Goal: Task Accomplishment & Management: Use online tool/utility

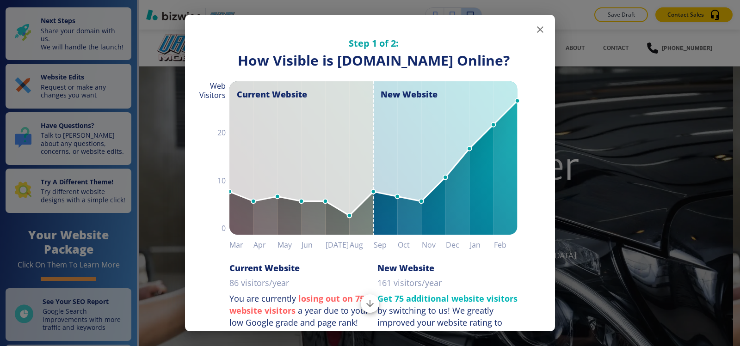
click at [531, 23] on button "button" at bounding box center [540, 29] width 18 height 18
click at [533, 29] on div "Save Draft Contact Sales" at bounding box center [439, 15] width 601 height 30
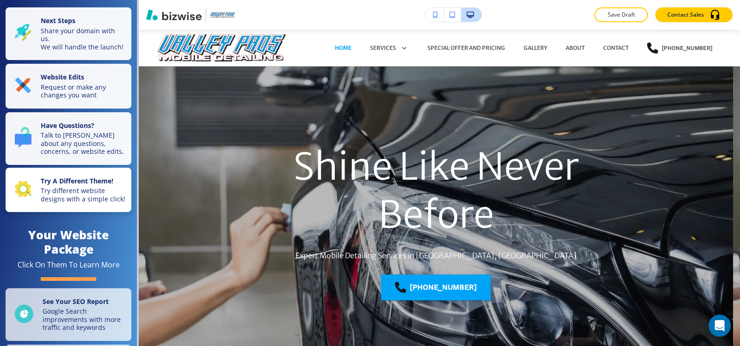
click at [68, 199] on p "Try different website designs with a simple click!" at bounding box center [83, 195] width 85 height 16
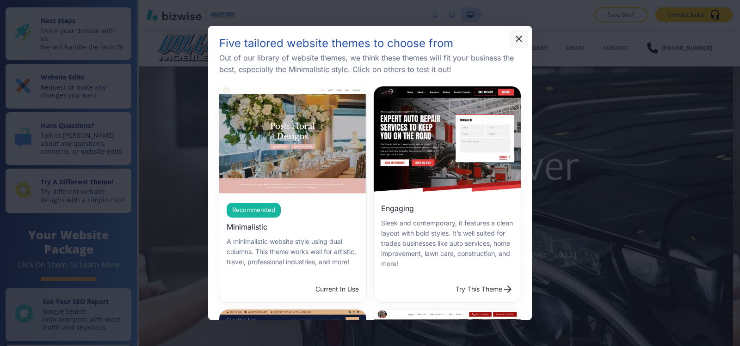
click at [521, 41] on icon "button" at bounding box center [518, 39] width 6 height 6
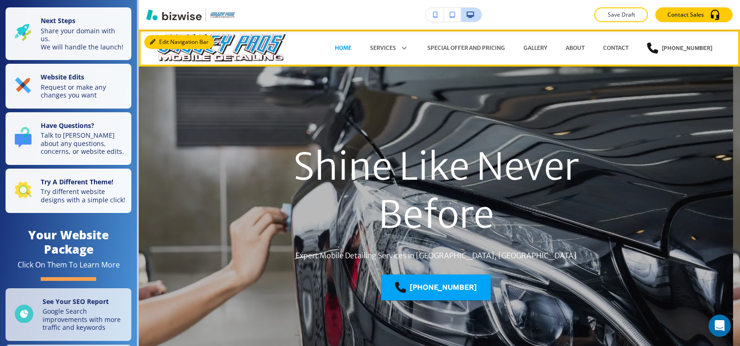
click at [166, 38] on button "Edit Navigation Bar" at bounding box center [179, 42] width 70 height 14
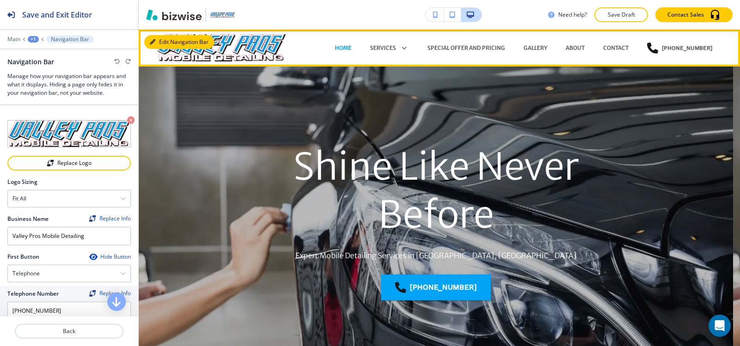
click at [164, 36] on button "Edit Navigation Bar" at bounding box center [179, 42] width 70 height 14
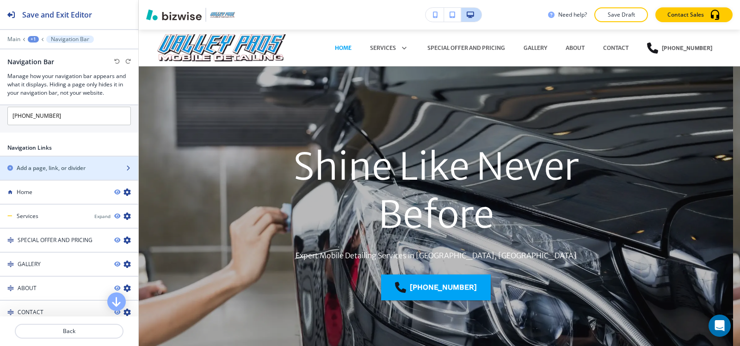
scroll to position [232, 0]
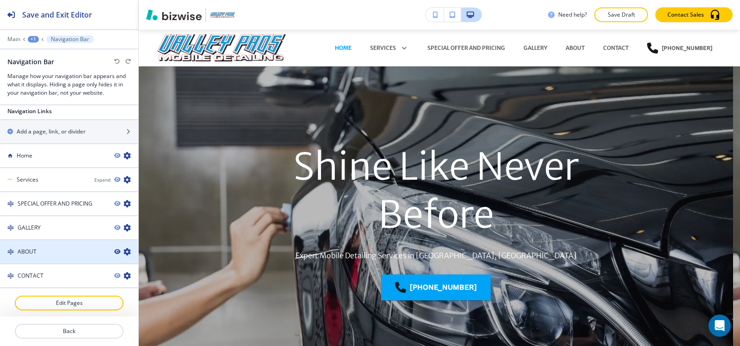
click at [114, 252] on icon "button" at bounding box center [117, 252] width 6 height 6
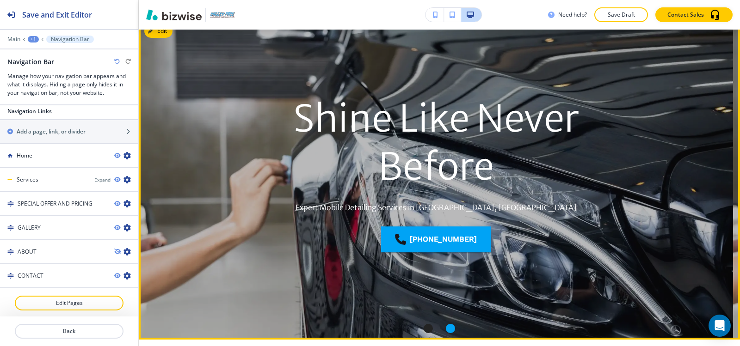
scroll to position [0, 0]
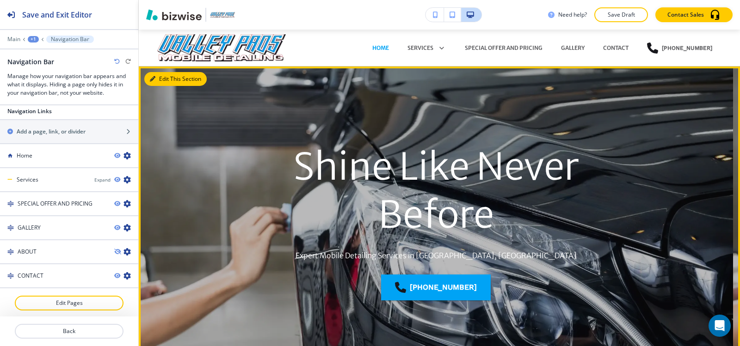
click at [163, 82] on button "Edit This Section" at bounding box center [175, 79] width 62 height 14
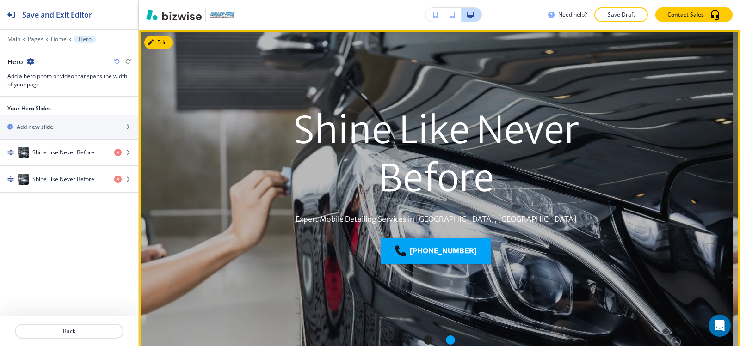
scroll to position [37, 0]
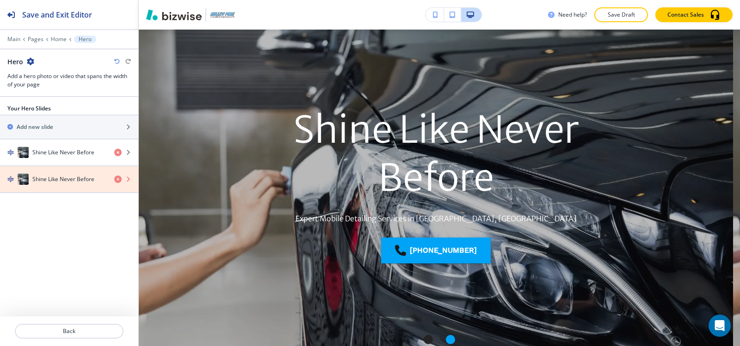
click at [116, 179] on icon "button" at bounding box center [117, 179] width 7 height 7
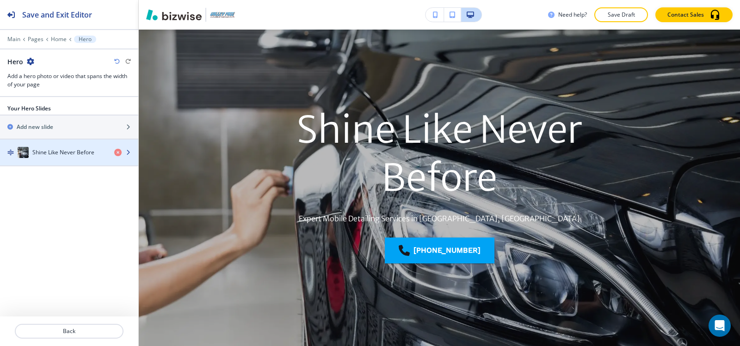
click at [78, 160] on div "button" at bounding box center [69, 161] width 138 height 7
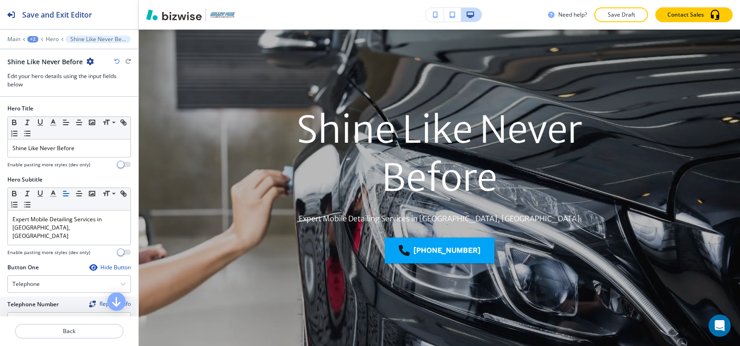
scroll to position [113, 0]
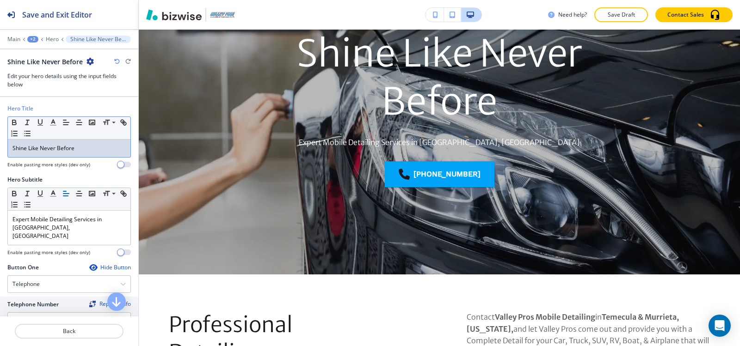
click at [80, 142] on div "Shine Like Never Before" at bounding box center [69, 149] width 123 height 18
copy p "Shine Like Never Before"
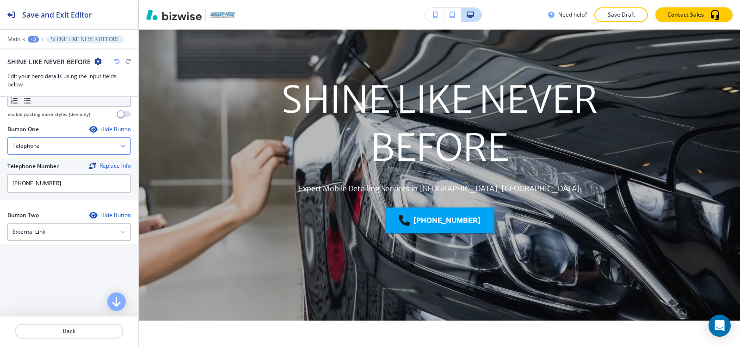
scroll to position [139, 0]
click at [52, 227] on div "External Link" at bounding box center [69, 231] width 123 height 17
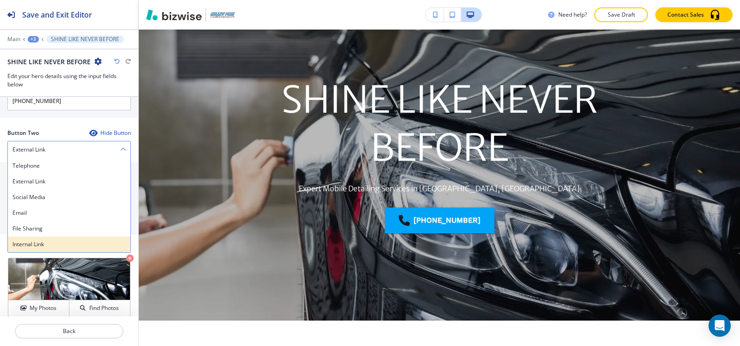
click at [40, 240] on h4 "Internal Link" at bounding box center [68, 244] width 113 height 8
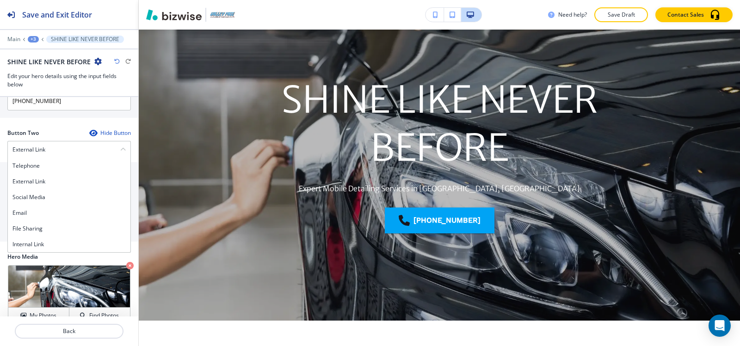
scroll to position [221, 0]
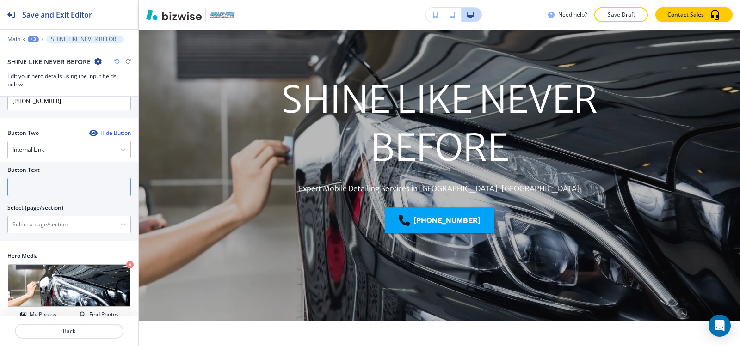
click at [46, 180] on input "text" at bounding box center [68, 187] width 123 height 18
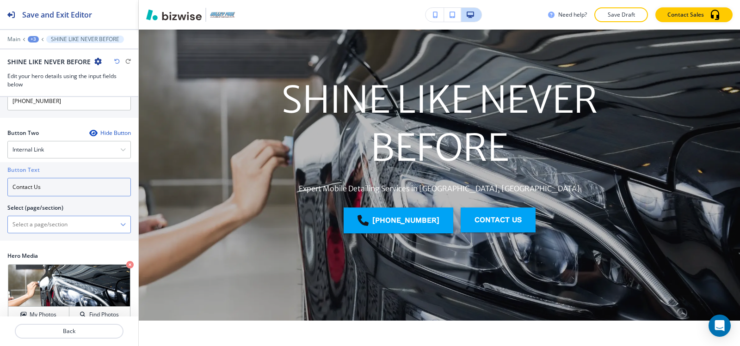
type input "Contact Us"
click at [47, 217] on \(page\/section\) "Manual Input" at bounding box center [64, 225] width 112 height 16
paste \(page\/section\) "Contact Us"
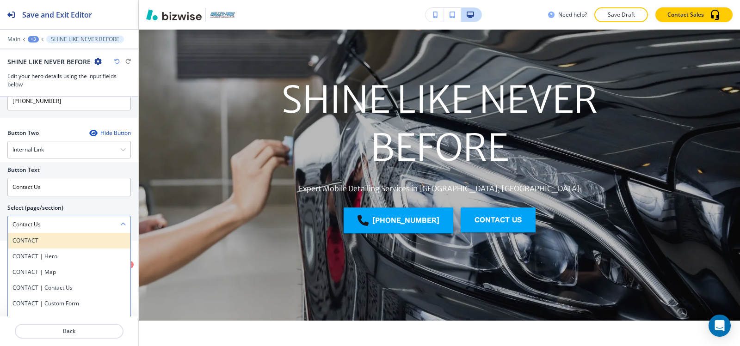
click at [40, 237] on h4 "CONTACT" at bounding box center [68, 241] width 113 height 8
type \(page\/section\) "CONTACT"
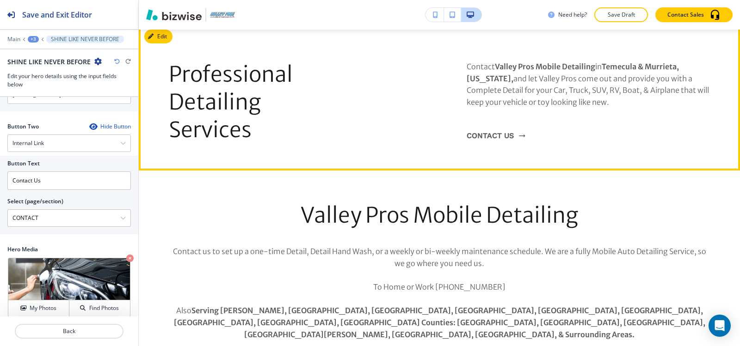
scroll to position [370, 0]
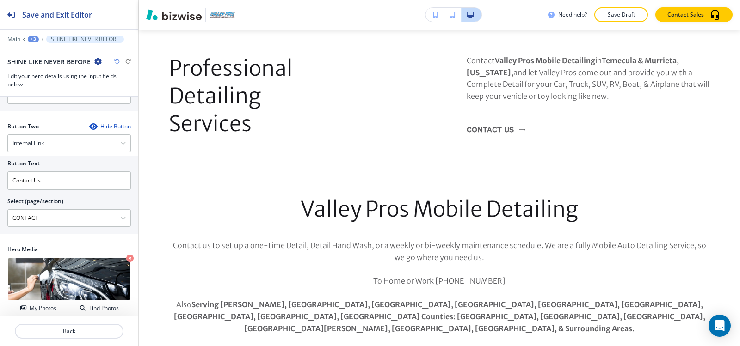
click at [30, 38] on div "+3" at bounding box center [33, 39] width 11 height 6
click at [44, 72] on p "Home" at bounding box center [57, 71] width 47 height 8
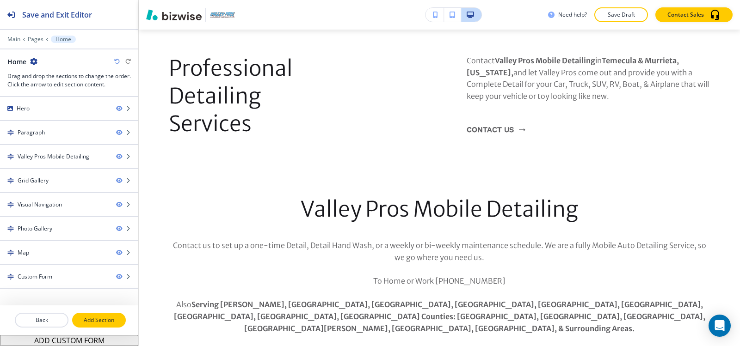
click at [83, 324] on p "Add Section" at bounding box center [99, 320] width 52 height 8
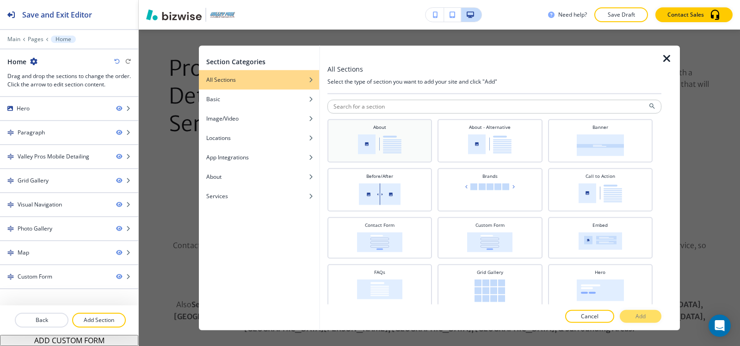
click at [393, 141] on img at bounding box center [379, 144] width 43 height 20
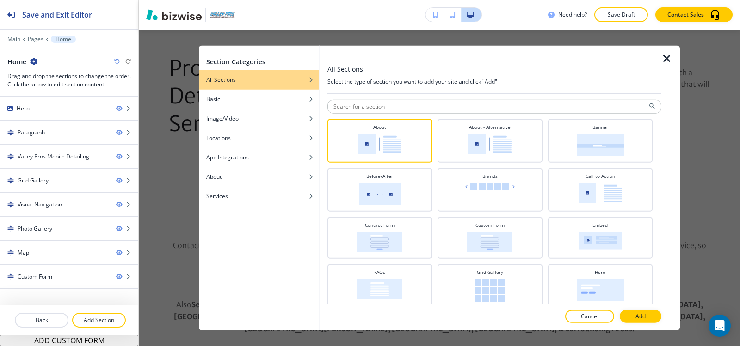
drag, startPoint x: 634, startPoint y: 315, endPoint x: 633, endPoint y: 307, distance: 8.4
click at [634, 315] on button "Add" at bounding box center [641, 316] width 42 height 13
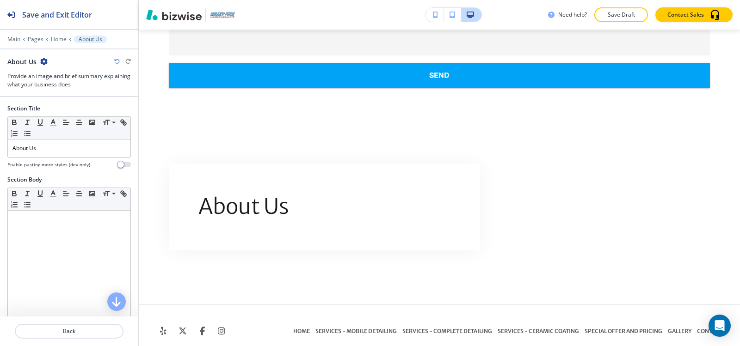
scroll to position [2589, 0]
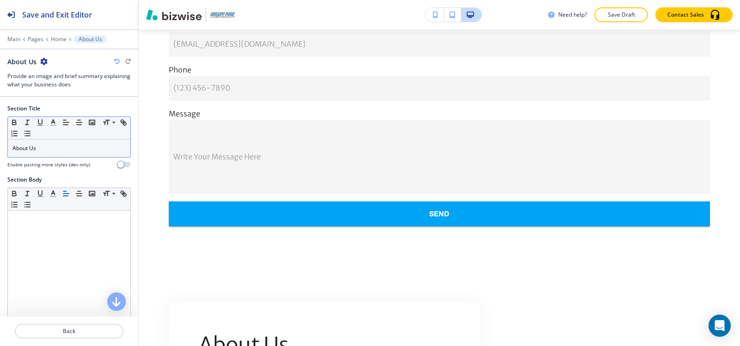
click at [62, 153] on div "About Us" at bounding box center [69, 149] width 123 height 18
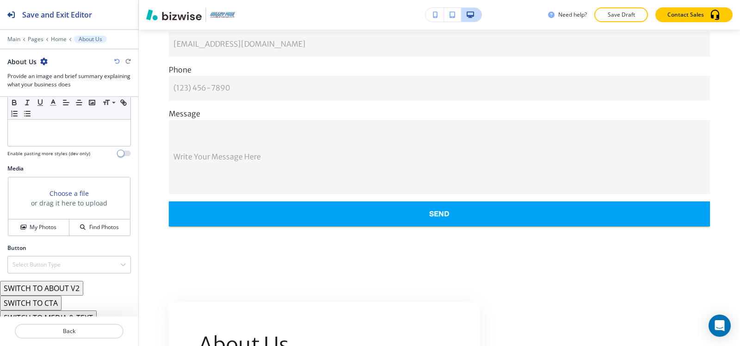
scroll to position [194, 0]
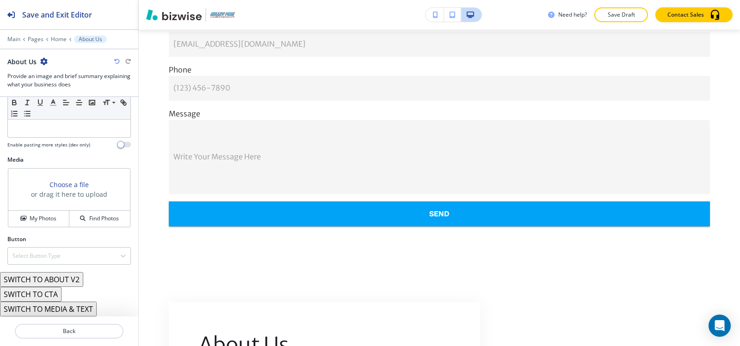
click at [61, 278] on button "SWITCH TO ABOUT V2" at bounding box center [41, 279] width 83 height 15
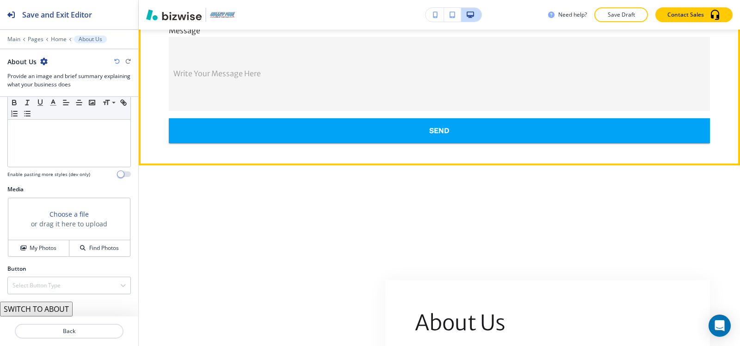
scroll to position [2757, 0]
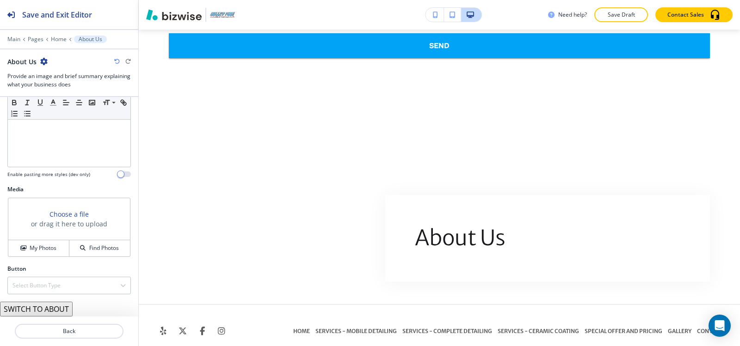
click at [40, 63] on icon "button" at bounding box center [43, 61] width 7 height 7
click at [70, 115] on button "Delete Section" at bounding box center [69, 110] width 59 height 17
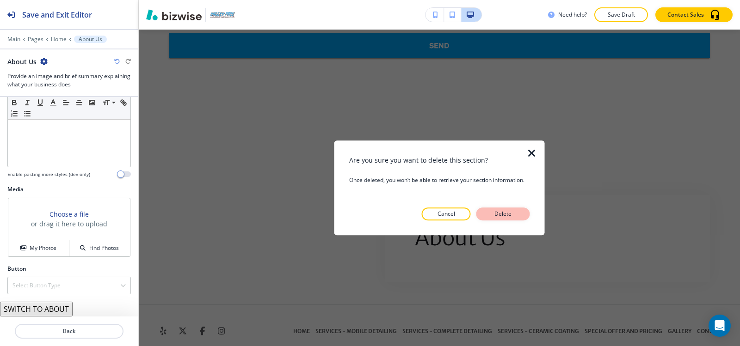
click at [486, 212] on button "Delete" at bounding box center [503, 214] width 54 height 13
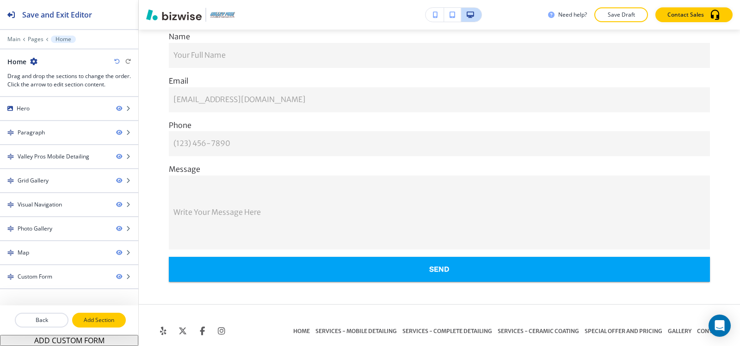
click at [91, 325] on button "Add Section" at bounding box center [99, 320] width 54 height 15
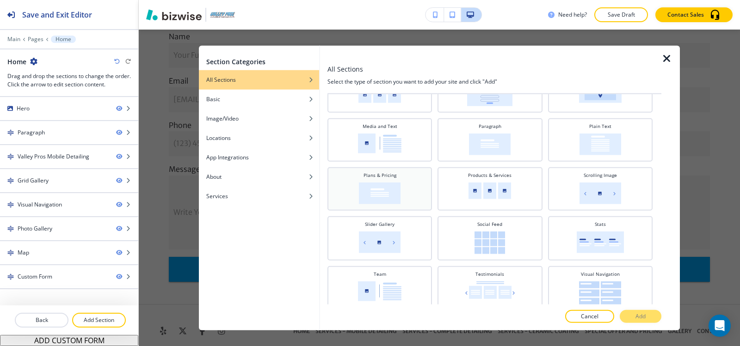
scroll to position [250, 0]
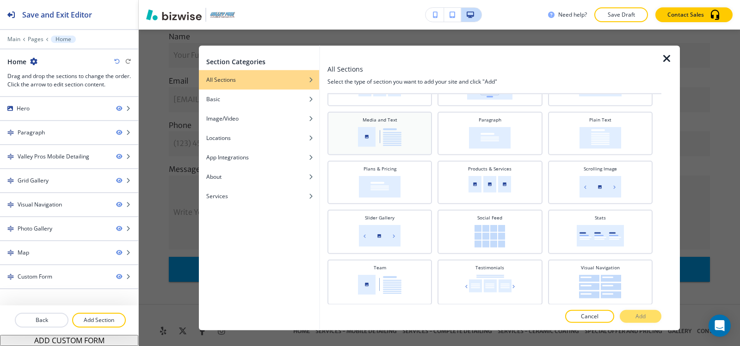
click at [398, 143] on img at bounding box center [379, 137] width 43 height 20
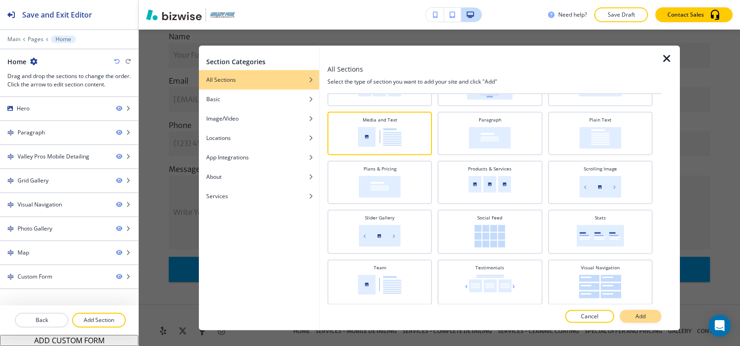
click at [647, 312] on button "Add" at bounding box center [641, 316] width 42 height 13
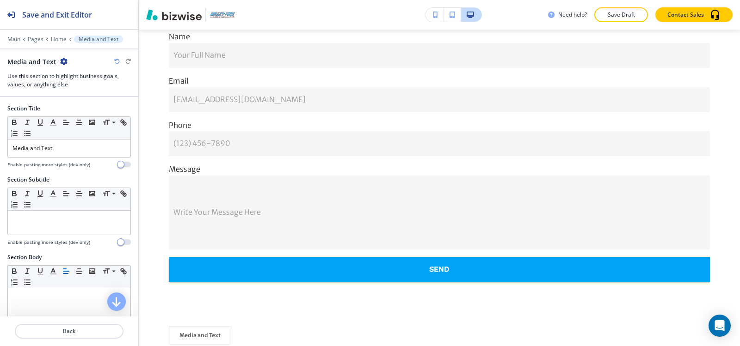
scroll to position [2596, 0]
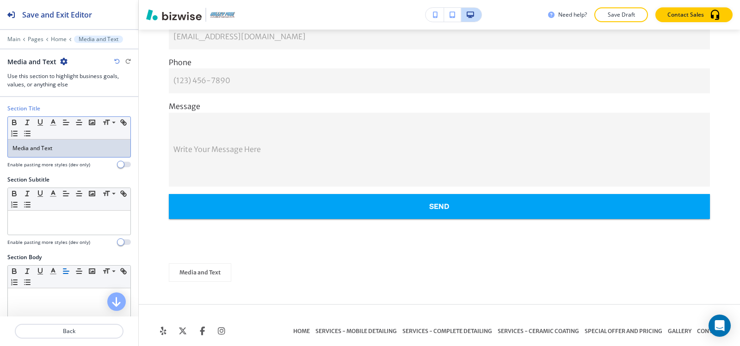
click at [88, 149] on p "Media and Text" at bounding box center [68, 148] width 113 height 8
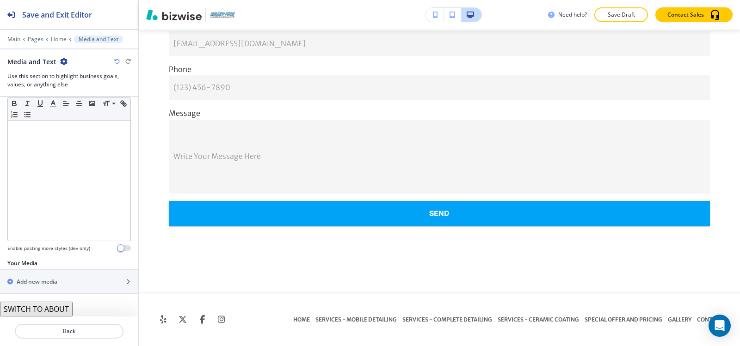
scroll to position [2577, 0]
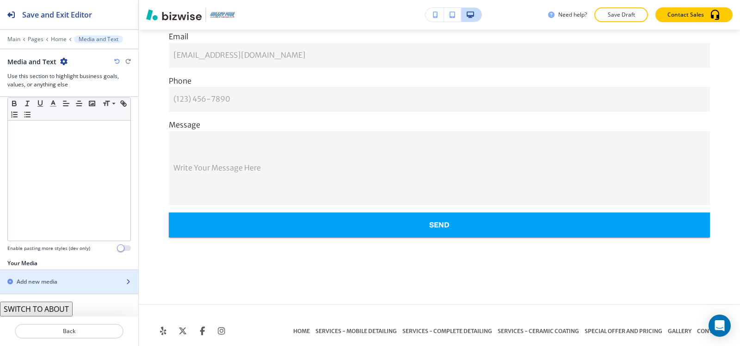
click at [34, 280] on h2 "Add new media" at bounding box center [37, 282] width 41 height 8
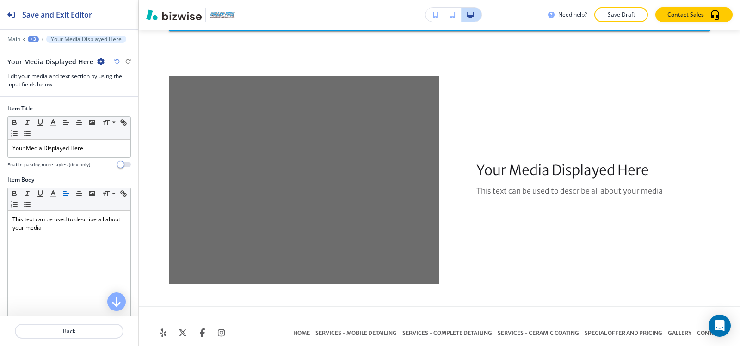
scroll to position [2785, 0]
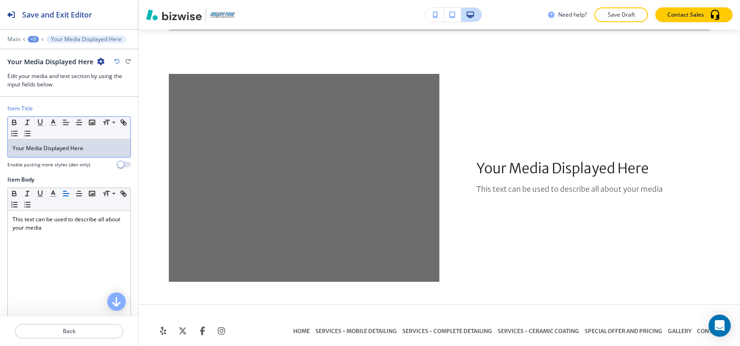
click at [100, 145] on p "Your Media Displayed Here" at bounding box center [68, 148] width 113 height 8
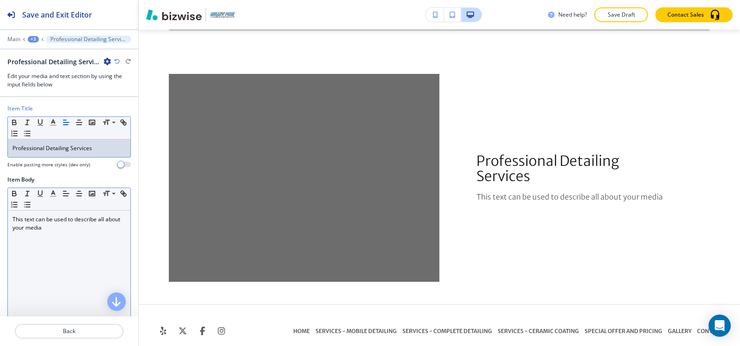
click at [53, 236] on div "This text can be used to describe all about your media" at bounding box center [69, 271] width 123 height 120
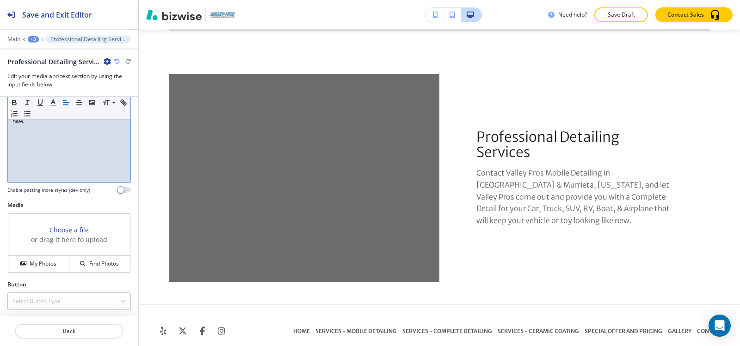
scroll to position [149, 0]
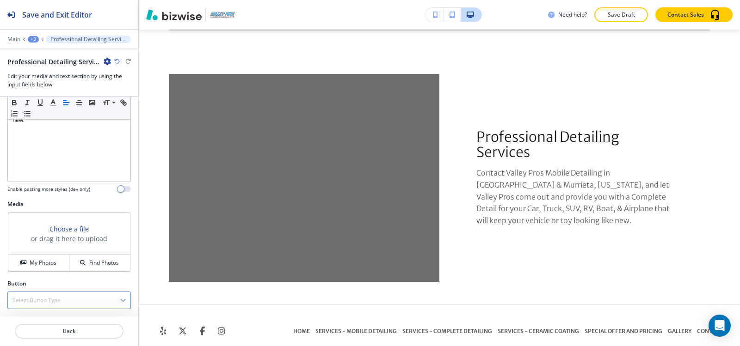
click at [39, 293] on div "Select Button Type" at bounding box center [69, 300] width 123 height 17
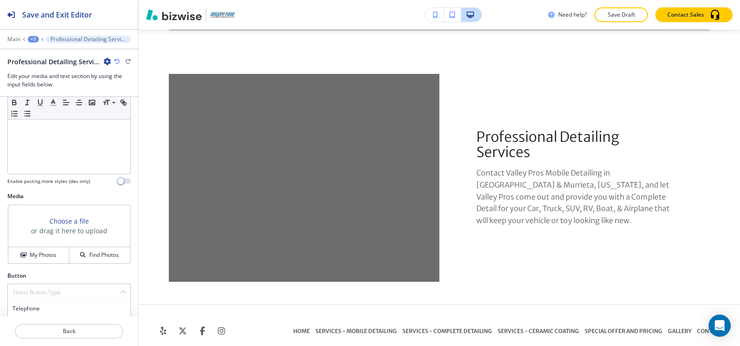
click at [27, 302] on div "Telephone" at bounding box center [69, 309] width 123 height 16
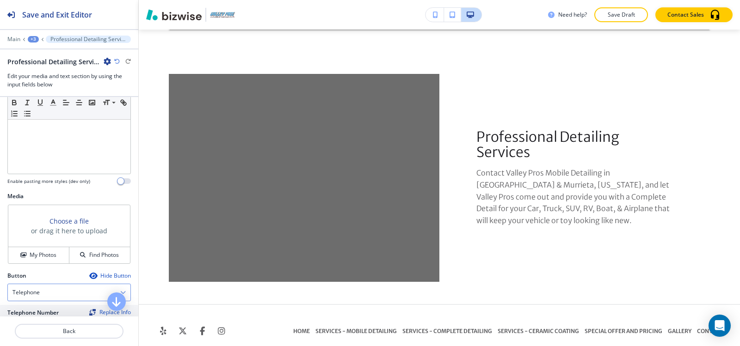
click at [36, 294] on h4 "Telephone" at bounding box center [25, 292] width 27 height 8
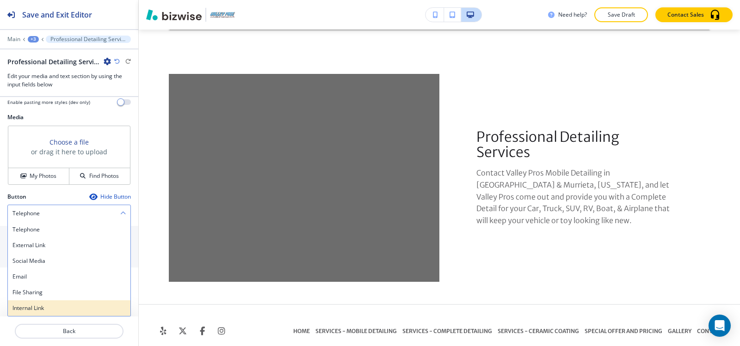
click at [32, 314] on div "Internal Link" at bounding box center [69, 309] width 123 height 16
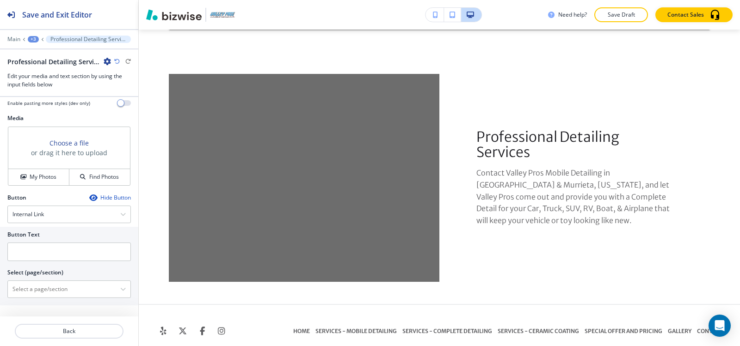
scroll to position [235, 0]
click at [51, 253] on input "text" at bounding box center [68, 252] width 123 height 18
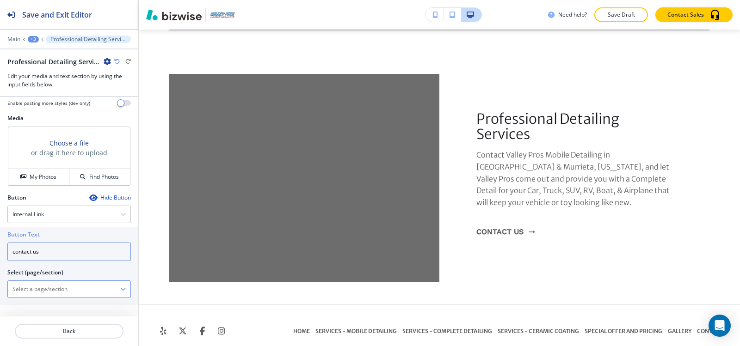
type input "contact us"
click at [46, 294] on \(page\/section\) "Manual Input" at bounding box center [64, 290] width 112 height 16
paste \(page\/section\) "contact us"
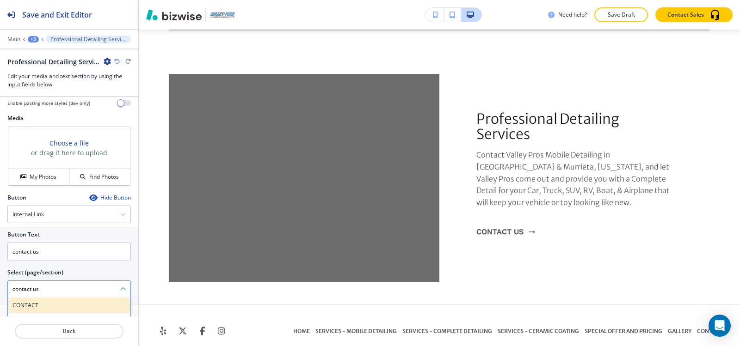
click at [31, 303] on h4 "CONTACT" at bounding box center [68, 305] width 113 height 8
type \(page\/section\) "CONTACT"
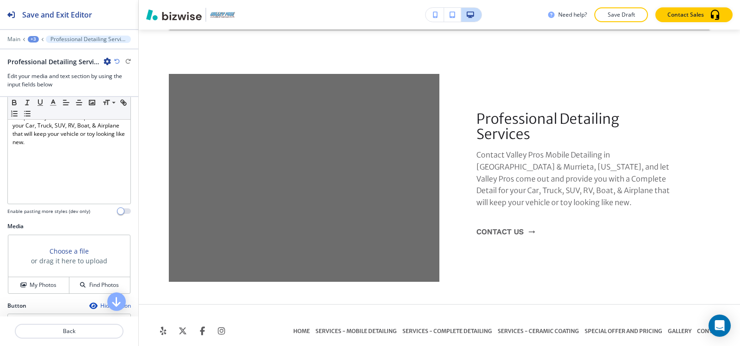
scroll to position [143, 0]
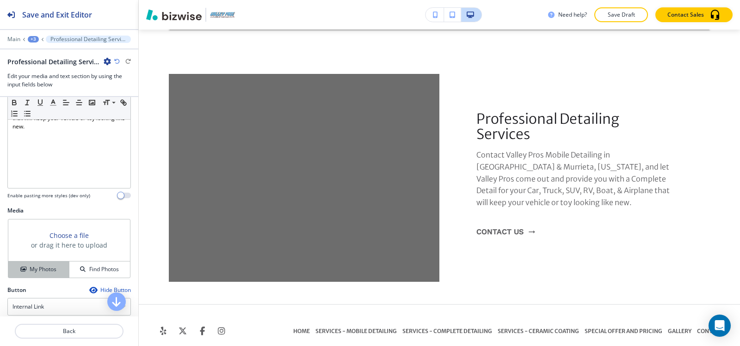
click at [40, 272] on h4 "My Photos" at bounding box center [43, 269] width 27 height 8
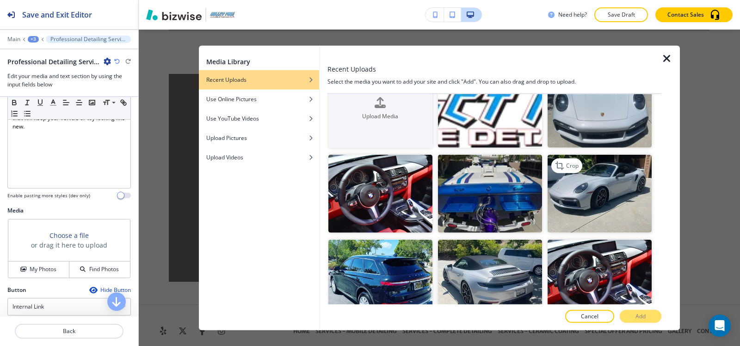
scroll to position [92, 0]
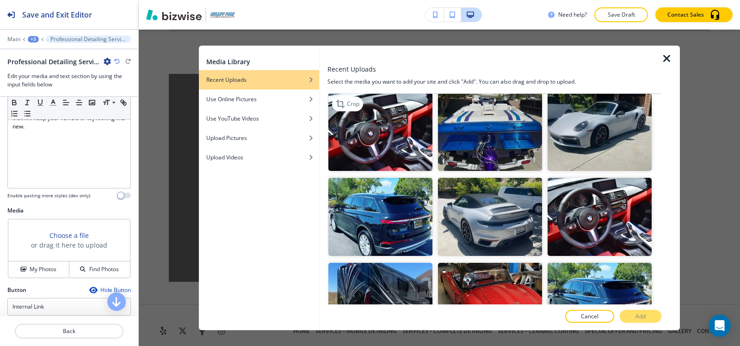
click at [387, 138] on img "button" at bounding box center [380, 132] width 104 height 78
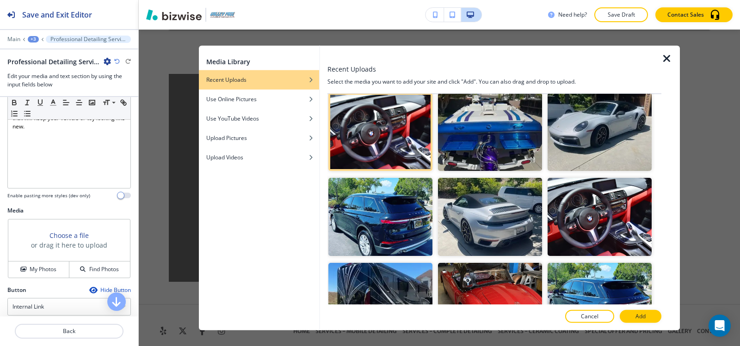
click at [639, 313] on p "Add" at bounding box center [640, 317] width 10 height 8
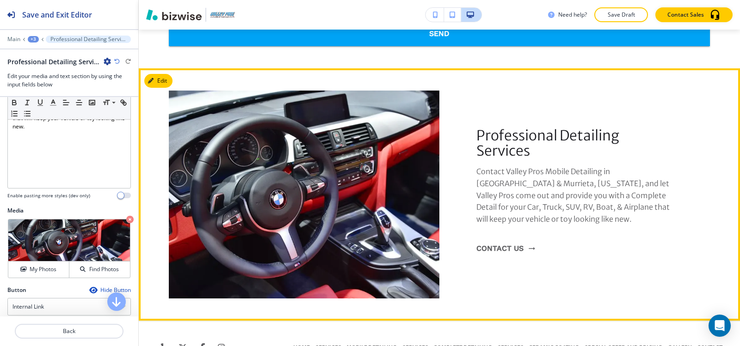
scroll to position [2785, 0]
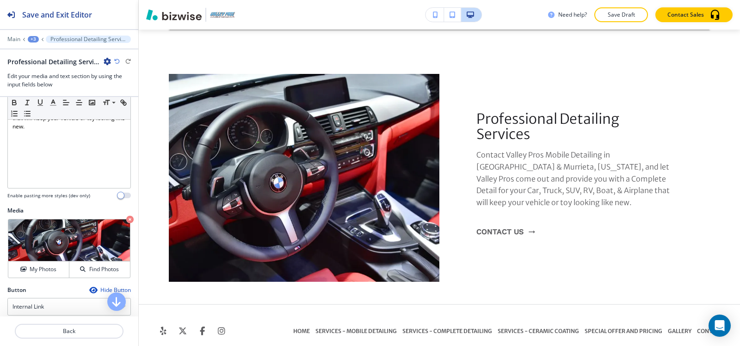
click at [37, 39] on div "+3" at bounding box center [33, 39] width 11 height 6
click at [45, 74] on p "Home" at bounding box center [57, 71] width 47 height 8
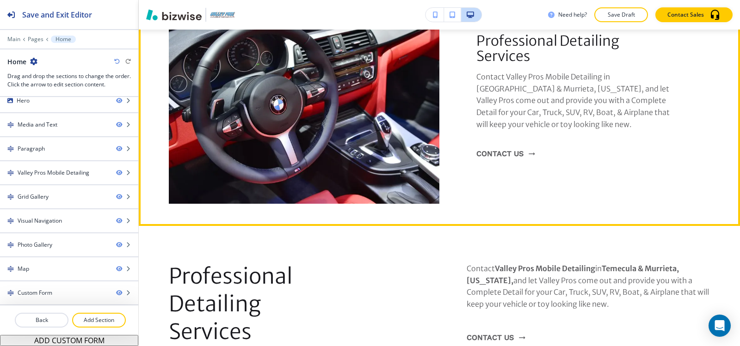
scroll to position [497, 0]
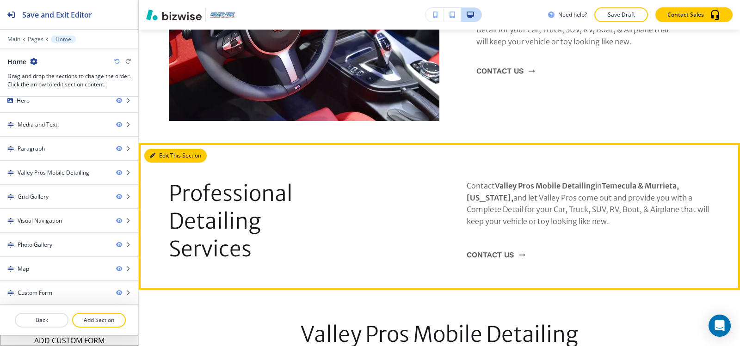
click at [158, 160] on button "Edit This Section" at bounding box center [175, 156] width 62 height 14
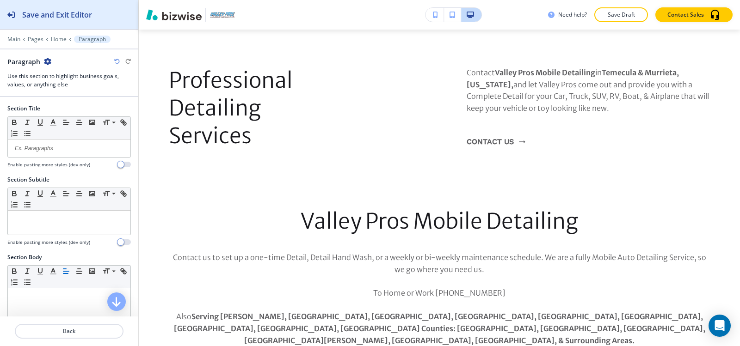
scroll to position [611, 0]
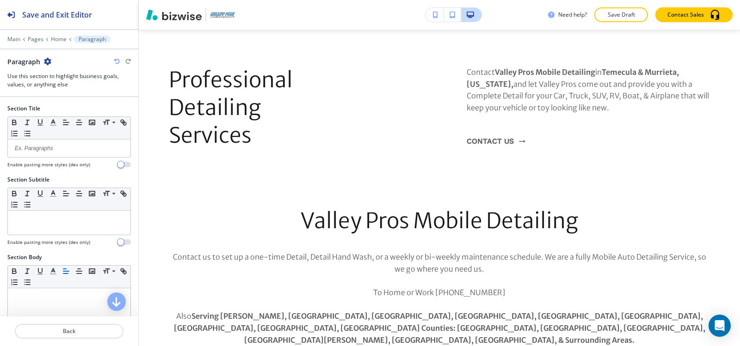
click at [46, 61] on icon "button" at bounding box center [47, 61] width 7 height 7
click at [54, 110] on p "Delete Section" at bounding box center [72, 110] width 47 height 8
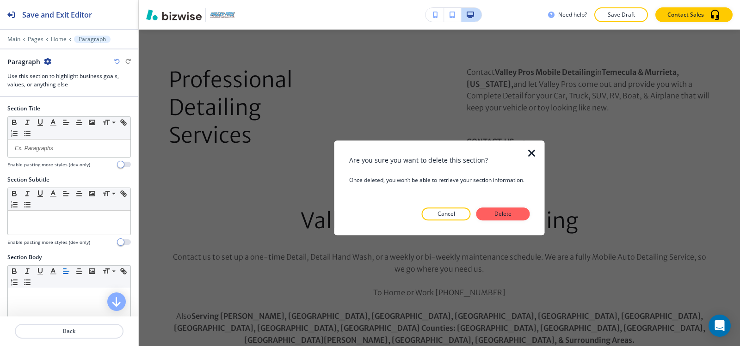
click at [492, 215] on button "Delete" at bounding box center [503, 214] width 54 height 13
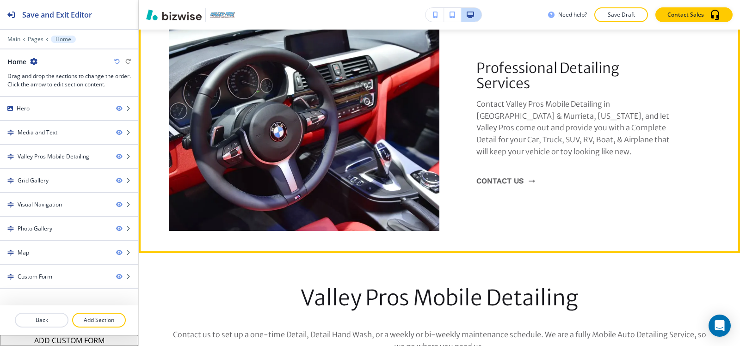
scroll to position [518, 0]
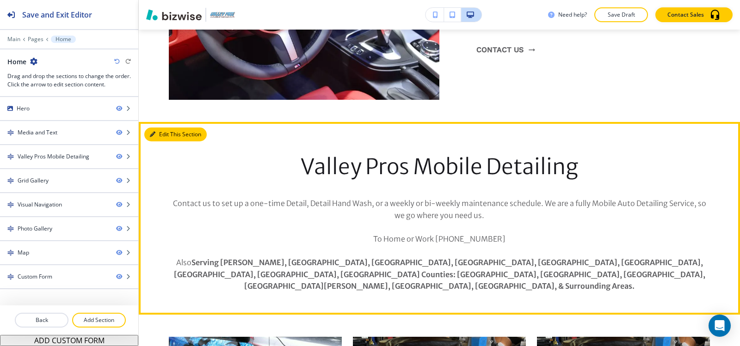
click at [165, 135] on button "Edit This Section" at bounding box center [175, 135] width 62 height 14
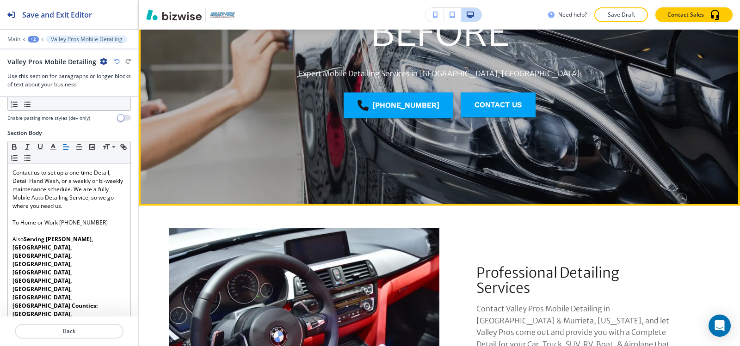
scroll to position [287, 0]
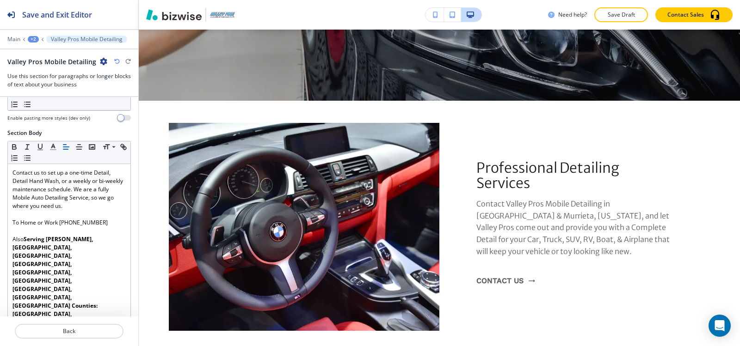
click at [26, 34] on div at bounding box center [69, 33] width 138 height 6
click at [28, 38] on div "+2" at bounding box center [33, 39] width 11 height 6
click at [57, 68] on p "Home" at bounding box center [57, 71] width 47 height 8
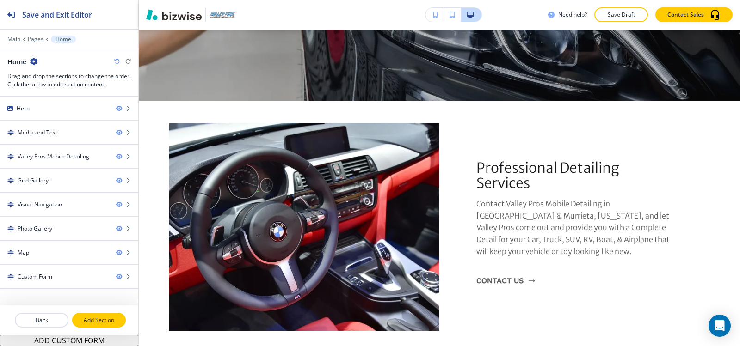
click at [98, 325] on button "Add Section" at bounding box center [99, 320] width 54 height 15
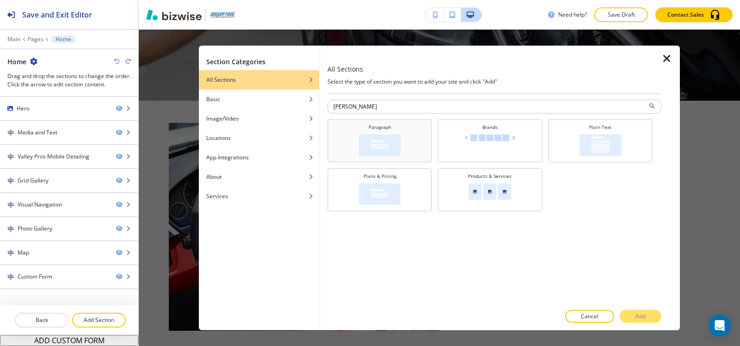
type input "Parag"
click at [401, 152] on div "Paragraph" at bounding box center [379, 139] width 95 height 32
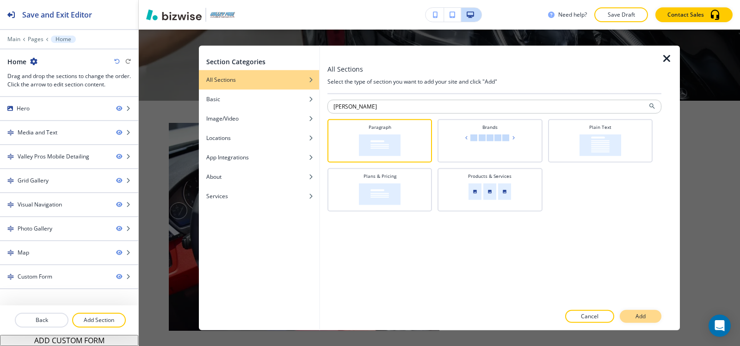
click at [641, 319] on p "Add" at bounding box center [640, 317] width 10 height 8
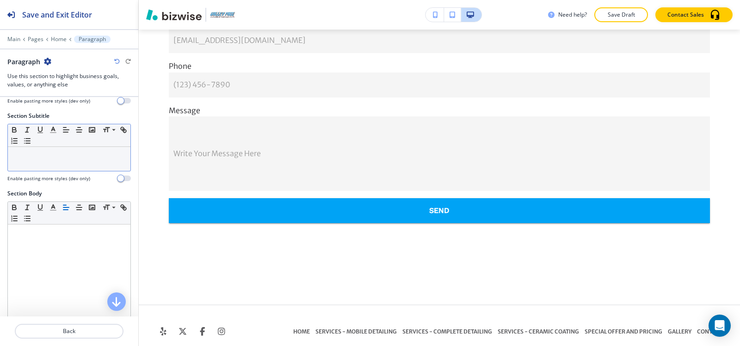
scroll to position [0, 0]
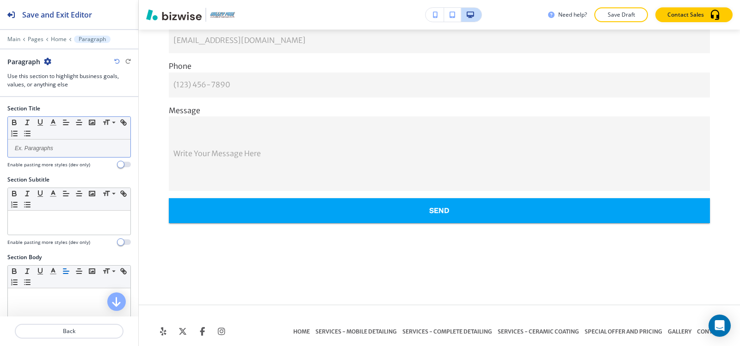
click at [53, 147] on p at bounding box center [68, 148] width 113 height 8
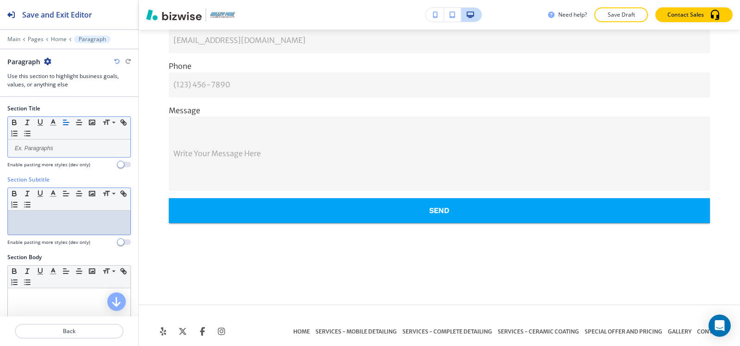
click at [65, 228] on div at bounding box center [69, 223] width 123 height 24
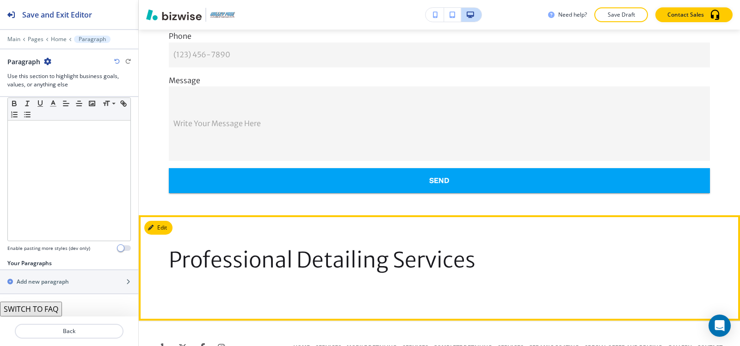
scroll to position [2744, 0]
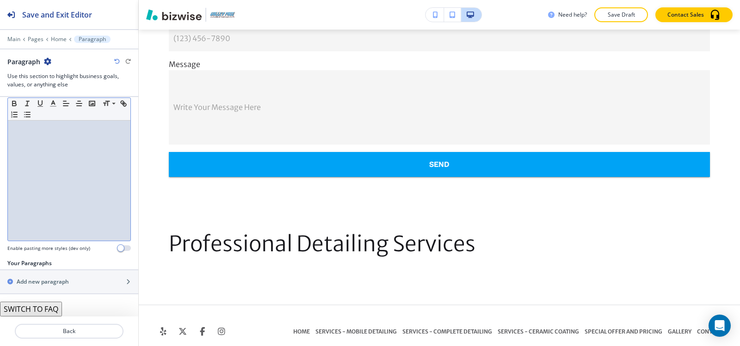
click at [69, 182] on div at bounding box center [69, 181] width 123 height 120
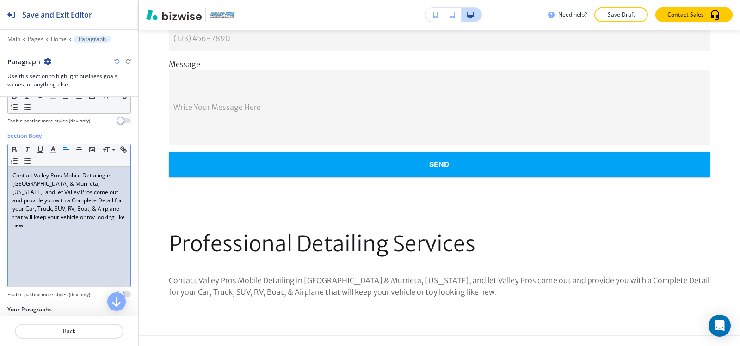
scroll to position [168, 0]
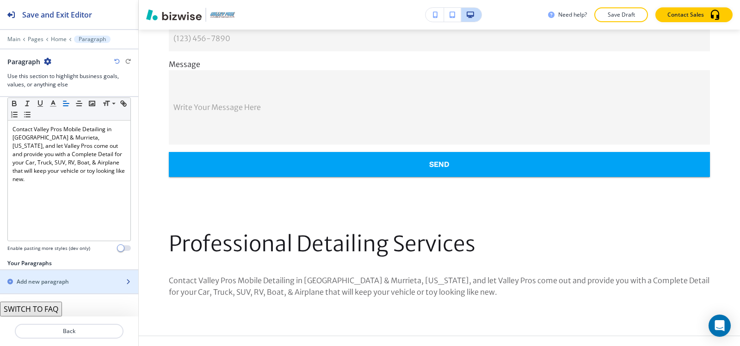
click at [51, 282] on h2 "Add new paragraph" at bounding box center [43, 282] width 52 height 8
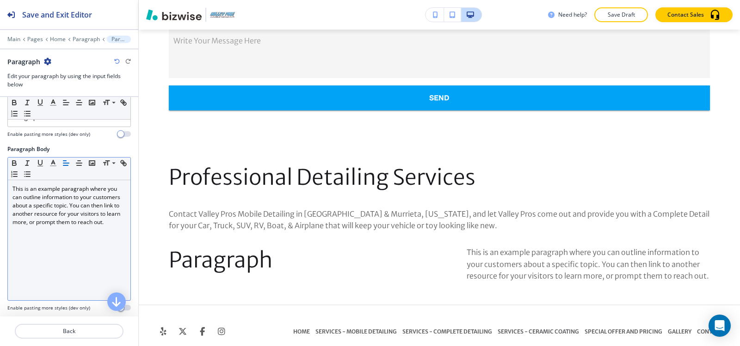
scroll to position [70, 0]
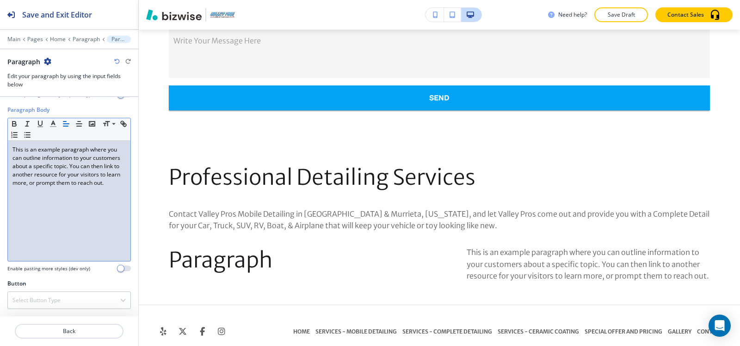
click at [59, 204] on div "This is an example paragraph where you can outline information to your customer…" at bounding box center [69, 201] width 123 height 120
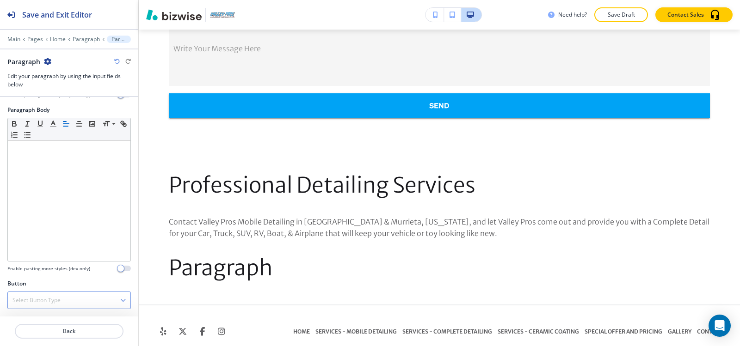
click at [36, 307] on div "Select Button Type" at bounding box center [69, 300] width 123 height 17
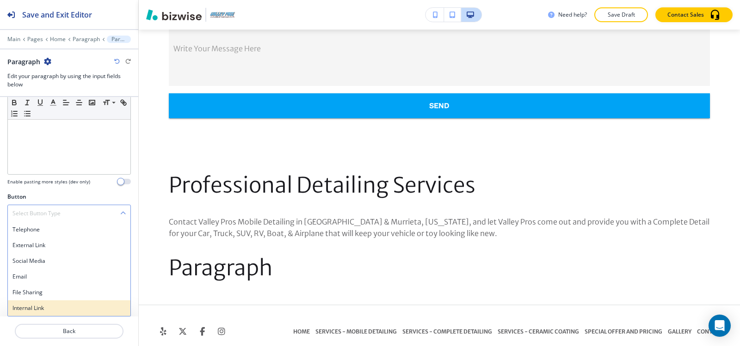
click at [37, 305] on h4 "Internal Link" at bounding box center [68, 308] width 113 height 8
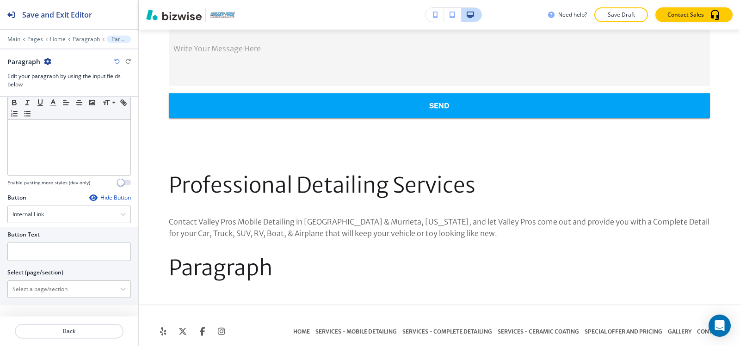
scroll to position [156, 0]
click at [53, 249] on input "text" at bounding box center [68, 252] width 123 height 18
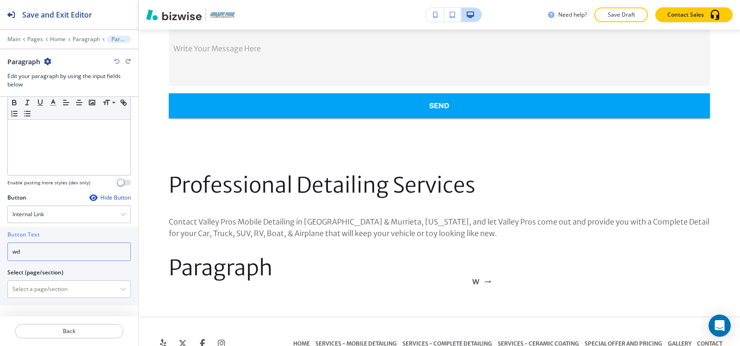
scroll to position [2811, 0]
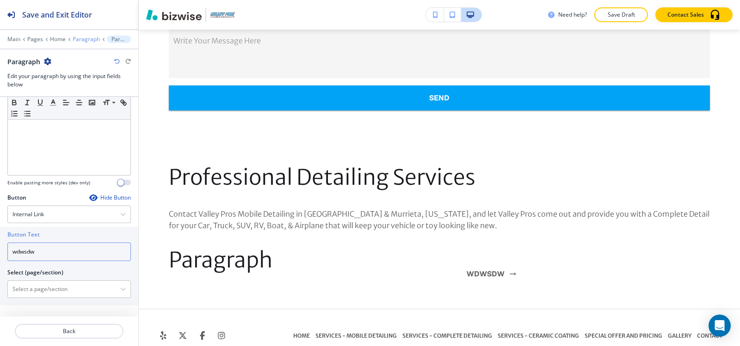
type input "wdwsdw"
click at [88, 38] on p "Paragraph" at bounding box center [86, 39] width 27 height 6
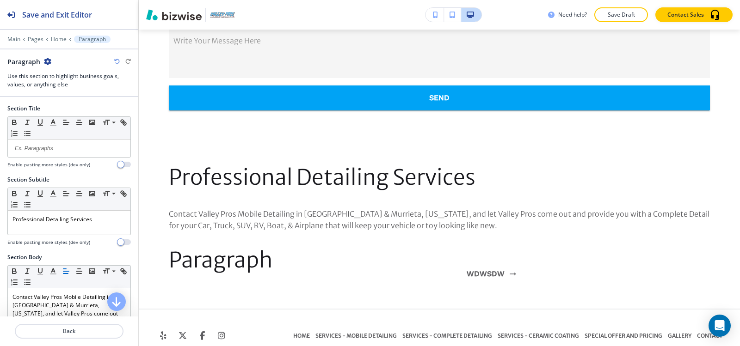
scroll to position [2815, 0]
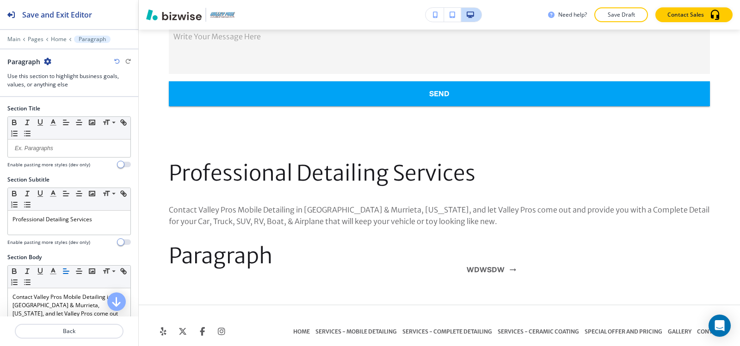
click at [45, 59] on icon "button" at bounding box center [47, 61] width 7 height 7
click at [61, 43] on div at bounding box center [69, 46] width 138 height 6
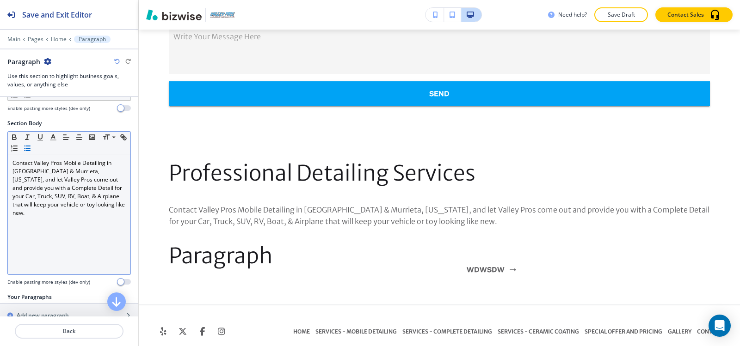
scroll to position [53, 0]
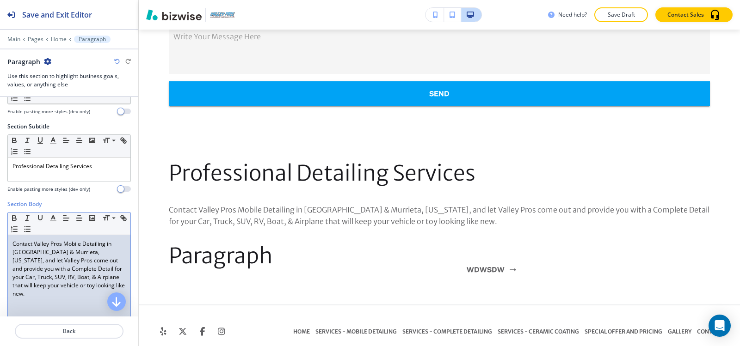
click at [49, 252] on p "Contact Valley Pros Mobile Detailing in [GEOGRAPHIC_DATA] & Murrieta, [US_STATE…" at bounding box center [68, 269] width 113 height 58
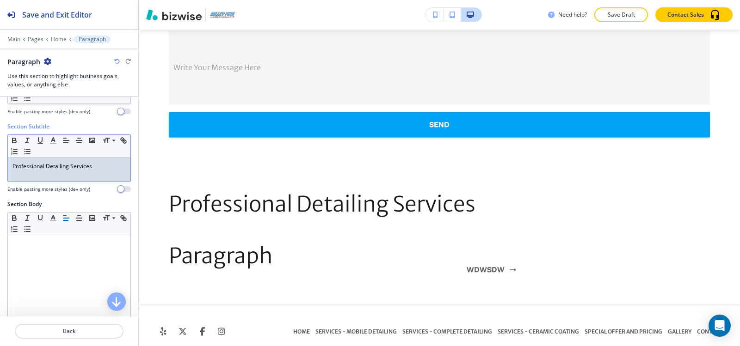
click at [67, 165] on p "Professional Detailing Services" at bounding box center [68, 166] width 113 height 8
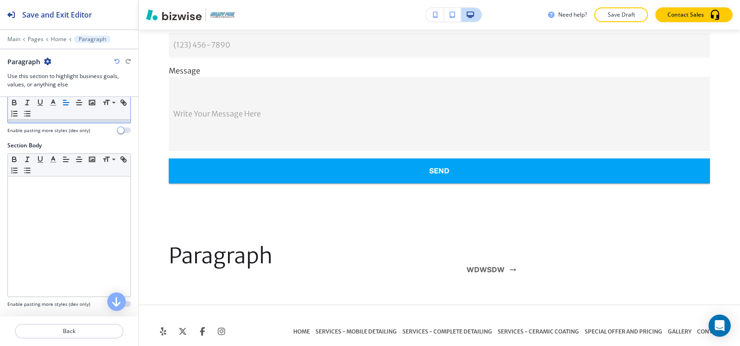
scroll to position [192, 0]
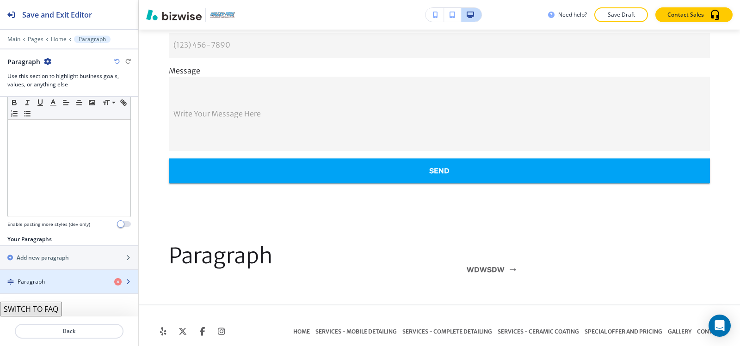
click at [31, 273] on div "button" at bounding box center [69, 273] width 138 height 7
click at [42, 278] on h4 "Paragraph" at bounding box center [31, 282] width 27 height 8
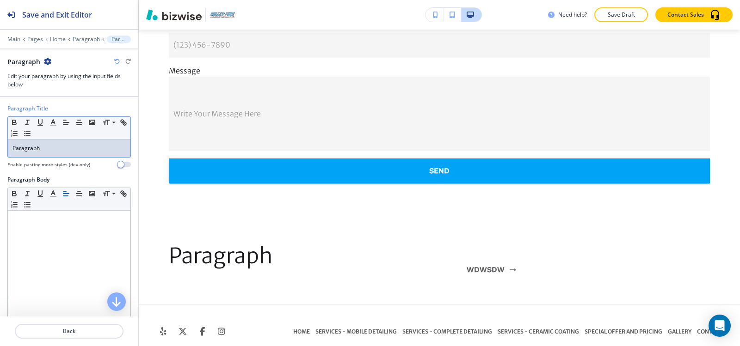
click at [68, 148] on p "Paragraph" at bounding box center [68, 148] width 113 height 8
paste div
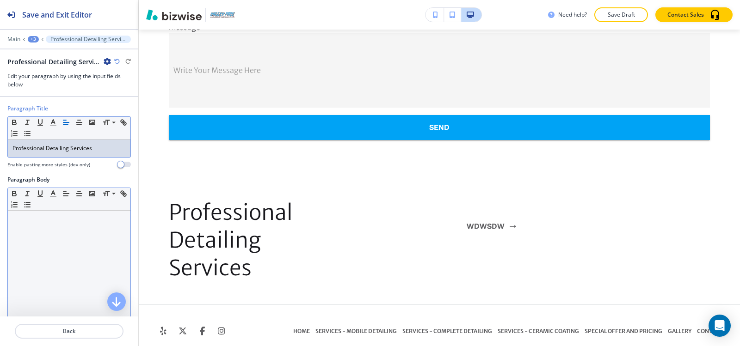
click at [66, 261] on div at bounding box center [69, 271] width 123 height 120
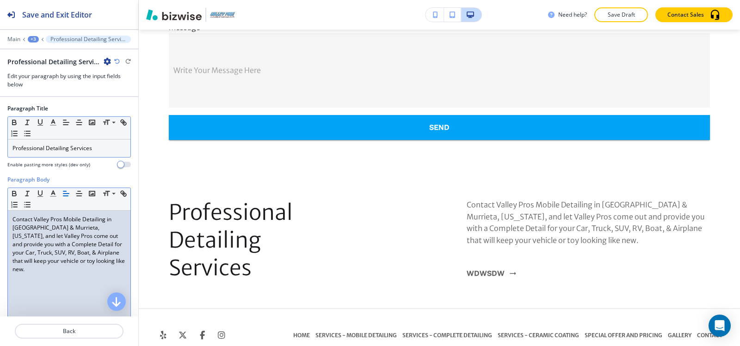
scroll to position [2785, 0]
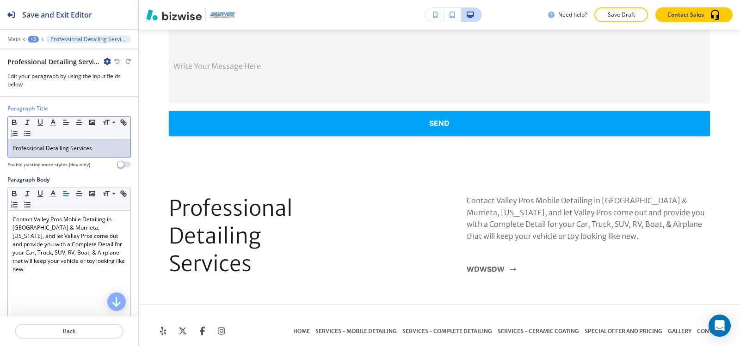
click at [78, 148] on p "Professional Detailing Services" at bounding box center [68, 148] width 113 height 8
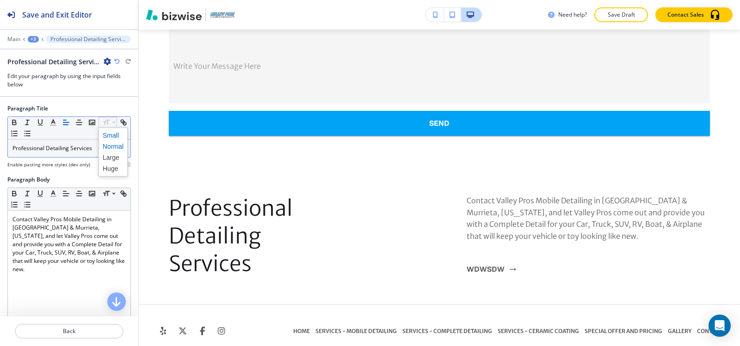
click at [106, 133] on span at bounding box center [113, 135] width 21 height 11
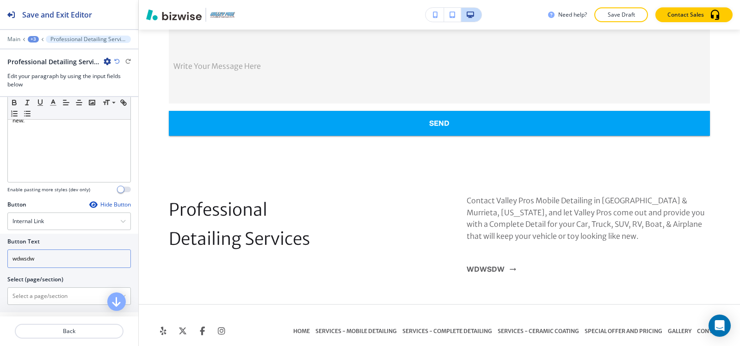
scroll to position [156, 0]
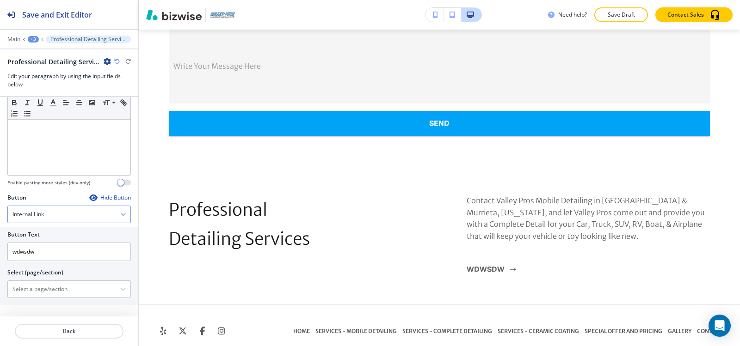
click at [41, 217] on h4 "Internal Link" at bounding box center [27, 214] width 31 height 8
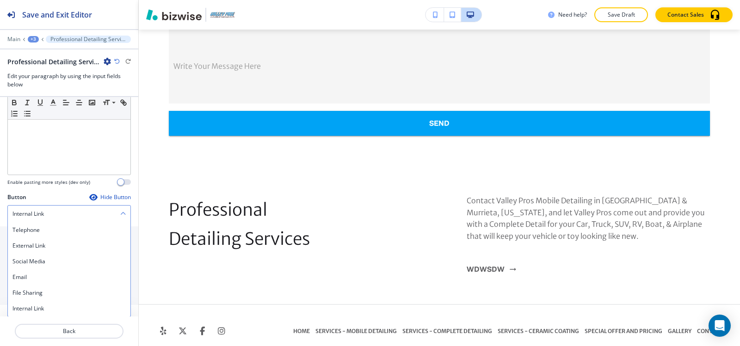
click at [41, 217] on h4 "Internal Link" at bounding box center [27, 214] width 31 height 8
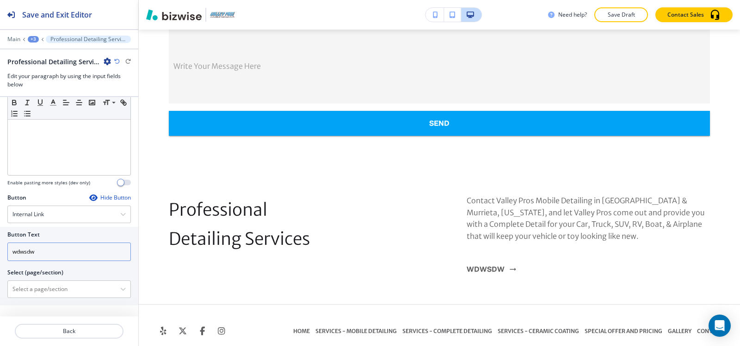
drag, startPoint x: 45, startPoint y: 248, endPoint x: 2, endPoint y: 246, distance: 43.1
click at [0, 248] on div "Button Text wdwsdw Select (page/section) Home Home | Hero Home | Paragraph Home…" at bounding box center [69, 266] width 138 height 79
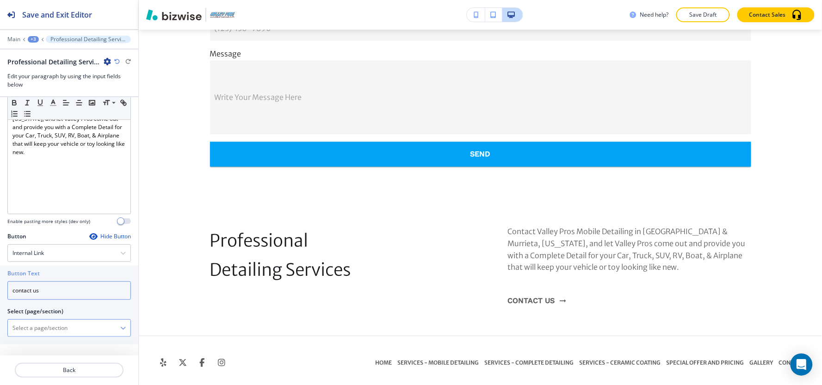
type input "contact us"
click at [58, 320] on \(page\/section\) "Manual Input" at bounding box center [64, 328] width 112 height 16
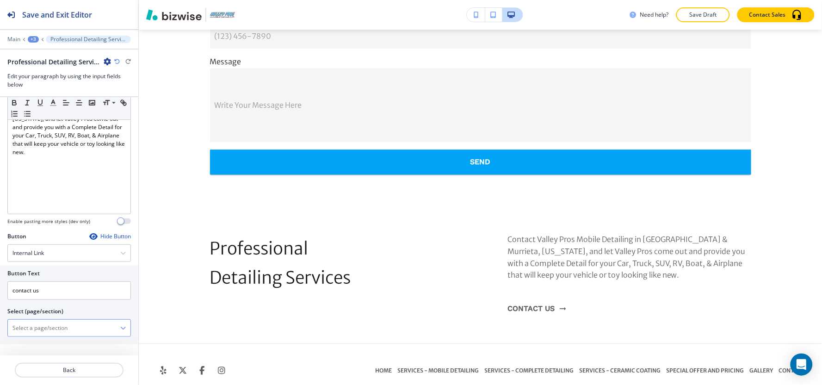
paste \(page\/section\) "contact us"
click at [29, 346] on h4 "CONTACT" at bounding box center [68, 343] width 113 height 8
type \(page\/section\) "CONTACT"
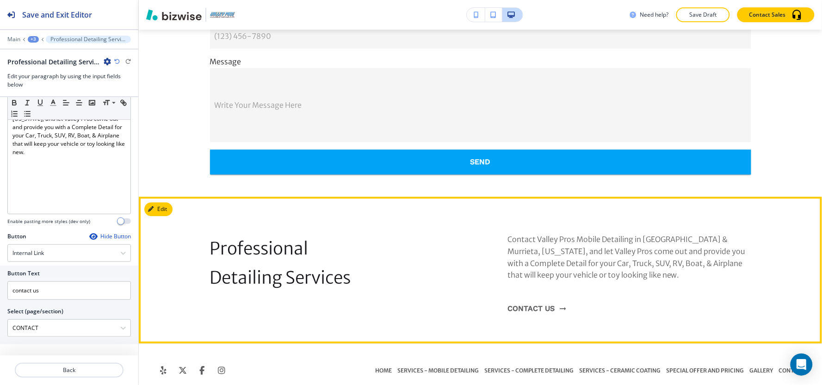
scroll to position [2777, 0]
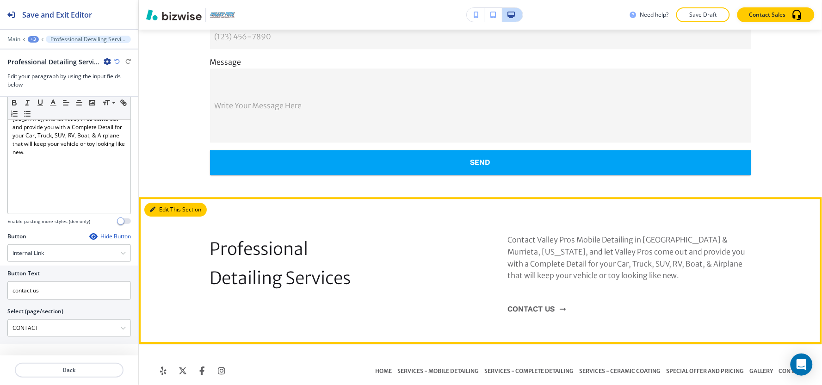
click at [161, 202] on button "Edit This Section" at bounding box center [175, 209] width 62 height 14
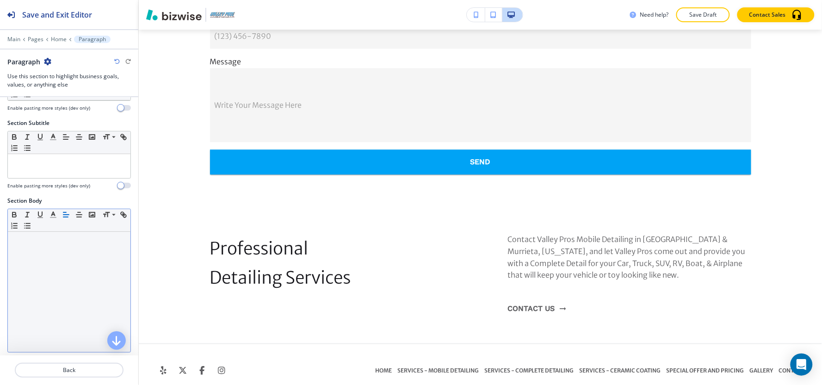
scroll to position [154, 0]
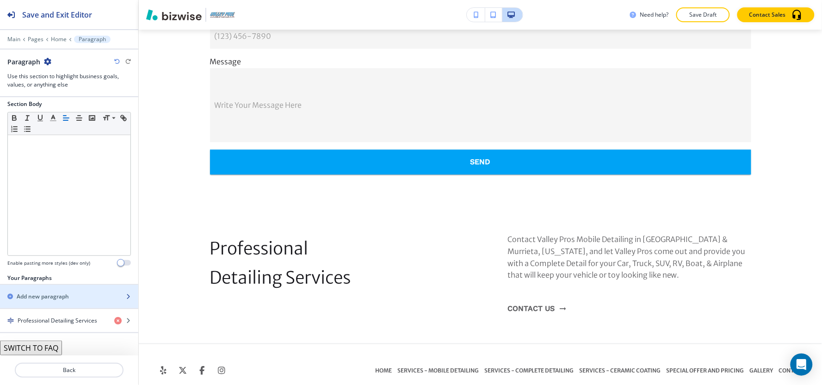
click at [45, 299] on h2 "Add new paragraph" at bounding box center [43, 296] width 52 height 8
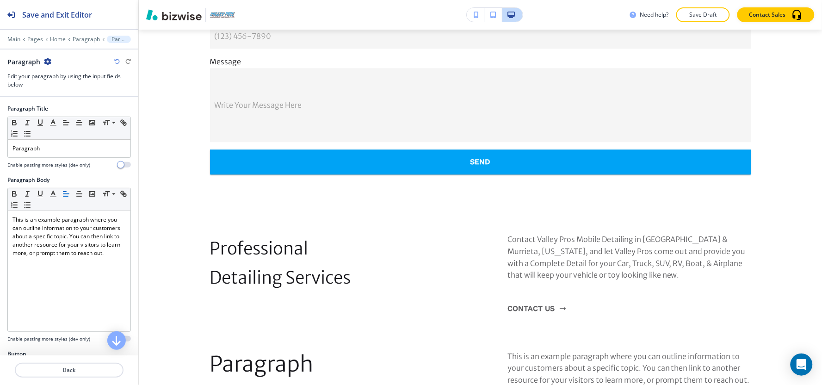
scroll to position [0, 0]
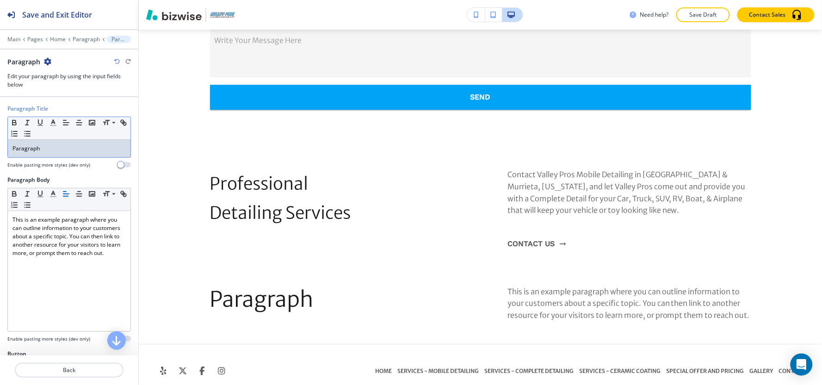
click at [75, 151] on p "Paragraph" at bounding box center [68, 148] width 113 height 8
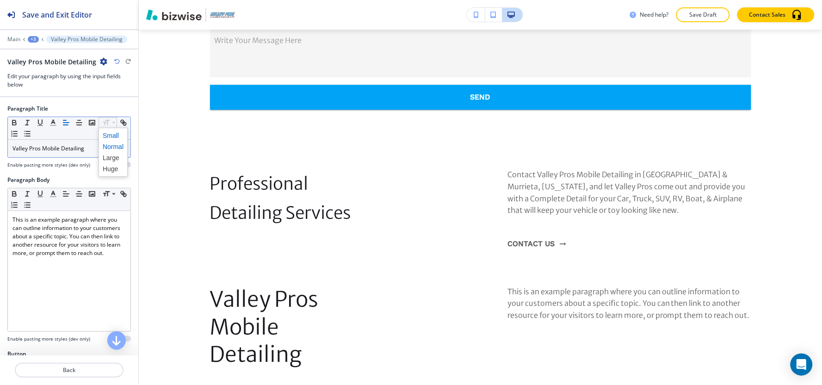
click at [109, 140] on span at bounding box center [113, 135] width 21 height 11
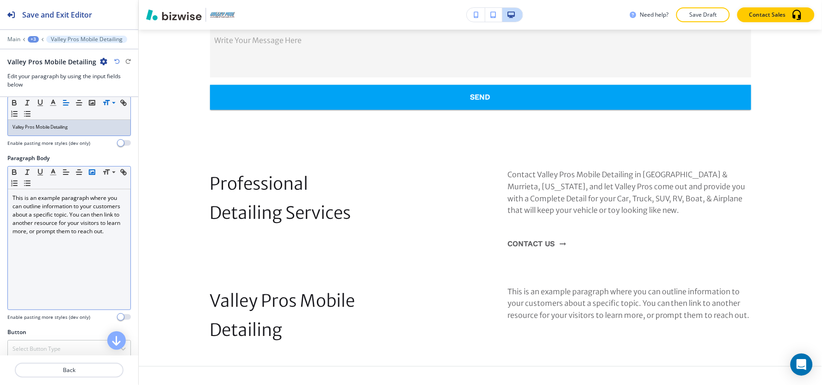
scroll to position [31, 0]
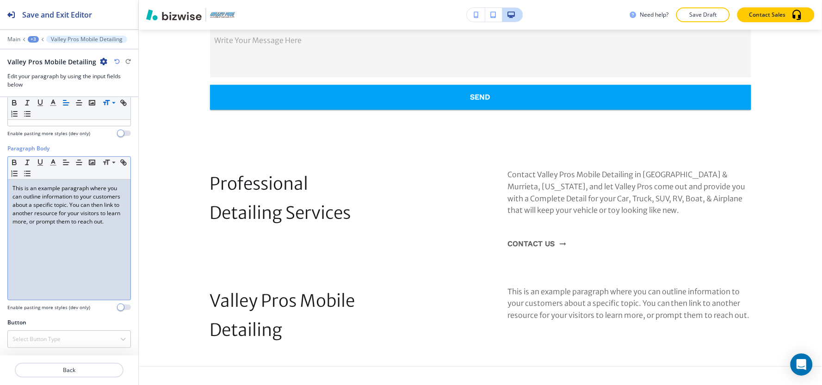
click at [68, 252] on div "This is an example paragraph where you can outline information to your customer…" at bounding box center [69, 239] width 123 height 120
click at [43, 252] on p "To Home or Work" at bounding box center [68, 255] width 113 height 8
click at [43, 242] on p at bounding box center [68, 246] width 113 height 8
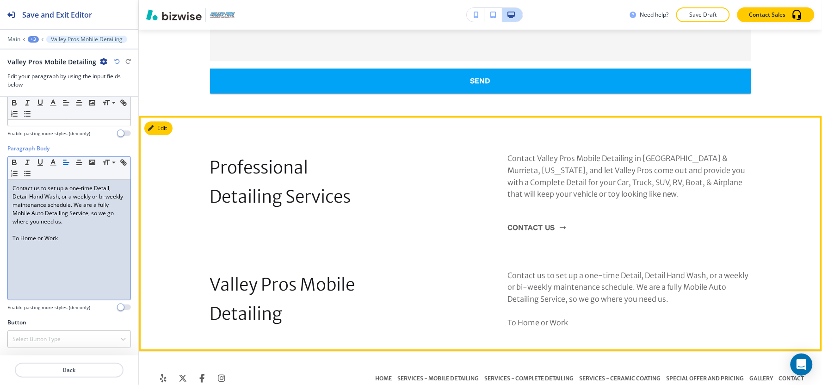
scroll to position [2866, 0]
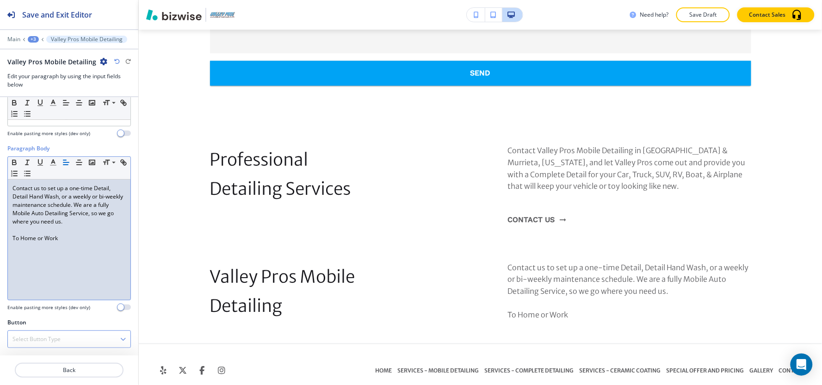
click at [49, 345] on div "Select Button Type" at bounding box center [69, 339] width 123 height 17
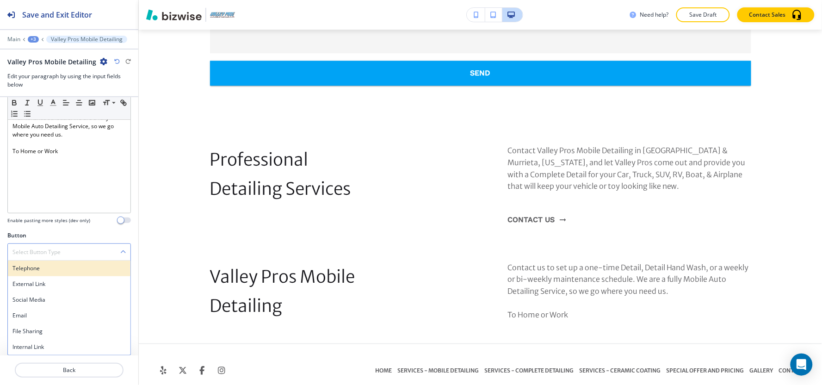
click at [41, 271] on h4 "Telephone" at bounding box center [68, 268] width 113 height 8
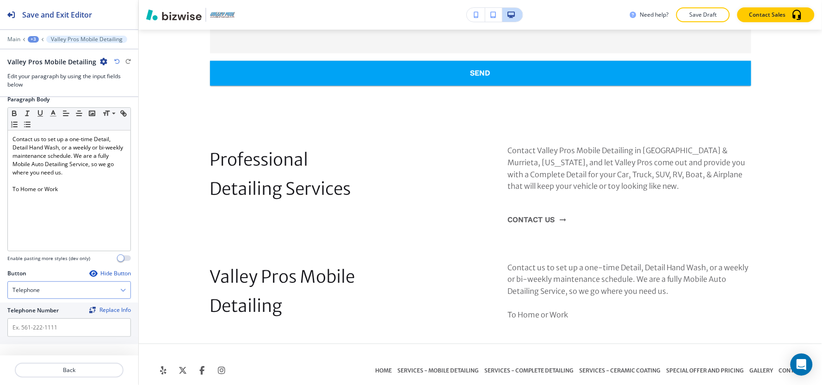
scroll to position [81, 0]
click at [58, 325] on input "text" at bounding box center [68, 327] width 123 height 18
paste input "[PHONE_NUMBER]"
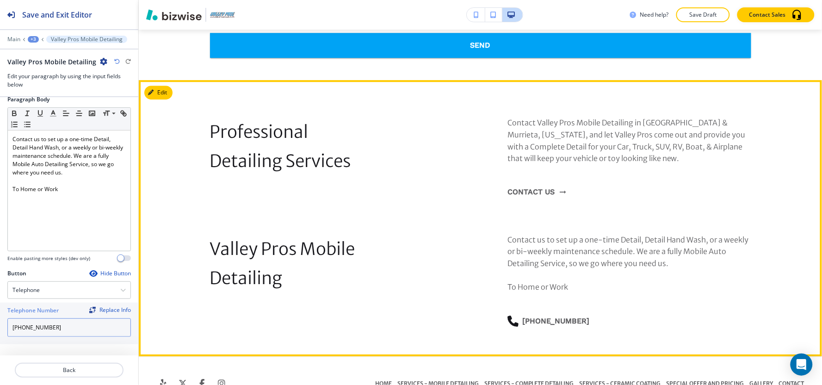
scroll to position [2907, 0]
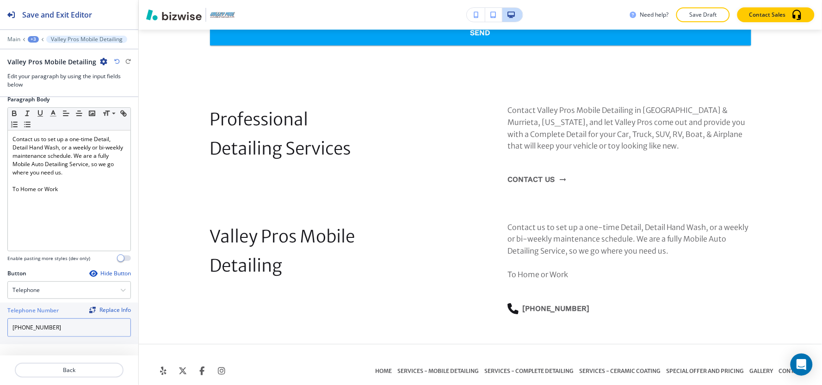
type input "[PHONE_NUMBER]"
click at [33, 40] on div "+3" at bounding box center [33, 39] width 11 height 6
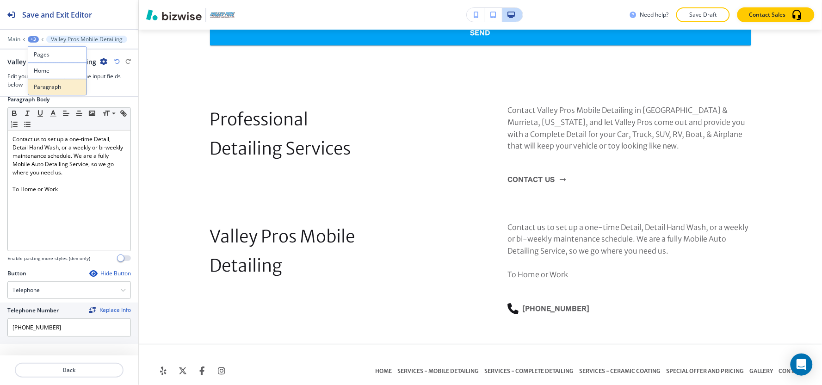
click at [38, 86] on p "Paragraph" at bounding box center [57, 87] width 47 height 8
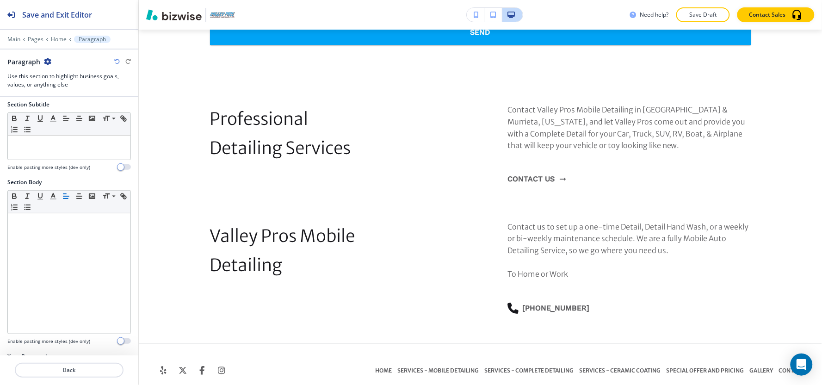
scroll to position [178, 0]
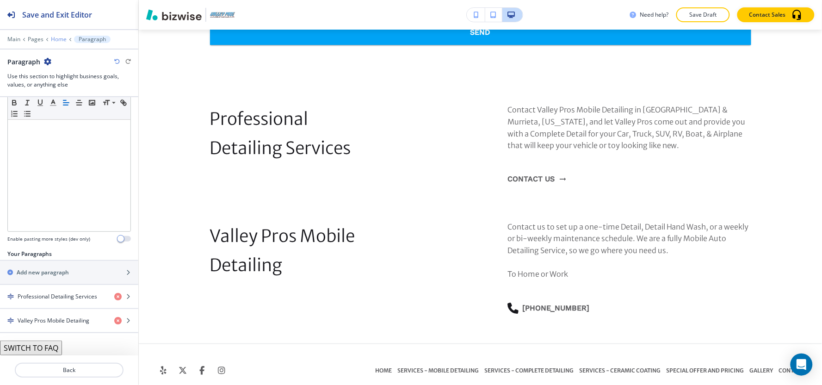
click at [55, 38] on p "Home" at bounding box center [59, 39] width 16 height 6
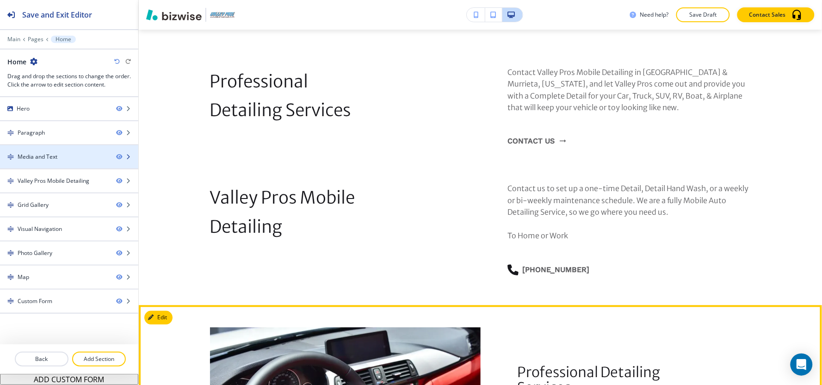
click at [52, 148] on div at bounding box center [69, 148] width 138 height 7
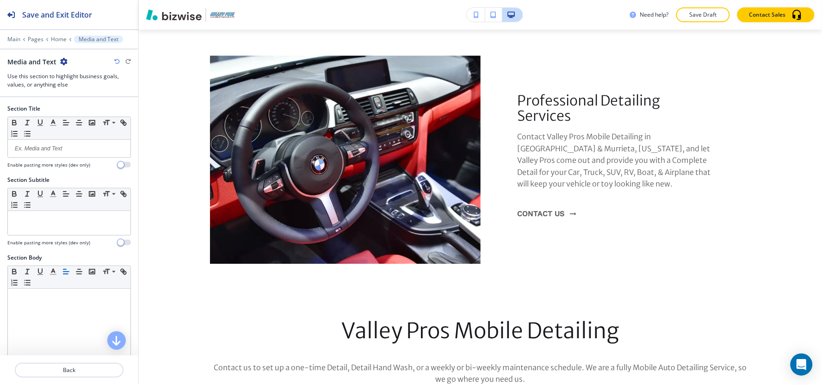
scroll to position [664, 0]
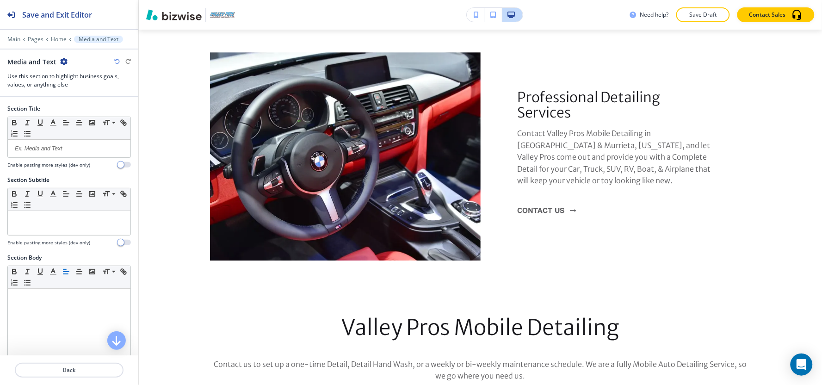
click at [63, 56] on div at bounding box center [69, 52] width 138 height 7
click at [62, 61] on icon "button" at bounding box center [63, 61] width 7 height 7
click at [72, 111] on p "Delete Section" at bounding box center [88, 110] width 47 height 8
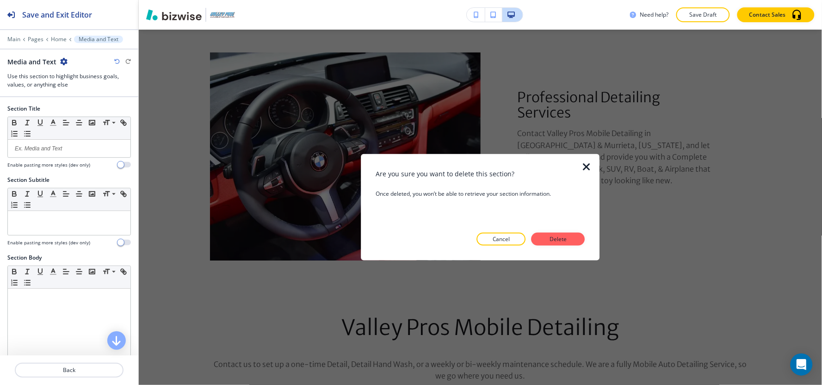
click at [570, 245] on div at bounding box center [479, 252] width 209 height 15
click at [569, 242] on p "Delete" at bounding box center [558, 239] width 22 height 8
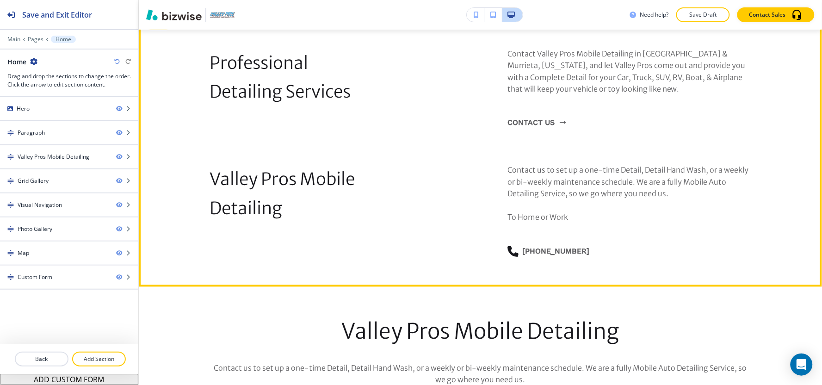
scroll to position [253, 0]
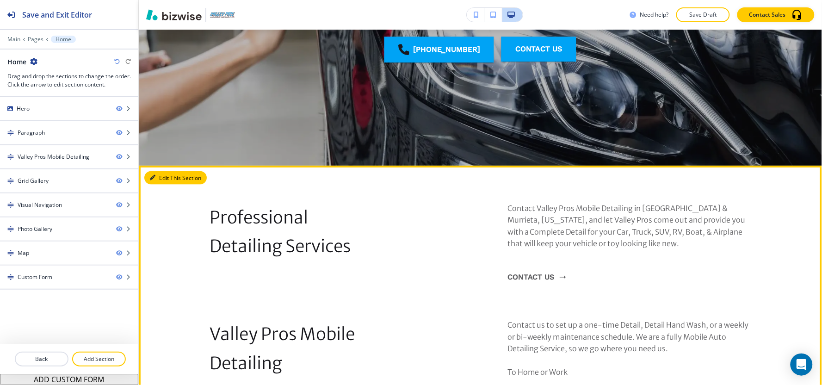
click at [158, 178] on button "Edit This Section" at bounding box center [175, 178] width 62 height 14
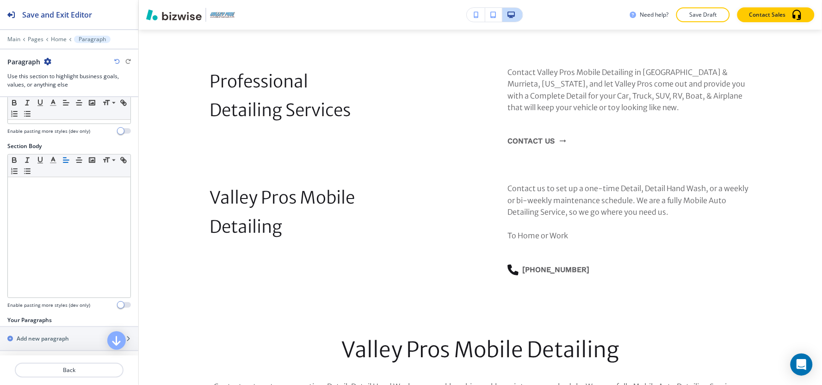
scroll to position [178, 0]
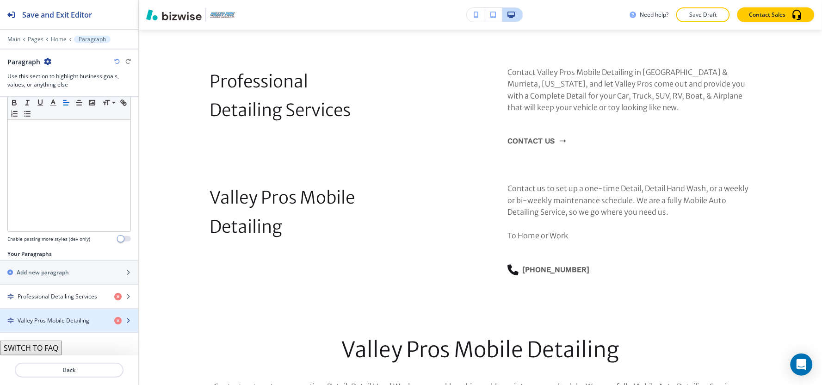
click at [39, 311] on div "button" at bounding box center [69, 312] width 138 height 7
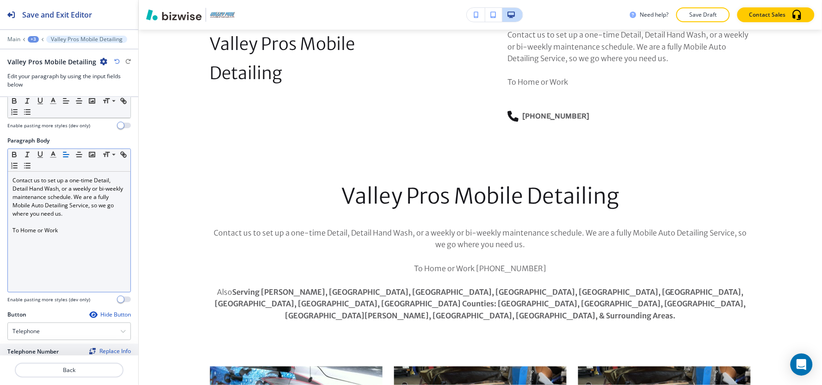
scroll to position [81, 0]
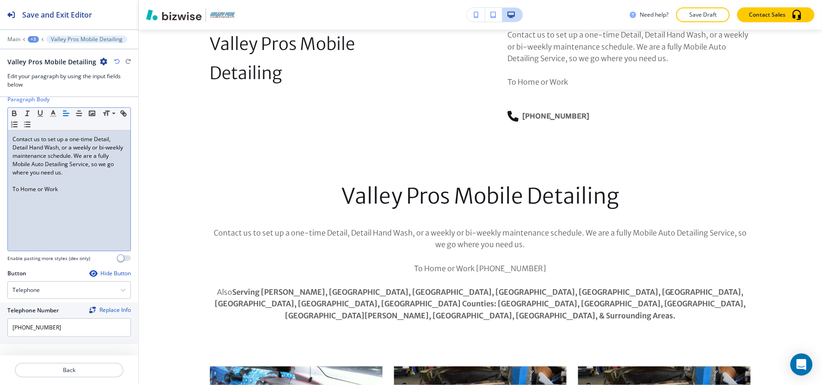
click at [73, 190] on p "To Home or Work" at bounding box center [68, 189] width 113 height 8
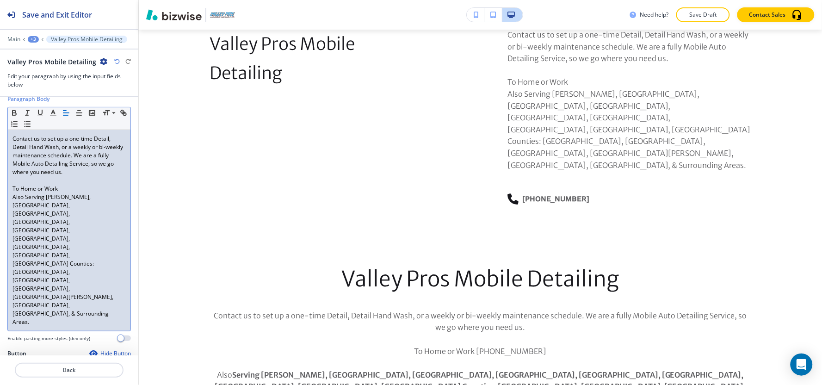
click at [45, 180] on p at bounding box center [68, 180] width 113 height 8
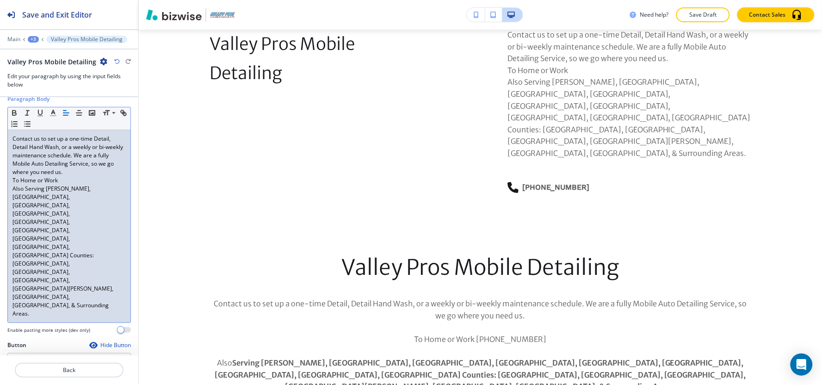
click at [59, 181] on p "To Home or Work" at bounding box center [68, 180] width 113 height 8
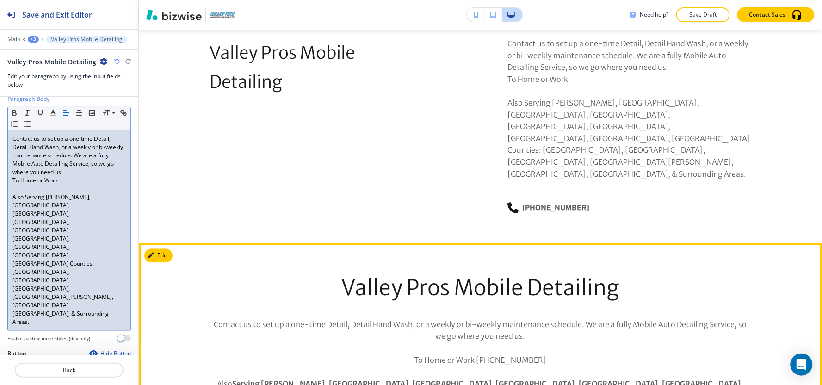
scroll to position [543, 0]
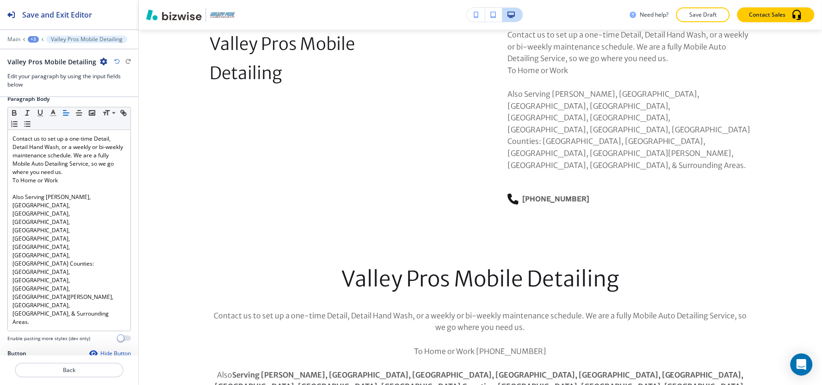
click at [34, 39] on div "+3" at bounding box center [33, 39] width 11 height 6
click at [48, 90] on p "Paragraph" at bounding box center [57, 87] width 47 height 8
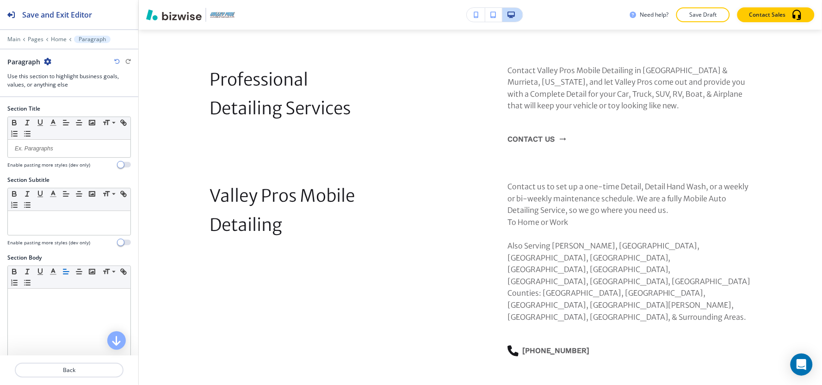
scroll to position [389, 0]
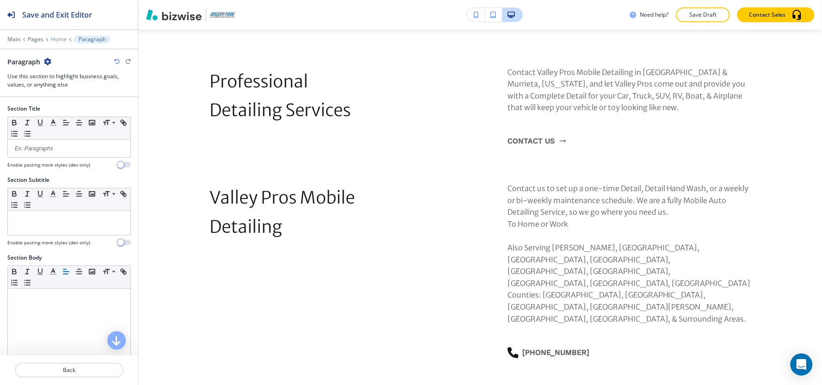
click at [54, 39] on p "Home" at bounding box center [59, 39] width 16 height 6
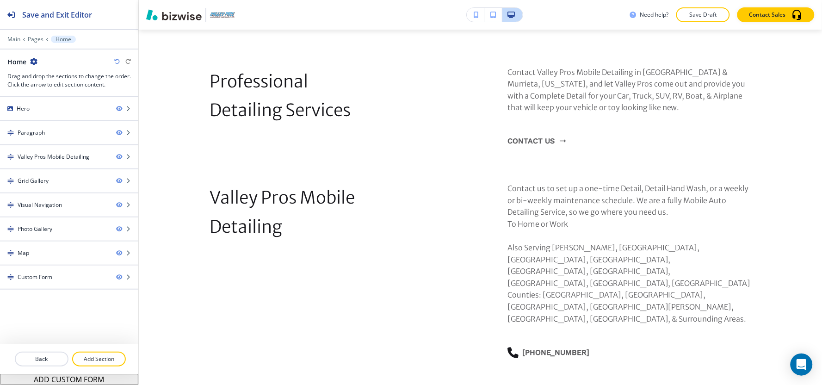
drag, startPoint x: 98, startPoint y: 362, endPoint x: 122, endPoint y: 344, distance: 30.1
click at [98, 346] on p "Add Section" at bounding box center [99, 359] width 52 height 8
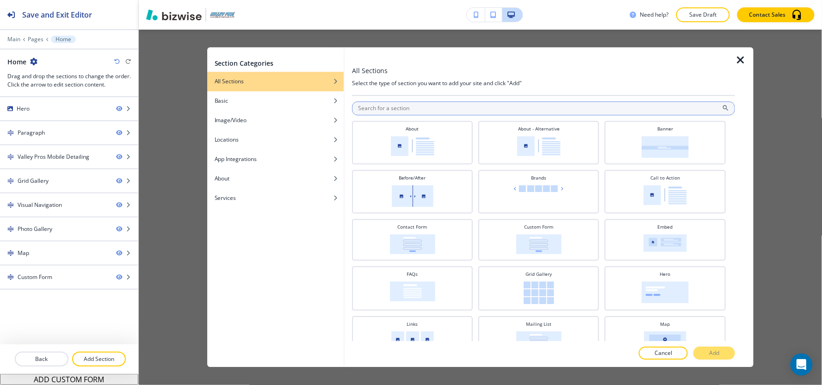
click at [468, 110] on input "text" at bounding box center [543, 108] width 383 height 14
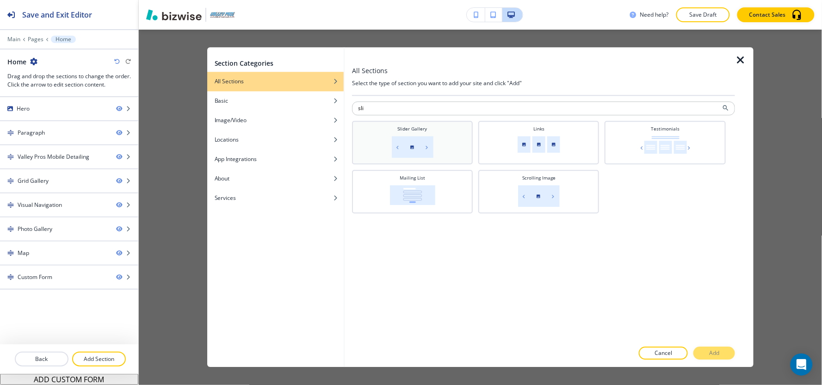
type input "sli"
drag, startPoint x: 415, startPoint y: 141, endPoint x: 414, endPoint y: 136, distance: 5.1
click at [414, 141] on img at bounding box center [413, 147] width 42 height 22
click at [713, 346] on p "Add" at bounding box center [714, 353] width 10 height 8
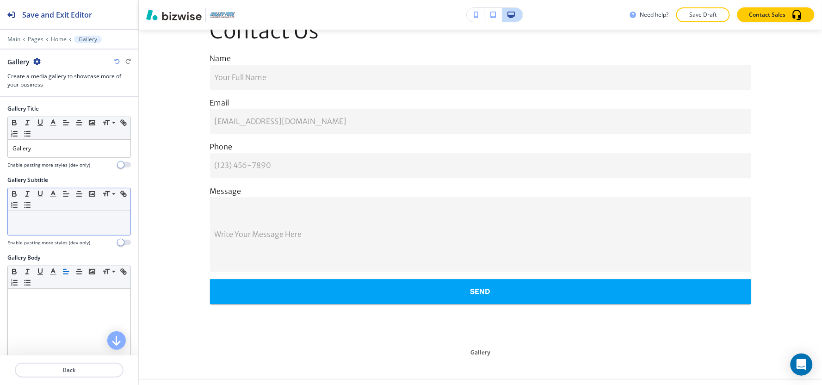
scroll to position [146, 0]
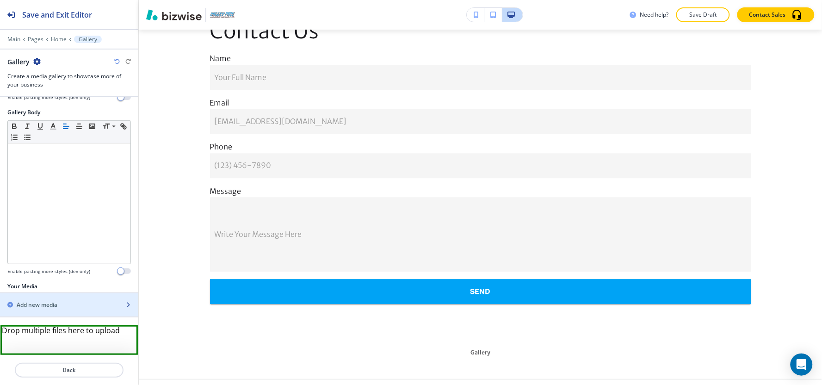
click at [48, 303] on h2 "Add new media" at bounding box center [37, 305] width 41 height 8
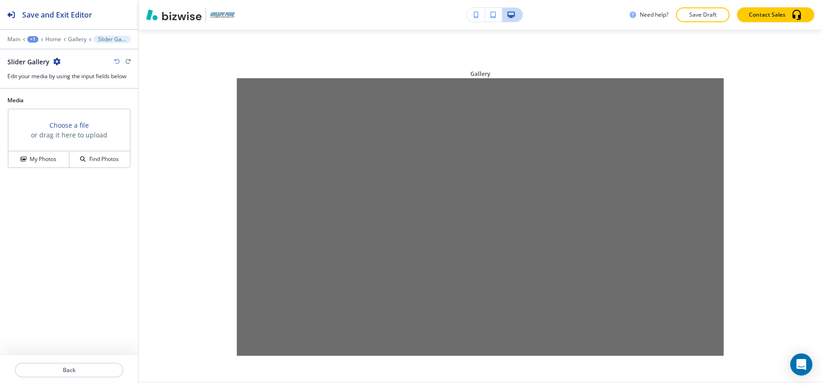
scroll to position [3034, 0]
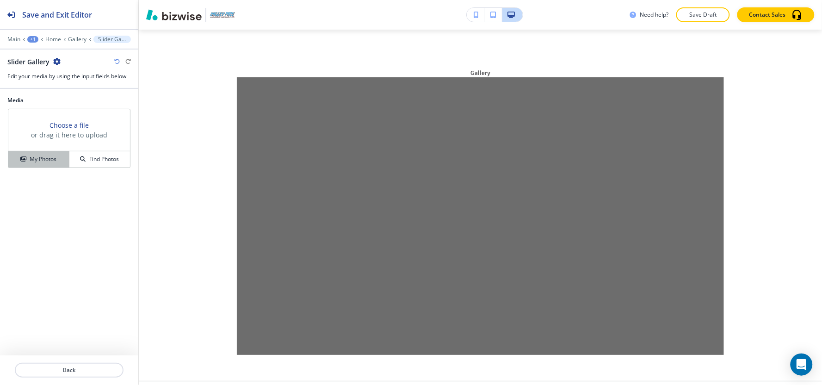
click at [43, 153] on button "My Photos" at bounding box center [38, 159] width 61 height 16
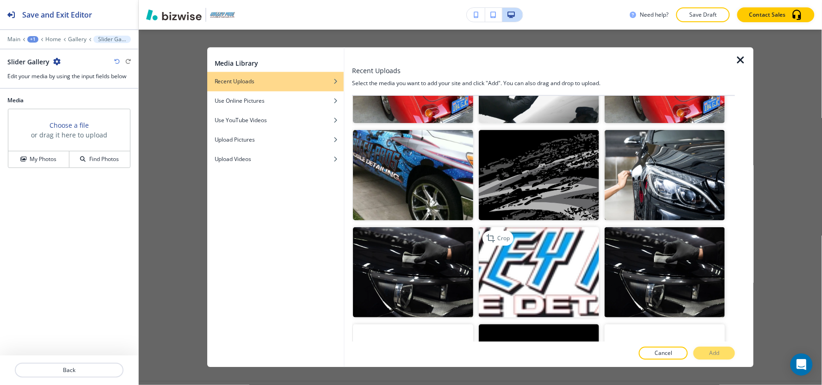
scroll to position [1087, 0]
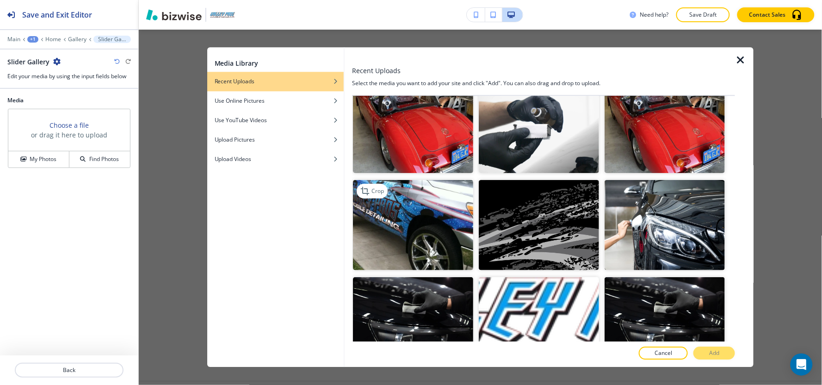
click at [423, 202] on img "button" at bounding box center [413, 225] width 120 height 90
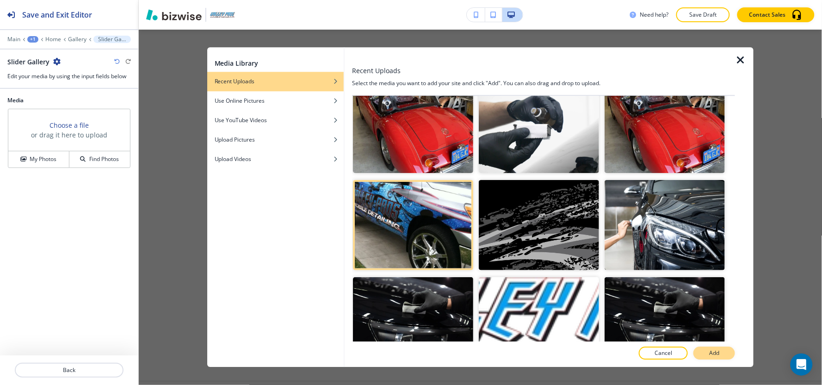
click at [719, 346] on p "Add" at bounding box center [714, 353] width 10 height 8
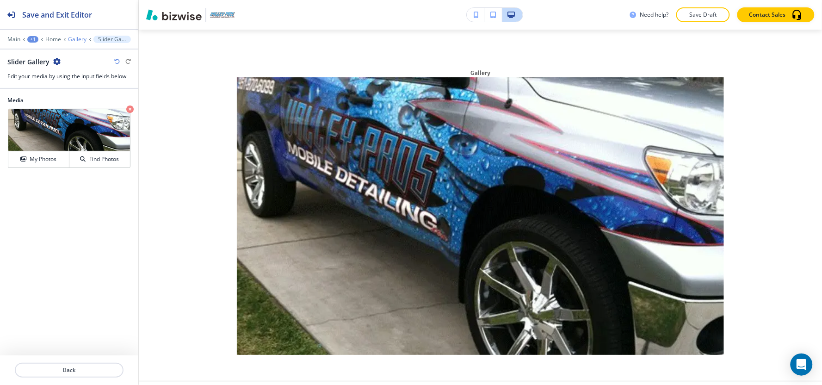
click at [81, 40] on p "Gallery" at bounding box center [77, 39] width 18 height 6
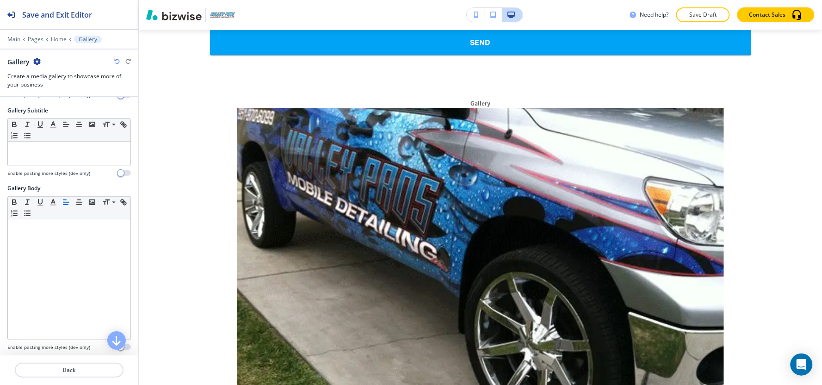
scroll to position [172, 0]
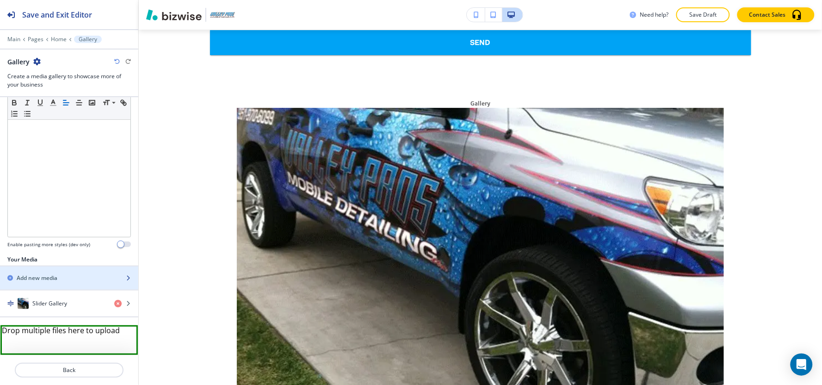
click at [66, 276] on div "Add new media" at bounding box center [59, 278] width 118 height 8
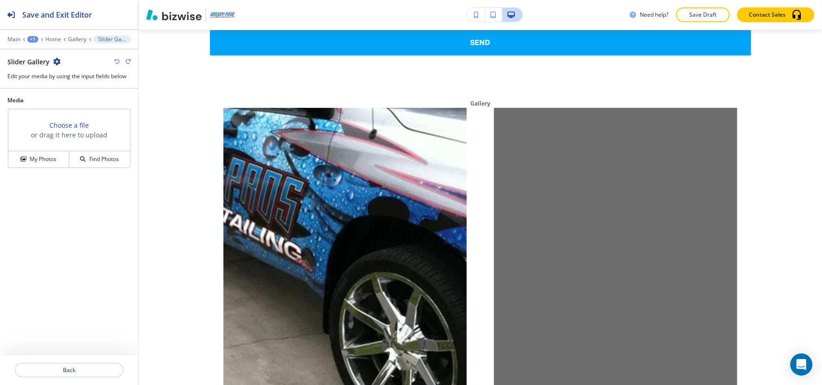
scroll to position [3034, 0]
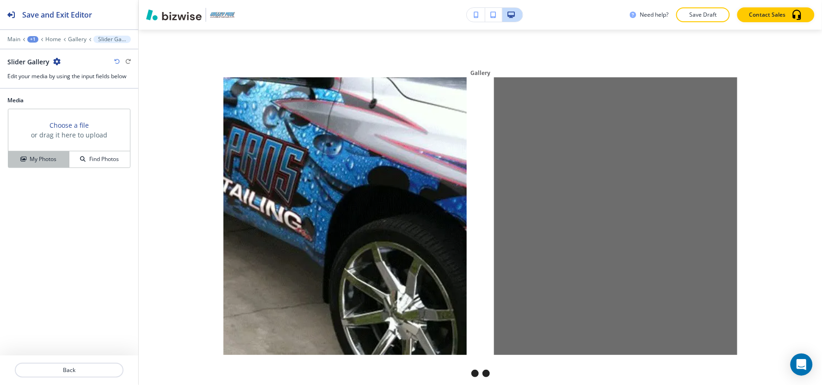
click at [51, 161] on h4 "My Photos" at bounding box center [43, 159] width 27 height 8
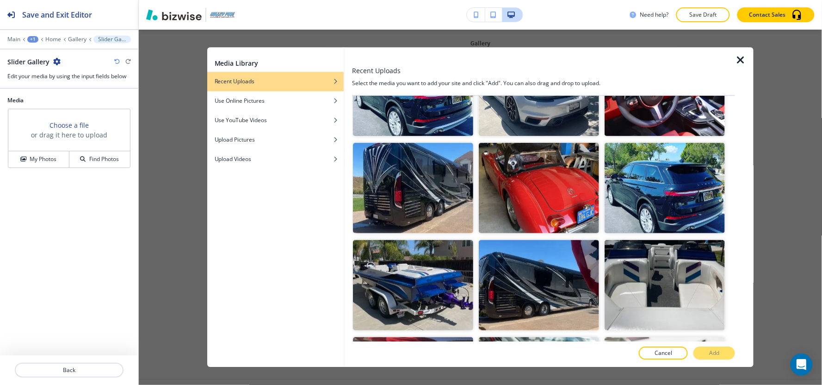
scroll to position [257, 0]
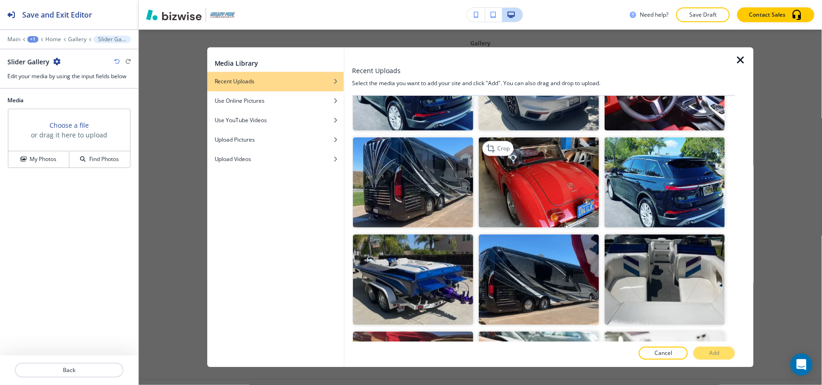
click at [537, 193] on img "button" at bounding box center [539, 182] width 120 height 90
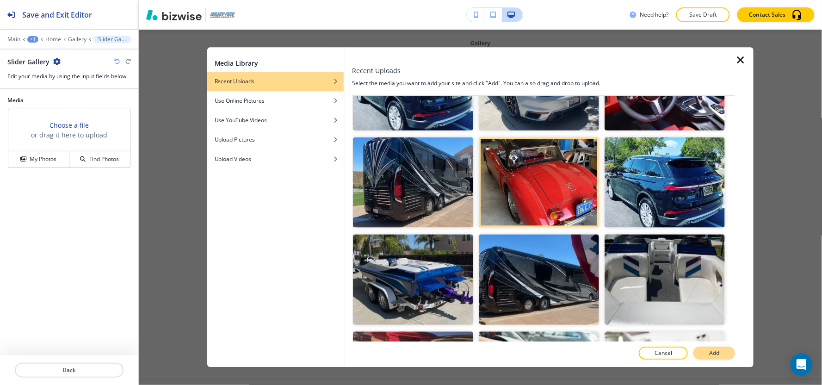
click at [729, 346] on button "Add" at bounding box center [714, 353] width 42 height 13
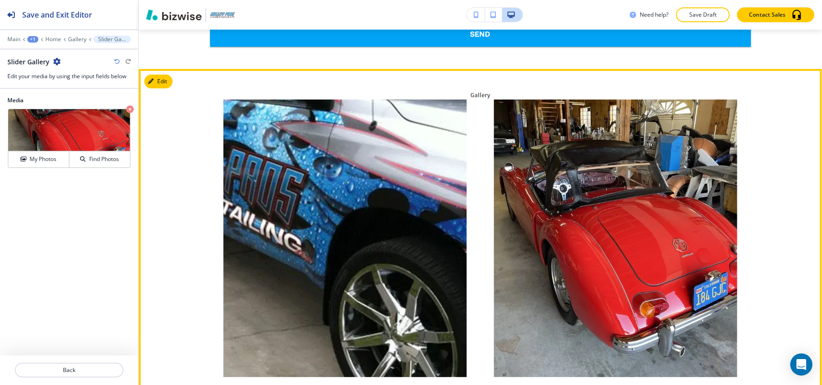
scroll to position [2807, 0]
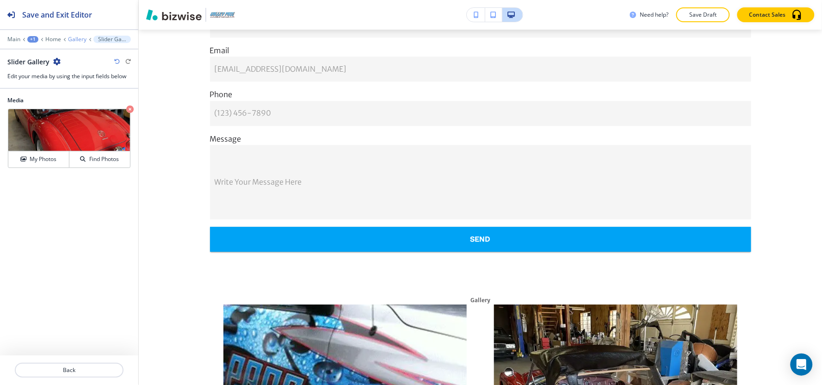
click at [79, 42] on p "Gallery" at bounding box center [77, 39] width 18 height 6
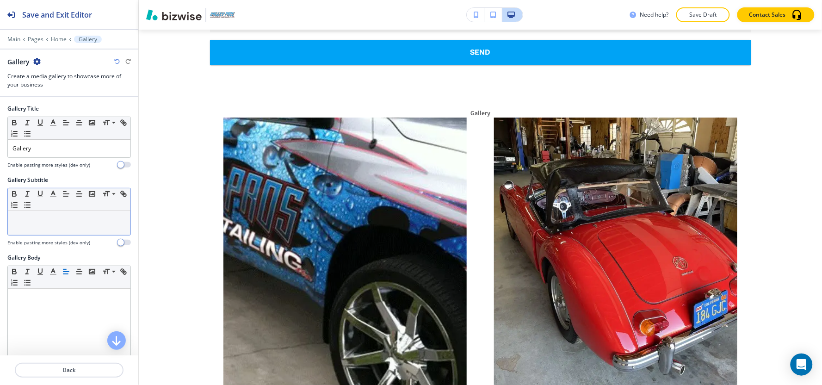
scroll to position [3003, 0]
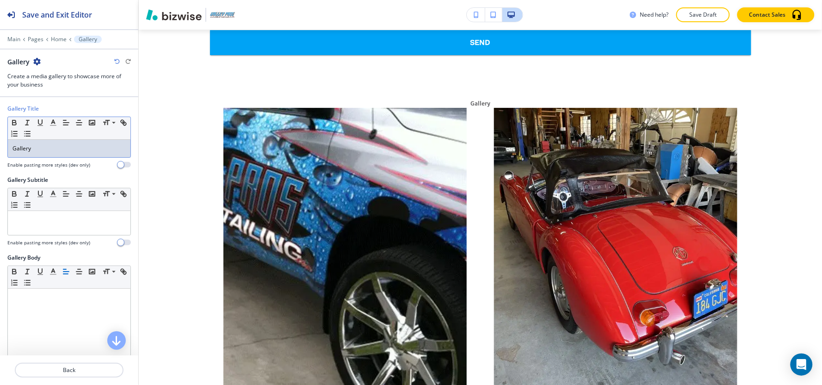
click at [52, 148] on p "Gallery" at bounding box center [68, 148] width 113 height 8
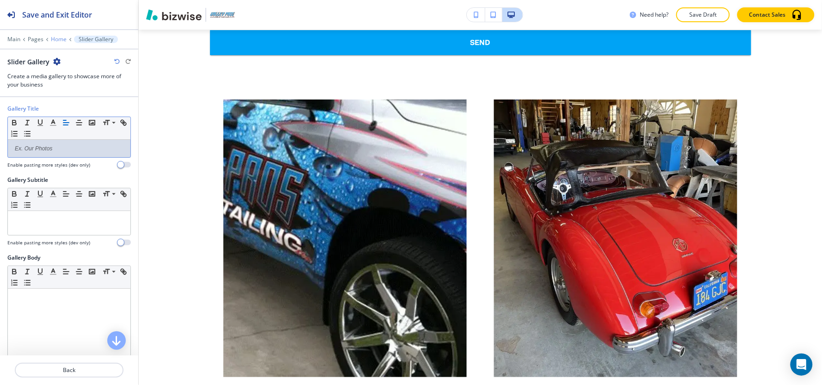
click at [63, 40] on p "Home" at bounding box center [59, 39] width 16 height 6
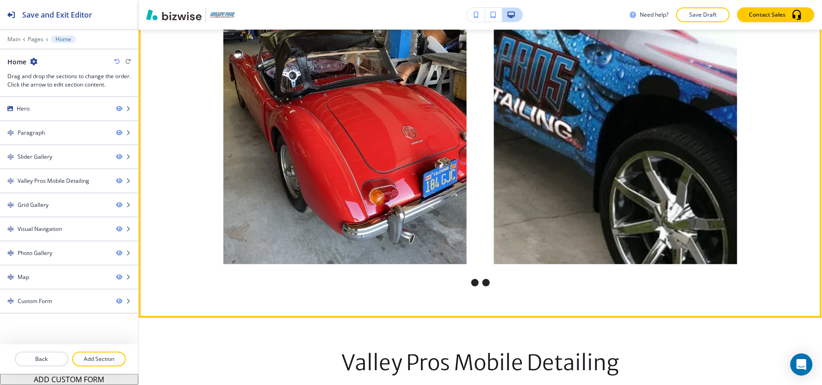
scroll to position [917, 0]
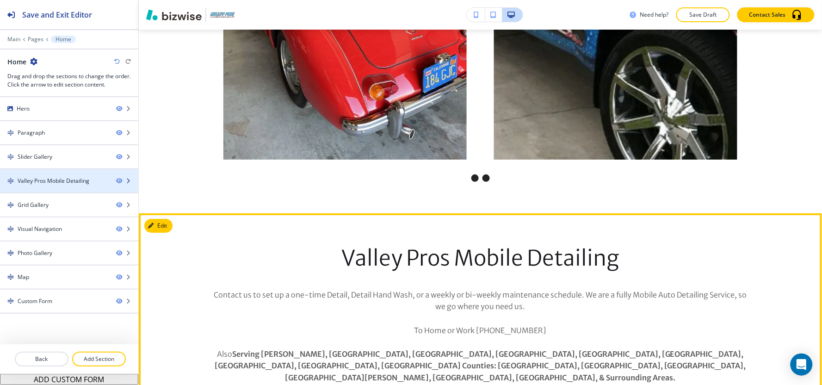
click at [39, 179] on div "Valley Pros Mobile Detailing" at bounding box center [54, 181] width 72 height 8
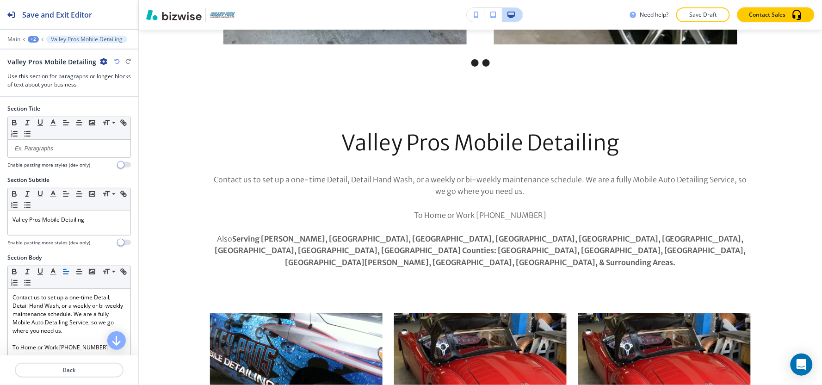
scroll to position [1065, 0]
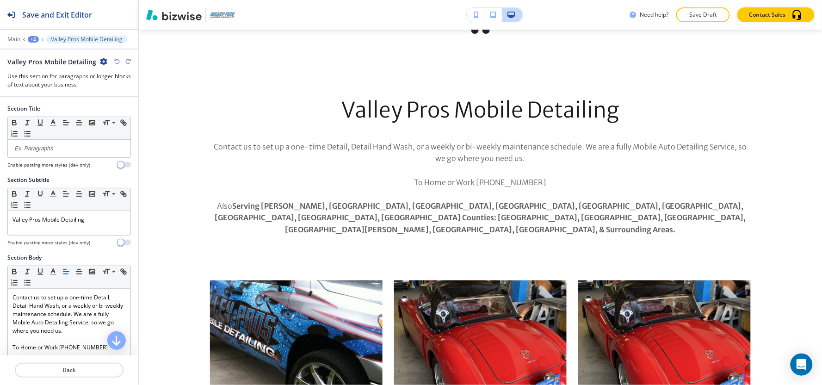
click at [100, 62] on icon "button" at bounding box center [103, 61] width 7 height 7
click at [136, 112] on p "Delete Section" at bounding box center [127, 110] width 47 height 8
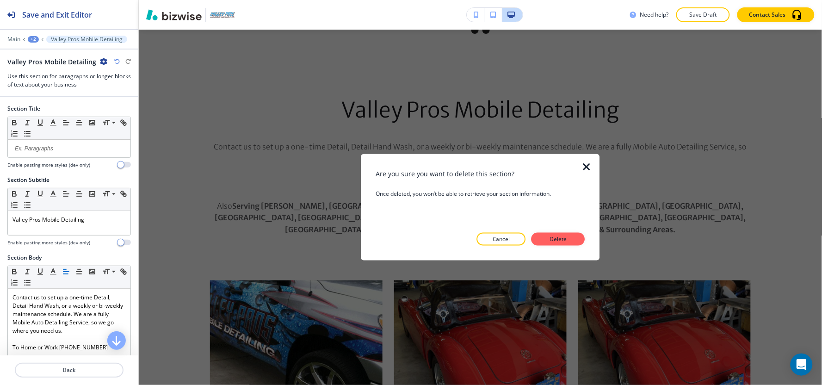
click at [547, 244] on button "Delete" at bounding box center [558, 239] width 54 height 13
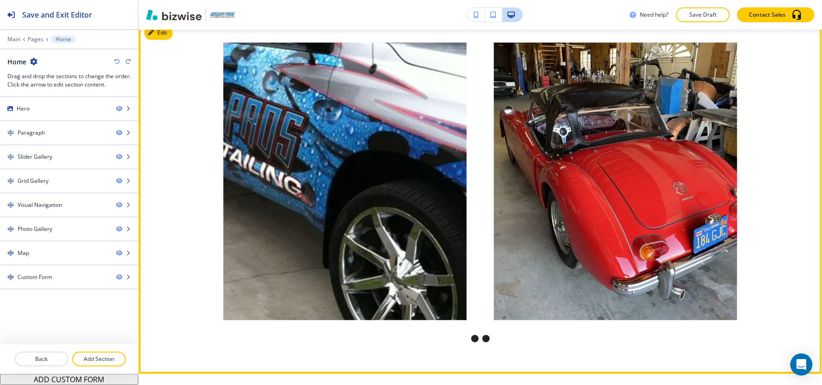
scroll to position [911, 0]
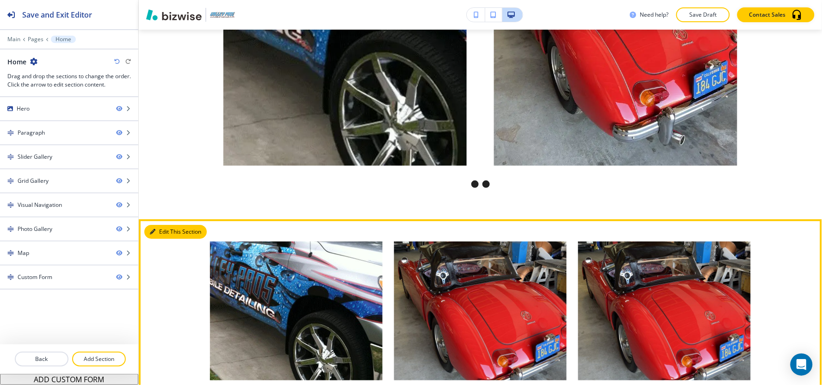
click at [160, 225] on button "Edit This Section" at bounding box center [175, 232] width 62 height 14
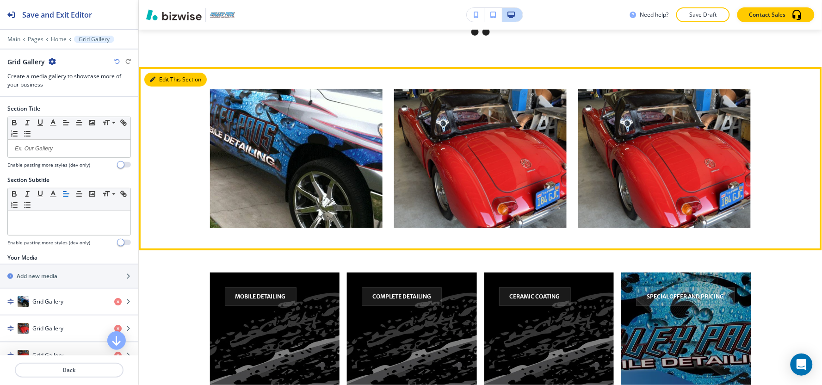
scroll to position [1065, 0]
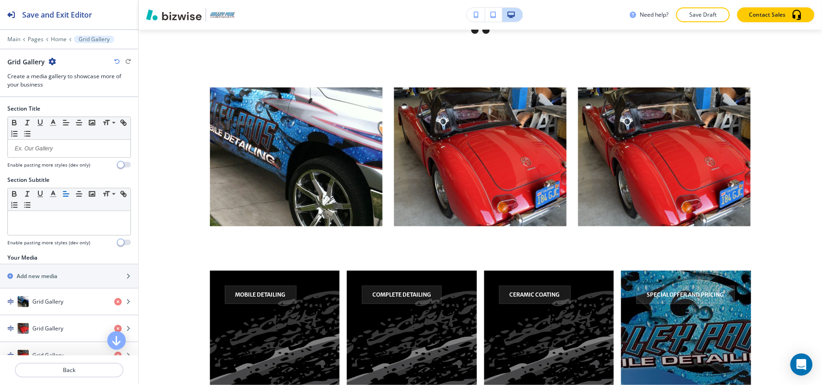
click at [51, 61] on icon "button" at bounding box center [52, 61] width 7 height 7
click at [67, 111] on p "Delete Section" at bounding box center [77, 110] width 47 height 8
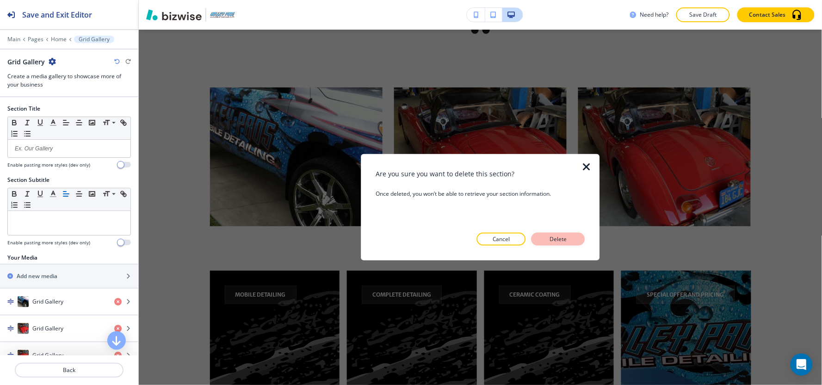
click at [563, 239] on p "Delete" at bounding box center [558, 239] width 22 height 8
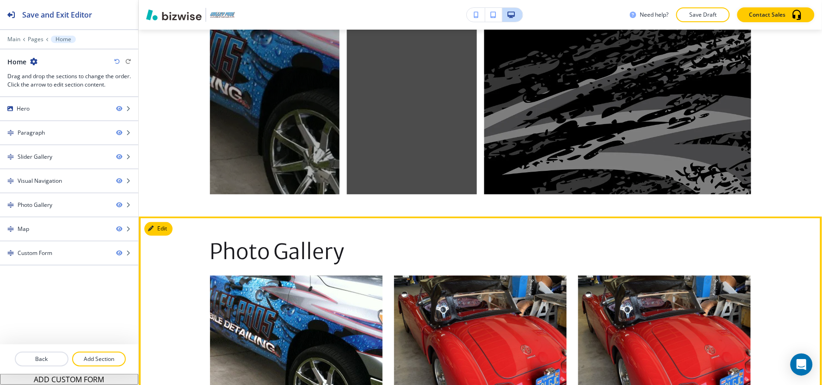
scroll to position [1374, 0]
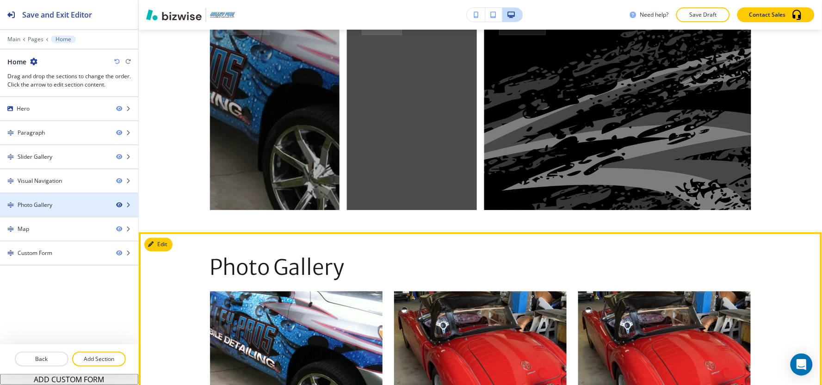
click at [118, 205] on icon "button" at bounding box center [119, 205] width 6 height 6
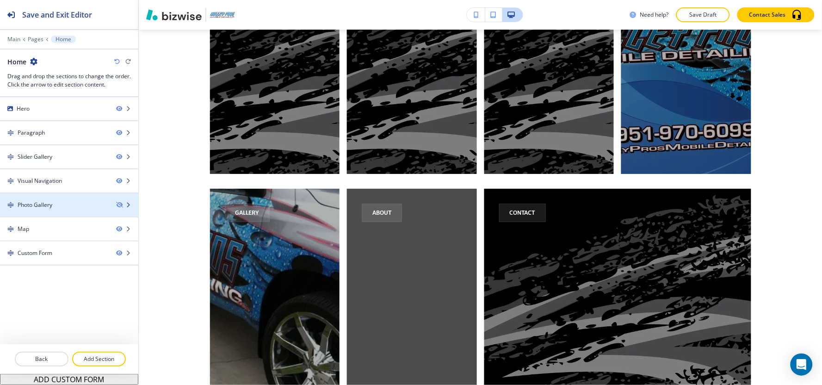
scroll to position [1204, 0]
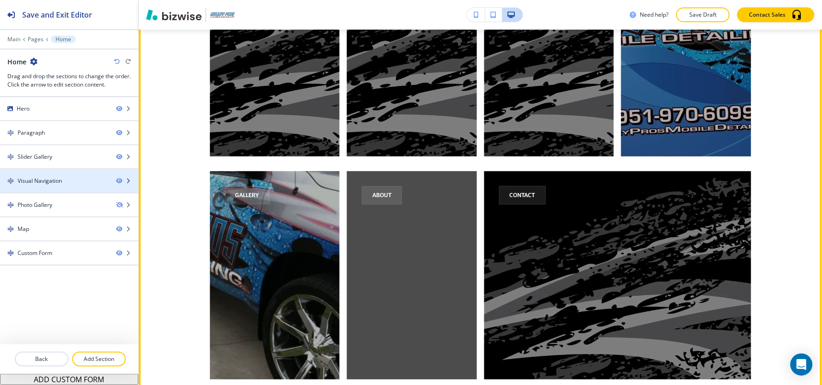
click at [35, 185] on div at bounding box center [69, 188] width 138 height 7
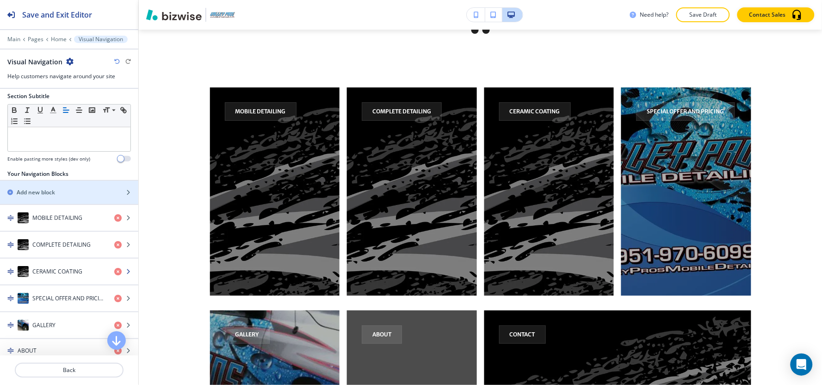
scroll to position [118, 0]
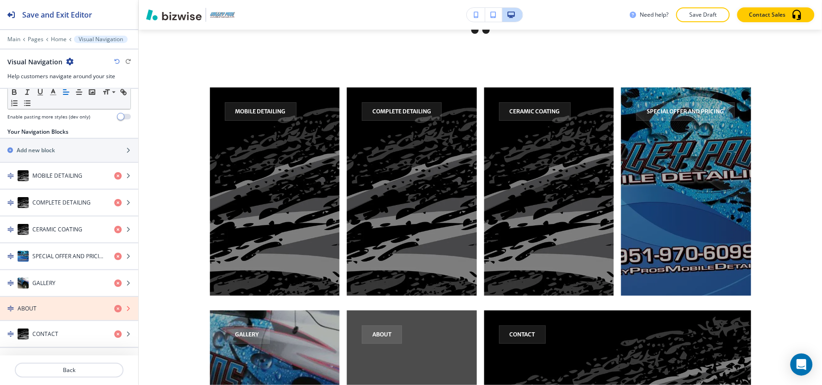
click at [114, 310] on icon "button" at bounding box center [117, 308] width 7 height 7
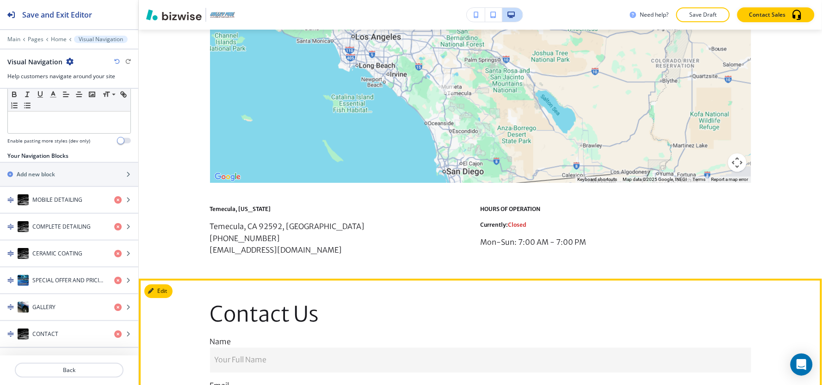
scroll to position [1785, 0]
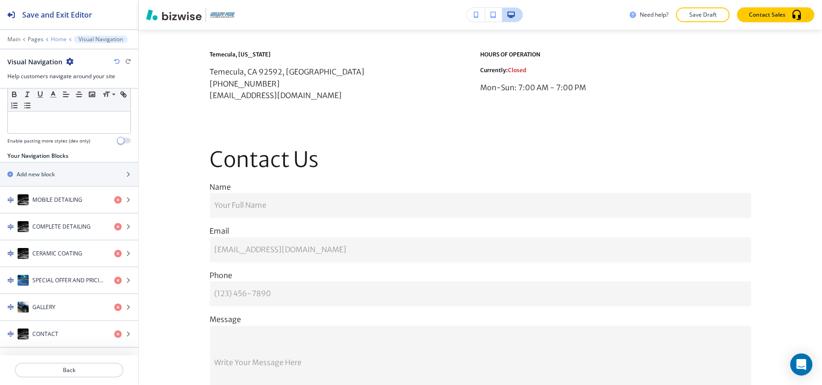
click at [59, 42] on p "Home" at bounding box center [59, 39] width 16 height 6
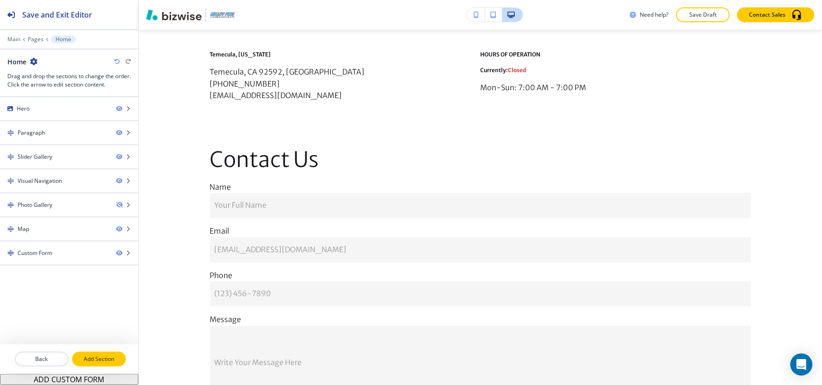
click at [88, 346] on button "Add Section" at bounding box center [99, 358] width 54 height 15
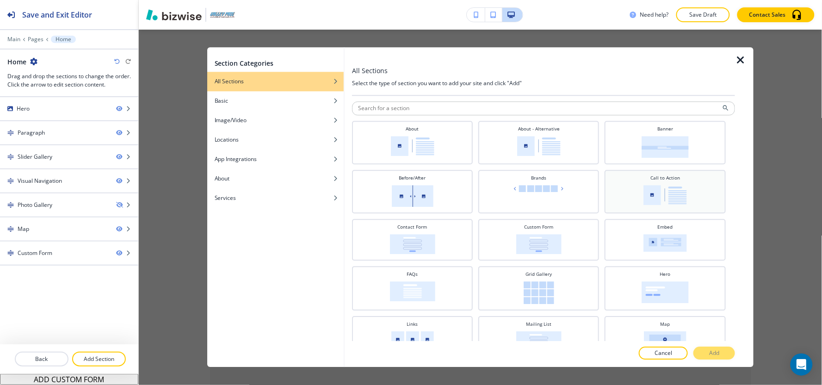
click at [668, 190] on img at bounding box center [664, 195] width 43 height 20
click at [706, 345] on div at bounding box center [543, 344] width 383 height 6
click at [708, 346] on button "Add" at bounding box center [714, 353] width 42 height 13
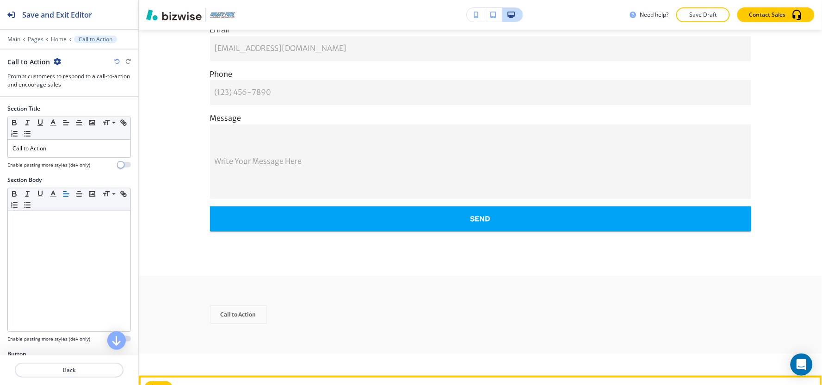
scroll to position [1994, 0]
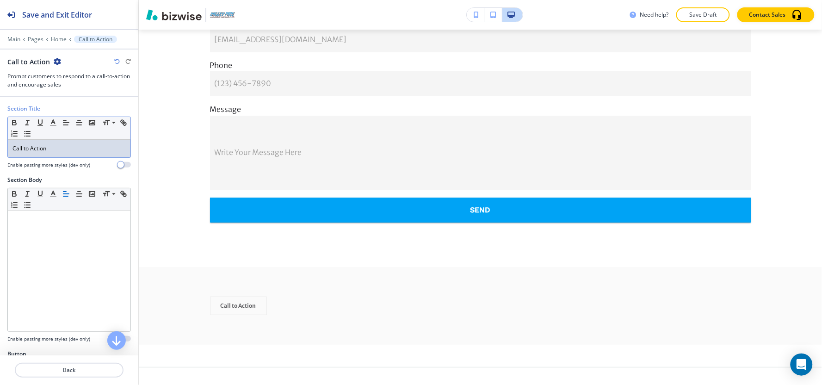
click at [51, 147] on p "Call to Action" at bounding box center [68, 148] width 113 height 8
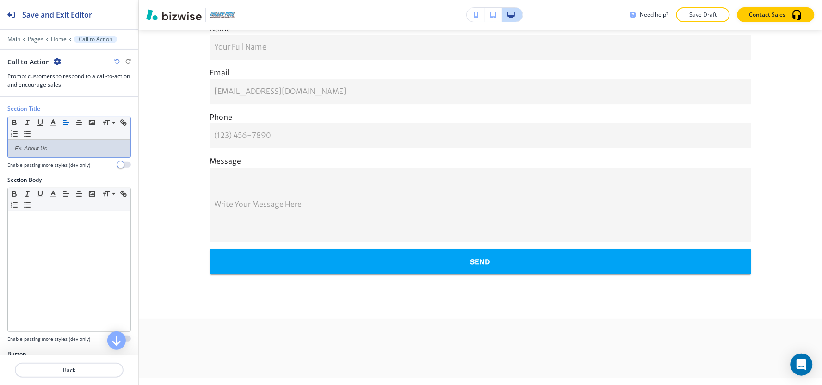
scroll to position [1925, 0]
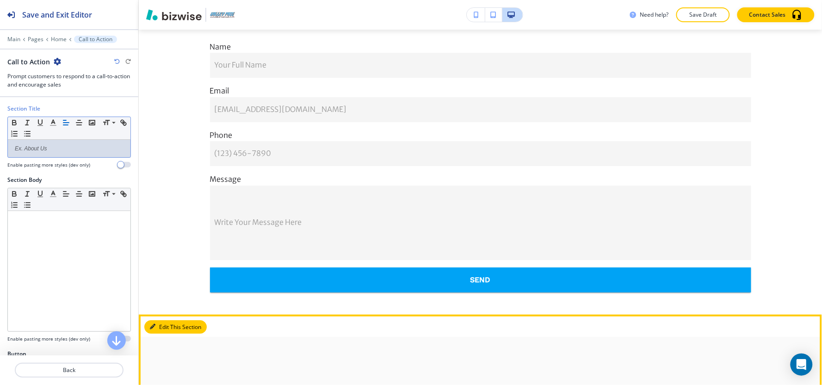
click at [166, 320] on button "Edit This Section" at bounding box center [175, 327] width 62 height 14
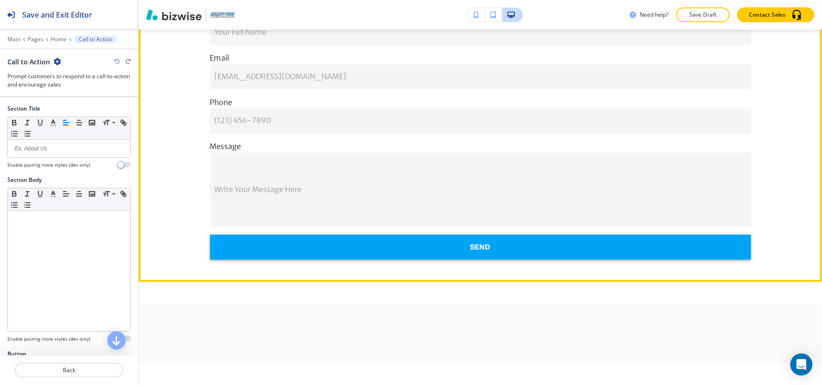
scroll to position [1976, 0]
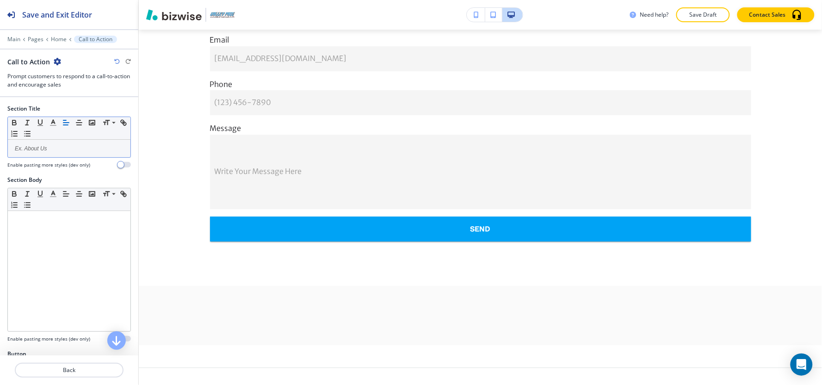
click at [59, 153] on p at bounding box center [68, 148] width 113 height 8
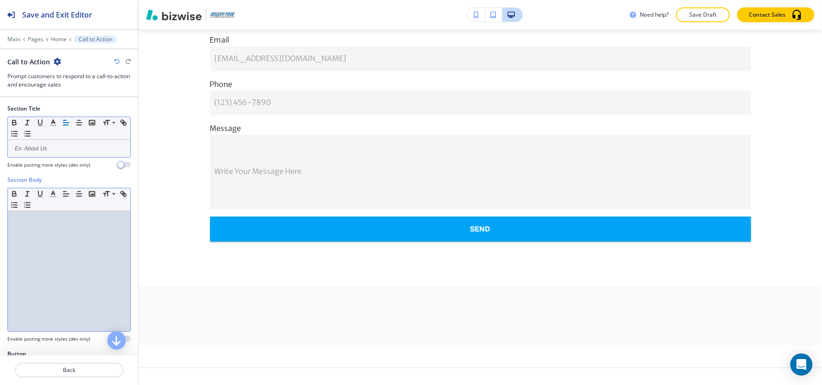
click at [62, 215] on div at bounding box center [69, 271] width 123 height 120
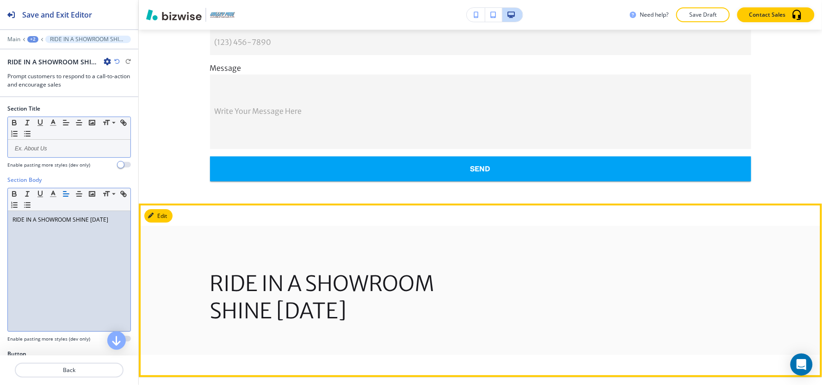
scroll to position [2046, 0]
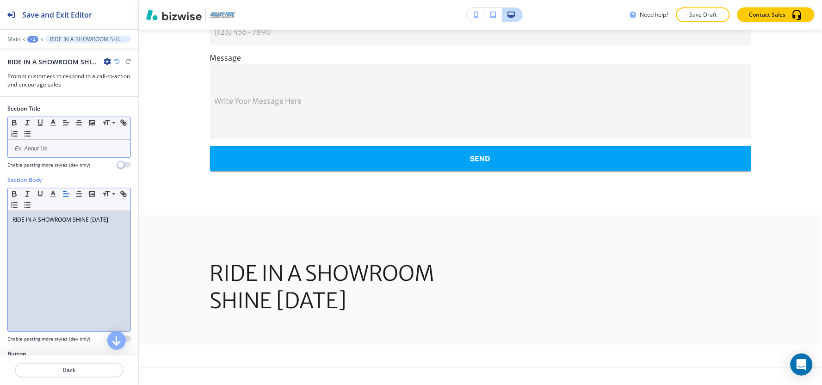
click at [64, 249] on div "RIDE IN A SHOWROOM SHINE [DATE]" at bounding box center [69, 271] width 123 height 120
click at [71, 257] on div "RIDE IN A SHOWROOM SHINE [DATE]" at bounding box center [69, 271] width 123 height 120
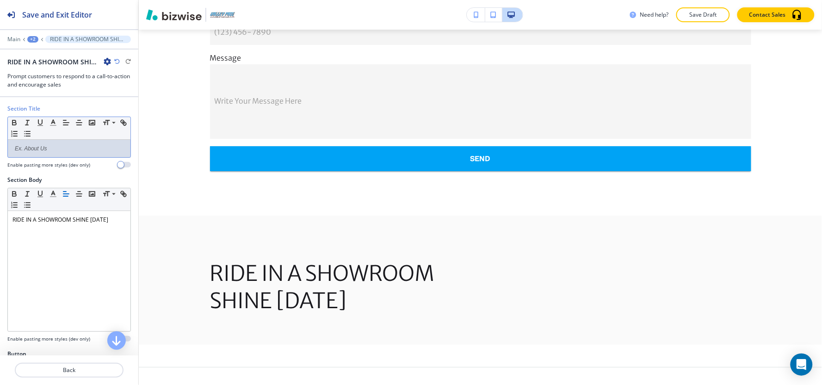
click at [41, 146] on p at bounding box center [68, 148] width 113 height 8
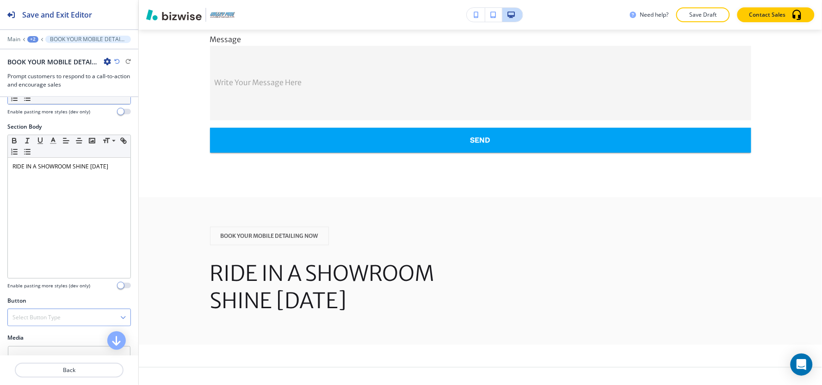
scroll to position [126, 0]
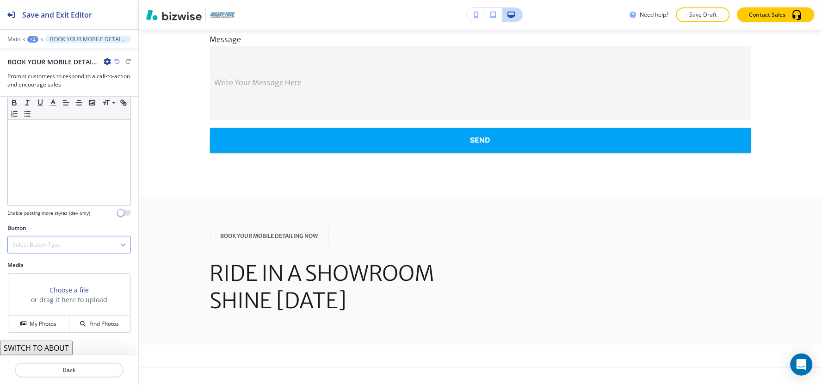
click at [45, 241] on h4 "Select Button Type" at bounding box center [36, 244] width 48 height 8
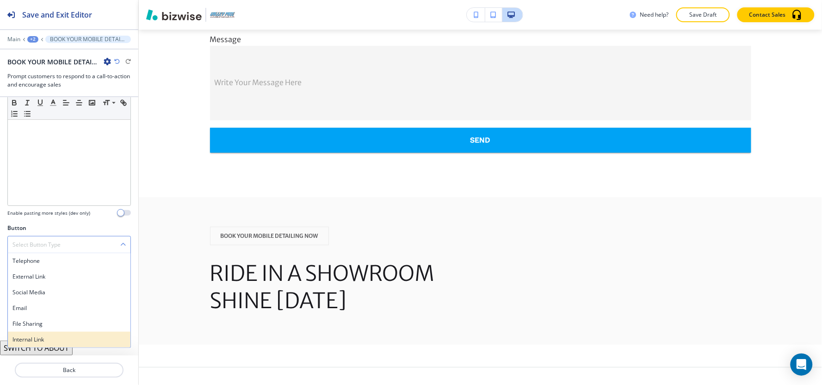
click at [44, 339] on h4 "Internal Link" at bounding box center [68, 339] width 113 height 8
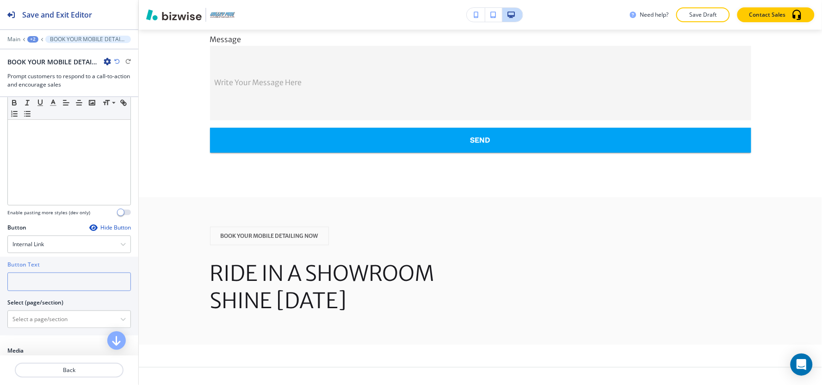
click at [56, 284] on input "text" at bounding box center [68, 281] width 123 height 18
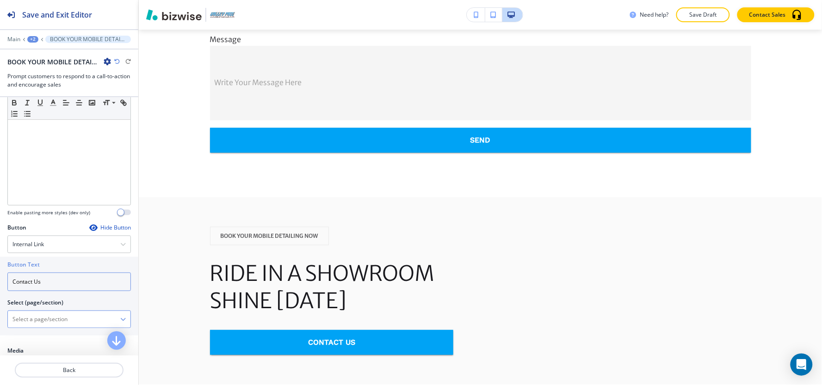
type input "Contact Us"
click at [54, 318] on \(page\/section\) "Manual Input" at bounding box center [64, 319] width 112 height 16
paste \(page\/section\) "Contact Us"
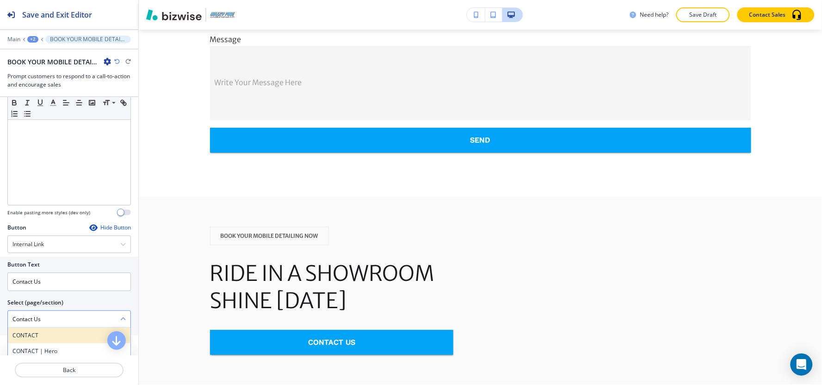
click at [40, 336] on h4 "CONTACT" at bounding box center [68, 335] width 113 height 8
type \(page\/section\) "CONTACT"
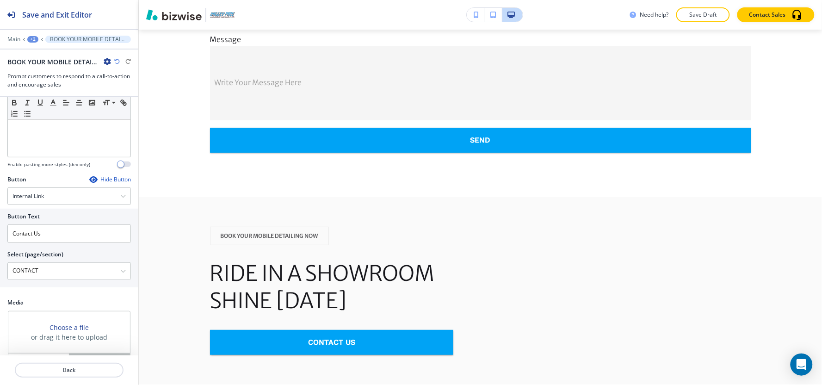
scroll to position [213, 0]
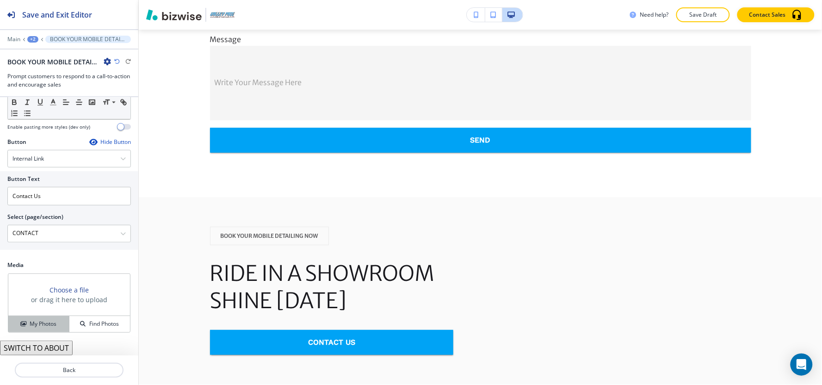
click at [49, 324] on h4 "My Photos" at bounding box center [43, 323] width 27 height 8
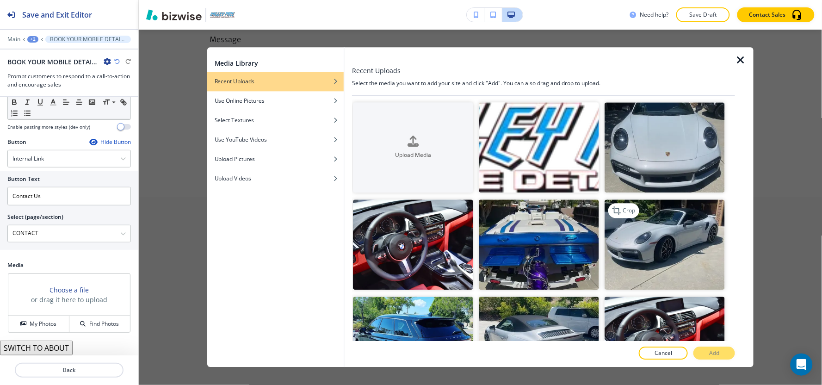
click at [672, 246] on img "button" at bounding box center [664, 244] width 120 height 90
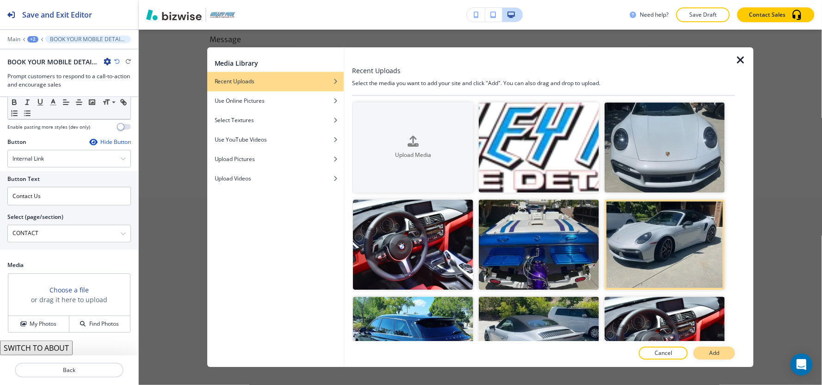
click at [701, 346] on button "Add" at bounding box center [714, 353] width 42 height 13
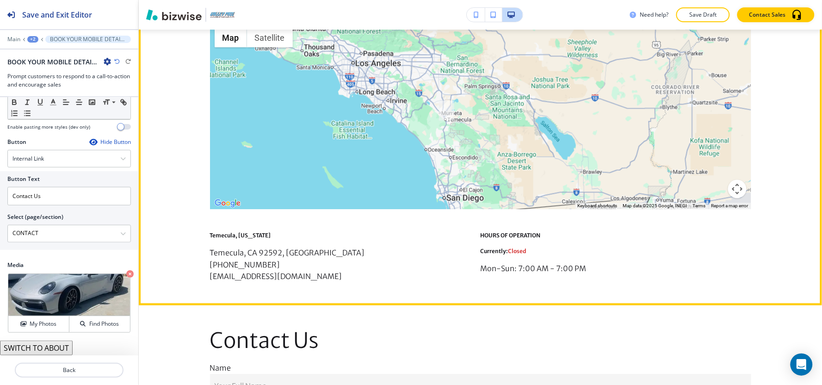
scroll to position [1473, 0]
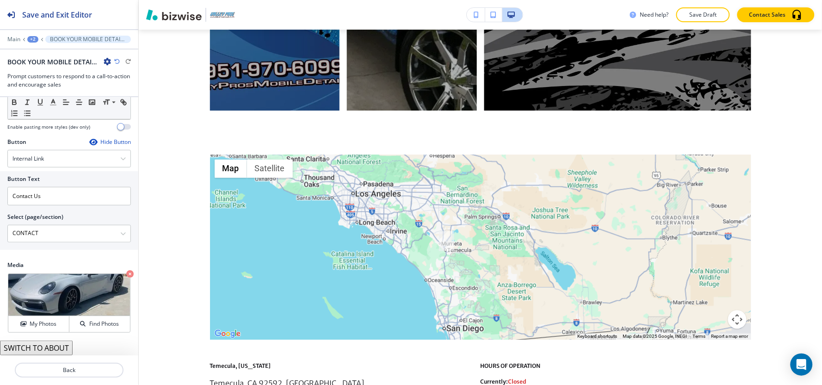
click at [35, 39] on div "+2" at bounding box center [32, 39] width 11 height 6
click at [45, 72] on p "Home" at bounding box center [56, 71] width 47 height 8
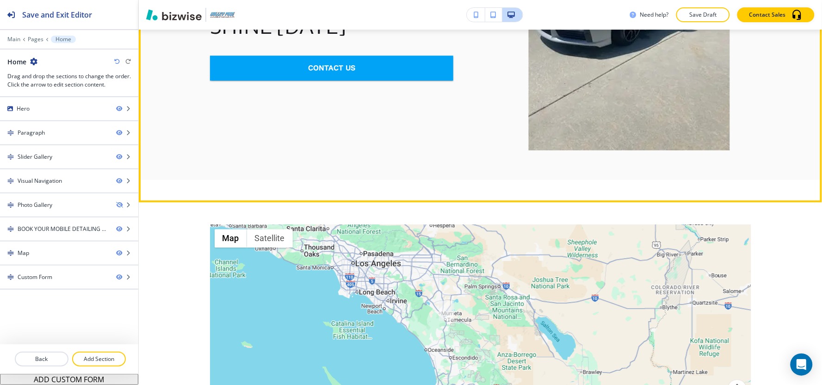
scroll to position [1900, 0]
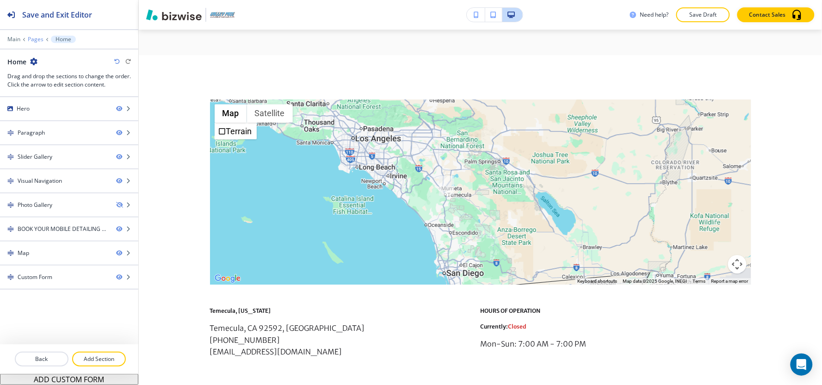
click at [33, 40] on p "Pages" at bounding box center [36, 39] width 16 height 6
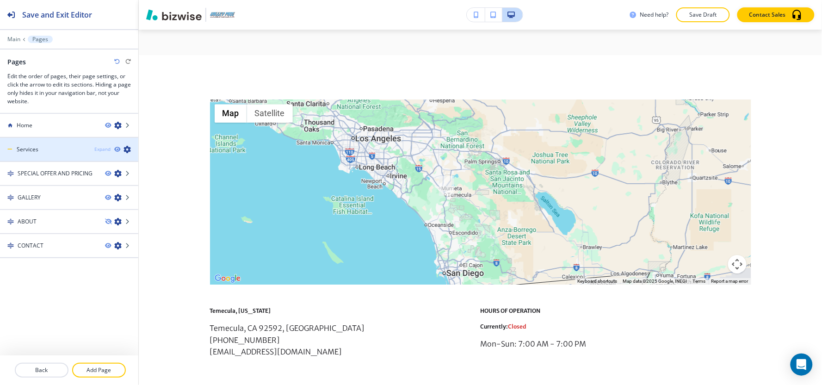
click at [97, 147] on div "Expand" at bounding box center [102, 149] width 16 height 7
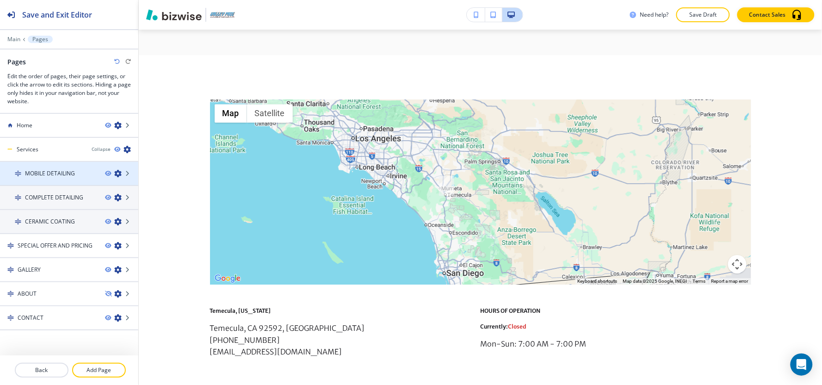
click at [58, 175] on h4 "MOBILE DETAILING" at bounding box center [50, 173] width 50 height 8
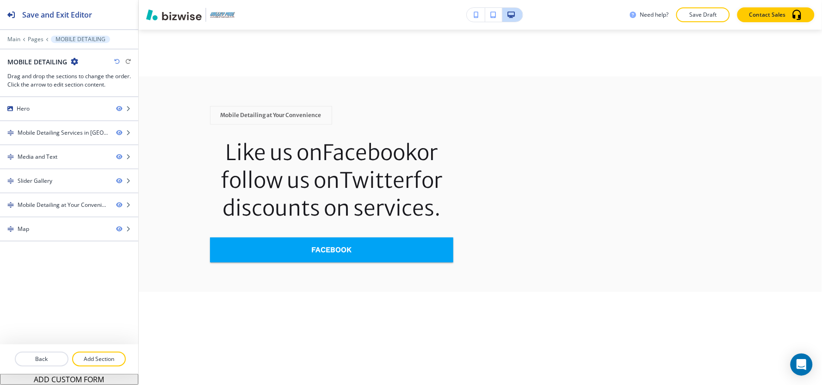
scroll to position [0, 0]
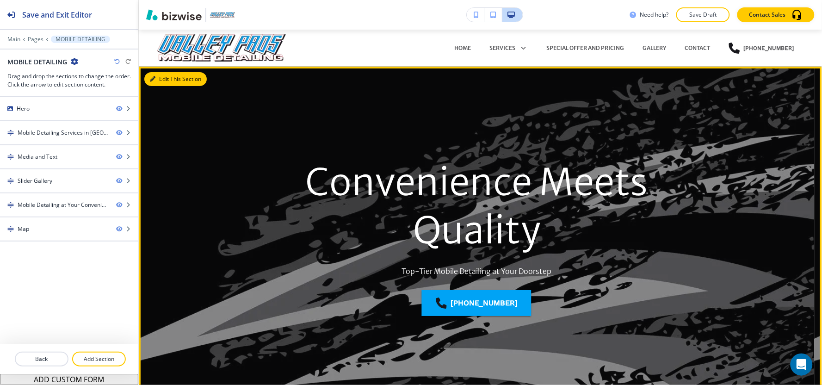
click at [163, 79] on button "Edit This Section" at bounding box center [175, 79] width 62 height 14
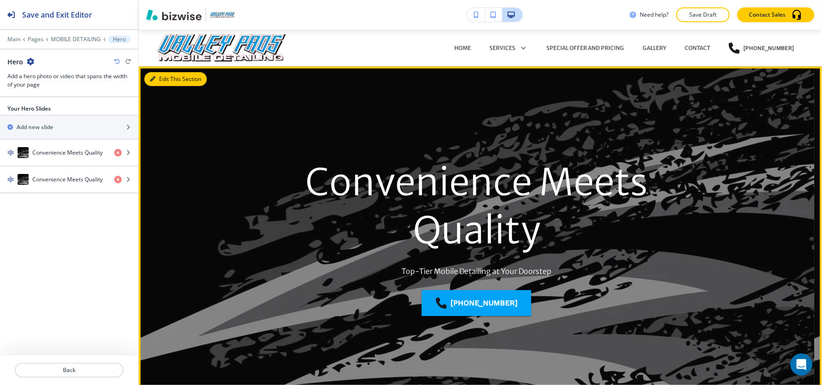
scroll to position [37, 0]
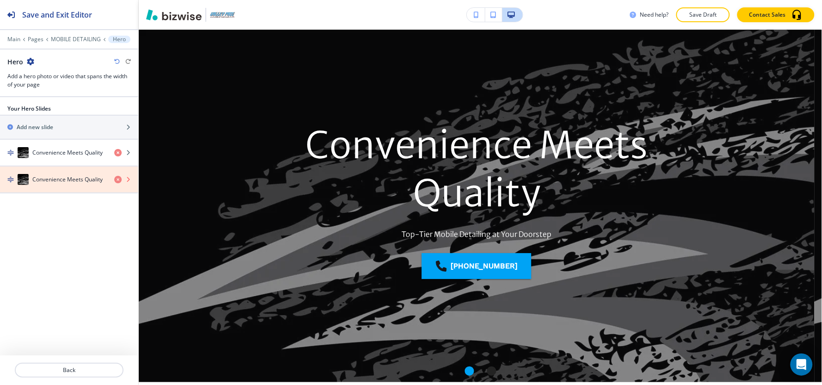
click at [118, 180] on icon "button" at bounding box center [117, 179] width 7 height 7
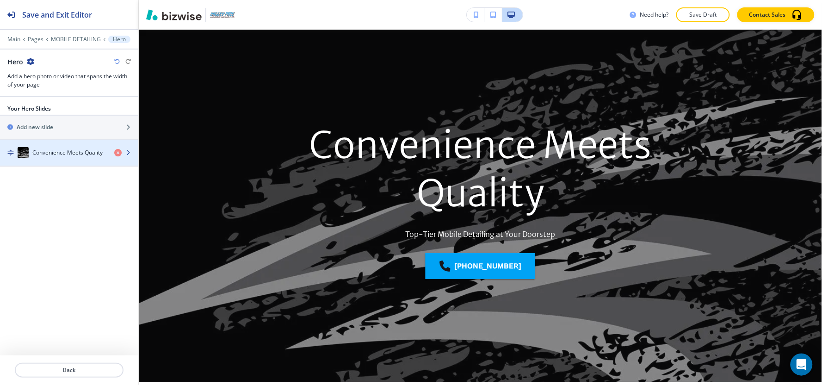
click at [64, 158] on div "Convenience Meets Quality" at bounding box center [53, 152] width 107 height 11
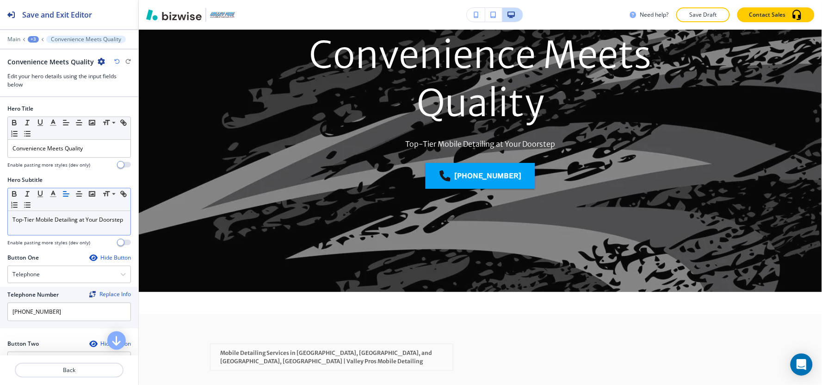
scroll to position [128, 0]
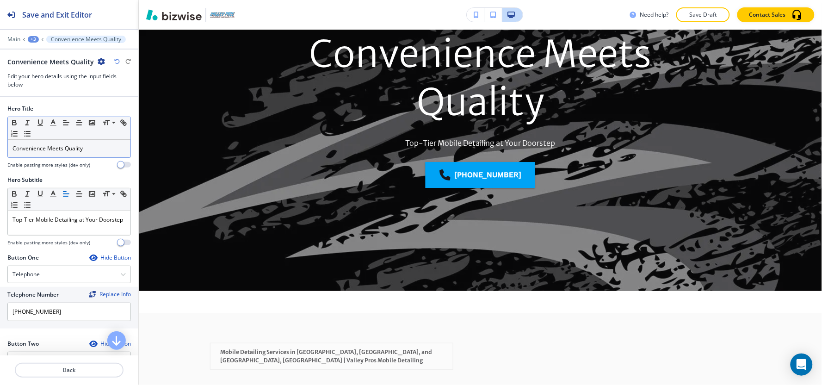
click at [88, 151] on p "Convenience Meets Quality" at bounding box center [68, 148] width 113 height 8
copy p "Convenience Meets Quality"
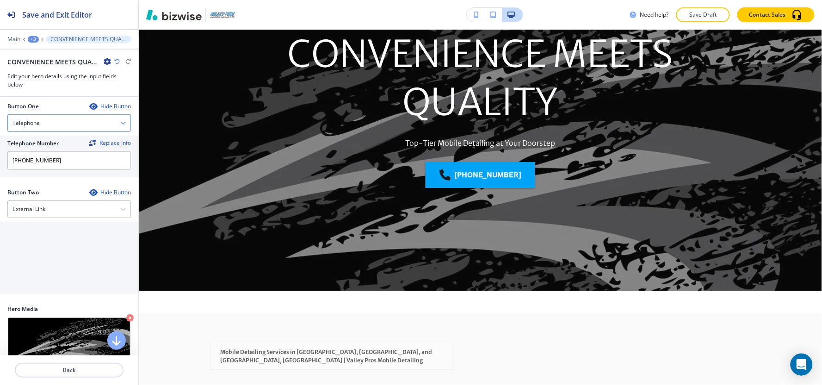
scroll to position [154, 0]
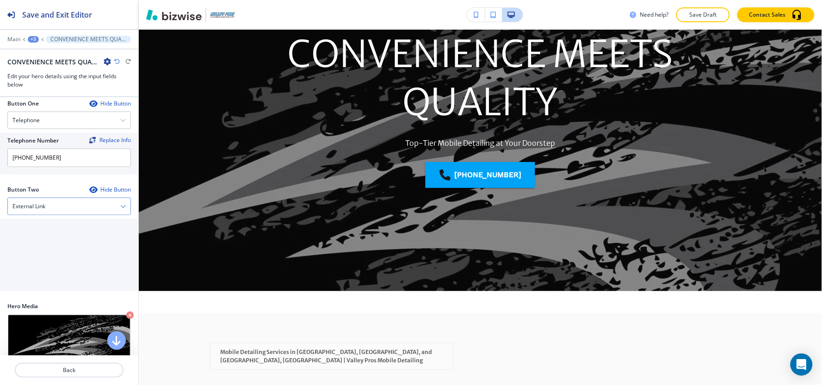
click at [38, 215] on div "External Link" at bounding box center [69, 206] width 123 height 17
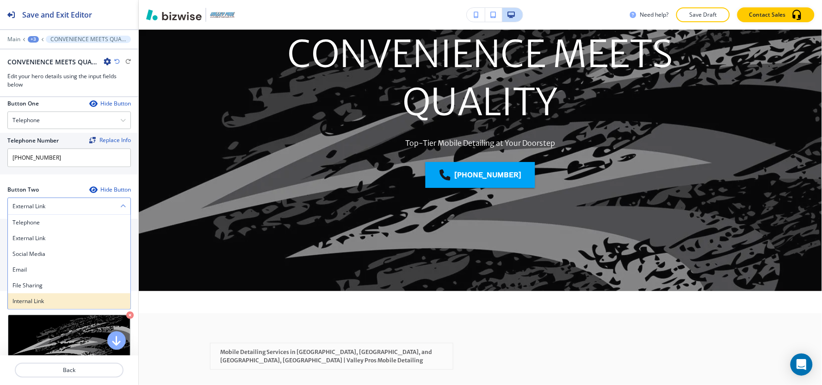
click at [42, 301] on h4 "Internal Link" at bounding box center [68, 301] width 113 height 8
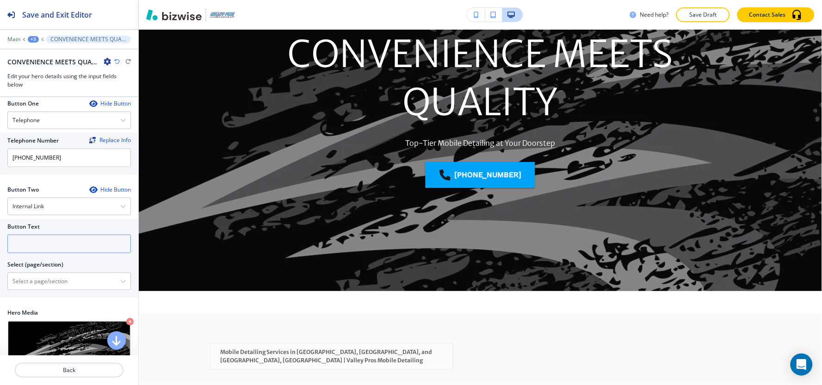
click at [55, 244] on input "text" at bounding box center [68, 243] width 123 height 18
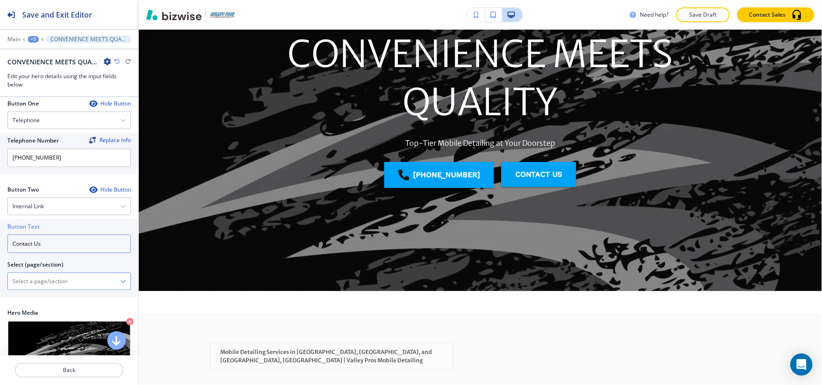
type input "Contact Us"
click at [59, 282] on \(page\/section\) "Manual Input" at bounding box center [64, 281] width 112 height 16
paste \(page\/section\) "Contact Us"
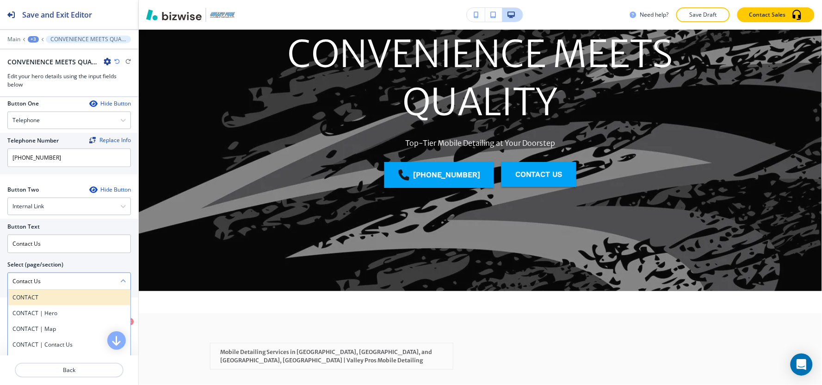
click at [51, 304] on div "CONTACT" at bounding box center [69, 297] width 123 height 16
type \(page\/section\) "CONTACT"
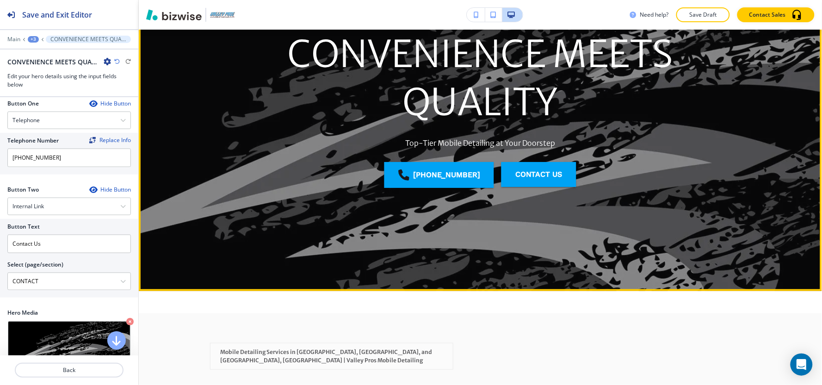
scroll to position [334, 0]
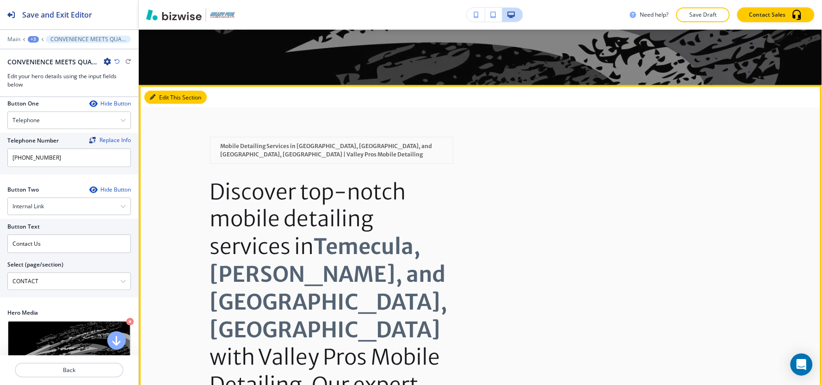
click at [163, 98] on button "Edit This Section" at bounding box center [175, 98] width 62 height 14
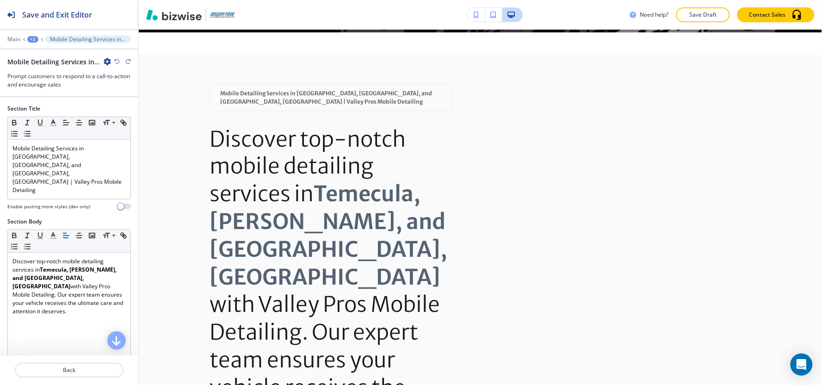
scroll to position [389, 0]
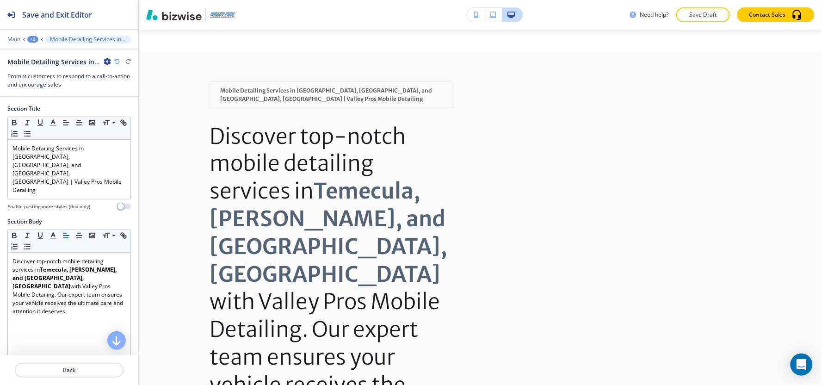
click at [104, 61] on icon "button" at bounding box center [107, 61] width 7 height 7
click at [128, 112] on p "Delete Section" at bounding box center [133, 110] width 47 height 8
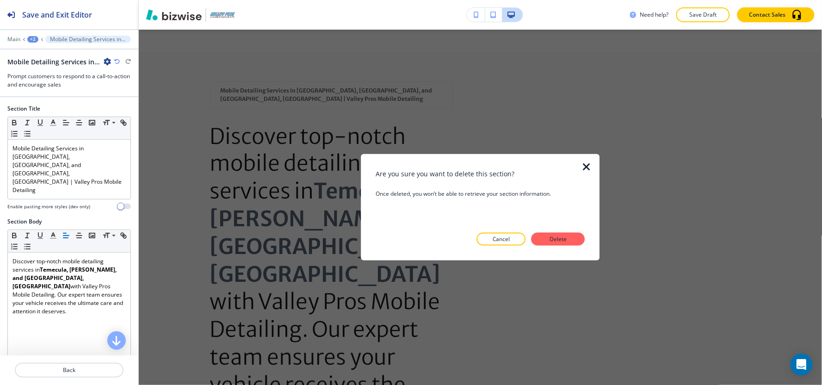
click at [569, 247] on div at bounding box center [479, 252] width 209 height 15
click at [567, 244] on button "Delete" at bounding box center [558, 239] width 54 height 13
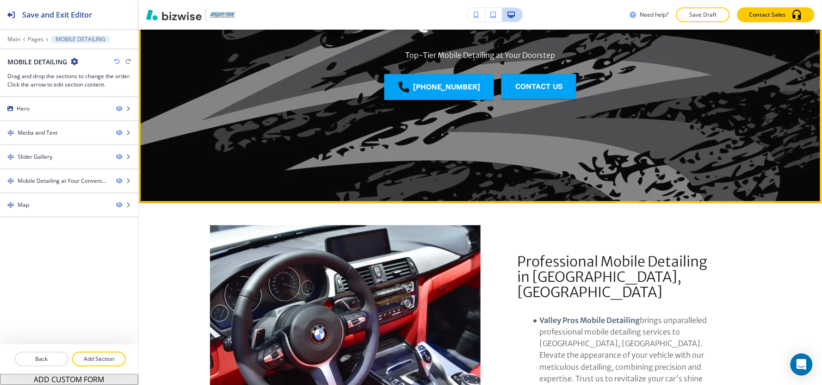
scroll to position [184, 0]
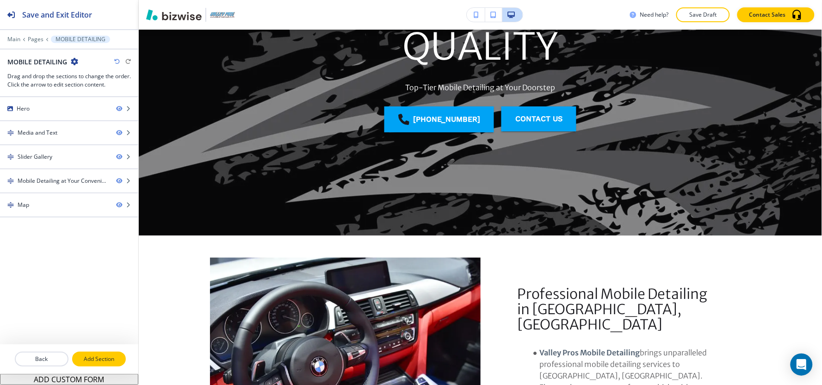
click at [92, 346] on p "Add Section" at bounding box center [99, 359] width 52 height 8
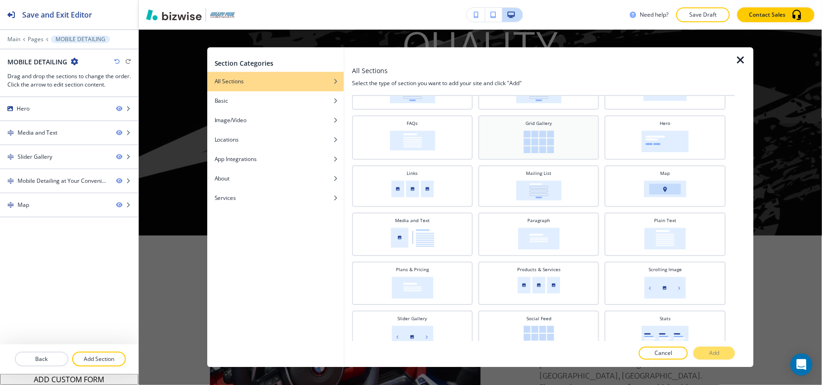
scroll to position [208, 0]
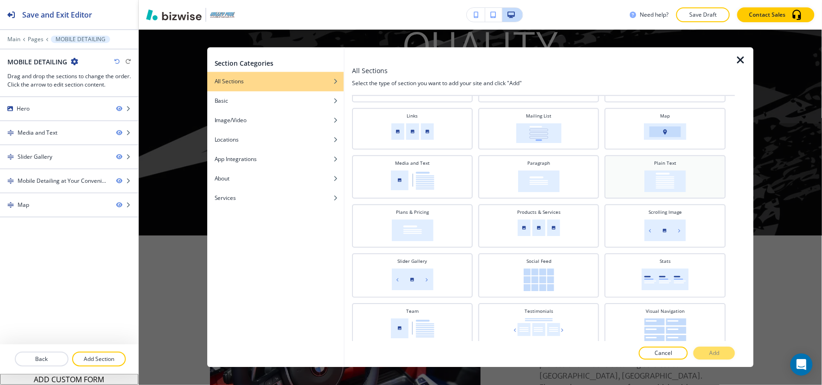
click at [655, 175] on img at bounding box center [665, 181] width 42 height 22
click at [697, 346] on button "Add" at bounding box center [714, 353] width 42 height 13
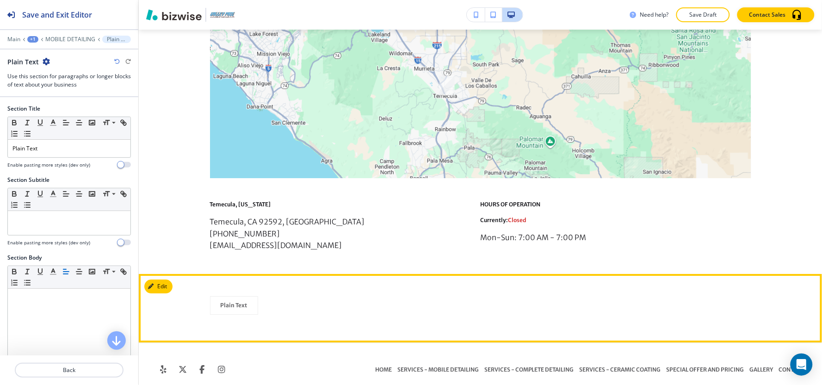
scroll to position [1777, 0]
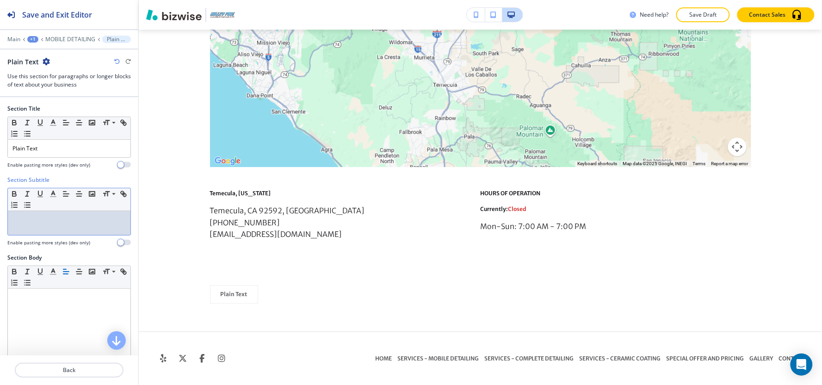
click at [63, 222] on p at bounding box center [68, 219] width 113 height 8
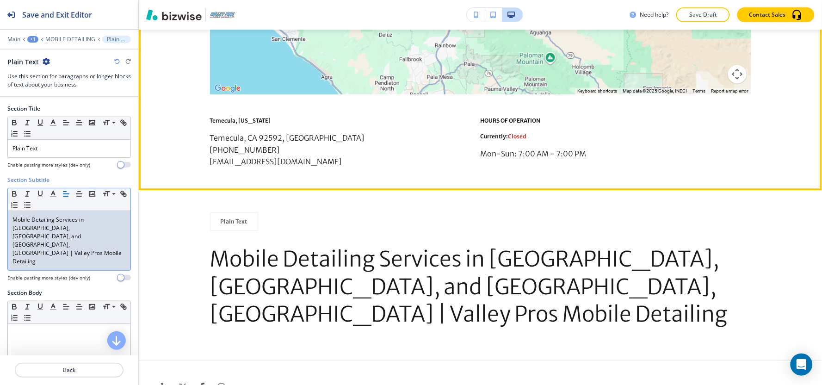
scroll to position [1851, 0]
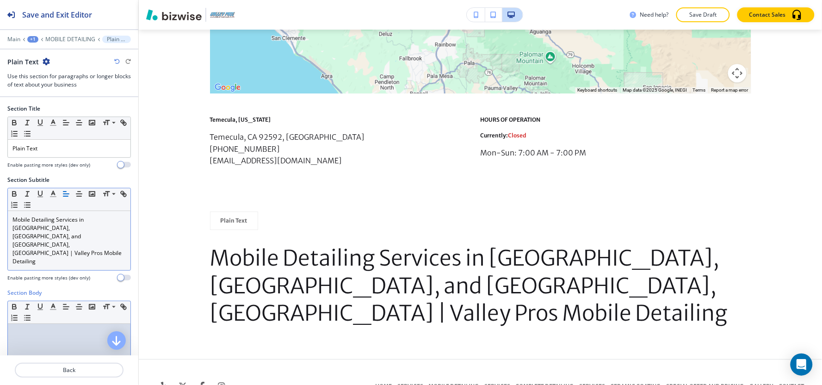
click at [40, 333] on div at bounding box center [69, 384] width 123 height 120
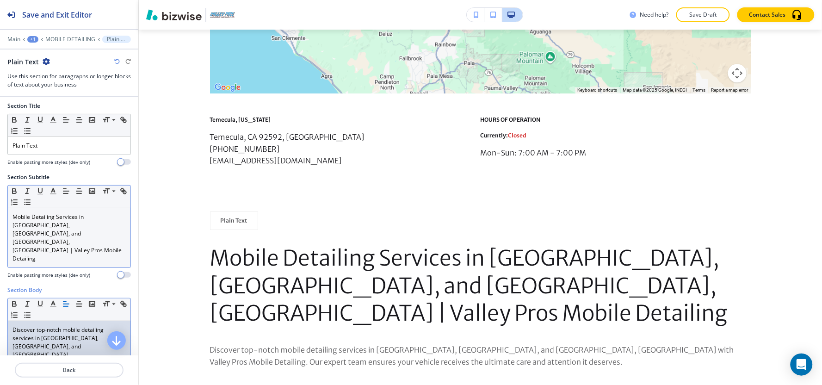
scroll to position [0, 0]
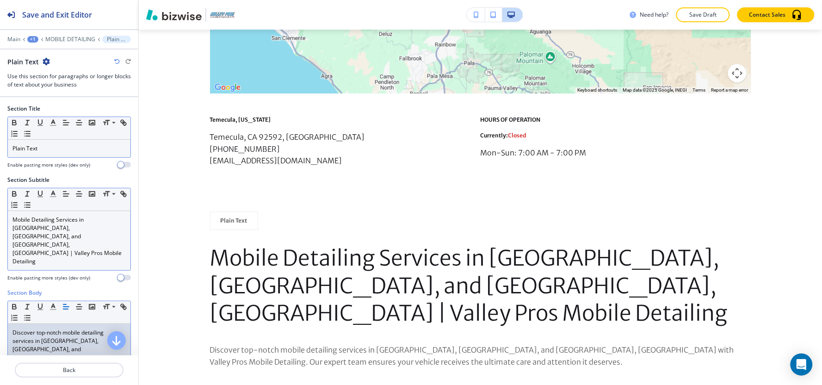
click at [77, 149] on p "Plain Text" at bounding box center [68, 148] width 113 height 8
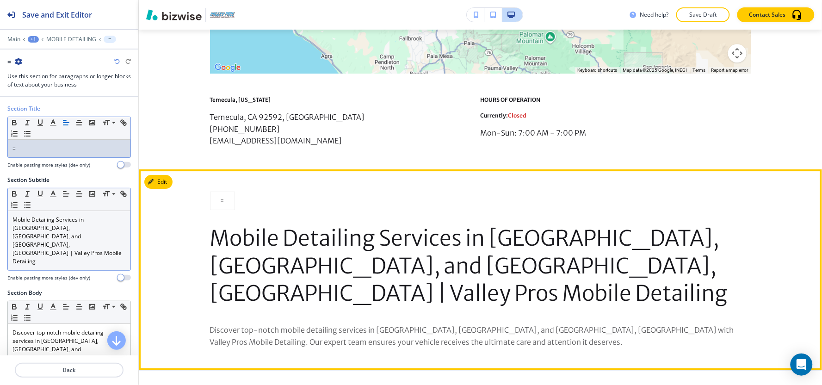
scroll to position [1882, 0]
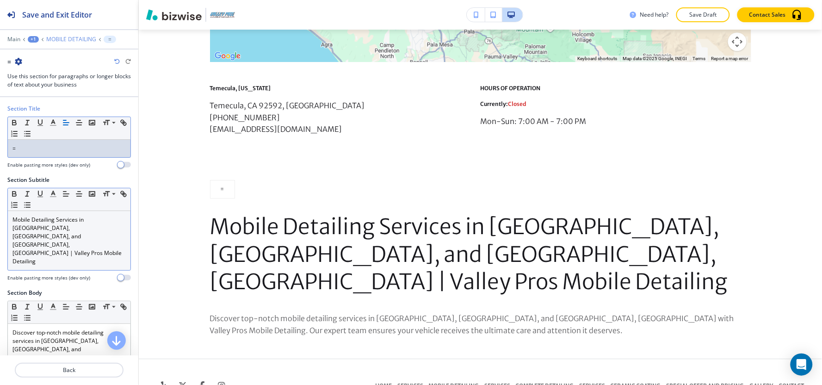
click at [61, 39] on p "MOBILE DETAILING" at bounding box center [71, 39] width 50 height 6
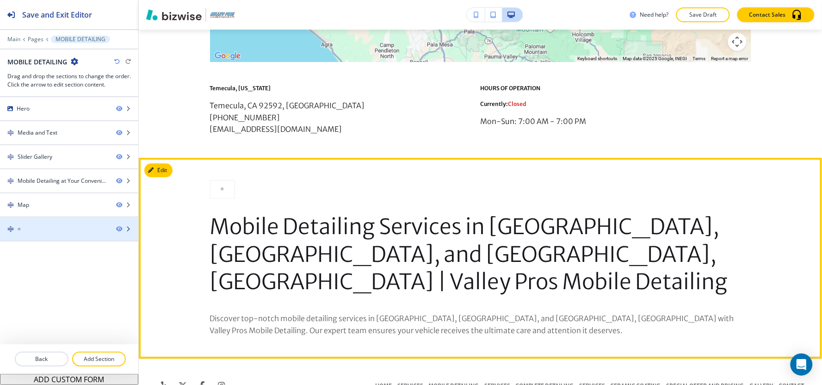
click at [38, 229] on div "=" at bounding box center [54, 229] width 109 height 8
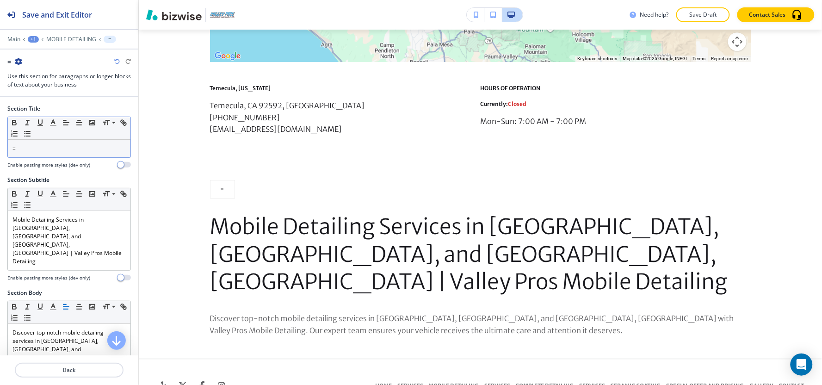
click at [53, 148] on p "=" at bounding box center [68, 148] width 113 height 8
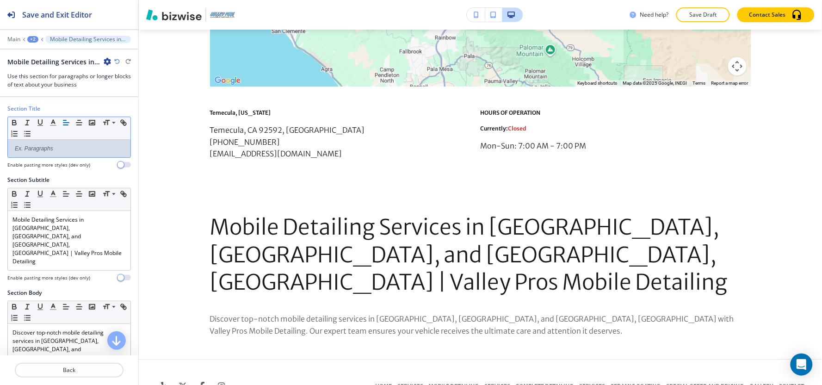
click at [34, 37] on div "+2" at bounding box center [32, 39] width 11 height 6
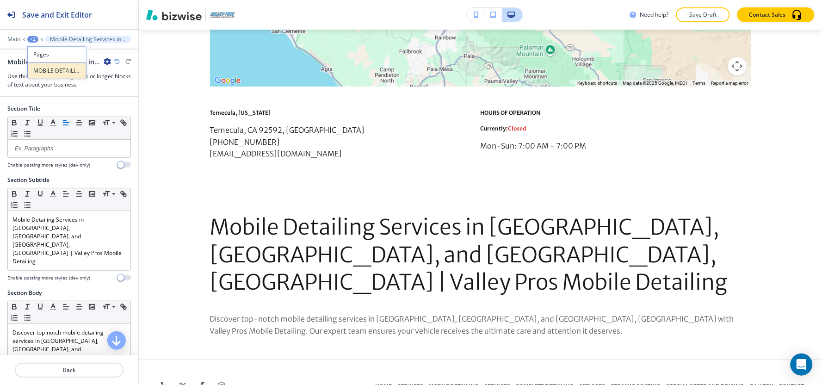
click at [40, 70] on p "MOBILE DETAILING" at bounding box center [56, 71] width 47 height 8
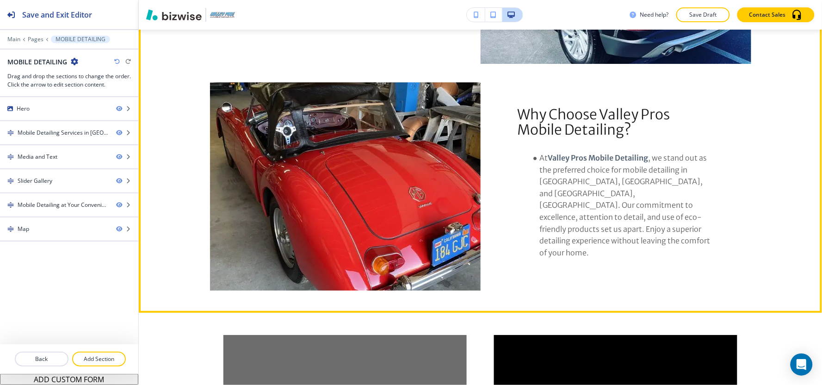
scroll to position [903, 0]
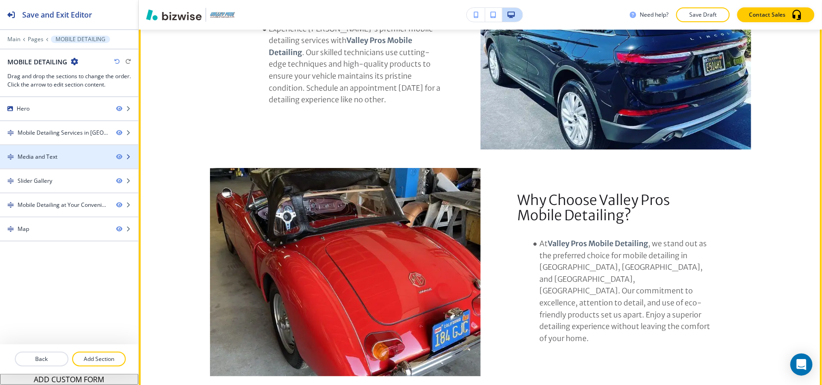
click at [53, 160] on div "Media and Text" at bounding box center [38, 157] width 40 height 8
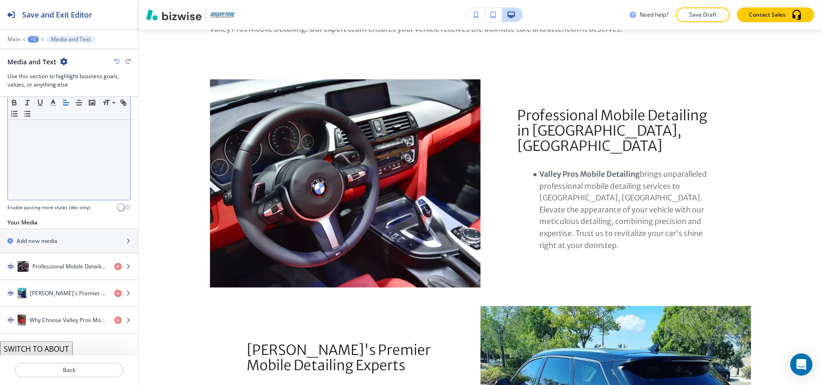
scroll to position [210, 0]
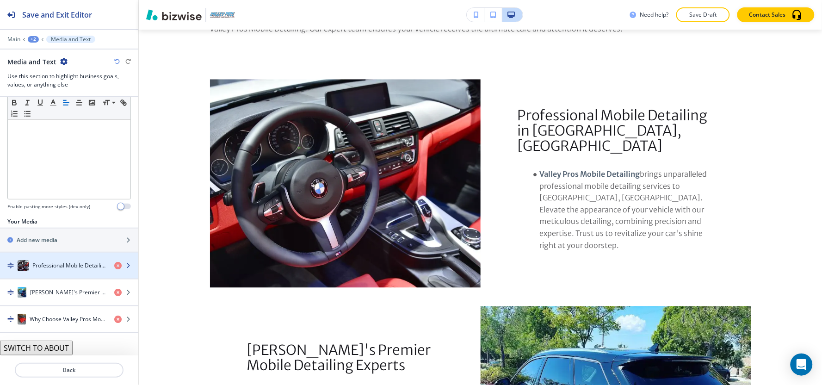
click at [34, 264] on h4 "Professional Mobile Detailing in [GEOGRAPHIC_DATA], [GEOGRAPHIC_DATA]" at bounding box center [69, 265] width 74 height 8
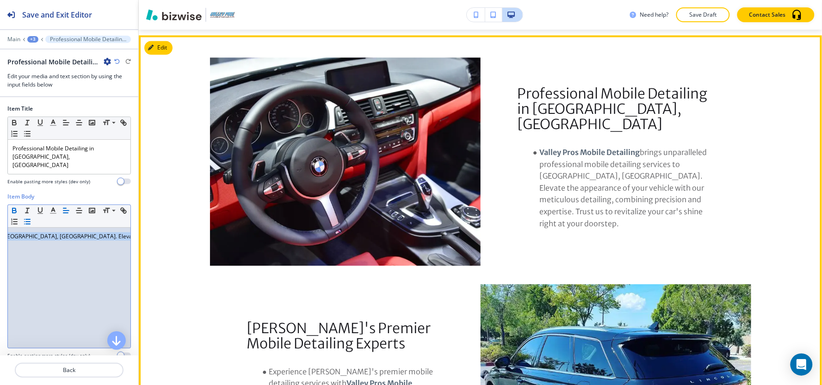
scroll to position [0, 603]
drag, startPoint x: 21, startPoint y: 224, endPoint x: 167, endPoint y: 225, distance: 146.1
click at [167, 225] on div "Save and Exit Editor Main +3 Professional Mobile Detailing in Temecula, CA Prof…" at bounding box center [411, 192] width 822 height 385
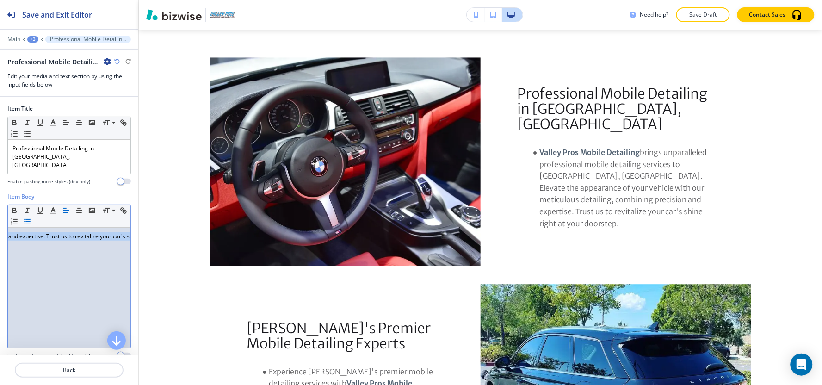
click at [82, 256] on div "Valley Pros Mobile Detailing brings unparalleled professional mobile detailing …" at bounding box center [69, 287] width 123 height 120
click at [31, 217] on icon "button" at bounding box center [27, 221] width 8 height 8
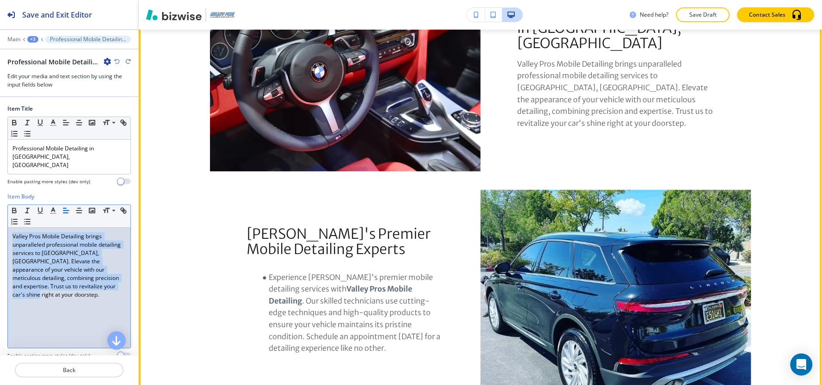
scroll to position [663, 0]
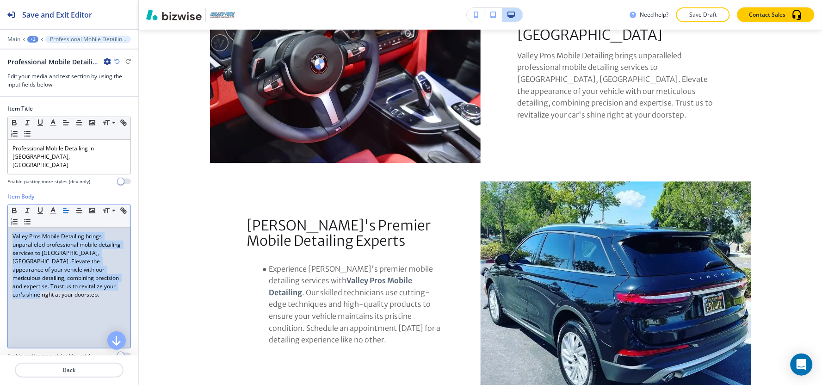
click at [36, 39] on div "+3" at bounding box center [32, 39] width 11 height 6
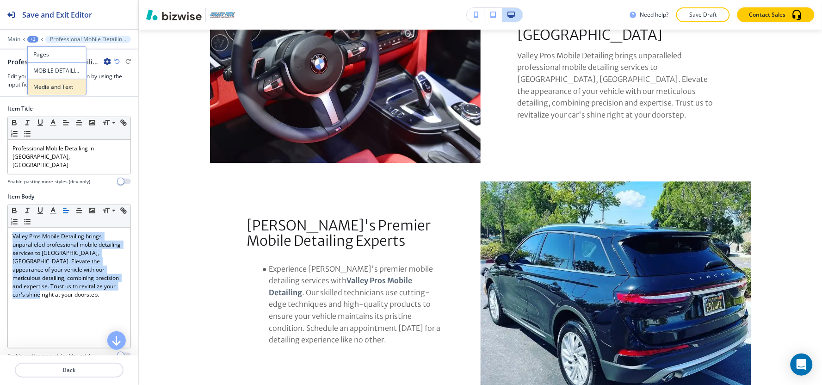
click at [41, 83] on p "Media and Text" at bounding box center [56, 87] width 47 height 8
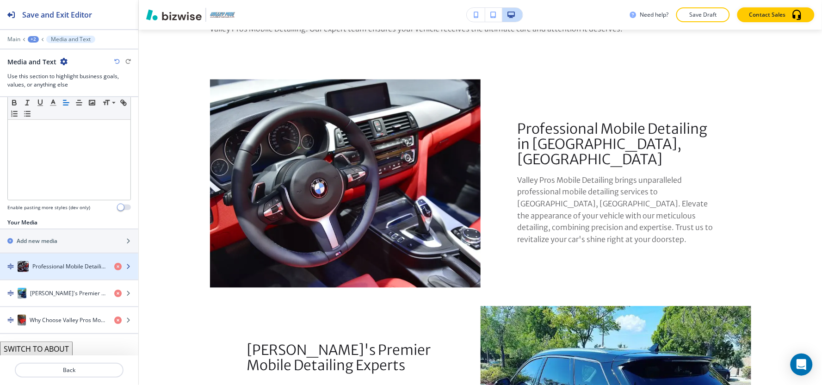
scroll to position [210, 0]
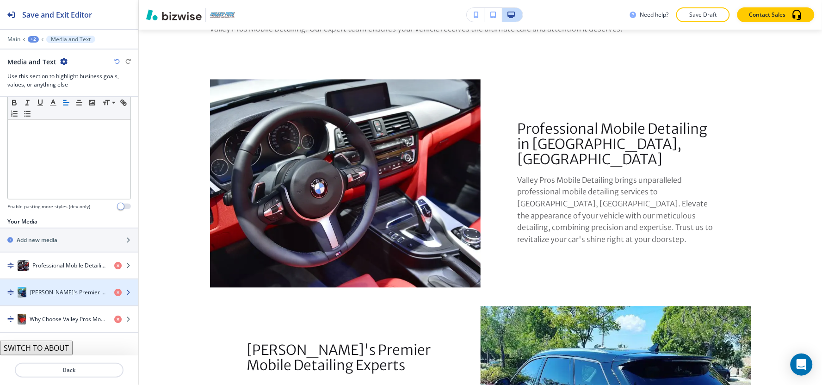
click at [51, 284] on div "button" at bounding box center [69, 282] width 138 height 7
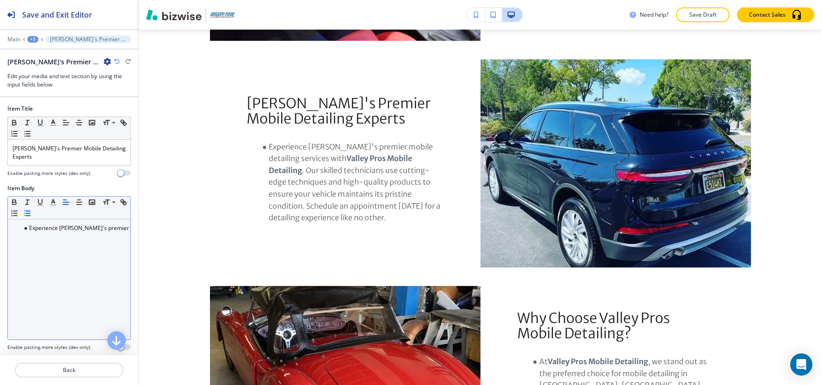
scroll to position [787, 0]
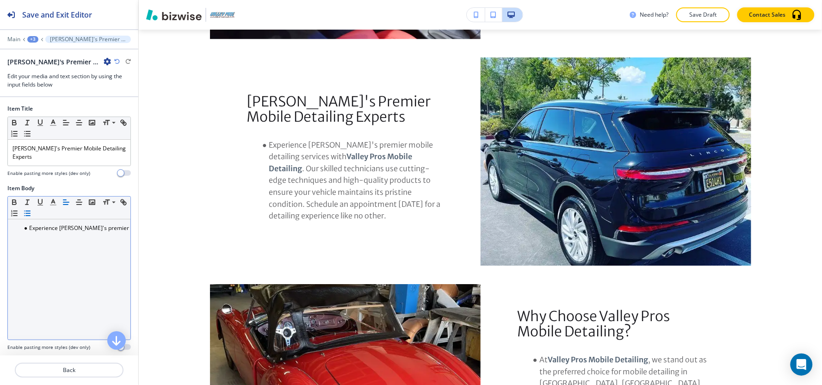
click at [52, 241] on div "Experience Murrieta's premier mobile detailing services with Valley Pros Mobile…" at bounding box center [69, 279] width 123 height 120
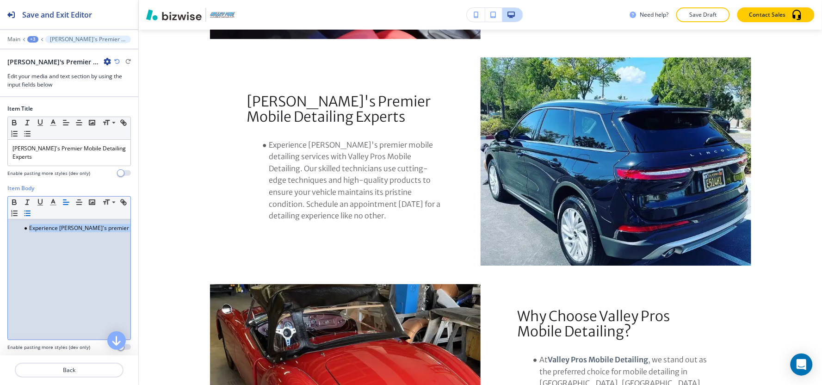
click at [31, 214] on icon "button" at bounding box center [27, 213] width 8 height 8
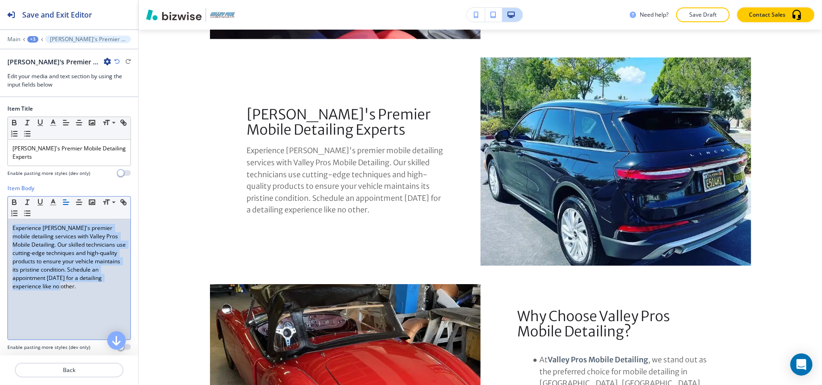
click at [35, 37] on div "+3" at bounding box center [32, 39] width 11 height 6
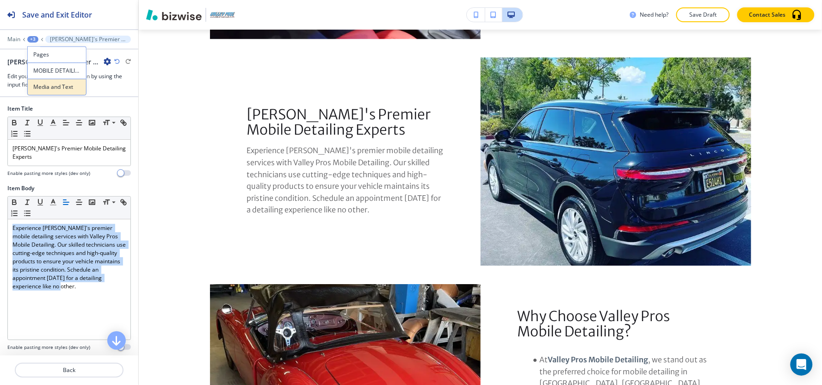
click at [42, 86] on p "Media and Text" at bounding box center [56, 87] width 47 height 8
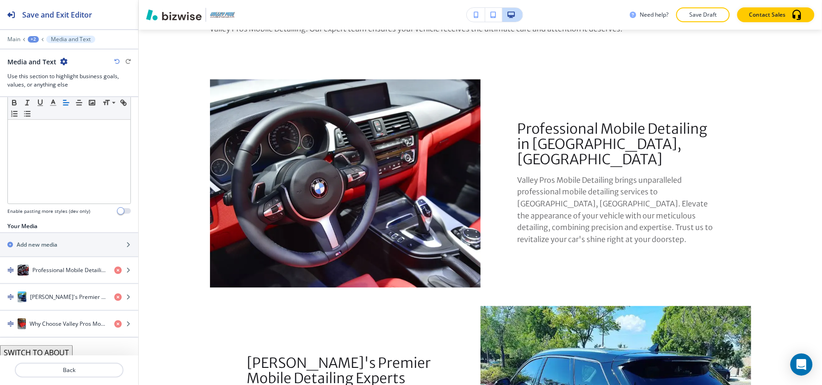
scroll to position [210, 0]
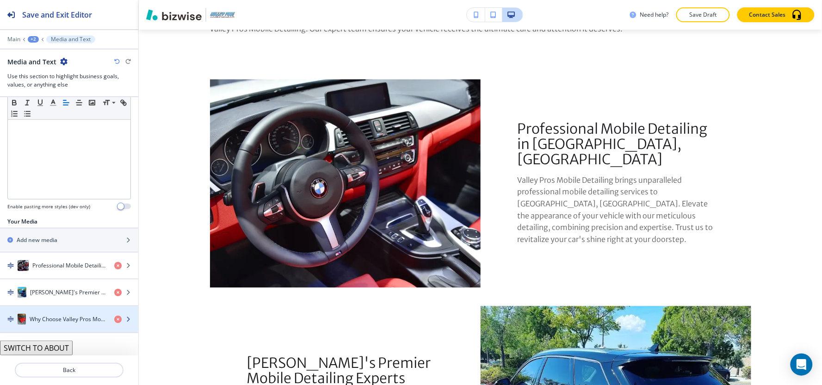
click at [43, 320] on h4 "Why Choose Valley Pros Mobile Detailing?" at bounding box center [68, 319] width 77 height 8
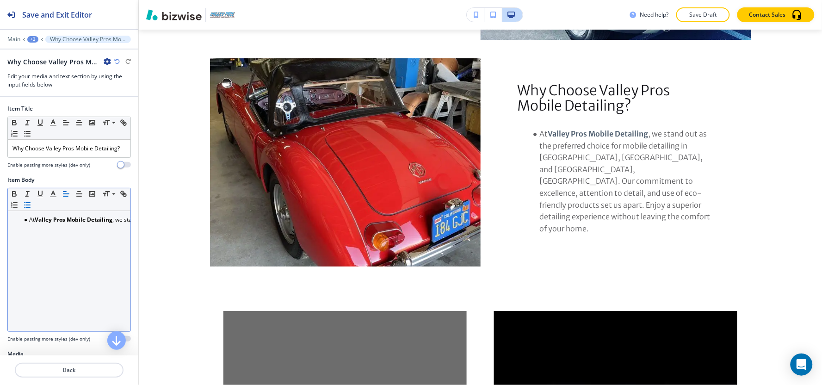
scroll to position [1013, 0]
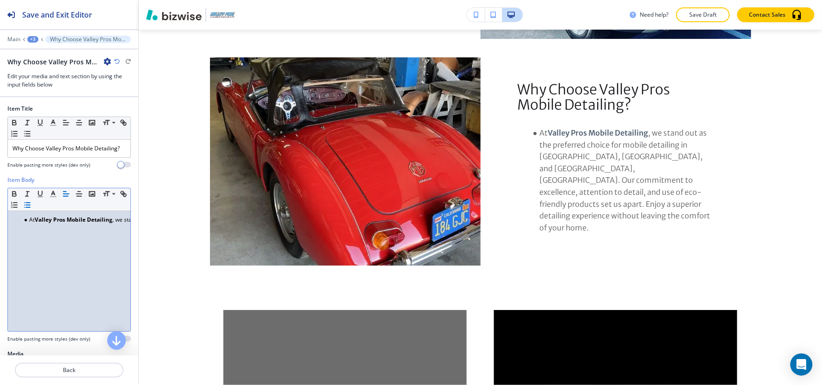
click at [49, 241] on div "At Valley Pros Mobile Detailing , we stand out as the preferred choice for mobi…" at bounding box center [69, 271] width 123 height 120
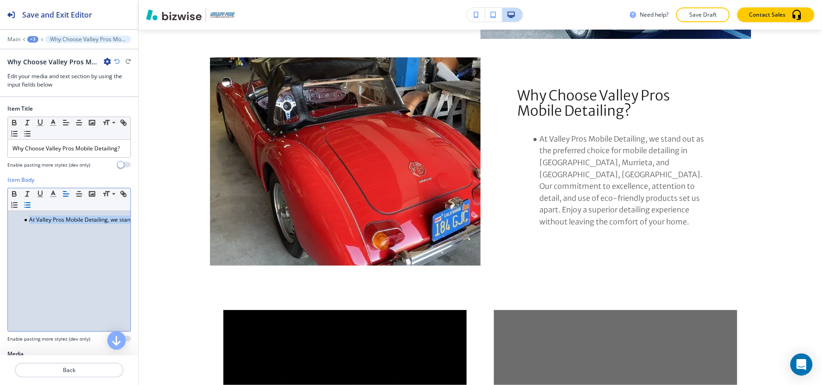
click at [31, 209] on icon "button" at bounding box center [27, 205] width 8 height 8
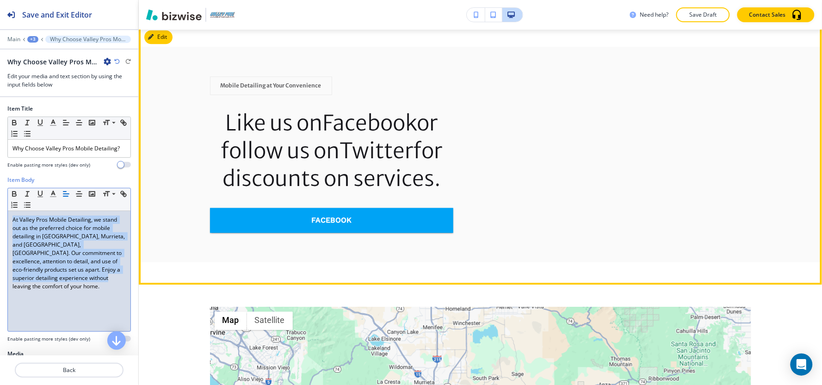
scroll to position [1527, 0]
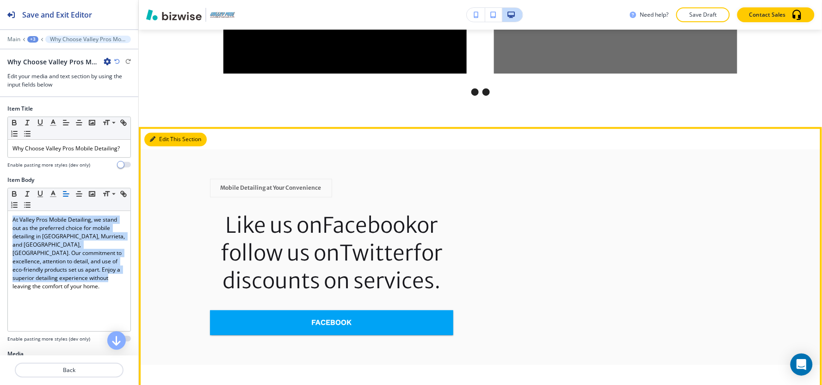
click at [153, 137] on icon "button" at bounding box center [153, 140] width 6 height 6
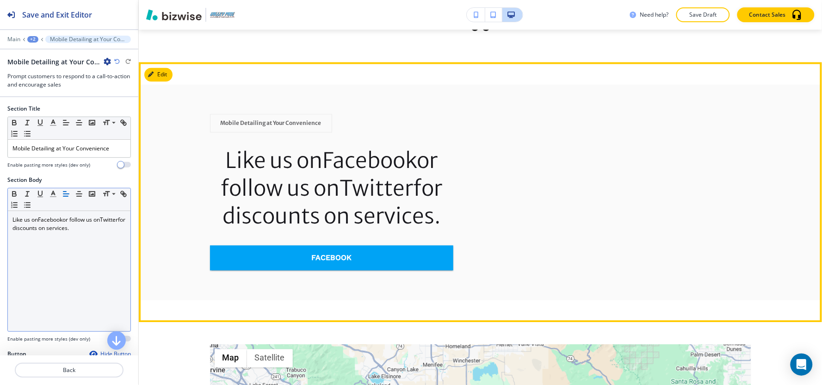
scroll to position [1597, 0]
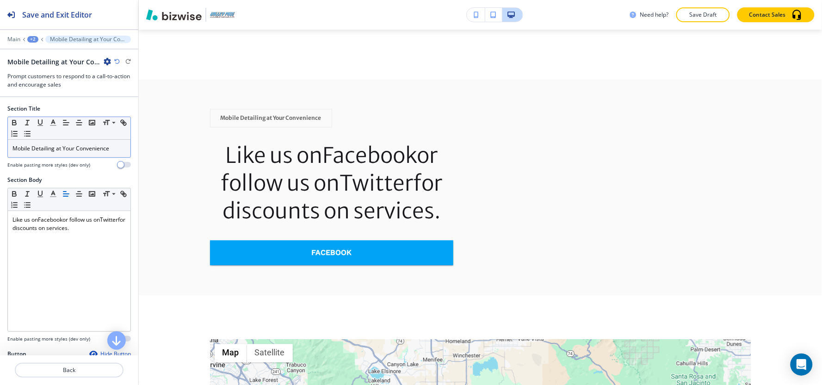
click at [71, 155] on div "Mobile Detailing at Your Convenience" at bounding box center [69, 149] width 123 height 18
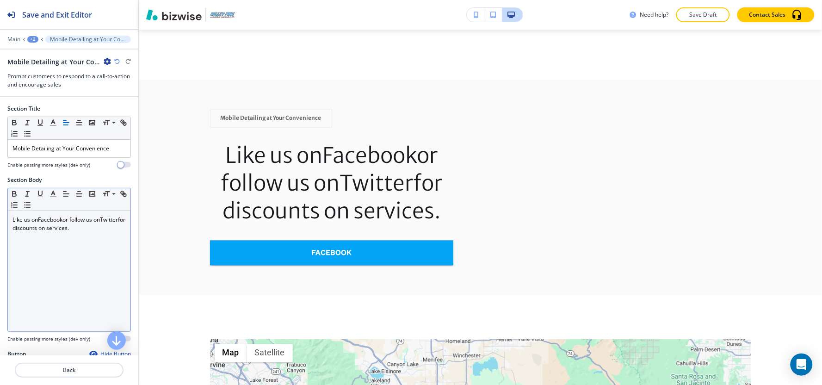
drag, startPoint x: 71, startPoint y: 209, endPoint x: 73, endPoint y: 233, distance: 23.2
click at [71, 211] on div "Small Normal Large Huge" at bounding box center [69, 199] width 123 height 23
click at [73, 233] on div "Like us on Facebook or follow us on Twitter for discounts on services." at bounding box center [69, 271] width 123 height 120
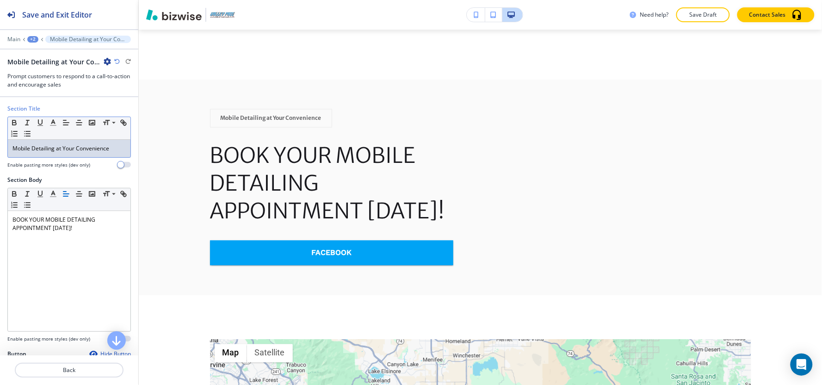
click at [78, 154] on div "Mobile Detailing at Your Convenience" at bounding box center [69, 149] width 123 height 18
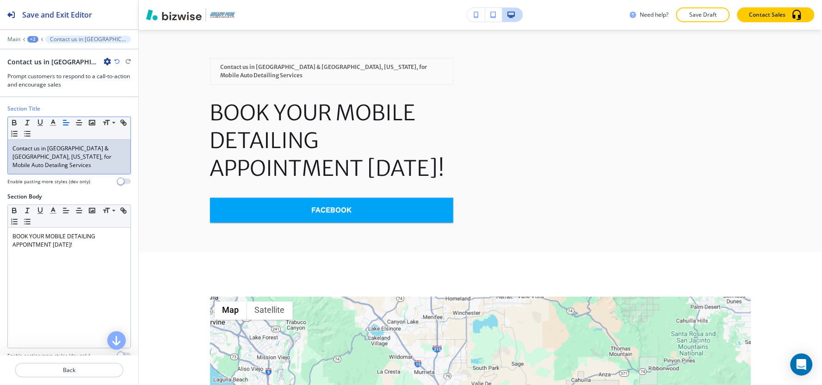
scroll to position [205, 0]
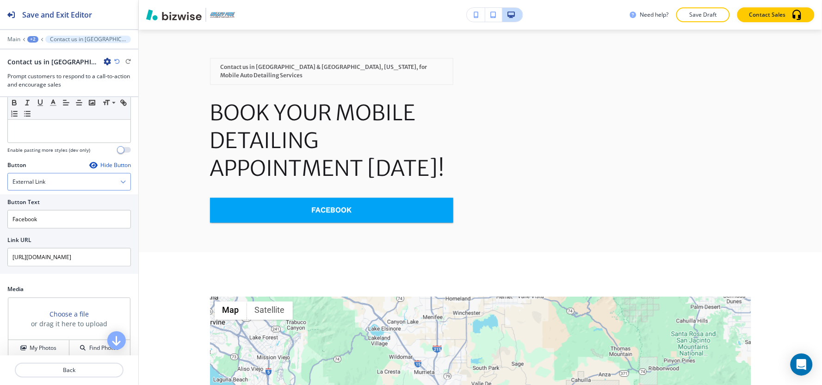
click at [33, 181] on h4 "External Link" at bounding box center [28, 182] width 33 height 8
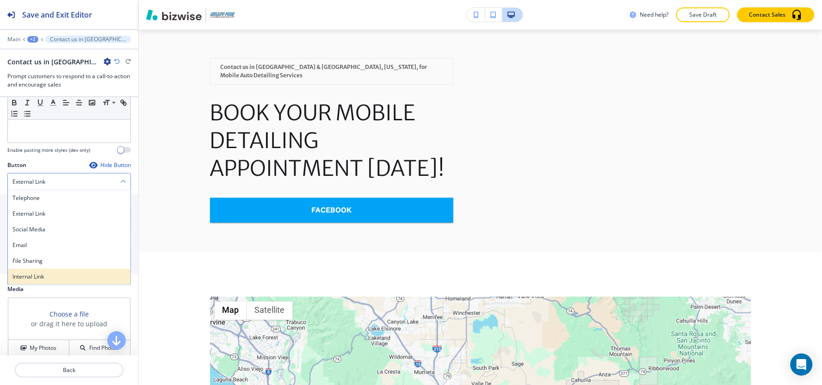
click at [43, 282] on div "Internal Link" at bounding box center [69, 277] width 123 height 16
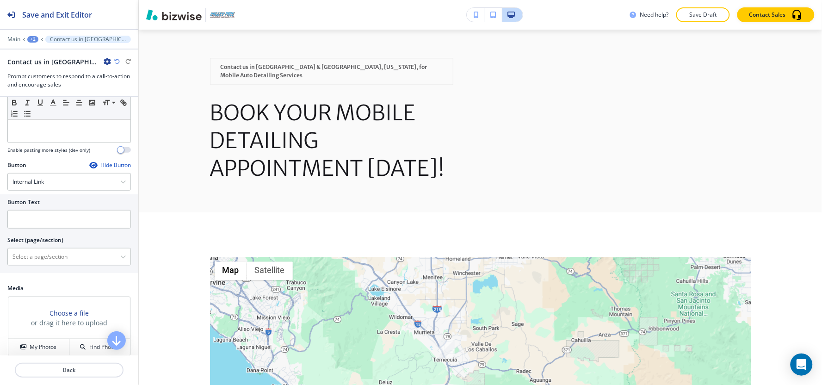
drag, startPoint x: 55, startPoint y: 209, endPoint x: 55, endPoint y: 221, distance: 12.0
click at [55, 209] on div at bounding box center [68, 208] width 123 height 4
click at [55, 221] on input "text" at bounding box center [68, 219] width 123 height 18
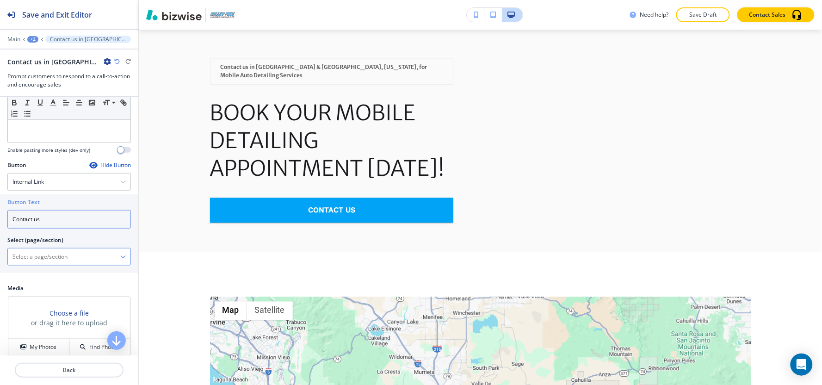
type input "Contact us"
click at [63, 260] on \(page\/section\) "Manual Input" at bounding box center [64, 257] width 112 height 16
paste \(page\/section\) "Contact us"
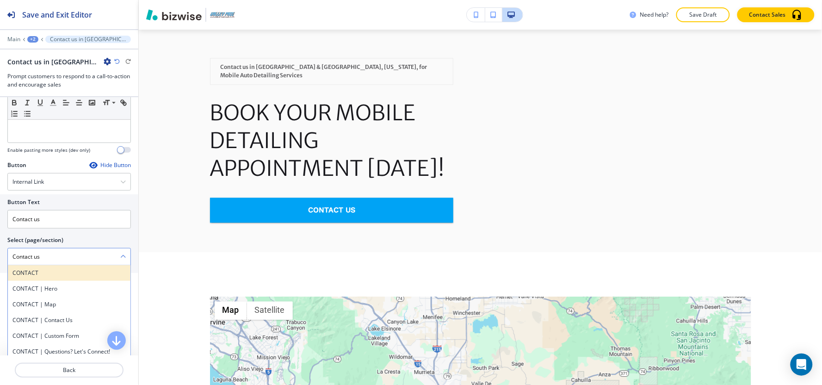
click at [23, 276] on h4 "CONTACT" at bounding box center [68, 273] width 113 height 8
type \(page\/section\) "CONTACT"
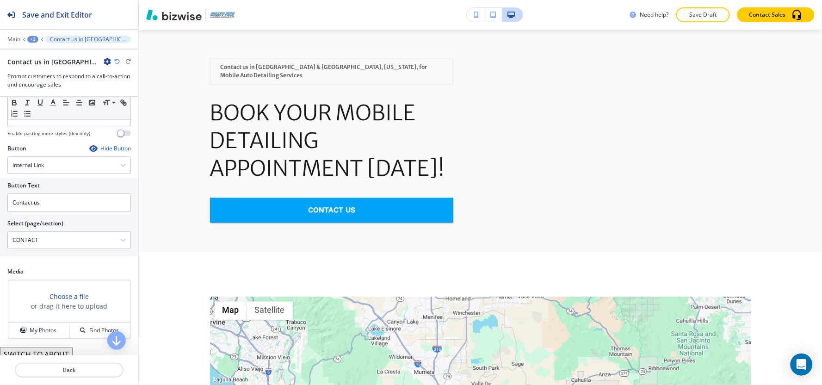
scroll to position [229, 0]
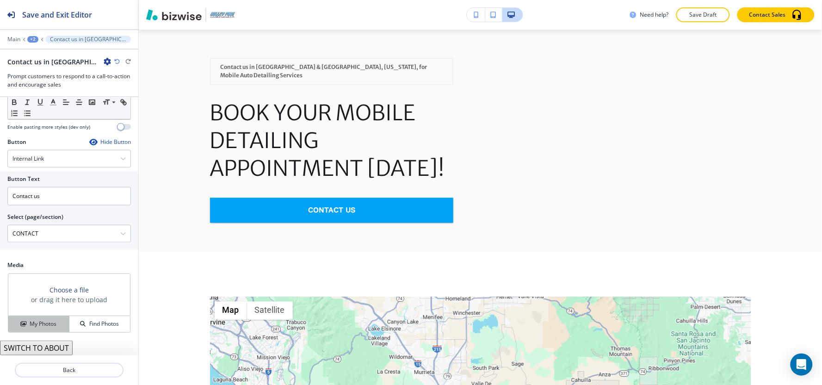
click at [14, 328] on button "My Photos" at bounding box center [38, 324] width 61 height 16
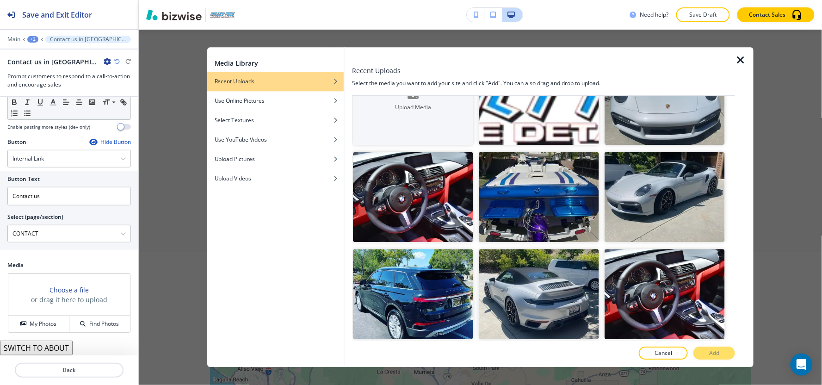
scroll to position [154, 0]
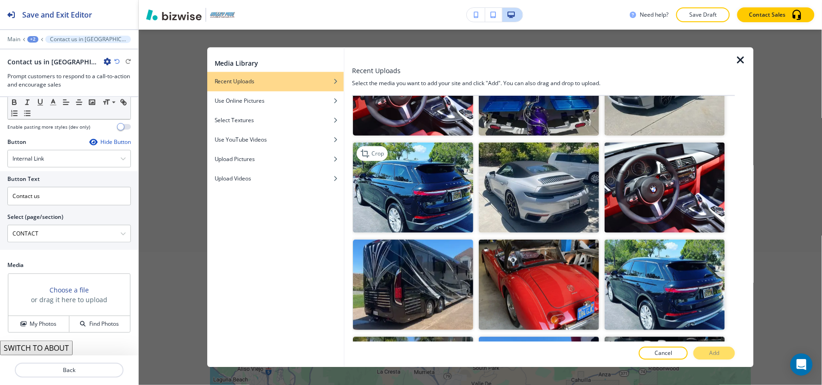
click at [405, 177] on img "button" at bounding box center [413, 187] width 120 height 90
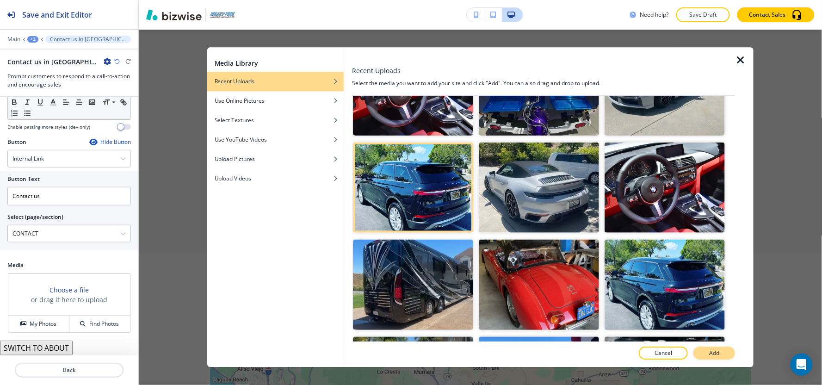
click at [699, 346] on button "Add" at bounding box center [714, 353] width 42 height 13
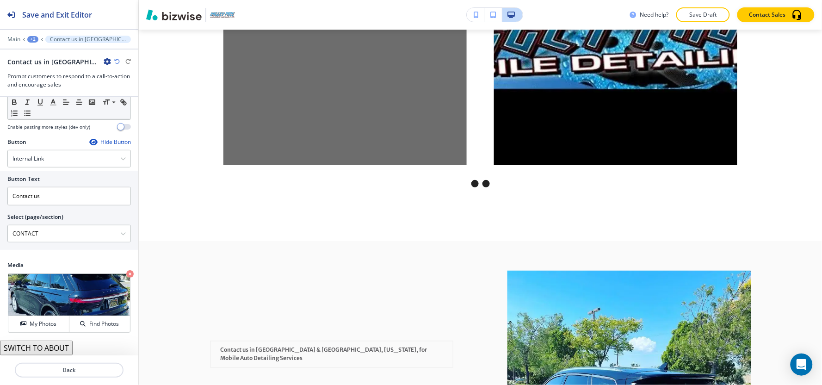
scroll to position [1340, 0]
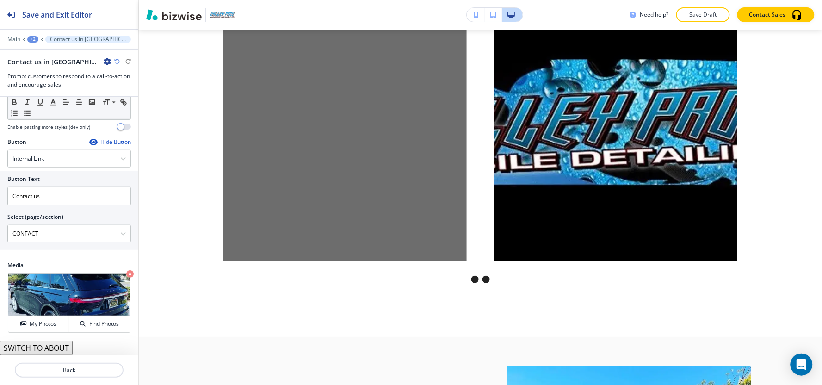
click at [31, 42] on div "+2" at bounding box center [32, 39] width 11 height 6
click at [34, 77] on button "MOBILE DETAILING" at bounding box center [56, 70] width 59 height 17
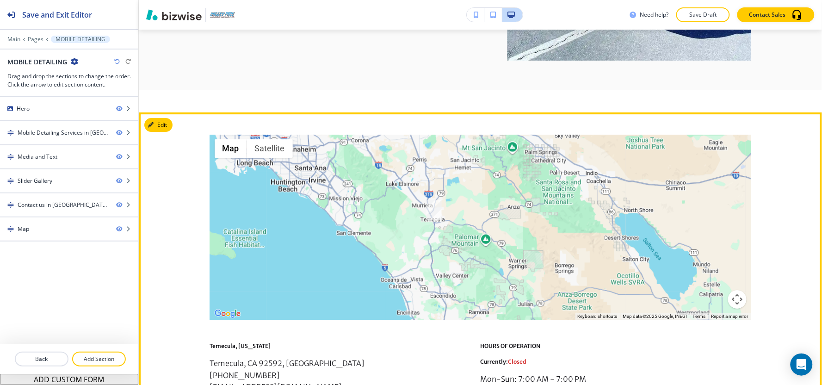
scroll to position [2006, 0]
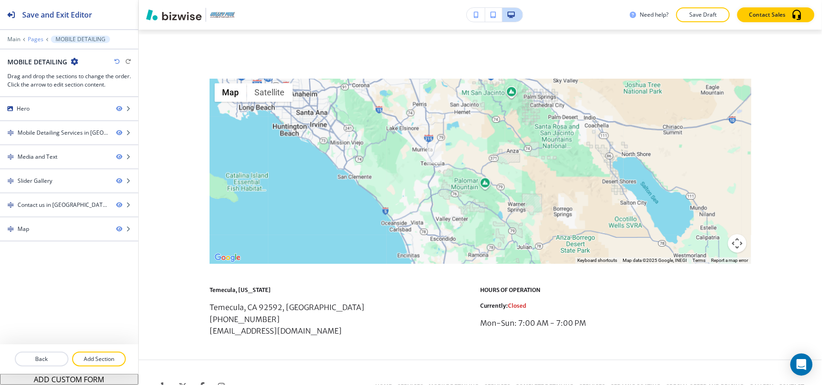
click at [34, 37] on p "Pages" at bounding box center [36, 39] width 16 height 6
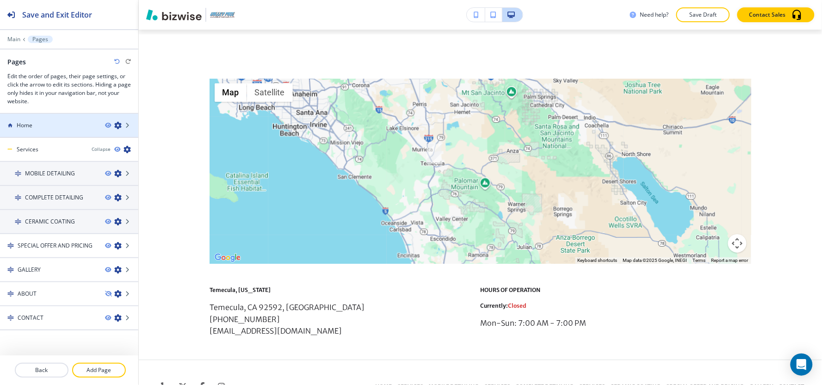
click at [34, 122] on div "Home" at bounding box center [49, 125] width 98 height 8
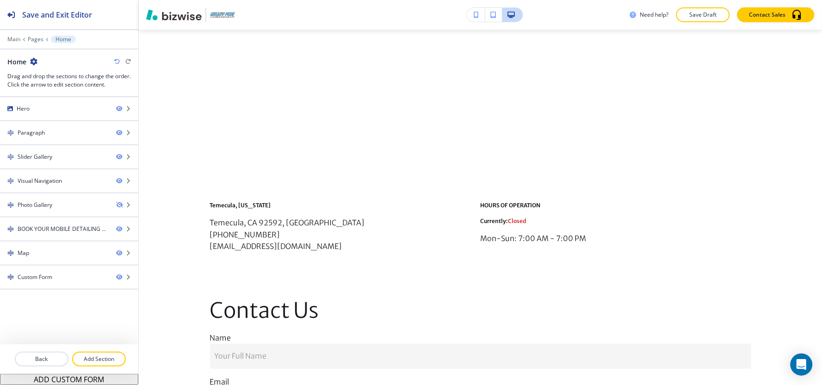
scroll to position [0, 0]
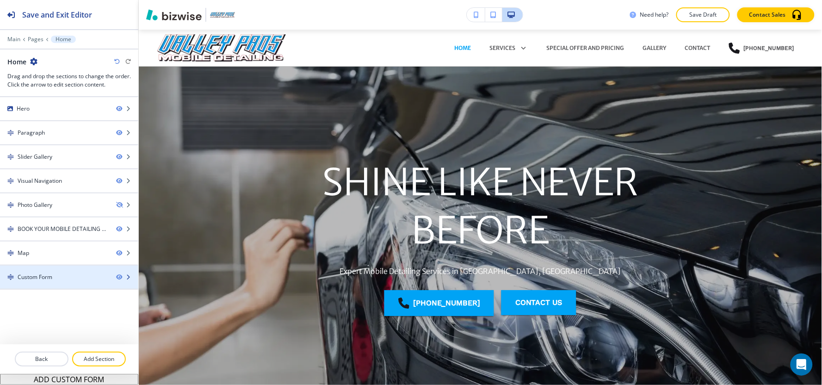
click at [34, 275] on div "Custom Form" at bounding box center [35, 277] width 35 height 8
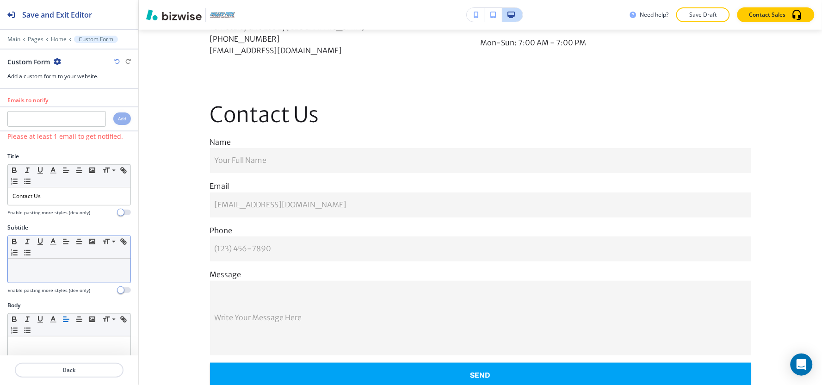
scroll to position [2215, 0]
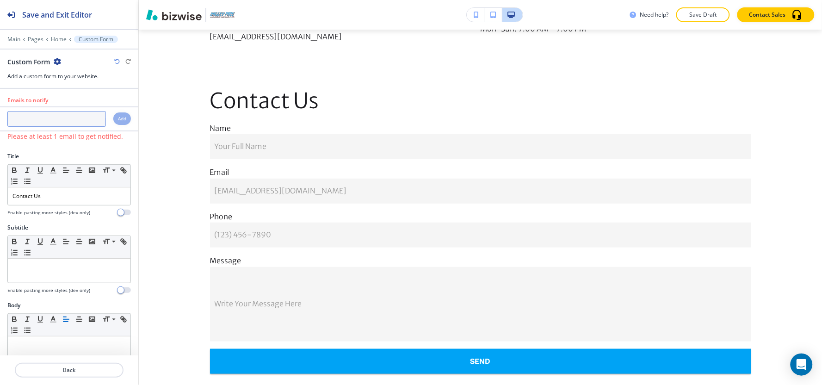
click at [65, 120] on input "text" at bounding box center [56, 119] width 98 height 16
paste input "[EMAIL_ADDRESS][DOMAIN_NAME]"
type input "[EMAIL_ADDRESS][DOMAIN_NAME]"
click at [118, 121] on h4 "Add" at bounding box center [122, 118] width 8 height 7
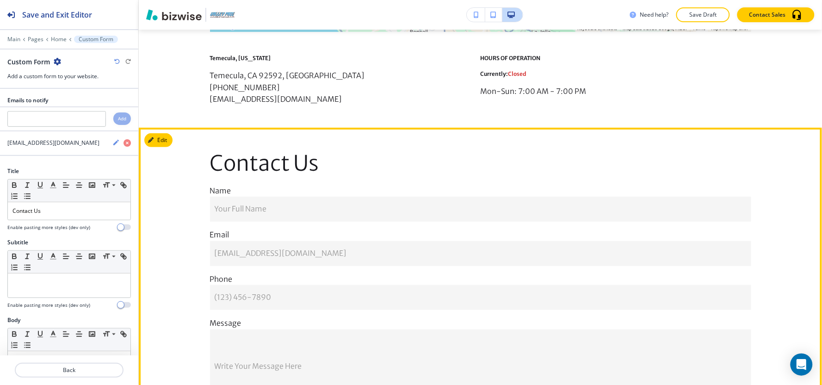
scroll to position [2038, 0]
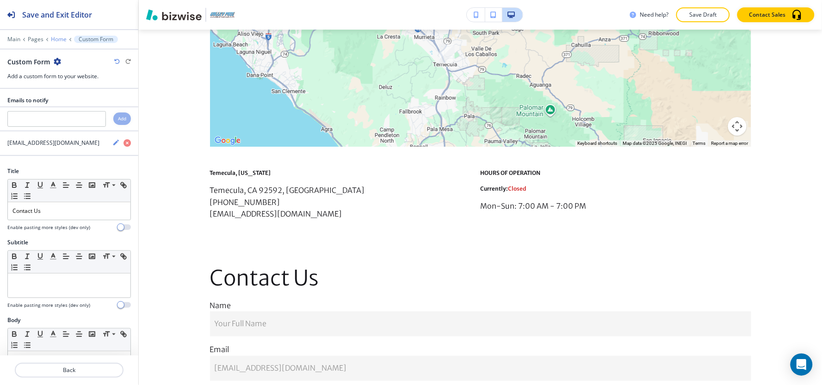
click at [54, 42] on p "Home" at bounding box center [59, 39] width 16 height 6
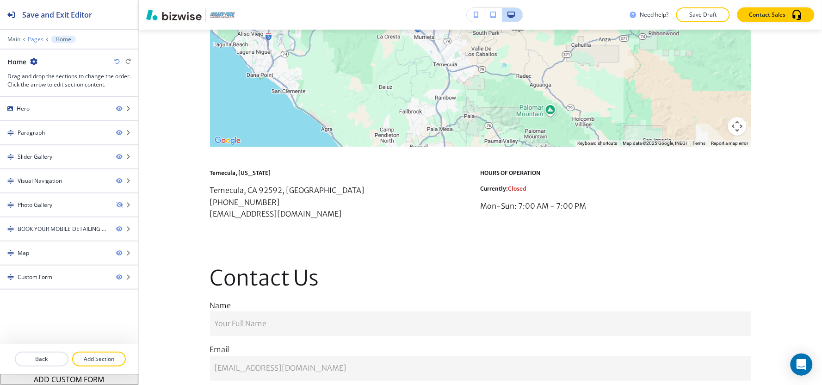
click at [35, 39] on p "Pages" at bounding box center [36, 39] width 16 height 6
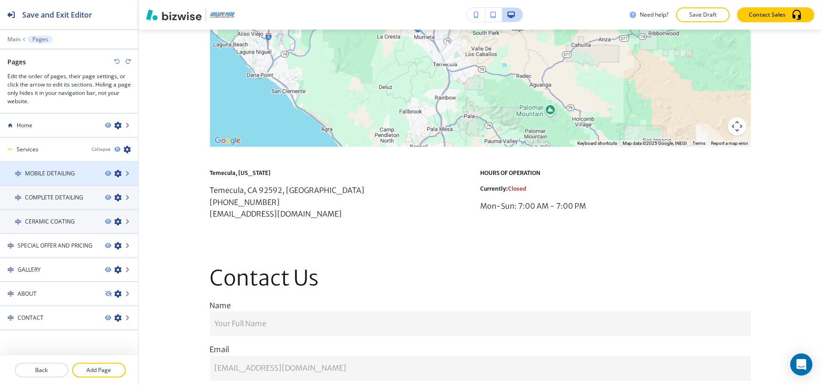
click at [54, 180] on div at bounding box center [69, 181] width 138 height 7
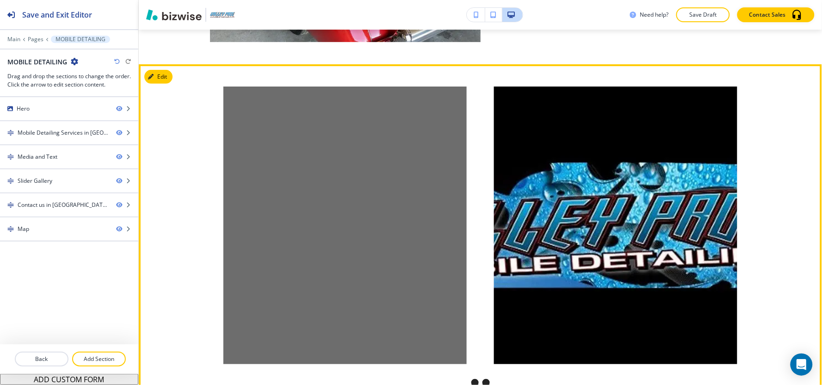
scroll to position [1287, 0]
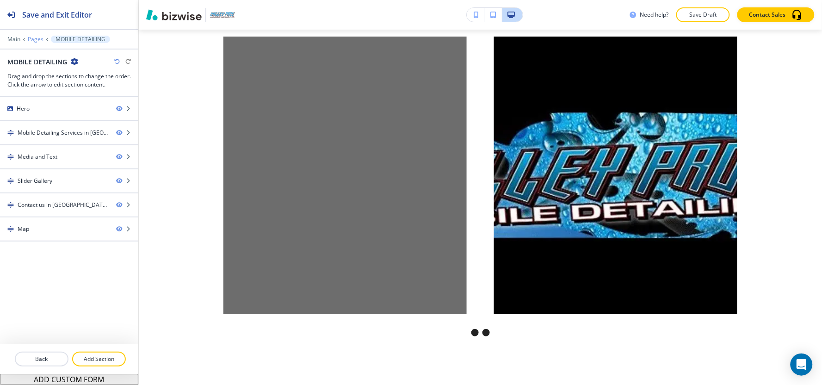
click at [36, 36] on p "Pages" at bounding box center [36, 39] width 16 height 6
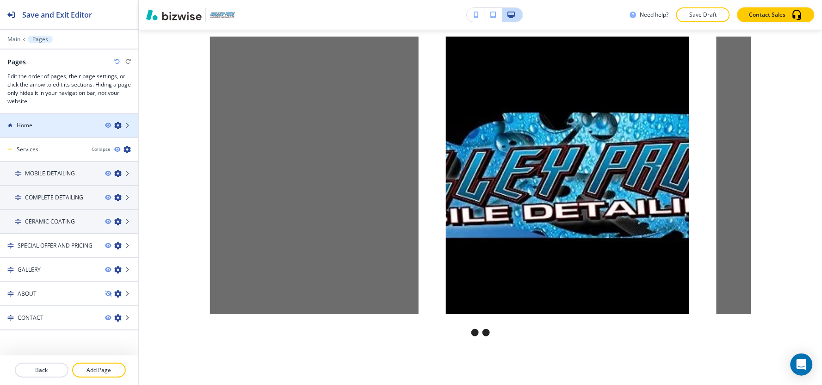
click at [44, 127] on div "Home" at bounding box center [49, 125] width 98 height 8
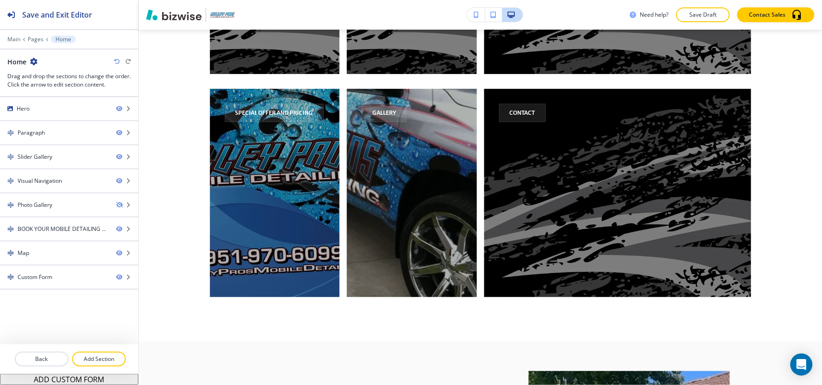
scroll to position [0, 0]
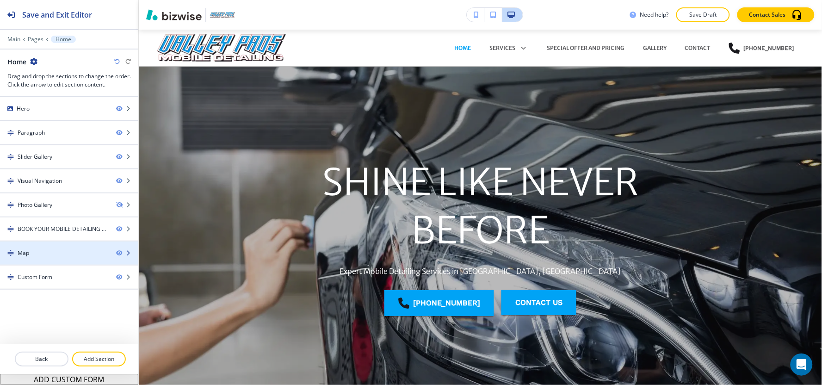
click at [37, 263] on div at bounding box center [69, 260] width 138 height 7
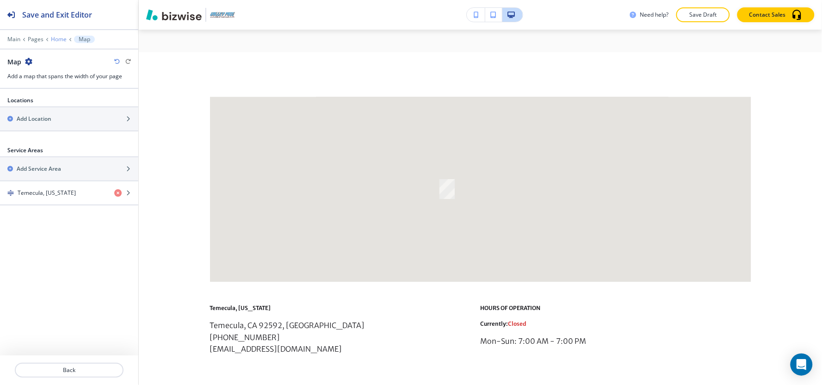
scroll to position [1912, 0]
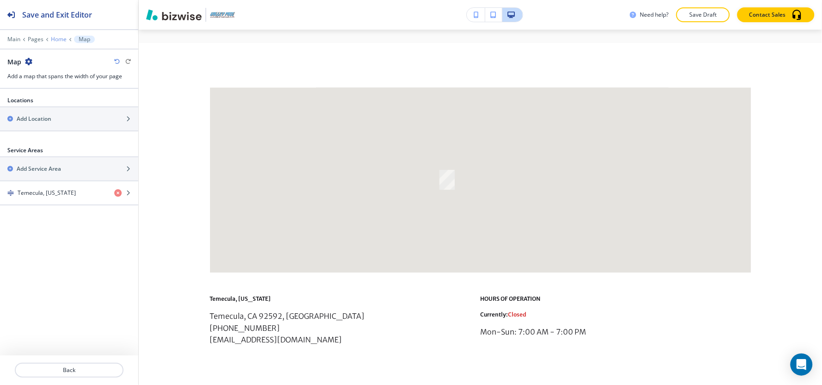
click at [52, 40] on p "Home" at bounding box center [59, 39] width 16 height 6
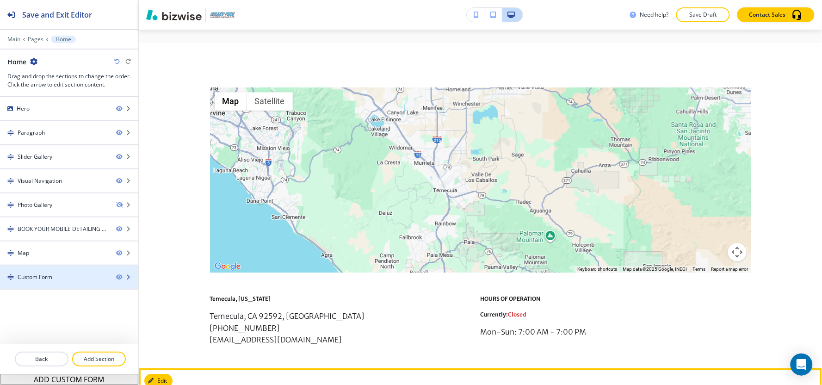
click at [67, 279] on div "Custom Form" at bounding box center [54, 277] width 109 height 8
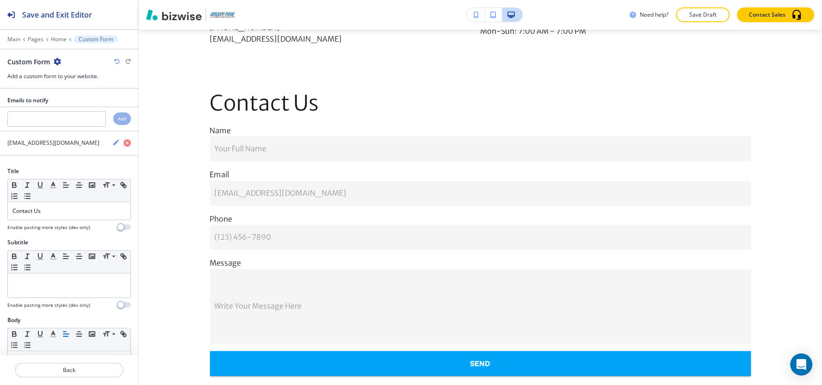
scroll to position [2215, 0]
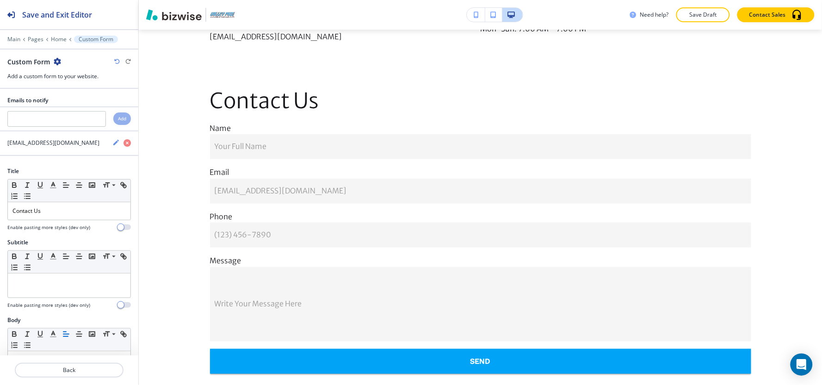
click at [56, 65] on icon "button" at bounding box center [57, 61] width 7 height 7
click at [65, 94] on p "Duplicate Section" at bounding box center [83, 94] width 47 height 8
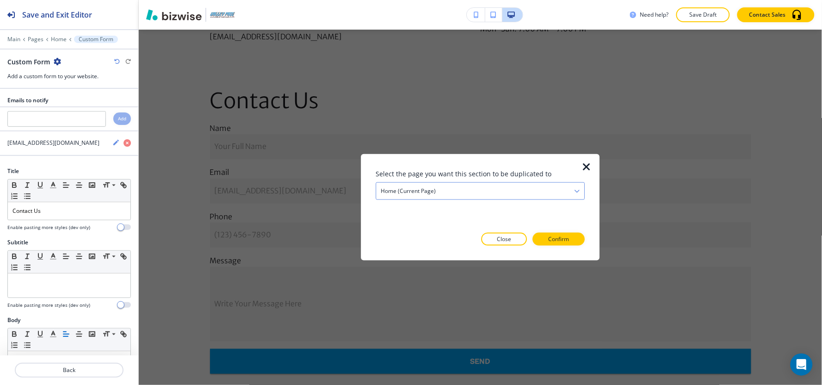
click at [417, 190] on h4 "Home (current page)" at bounding box center [407, 191] width 55 height 8
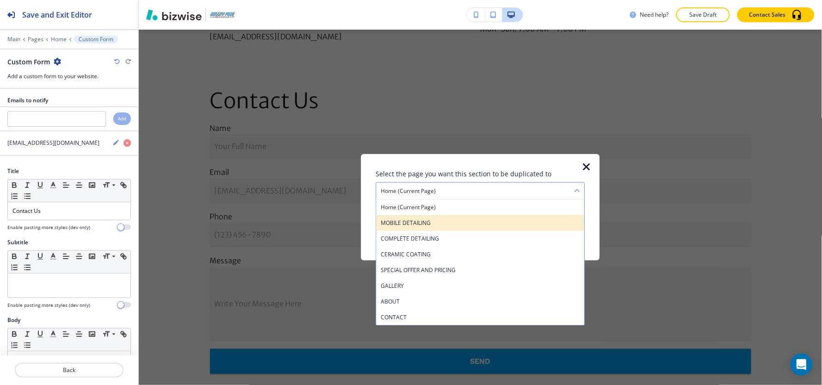
click at [428, 224] on h4 "MOBILE DETAILING" at bounding box center [479, 223] width 199 height 8
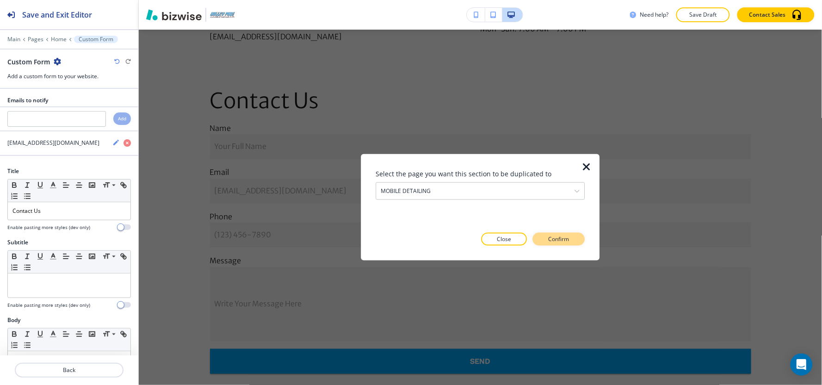
click at [560, 235] on p "Confirm" at bounding box center [558, 239] width 21 height 8
click at [560, 241] on p "Take me there" at bounding box center [550, 239] width 37 height 8
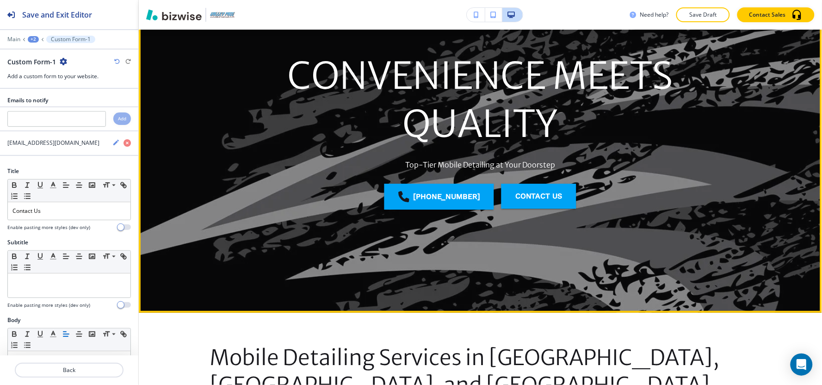
scroll to position [0, 0]
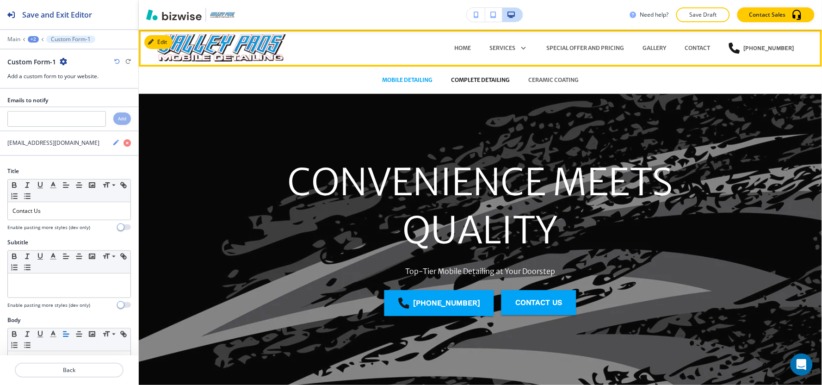
click at [482, 80] on p "COMPLETE DETAILING" at bounding box center [480, 80] width 59 height 8
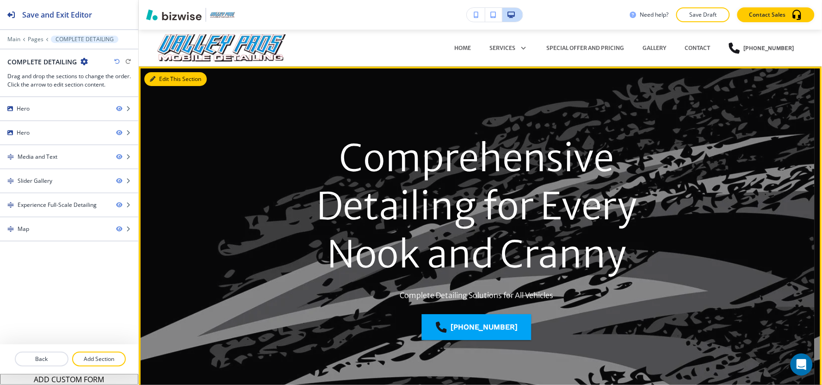
click at [156, 80] on button "Edit This Section" at bounding box center [175, 79] width 62 height 14
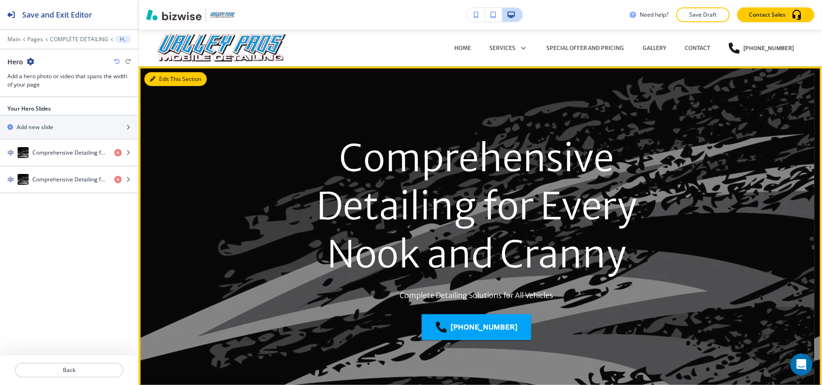
scroll to position [37, 0]
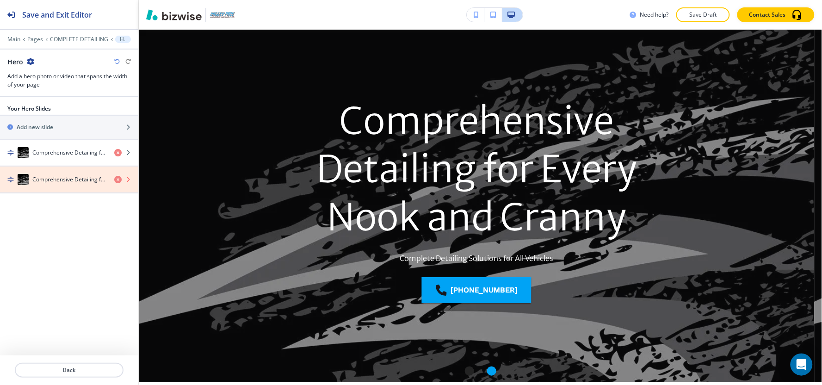
click at [118, 178] on icon "button" at bounding box center [117, 179] width 7 height 7
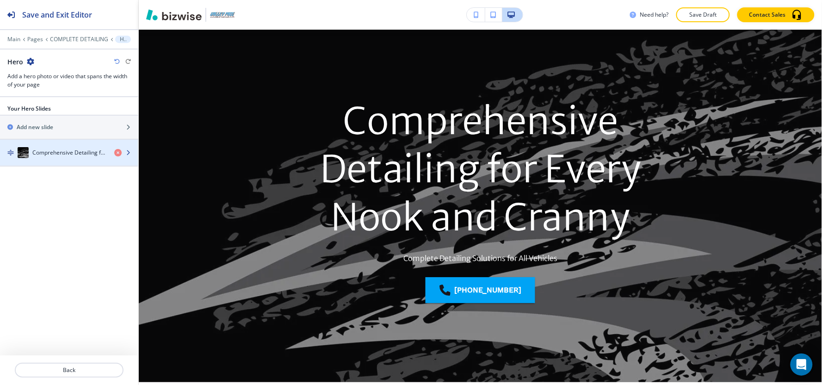
click at [77, 159] on div "button" at bounding box center [69, 161] width 138 height 7
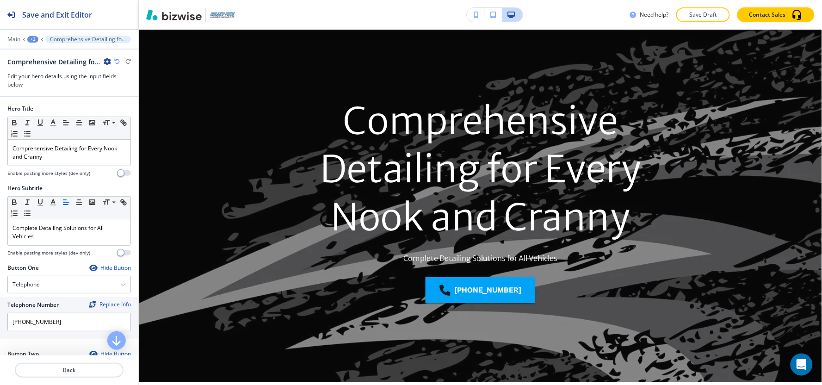
scroll to position [104, 0]
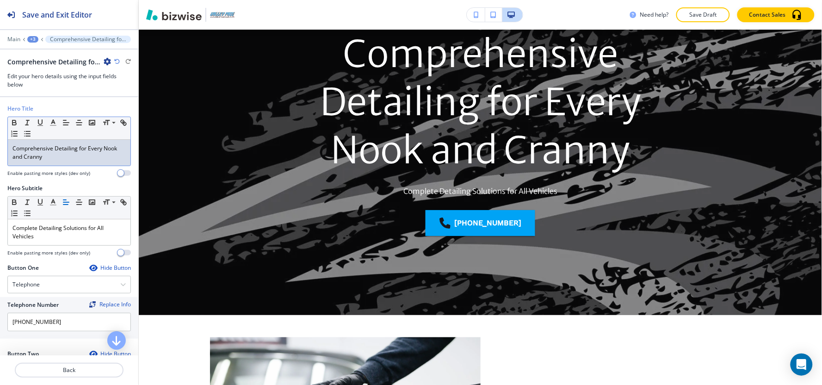
click at [86, 158] on p "Comprehensive Detailing for Every Nook and Cranny" at bounding box center [68, 152] width 113 height 17
copy p "Comprehensive Detailing for Every Nook and Cranny"
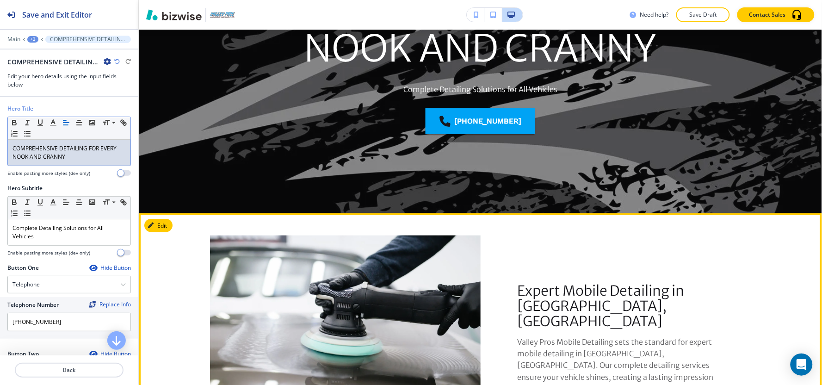
scroll to position [207, 0]
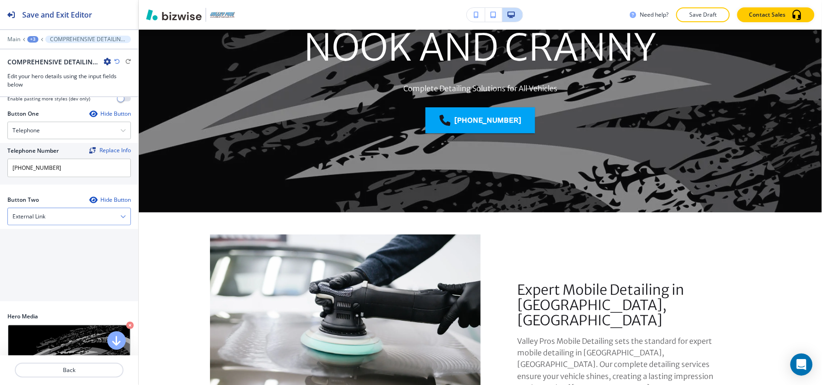
click at [61, 210] on div "External Link" at bounding box center [69, 216] width 123 height 17
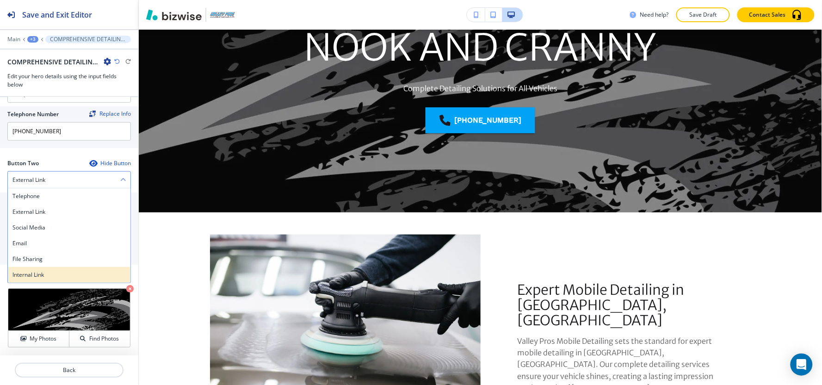
click at [38, 274] on h4 "Internal Link" at bounding box center [68, 274] width 113 height 8
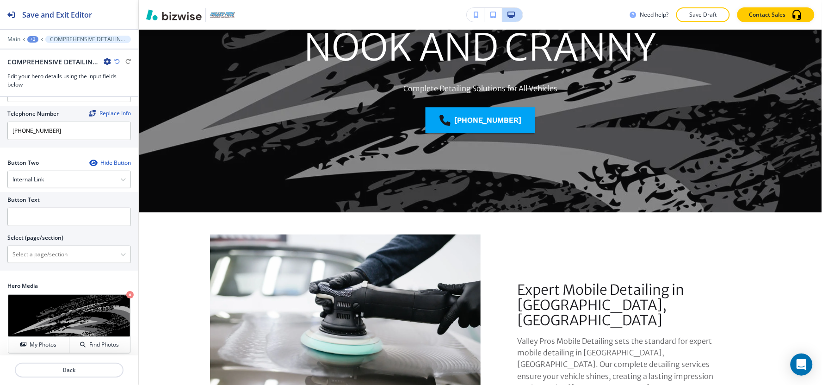
scroll to position [191, 0]
click at [94, 219] on input "text" at bounding box center [68, 217] width 123 height 18
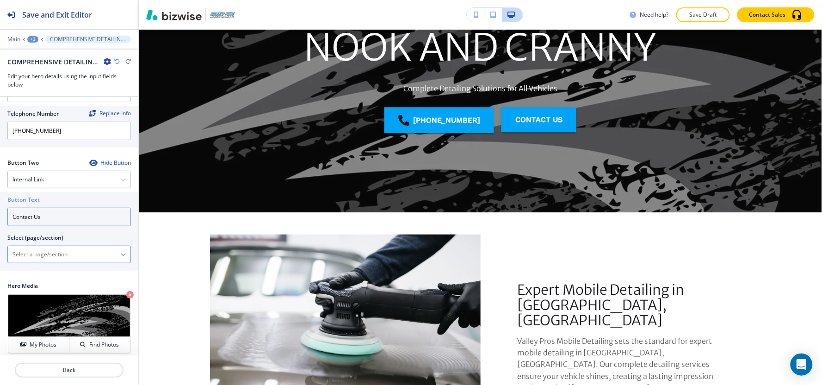
type input "Contact Us"
click at [80, 258] on \(page\/section\) "Manual Input" at bounding box center [64, 254] width 112 height 16
paste \(page\/section\) "Contact Us"
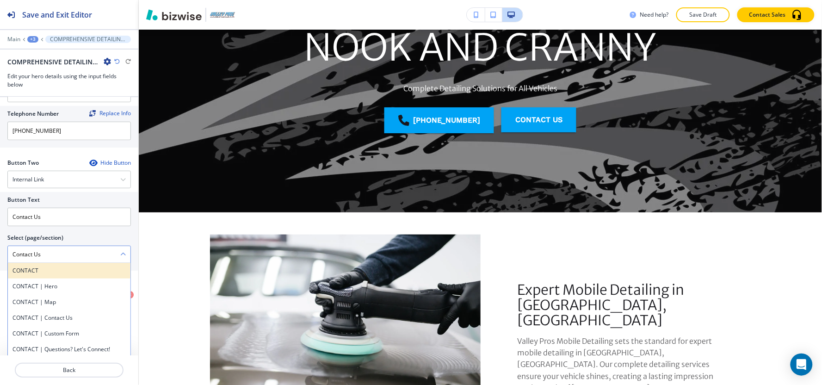
click at [31, 273] on h4 "CONTACT" at bounding box center [68, 270] width 113 height 8
type \(page\/section\) "CONTACT"
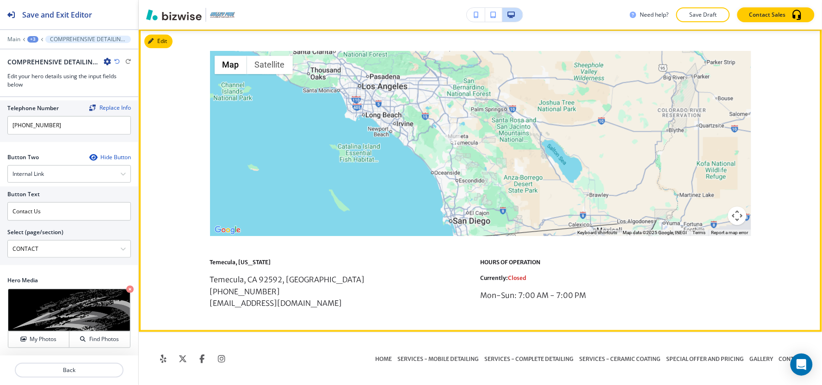
scroll to position [197, 0]
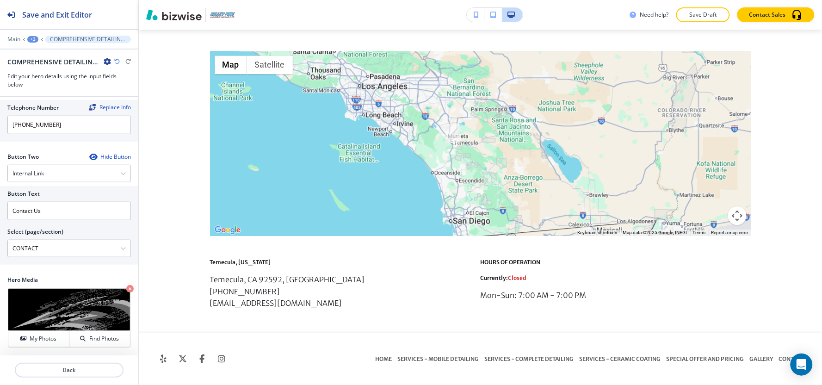
click at [30, 43] on div "Main +3 COMPREHENSIVE DETAILING FOR EVERY NOOK AND CRANNY" at bounding box center [68, 39] width 123 height 7
click at [30, 41] on div "+3" at bounding box center [32, 39] width 11 height 6
click at [39, 51] on p "Pages" at bounding box center [56, 54] width 47 height 8
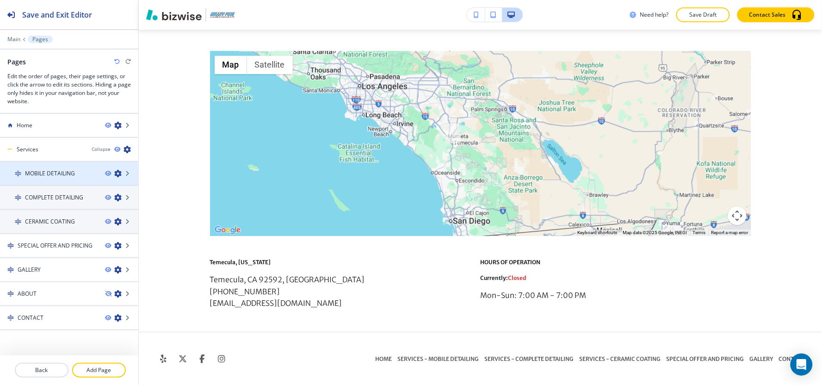
click at [45, 176] on h4 "MOBILE DETAILING" at bounding box center [50, 173] width 50 height 8
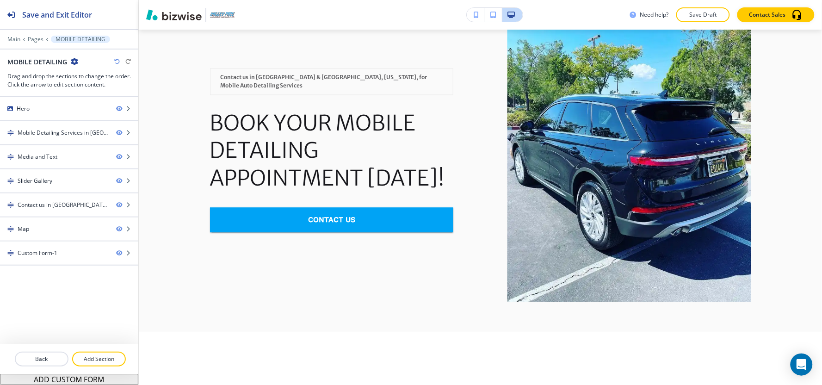
scroll to position [0, 0]
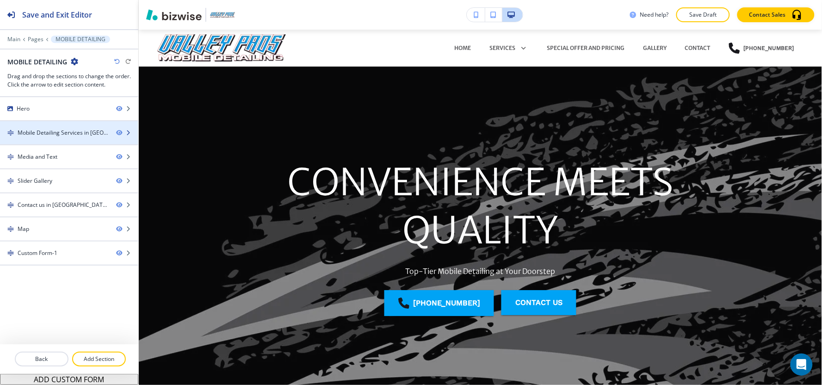
click at [72, 134] on div "Mobile Detailing Services in [GEOGRAPHIC_DATA], [GEOGRAPHIC_DATA], and [GEOGRAP…" at bounding box center [63, 133] width 91 height 8
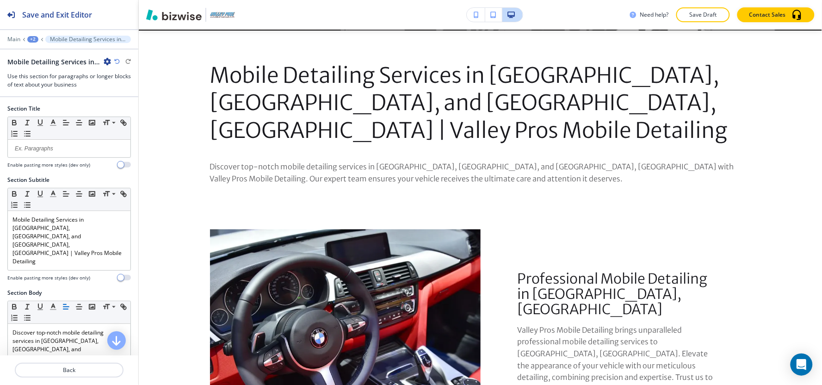
scroll to position [389, 0]
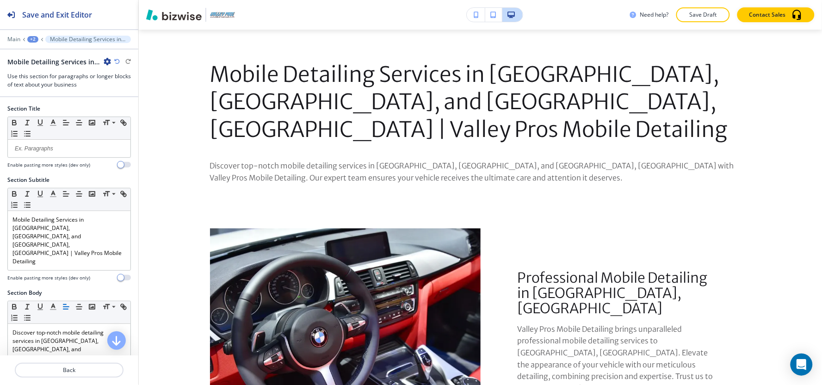
click at [107, 61] on icon "button" at bounding box center [107, 61] width 7 height 7
click at [121, 93] on p "Duplicate Section" at bounding box center [133, 94] width 47 height 8
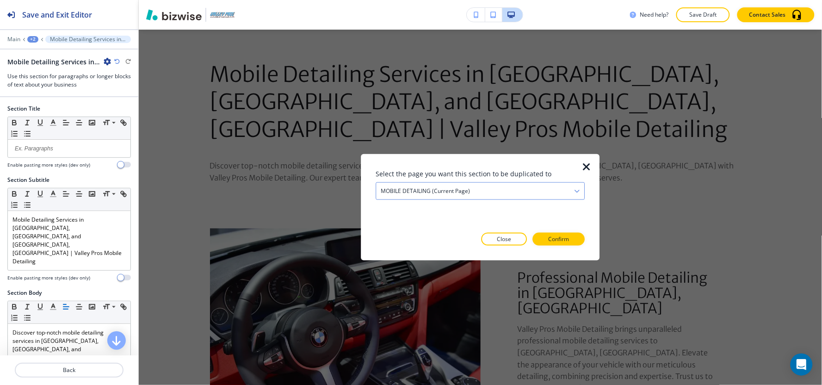
click at [436, 187] on h4 "MOBILE DETAILING (current page)" at bounding box center [424, 191] width 89 height 8
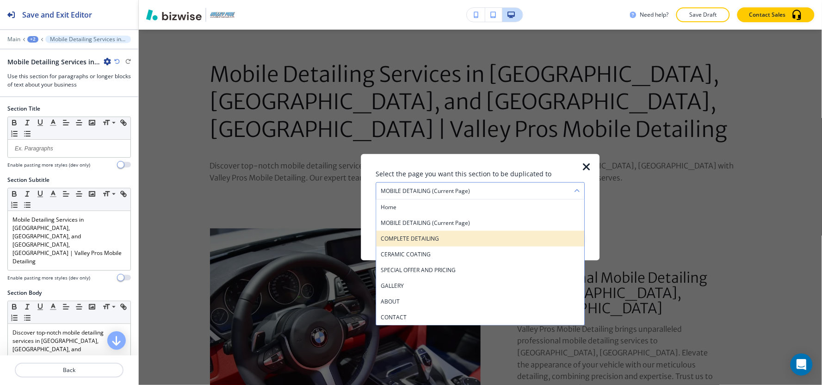
click at [440, 233] on div "COMPLETE DETAILING" at bounding box center [480, 239] width 209 height 16
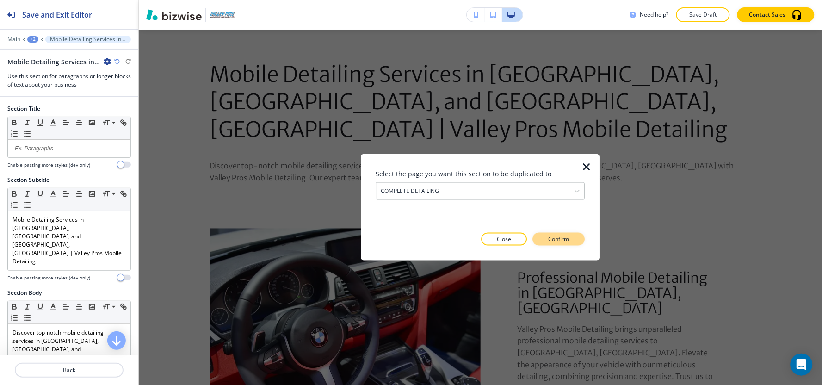
click at [561, 233] on button "Confirm" at bounding box center [559, 239] width 52 height 13
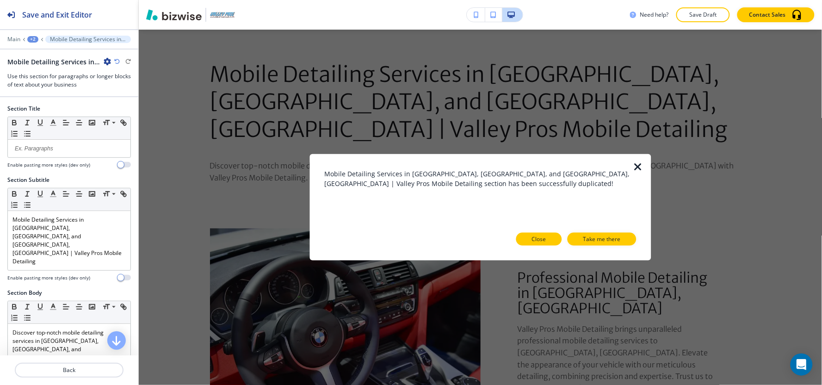
click at [561, 243] on button "Close" at bounding box center [539, 239] width 46 height 13
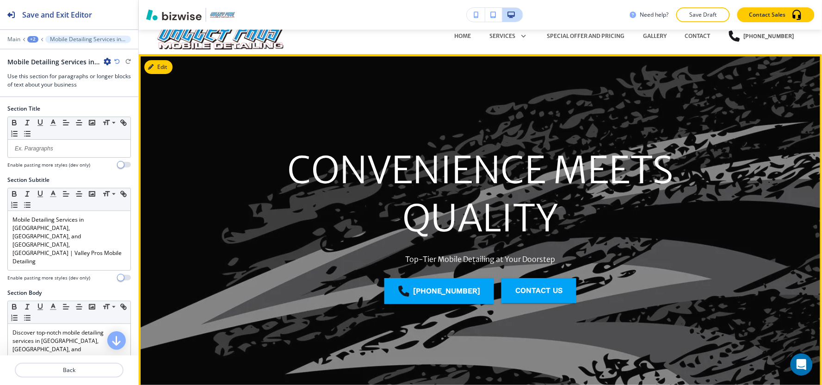
scroll to position [0, 0]
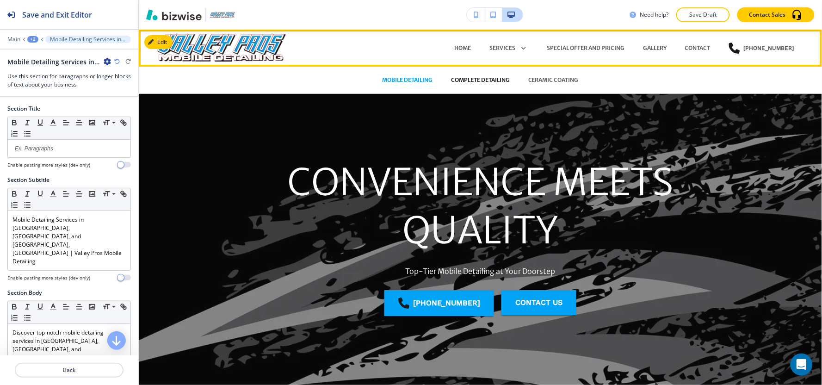
click at [482, 81] on p "COMPLETE DETAILING" at bounding box center [480, 80] width 59 height 8
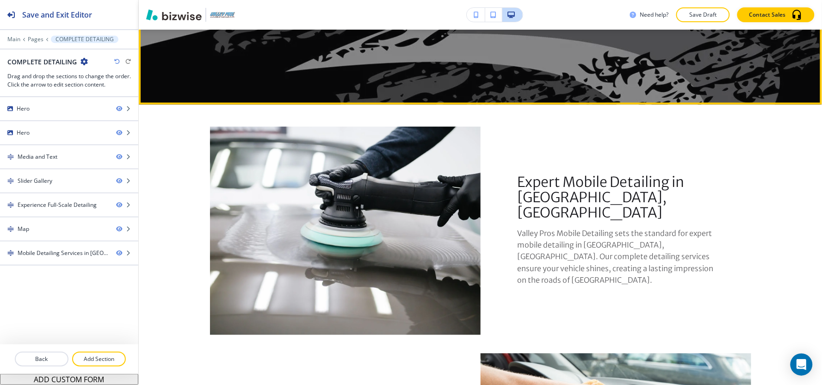
scroll to position [411, 0]
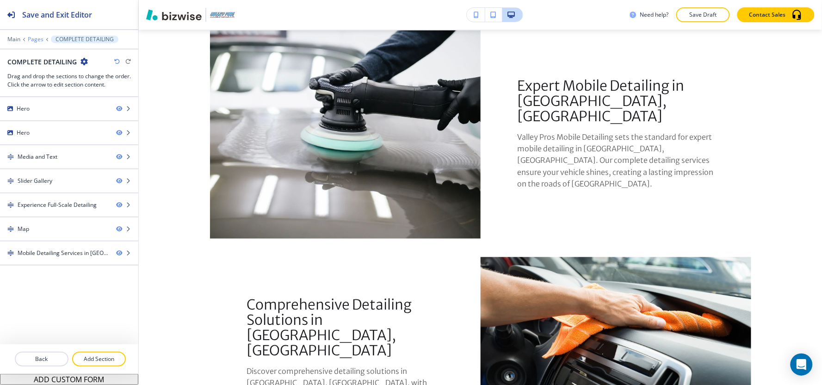
click at [34, 39] on p "Pages" at bounding box center [36, 39] width 16 height 6
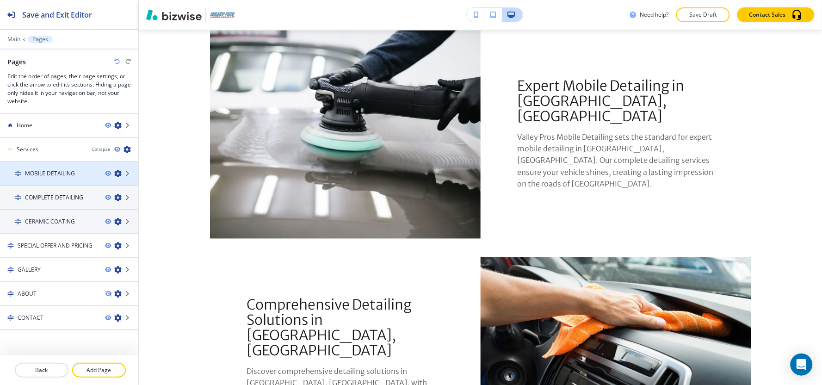
click at [58, 170] on h4 "MOBILE DETAILING" at bounding box center [50, 173] width 50 height 8
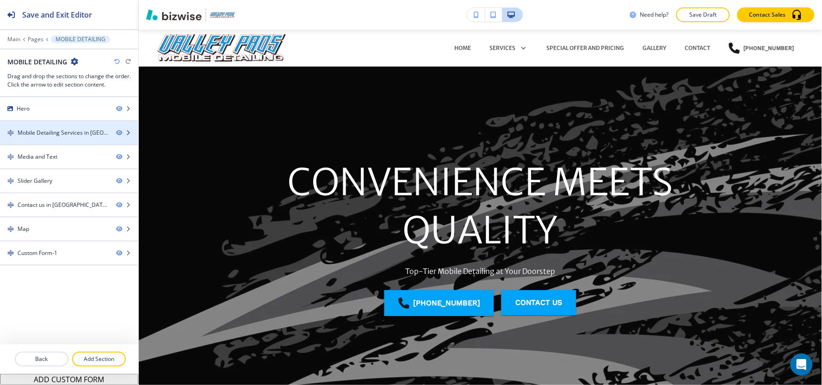
click at [57, 135] on div "Mobile Detailing Services in [GEOGRAPHIC_DATA], [GEOGRAPHIC_DATA], and [GEOGRAP…" at bounding box center [63, 133] width 91 height 8
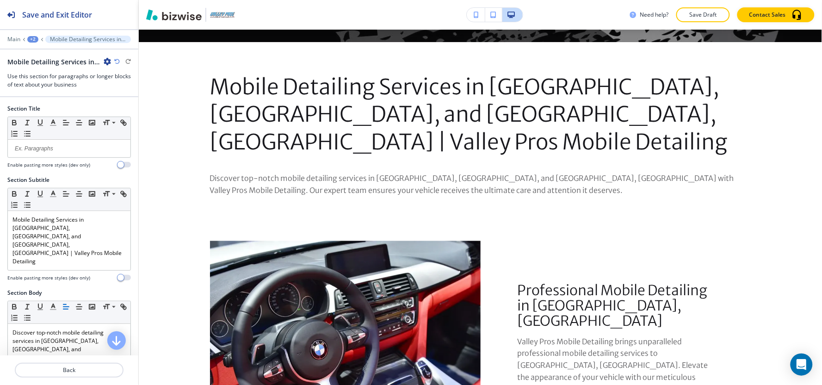
scroll to position [389, 0]
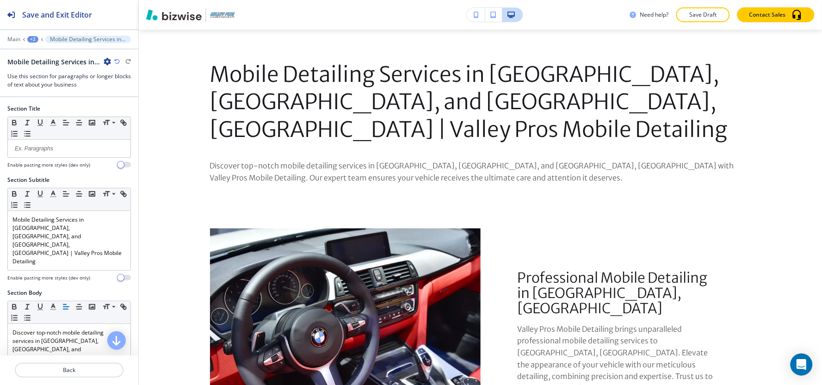
click at [105, 63] on icon "button" at bounding box center [107, 61] width 7 height 7
click at [127, 94] on p "Duplicate Section" at bounding box center [133, 94] width 47 height 8
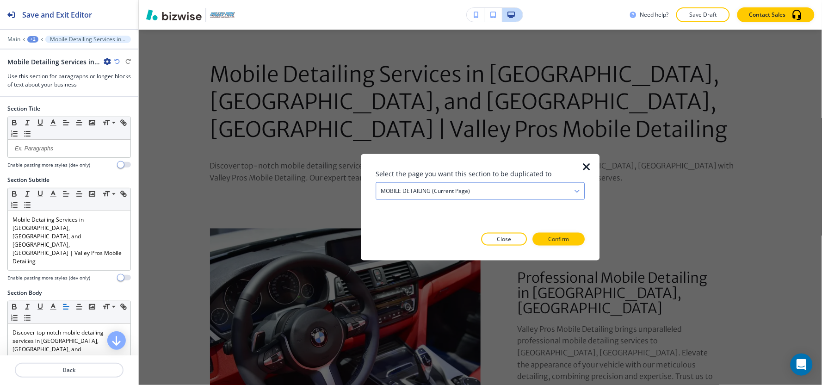
click at [460, 191] on h4 "MOBILE DETAILING (current page)" at bounding box center [424, 191] width 89 height 8
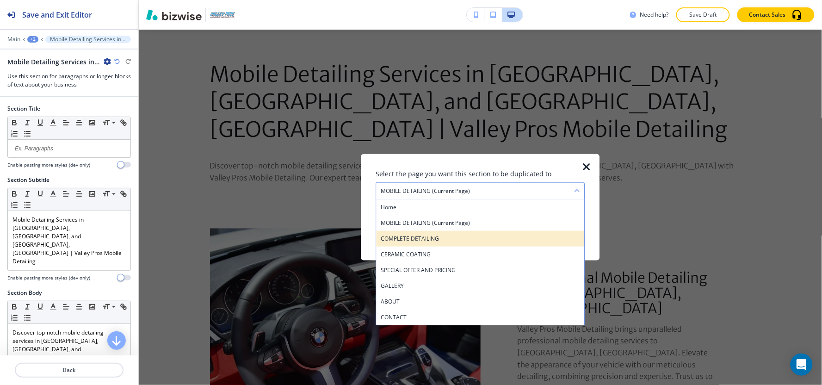
click at [430, 239] on h4 "COMPLETE DETAILING" at bounding box center [479, 238] width 199 height 8
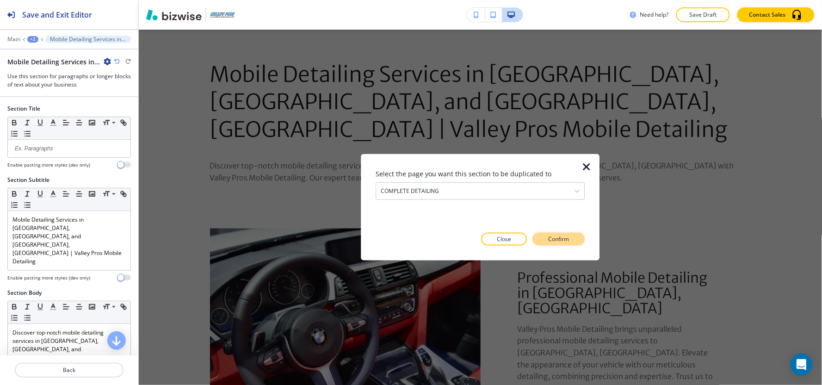
click at [563, 241] on p "Confirm" at bounding box center [558, 239] width 21 height 8
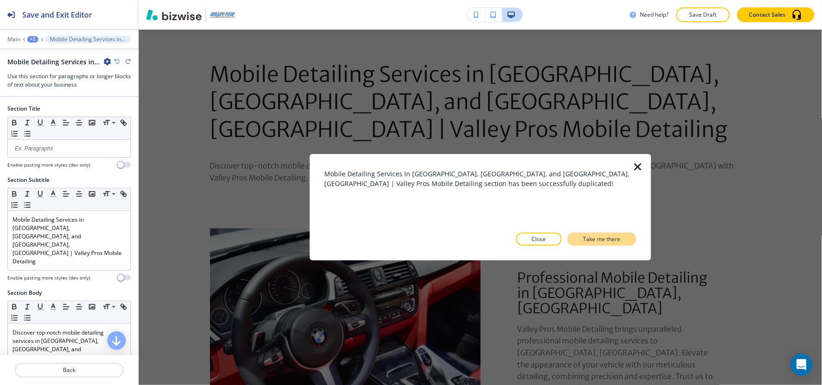
click at [589, 239] on p "Take me there" at bounding box center [601, 239] width 37 height 8
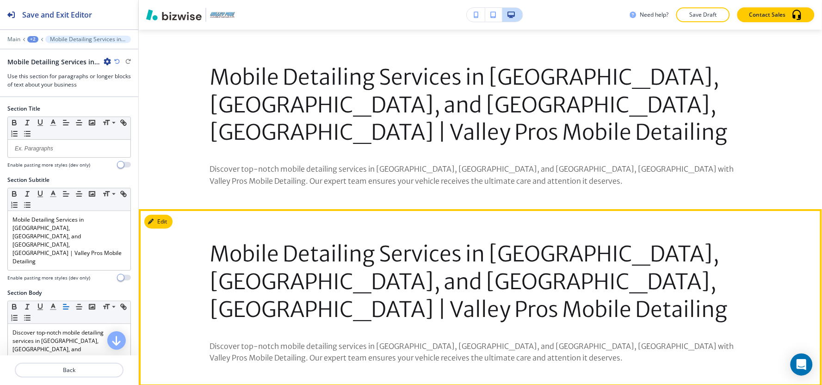
scroll to position [2007, 0]
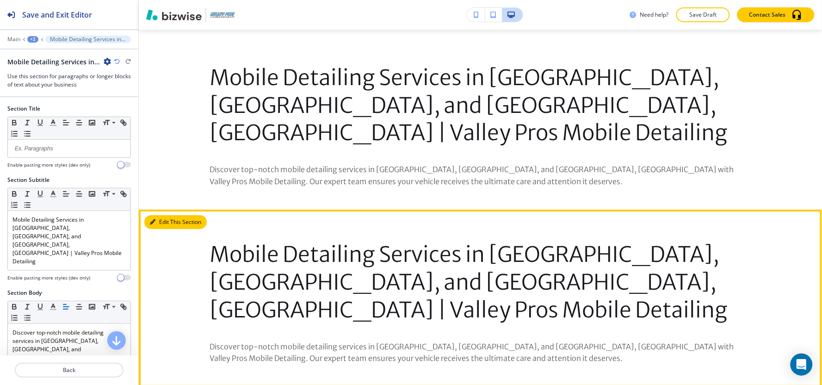
click at [164, 215] on button "Edit This Section" at bounding box center [175, 222] width 62 height 14
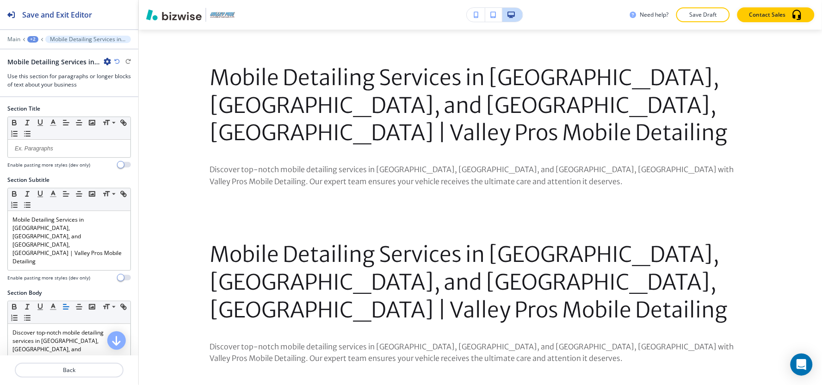
click at [106, 64] on icon "button" at bounding box center [107, 61] width 7 height 7
click at [121, 109] on p "Delete Section" at bounding box center [133, 110] width 47 height 8
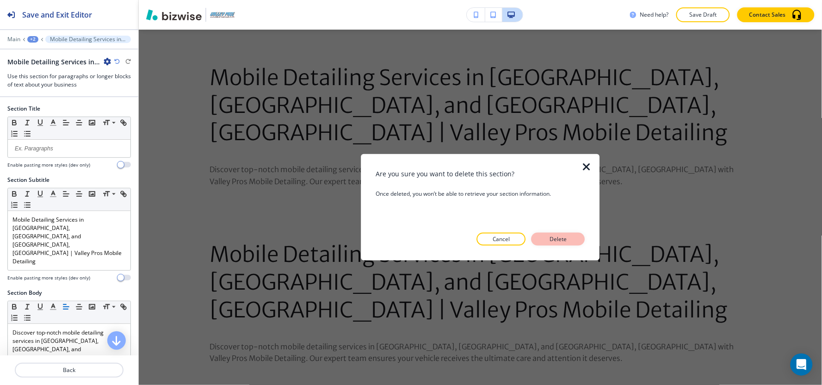
click at [571, 238] on button "Delete" at bounding box center [558, 239] width 54 height 13
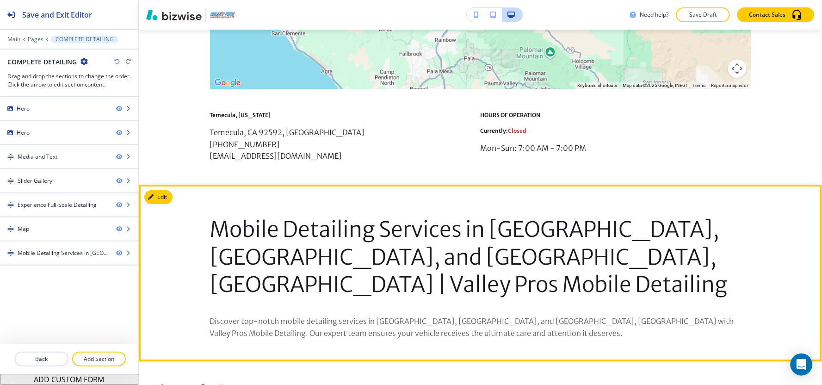
scroll to position [1858, 0]
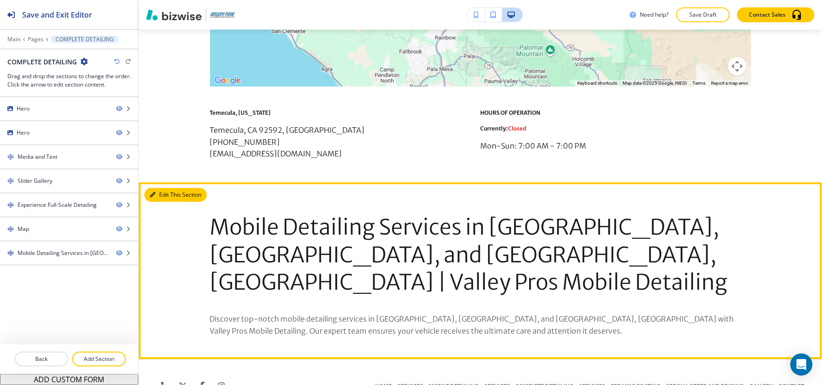
click at [160, 191] on button "Edit This Section" at bounding box center [175, 195] width 62 height 14
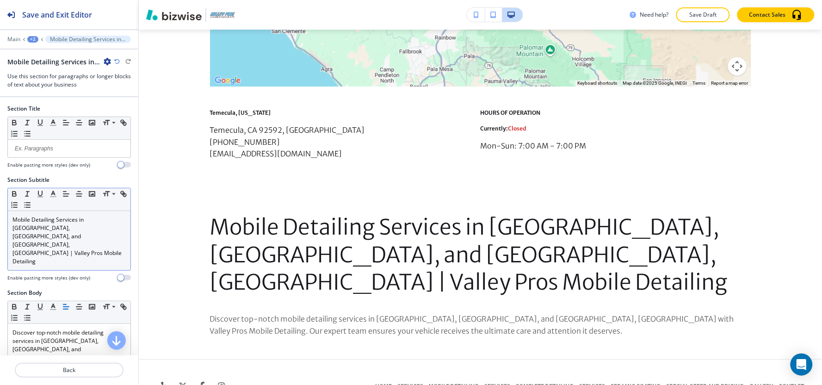
click at [86, 223] on p "Mobile Detailing Services in [GEOGRAPHIC_DATA], [GEOGRAPHIC_DATA], and [GEOGRAP…" at bounding box center [68, 240] width 113 height 50
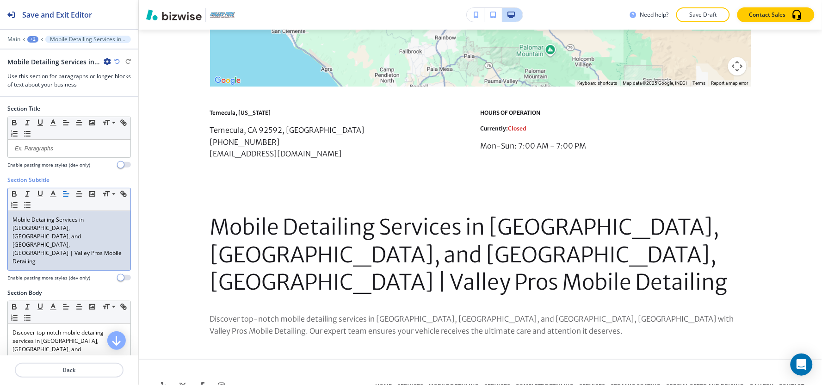
click at [67, 241] on div "Mobile Detailing Services in [GEOGRAPHIC_DATA], [GEOGRAPHIC_DATA], and [GEOGRAP…" at bounding box center [69, 240] width 123 height 59
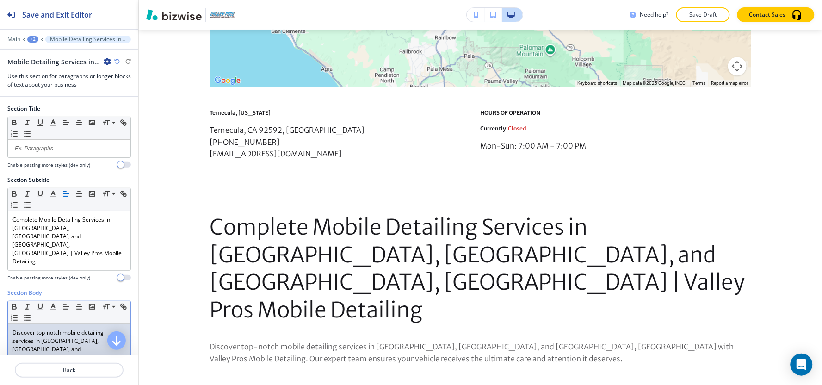
click at [30, 346] on p "Discover top-notch mobile detailing services in [GEOGRAPHIC_DATA], [GEOGRAPHIC_…" at bounding box center [68, 361] width 113 height 67
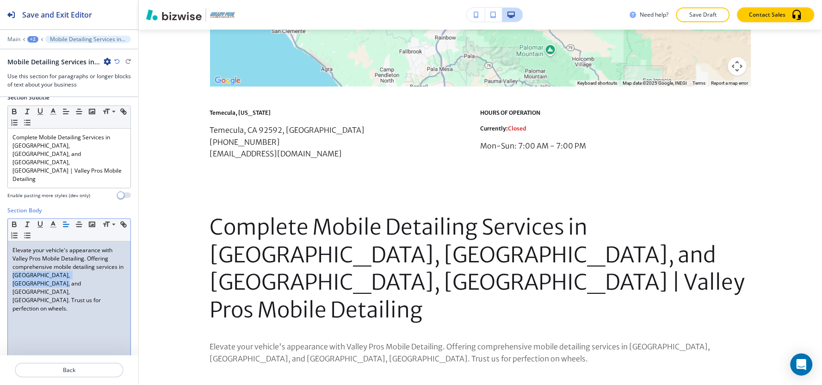
drag, startPoint x: 19, startPoint y: 248, endPoint x: 117, endPoint y: 248, distance: 97.6
click at [117, 248] on p "Elevate your vehicle's appearance with Valley Pros Mobile Detailing. Offering c…" at bounding box center [68, 279] width 113 height 67
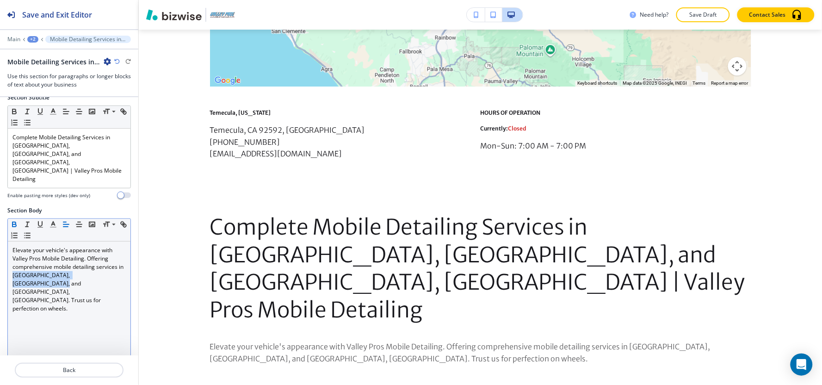
click at [14, 220] on icon "button" at bounding box center [14, 224] width 8 height 8
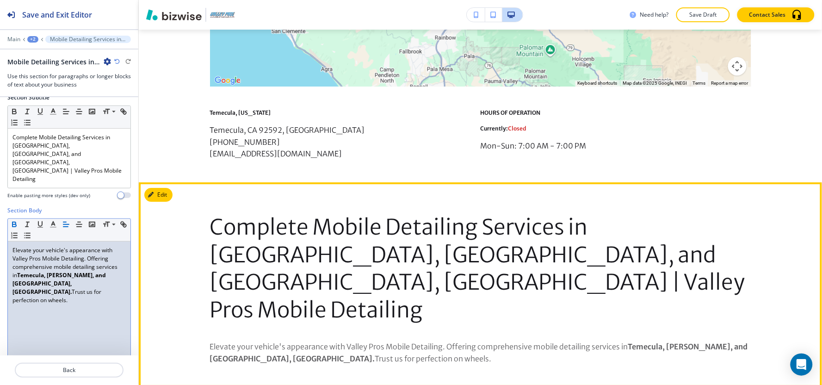
click at [481, 287] on p "Complete Mobile Detailing Services in [GEOGRAPHIC_DATA], [GEOGRAPHIC_DATA], and…" at bounding box center [480, 269] width 541 height 110
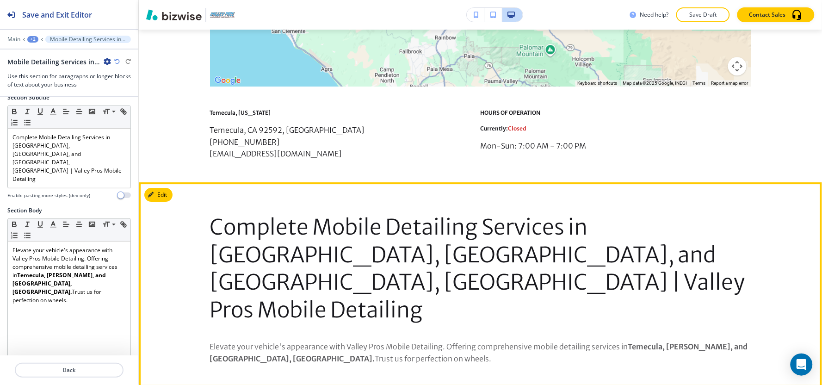
scroll to position [1885, 0]
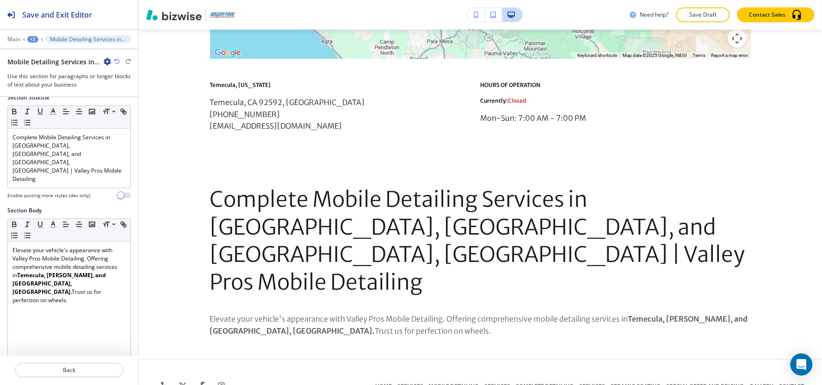
click at [34, 42] on div "+2" at bounding box center [32, 39] width 11 height 6
click at [43, 68] on p "COMPLETE DETAILING" at bounding box center [56, 71] width 47 height 8
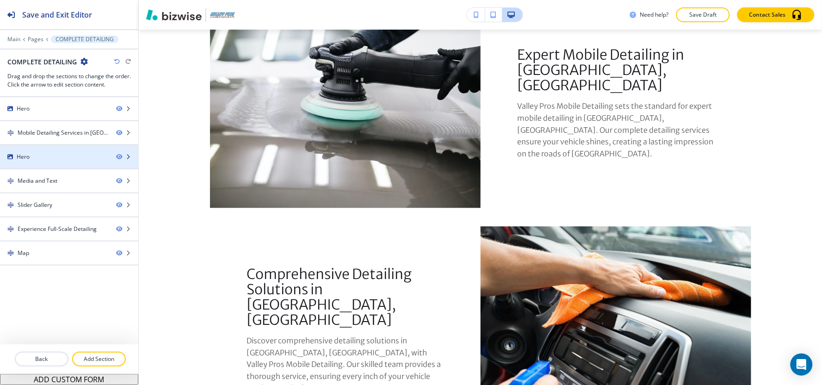
click at [23, 159] on div "Hero" at bounding box center [23, 157] width 13 height 8
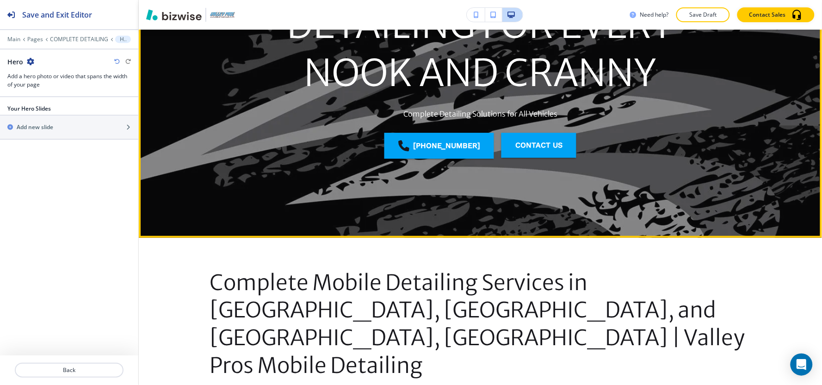
scroll to position [52, 0]
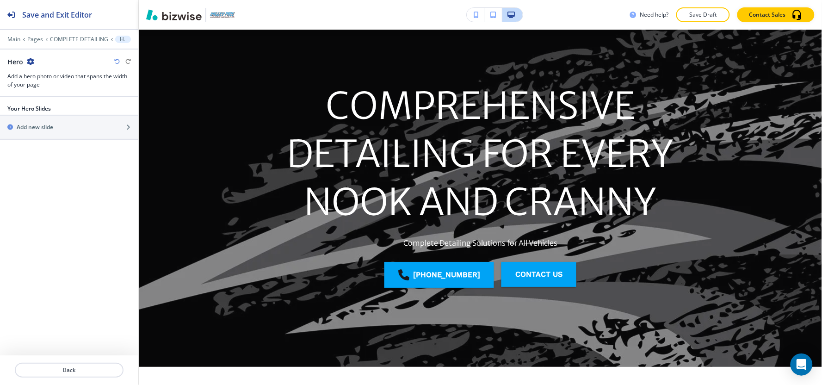
click at [67, 36] on div "Main Pages COMPLETE DETAILING Hero" at bounding box center [68, 39] width 123 height 7
click at [67, 38] on p "COMPLETE DETAILING" at bounding box center [79, 39] width 58 height 6
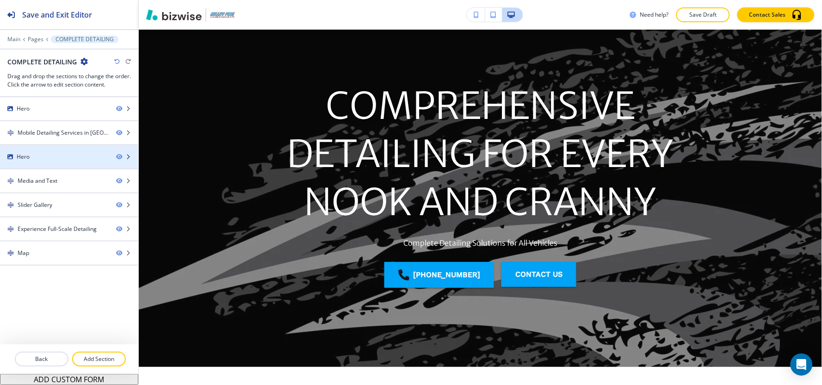
click at [43, 158] on div "Hero" at bounding box center [54, 157] width 109 height 8
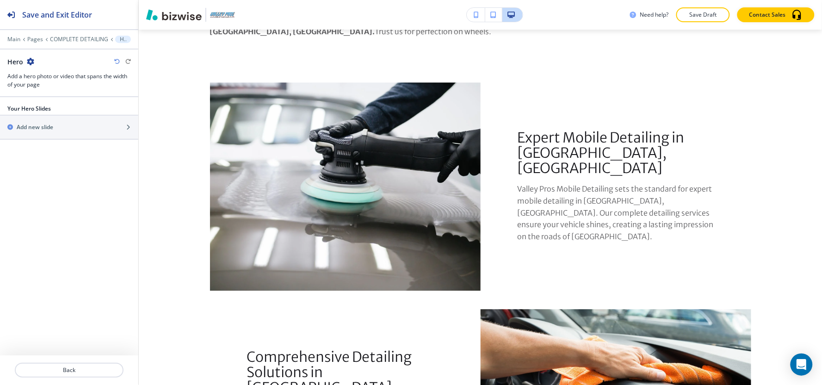
scroll to position [566, 0]
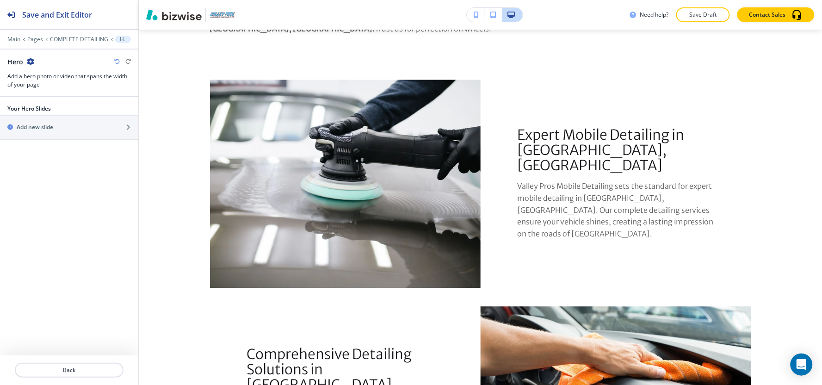
click at [25, 62] on div "Hero" at bounding box center [20, 62] width 27 height 10
click at [29, 62] on icon "button" at bounding box center [30, 61] width 7 height 7
click at [37, 110] on p "Delete Section" at bounding box center [55, 110] width 47 height 8
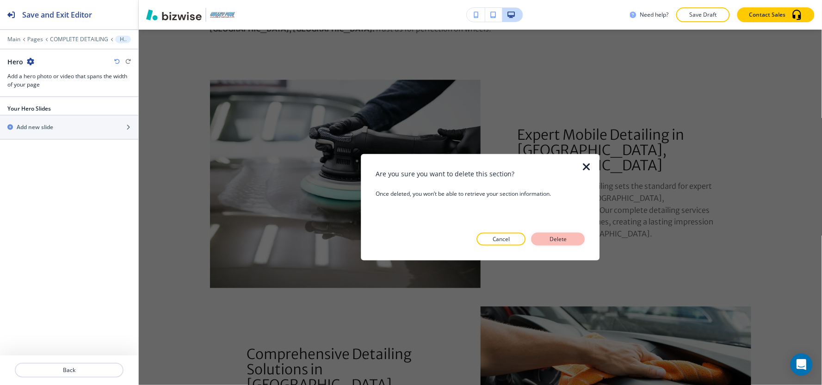
click at [539, 233] on button "Delete" at bounding box center [558, 239] width 54 height 13
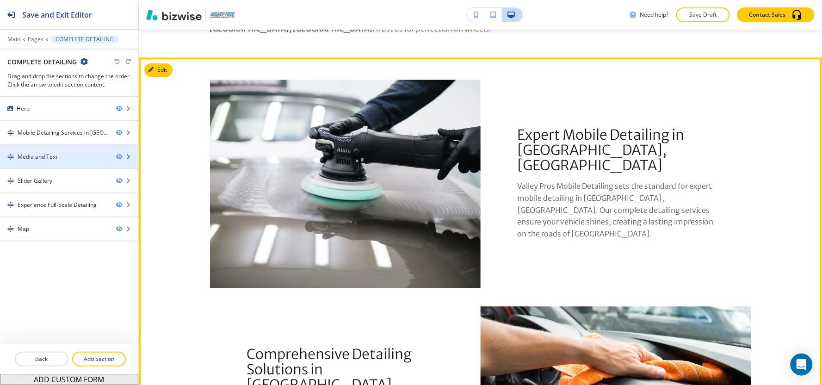
click at [48, 156] on div "Media and Text" at bounding box center [38, 157] width 40 height 8
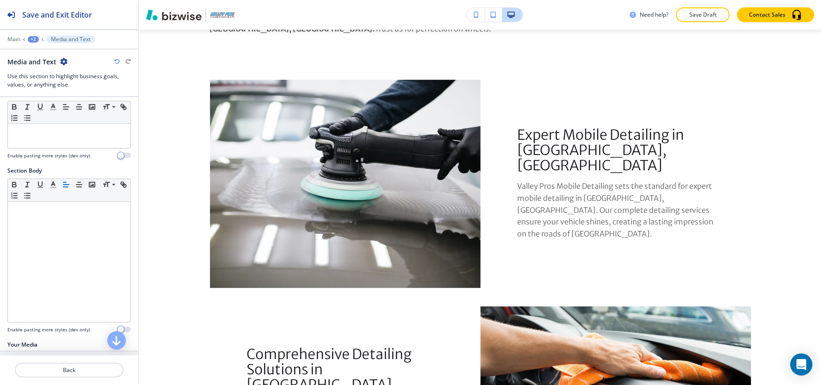
scroll to position [210, 0]
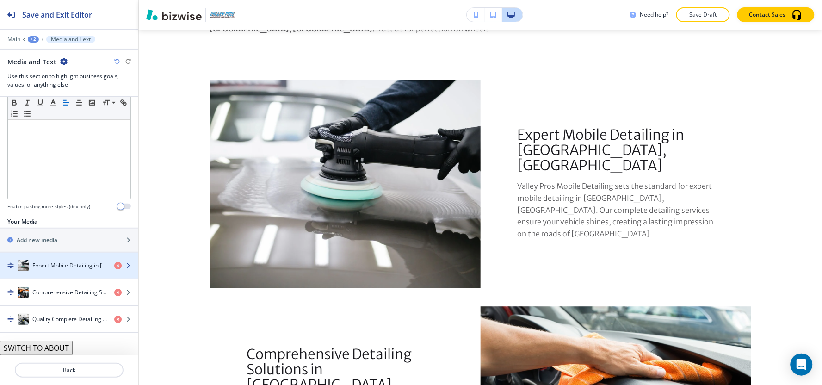
click at [31, 264] on div "Expert Mobile Detailing in [GEOGRAPHIC_DATA], [GEOGRAPHIC_DATA]" at bounding box center [53, 265] width 107 height 11
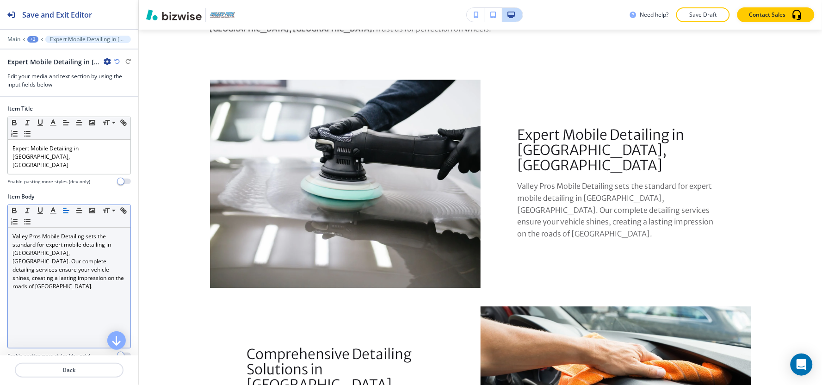
scroll to position [588, 0]
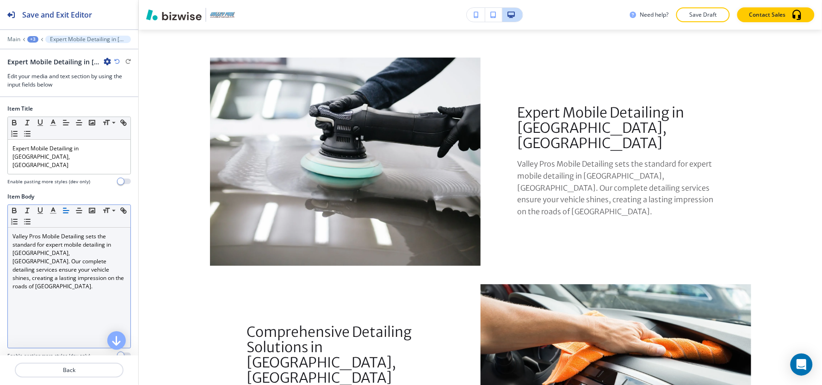
click at [58, 247] on p "Valley Pros Mobile Detailing sets the standard for expert mobile detailing in […" at bounding box center [68, 261] width 113 height 58
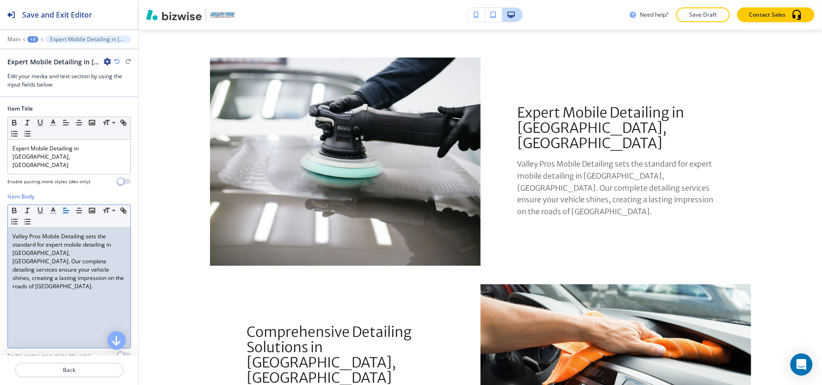
click at [33, 39] on div "+3" at bounding box center [32, 39] width 11 height 6
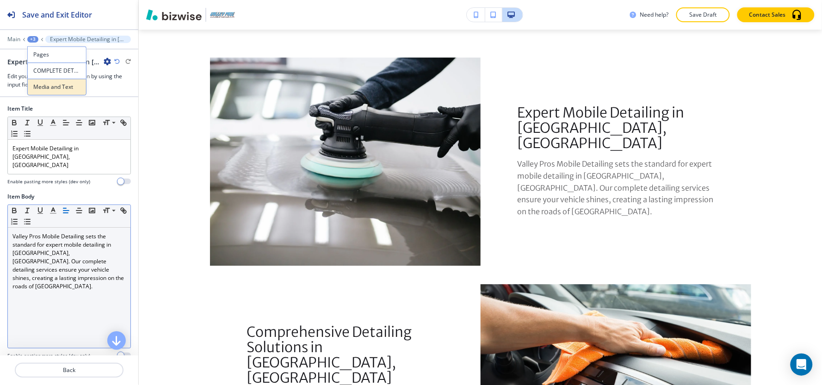
click at [40, 89] on p "Media and Text" at bounding box center [56, 87] width 47 height 8
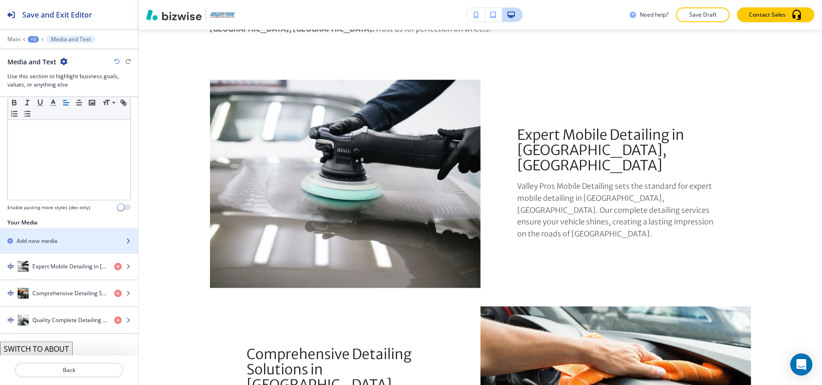
scroll to position [210, 0]
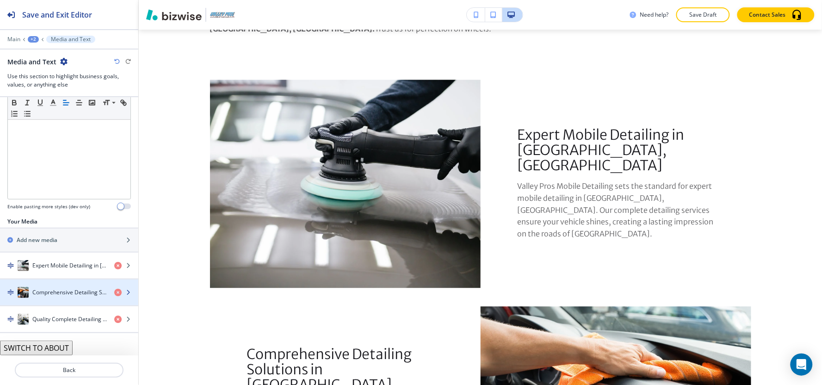
click at [31, 295] on div "Comprehensive Detailing Solutions in [GEOGRAPHIC_DATA], [GEOGRAPHIC_DATA]" at bounding box center [53, 292] width 107 height 11
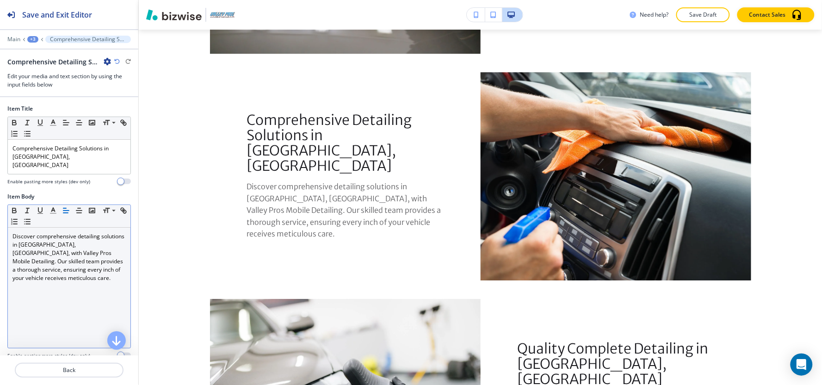
scroll to position [815, 0]
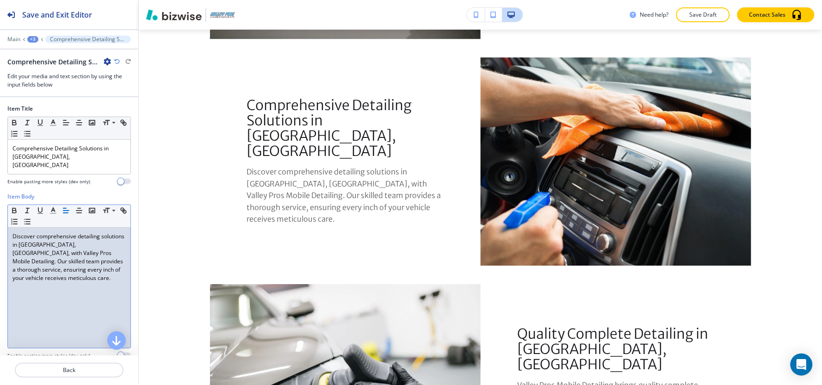
click at [42, 237] on p "Discover comprehensive detailing solutions in [GEOGRAPHIC_DATA], [GEOGRAPHIC_DA…" at bounding box center [68, 257] width 113 height 50
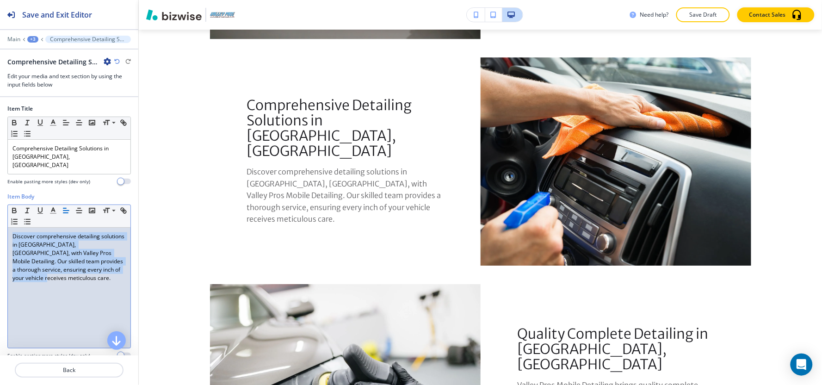
paste div
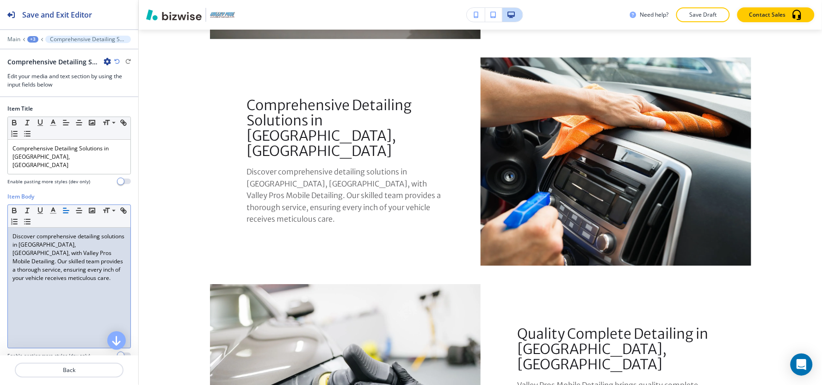
click at [31, 39] on div "+3" at bounding box center [32, 39] width 11 height 6
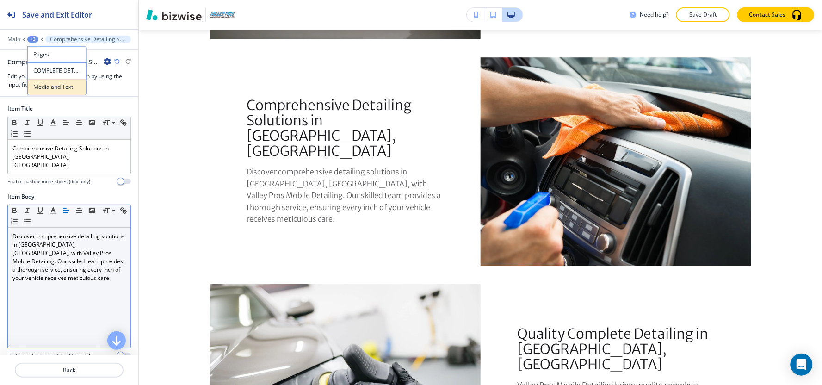
click at [56, 92] on button "Media and Text" at bounding box center [56, 87] width 59 height 17
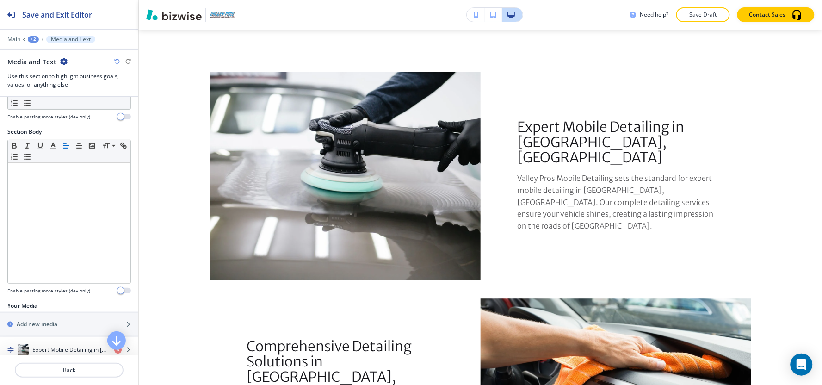
scroll to position [566, 0]
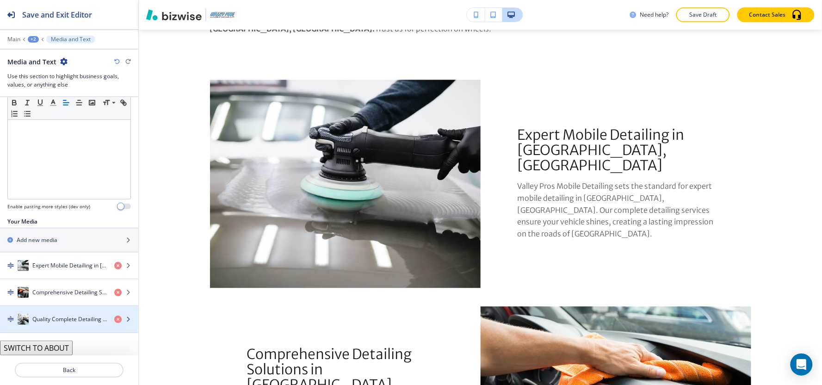
click at [43, 316] on h4 "Quality Complete Detailing in [GEOGRAPHIC_DATA], [GEOGRAPHIC_DATA]" at bounding box center [69, 319] width 74 height 8
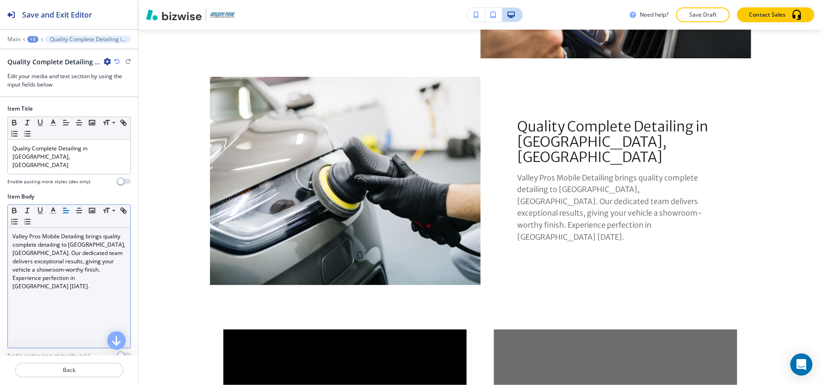
scroll to position [1041, 0]
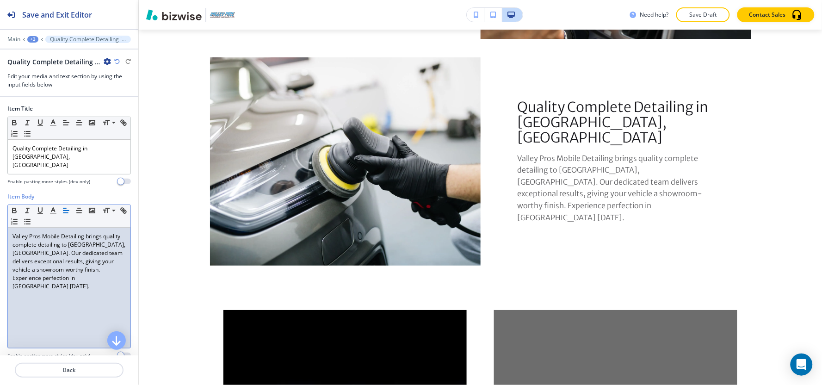
click at [74, 245] on p "Valley Pros Mobile Detailing brings quality complete detailing to [GEOGRAPHIC_D…" at bounding box center [68, 261] width 113 height 58
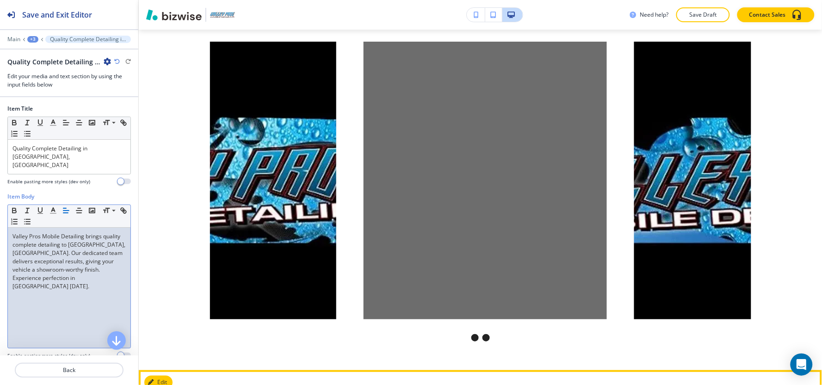
scroll to position [1218, 0]
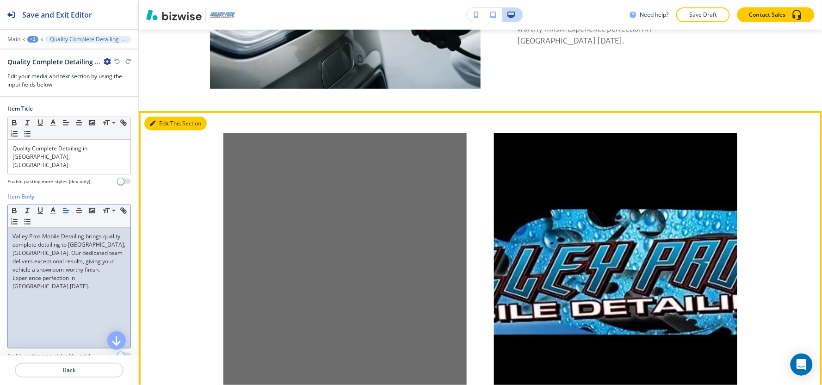
click at [156, 117] on button "Edit This Section" at bounding box center [175, 124] width 62 height 14
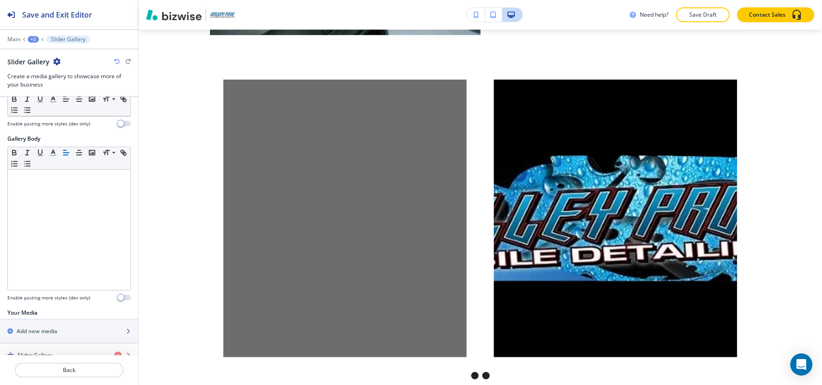
scroll to position [196, 0]
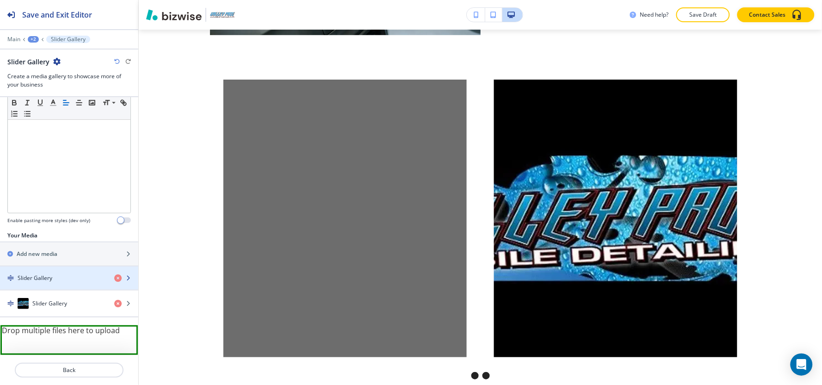
click at [111, 282] on div "button" at bounding box center [69, 285] width 138 height 7
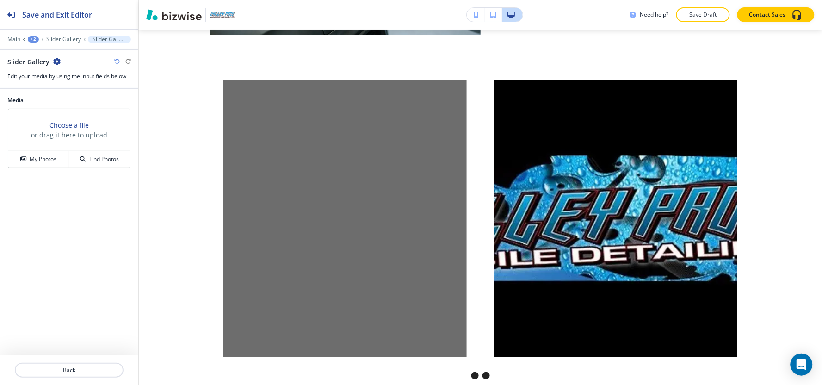
scroll to position [1293, 0]
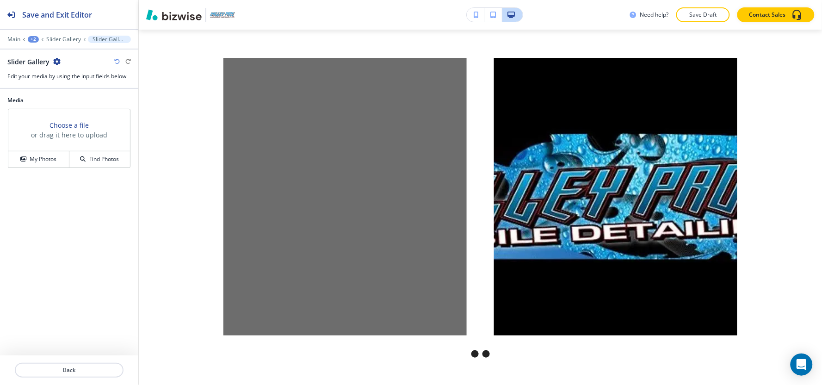
click at [72, 34] on div at bounding box center [69, 33] width 138 height 6
click at [70, 39] on p "Slider Gallery" at bounding box center [63, 39] width 35 height 6
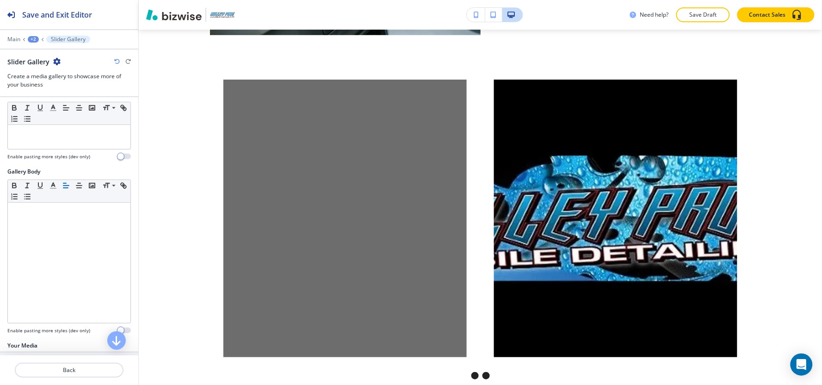
scroll to position [196, 0]
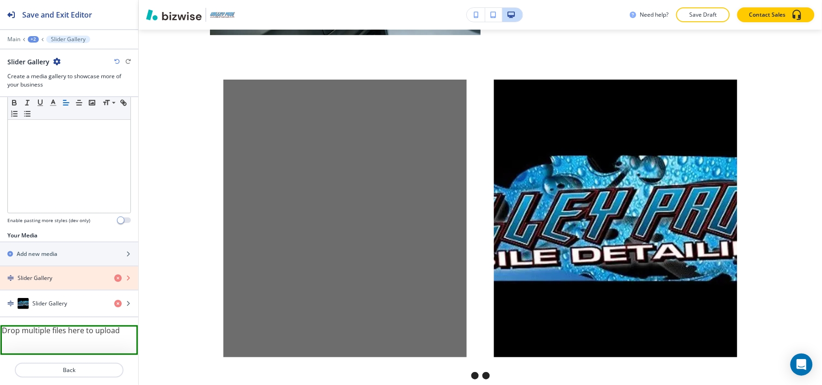
click at [114, 276] on icon "button" at bounding box center [117, 277] width 7 height 7
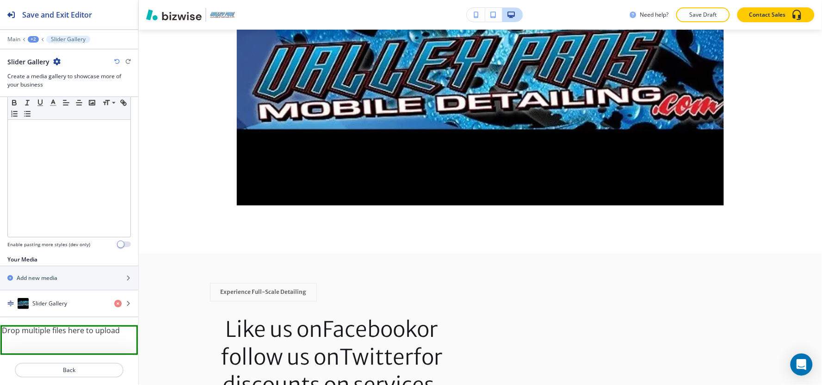
scroll to position [1528, 0]
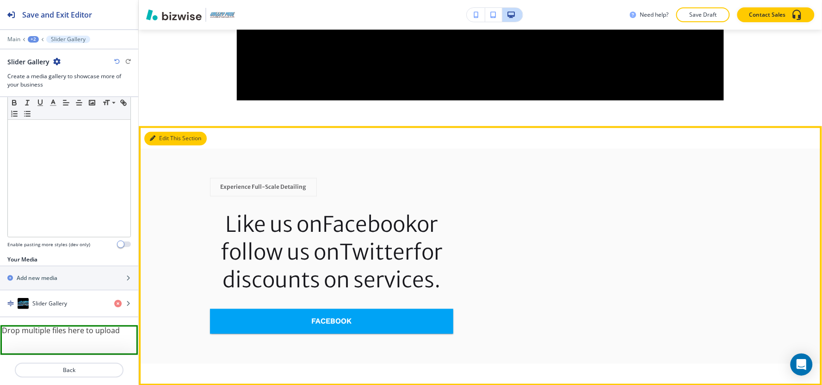
click at [150, 132] on button "Edit This Section" at bounding box center [175, 139] width 62 height 14
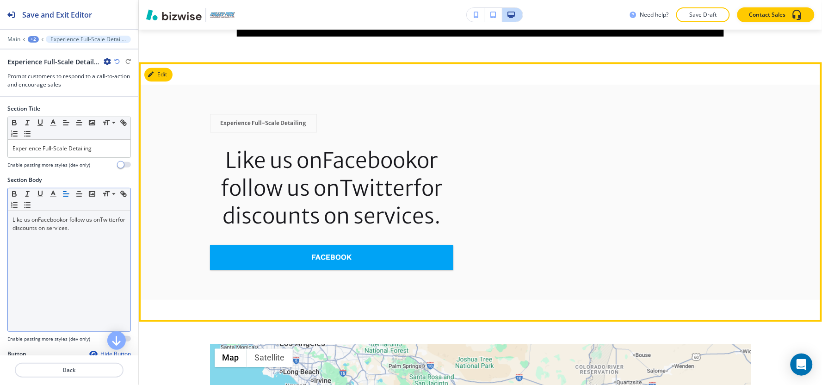
scroll to position [1597, 0]
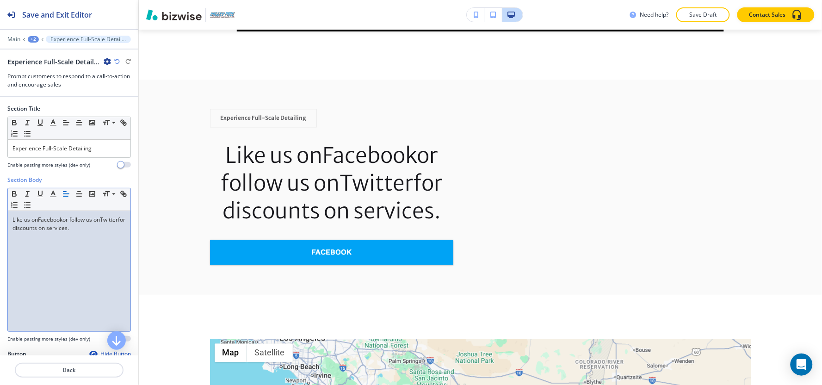
click at [79, 233] on div "Like us on Facebook or follow us on Twitter for discounts on services." at bounding box center [69, 271] width 123 height 120
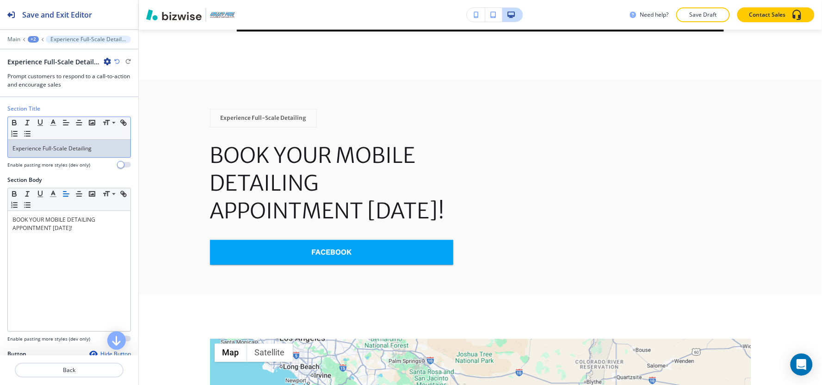
click at [39, 151] on p "Experience Full-Scale Detailing" at bounding box center [68, 148] width 113 height 8
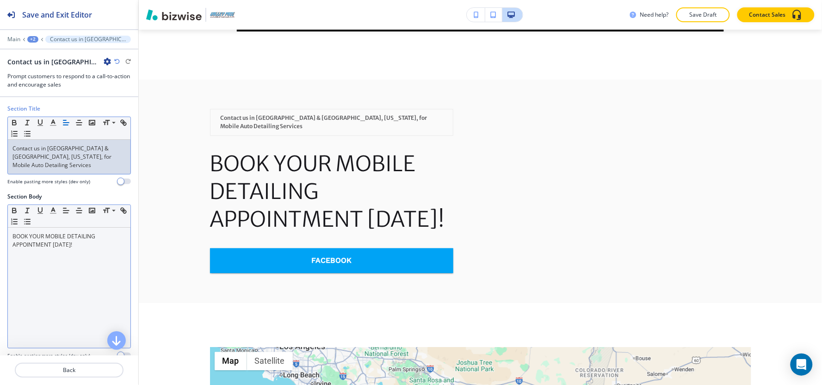
click at [84, 247] on p "BOOK YOUR MOBILE DETAILING APPOINTMENT [DATE]!" at bounding box center [68, 240] width 113 height 17
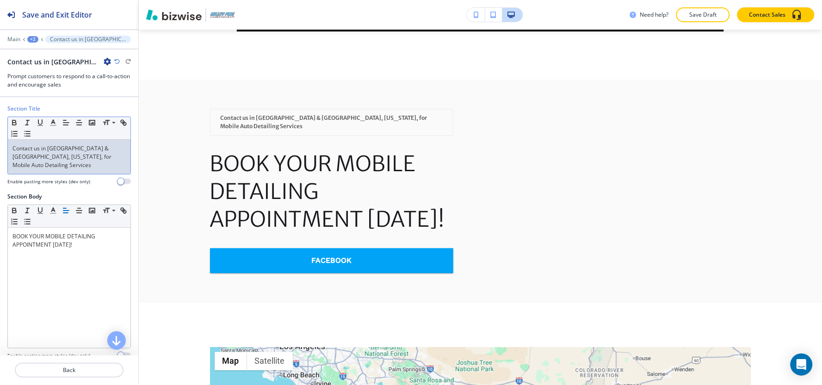
click at [85, 168] on p "Contact us in [GEOGRAPHIC_DATA] & [GEOGRAPHIC_DATA], [US_STATE], for Mobile Aut…" at bounding box center [68, 156] width 113 height 25
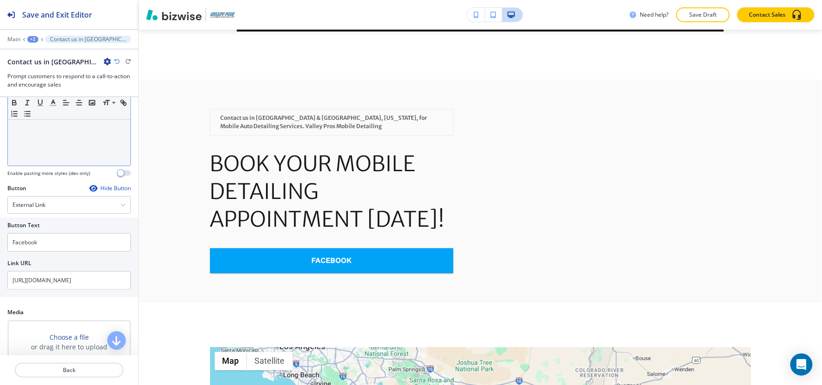
scroll to position [205, 0]
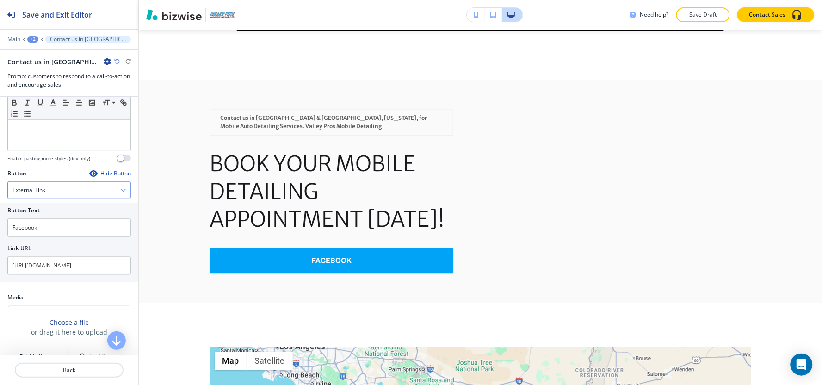
click at [34, 186] on h4 "External Link" at bounding box center [28, 190] width 33 height 8
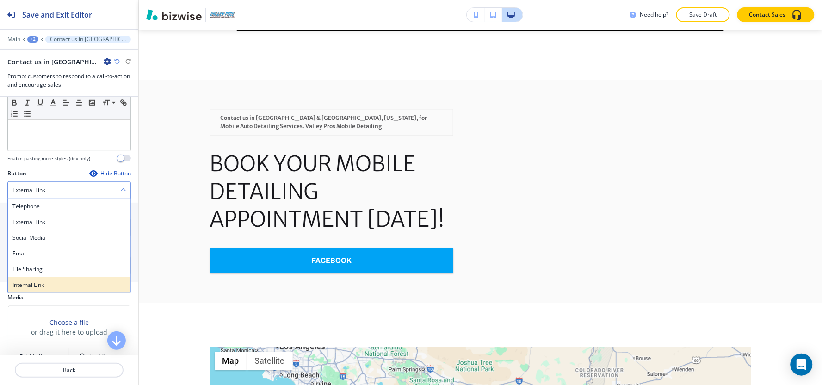
click at [42, 281] on h4 "Internal Link" at bounding box center [68, 285] width 113 height 8
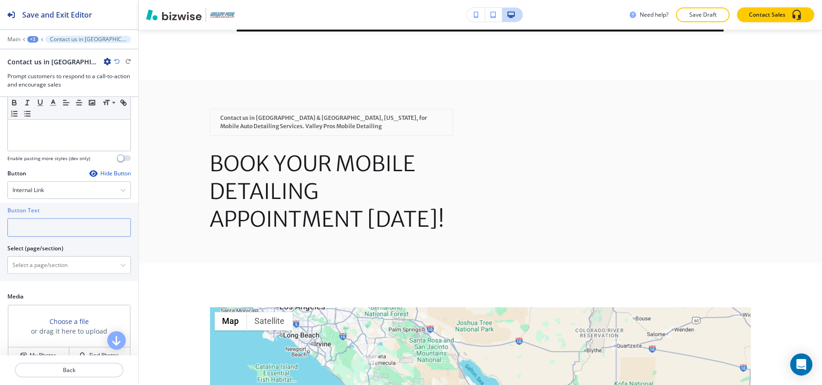
click at [61, 218] on input "text" at bounding box center [68, 227] width 123 height 18
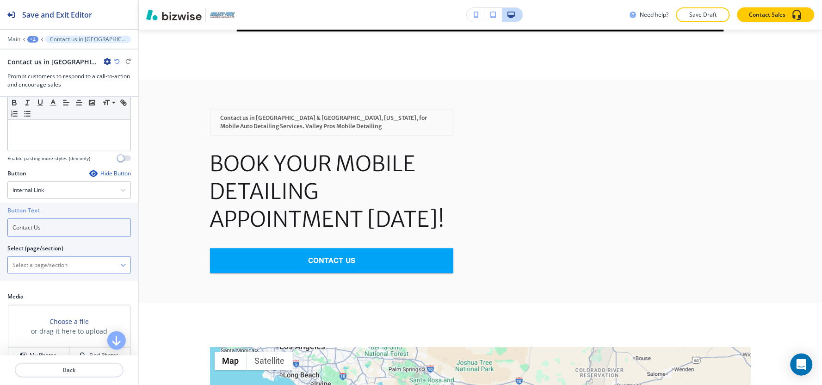
type input "Contact Us"
click at [61, 257] on \(page\/section\) "Manual Input" at bounding box center [64, 265] width 112 height 16
paste \(page\/section\) "Contact Us"
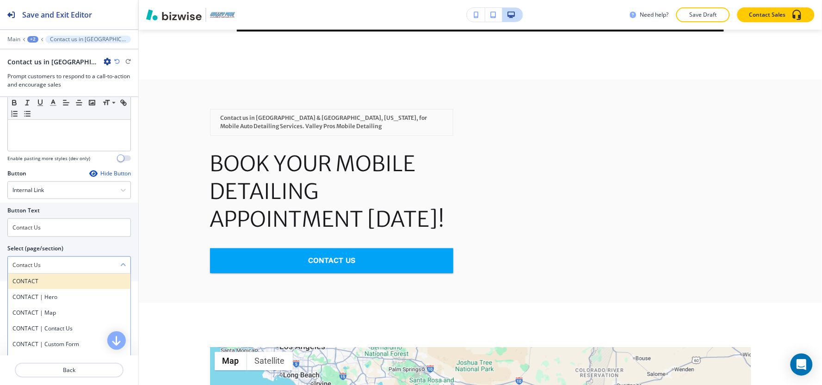
click at [39, 277] on h4 "CONTACT" at bounding box center [68, 281] width 113 height 8
type \(page\/section\) "CONTACT"
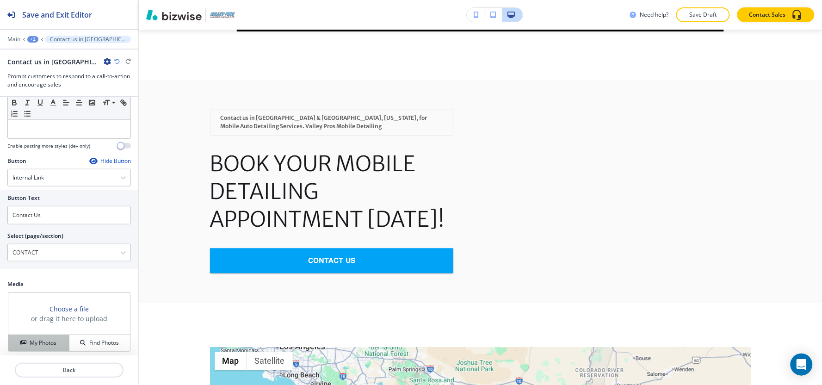
scroll to position [229, 0]
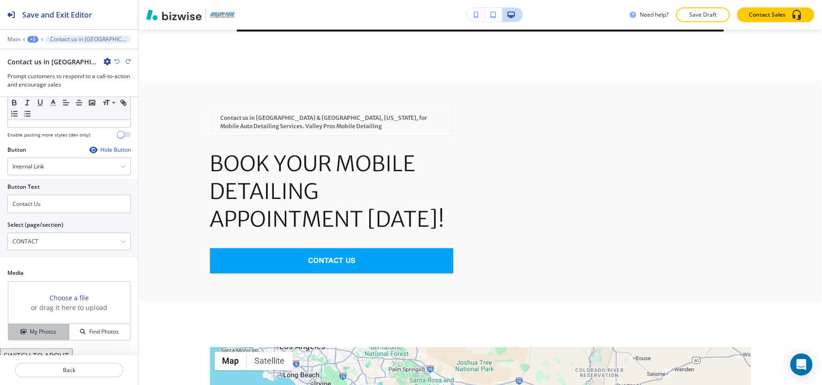
click at [38, 329] on button "My Photos" at bounding box center [38, 332] width 61 height 16
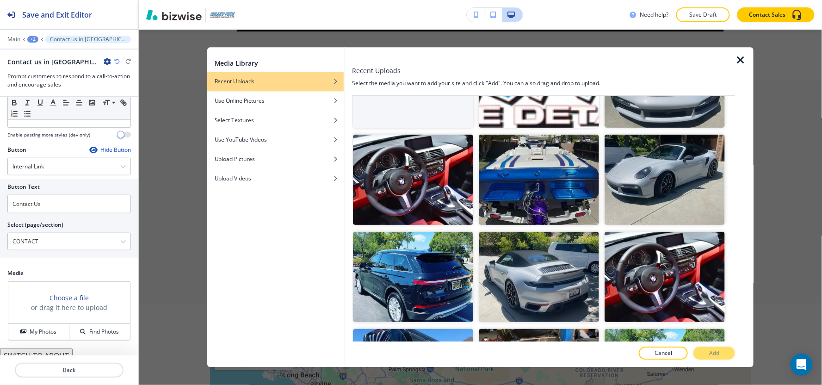
scroll to position [205, 0]
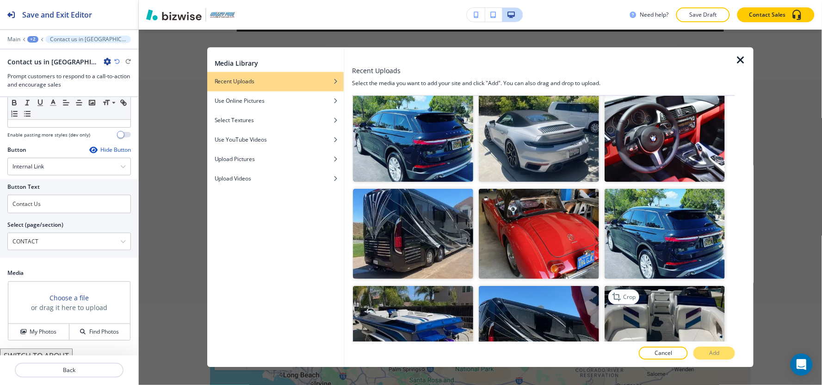
drag, startPoint x: 541, startPoint y: 239, endPoint x: 636, endPoint y: 324, distance: 127.4
click at [542, 240] on img "button" at bounding box center [539, 233] width 120 height 90
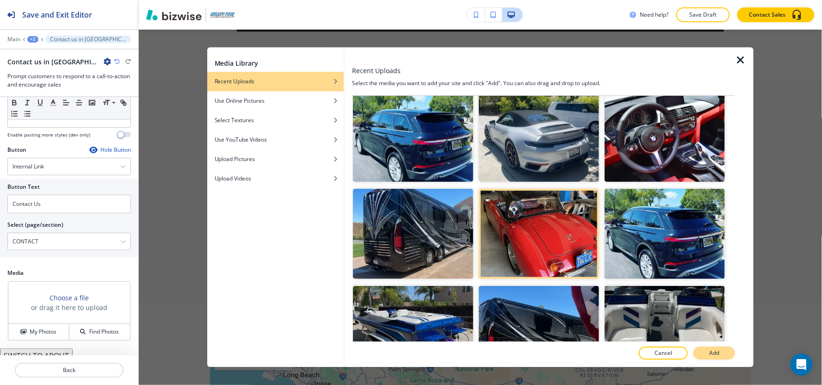
click at [709, 352] on p "Add" at bounding box center [714, 353] width 10 height 8
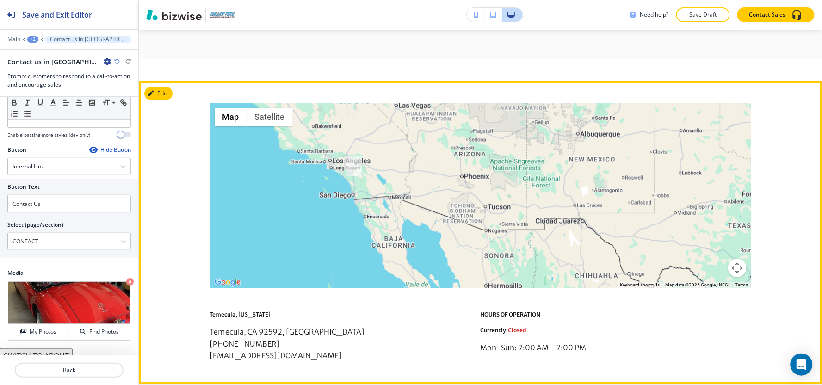
scroll to position [2026, 0]
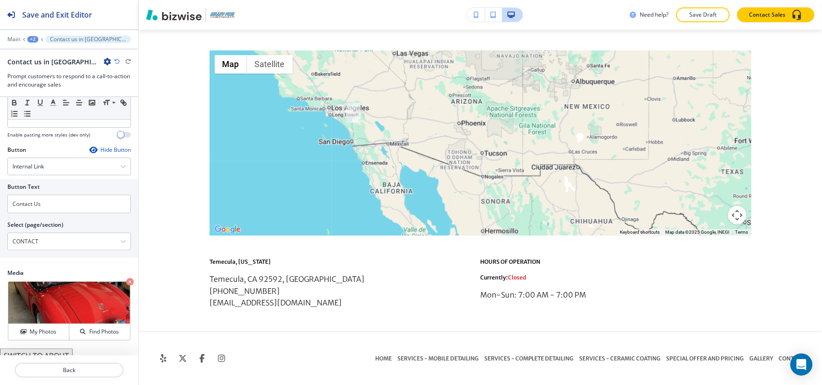
click at [30, 37] on div "+2" at bounding box center [32, 39] width 11 height 6
click at [37, 58] on p "Pages" at bounding box center [56, 54] width 47 height 8
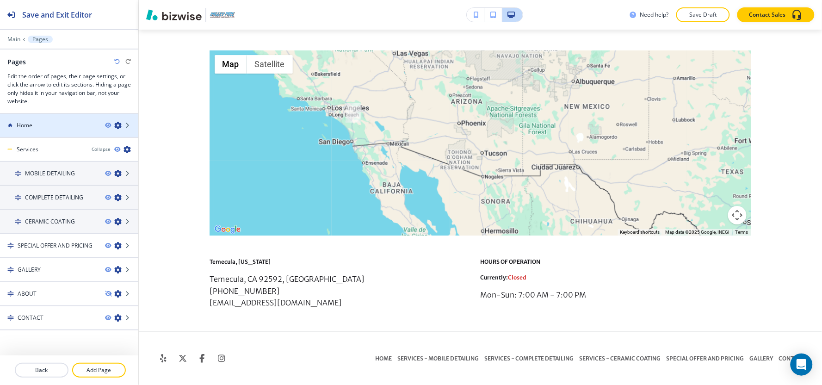
click at [33, 131] on div at bounding box center [69, 132] width 138 height 7
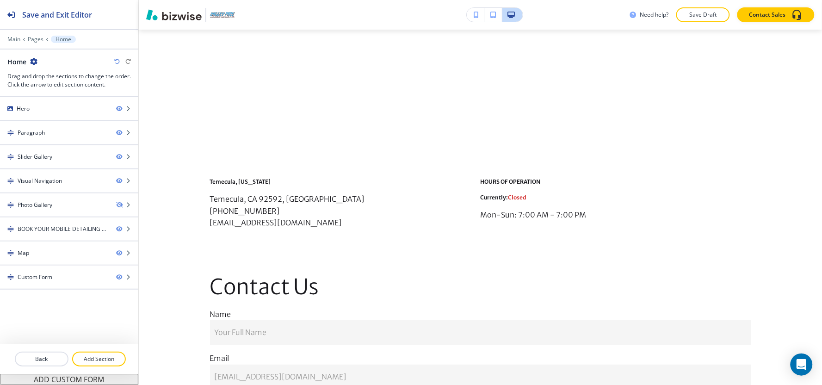
scroll to position [0, 0]
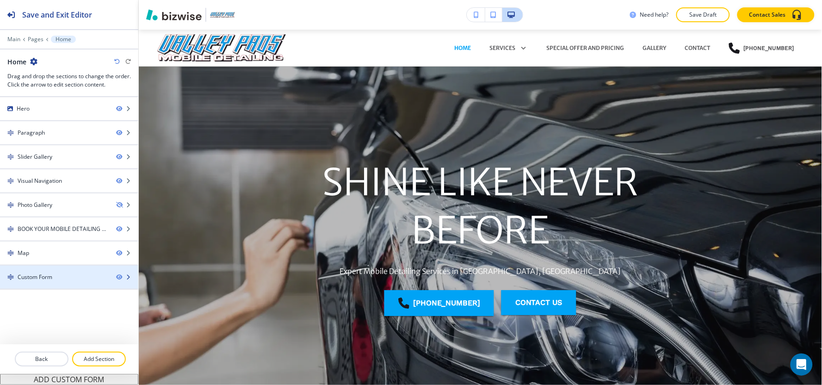
click at [39, 281] on div at bounding box center [69, 284] width 138 height 7
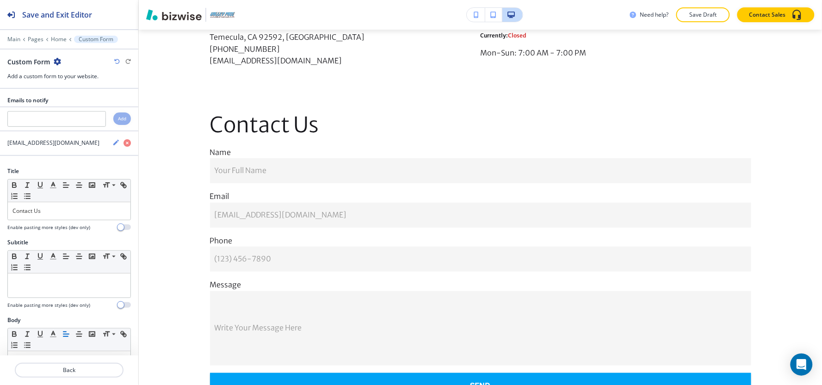
scroll to position [2215, 0]
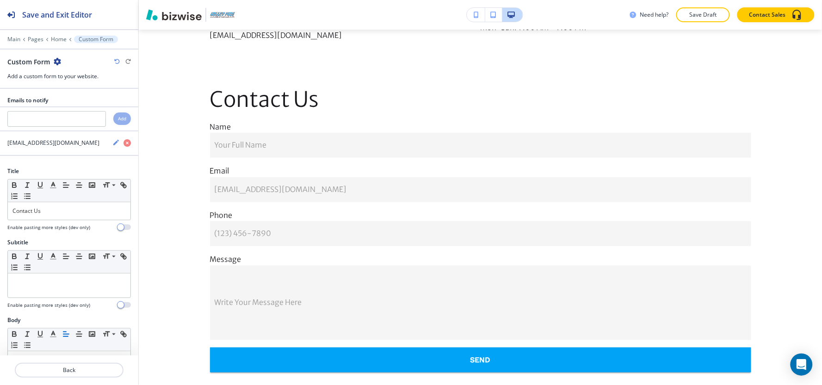
click at [56, 64] on icon "button" at bounding box center [57, 61] width 7 height 7
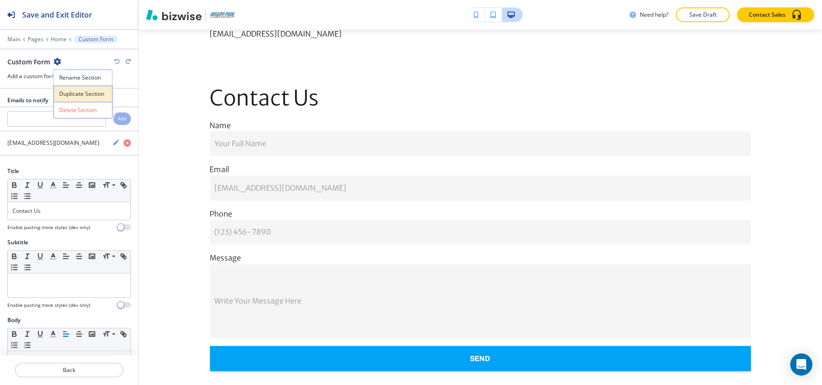
click at [67, 90] on p "Duplicate Section" at bounding box center [83, 94] width 47 height 8
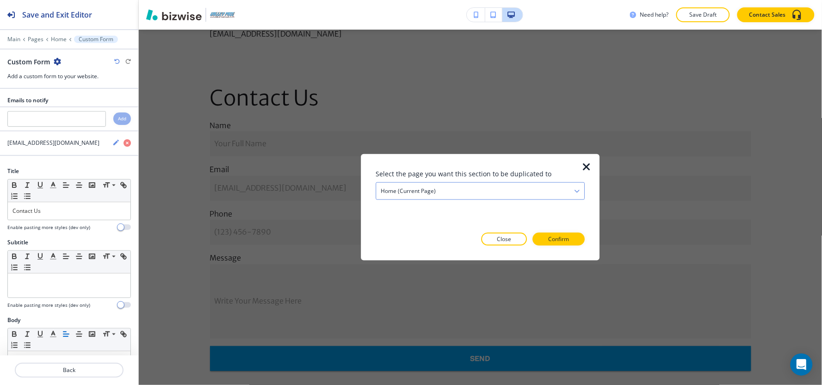
click at [489, 186] on div "Home (current page)" at bounding box center [480, 191] width 209 height 17
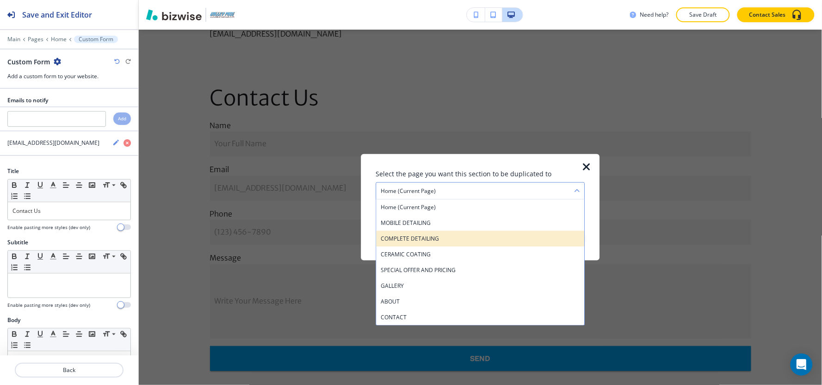
click at [448, 242] on h4 "COMPLETE DETAILING" at bounding box center [479, 238] width 199 height 8
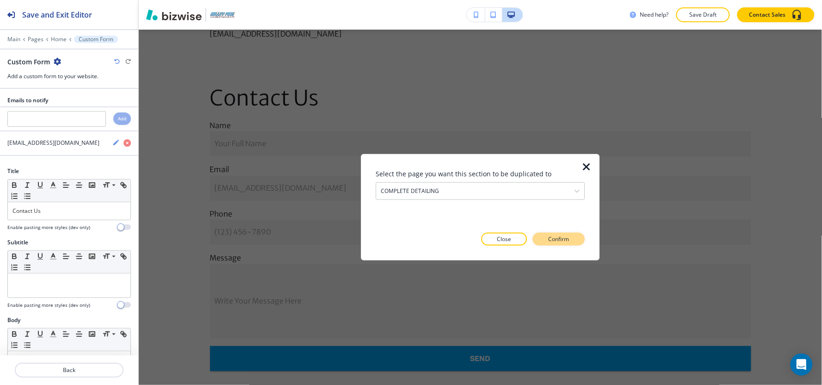
click at [549, 241] on p "Confirm" at bounding box center [558, 239] width 21 height 8
click at [552, 242] on p "Take me there" at bounding box center [550, 239] width 37 height 8
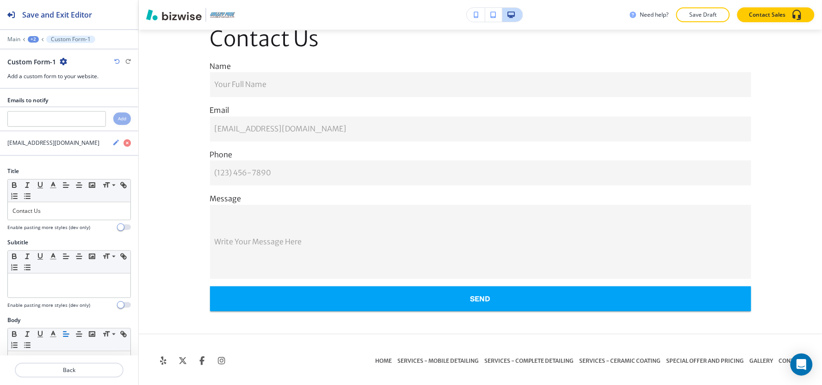
scroll to position [2327, 0]
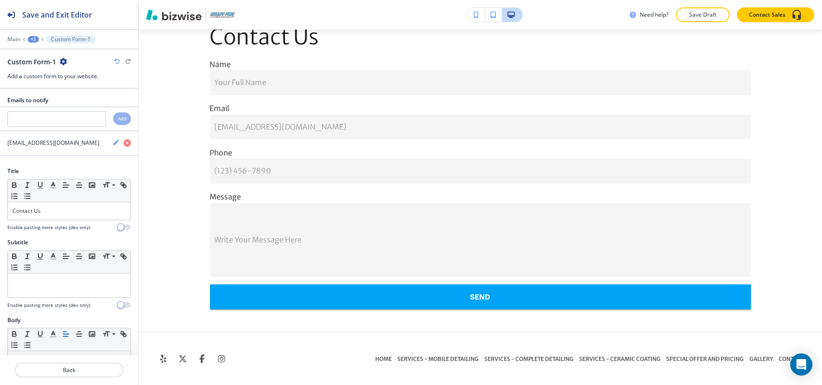
click at [63, 64] on icon "button" at bounding box center [63, 61] width 7 height 7
click at [68, 93] on p "Duplicate Section" at bounding box center [88, 94] width 47 height 8
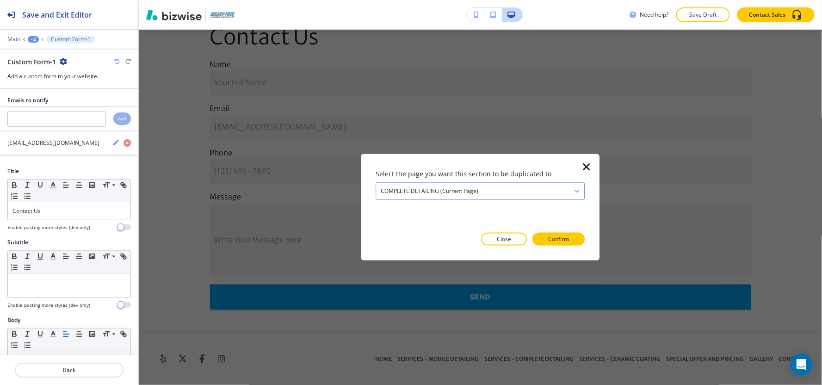
click at [413, 190] on h4 "COMPLETE DETAILING (current page)" at bounding box center [429, 191] width 98 height 8
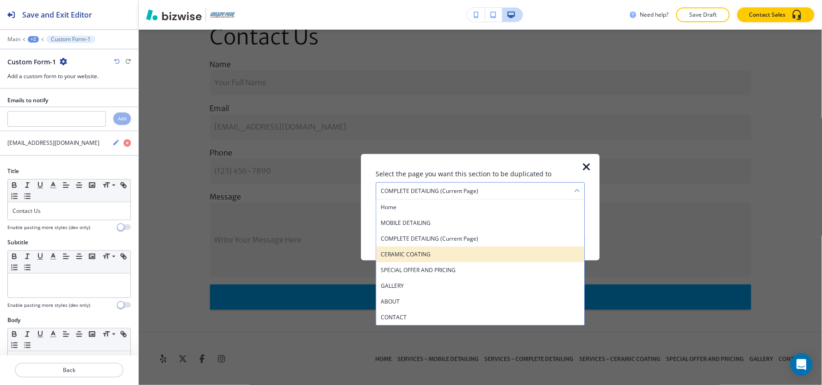
click at [435, 257] on h4 "CERAMIC COATING" at bounding box center [479, 254] width 199 height 8
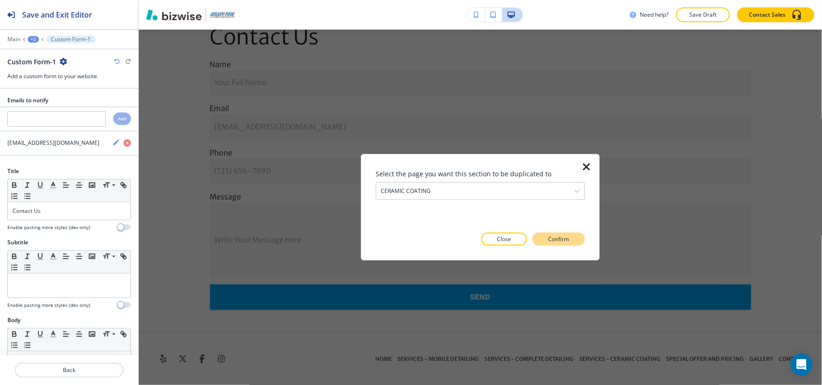
click at [558, 238] on p "Confirm" at bounding box center [558, 239] width 21 height 8
click at [558, 238] on p "Take me there" at bounding box center [550, 239] width 37 height 8
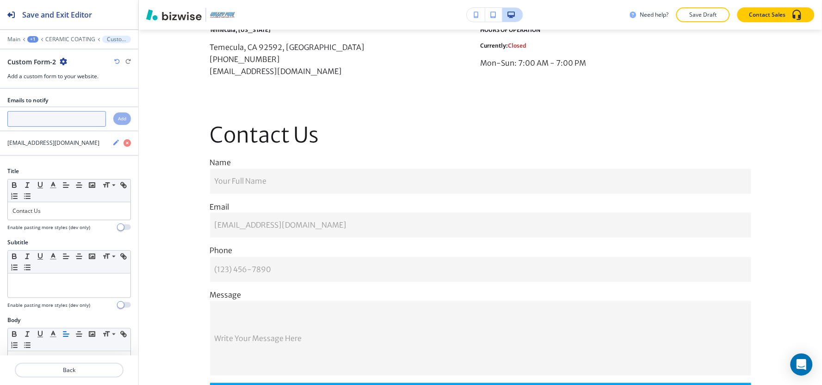
scroll to position [2432, 0]
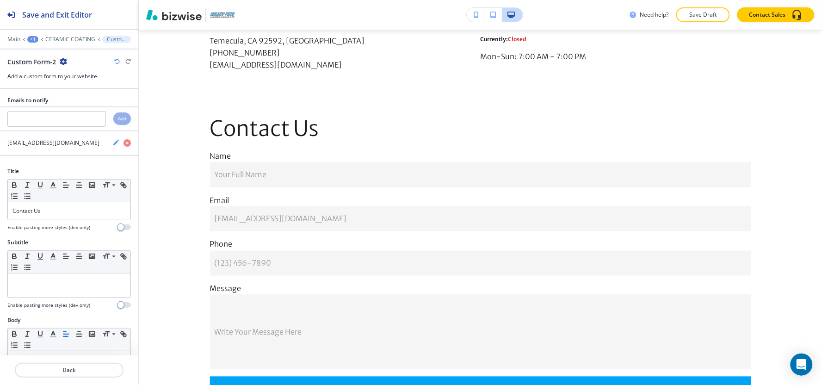
click at [30, 38] on div "+1" at bounding box center [32, 39] width 11 height 6
click at [37, 55] on p "Pages" at bounding box center [56, 54] width 47 height 8
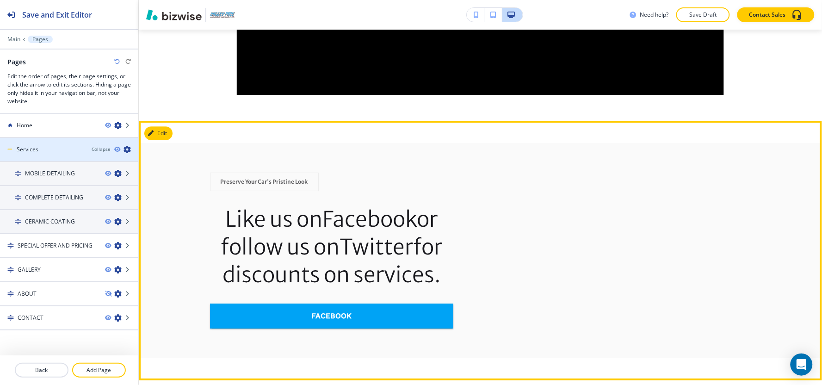
scroll to position [1764, 0]
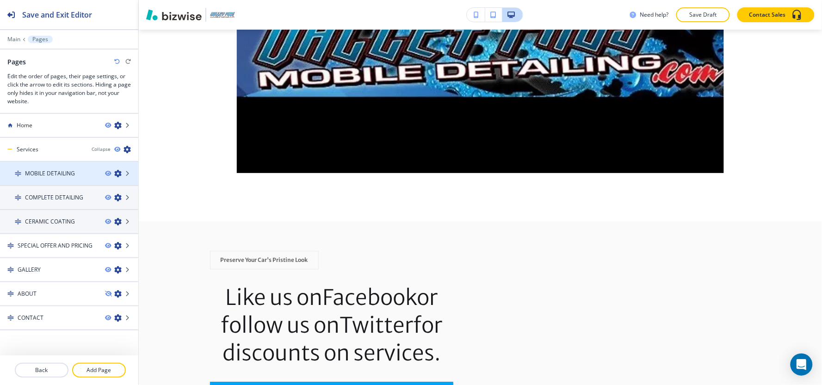
click at [36, 178] on div at bounding box center [69, 181] width 138 height 7
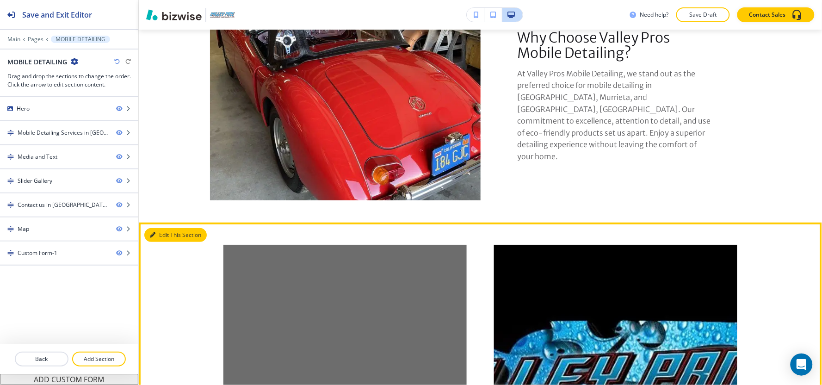
click at [158, 228] on button "Edit This Section" at bounding box center [175, 235] width 62 height 14
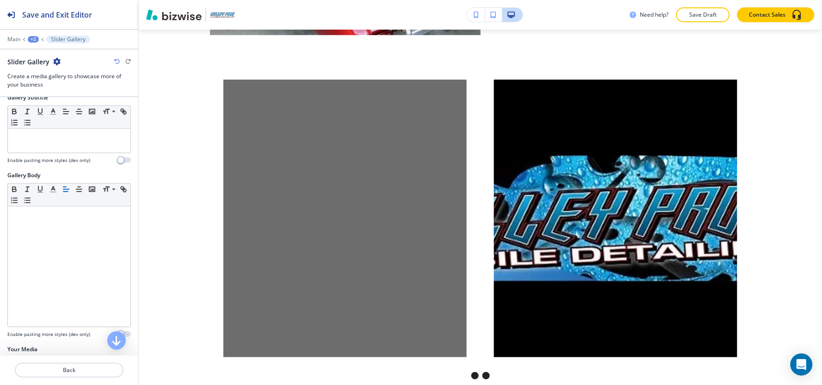
scroll to position [196, 0]
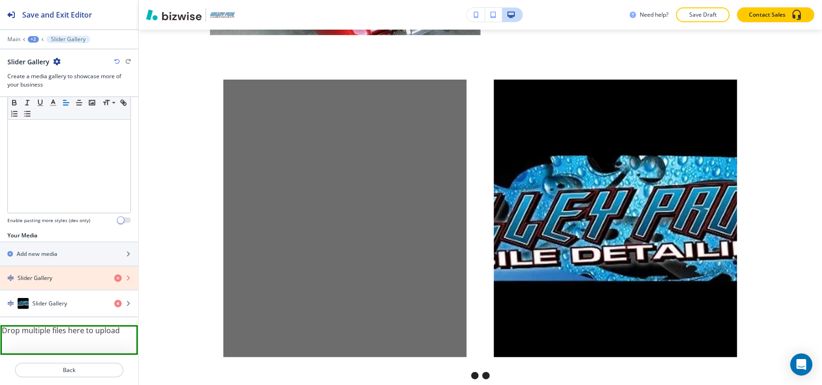
click at [114, 279] on icon "button" at bounding box center [117, 277] width 7 height 7
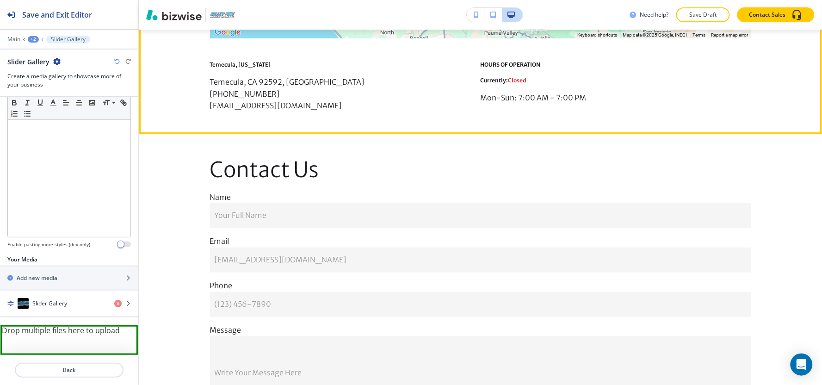
scroll to position [2271, 0]
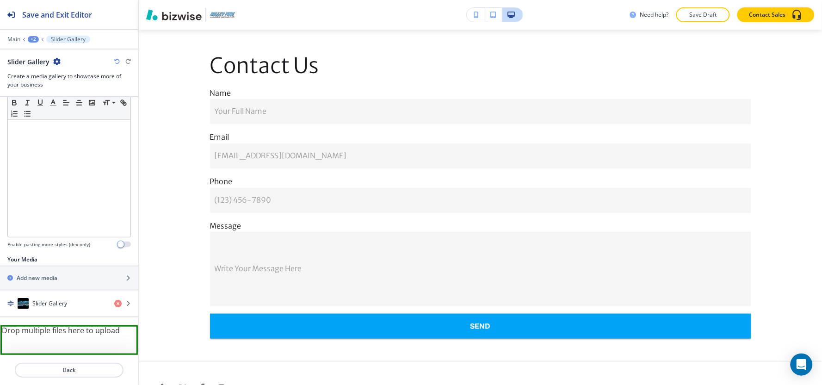
click at [31, 40] on div "+2" at bounding box center [33, 39] width 11 height 6
click at [43, 48] on button "Pages" at bounding box center [57, 54] width 59 height 16
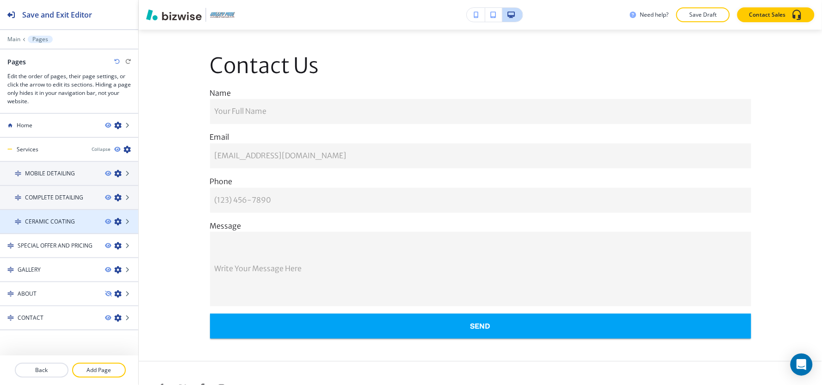
click at [45, 223] on h4 "CERAMIC COATING" at bounding box center [50, 221] width 50 height 8
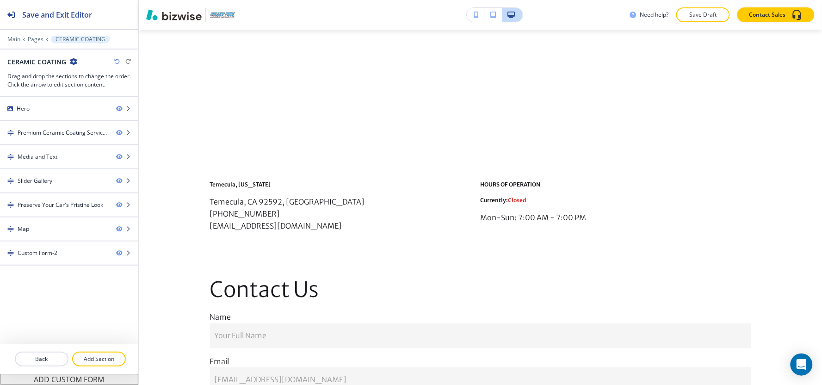
scroll to position [0, 0]
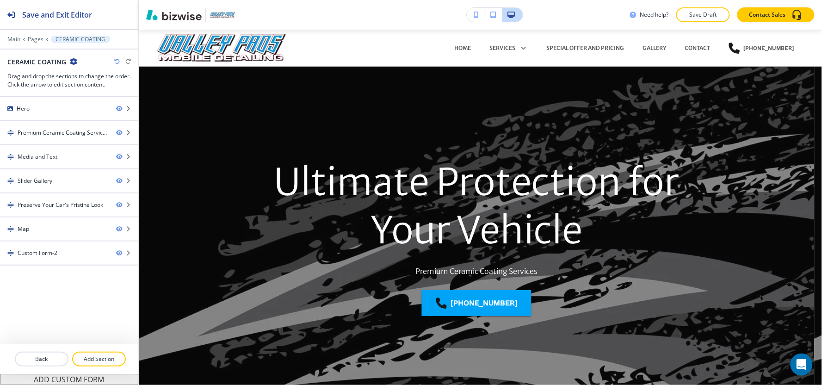
click at [0, 0] on button "Edit" at bounding box center [0, 0] width 0 height 0
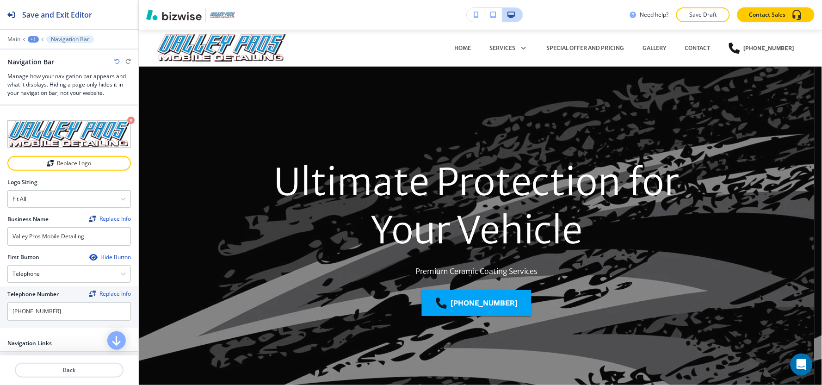
click at [67, 206] on div "Fit all Fit all Fit to length" at bounding box center [68, 199] width 123 height 18
click at [44, 198] on div "Fit all" at bounding box center [69, 198] width 123 height 17
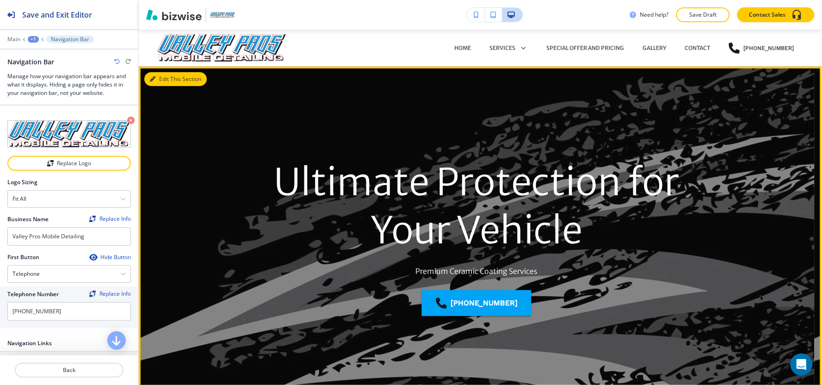
click at [160, 81] on button "Edit This Section" at bounding box center [175, 79] width 62 height 14
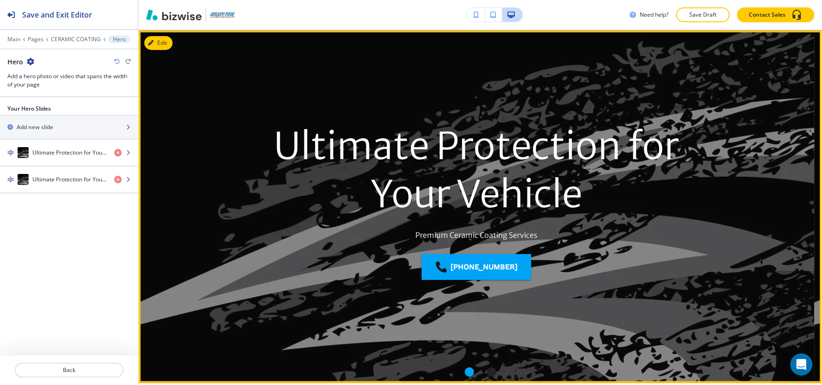
scroll to position [37, 0]
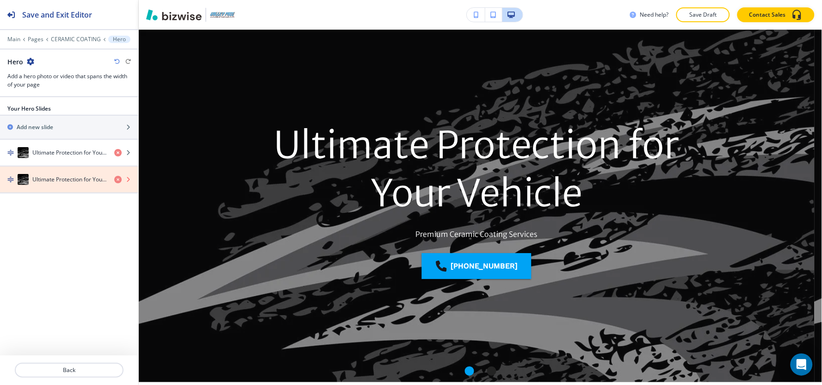
click at [115, 181] on icon "button" at bounding box center [117, 179] width 7 height 7
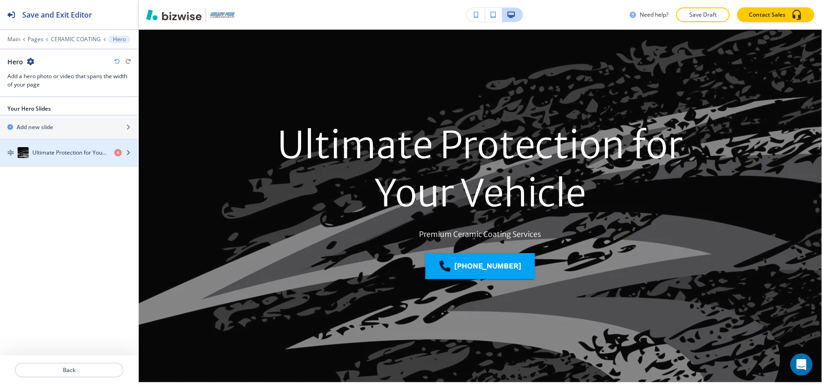
click at [84, 160] on div "button" at bounding box center [69, 161] width 138 height 7
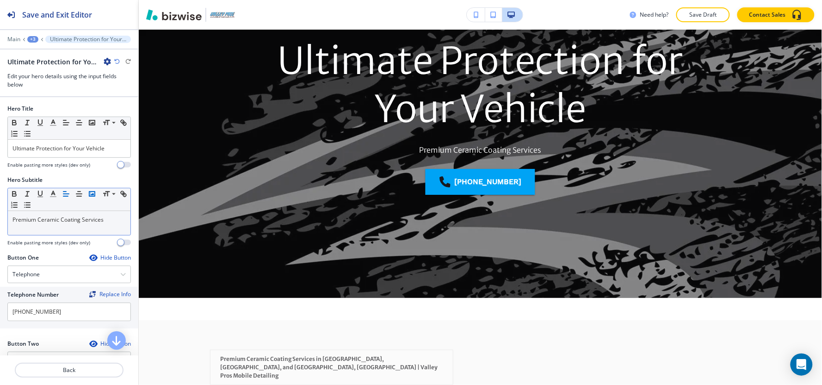
scroll to position [128, 0]
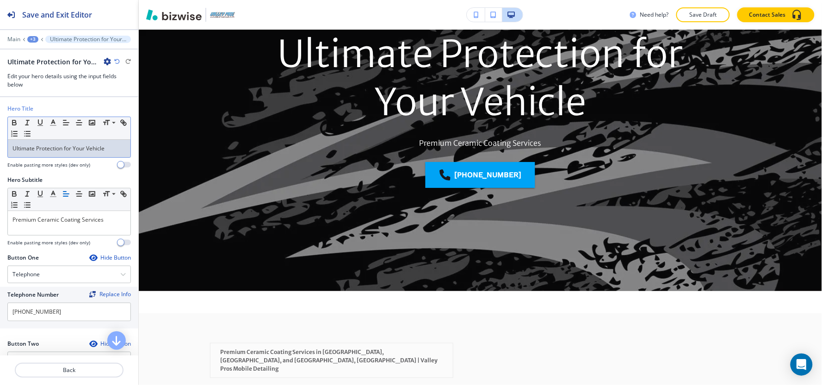
click at [89, 148] on p "Ultimate Protection for Your Vehicle" at bounding box center [68, 148] width 113 height 8
copy p "Ultimate Protection for Your Vehicle"
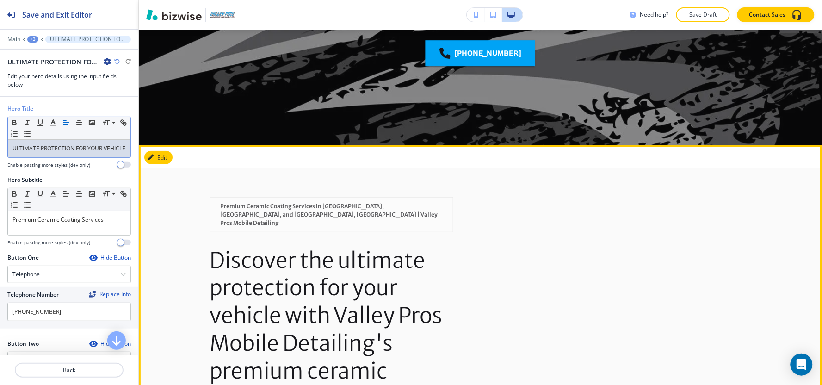
scroll to position [359, 0]
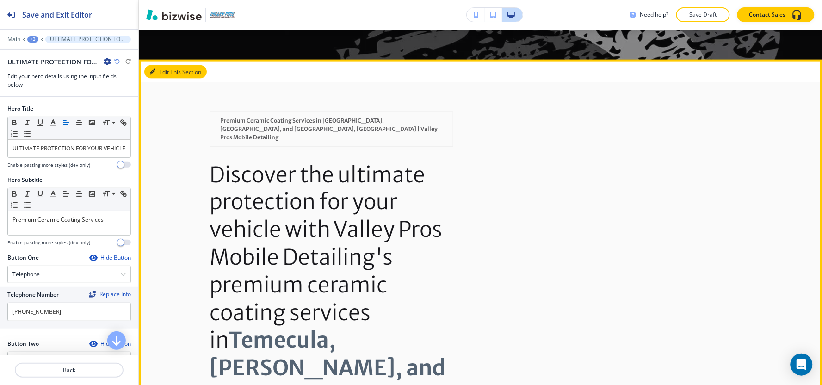
click at [168, 69] on button "Edit This Section" at bounding box center [175, 72] width 62 height 14
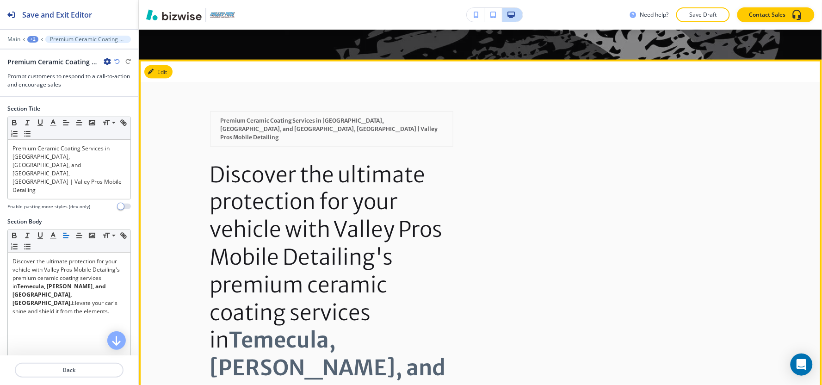
scroll to position [389, 0]
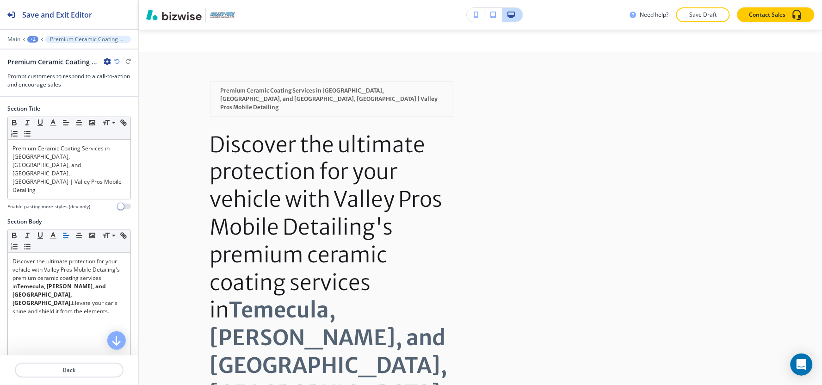
click at [104, 62] on icon "button" at bounding box center [107, 61] width 7 height 7
click at [131, 110] on p "Delete Section" at bounding box center [133, 110] width 47 height 8
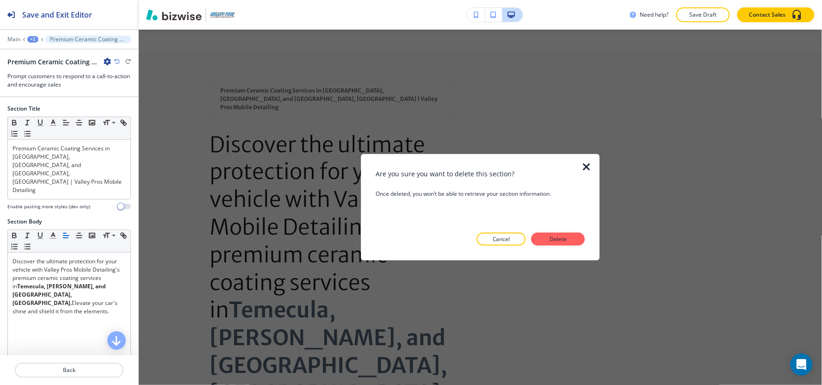
drag, startPoint x: 571, startPoint y: 241, endPoint x: 563, endPoint y: 239, distance: 8.5
click at [571, 241] on button "Delete" at bounding box center [558, 239] width 54 height 13
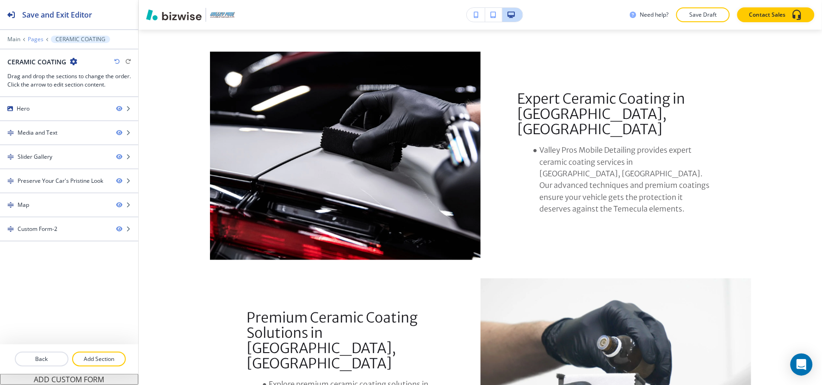
click at [42, 37] on p "Pages" at bounding box center [36, 39] width 16 height 6
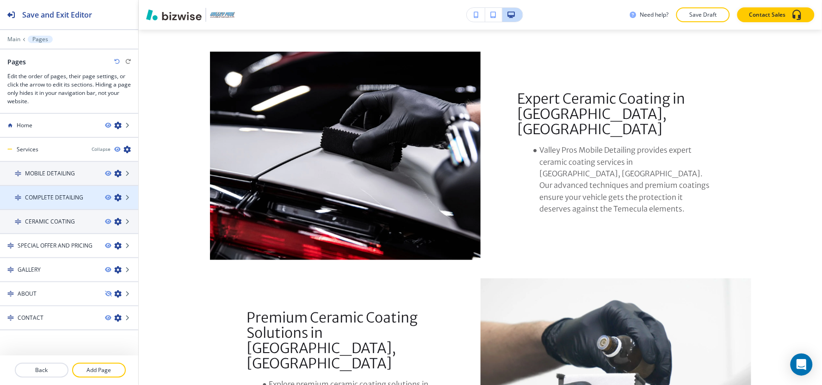
click at [53, 193] on h4 "COMPLETE DETAILING" at bounding box center [54, 197] width 58 height 8
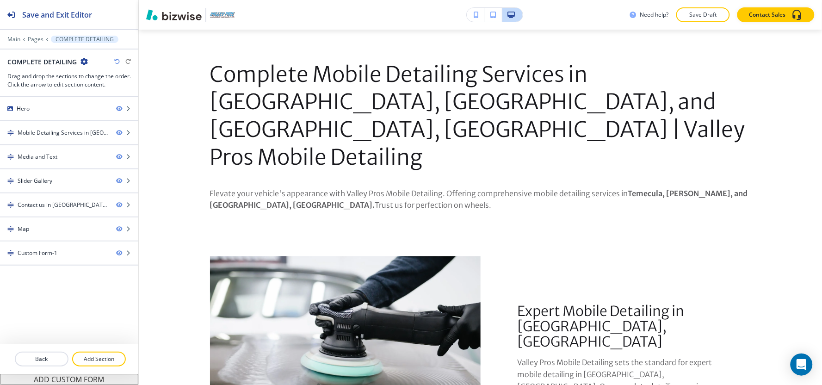
scroll to position [0, 0]
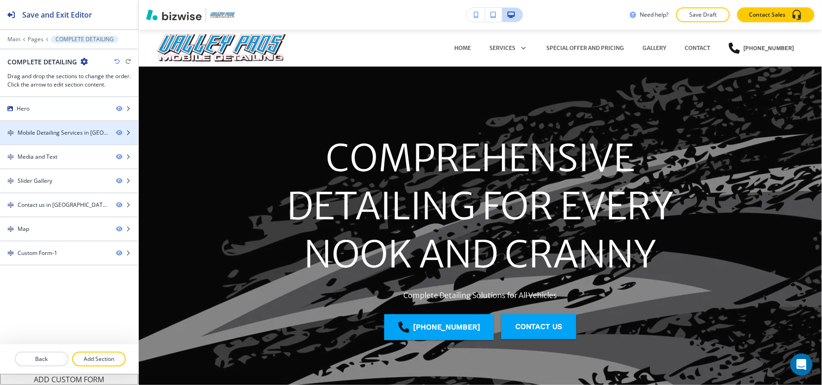
click at [38, 135] on div "Mobile Detailing Services in [GEOGRAPHIC_DATA], [GEOGRAPHIC_DATA], and [GEOGRAP…" at bounding box center [63, 133] width 91 height 8
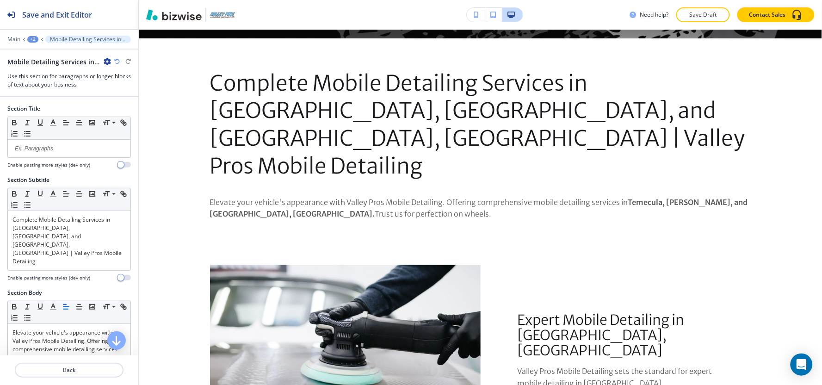
scroll to position [389, 0]
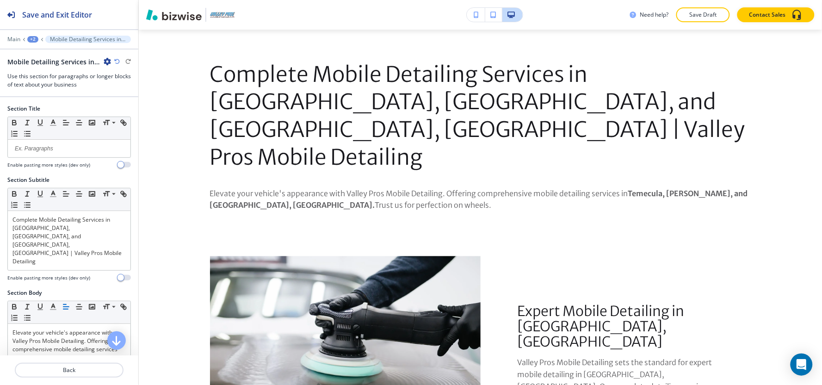
click at [105, 59] on icon "button" at bounding box center [107, 61] width 7 height 7
click at [118, 94] on p "Duplicate Section" at bounding box center [133, 94] width 47 height 8
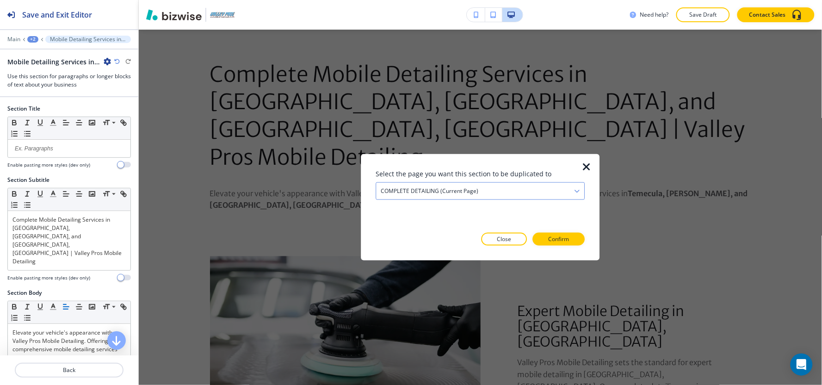
click at [393, 198] on div "COMPLETE DETAILING (current page)" at bounding box center [480, 191] width 209 height 17
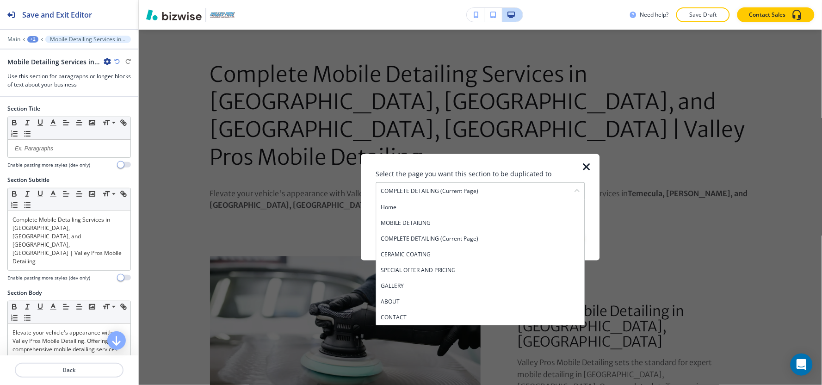
drag, startPoint x: 410, startPoint y: 254, endPoint x: 536, endPoint y: 230, distance: 128.6
click at [410, 255] on h4 "CERAMIC COATING" at bounding box center [479, 254] width 199 height 8
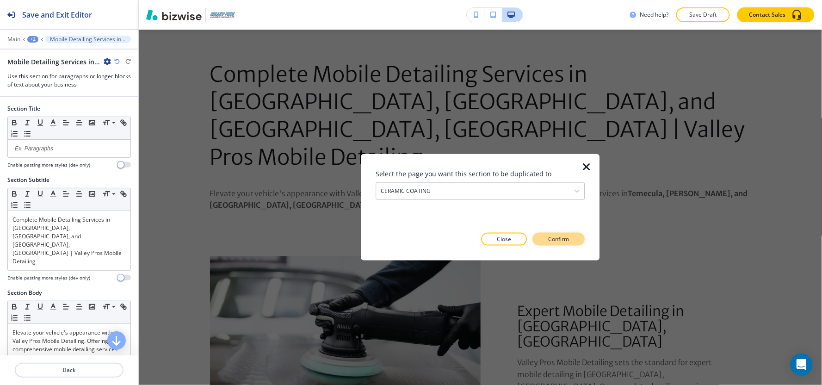
click at [560, 240] on p "Confirm" at bounding box center [558, 239] width 21 height 8
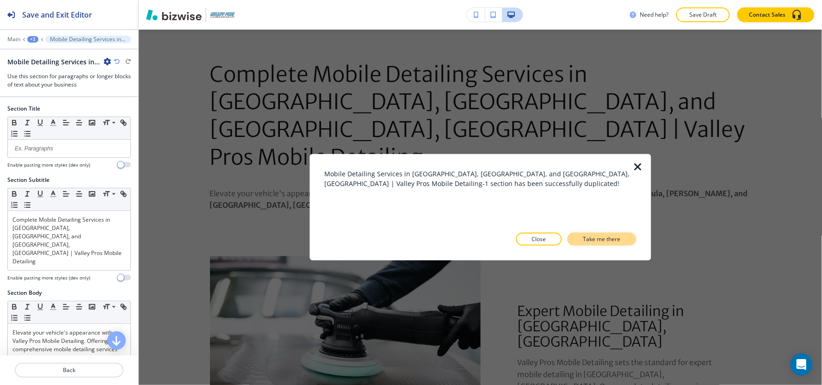
click at [600, 240] on p "Take me there" at bounding box center [601, 239] width 37 height 8
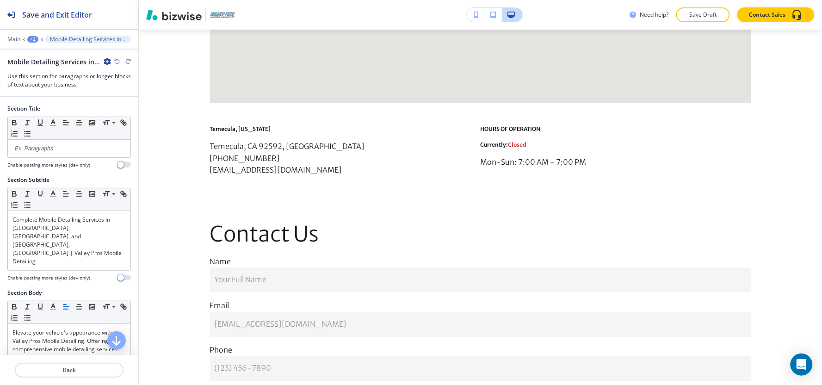
scroll to position [2188, 0]
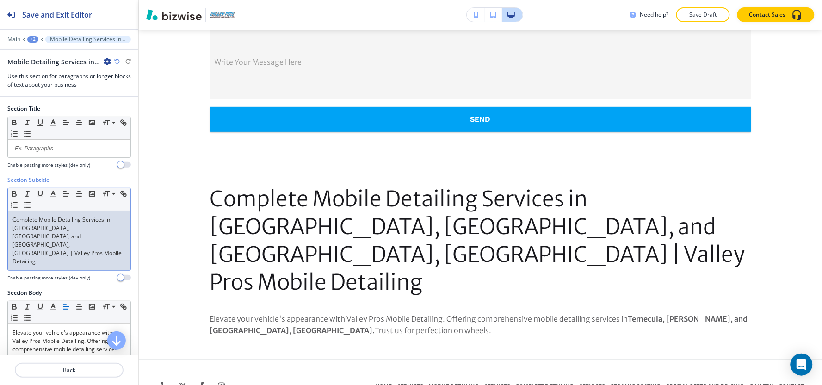
click at [73, 221] on p "Complete Mobile Detailing Services in [GEOGRAPHIC_DATA], [GEOGRAPHIC_DATA], and…" at bounding box center [68, 240] width 113 height 50
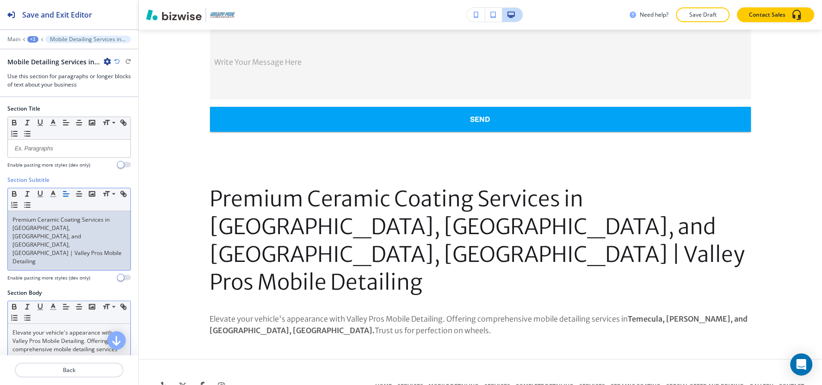
scroll to position [51, 0]
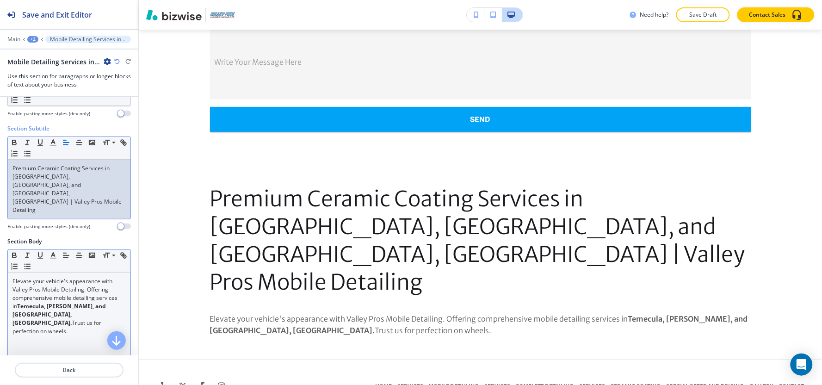
click at [40, 286] on p "Elevate your vehicle's appearance with Valley Pros Mobile Detailing. Offering c…" at bounding box center [68, 306] width 113 height 58
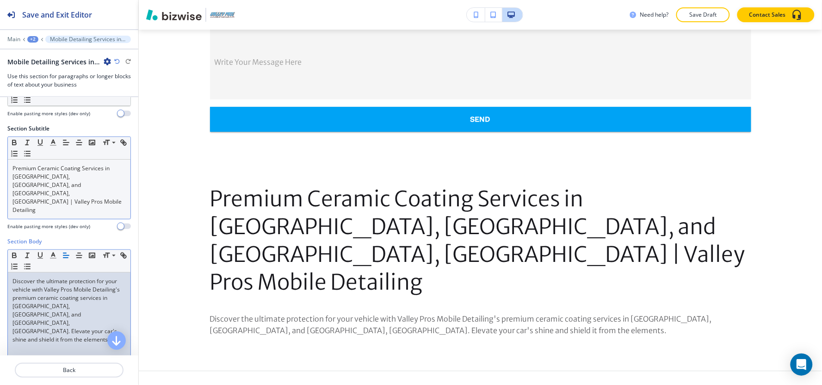
scroll to position [0, 0]
drag, startPoint x: 40, startPoint y: 281, endPoint x: 44, endPoint y: 291, distance: 11.3
click at [44, 291] on p "Discover the ultimate protection for your vehicle with Valley Pros Mobile Detai…" at bounding box center [68, 310] width 113 height 67
click at [13, 253] on icon "button" at bounding box center [13, 254] width 3 height 2
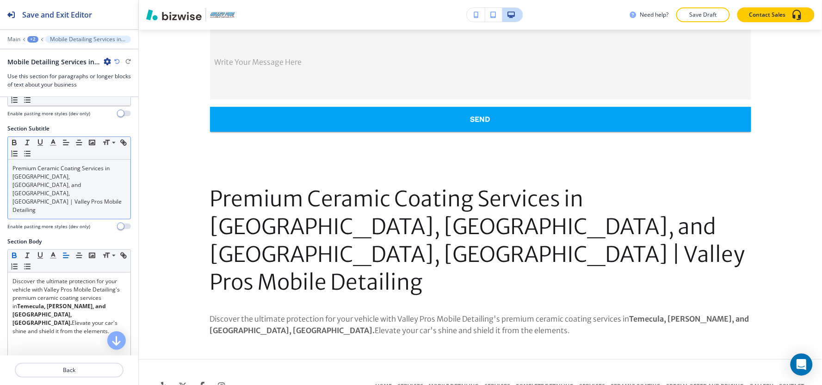
click at [31, 38] on div "+2" at bounding box center [32, 39] width 11 height 6
click at [57, 73] on p "CERAMIC COATING" at bounding box center [56, 71] width 47 height 8
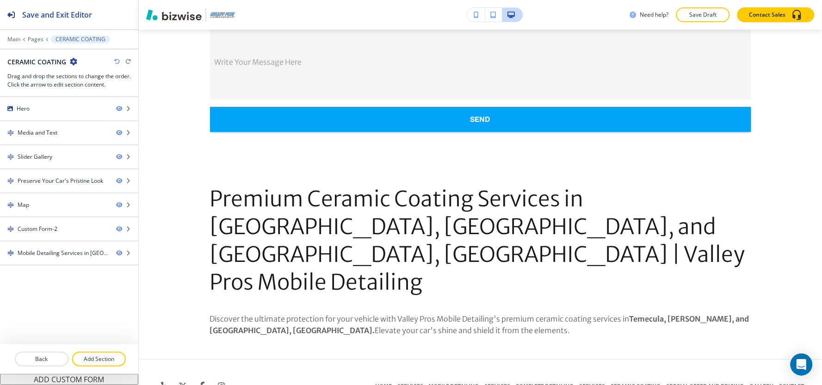
click at [36, 43] on div "Main Pages CERAMIC COATING" at bounding box center [68, 39] width 123 height 7
click at [32, 35] on div at bounding box center [69, 33] width 138 height 6
click at [32, 36] on p "Pages" at bounding box center [36, 39] width 16 height 6
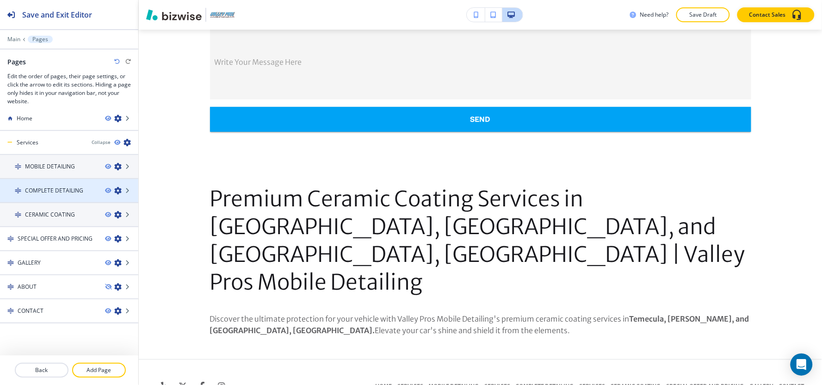
scroll to position [11, 0]
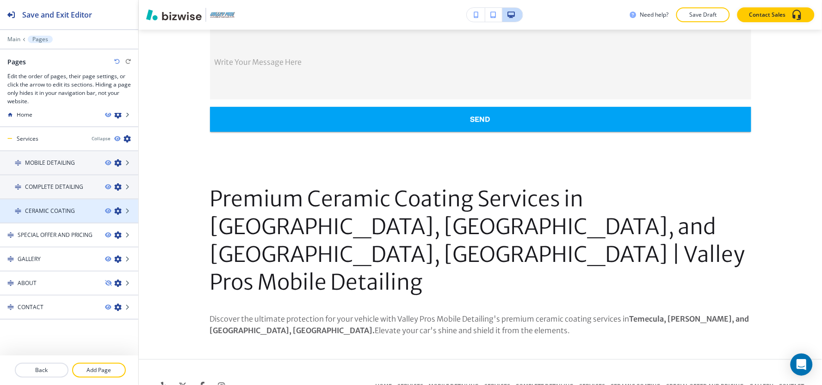
click at [63, 215] on div at bounding box center [69, 218] width 138 height 7
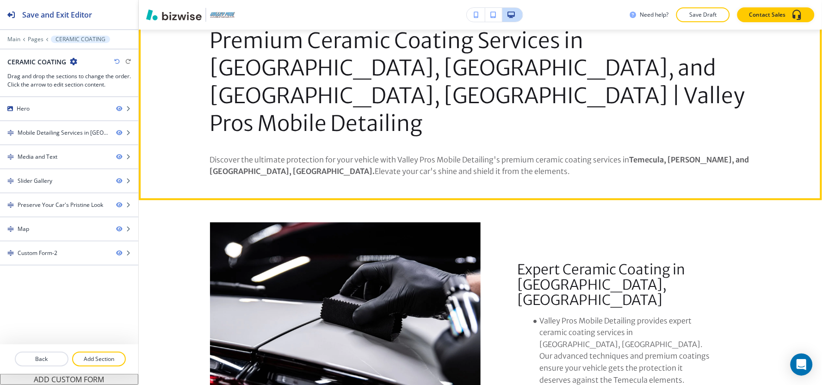
scroll to position [441, 0]
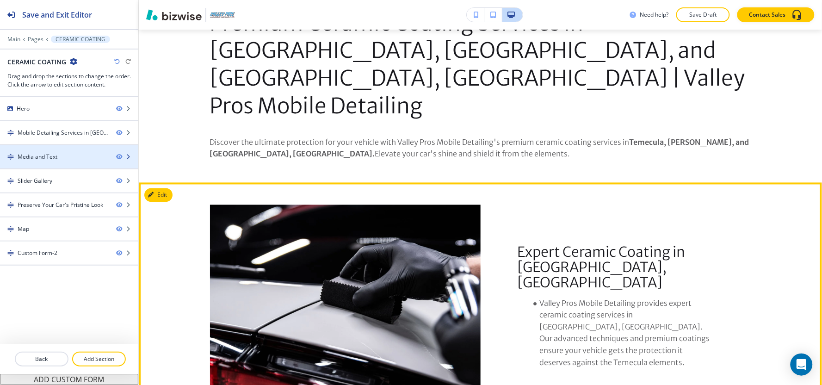
click at [51, 161] on div at bounding box center [69, 164] width 138 height 7
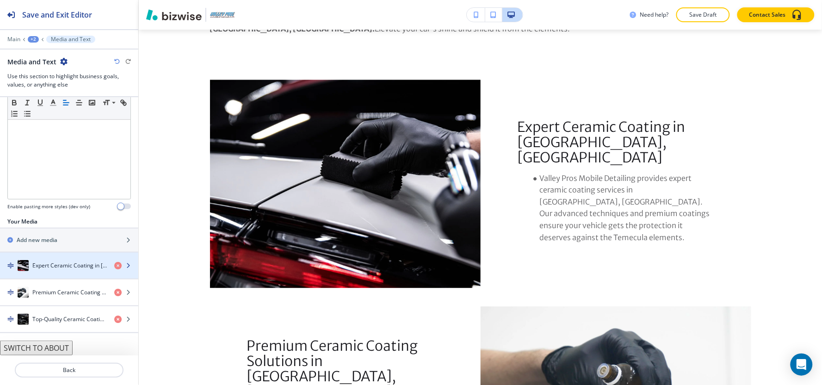
scroll to position [210, 0]
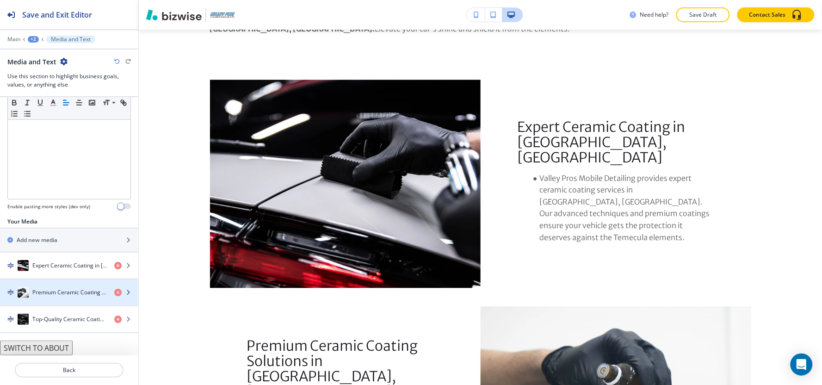
click at [41, 294] on h4 "Premium Ceramic Coating Solutions in [GEOGRAPHIC_DATA], [GEOGRAPHIC_DATA]" at bounding box center [69, 292] width 74 height 8
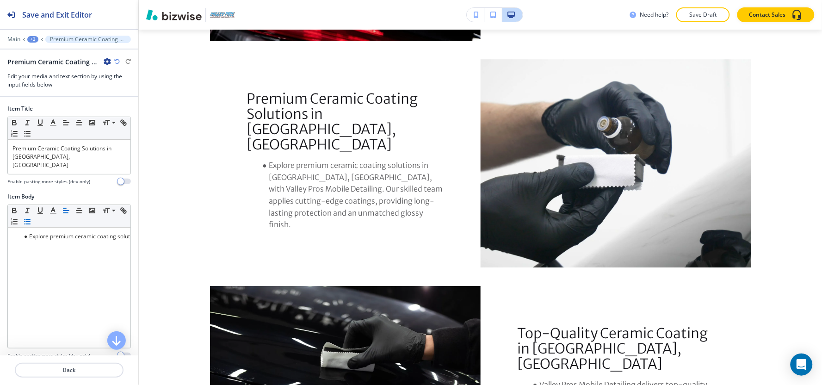
scroll to position [815, 0]
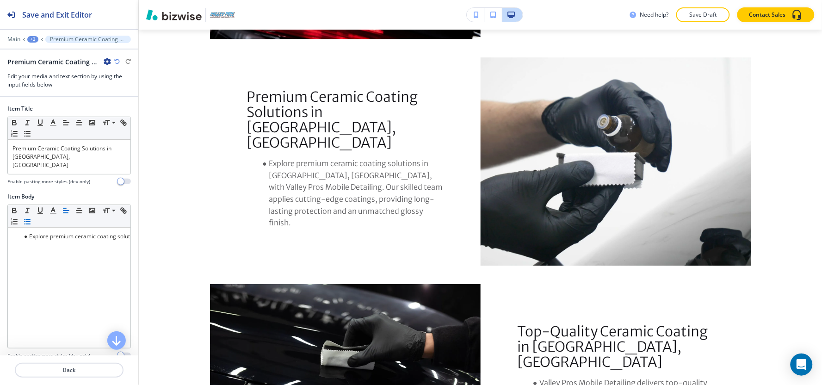
click at [36, 36] on div "+3" at bounding box center [32, 39] width 11 height 6
click at [41, 86] on p "Media and Text" at bounding box center [56, 87] width 47 height 8
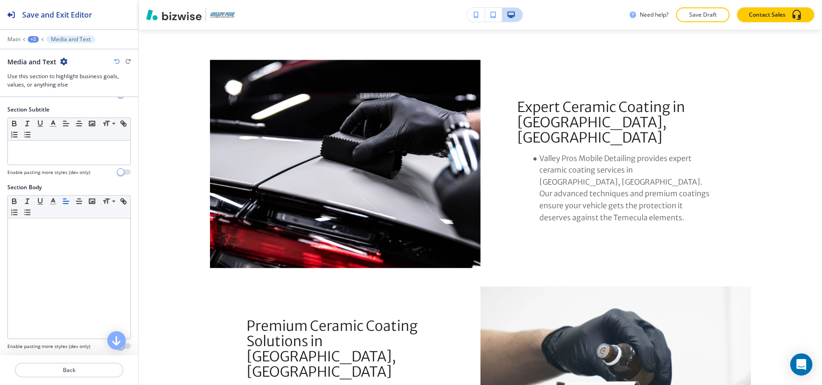
scroll to position [205, 0]
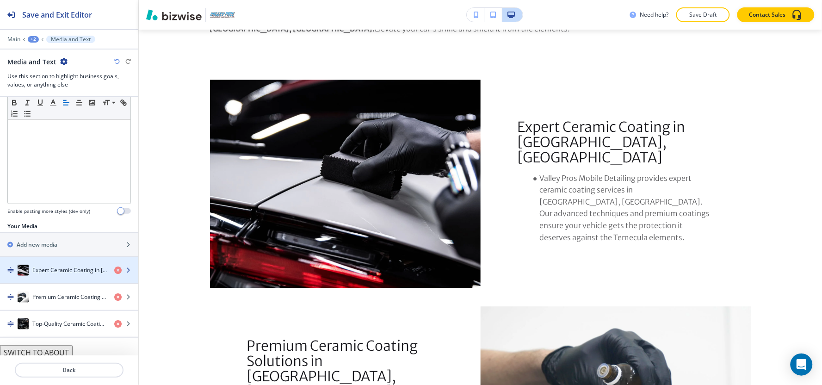
click at [36, 275] on div "Expert Ceramic Coating in [GEOGRAPHIC_DATA], [GEOGRAPHIC_DATA]" at bounding box center [53, 269] width 107 height 11
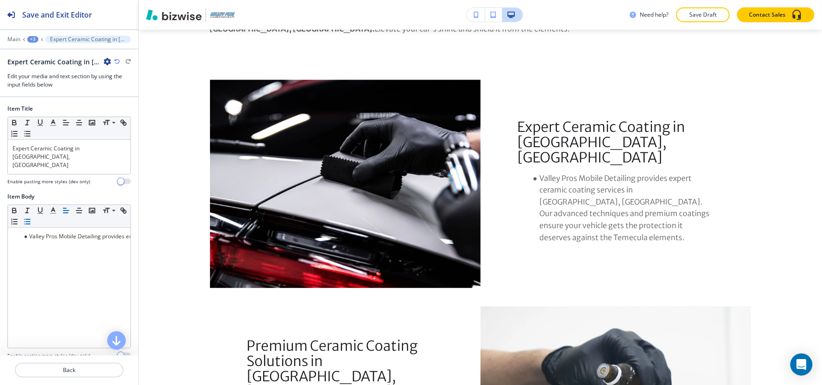
scroll to position [588, 0]
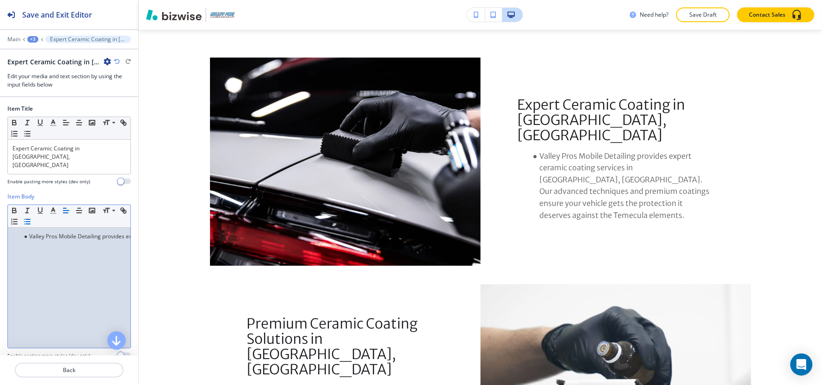
click at [52, 239] on div "Valley Pros Mobile Detailing provides expert ceramic coating services in [GEOGR…" at bounding box center [69, 287] width 123 height 120
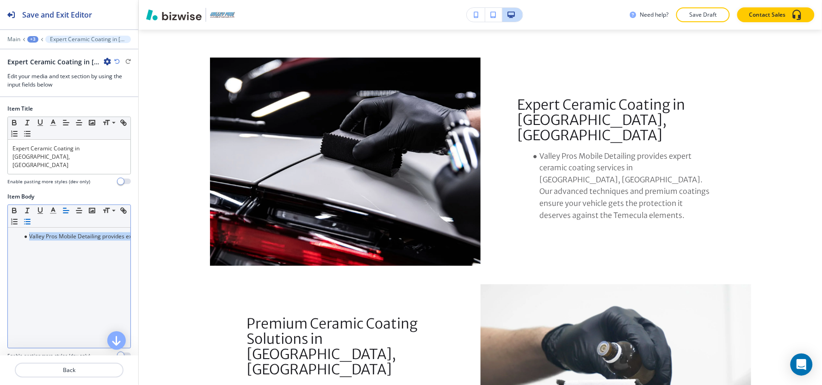
click at [30, 221] on line "button" at bounding box center [28, 221] width 4 height 0
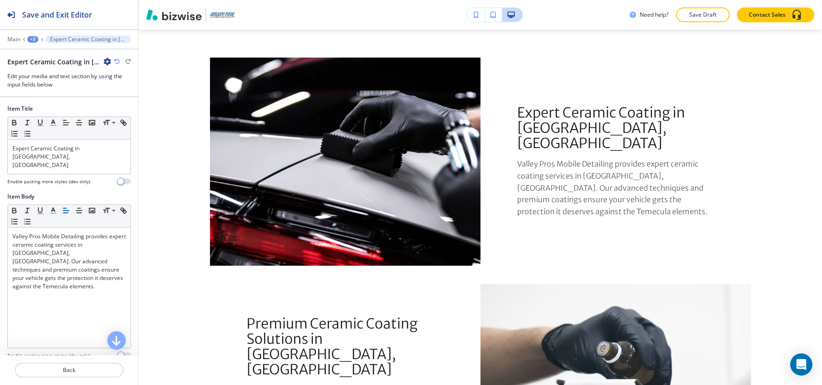
click at [34, 38] on div "+3" at bounding box center [32, 39] width 11 height 6
click at [38, 85] on p "Media and Text" at bounding box center [56, 87] width 47 height 8
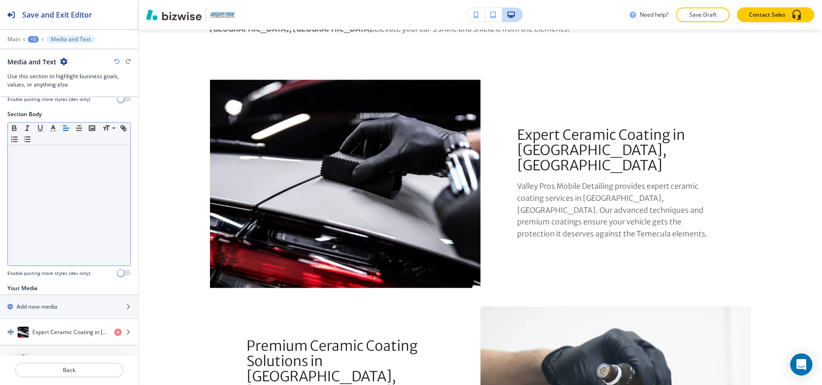
scroll to position [210, 0]
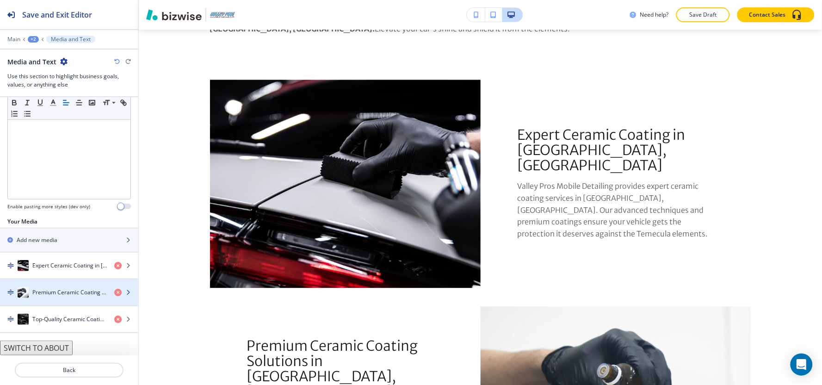
click at [31, 299] on div "button" at bounding box center [69, 301] width 138 height 7
click at [30, 298] on div "button" at bounding box center [69, 301] width 138 height 7
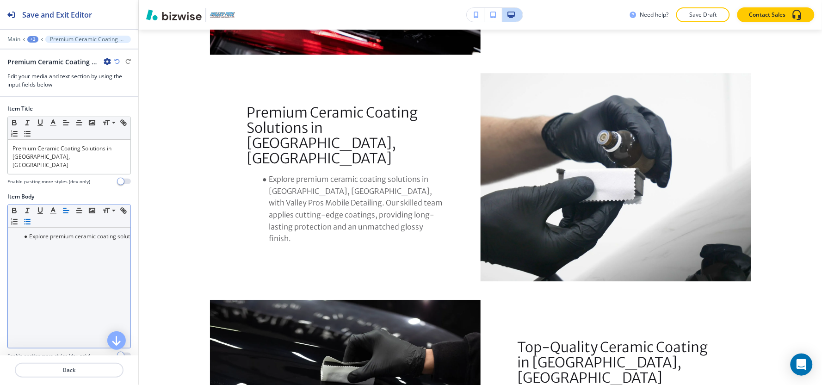
scroll to position [815, 0]
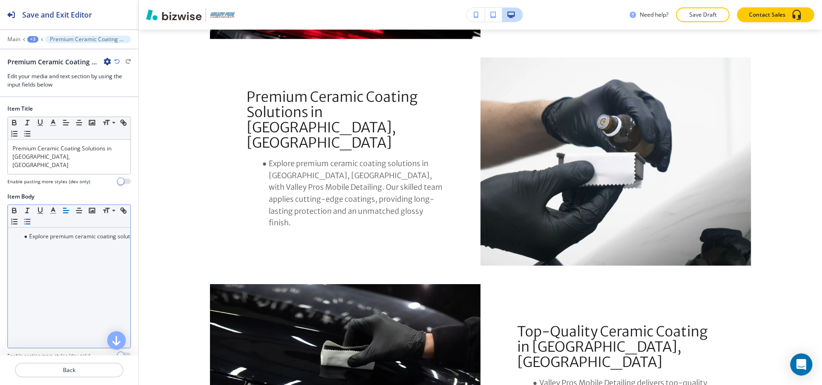
click at [41, 248] on div "Explore premium ceramic coating solutions in [GEOGRAPHIC_DATA], [GEOGRAPHIC_DAT…" at bounding box center [69, 287] width 123 height 120
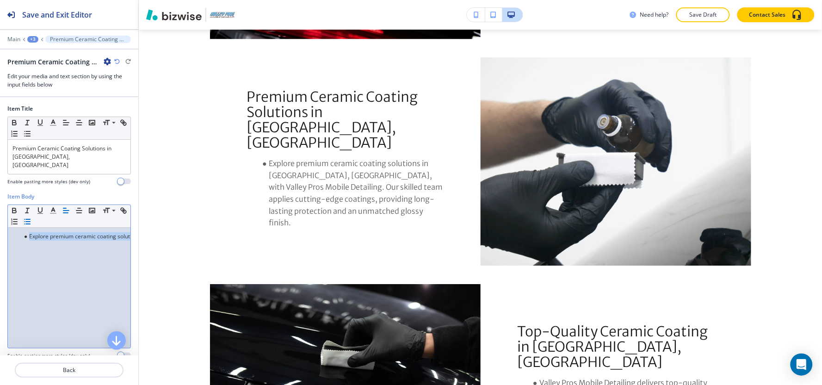
click at [30, 221] on line "button" at bounding box center [28, 221] width 4 height 0
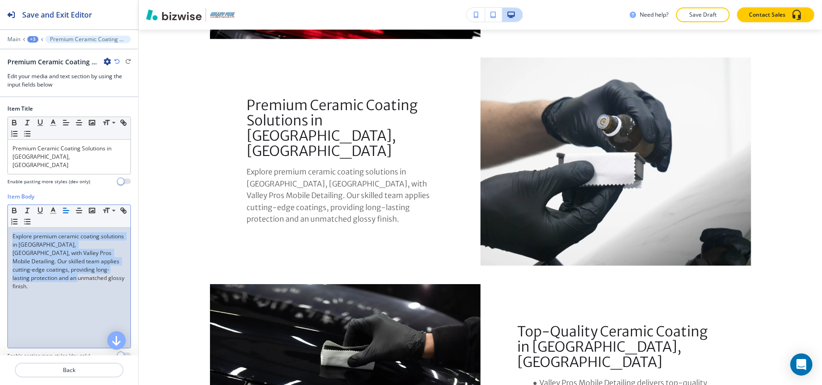
click at [31, 38] on div "+3" at bounding box center [32, 39] width 11 height 6
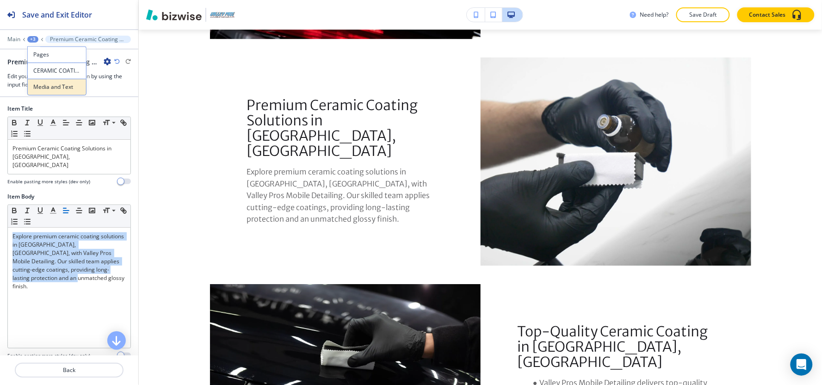
click at [42, 89] on p "Media and Text" at bounding box center [56, 87] width 47 height 8
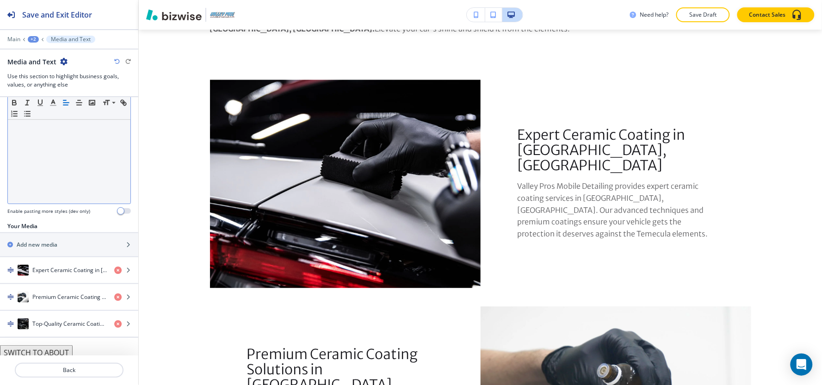
scroll to position [210, 0]
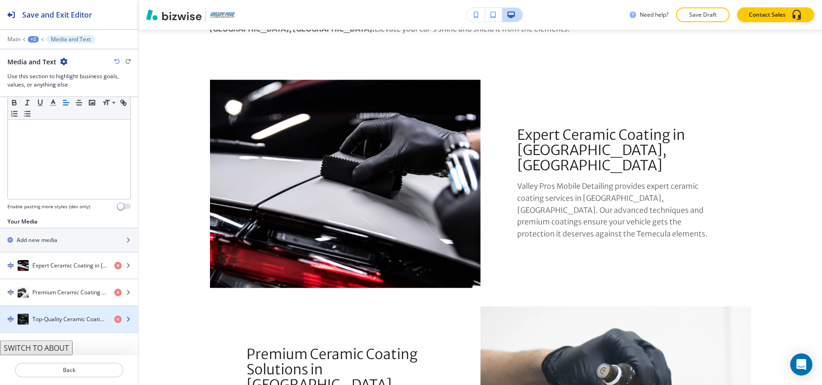
click at [54, 317] on h4 "Top-Quality Ceramic Coating in [GEOGRAPHIC_DATA], [GEOGRAPHIC_DATA]" at bounding box center [69, 319] width 74 height 8
click at [44, 321] on h4 "Top-Quality Ceramic Coating in [GEOGRAPHIC_DATA], [GEOGRAPHIC_DATA]" at bounding box center [69, 319] width 74 height 8
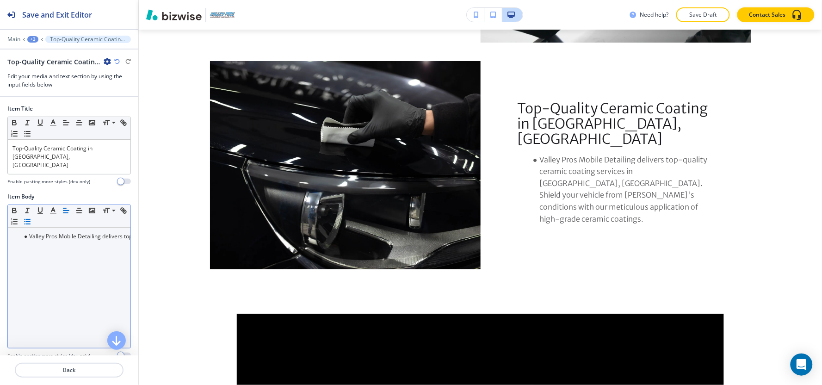
scroll to position [1041, 0]
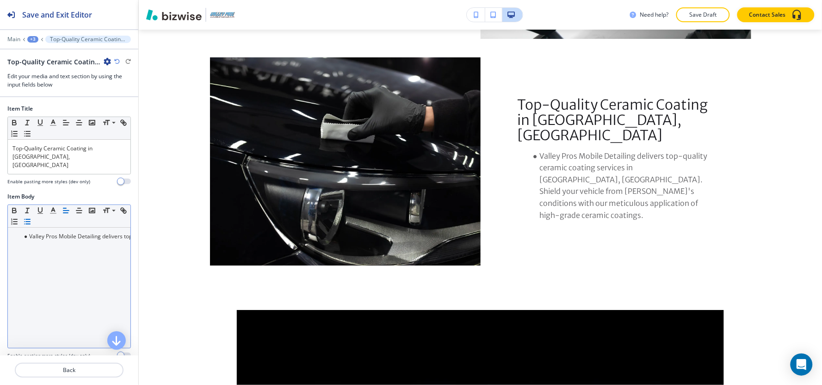
click at [45, 238] on div "Valley Pros Mobile Detailing delivers top-quality ceramic coating services in […" at bounding box center [69, 287] width 123 height 120
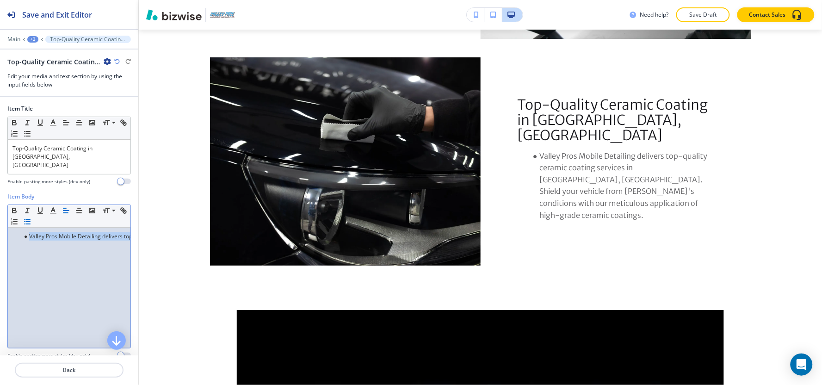
click at [31, 217] on icon "button" at bounding box center [27, 221] width 8 height 8
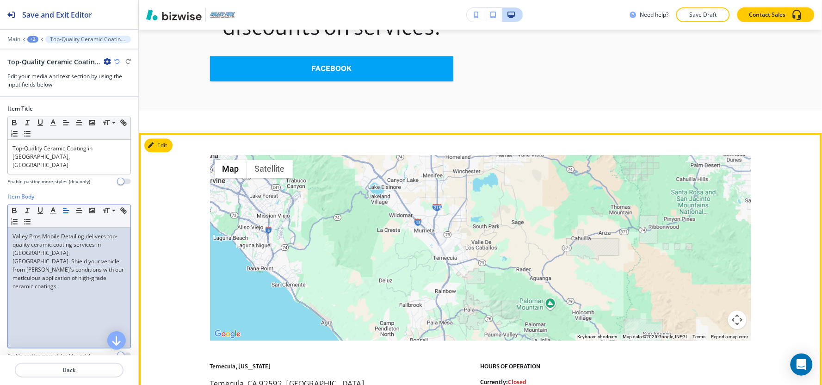
scroll to position [1863, 0]
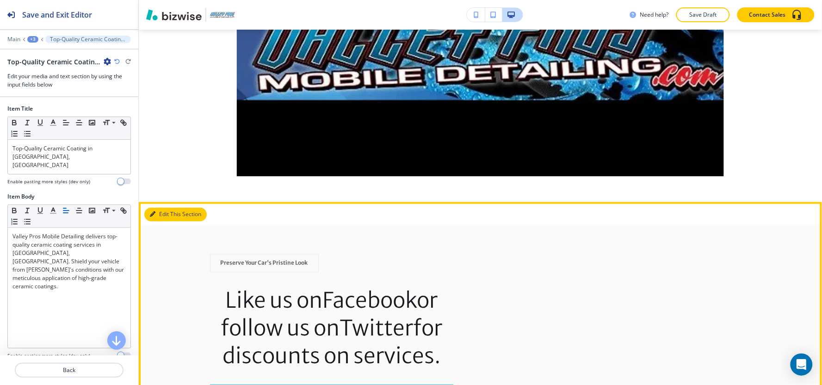
click at [154, 212] on icon "button" at bounding box center [153, 215] width 6 height 6
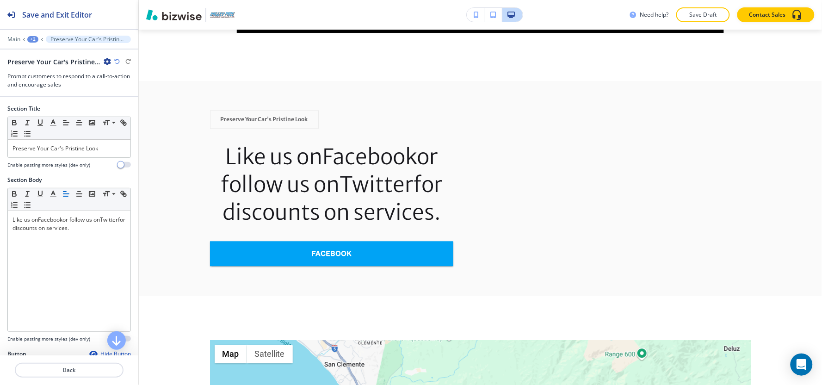
scroll to position [1597, 0]
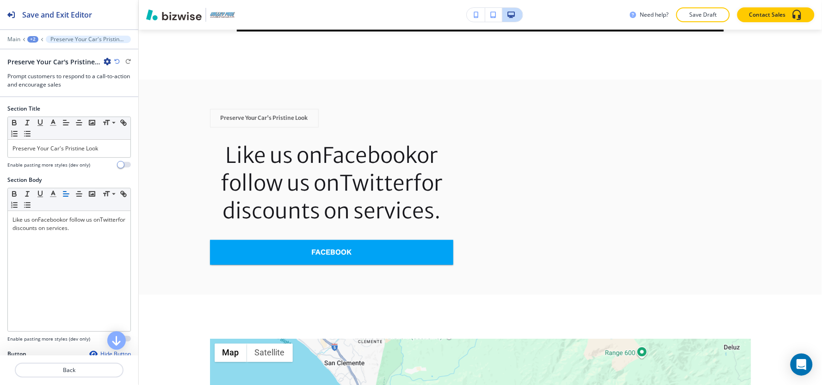
click at [57, 159] on div at bounding box center [68, 160] width 123 height 4
click at [58, 154] on div "Preserve Your Car's Pristine Look" at bounding box center [69, 149] width 123 height 18
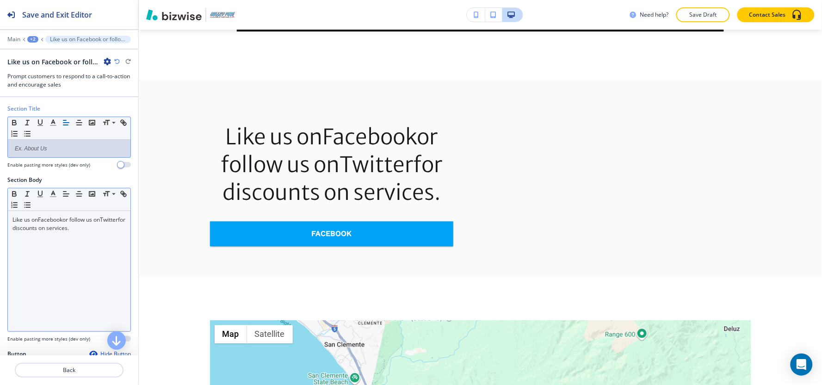
click at [52, 220] on link "Facebook" at bounding box center [50, 219] width 25 height 8
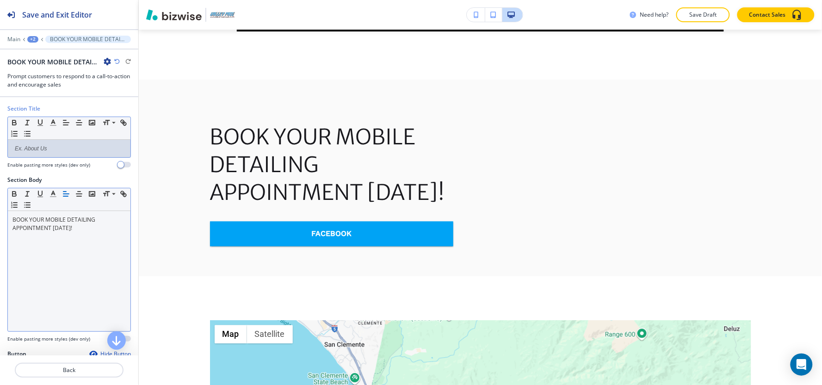
click at [39, 149] on p at bounding box center [68, 148] width 113 height 8
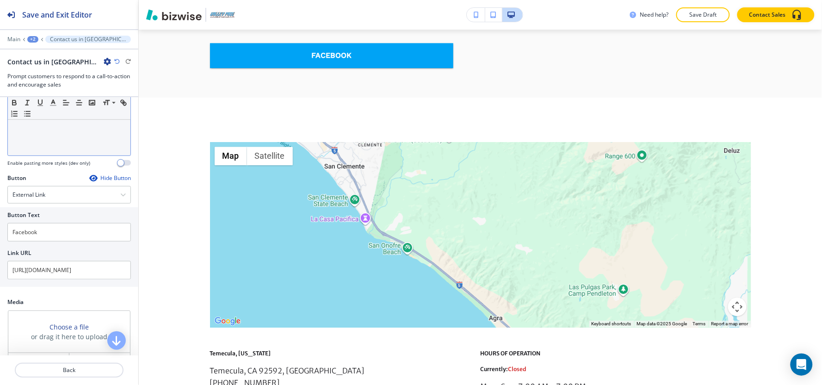
scroll to position [205, 0]
click at [44, 187] on div "External Link" at bounding box center [69, 190] width 123 height 17
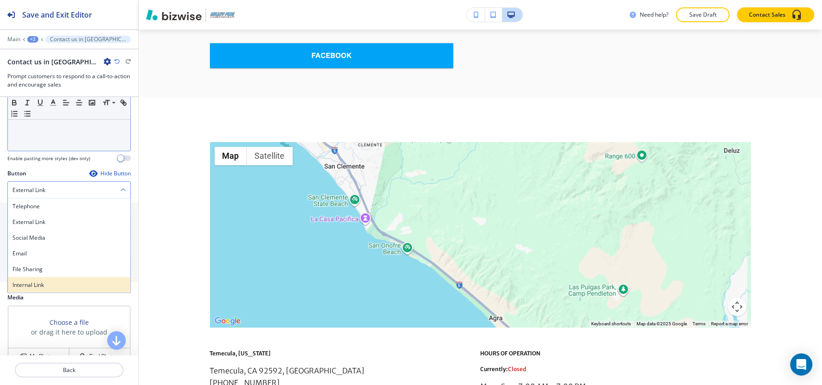
click at [58, 281] on h4 "Internal Link" at bounding box center [68, 285] width 113 height 8
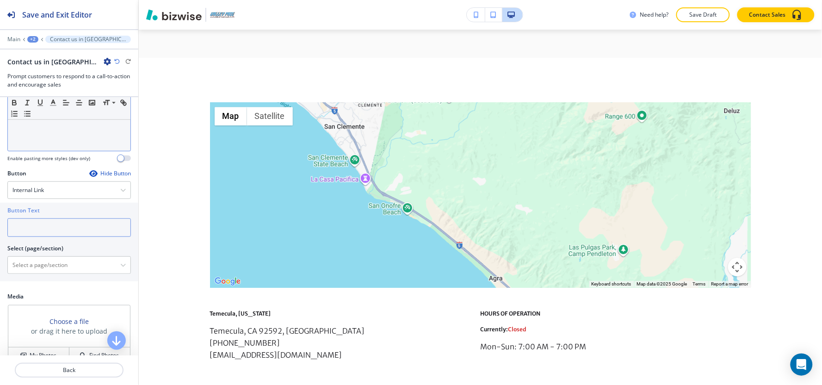
click at [66, 219] on input "text" at bounding box center [68, 227] width 123 height 18
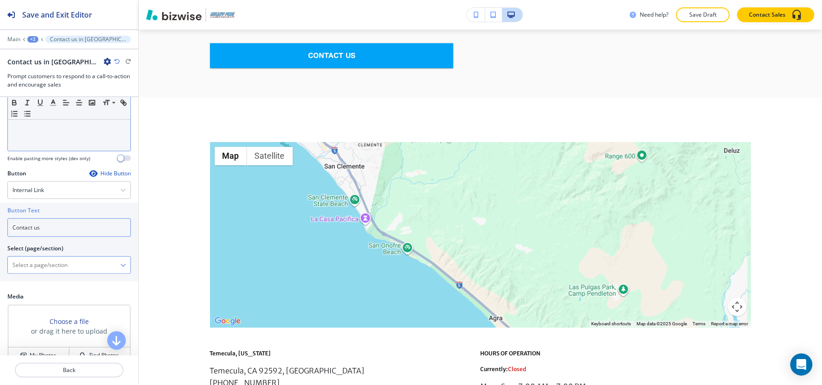
type input "Contact us"
click at [59, 262] on \(page\/section\) "Manual Input" at bounding box center [64, 265] width 112 height 16
paste \(page\/section\) "Contact us"
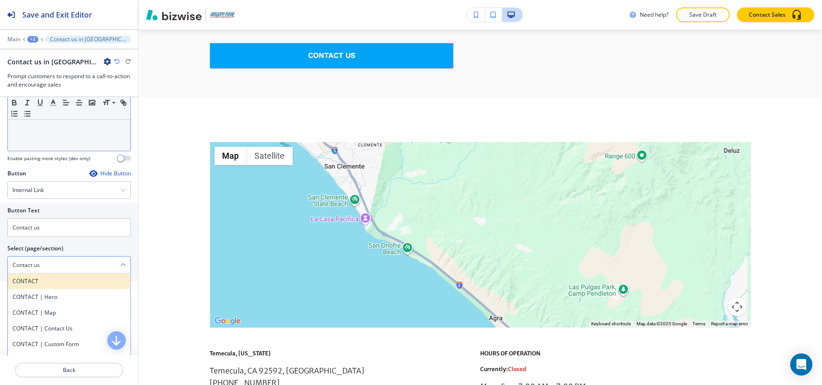
click at [28, 278] on div "CONTACT" at bounding box center [69, 281] width 123 height 16
type \(page\/section\) "CONTACT"
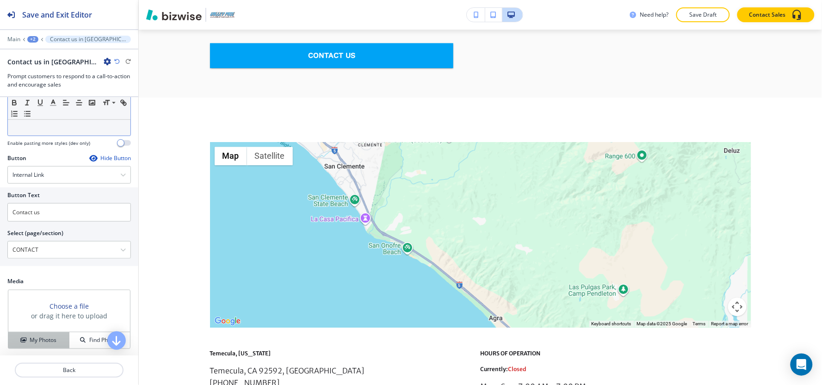
scroll to position [229, 0]
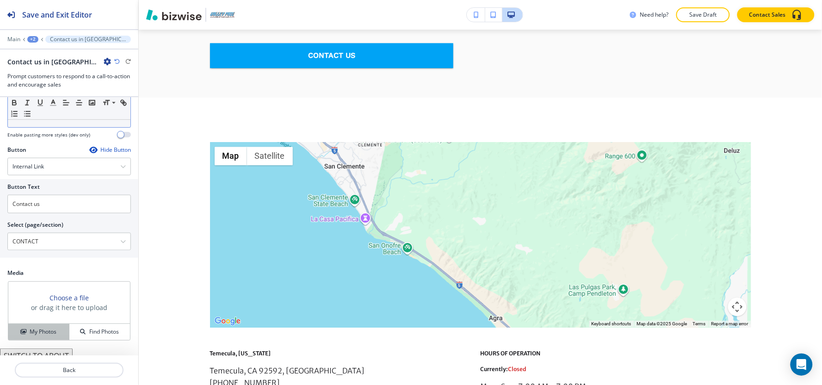
click at [39, 327] on h4 "My Photos" at bounding box center [43, 331] width 27 height 8
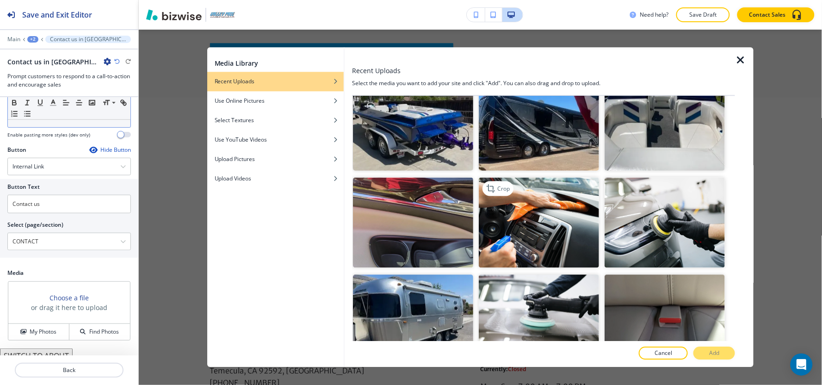
scroll to position [514, 0]
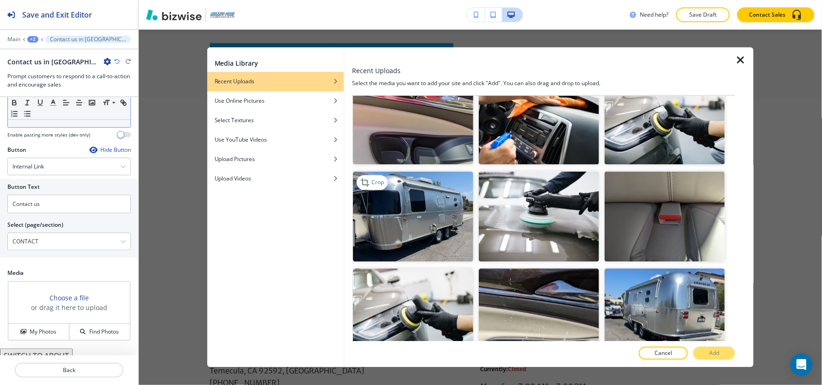
click at [419, 226] on img "button" at bounding box center [413, 216] width 120 height 90
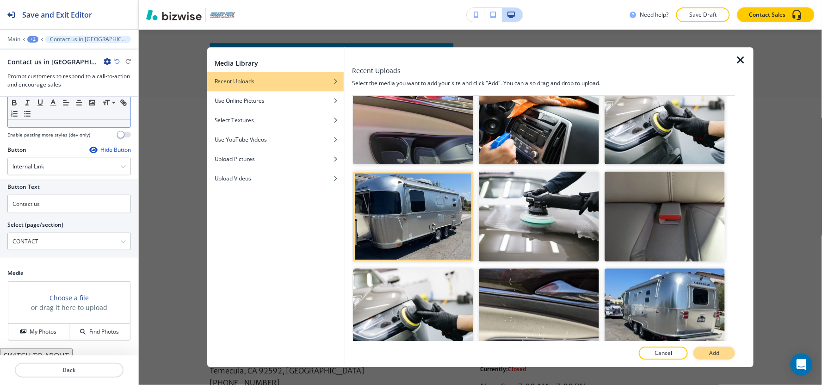
click at [719, 356] on p "Add" at bounding box center [714, 353] width 10 height 8
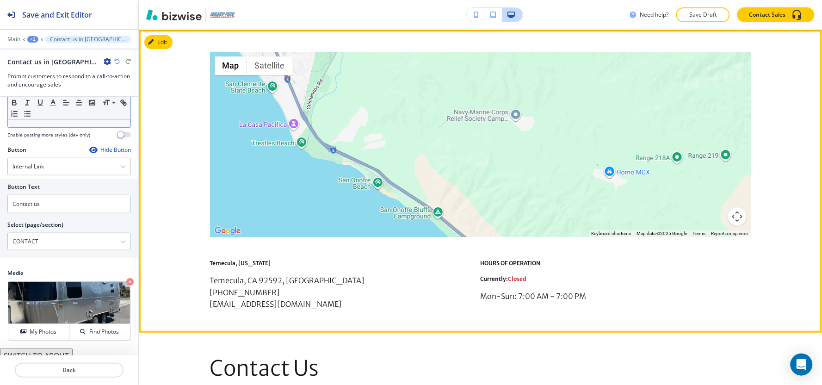
scroll to position [2053, 0]
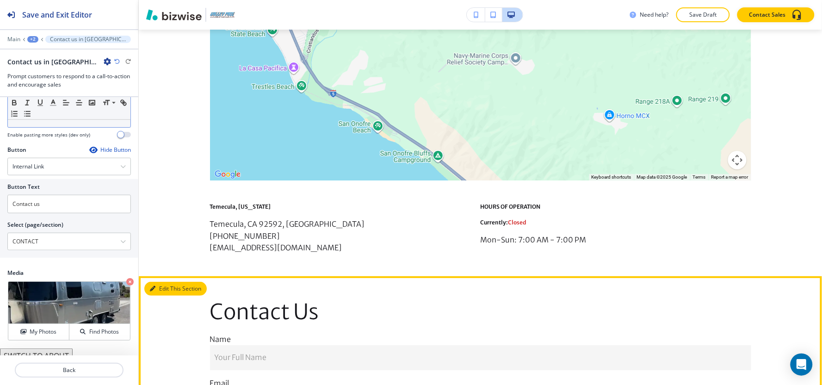
click at [168, 282] on button "Edit This Section" at bounding box center [175, 289] width 62 height 14
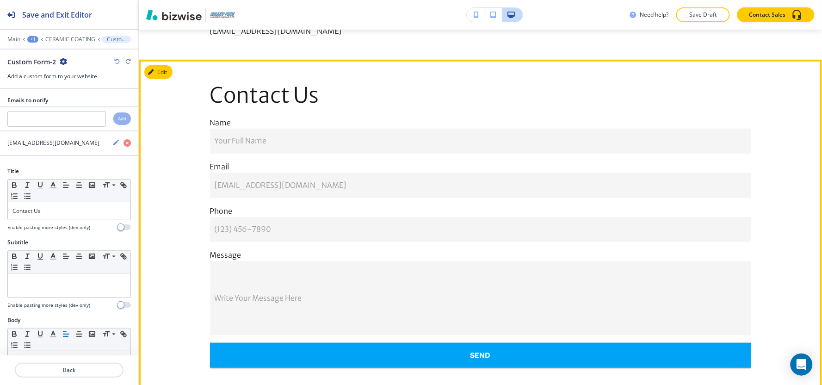
scroll to position [2281, 0]
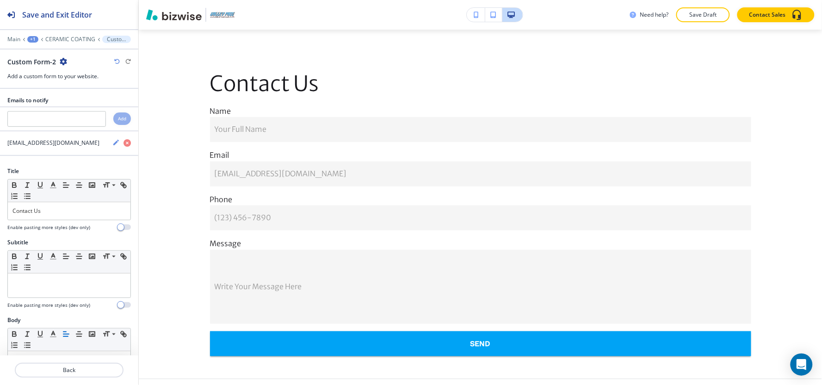
click at [65, 63] on icon "button" at bounding box center [63, 61] width 7 height 7
click at [74, 91] on p "Duplicate Section" at bounding box center [88, 94] width 47 height 8
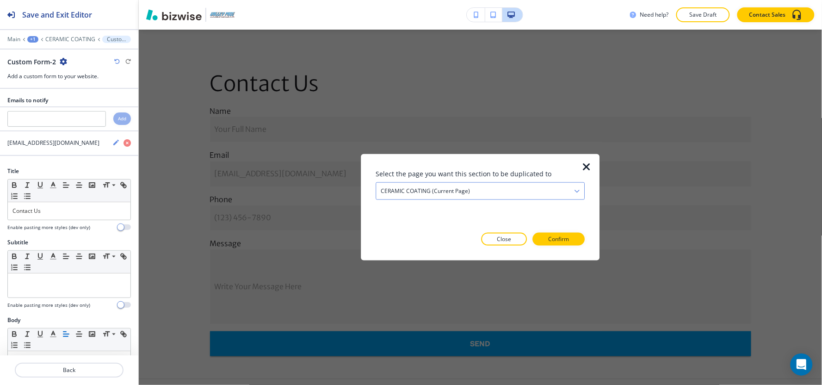
click at [421, 191] on h4 "CERAMIC COATING (current page)" at bounding box center [424, 191] width 89 height 8
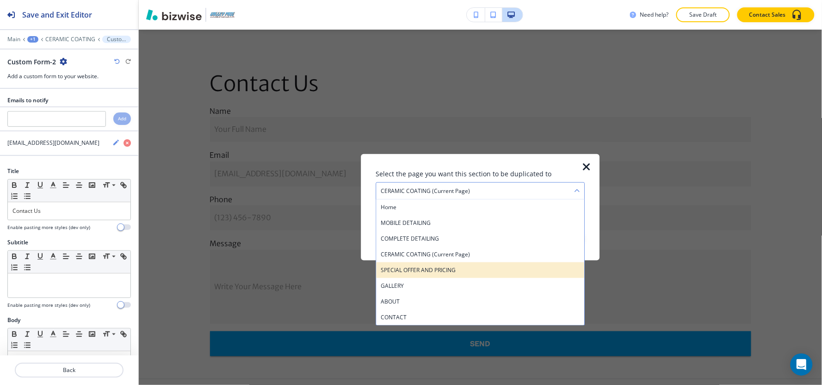
click at [408, 273] on h4 "SPECIAL OFFER AND PRICING" at bounding box center [479, 270] width 199 height 8
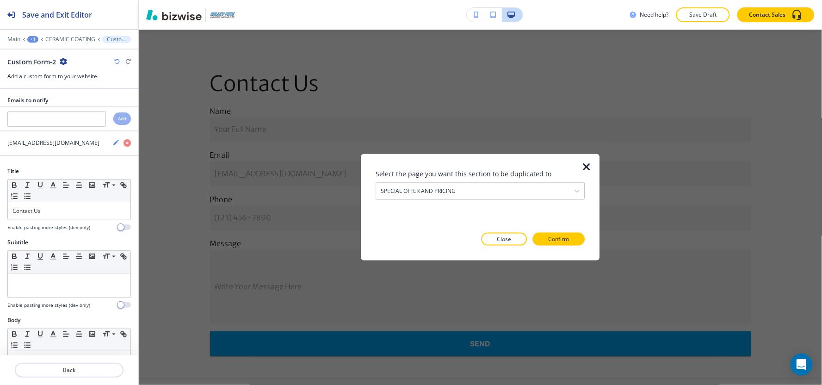
click at [574, 231] on div "Select the page you want this section to be duplicated to SPECIAL OFFER AND PRI…" at bounding box center [479, 207] width 209 height 77
click at [574, 239] on button "Confirm" at bounding box center [559, 239] width 52 height 13
click at [574, 239] on button "Take me there" at bounding box center [550, 239] width 69 height 13
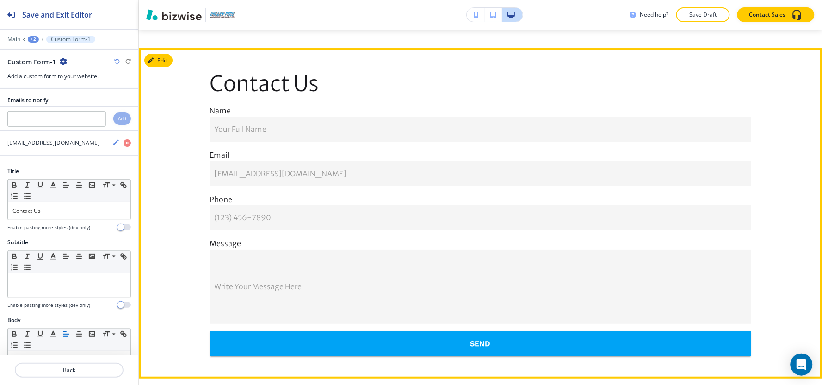
scroll to position [1018, 0]
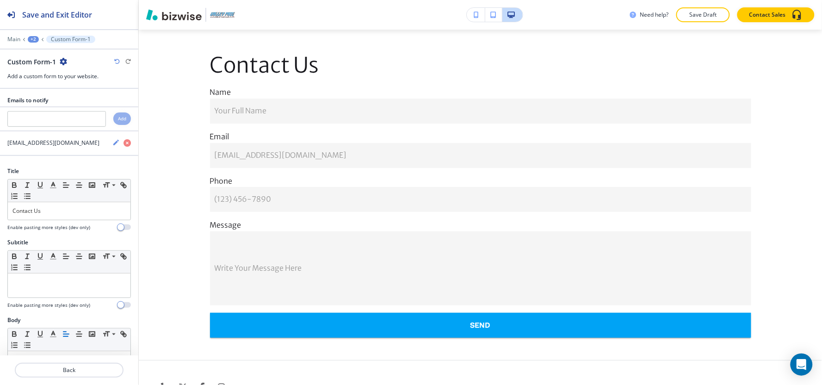
click at [31, 39] on div "+2" at bounding box center [33, 39] width 11 height 6
click at [40, 55] on p "Pages" at bounding box center [57, 54] width 47 height 8
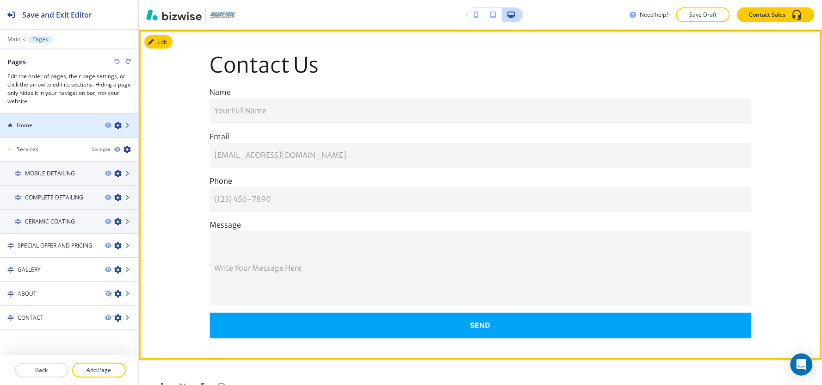
scroll to position [659, 0]
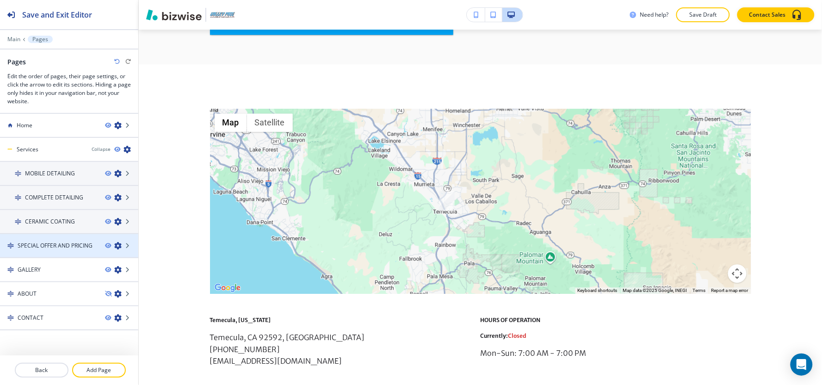
click at [53, 244] on h4 "SPECIAL OFFER AND PRICING" at bounding box center [55, 245] width 75 height 8
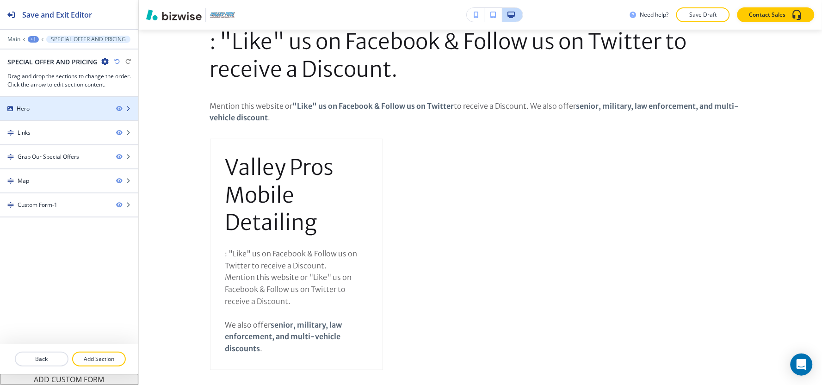
click at [21, 98] on div at bounding box center [69, 100] width 138 height 7
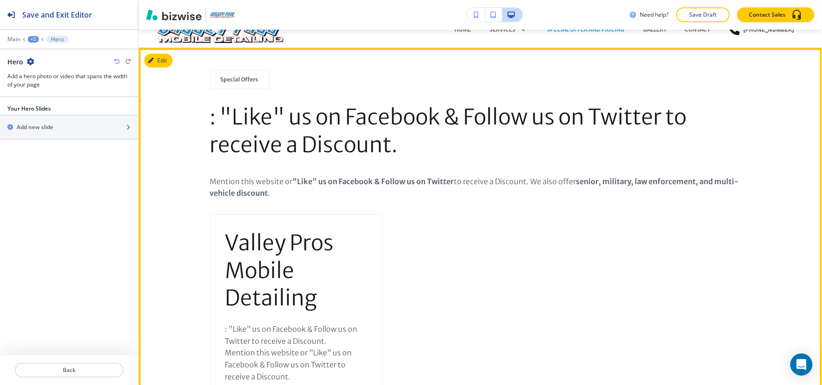
scroll to position [0, 0]
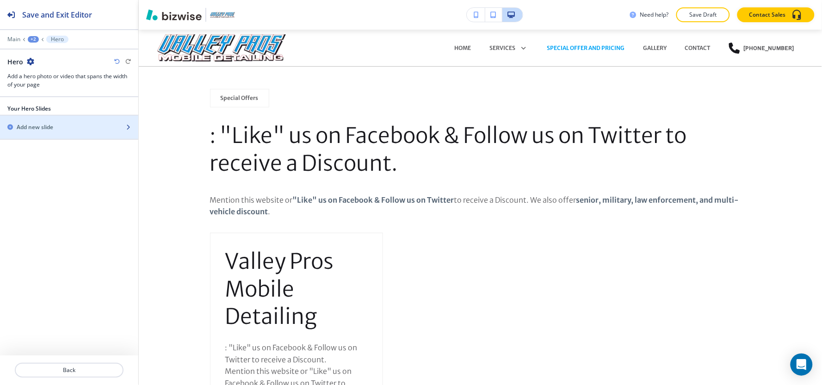
click at [57, 135] on div "button" at bounding box center [69, 134] width 138 height 7
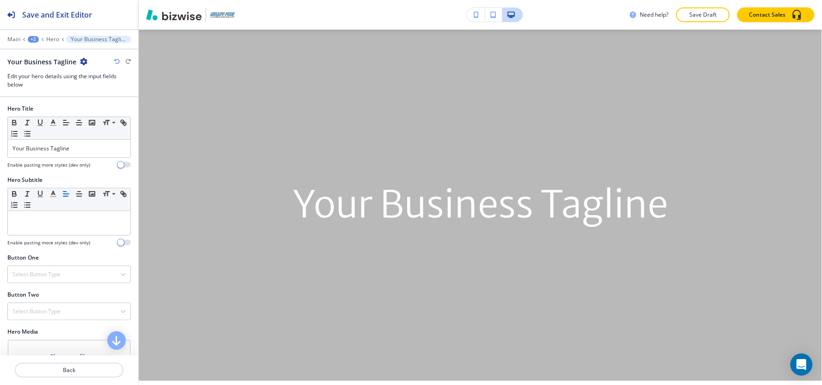
scroll to position [35, 0]
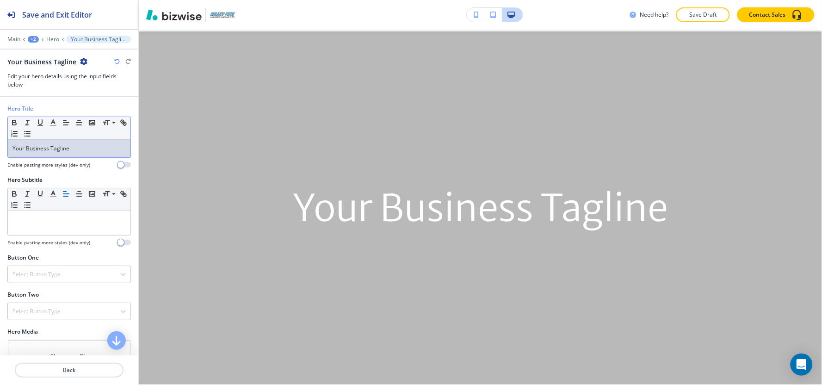
click at [76, 146] on p "Your Business Tagline" at bounding box center [68, 148] width 113 height 8
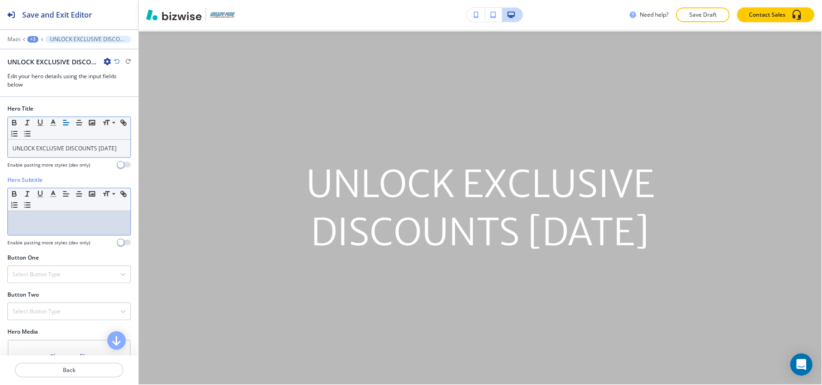
click at [70, 227] on div at bounding box center [69, 223] width 123 height 24
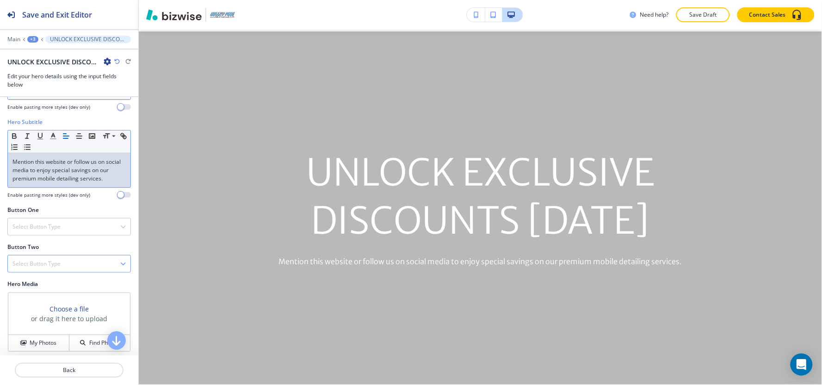
scroll to position [62, 0]
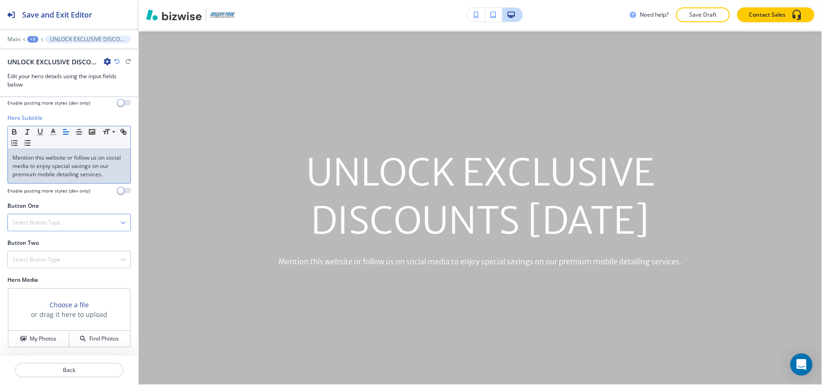
click at [24, 227] on div "Select Button Type" at bounding box center [69, 222] width 123 height 17
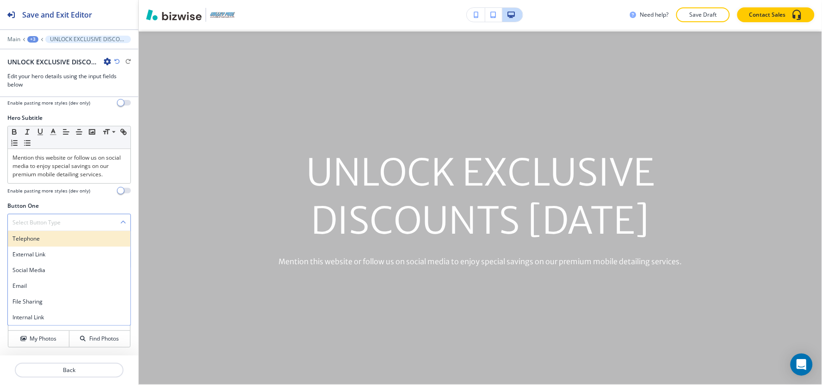
click at [25, 238] on h4 "Telephone" at bounding box center [68, 238] width 113 height 8
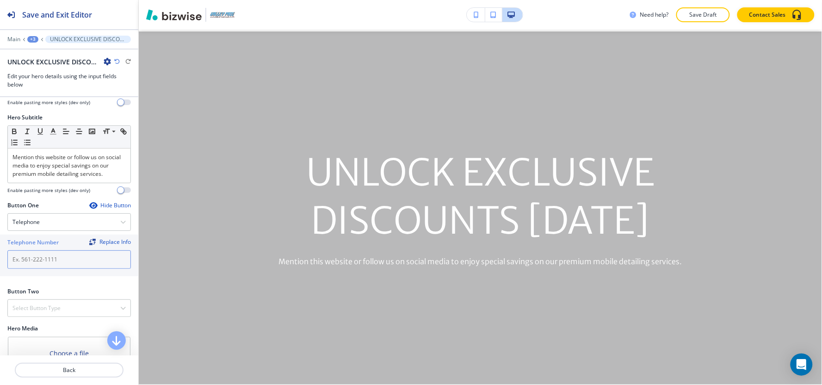
click at [74, 264] on input "text" at bounding box center [68, 259] width 123 height 18
paste input "[PHONE_NUMBER]"
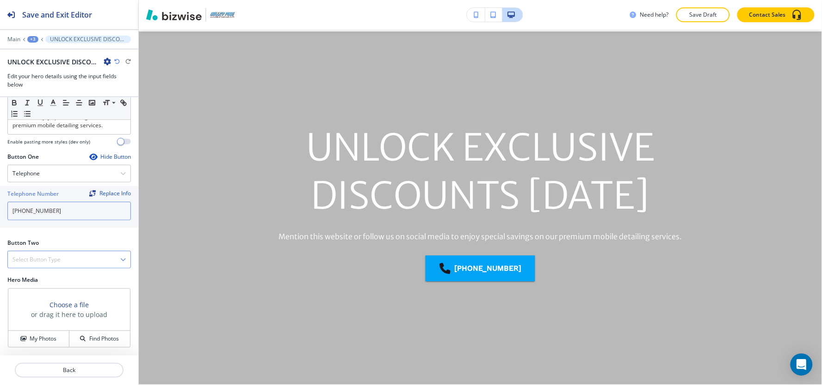
type input "[PHONE_NUMBER]"
click at [24, 264] on div "Select Button Type" at bounding box center [69, 259] width 123 height 17
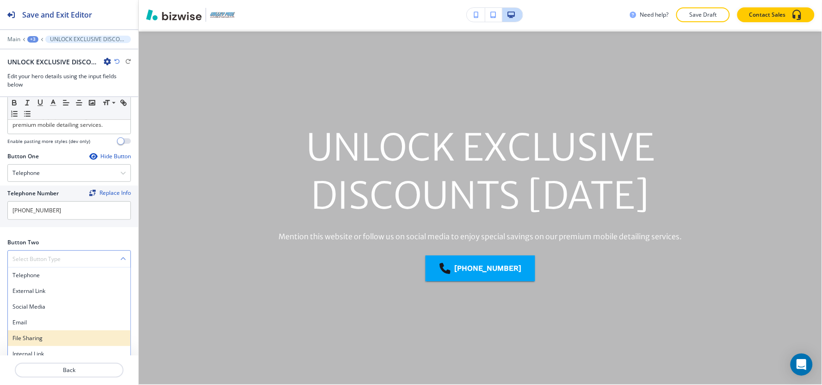
scroll to position [118, 0]
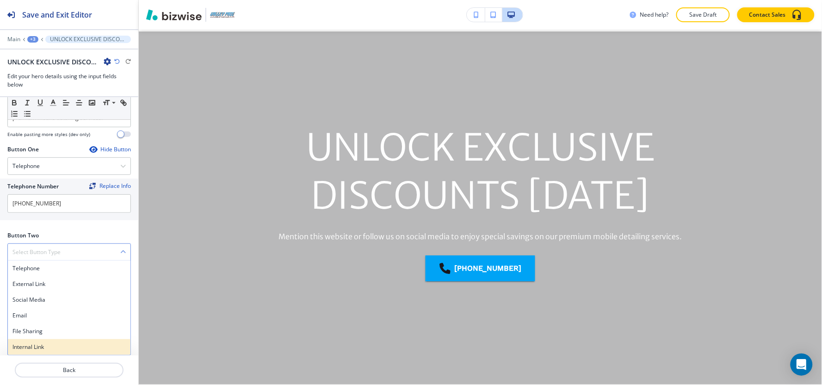
click at [14, 343] on h4 "Internal Link" at bounding box center [68, 347] width 113 height 8
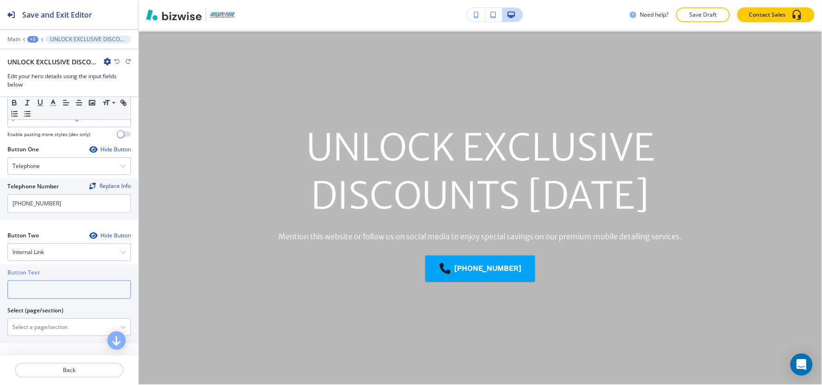
click at [56, 293] on input "text" at bounding box center [68, 289] width 123 height 18
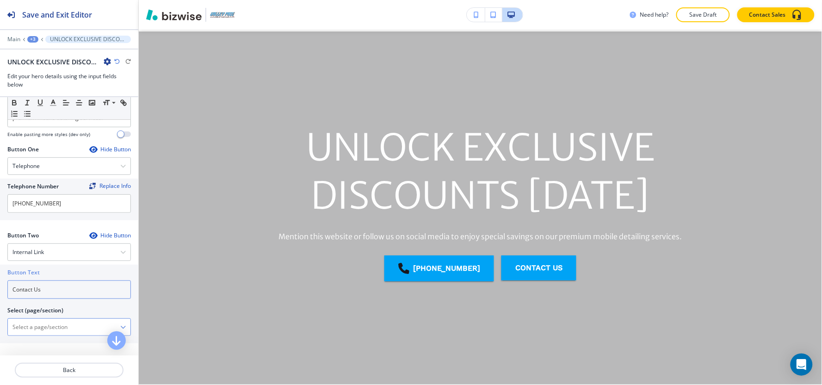
type input "Contact Us"
click at [43, 329] on \(page\/section\) "Manual Input" at bounding box center [64, 327] width 112 height 16
paste \(page\/section\) "Contact Us"
drag, startPoint x: 35, startPoint y: 344, endPoint x: 40, endPoint y: 343, distance: 5.2
click at [35, 344] on h4 "CONTACT" at bounding box center [68, 343] width 113 height 8
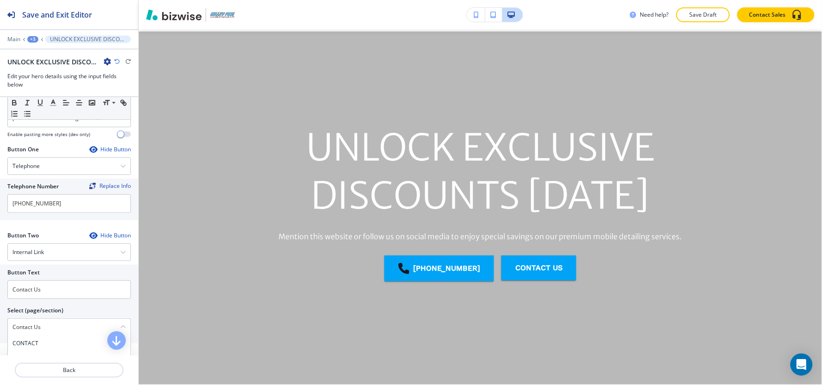
type \(page\/section\) "CONTACT"
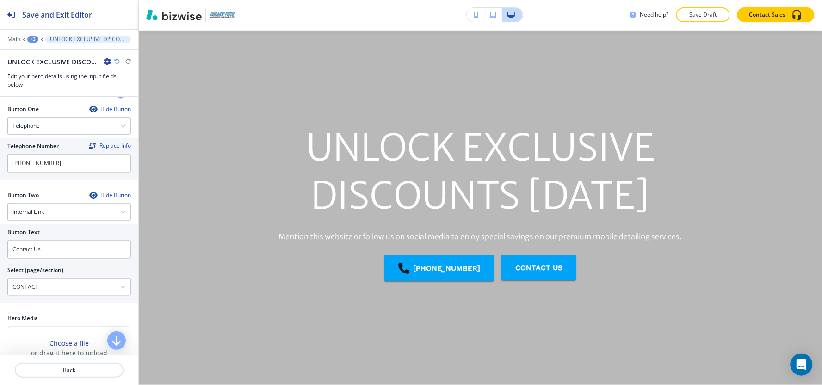
scroll to position [197, 0]
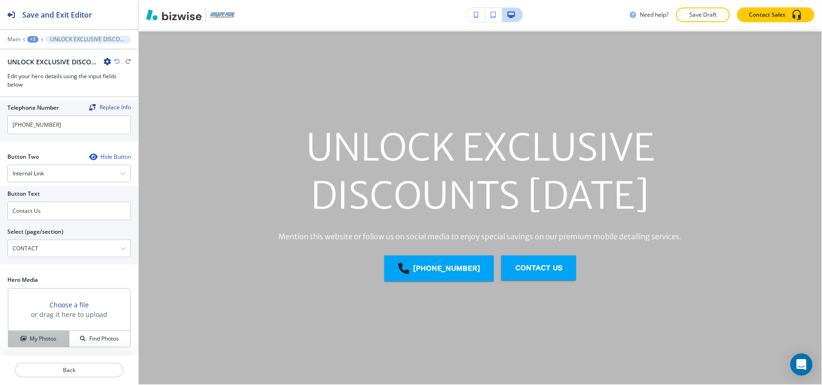
click at [15, 332] on button "My Photos" at bounding box center [38, 339] width 61 height 16
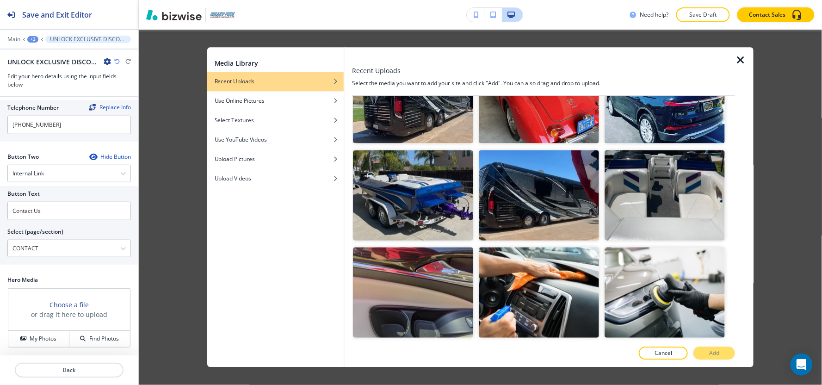
scroll to position [411, 0]
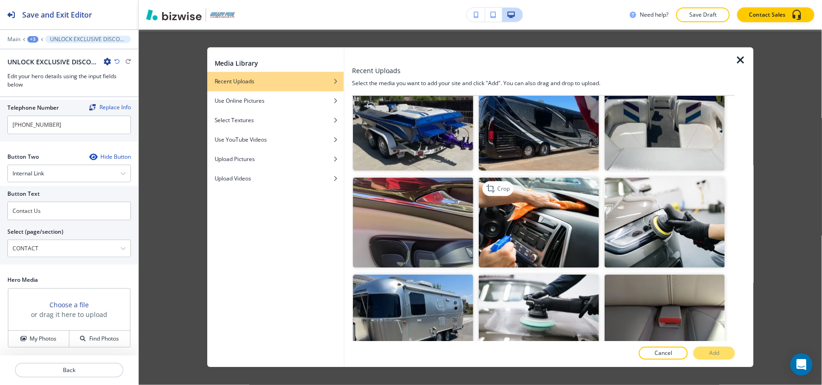
click at [529, 225] on img "button" at bounding box center [539, 222] width 120 height 90
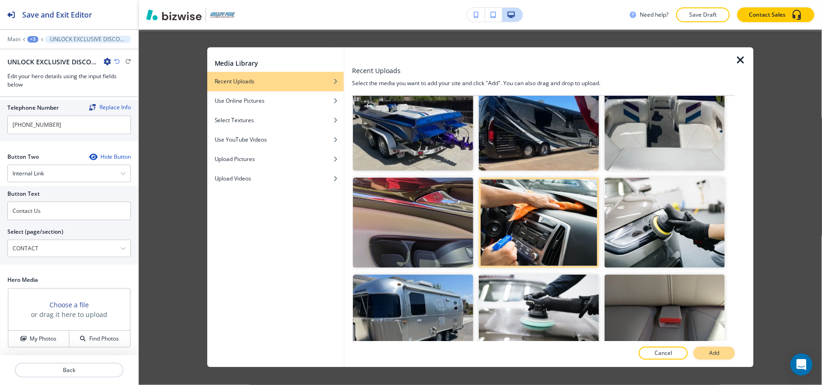
click at [721, 354] on button "Add" at bounding box center [714, 353] width 42 height 13
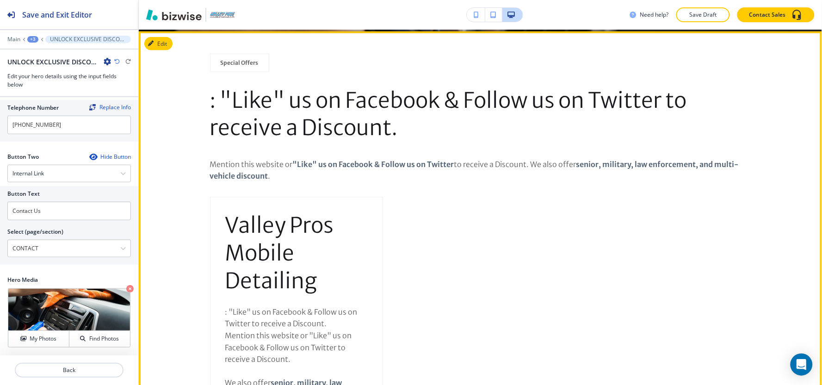
scroll to position [308, 0]
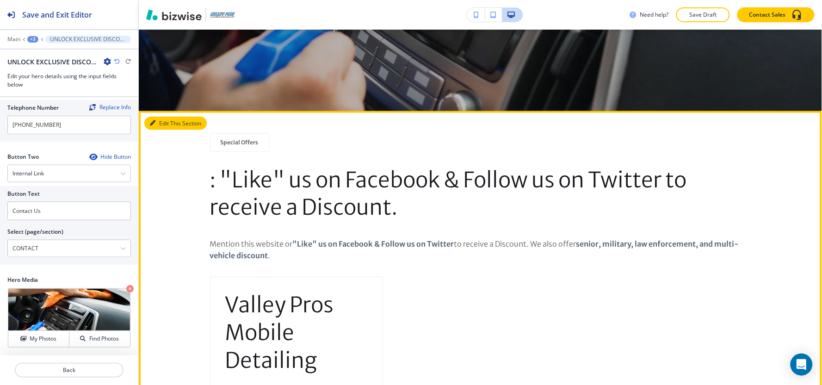
click at [157, 125] on button "Edit This Section" at bounding box center [175, 124] width 62 height 14
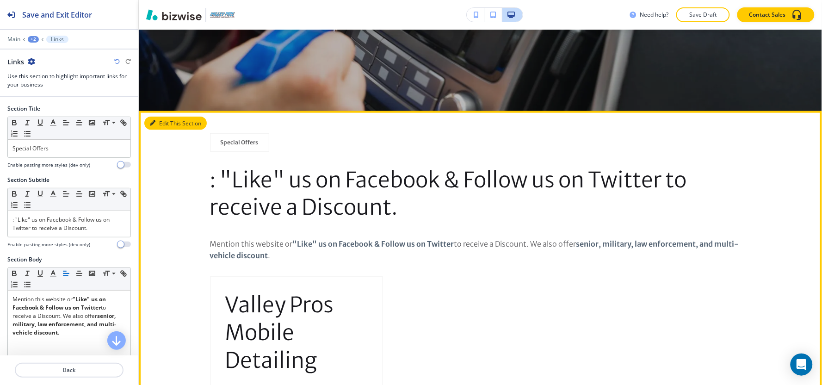
scroll to position [389, 0]
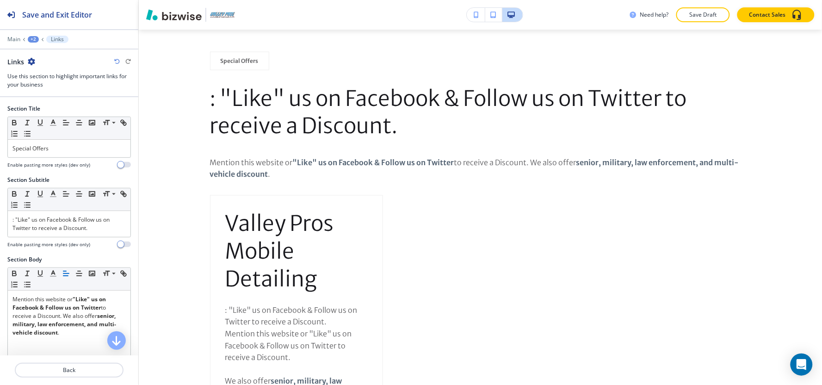
click at [30, 59] on icon "button" at bounding box center [31, 61] width 7 height 7
click at [61, 112] on p "Delete Section" at bounding box center [56, 110] width 47 height 8
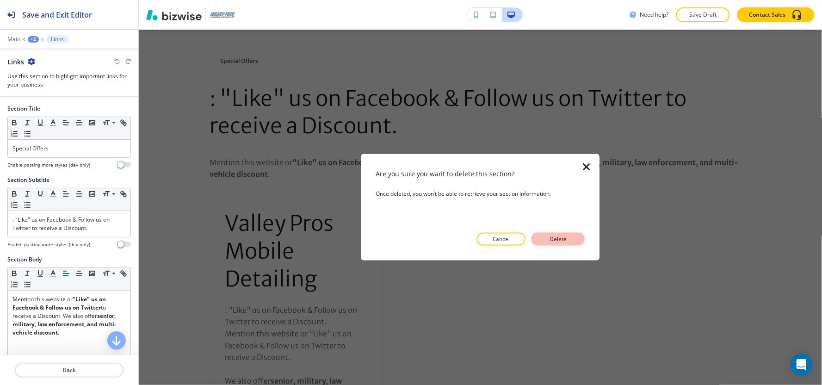
click at [561, 241] on p "Delete" at bounding box center [558, 239] width 22 height 8
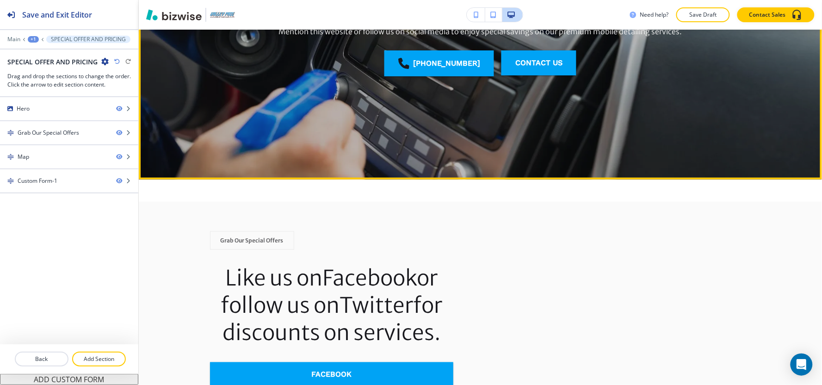
scroll to position [235, 0]
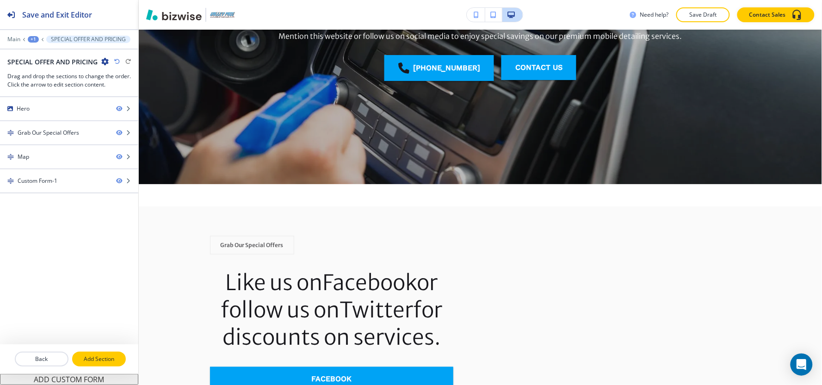
click at [101, 361] on p "Add Section" at bounding box center [99, 359] width 52 height 8
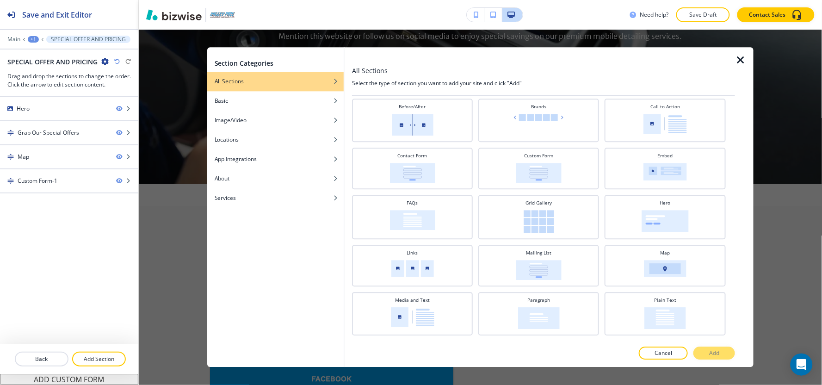
scroll to position [154, 0]
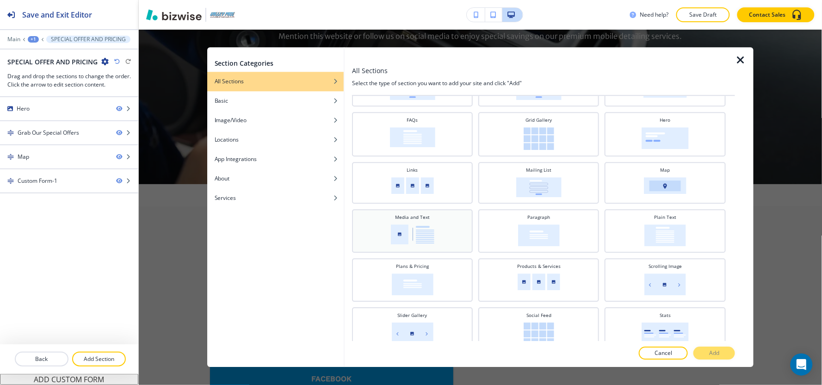
drag, startPoint x: 434, startPoint y: 228, endPoint x: 552, endPoint y: 362, distance: 178.8
click at [434, 228] on div "Media and Text" at bounding box center [411, 230] width 111 height 32
click at [695, 353] on button "Add" at bounding box center [714, 353] width 42 height 13
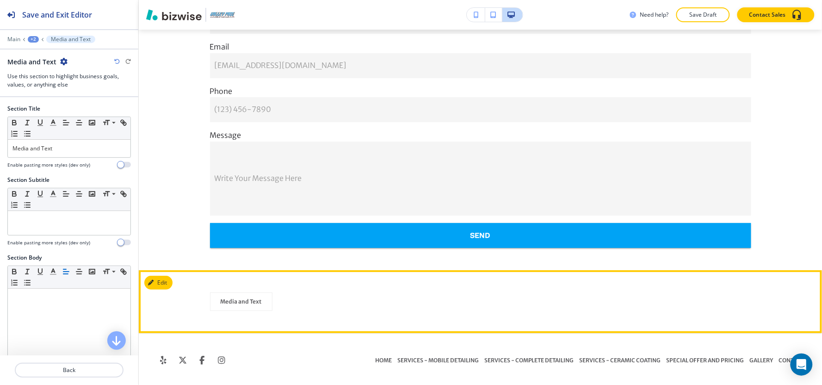
scroll to position [1043, 0]
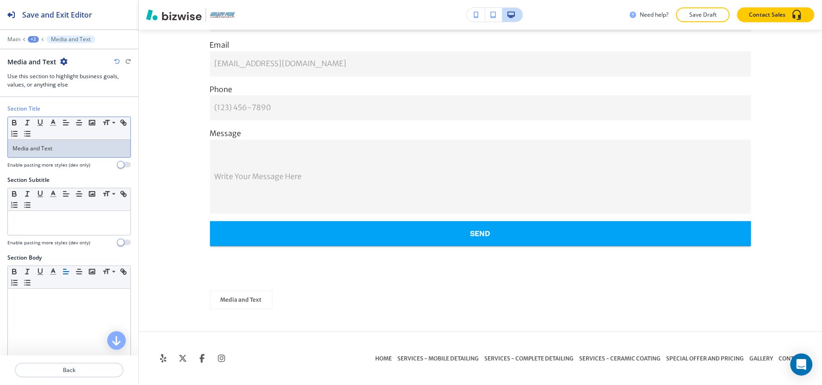
click at [61, 151] on p "Media and Text" at bounding box center [68, 148] width 113 height 8
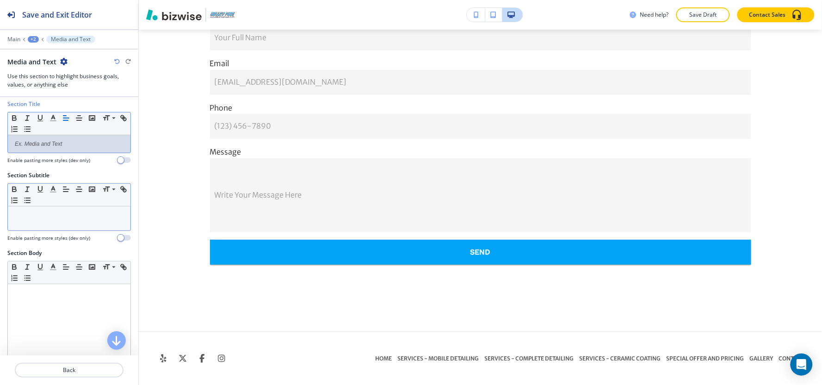
scroll to position [0, 0]
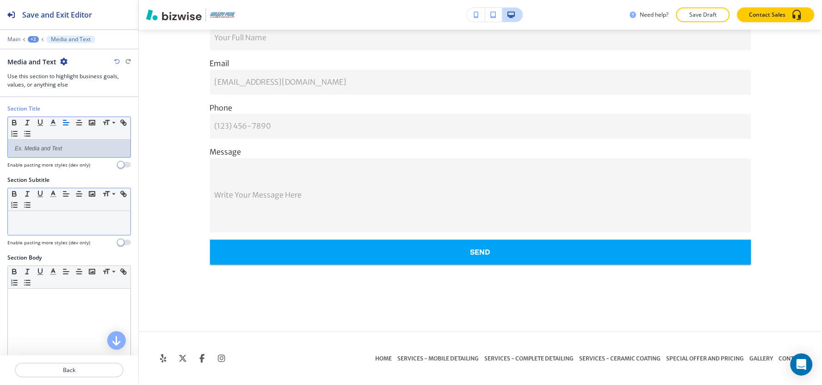
click at [38, 229] on div at bounding box center [69, 223] width 123 height 24
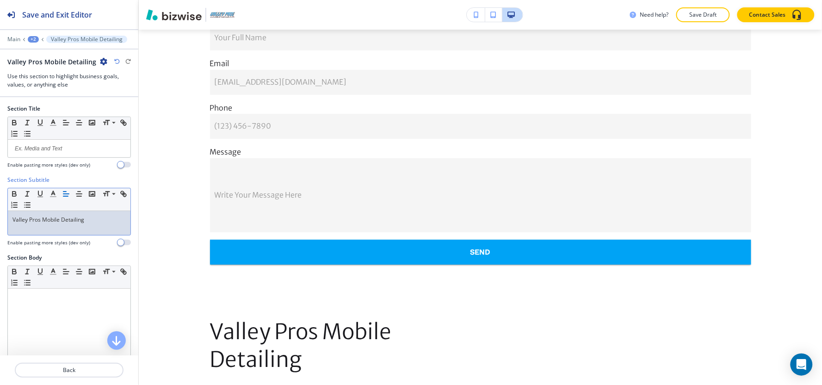
scroll to position [1043, 0]
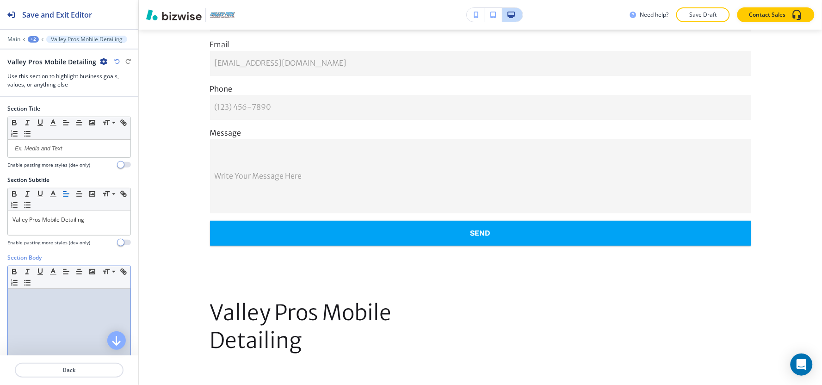
click at [27, 318] on div at bounding box center [69, 348] width 123 height 120
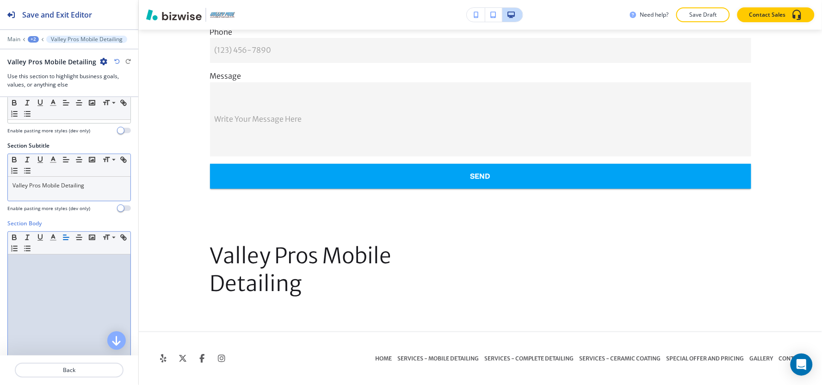
scroll to position [0, 0]
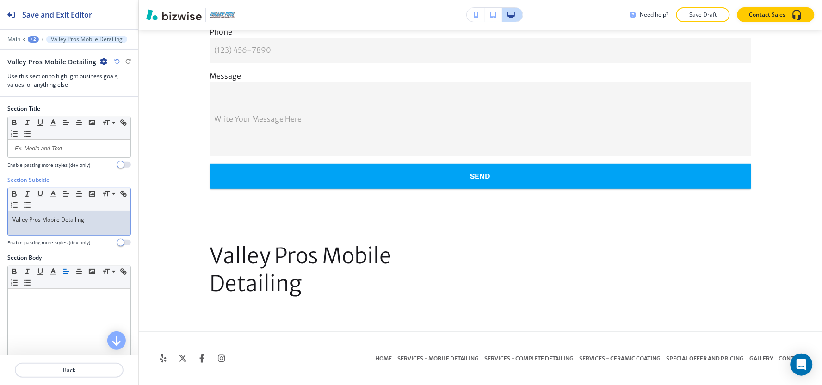
click at [67, 231] on div "Valley Pros Mobile Detailing" at bounding box center [69, 223] width 123 height 24
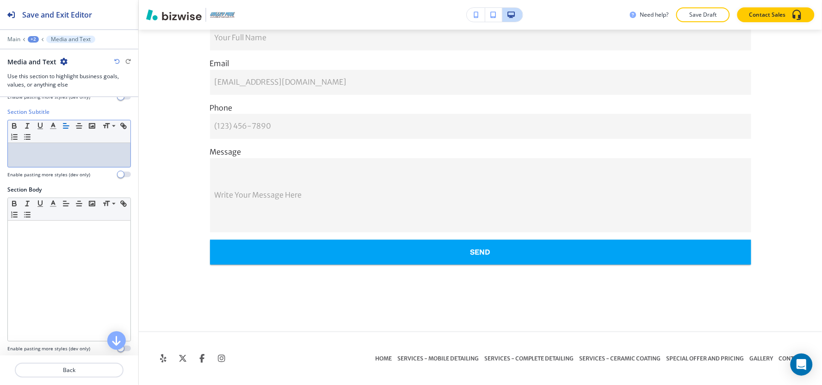
scroll to position [130, 0]
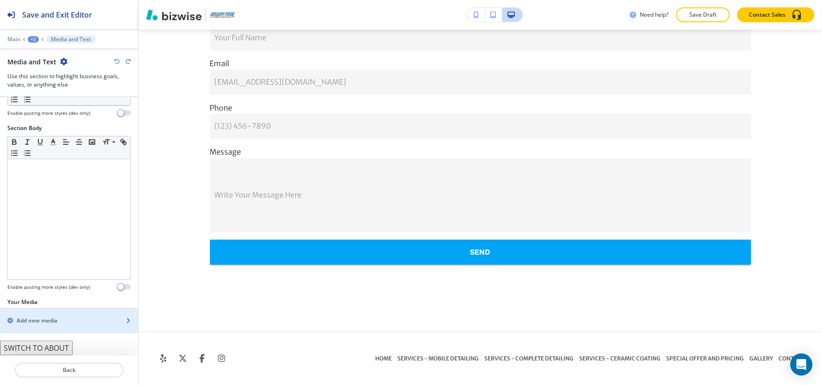
click at [31, 324] on h2 "Add new media" at bounding box center [37, 320] width 41 height 8
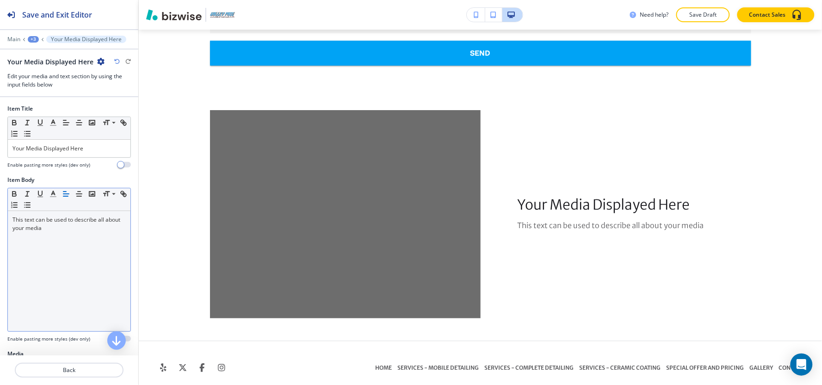
scroll to position [1233, 0]
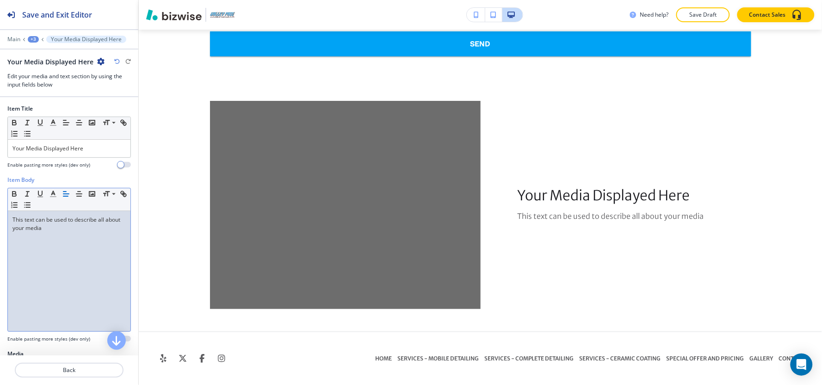
click at [75, 250] on div "This text can be used to describe all about your media" at bounding box center [69, 271] width 123 height 120
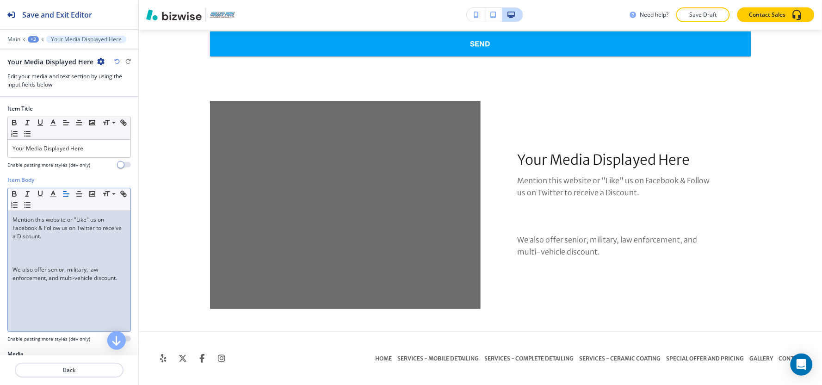
click at [43, 263] on p at bounding box center [68, 261] width 113 height 8
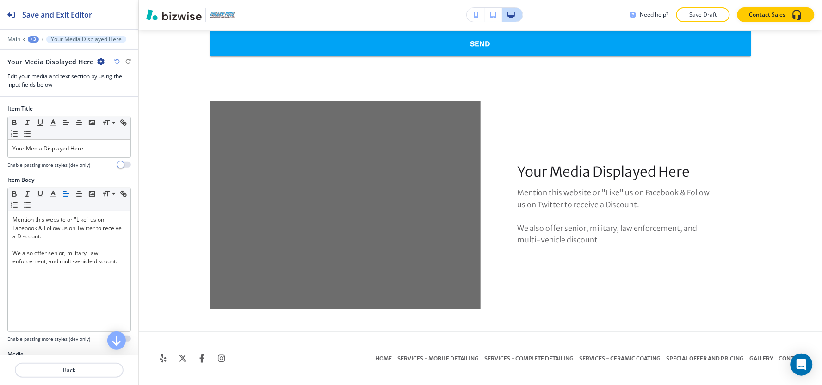
click at [84, 158] on div at bounding box center [68, 160] width 123 height 4
click at [84, 153] on p "Your Media Displayed Here" at bounding box center [68, 148] width 113 height 8
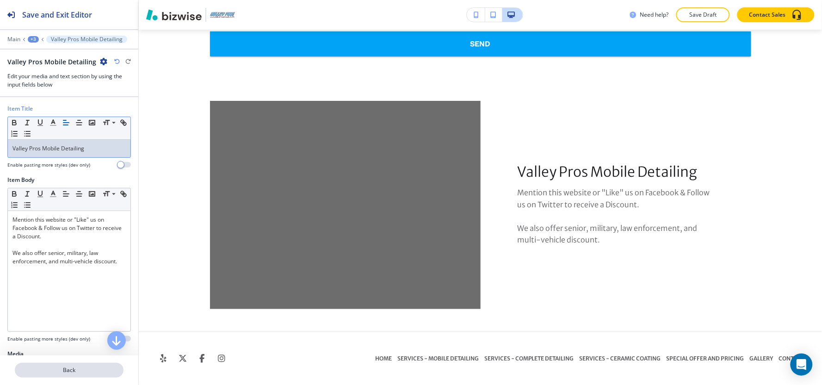
scroll to position [111, 0]
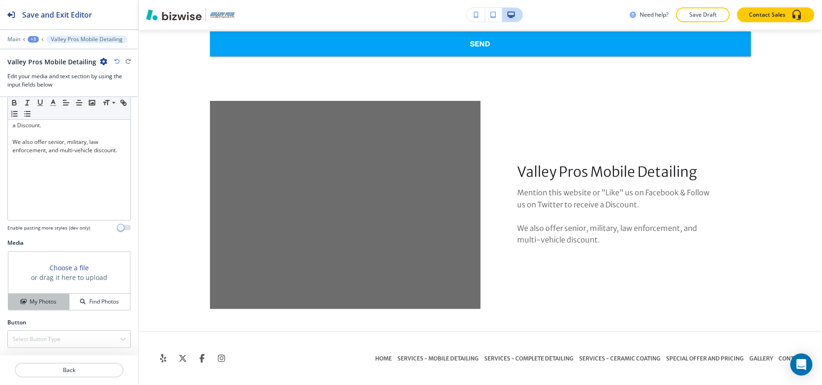
click at [30, 302] on h4 "My Photos" at bounding box center [43, 301] width 27 height 8
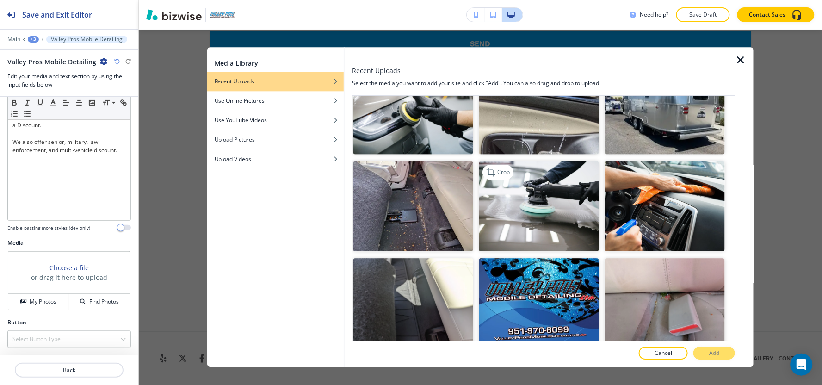
scroll to position [873, 0]
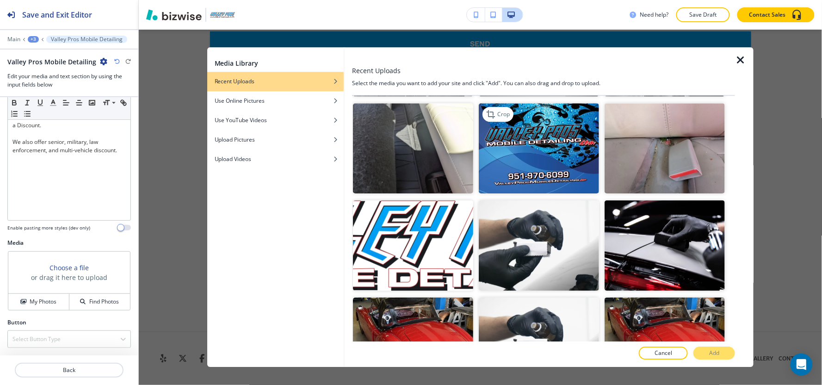
click at [542, 152] on img "button" at bounding box center [539, 148] width 120 height 90
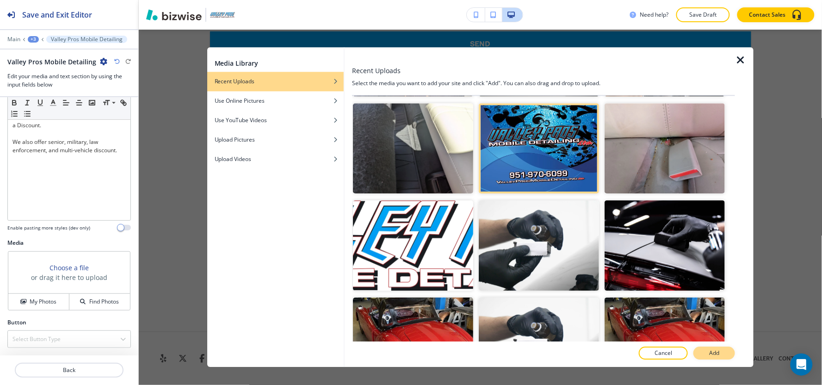
click at [703, 355] on button "Add" at bounding box center [714, 353] width 42 height 13
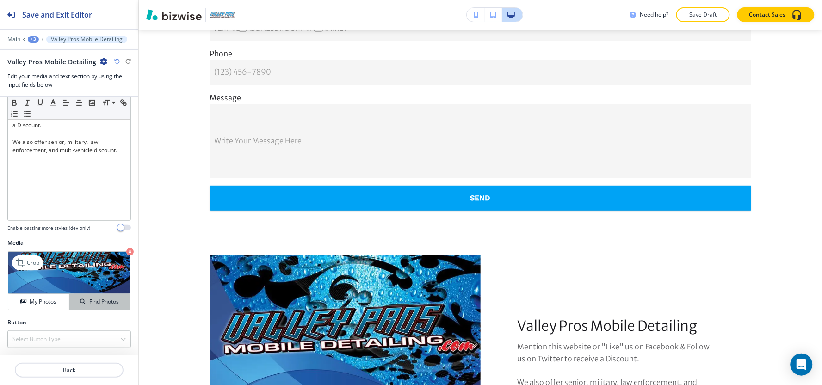
scroll to position [1130, 0]
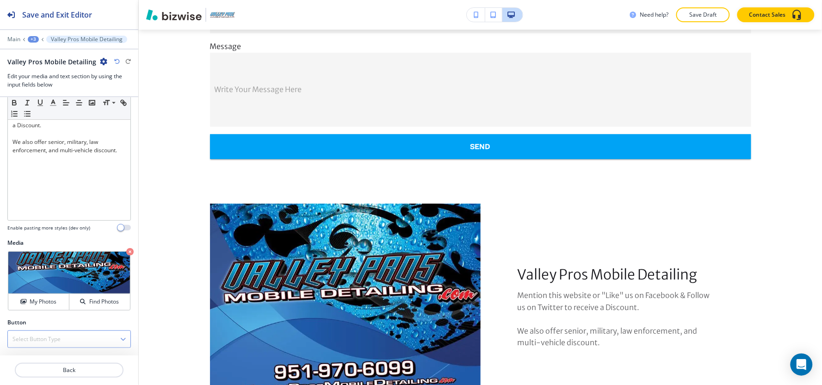
click at [28, 341] on h4 "Select Button Type" at bounding box center [36, 339] width 48 height 8
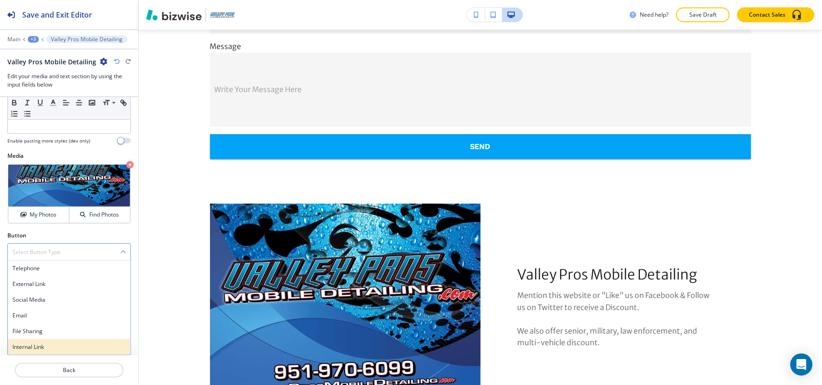
click at [28, 350] on h4 "Internal Link" at bounding box center [68, 347] width 113 height 8
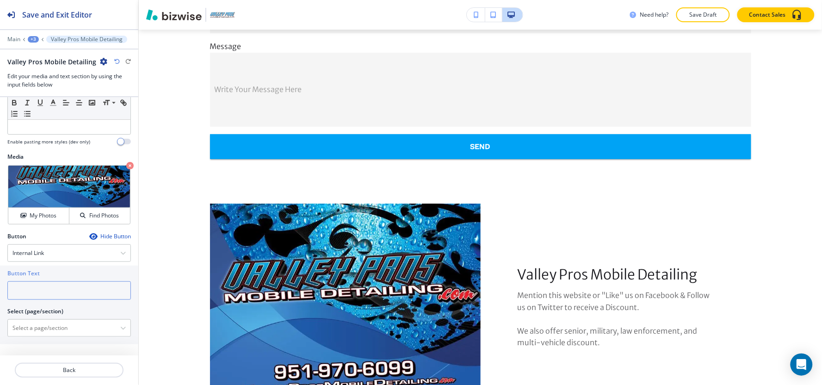
click at [43, 294] on input "text" at bounding box center [68, 290] width 123 height 18
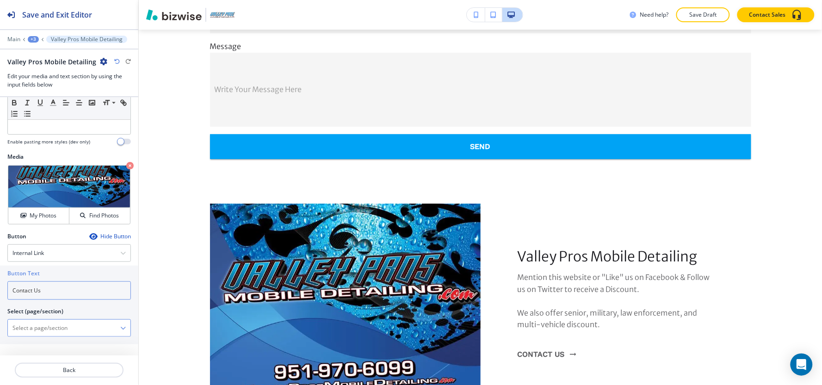
type input "Contact Us"
click at [59, 324] on \(page\/section\) "Manual Input" at bounding box center [64, 328] width 112 height 16
paste \(page\/section\) "Contact Us"
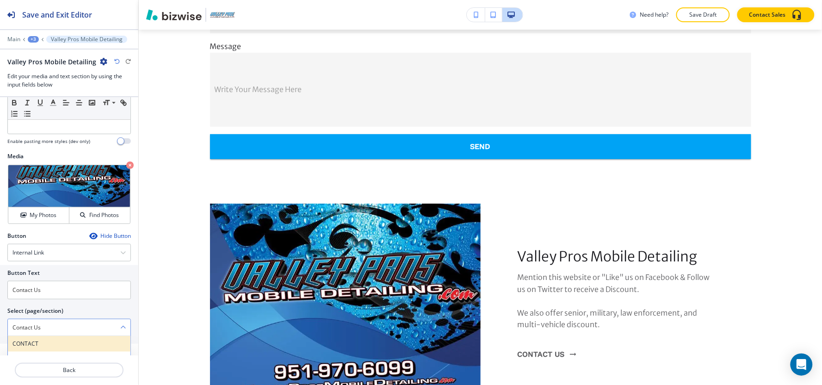
click at [29, 340] on h4 "CONTACT" at bounding box center [68, 343] width 113 height 8
type \(page\/section\) "CONTACT"
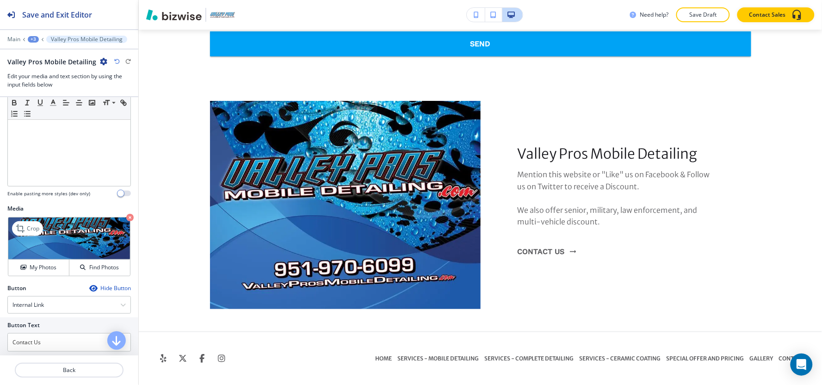
scroll to position [0, 0]
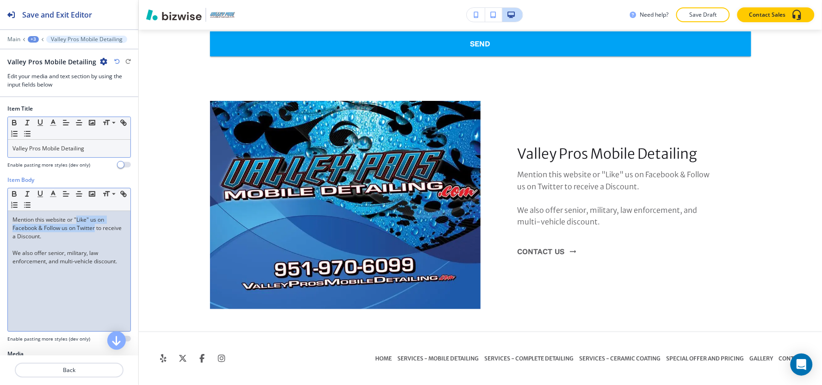
drag, startPoint x: 76, startPoint y: 220, endPoint x: 95, endPoint y: 229, distance: 20.5
click at [95, 229] on p "Mention this website or "Like" us on Facebook & Follow us on Twitter to receive…" at bounding box center [68, 227] width 113 height 25
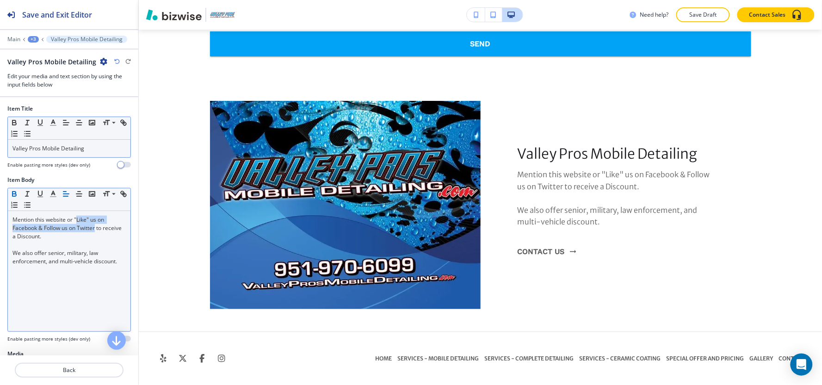
click at [13, 195] on icon "button" at bounding box center [14, 194] width 8 height 8
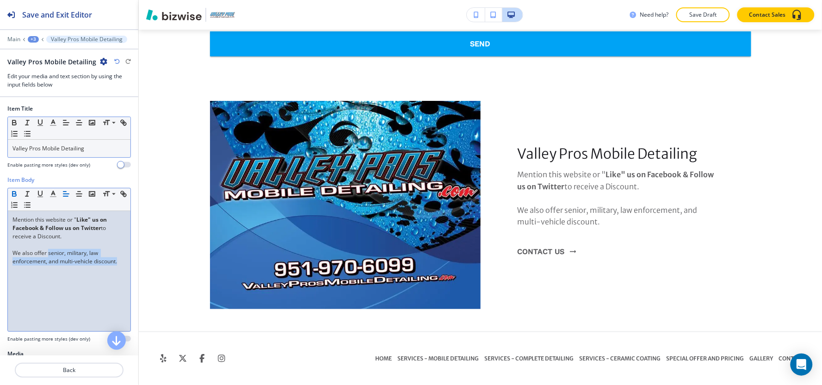
drag, startPoint x: 48, startPoint y: 252, endPoint x: 62, endPoint y: 274, distance: 26.6
click at [62, 274] on div "Mention this website or " Like" us on Facebook & Follow us on Twitter to receiv…" at bounding box center [69, 271] width 123 height 120
click at [12, 195] on icon "button" at bounding box center [14, 194] width 8 height 8
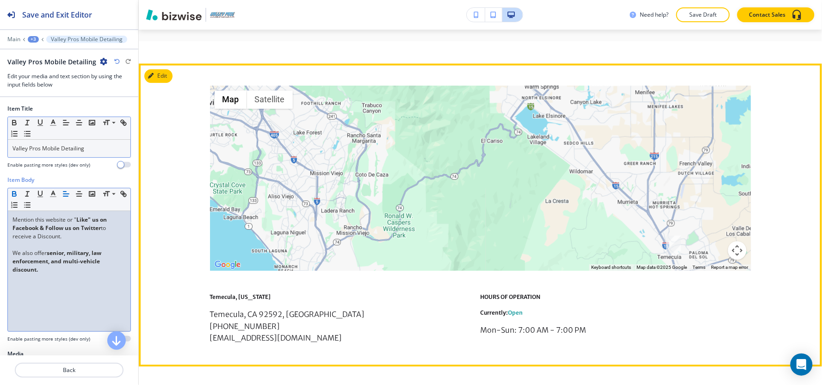
scroll to position [514, 0]
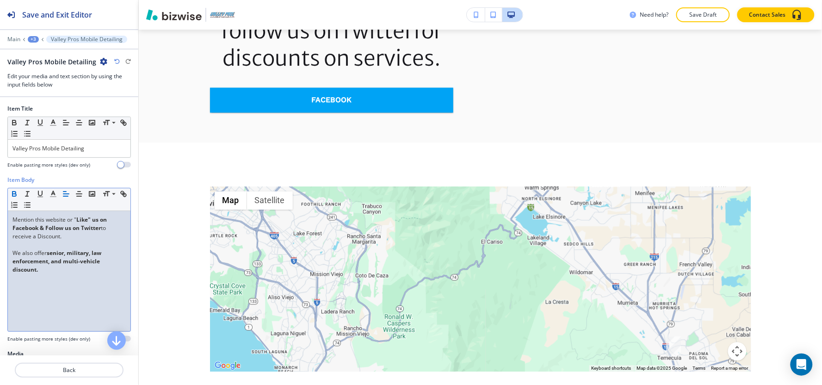
click at [30, 41] on div "+3" at bounding box center [33, 39] width 11 height 6
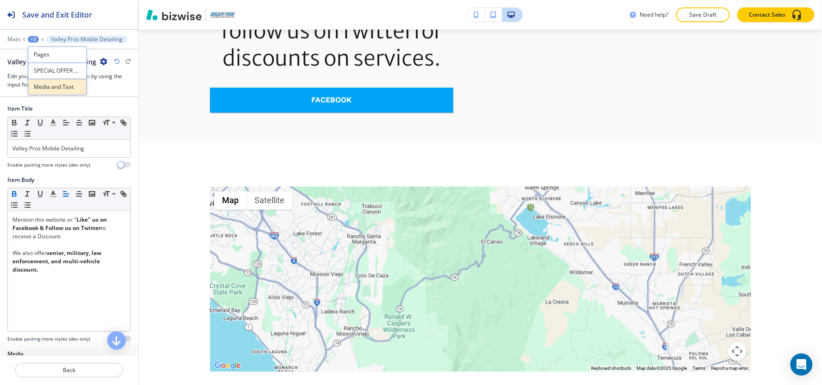
click at [47, 82] on button "Media and Text" at bounding box center [57, 87] width 59 height 17
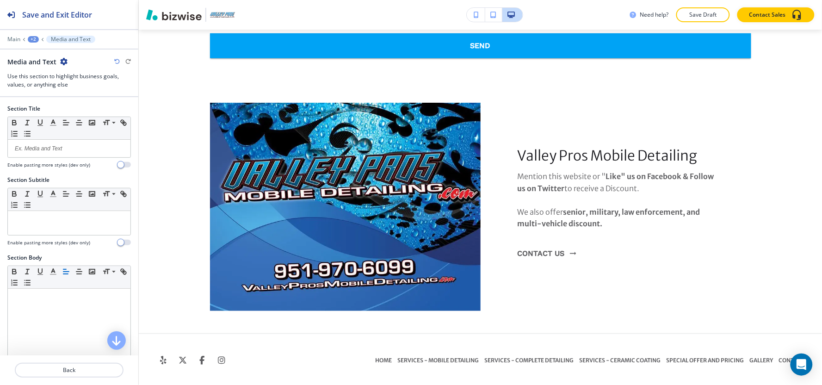
scroll to position [1233, 0]
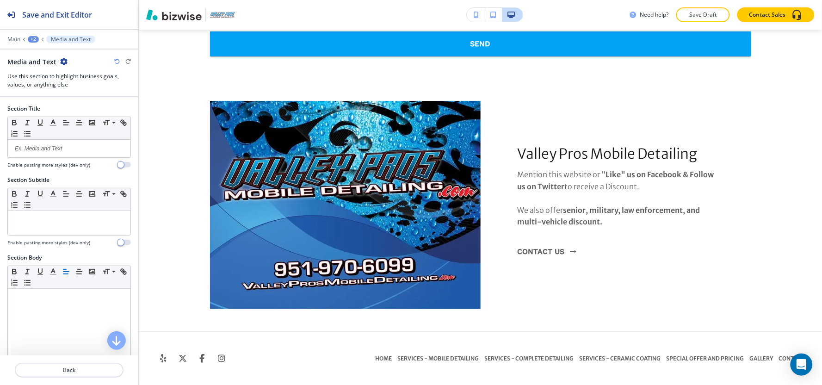
click at [31, 41] on div "+2" at bounding box center [33, 39] width 11 height 6
click at [36, 65] on button "SPECIAL OFFER AND PRICING" at bounding box center [57, 70] width 59 height 17
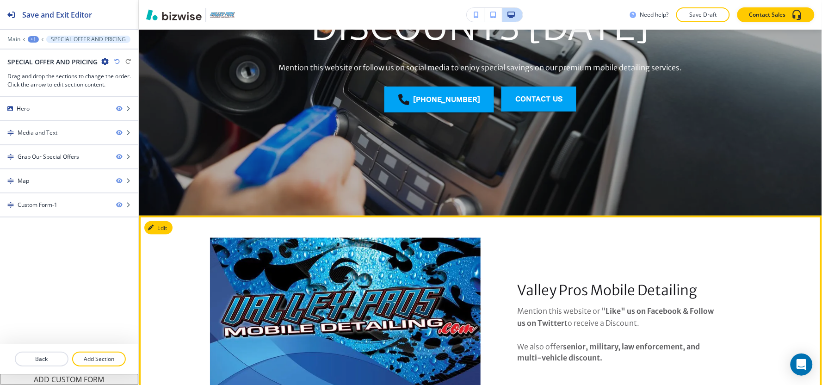
scroll to position [184, 0]
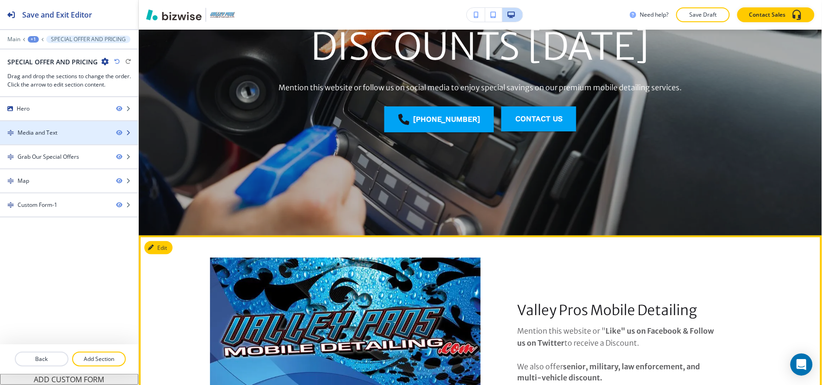
click at [35, 137] on div at bounding box center [69, 140] width 138 height 7
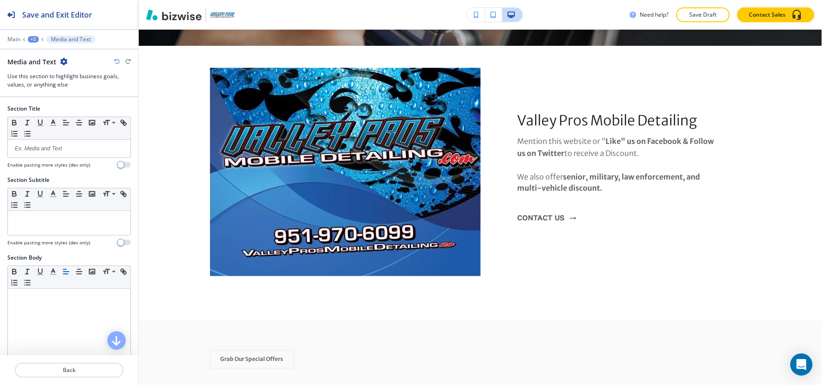
scroll to position [389, 0]
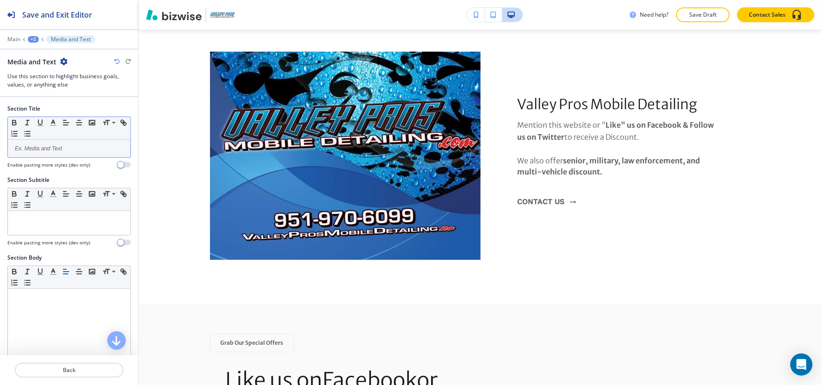
click at [58, 149] on p at bounding box center [68, 148] width 113 height 8
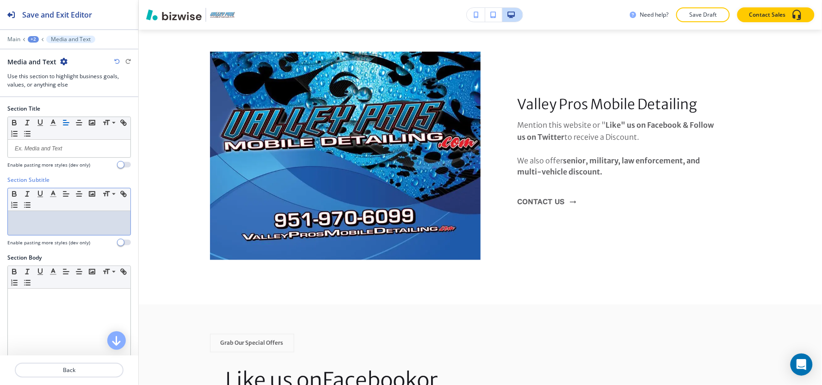
click at [66, 215] on div at bounding box center [69, 223] width 123 height 24
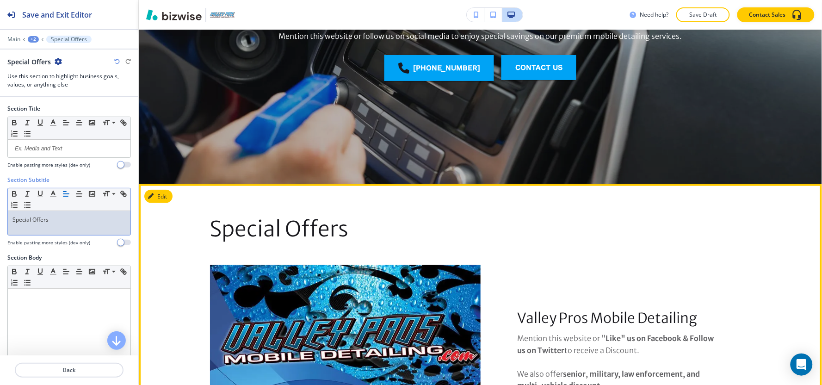
scroll to position [30, 0]
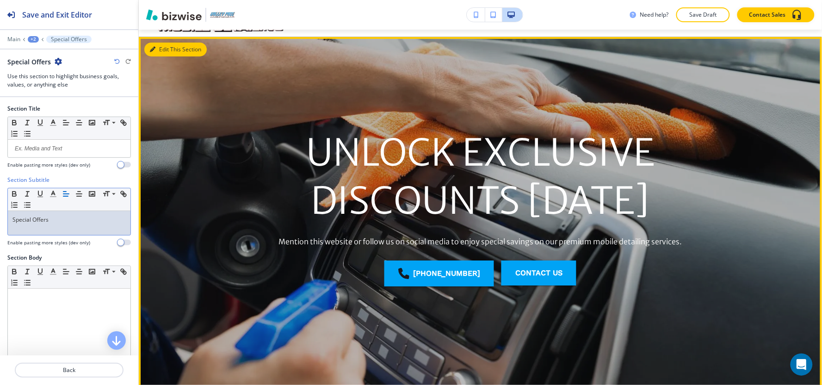
click at [163, 47] on button "Edit This Section" at bounding box center [175, 50] width 62 height 14
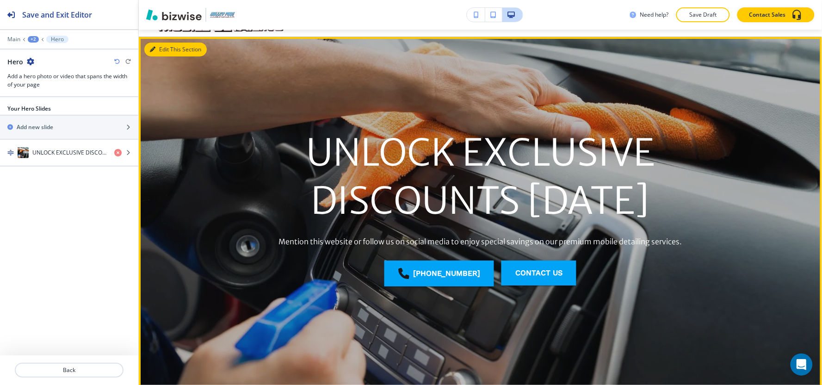
scroll to position [37, 0]
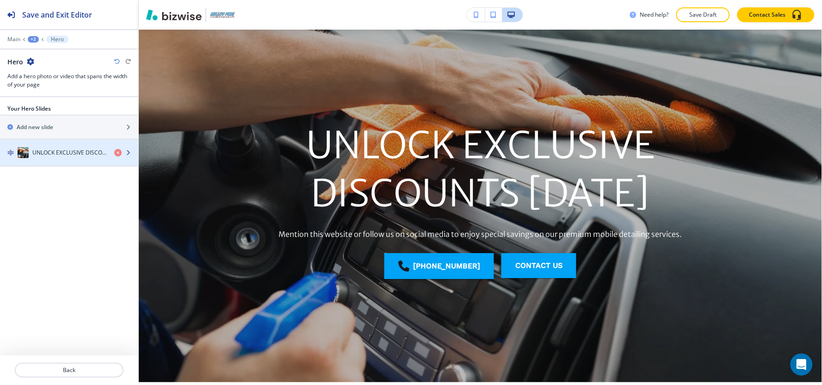
click at [61, 163] on div "button" at bounding box center [69, 161] width 138 height 7
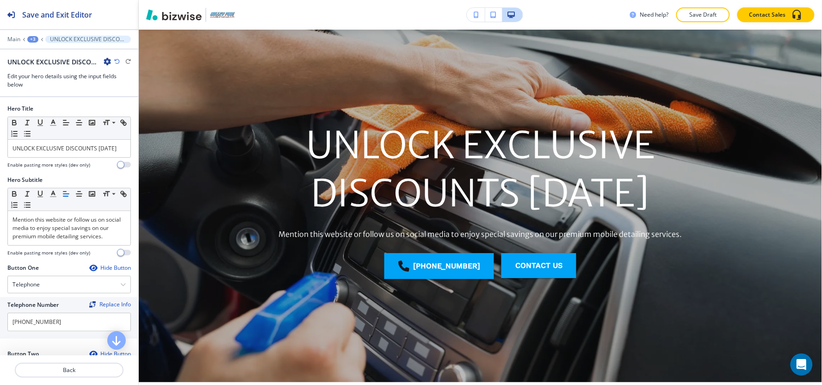
scroll to position [128, 0]
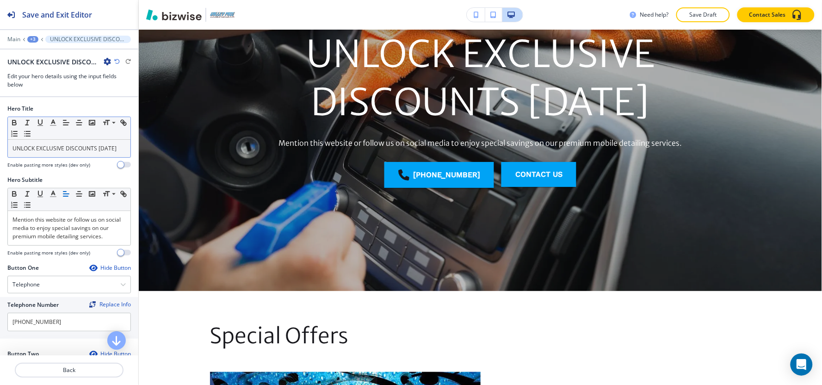
click at [75, 155] on div "UNLOCK EXCLUSIVE DISCOUNTS [DATE]" at bounding box center [69, 149] width 123 height 18
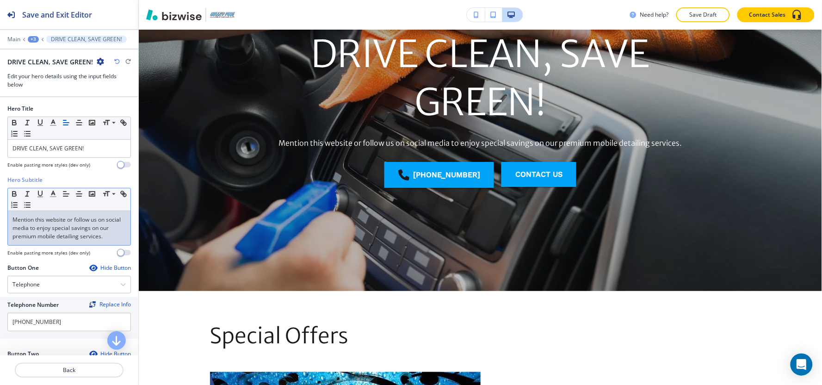
click at [49, 223] on p "Mention this website or follow us on social media to enjoy special savings on o…" at bounding box center [68, 227] width 113 height 25
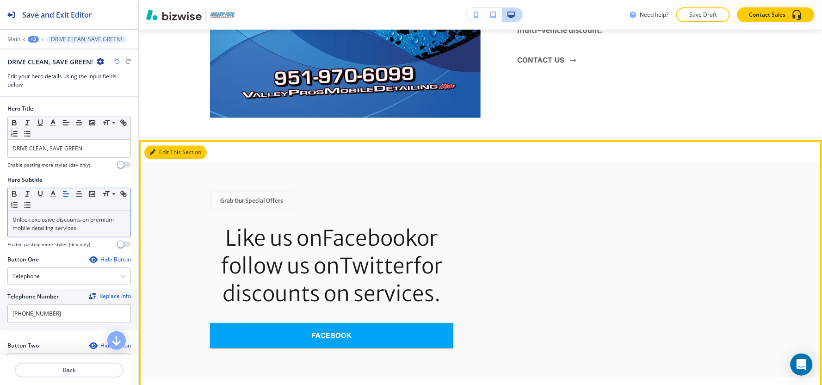
click at [160, 153] on button "Edit This Section" at bounding box center [175, 152] width 62 height 14
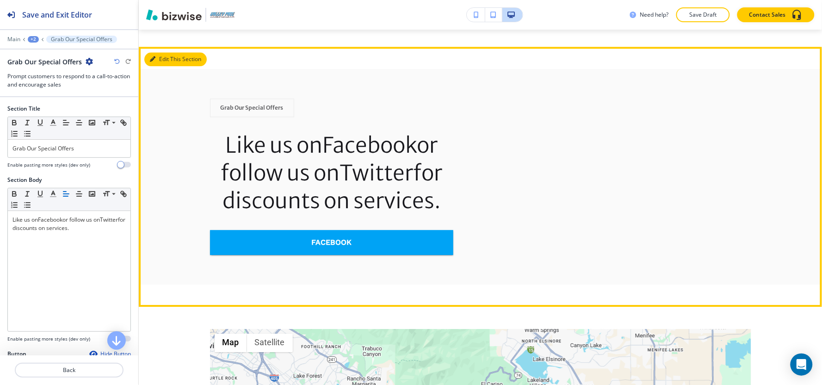
scroll to position [700, 0]
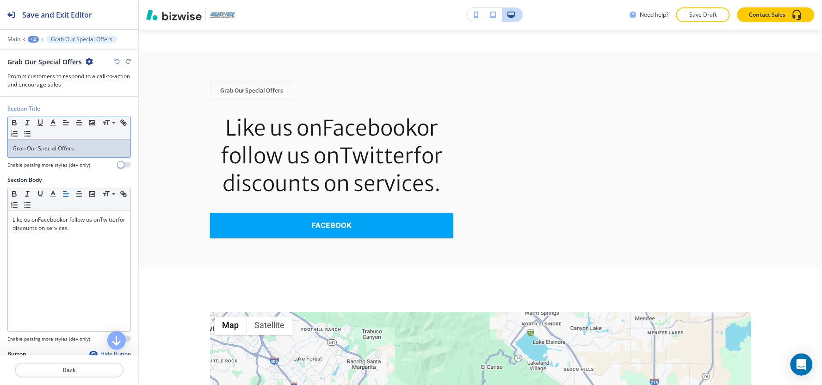
click at [88, 148] on p "Grab Our Special Offers" at bounding box center [68, 148] width 113 height 8
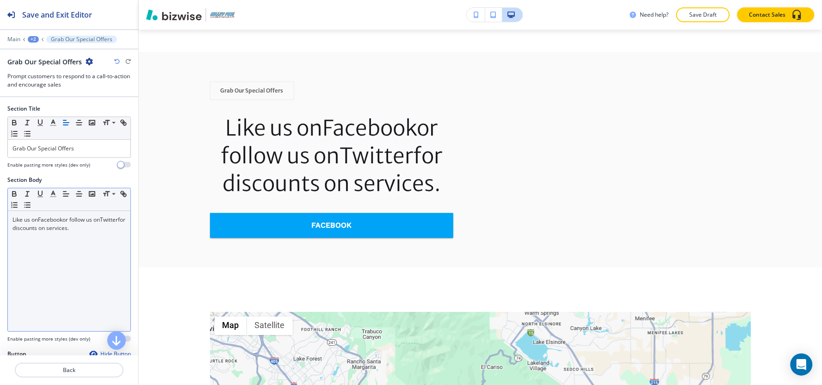
click at [92, 210] on div "Small Normal Large Huge" at bounding box center [69, 199] width 123 height 23
click at [92, 221] on link "or follow us on" at bounding box center [80, 219] width 37 height 8
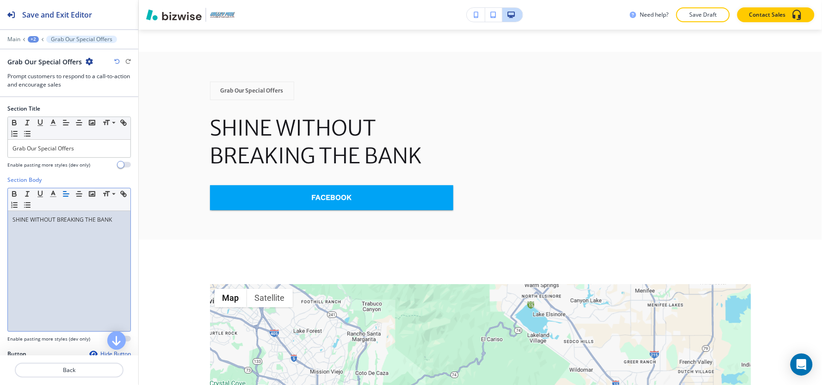
click at [74, 158] on div at bounding box center [68, 160] width 123 height 4
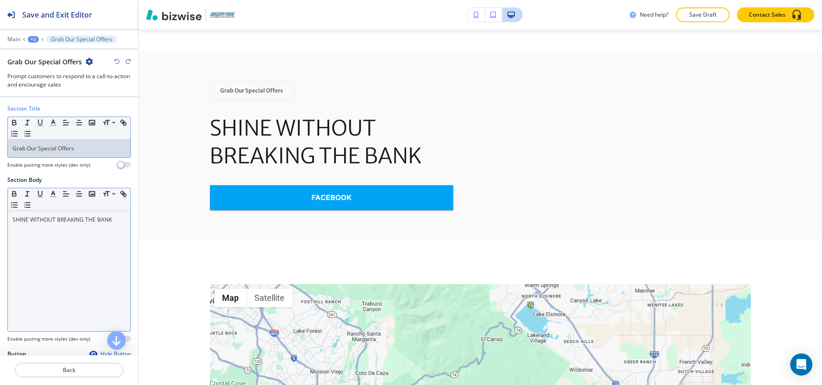
click at [78, 151] on p "Grab Our Special Offers" at bounding box center [68, 148] width 113 height 8
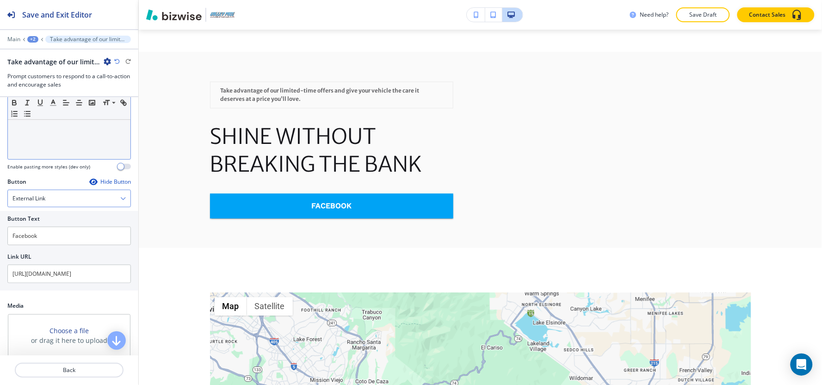
scroll to position [205, 0]
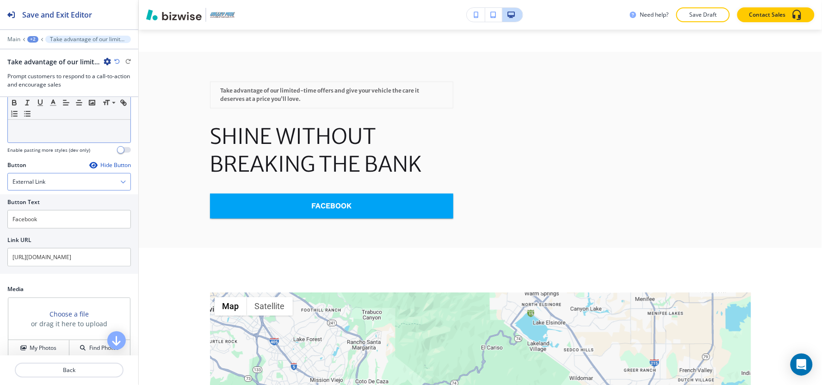
click at [57, 184] on div "External Link" at bounding box center [69, 181] width 123 height 17
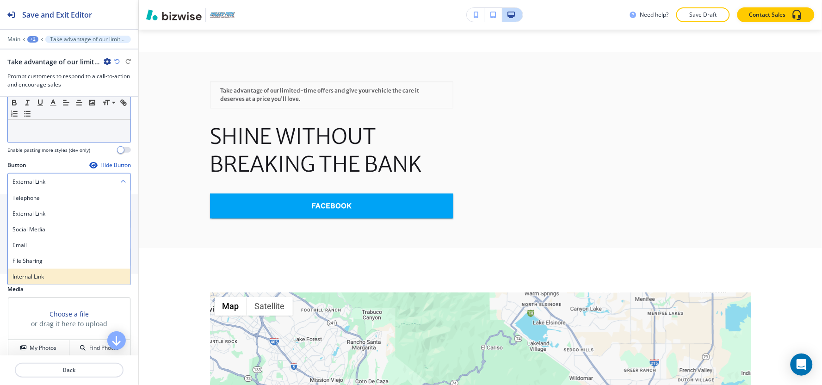
click at [34, 281] on div "Internal Link" at bounding box center [69, 277] width 123 height 16
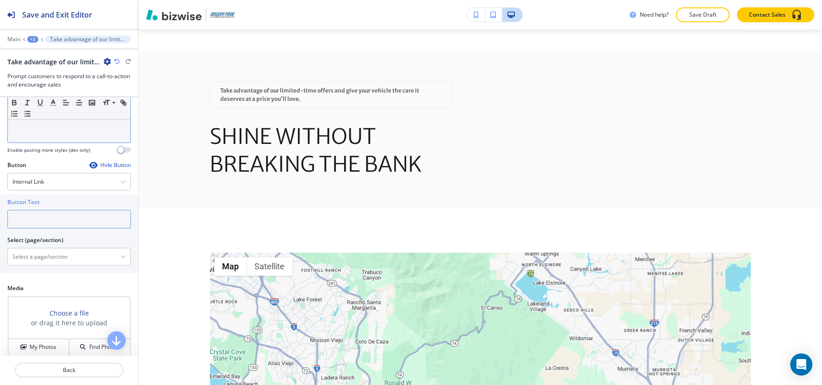
click at [43, 216] on input "text" at bounding box center [68, 219] width 123 height 18
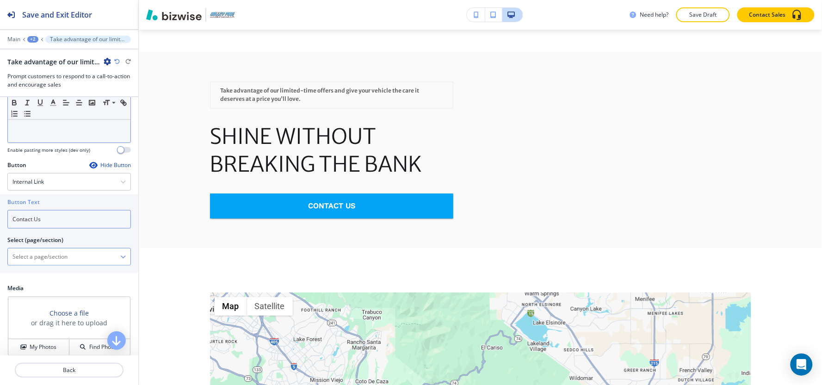
type input "Contact Us"
click at [51, 252] on \(page\/section\) "Manual Input" at bounding box center [64, 257] width 112 height 16
paste \(page\/section\) "Contact Us"
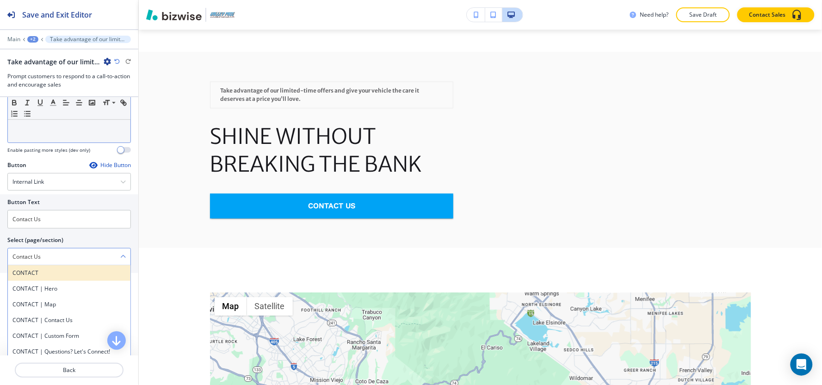
click at [39, 275] on h4 "CONTACT" at bounding box center [68, 273] width 113 height 8
type \(page\/section\) "CONTACT"
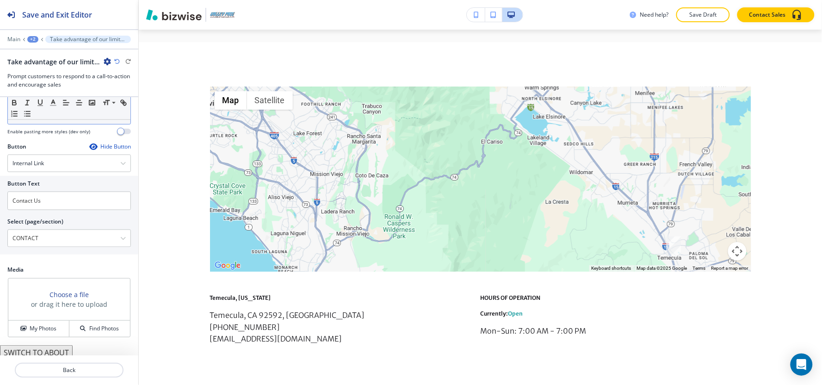
scroll to position [229, 0]
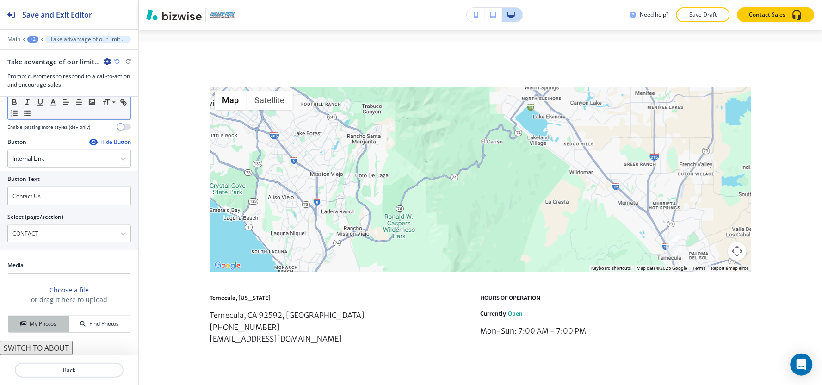
click at [48, 323] on h4 "My Photos" at bounding box center [43, 323] width 27 height 8
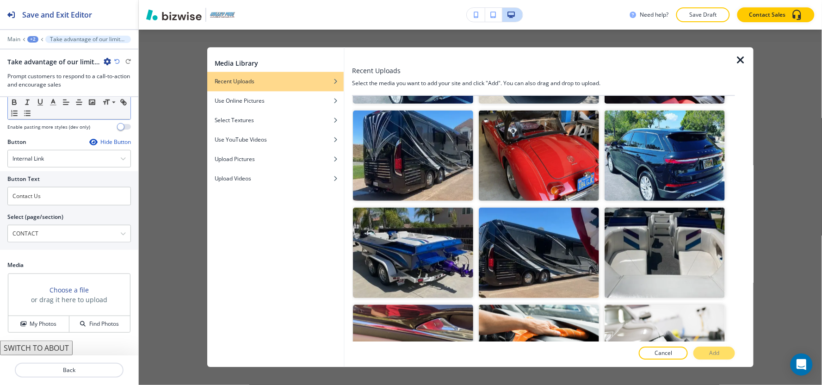
scroll to position [359, 0]
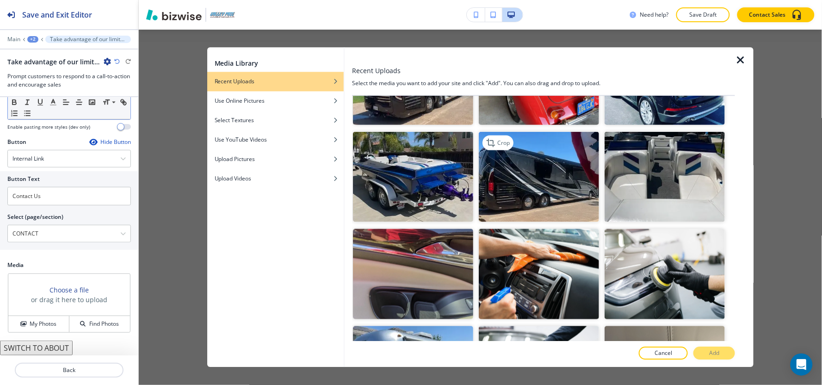
click at [529, 167] on img "button" at bounding box center [539, 176] width 120 height 90
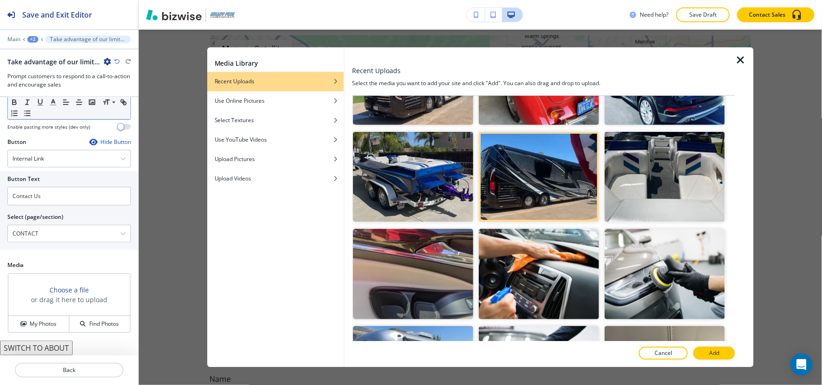
click at [713, 352] on p "Add" at bounding box center [714, 353] width 10 height 8
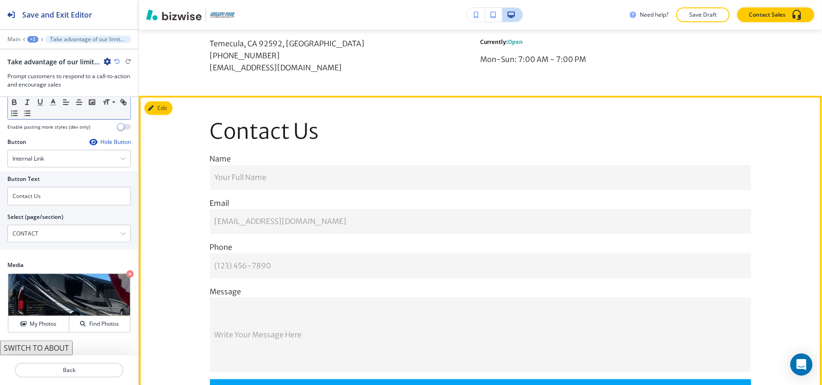
scroll to position [1208, 0]
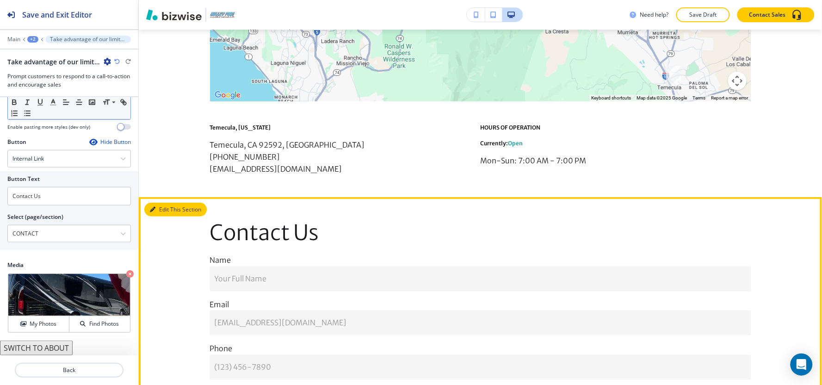
click at [162, 216] on button "Edit This Section" at bounding box center [175, 209] width 62 height 14
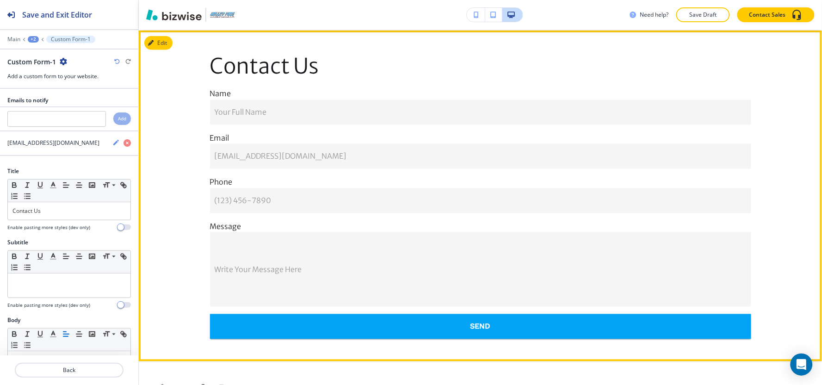
scroll to position [1384, 0]
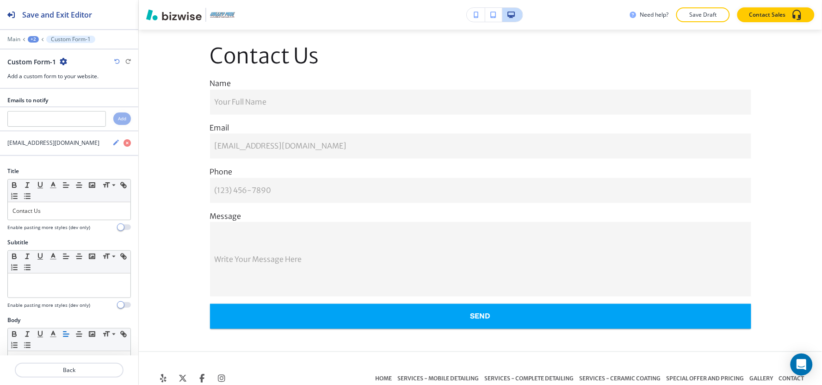
click at [35, 39] on div "+2" at bounding box center [33, 39] width 11 height 6
click at [35, 49] on button "Pages" at bounding box center [57, 54] width 59 height 16
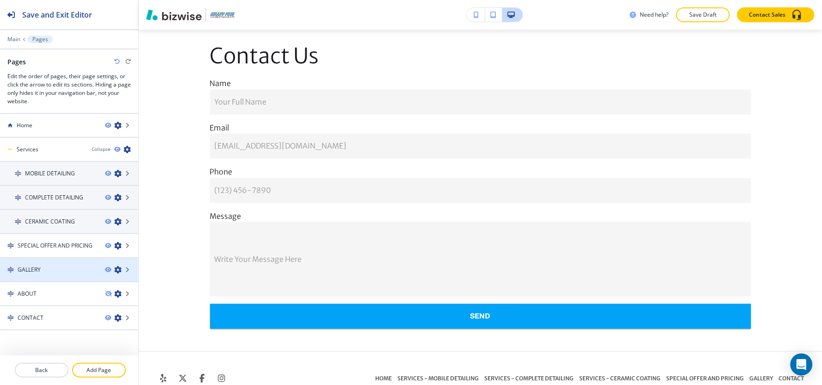
click at [67, 267] on div "GALLERY" at bounding box center [49, 269] width 98 height 8
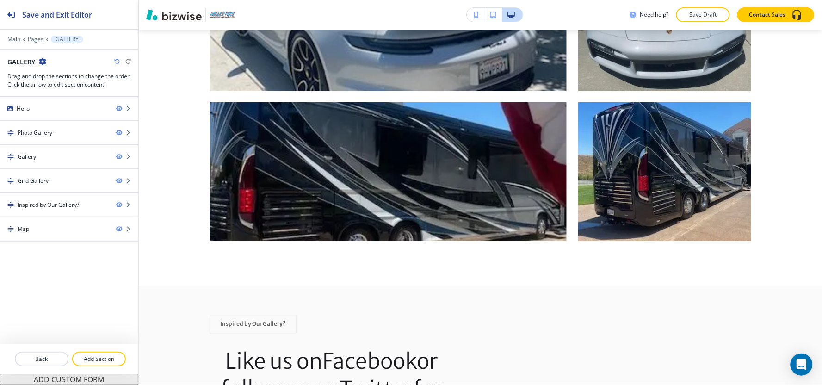
scroll to position [0, 0]
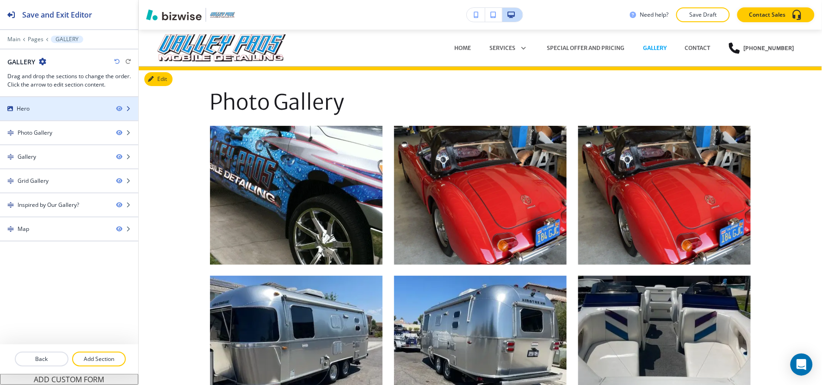
click at [31, 110] on div "Hero" at bounding box center [54, 108] width 109 height 8
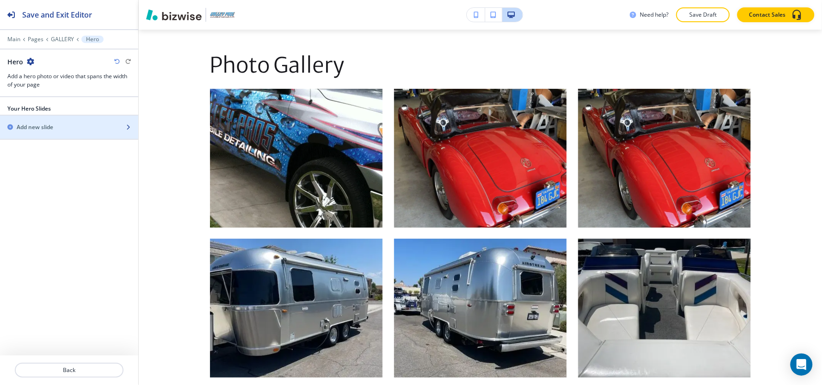
click at [41, 128] on h2 "Add new slide" at bounding box center [35, 127] width 37 height 8
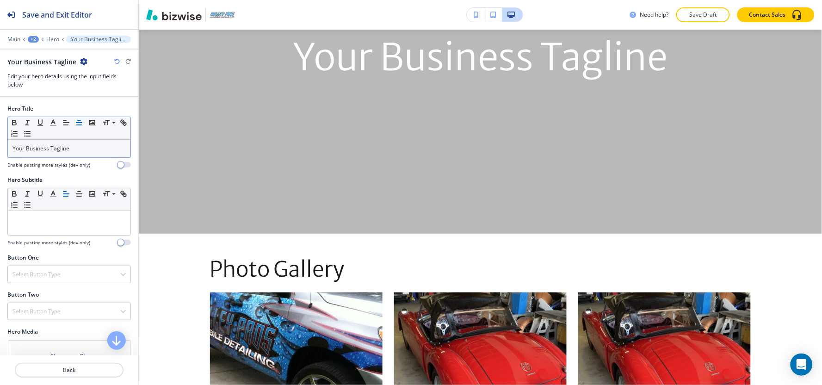
scroll to position [189, 0]
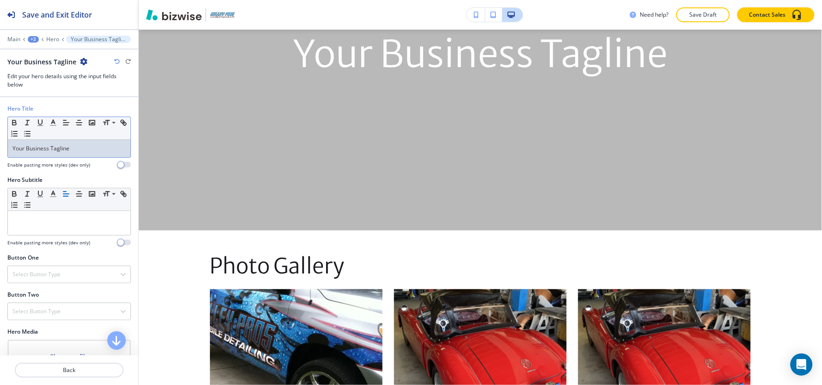
click at [60, 146] on p "Your Business Tagline" at bounding box center [68, 148] width 113 height 8
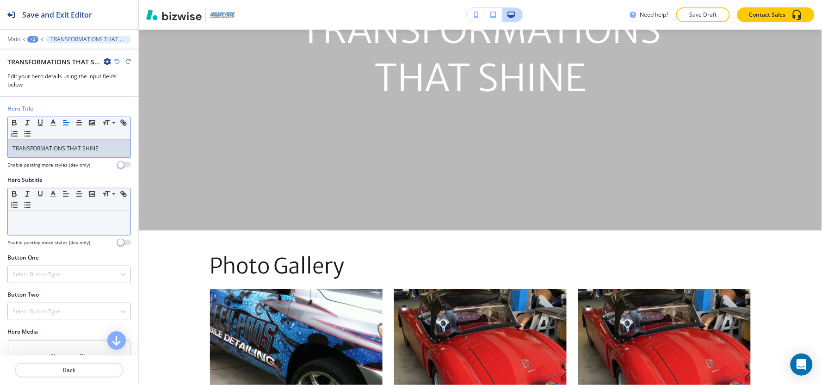
click at [72, 227] on div at bounding box center [69, 223] width 123 height 24
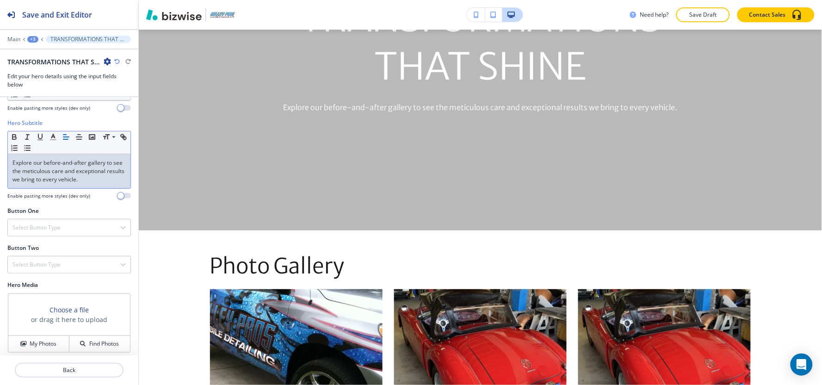
scroll to position [62, 0]
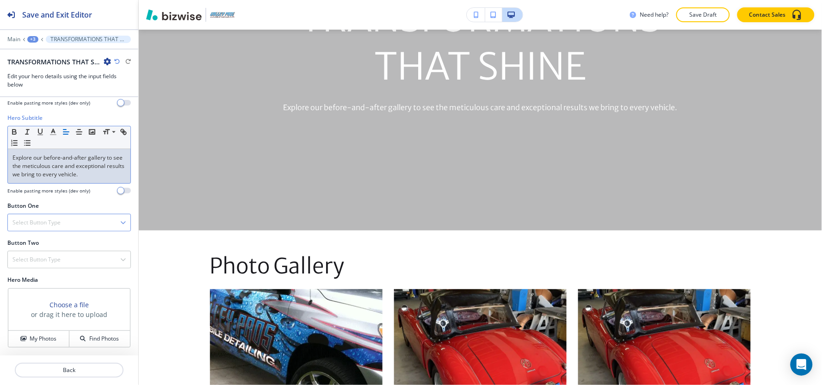
click at [46, 228] on div "Select Button Type" at bounding box center [69, 222] width 123 height 17
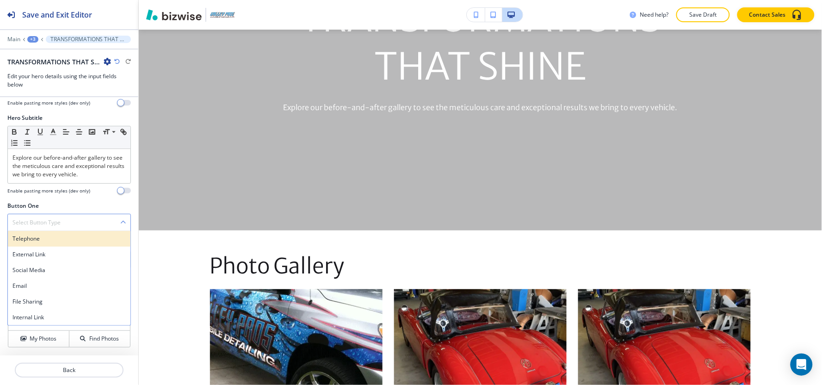
click at [43, 243] on div "Telephone" at bounding box center [69, 239] width 123 height 16
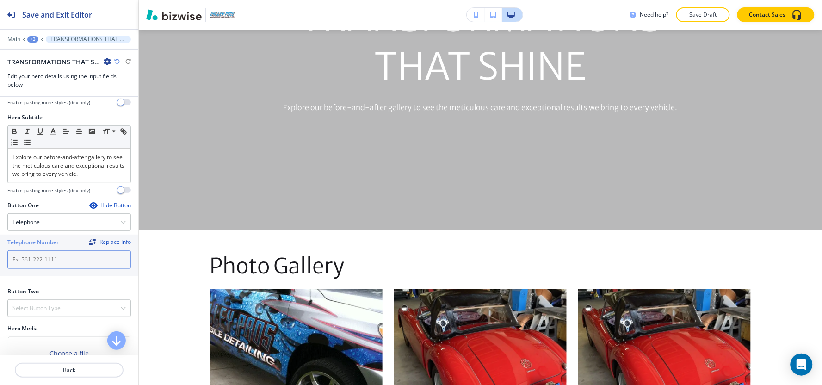
click at [54, 255] on input "text" at bounding box center [68, 259] width 123 height 18
paste input "[PHONE_NUMBER]"
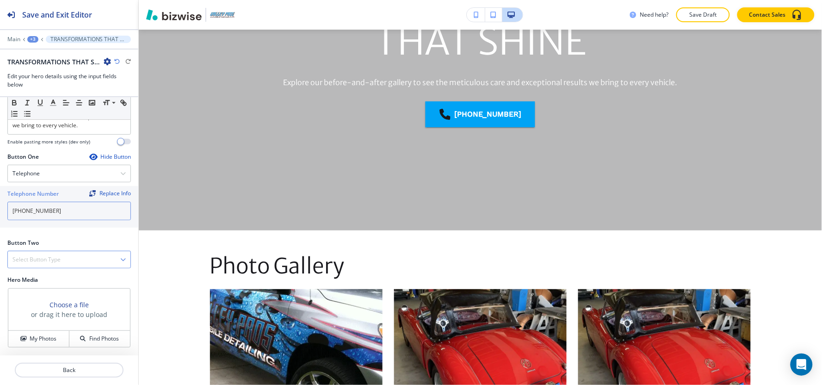
type input "[PHONE_NUMBER]"
click at [48, 259] on h4 "Select Button Type" at bounding box center [36, 259] width 48 height 8
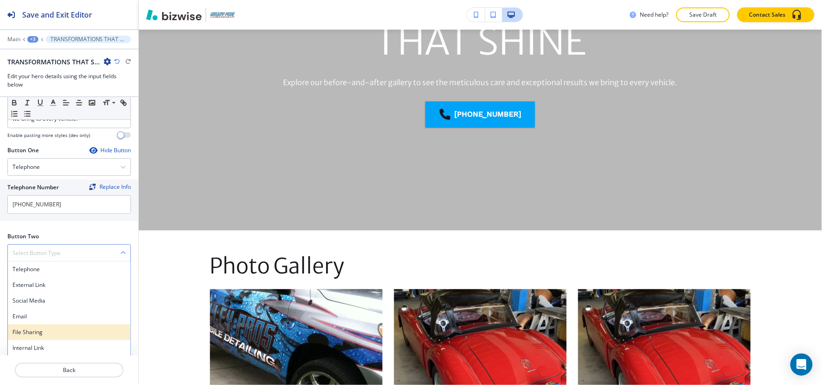
scroll to position [118, 0]
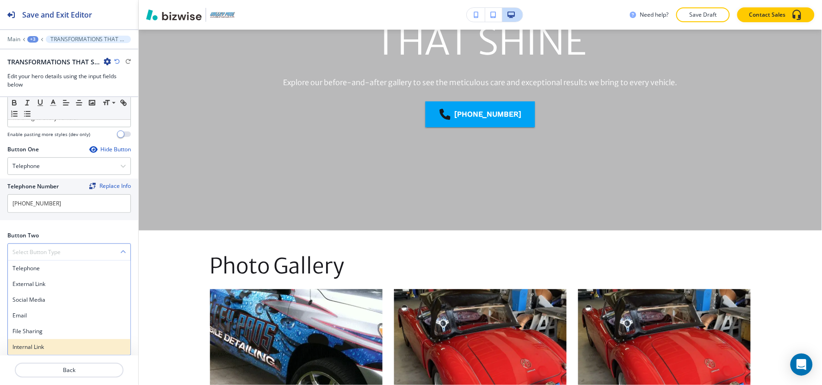
click at [25, 347] on h4 "Internal Link" at bounding box center [68, 347] width 113 height 8
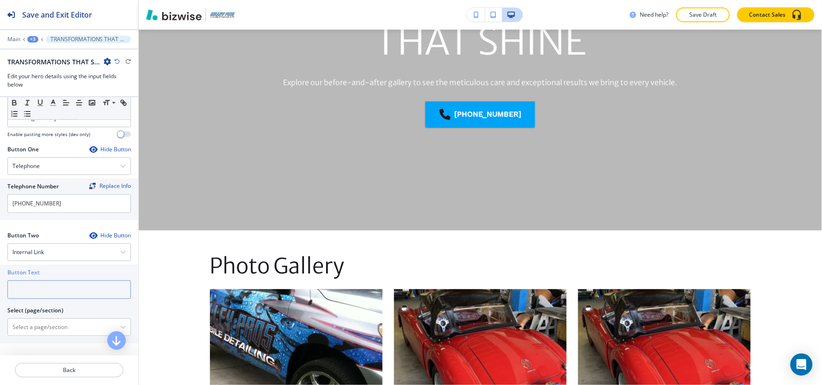
click at [47, 290] on input "text" at bounding box center [68, 289] width 123 height 18
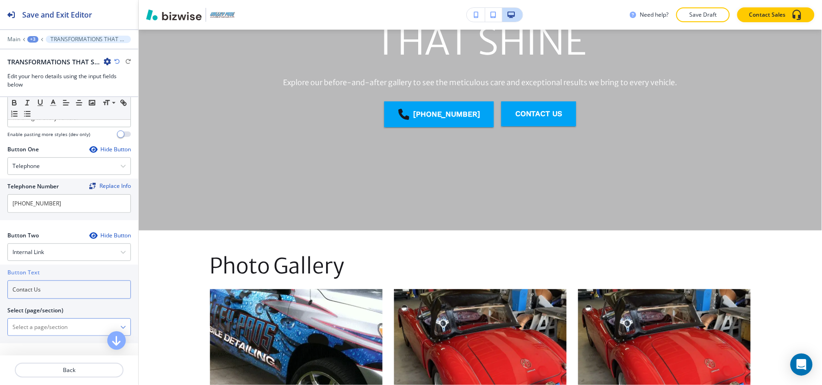
type input "Contact Us"
click at [44, 324] on \(page\/section\) "Manual Input" at bounding box center [64, 327] width 112 height 16
paste \(page\/section\) "Contact Us"
click at [35, 339] on h4 "CONTACT" at bounding box center [68, 343] width 113 height 8
type \(page\/section\) "CONTACT"
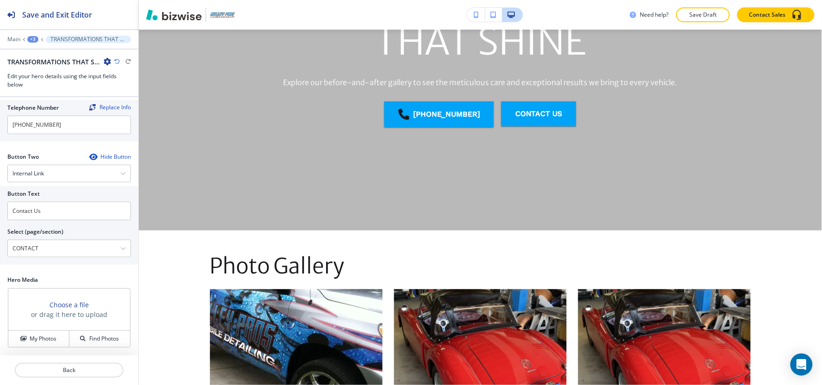
scroll to position [0, 0]
click at [34, 333] on button "My Photos" at bounding box center [38, 339] width 61 height 16
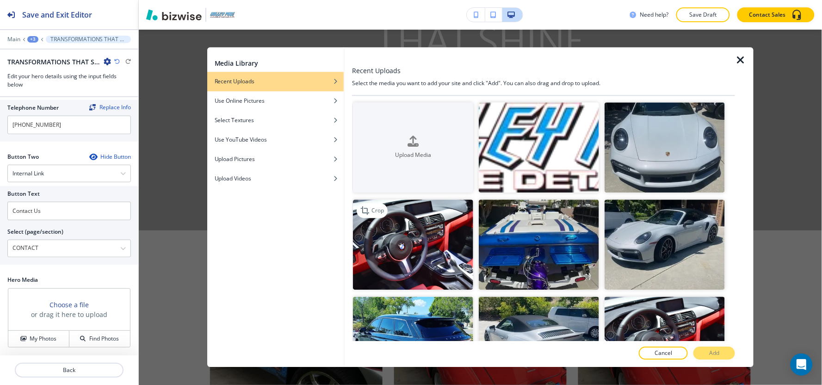
click at [421, 253] on img "button" at bounding box center [413, 244] width 120 height 90
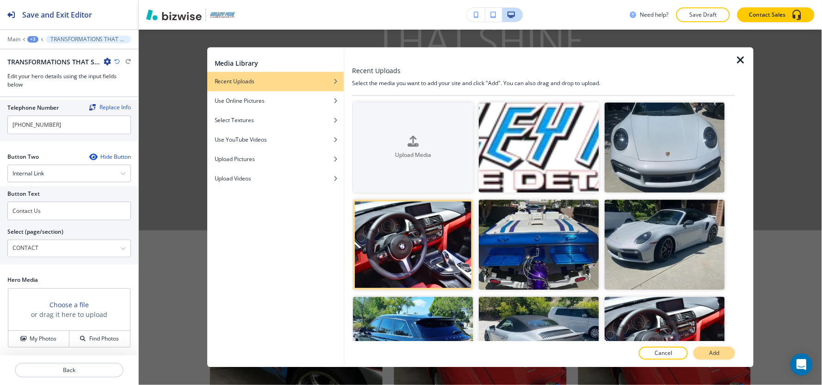
click at [706, 356] on button "Add" at bounding box center [714, 353] width 42 height 13
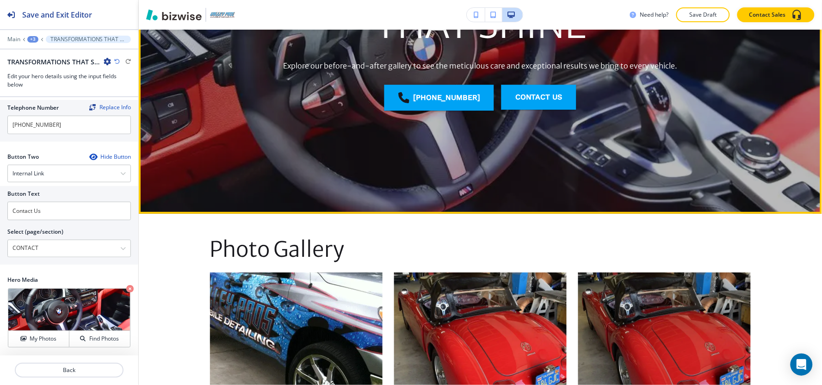
scroll to position [411, 0]
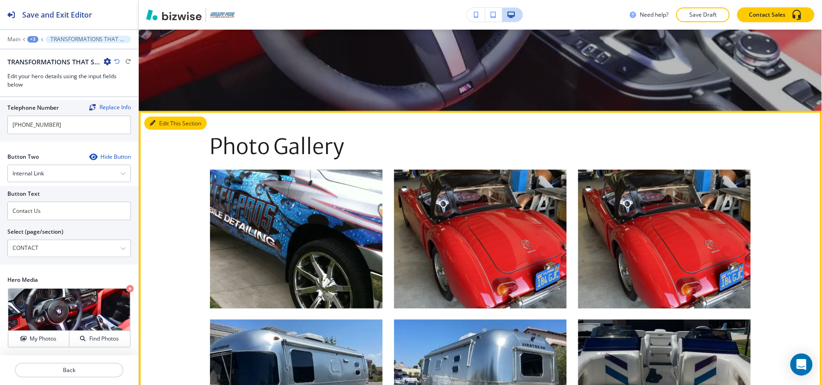
click at [163, 121] on button "Edit This Section" at bounding box center [175, 124] width 62 height 14
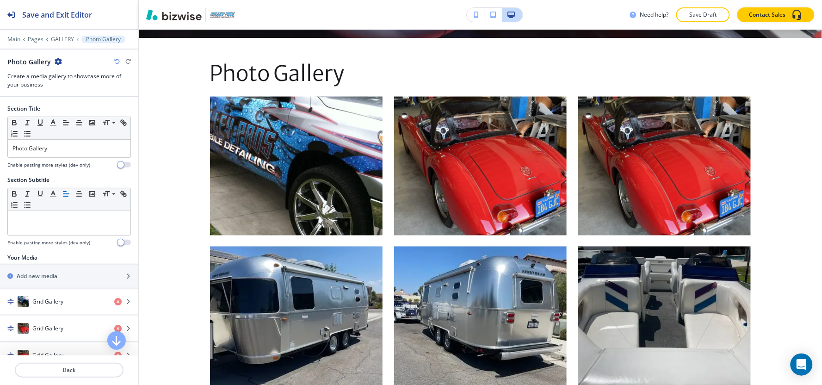
scroll to position [389, 0]
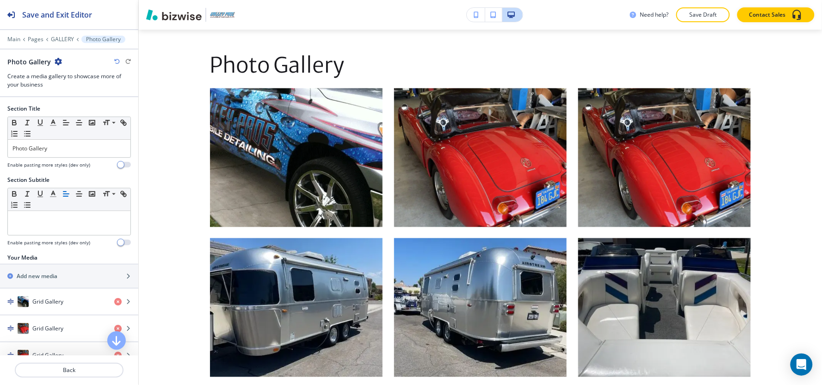
click at [56, 58] on icon "button" at bounding box center [58, 61] width 7 height 7
click at [94, 114] on button "Delete Section" at bounding box center [83, 110] width 59 height 17
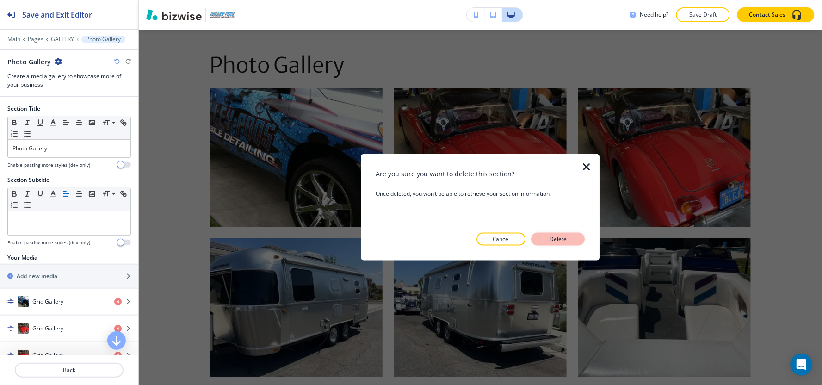
drag, startPoint x: 554, startPoint y: 240, endPoint x: 250, endPoint y: 249, distance: 304.3
click at [552, 240] on p "Delete" at bounding box center [558, 239] width 22 height 8
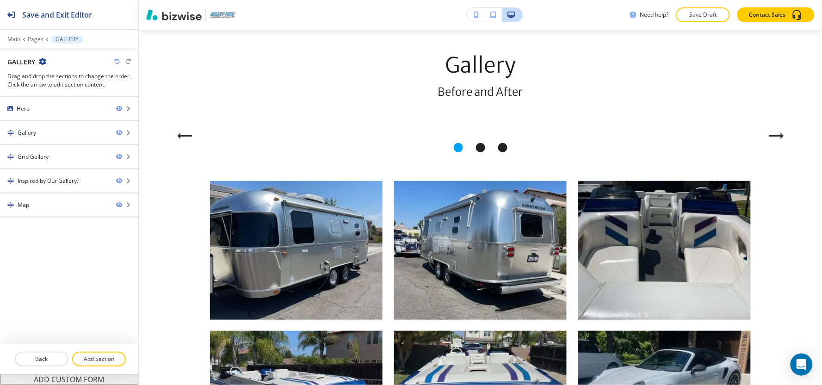
drag, startPoint x: 89, startPoint y: 362, endPoint x: 130, endPoint y: 345, distance: 44.4
click at [90, 362] on p "Add Section" at bounding box center [99, 359] width 52 height 8
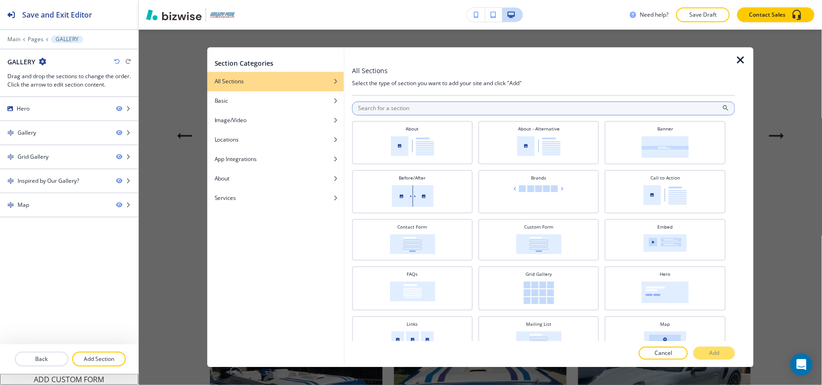
click at [399, 103] on input "text" at bounding box center [543, 108] width 383 height 14
type input "b"
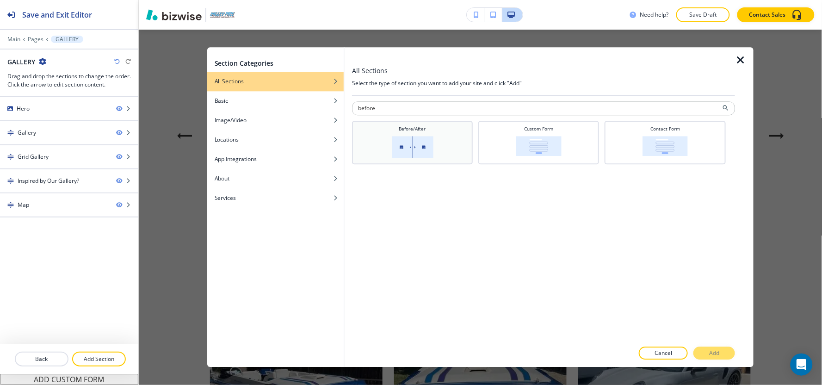
type input "before"
click at [422, 155] on img at bounding box center [413, 147] width 42 height 22
click at [725, 353] on button "Add" at bounding box center [714, 353] width 42 height 13
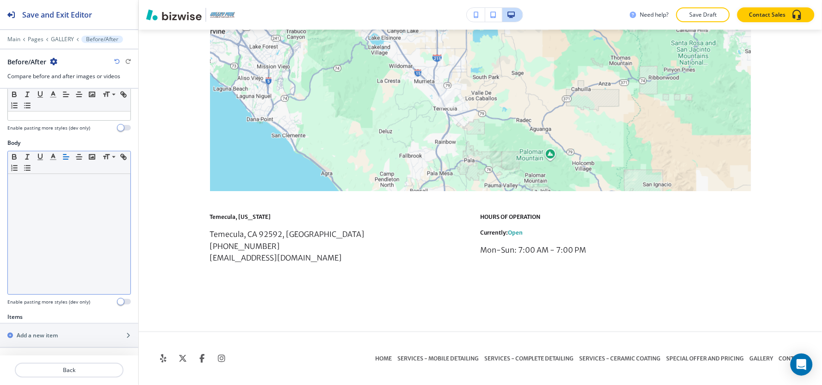
scroll to position [2121, 0]
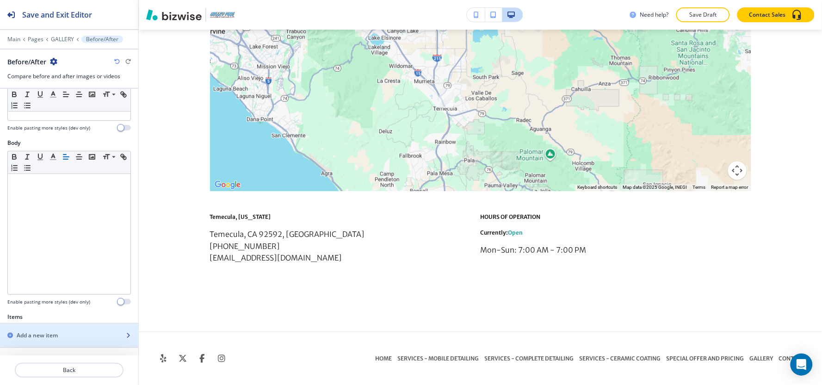
click at [70, 339] on div "button" at bounding box center [69, 342] width 138 height 7
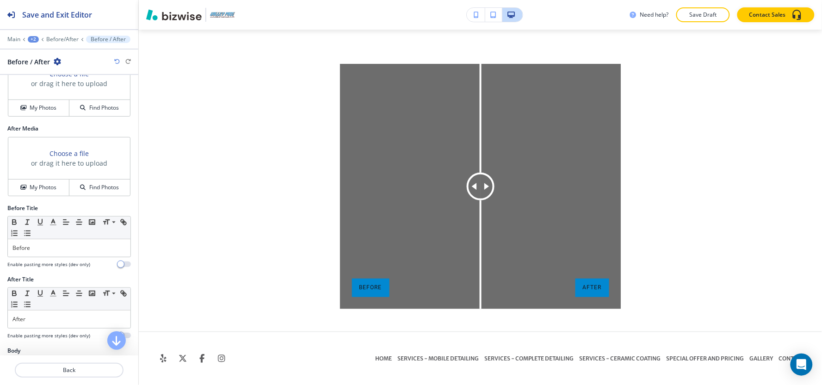
scroll to position [0, 0]
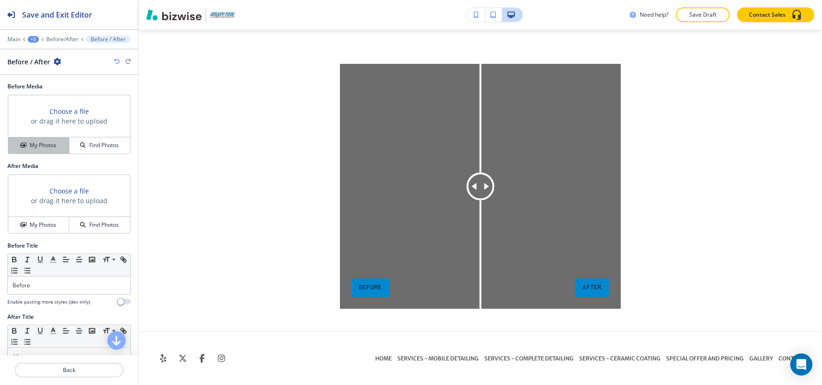
click at [45, 148] on h4 "My Photos" at bounding box center [43, 145] width 27 height 8
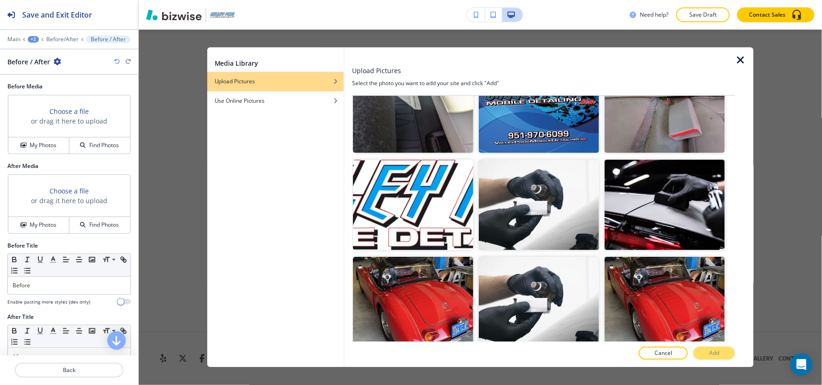
scroll to position [822, 0]
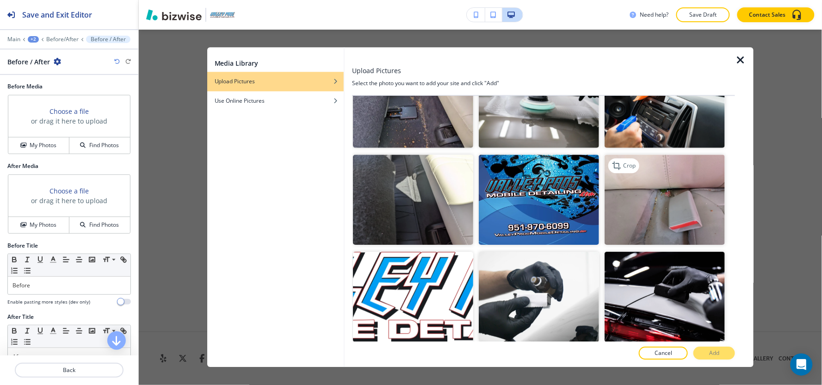
click at [689, 198] on img "button" at bounding box center [664, 199] width 120 height 90
click at [714, 354] on p "Add" at bounding box center [714, 353] width 10 height 8
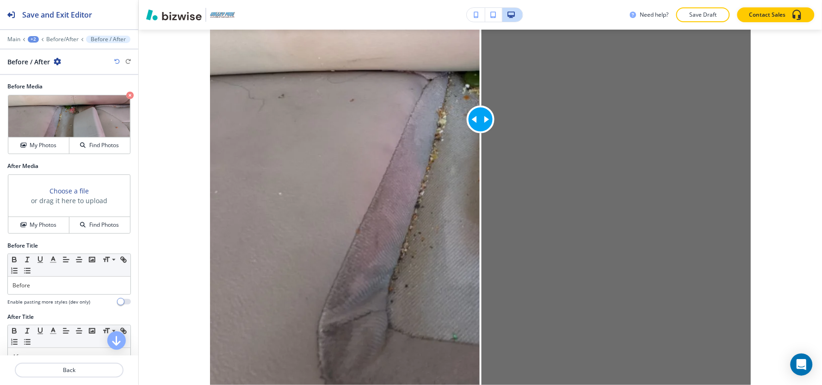
scroll to position [2700, 0]
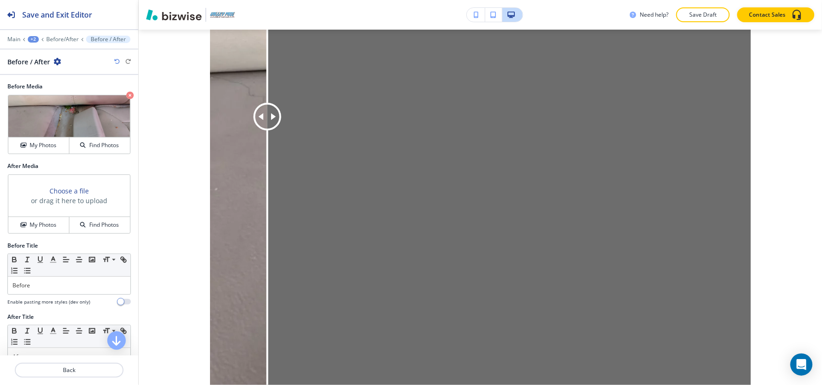
drag, startPoint x: 475, startPoint y: 107, endPoint x: 168, endPoint y: 123, distance: 307.4
click at [181, 123] on div "Before After Before After Before After" at bounding box center [480, 103] width 683 height 747
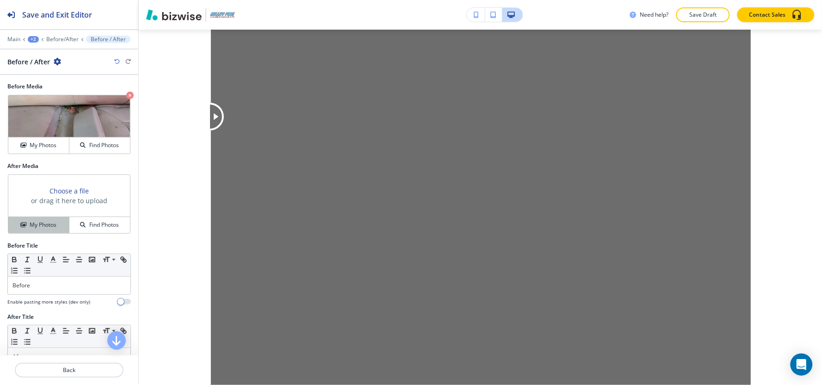
click at [54, 231] on button "My Photos" at bounding box center [38, 225] width 61 height 16
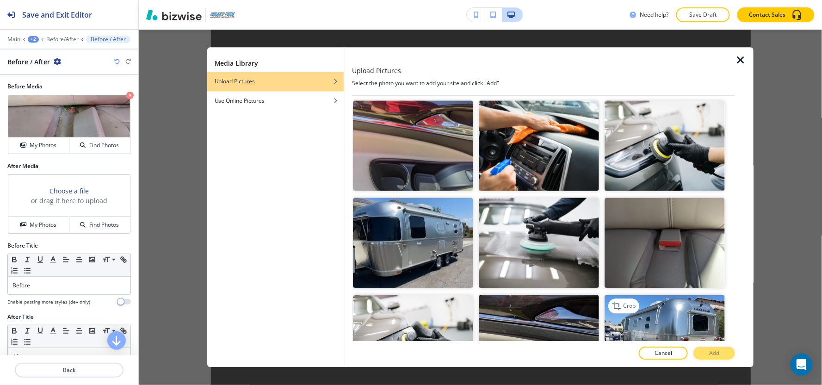
scroll to position [565, 0]
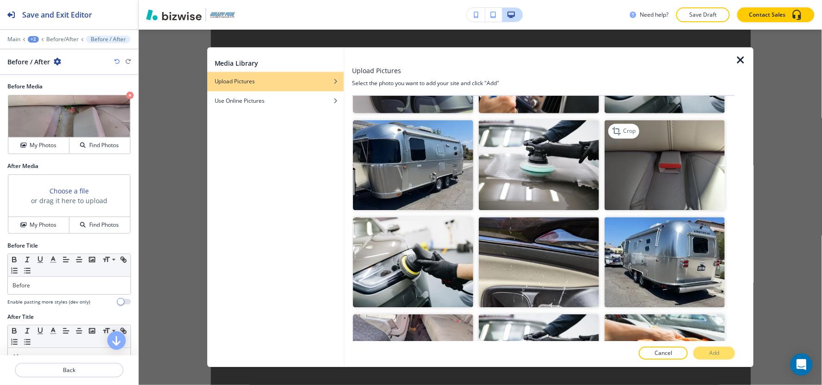
click at [661, 169] on img "button" at bounding box center [664, 165] width 120 height 90
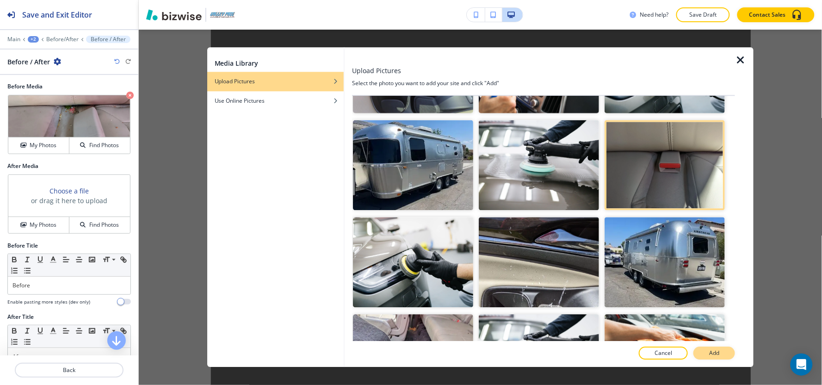
click at [715, 352] on p "Add" at bounding box center [714, 353] width 10 height 8
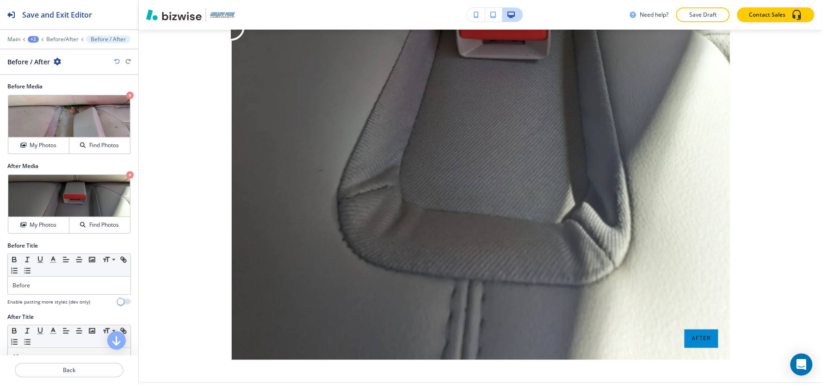
scroll to position [2813, 0]
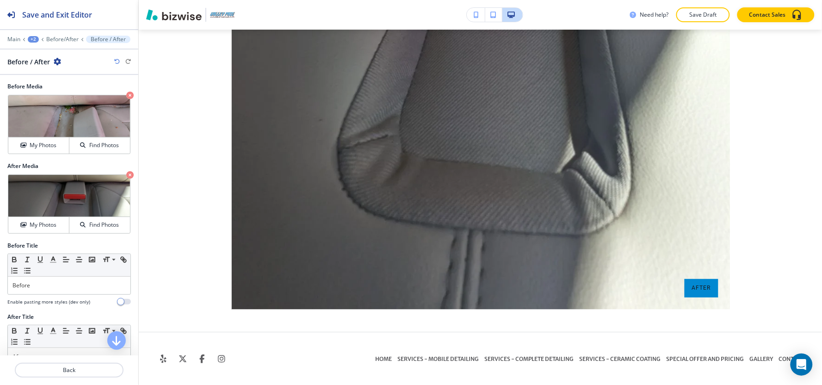
click at [56, 43] on div at bounding box center [69, 46] width 138 height 6
click at [57, 38] on p "Before/After" at bounding box center [62, 39] width 32 height 6
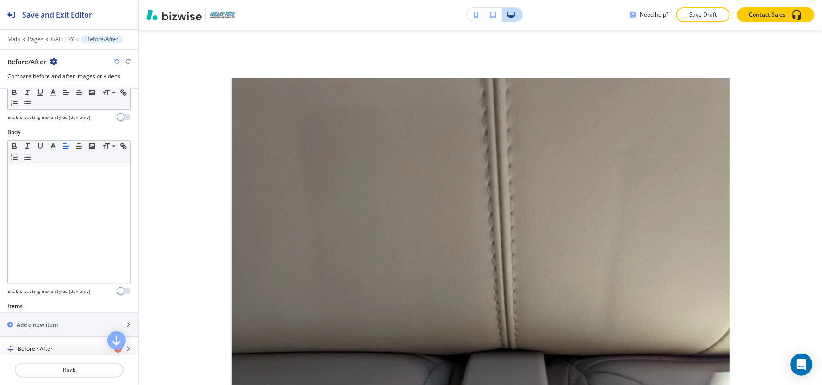
scroll to position [131, 0]
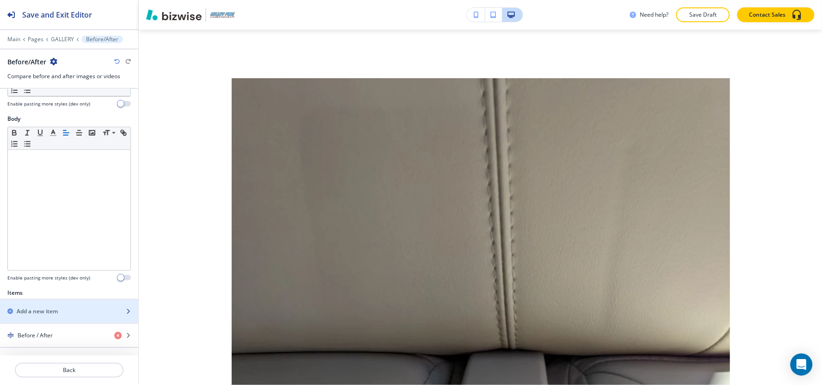
click at [40, 315] on div "button" at bounding box center [69, 318] width 138 height 7
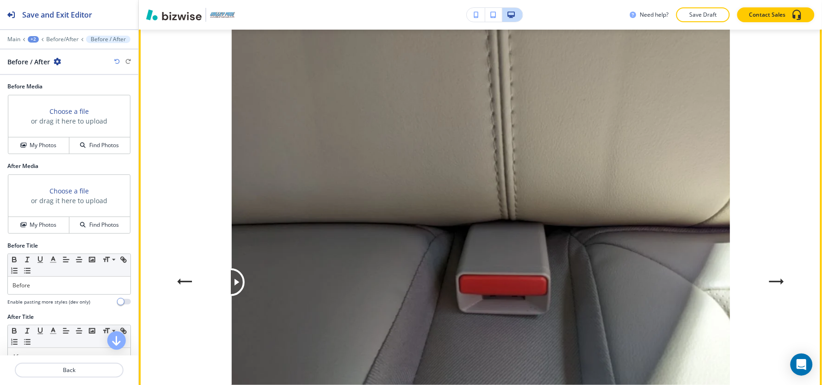
scroll to position [2583, 0]
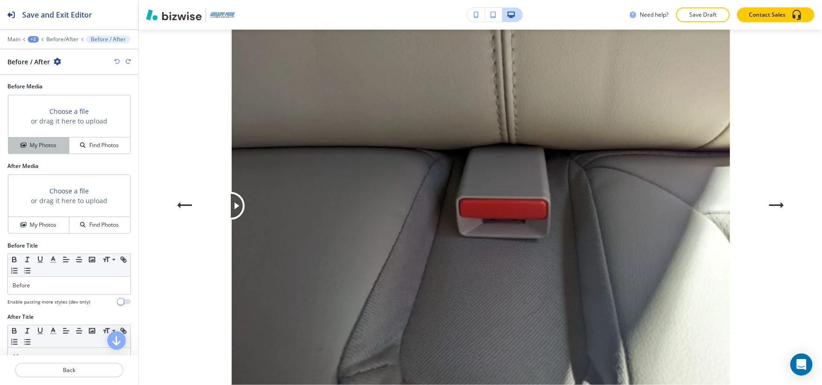
click at [42, 144] on h4 "My Photos" at bounding box center [43, 145] width 27 height 8
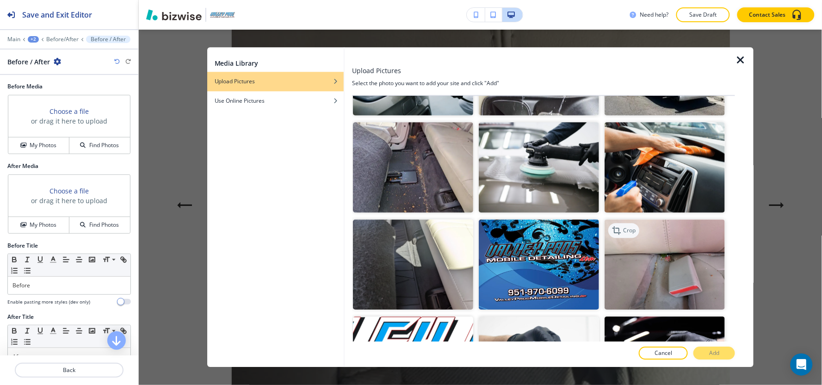
scroll to position [668, 0]
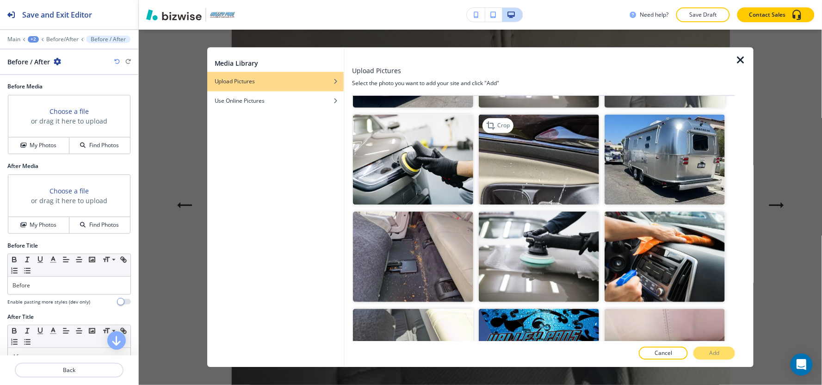
click at [533, 173] on img "button" at bounding box center [539, 159] width 120 height 90
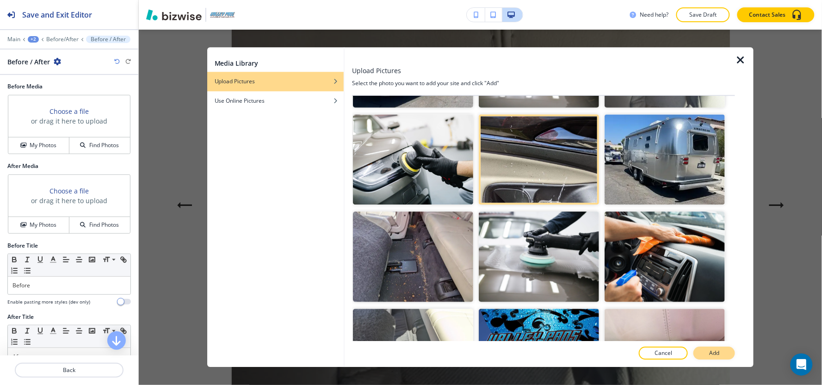
click at [703, 354] on button "Add" at bounding box center [714, 353] width 42 height 13
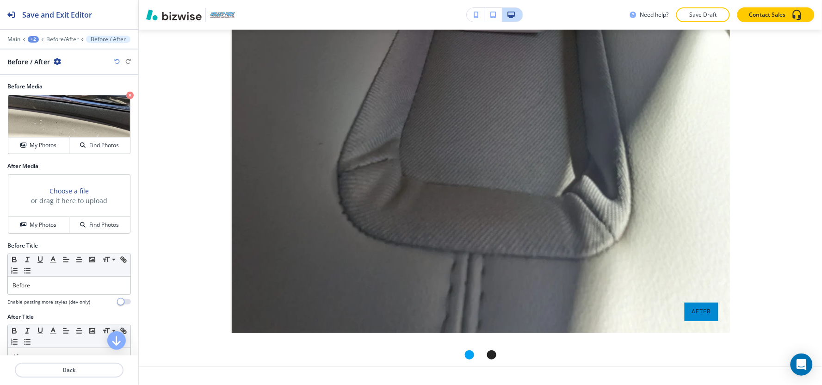
scroll to position [2823, 0]
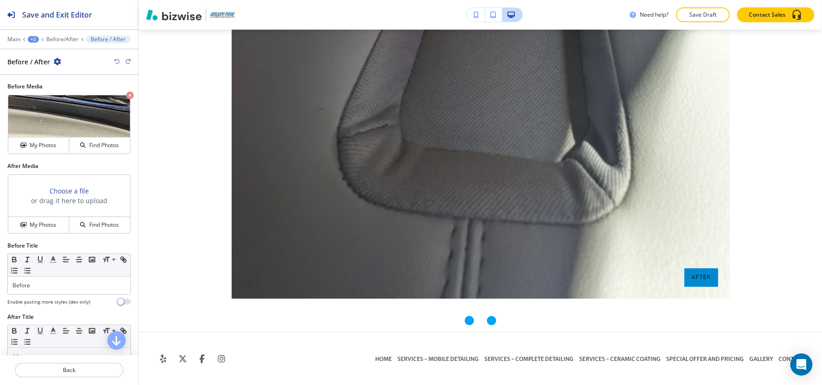
drag, startPoint x: 479, startPoint y: 320, endPoint x: 485, endPoint y: 320, distance: 5.1
click at [480, 320] on li "Go to slide 2" at bounding box center [491, 320] width 22 height 22
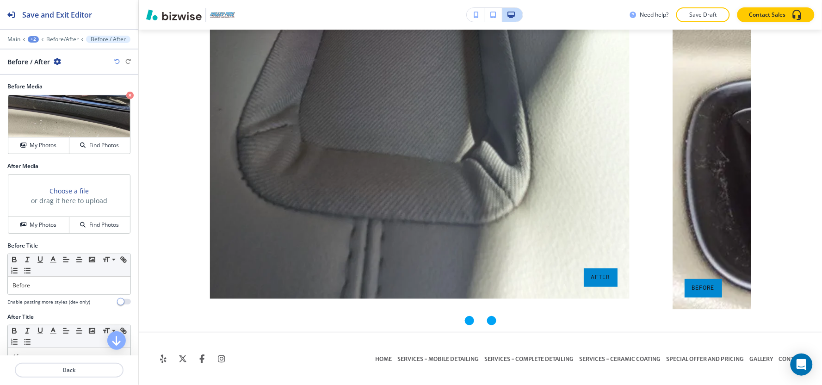
click at [487, 320] on div "Go to slide 2" at bounding box center [491, 320] width 9 height 9
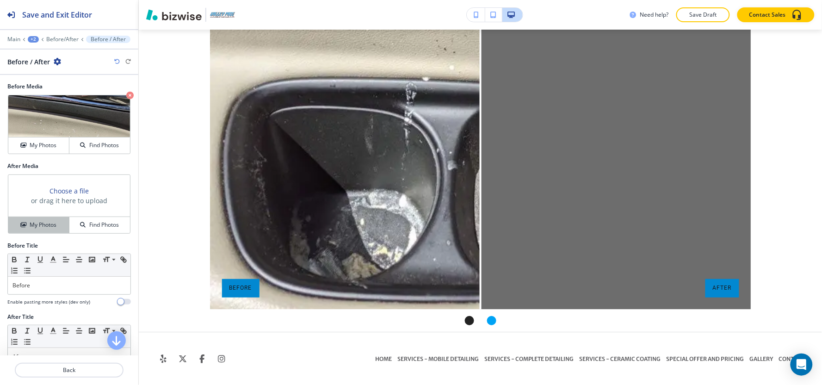
click at [35, 227] on h4 "My Photos" at bounding box center [43, 225] width 27 height 8
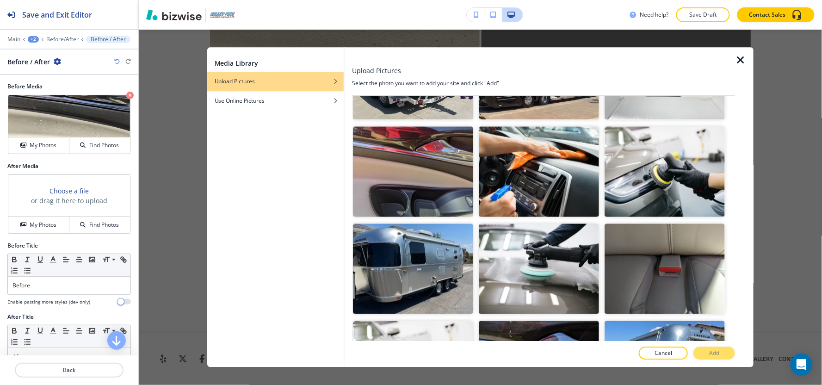
scroll to position [462, 0]
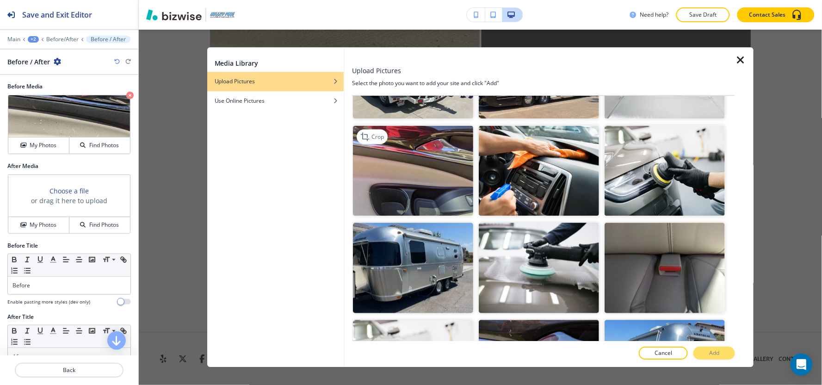
click at [419, 154] on img "button" at bounding box center [413, 170] width 120 height 90
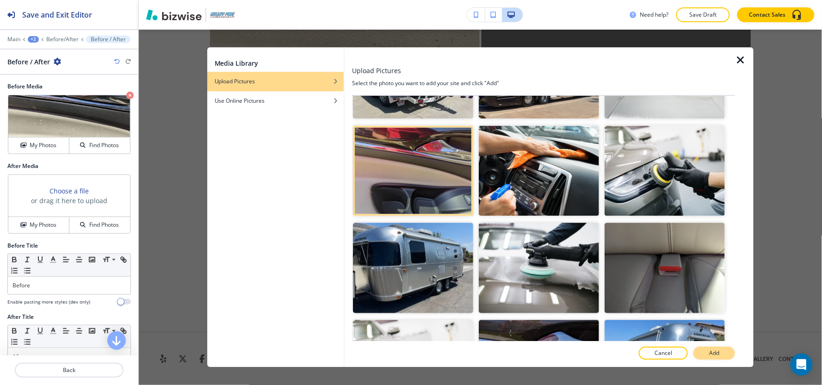
click at [718, 355] on p "Add" at bounding box center [714, 353] width 10 height 8
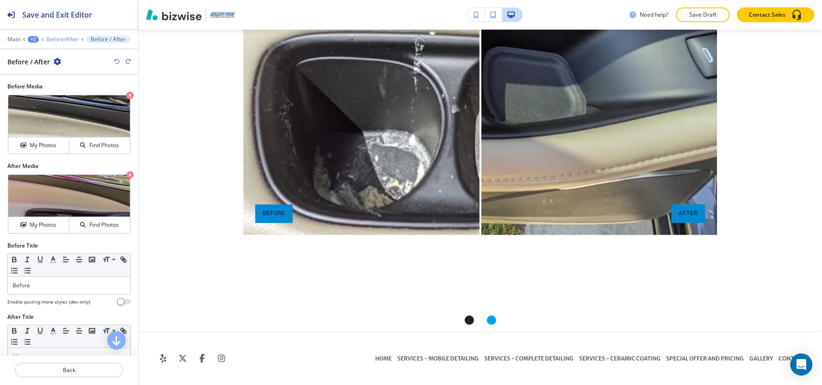
click at [62, 39] on p "Before/After" at bounding box center [62, 39] width 32 height 6
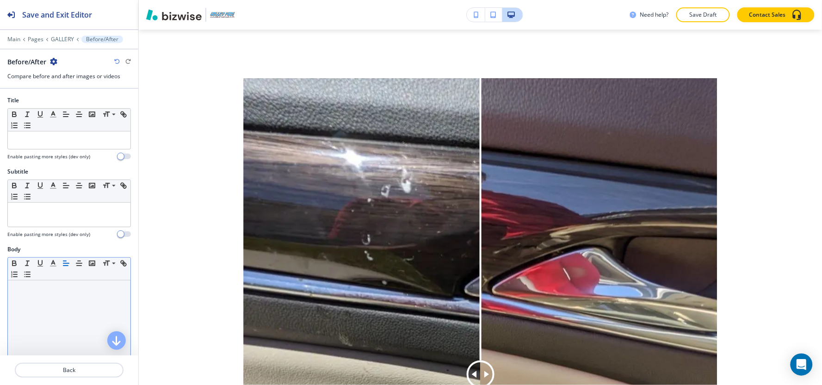
scroll to position [155, 0]
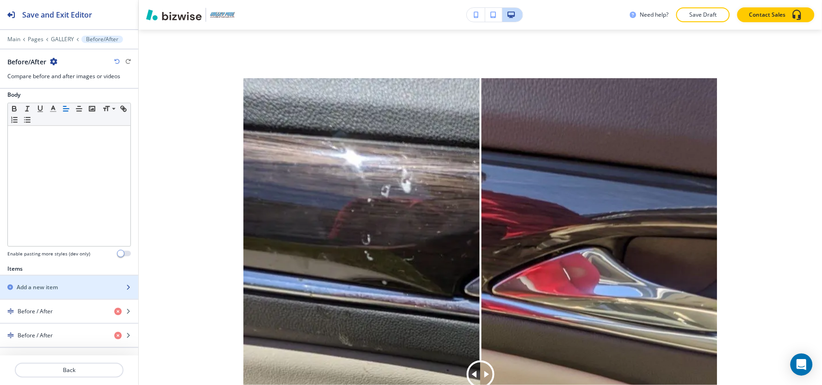
click at [53, 289] on h2 "Add a new item" at bounding box center [37, 287] width 41 height 8
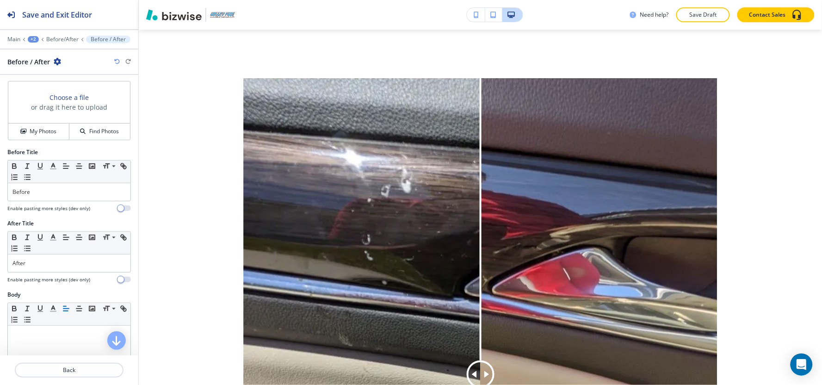
scroll to position [0, 0]
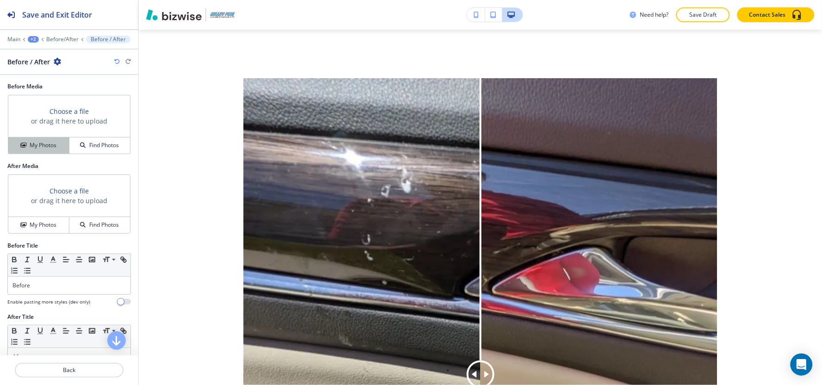
click at [35, 145] on h4 "My Photos" at bounding box center [43, 145] width 27 height 8
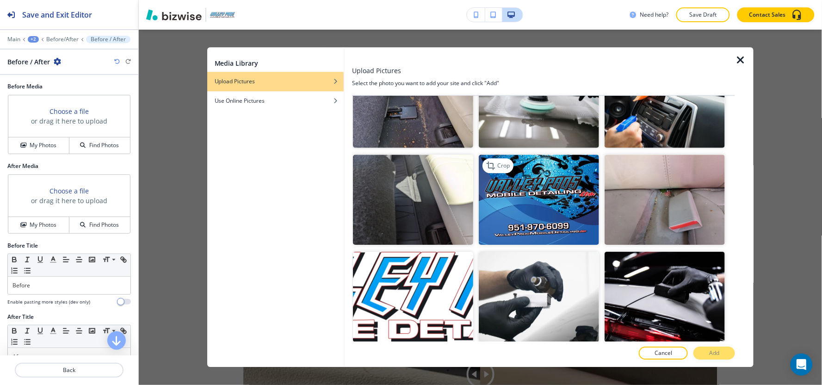
scroll to position [719, 0]
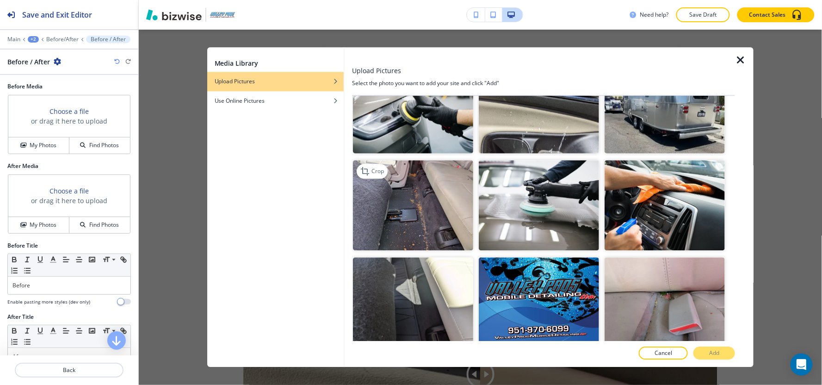
click at [426, 199] on img "button" at bounding box center [413, 205] width 120 height 90
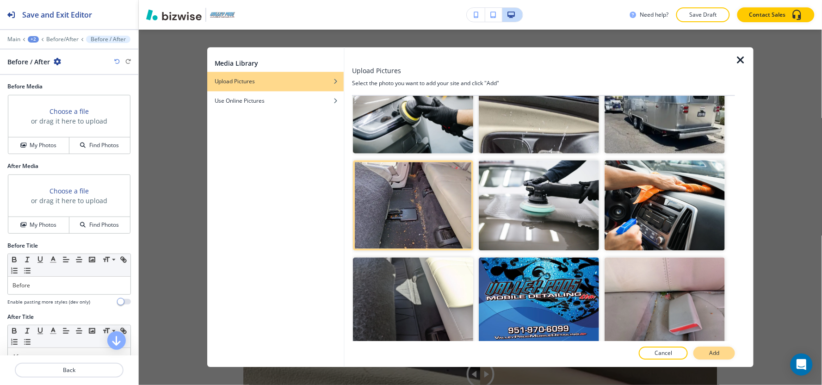
click at [714, 356] on p "Add" at bounding box center [714, 353] width 10 height 8
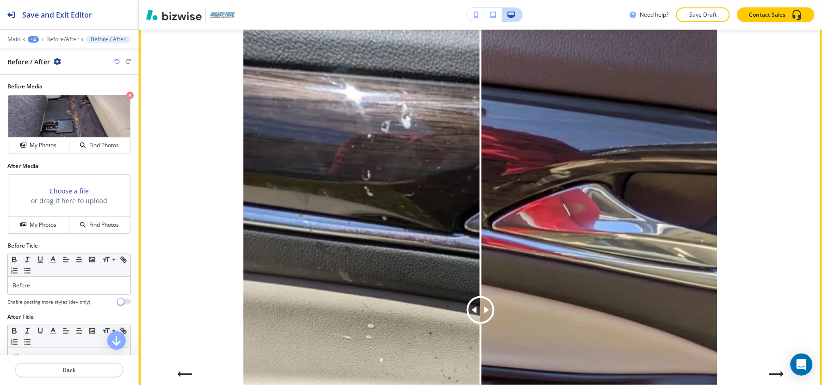
scroll to position [2532, 0]
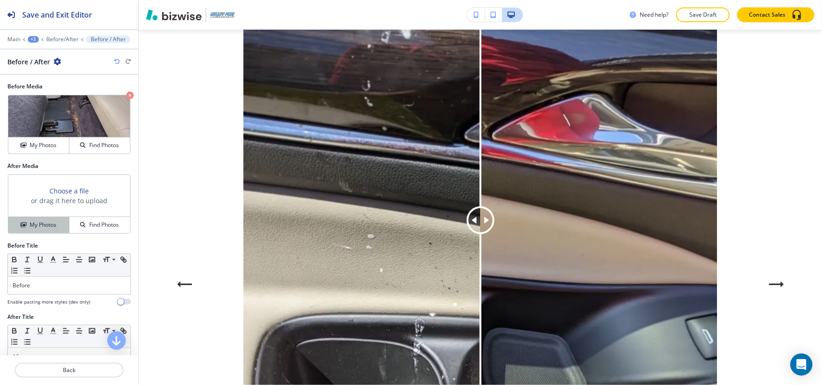
click at [42, 224] on h4 "My Photos" at bounding box center [43, 225] width 27 height 8
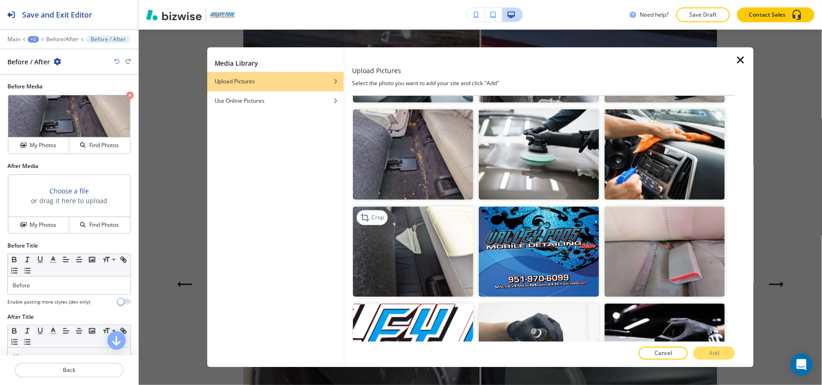
scroll to position [770, 0]
click at [386, 227] on img "button" at bounding box center [413, 251] width 120 height 90
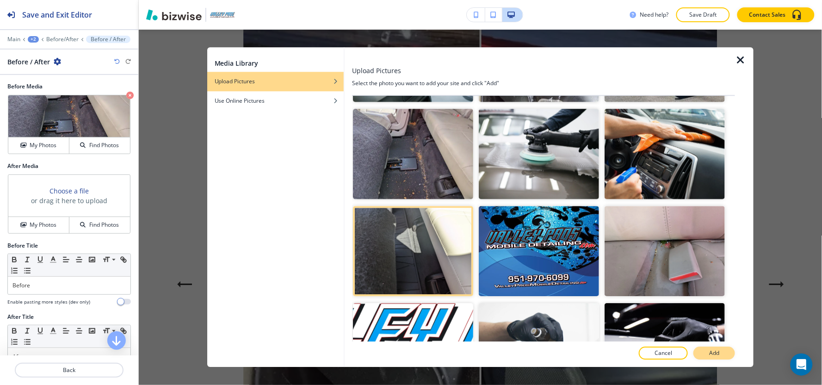
click at [704, 353] on button "Add" at bounding box center [714, 353] width 42 height 13
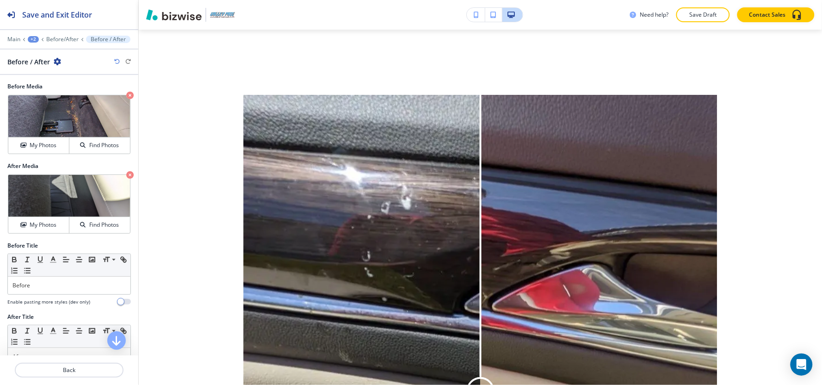
scroll to position [2173, 0]
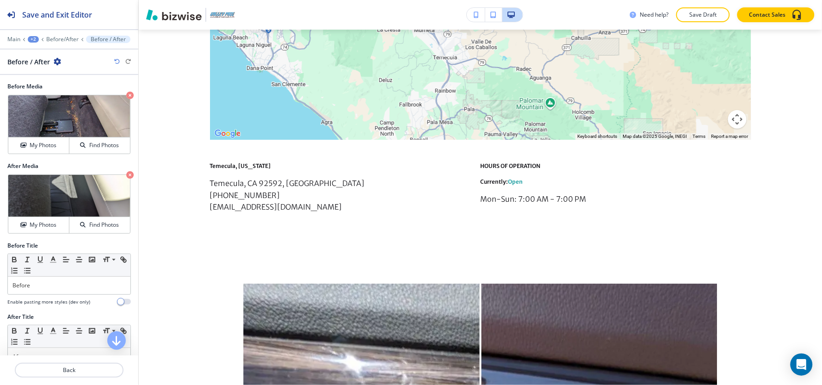
click at [31, 40] on div "+2" at bounding box center [33, 39] width 11 height 6
click at [40, 71] on p "GALLERY" at bounding box center [57, 71] width 47 height 8
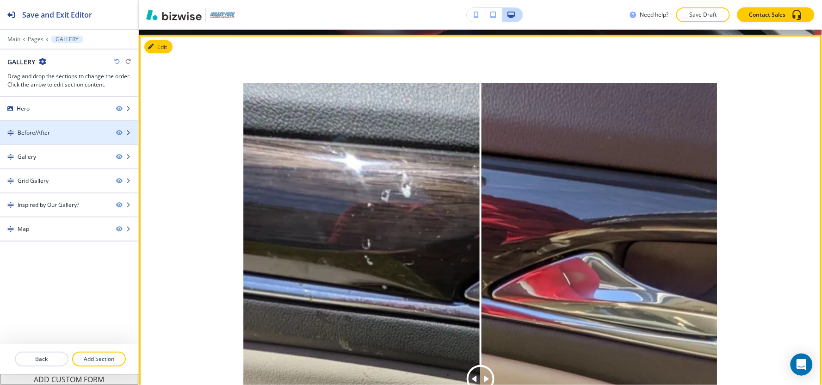
scroll to position [389, 0]
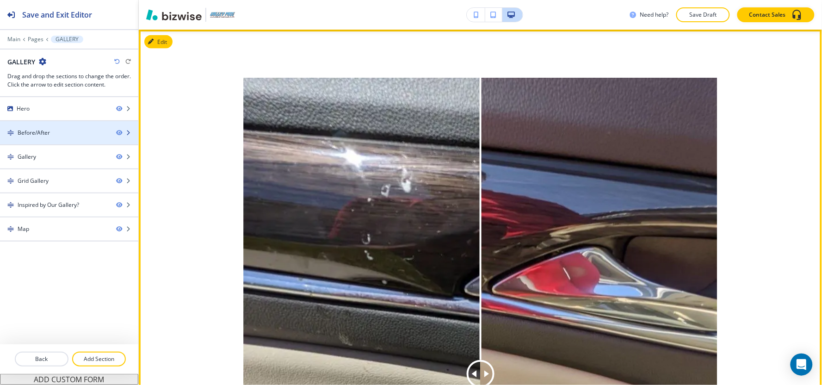
click at [43, 135] on div "Before/After" at bounding box center [34, 133] width 32 height 8
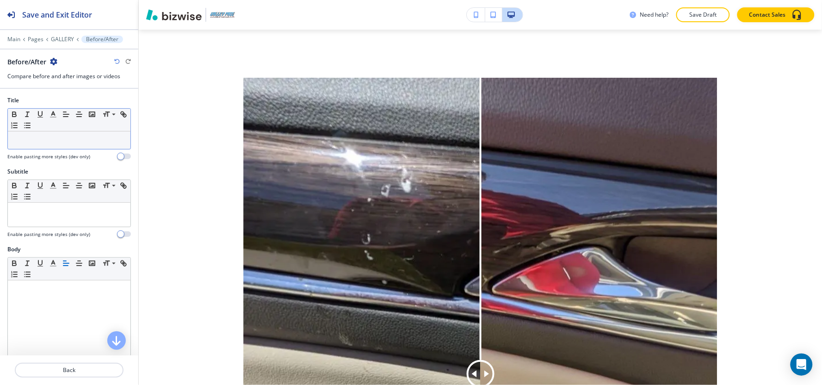
click at [44, 137] on p at bounding box center [68, 140] width 113 height 8
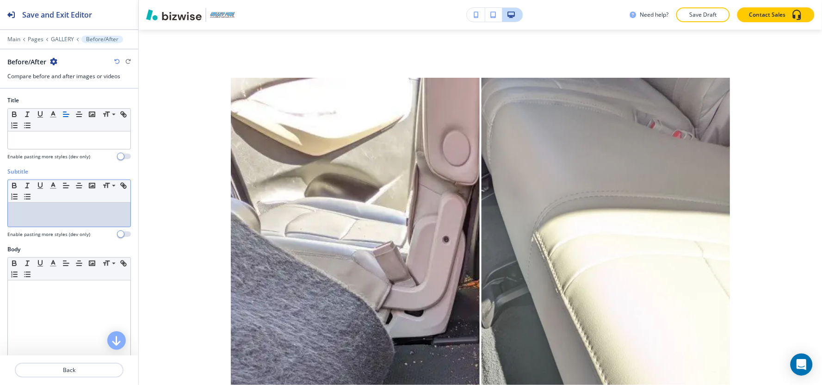
click at [39, 214] on p at bounding box center [68, 211] width 113 height 8
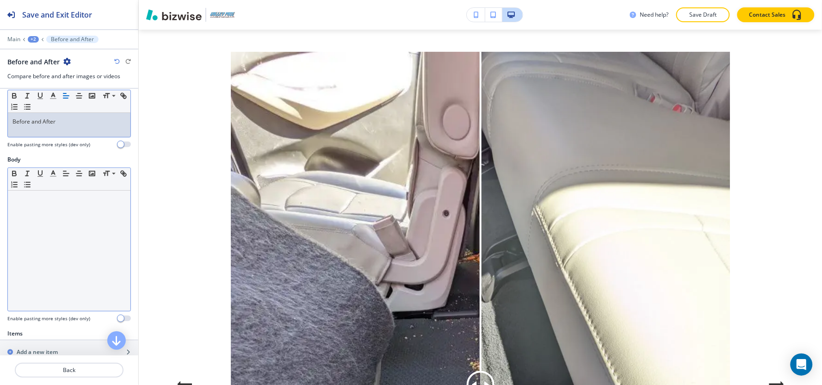
scroll to position [103, 0]
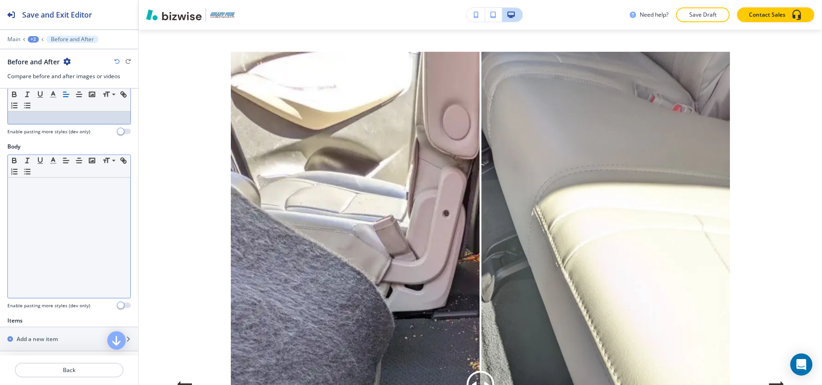
click at [43, 206] on div at bounding box center [69, 238] width 123 height 120
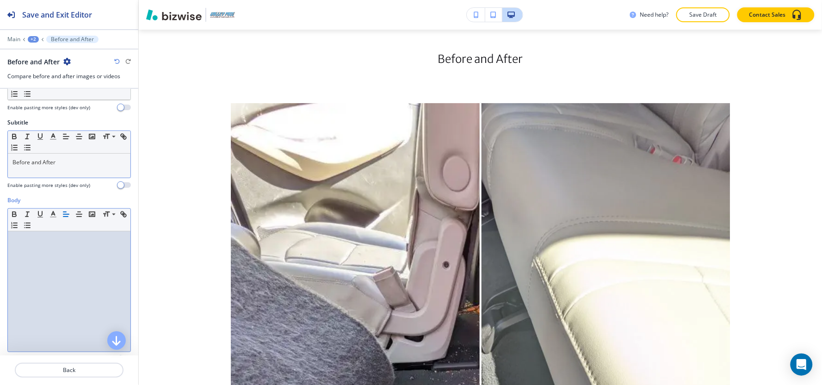
scroll to position [0, 0]
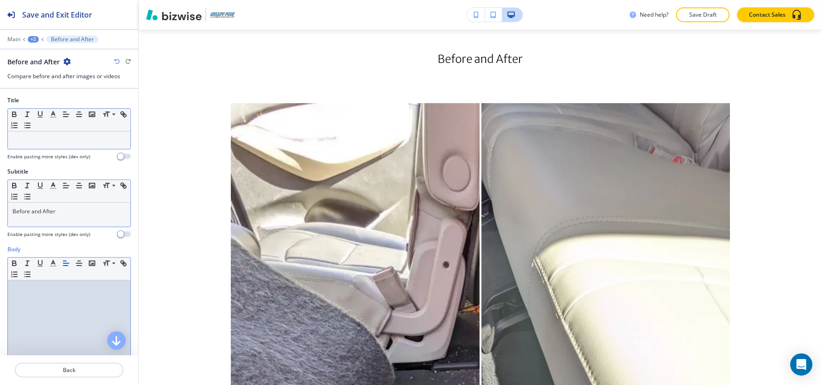
click at [43, 146] on div at bounding box center [69, 140] width 123 height 18
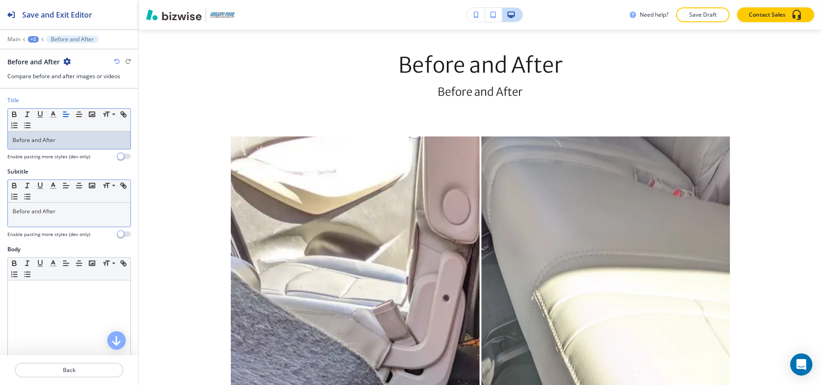
click at [95, 209] on p "Before and After" at bounding box center [68, 211] width 113 height 8
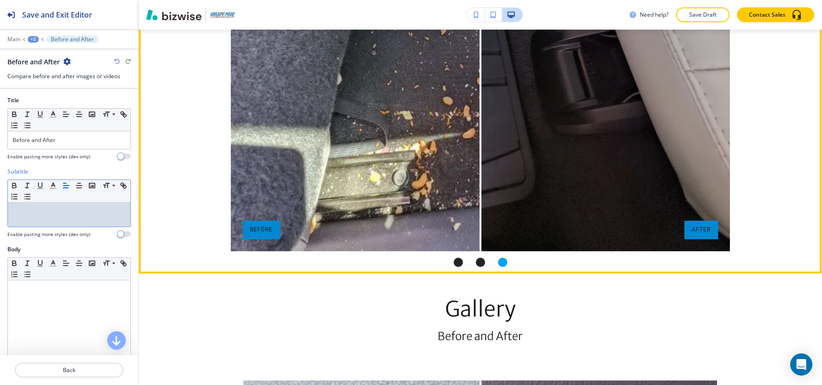
scroll to position [1006, 0]
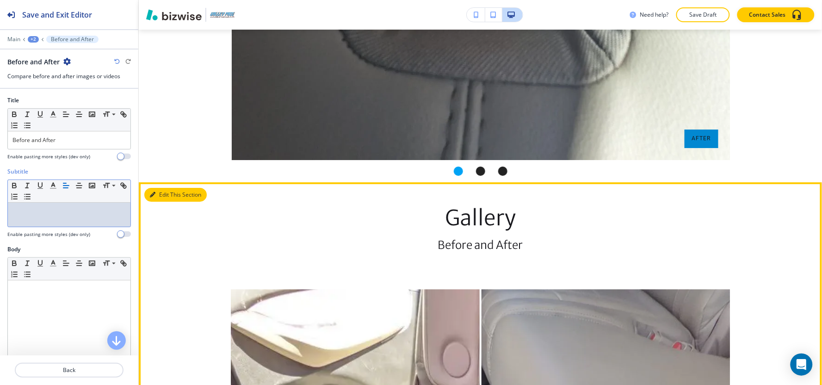
click at [150, 190] on button "Edit This Section" at bounding box center [175, 195] width 62 height 14
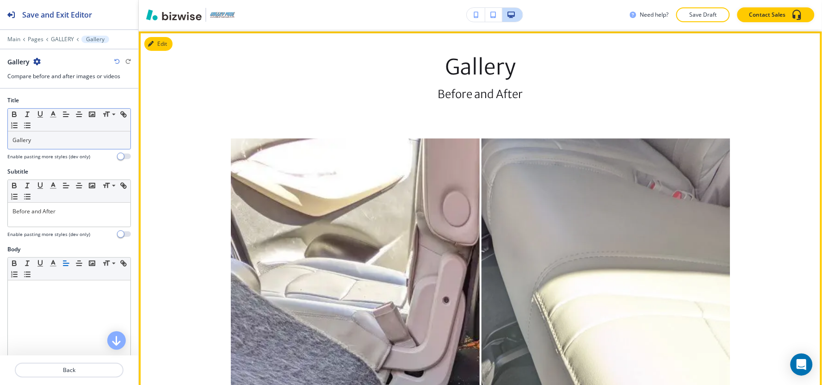
scroll to position [1158, 0]
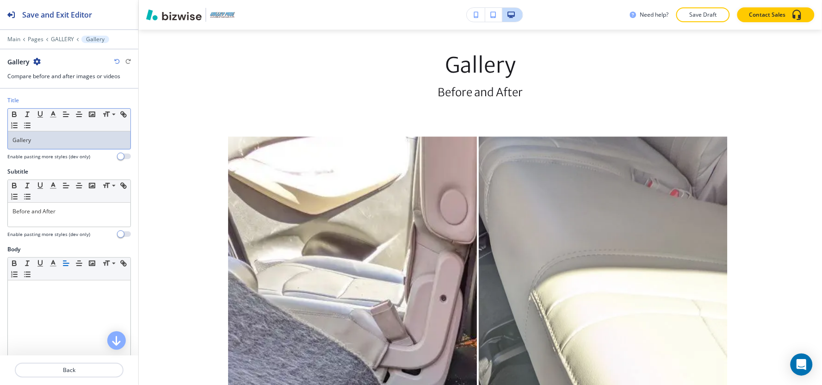
click at [54, 140] on p "Gallery" at bounding box center [68, 140] width 113 height 8
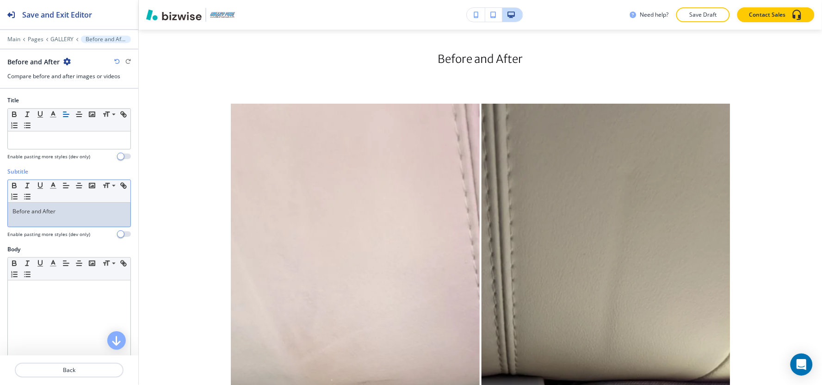
click at [70, 214] on p "Before and After" at bounding box center [68, 211] width 113 height 8
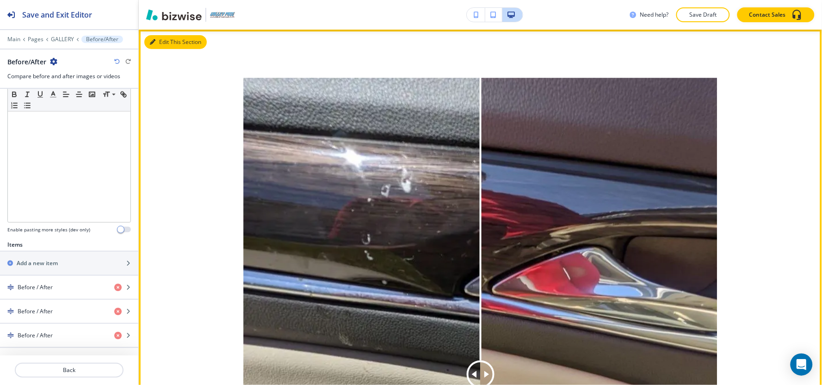
click at [165, 44] on button "Edit This Section" at bounding box center [175, 42] width 62 height 14
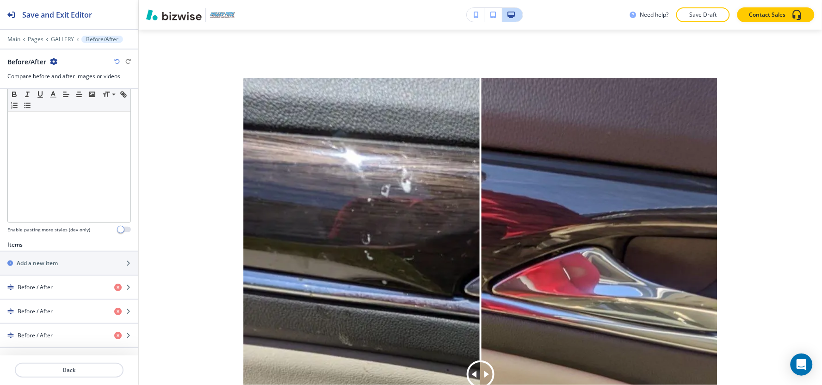
click at [53, 59] on icon "button" at bounding box center [53, 61] width 7 height 7
click at [74, 113] on p "Delete Section" at bounding box center [79, 110] width 47 height 8
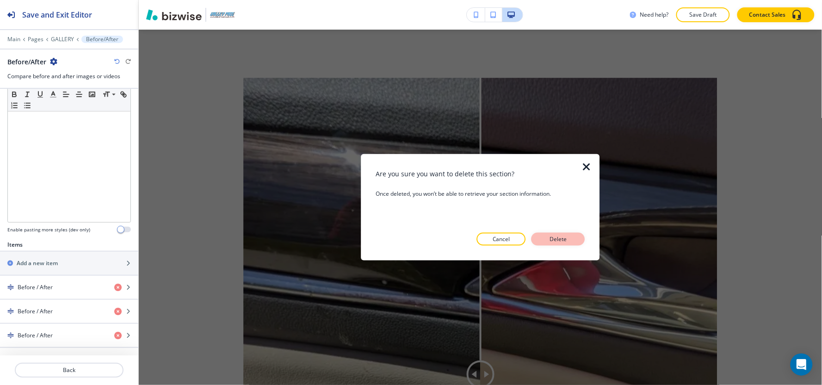
click at [552, 236] on p "Delete" at bounding box center [558, 239] width 22 height 8
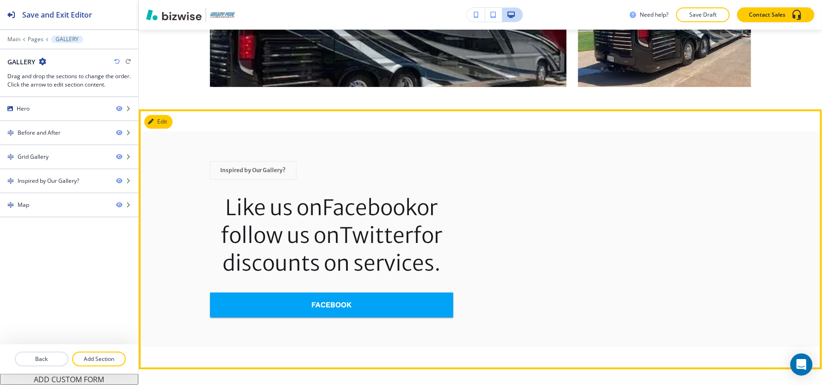
scroll to position [1723, 0]
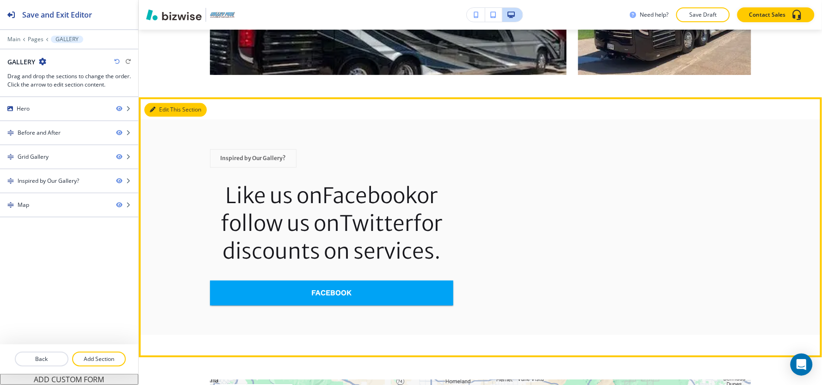
click at [161, 112] on button "Edit This Section" at bounding box center [175, 110] width 62 height 14
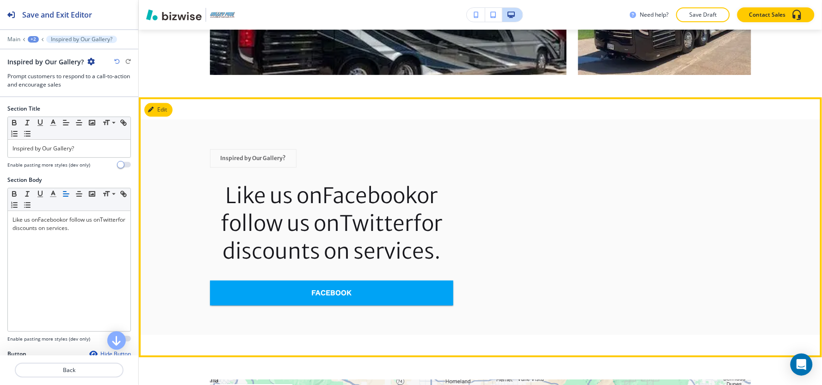
scroll to position [1791, 0]
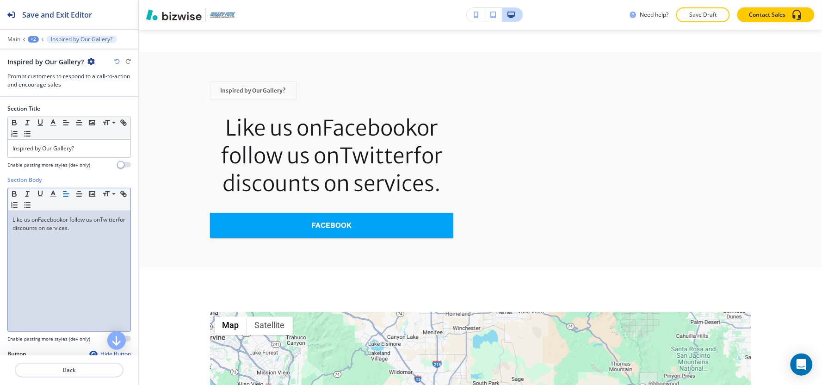
click at [92, 224] on link "for discounts on services." at bounding box center [69, 223] width 114 height 16
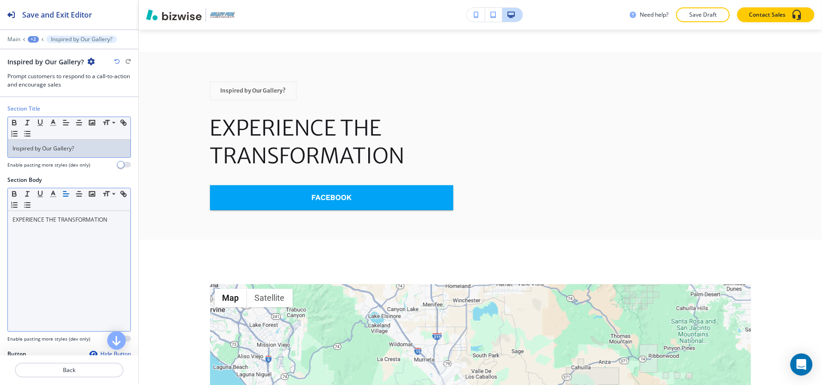
click at [66, 153] on div "Inspired by Our Gallery?" at bounding box center [69, 149] width 123 height 18
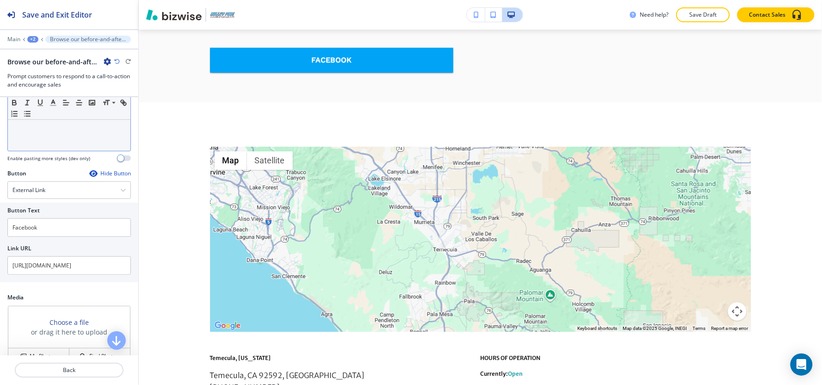
scroll to position [246, 0]
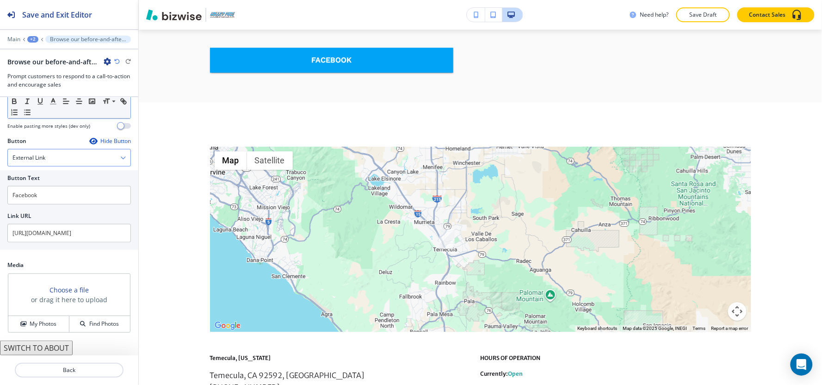
click at [54, 156] on div "External Link" at bounding box center [69, 157] width 123 height 17
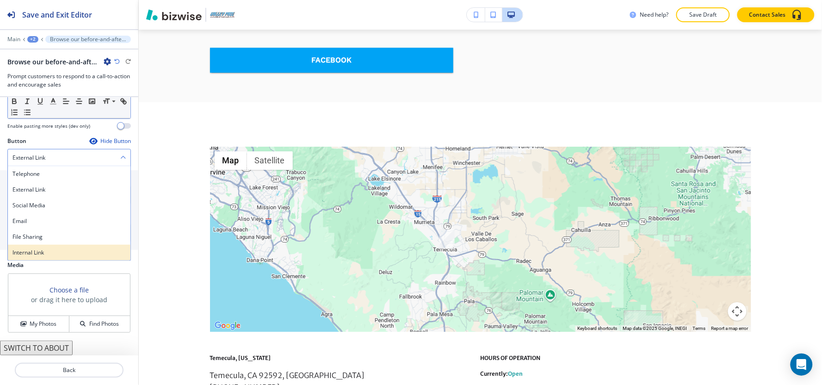
click at [55, 255] on h4 "Internal Link" at bounding box center [68, 252] width 113 height 8
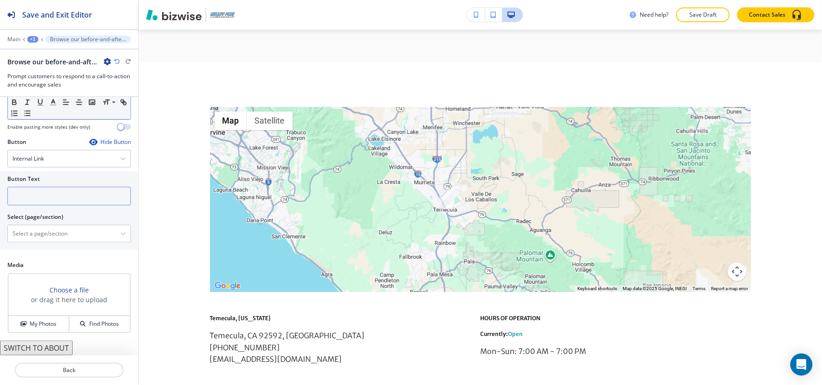
scroll to position [245, 0]
click at [58, 194] on input "text" at bounding box center [68, 196] width 123 height 18
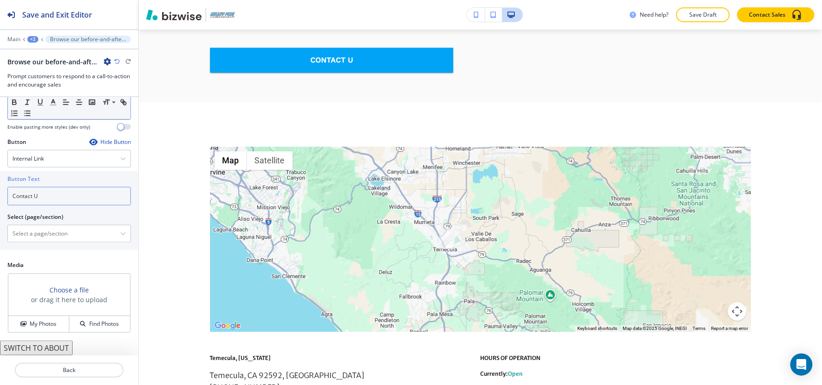
type input "Contact Us"
click at [86, 237] on \(page\/section\) "Manual Input" at bounding box center [64, 234] width 112 height 16
paste \(page\/section\) "Contact Us"
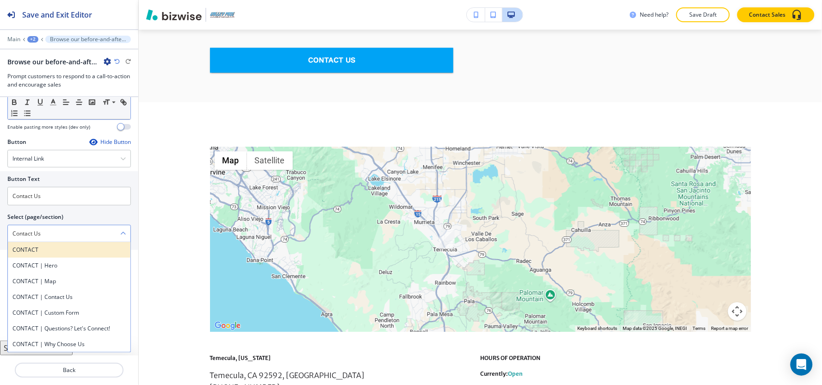
click at [15, 244] on div "CONTACT" at bounding box center [69, 250] width 123 height 16
type \(page\/section\) "CONTACT"
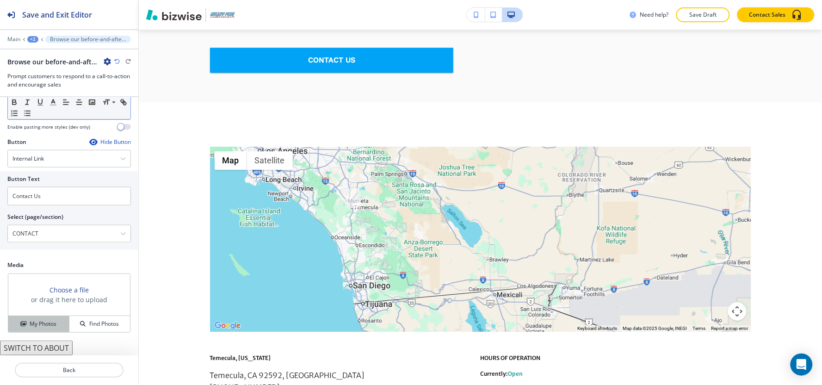
click at [19, 331] on button "My Photos" at bounding box center [38, 324] width 61 height 16
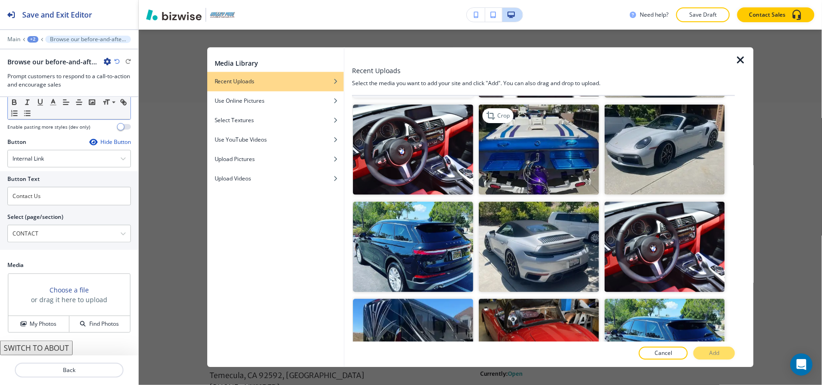
scroll to position [0, 0]
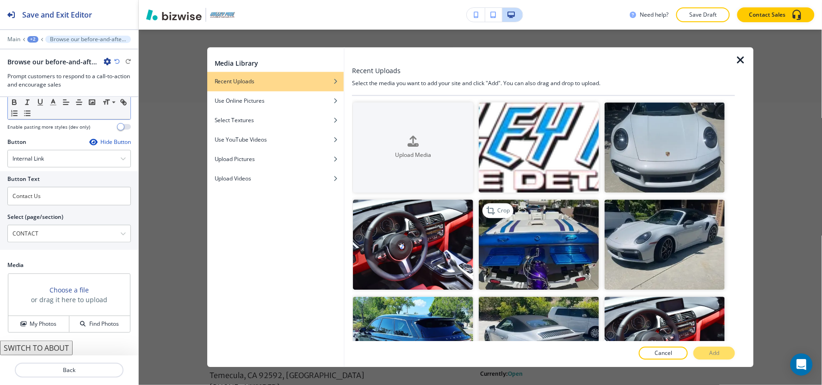
click at [547, 248] on img "button" at bounding box center [539, 244] width 120 height 90
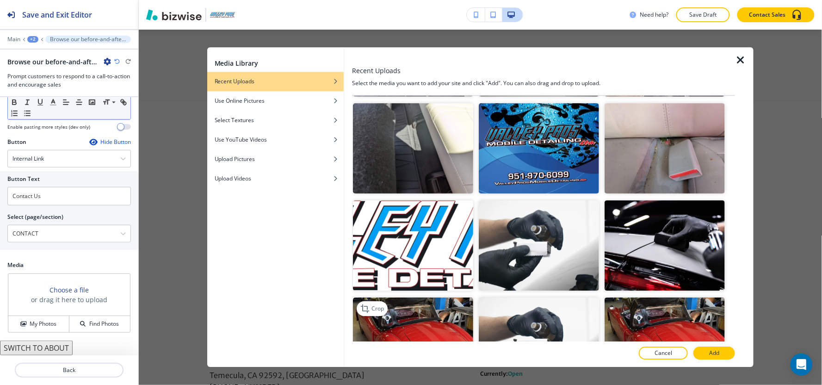
scroll to position [925, 0]
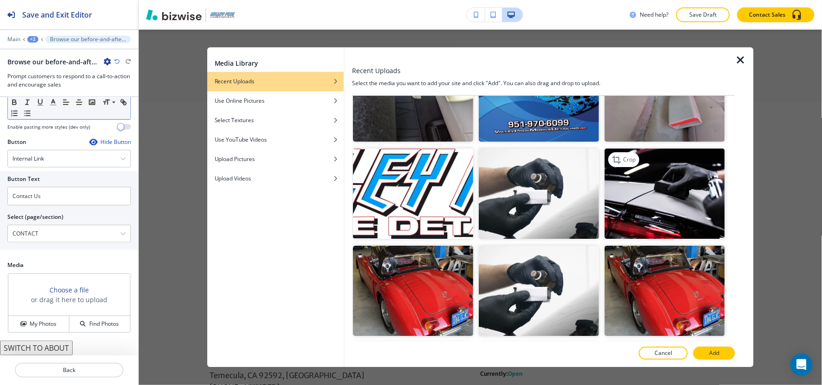
click at [633, 194] on img "button" at bounding box center [664, 193] width 120 height 90
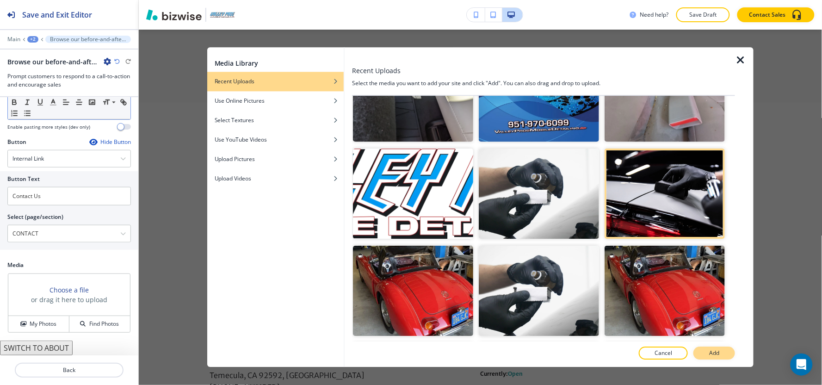
click at [720, 355] on button "Add" at bounding box center [714, 353] width 42 height 13
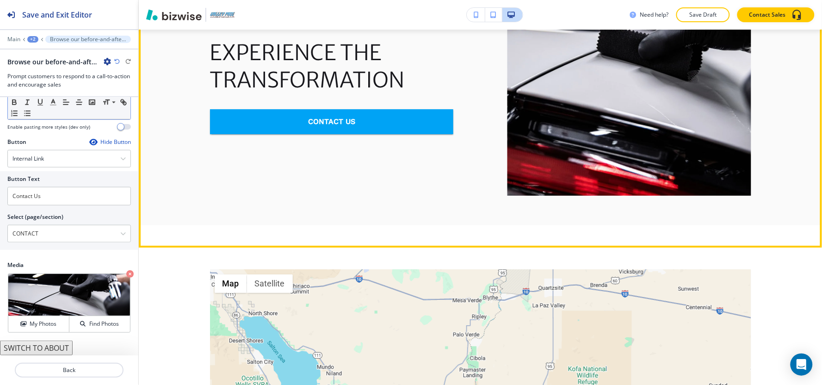
scroll to position [2164, 0]
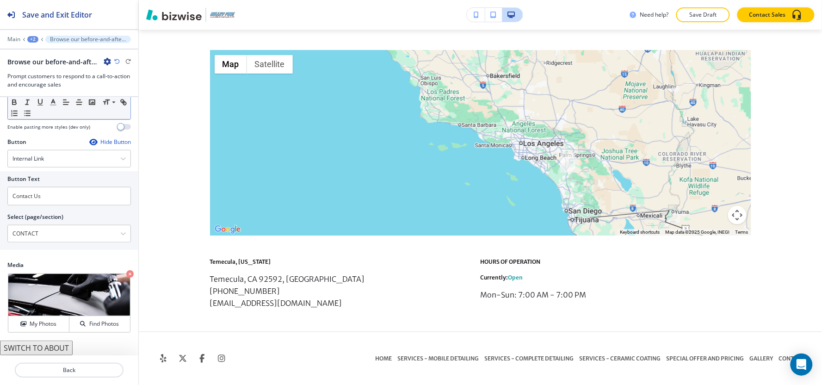
click at [31, 40] on div "+2" at bounding box center [32, 39] width 11 height 6
click at [34, 52] on p "Pages" at bounding box center [56, 54] width 47 height 8
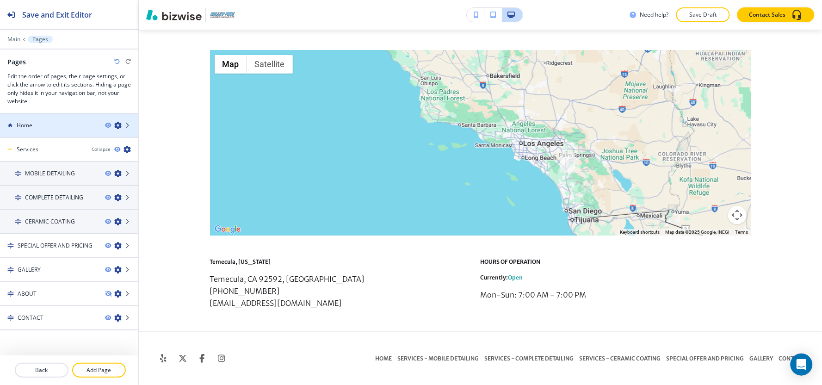
click at [54, 128] on div "Home" at bounding box center [49, 125] width 98 height 8
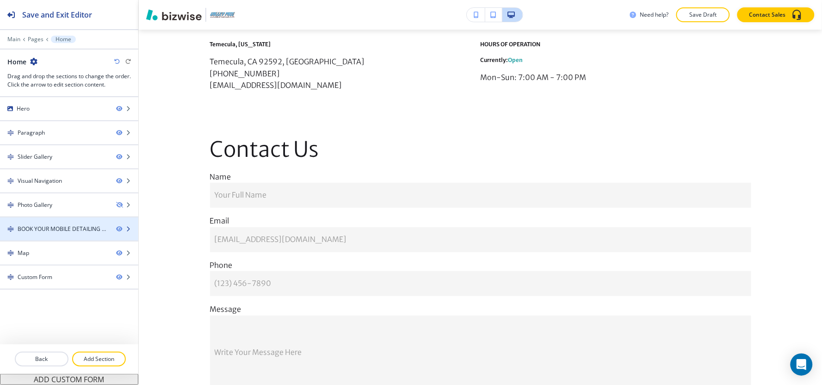
scroll to position [0, 0]
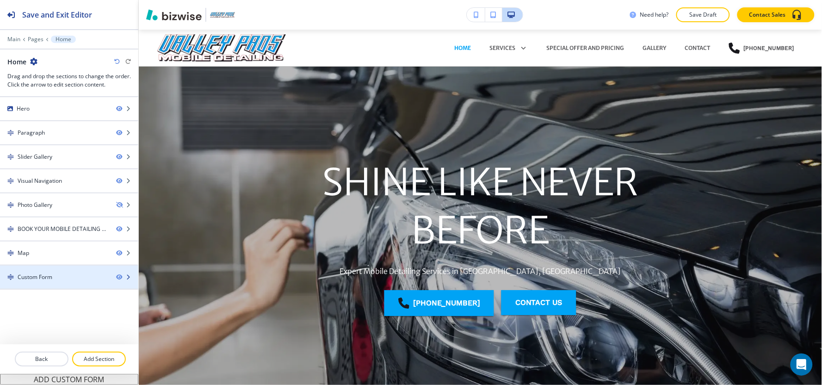
click at [48, 275] on div "Custom Form" at bounding box center [35, 277] width 35 height 8
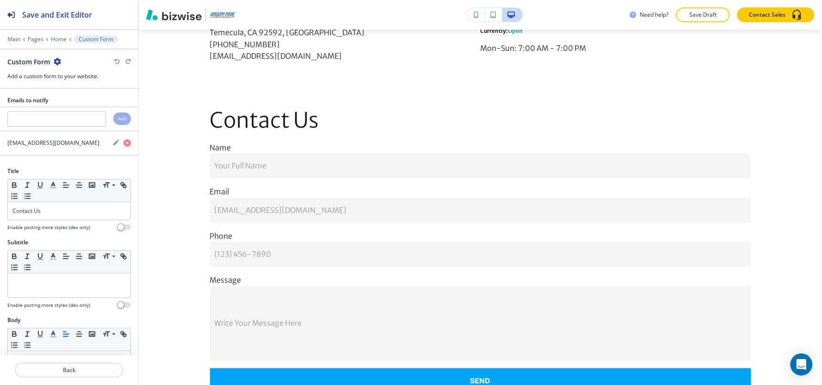
click at [55, 62] on icon "button" at bounding box center [57, 61] width 7 height 7
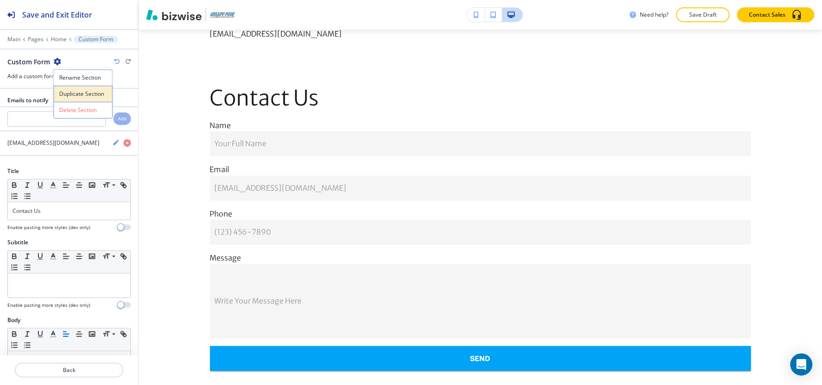
click at [72, 90] on p "Duplicate Section" at bounding box center [83, 94] width 47 height 8
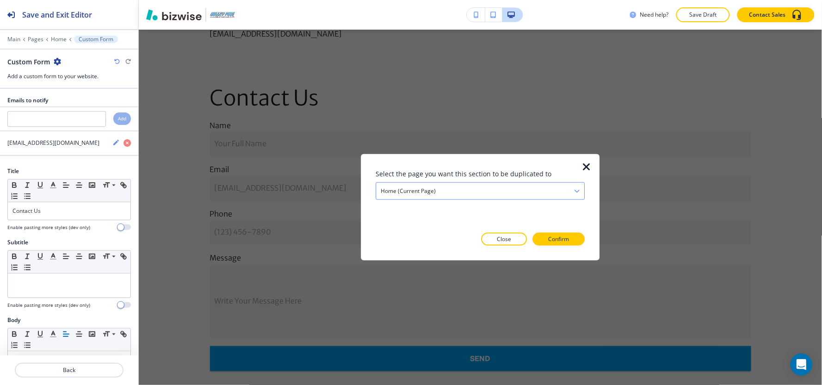
click at [415, 198] on div "Home (current page)" at bounding box center [480, 191] width 209 height 17
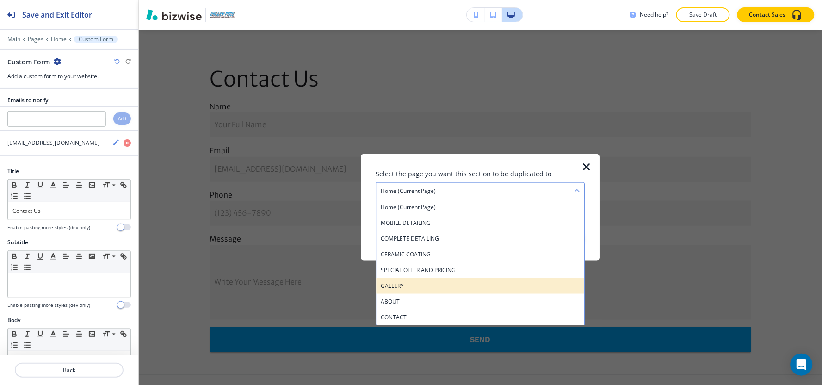
scroll to position [2244, 0]
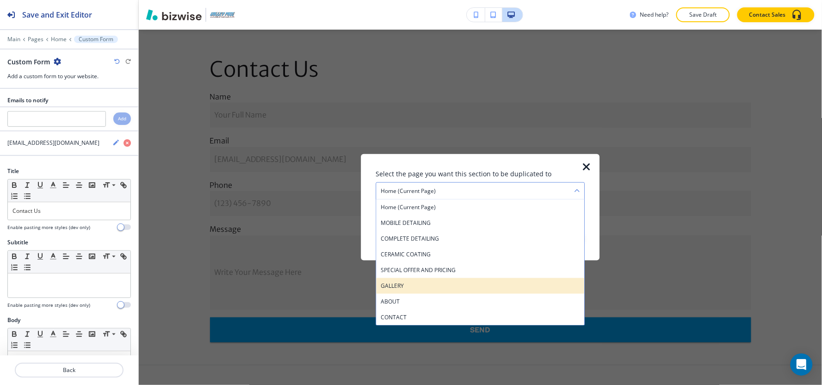
click at [405, 290] on div "GALLERY" at bounding box center [480, 286] width 209 height 16
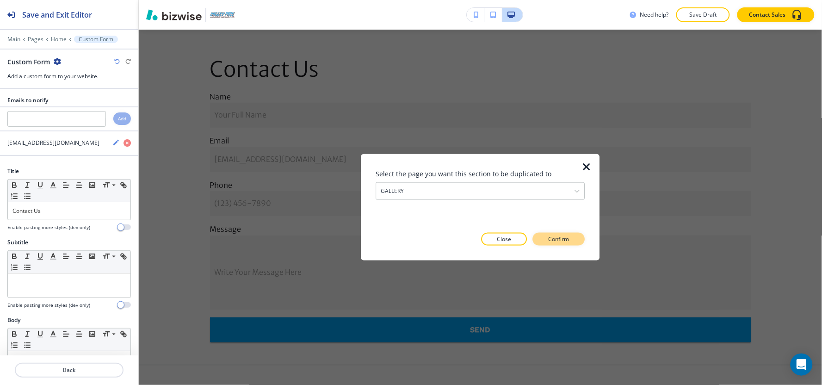
click at [577, 239] on button "Confirm" at bounding box center [559, 239] width 52 height 13
click at [575, 239] on button "Take me there" at bounding box center [550, 239] width 69 height 13
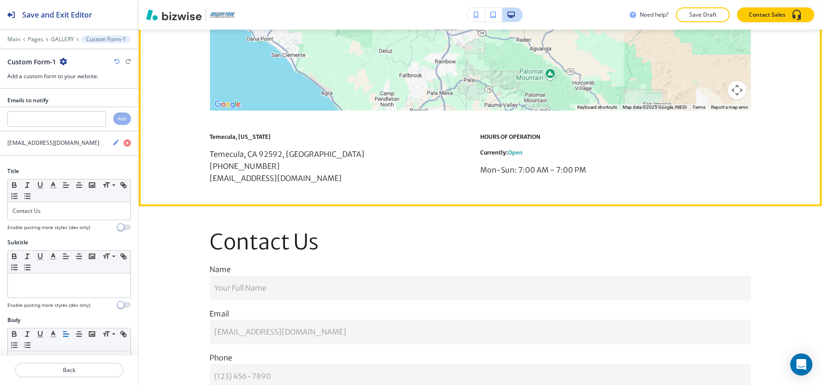
scroll to position [2031, 0]
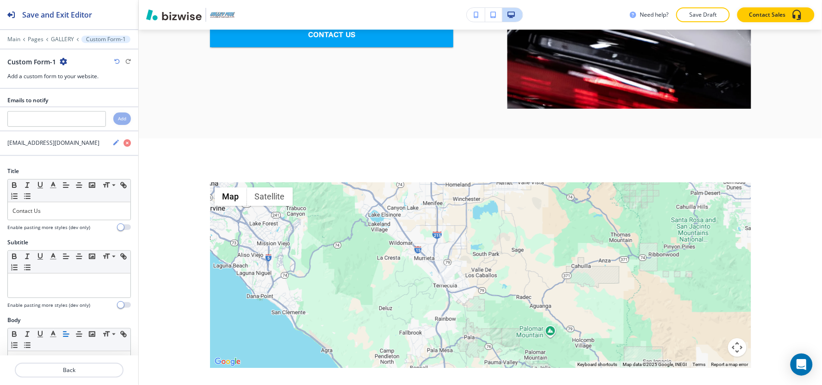
click at [32, 36] on div "Main Pages GALLERY Custom Form-1" at bounding box center [68, 39] width 123 height 7
click at [32, 37] on p "Pages" at bounding box center [36, 39] width 16 height 6
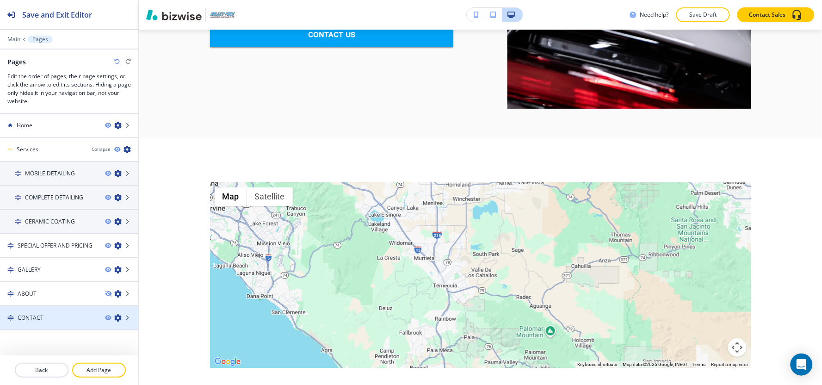
click at [15, 322] on div at bounding box center [69, 325] width 138 height 7
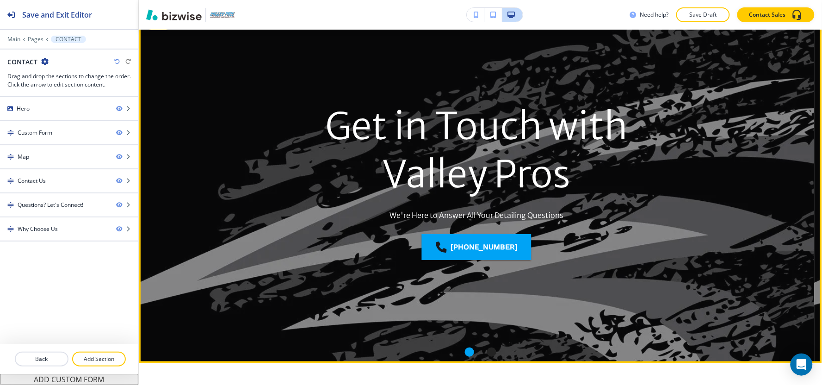
scroll to position [0, 0]
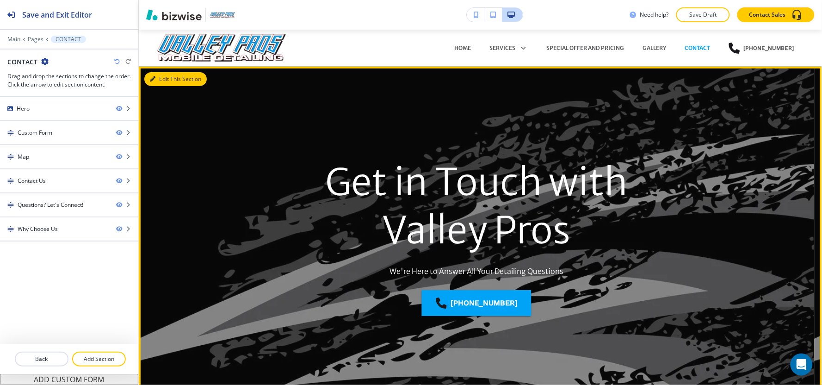
click at [158, 75] on button "Edit This Section" at bounding box center [175, 79] width 62 height 14
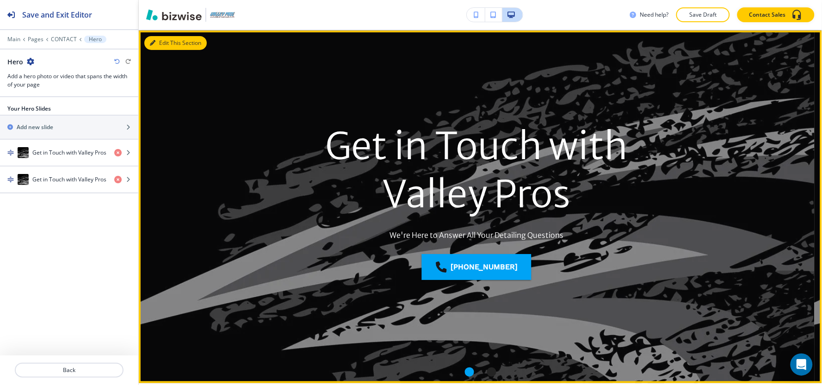
scroll to position [37, 0]
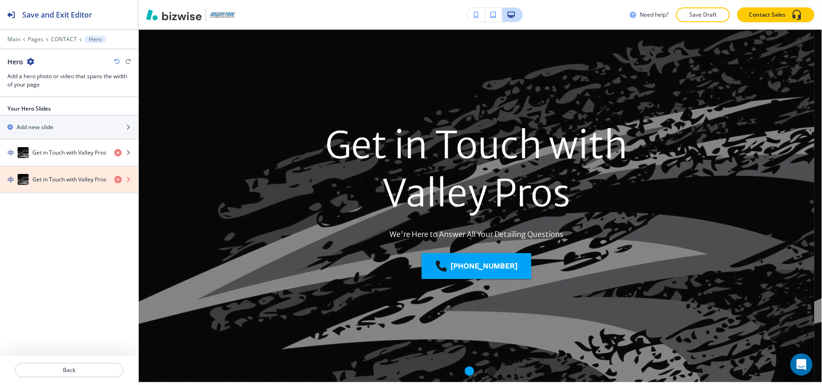
click at [117, 182] on icon "button" at bounding box center [117, 179] width 7 height 7
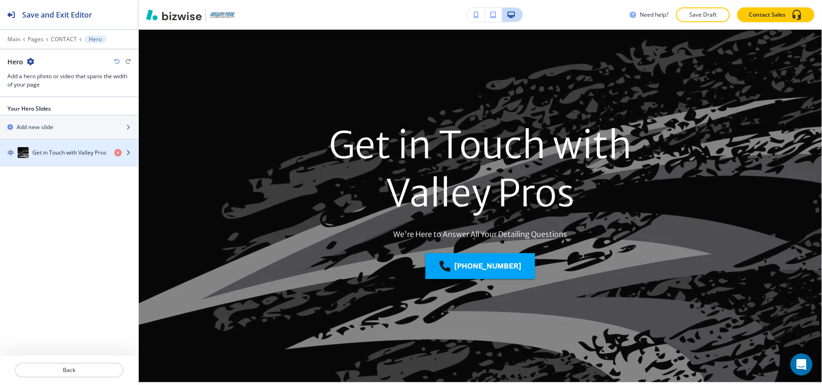
click at [82, 153] on h4 "Get in Touch with Valley Pros" at bounding box center [69, 152] width 74 height 8
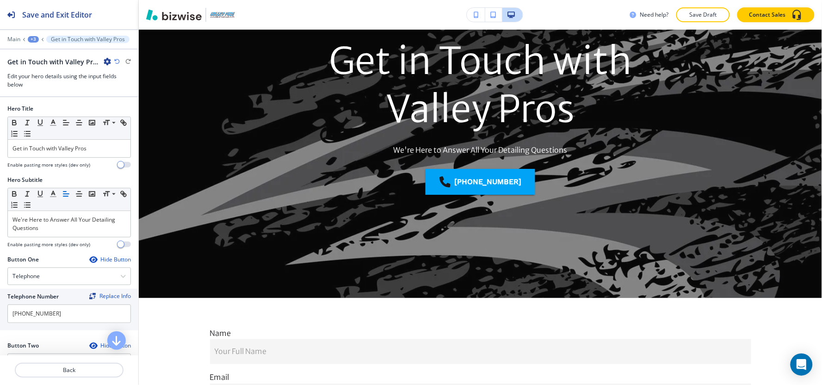
scroll to position [128, 0]
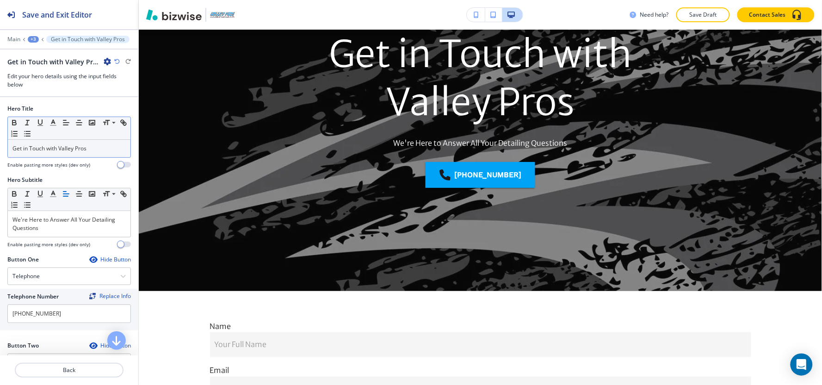
click at [86, 150] on p "Get in Touch with Valley Pros" at bounding box center [68, 148] width 113 height 8
copy p "Get in Touch with Valley Pros"
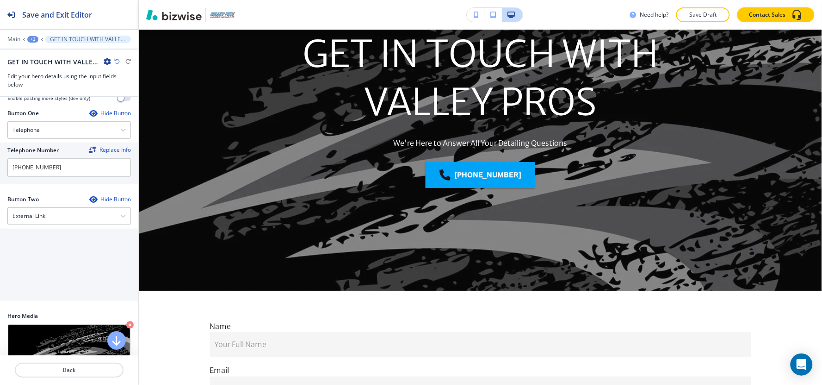
scroll to position [154, 0]
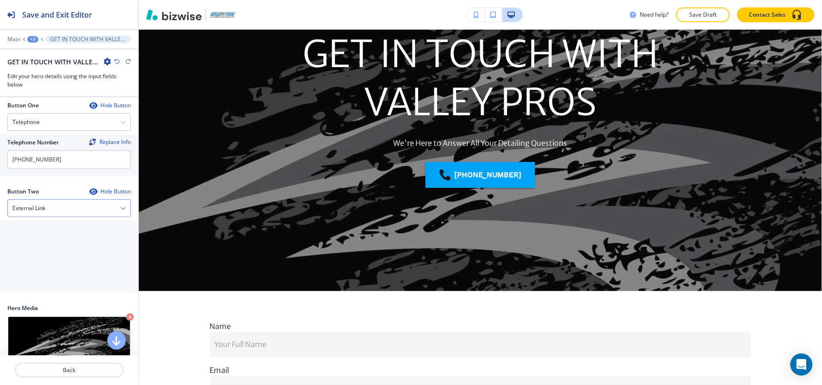
click at [45, 213] on div "External Link" at bounding box center [69, 208] width 123 height 17
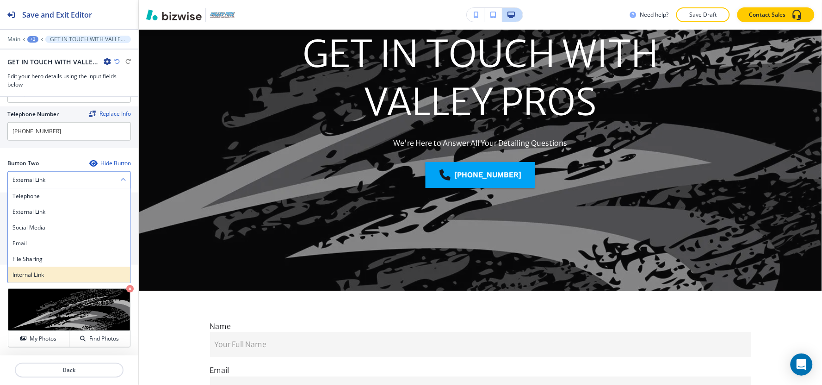
click at [39, 271] on h4 "Internal Link" at bounding box center [68, 274] width 113 height 8
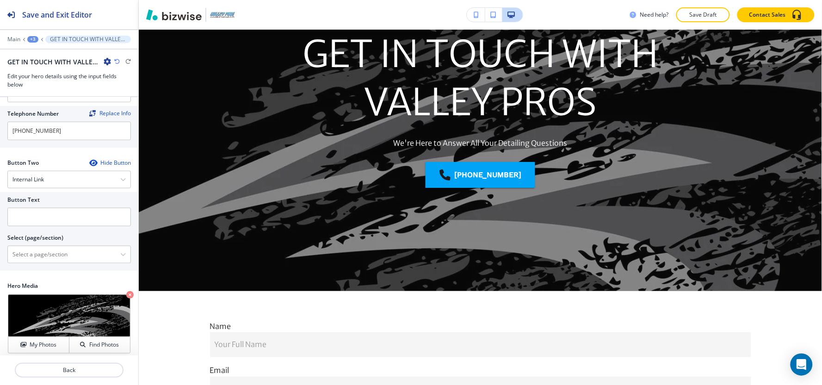
scroll to position [183, 0]
click at [57, 218] on input "text" at bounding box center [68, 217] width 123 height 18
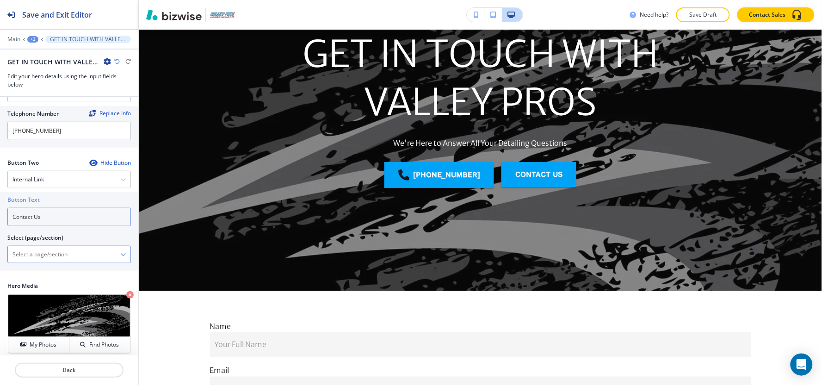
type input "Contact Us"
click at [60, 255] on \(page\/section\) "Manual Input" at bounding box center [64, 254] width 112 height 16
paste \(page\/section\) "Contact Us"
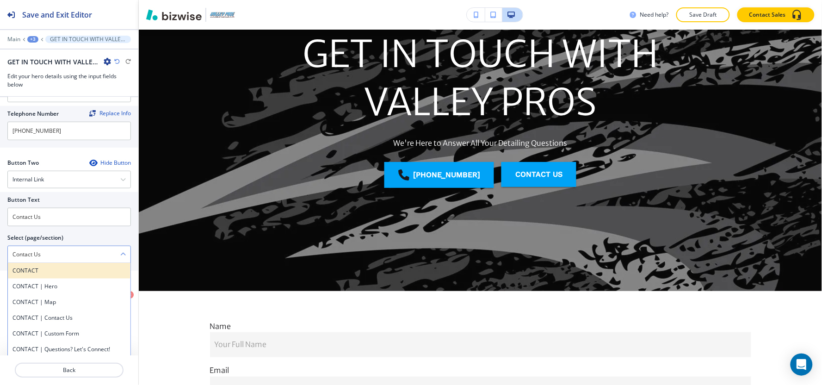
click at [25, 268] on h4 "CONTACT" at bounding box center [68, 270] width 113 height 8
type \(page\/section\) "CONTACT"
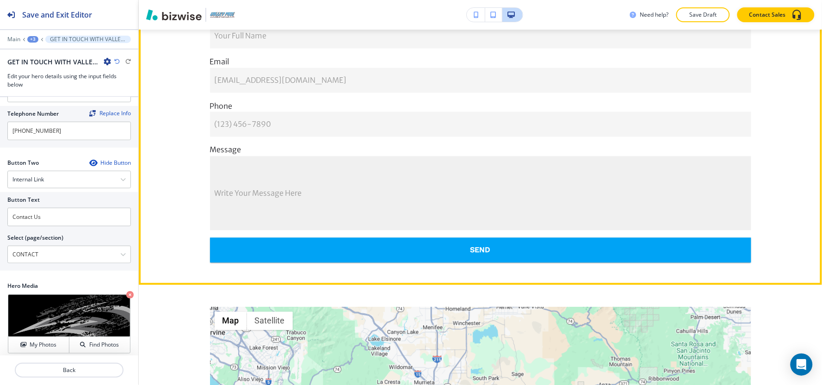
scroll to position [231, 0]
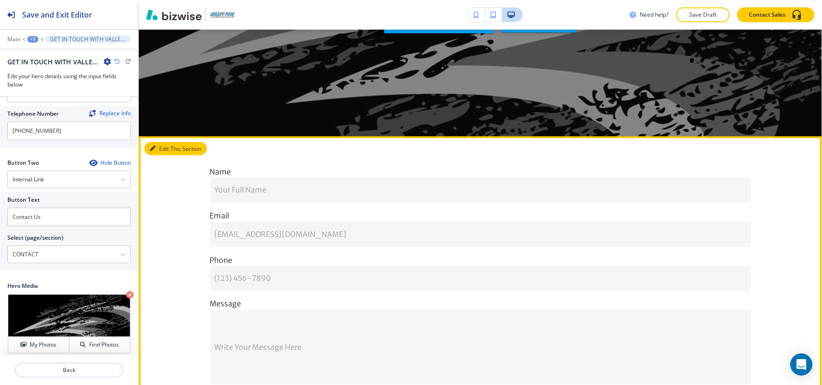
click at [160, 153] on button "Edit This Section" at bounding box center [175, 149] width 62 height 14
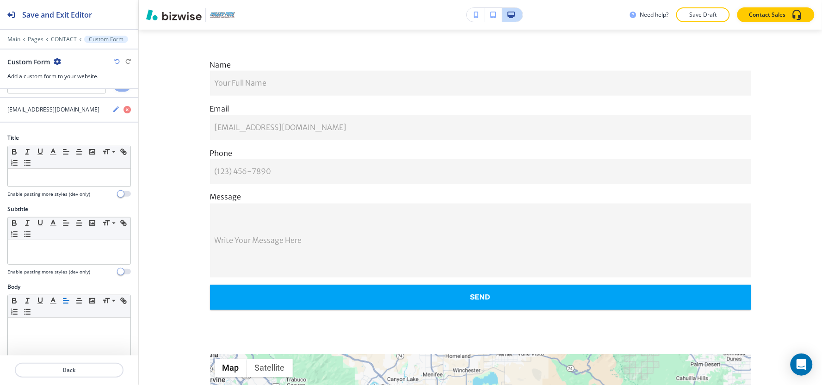
scroll to position [51, 0]
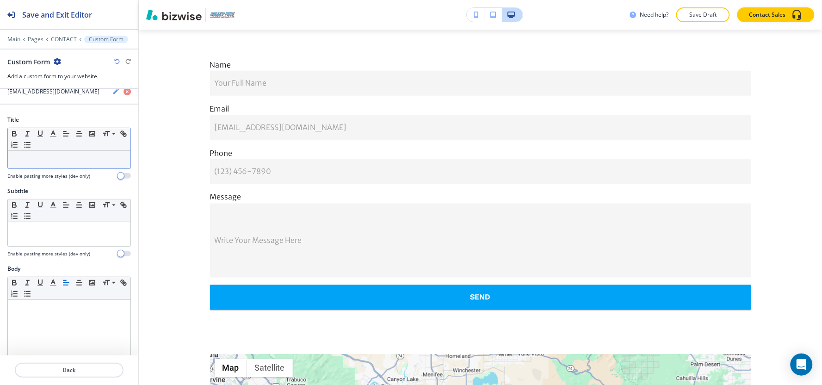
click at [41, 163] on p at bounding box center [68, 159] width 113 height 8
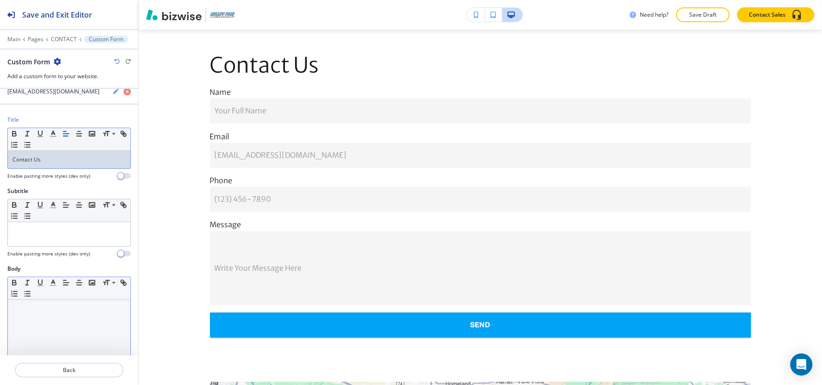
click at [45, 330] on div at bounding box center [69, 360] width 123 height 120
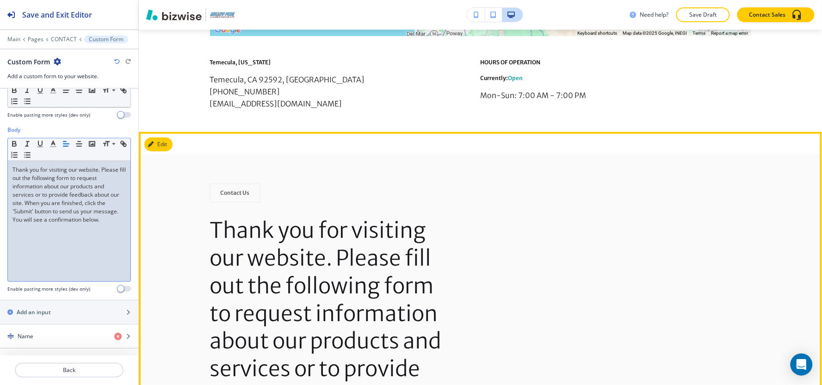
scroll to position [954, 0]
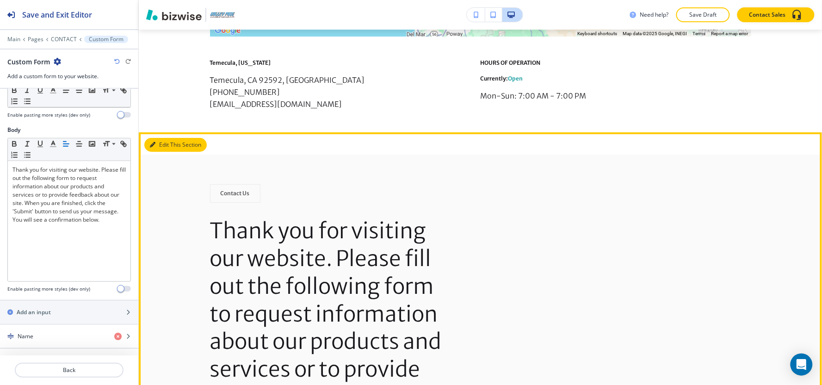
click at [163, 144] on button "Edit This Section" at bounding box center [175, 145] width 62 height 14
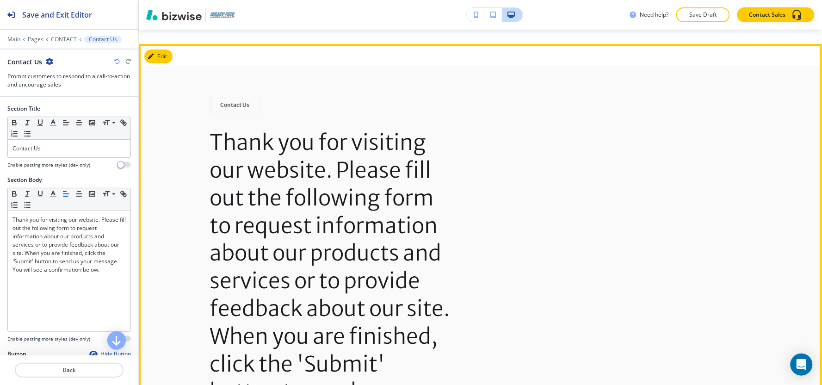
scroll to position [1057, 0]
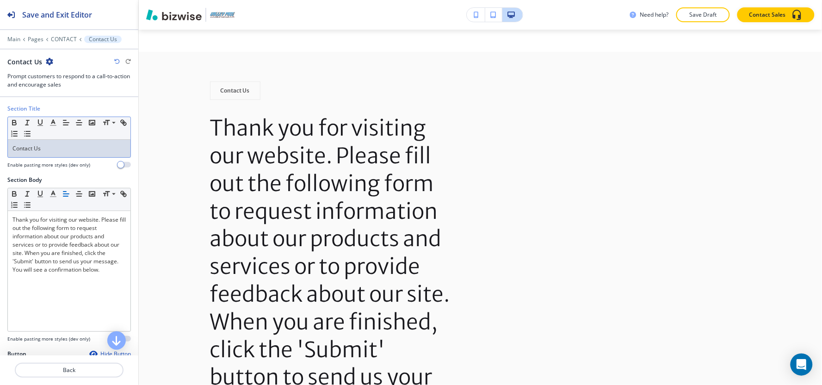
click at [61, 141] on div "Contact Us" at bounding box center [69, 149] width 123 height 18
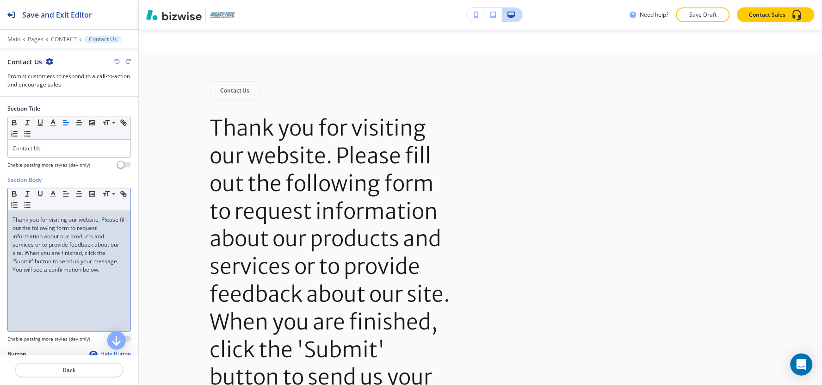
click at [44, 254] on p "Thank you for visiting our website. Please fill out the following form to reque…" at bounding box center [68, 244] width 113 height 58
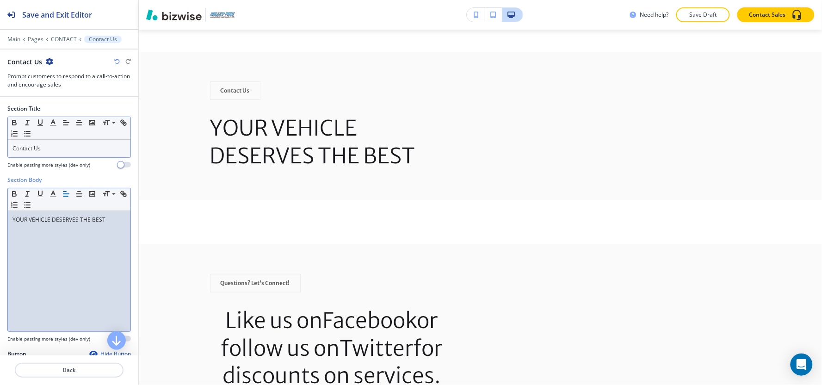
click at [62, 146] on p "Contact Us" at bounding box center [68, 148] width 113 height 8
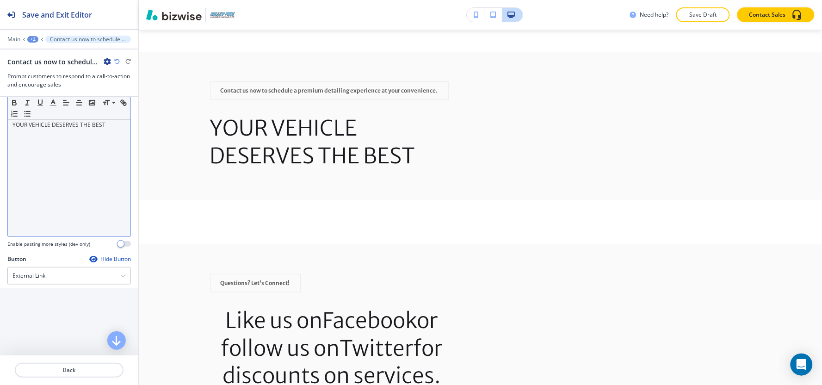
scroll to position [205, 0]
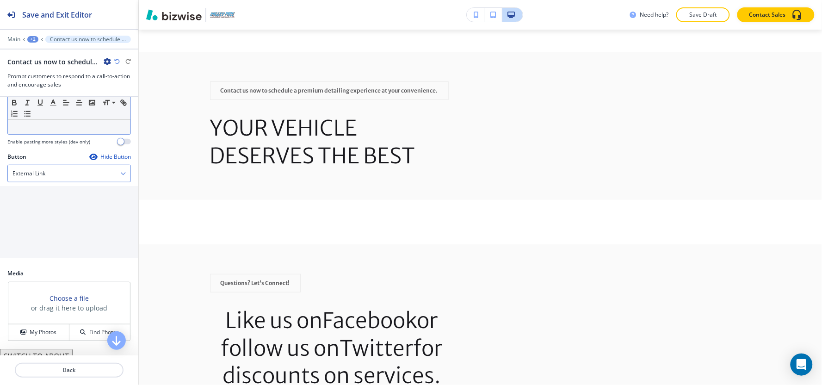
click at [42, 176] on div "External Link" at bounding box center [69, 173] width 123 height 17
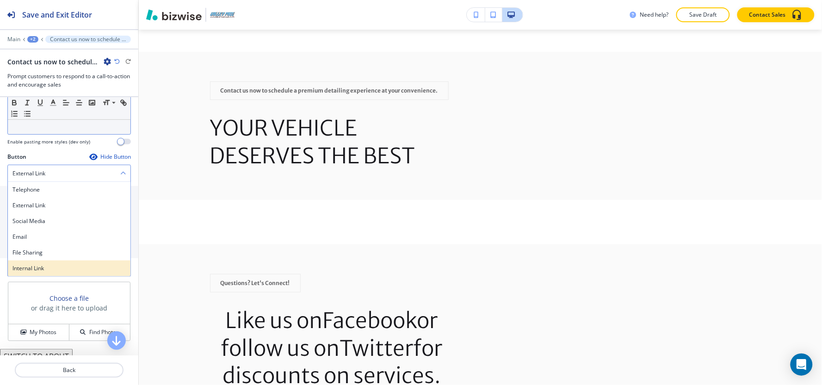
click at [51, 272] on h4 "Internal Link" at bounding box center [68, 268] width 113 height 8
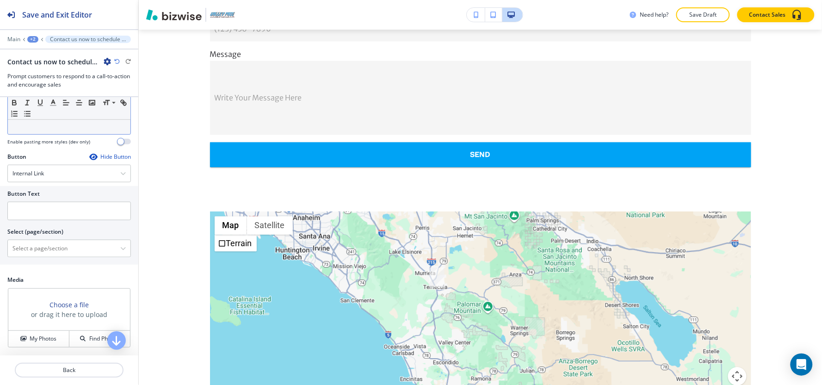
scroll to position [229, 0]
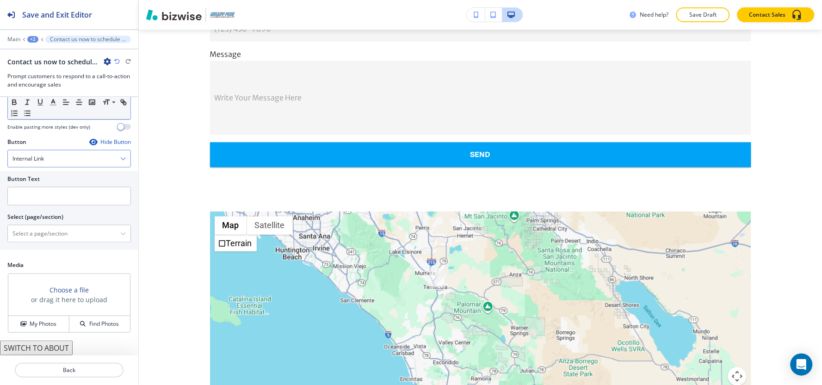
click at [42, 155] on h4 "Internal Link" at bounding box center [27, 158] width 31 height 8
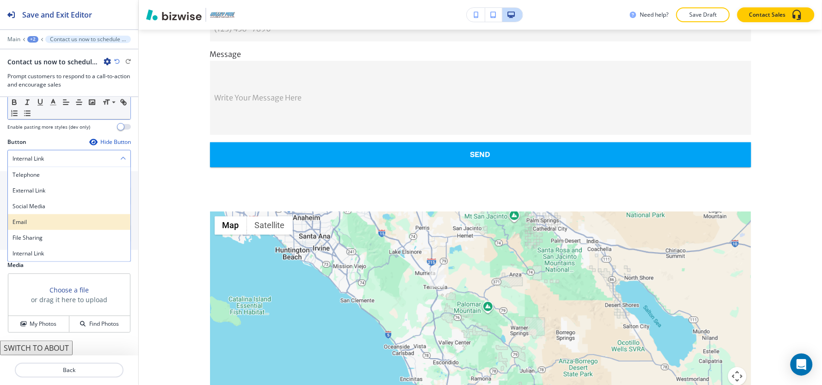
click at [41, 227] on div "Email" at bounding box center [69, 222] width 123 height 16
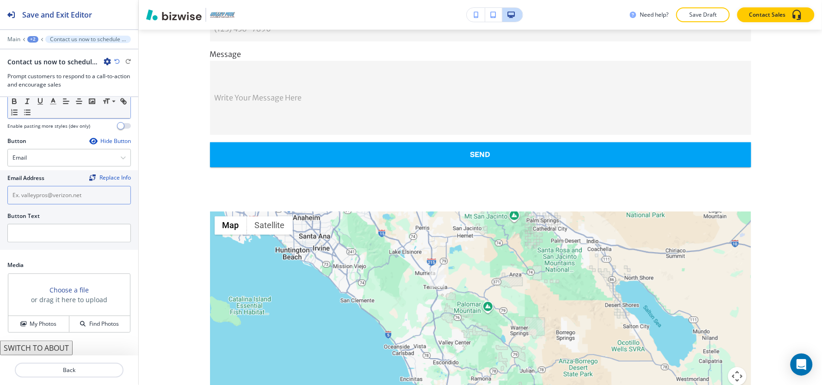
click at [48, 187] on input "text" at bounding box center [68, 195] width 123 height 18
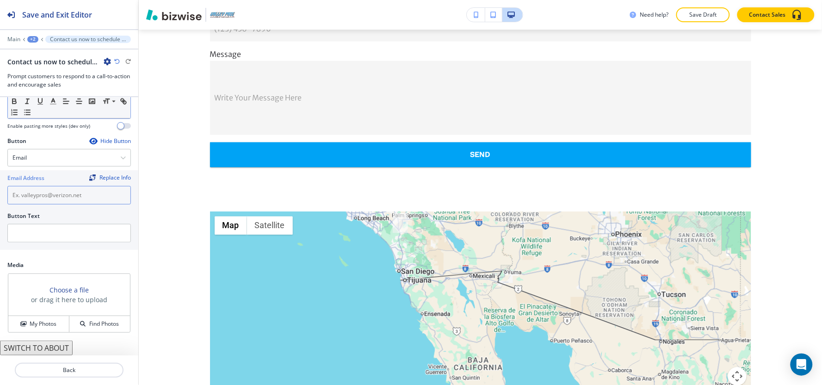
paste input "[EMAIL_ADDRESS][DOMAIN_NAME]"
type input "[EMAIL_ADDRESS][DOMAIN_NAME]"
click at [62, 230] on input "text" at bounding box center [68, 233] width 123 height 18
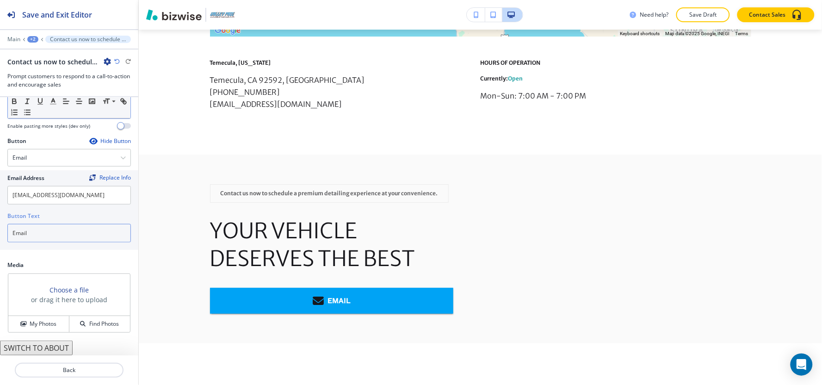
scroll to position [230, 0]
type input "Email"
click at [32, 319] on h4 "My Photos" at bounding box center [43, 323] width 27 height 8
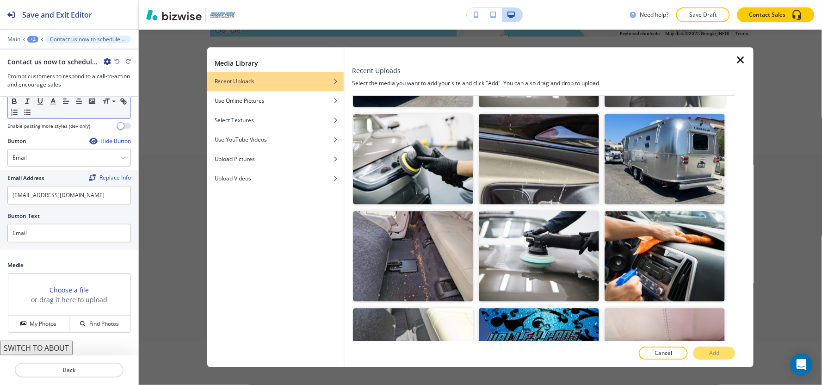
scroll to position [668, 0]
click at [401, 159] on img "button" at bounding box center [413, 159] width 120 height 90
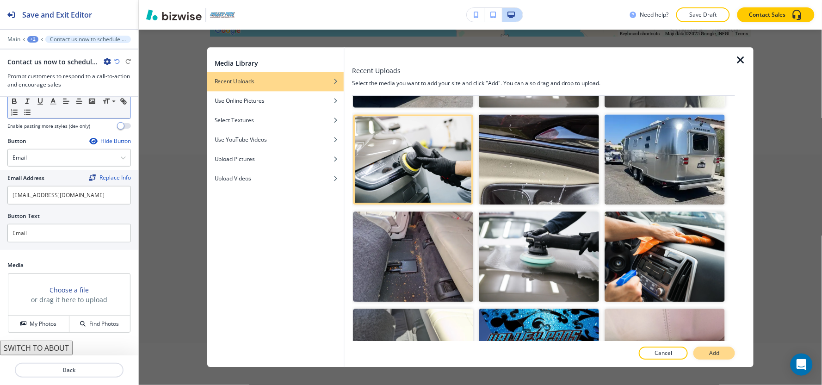
click at [706, 352] on button "Add" at bounding box center [714, 353] width 42 height 13
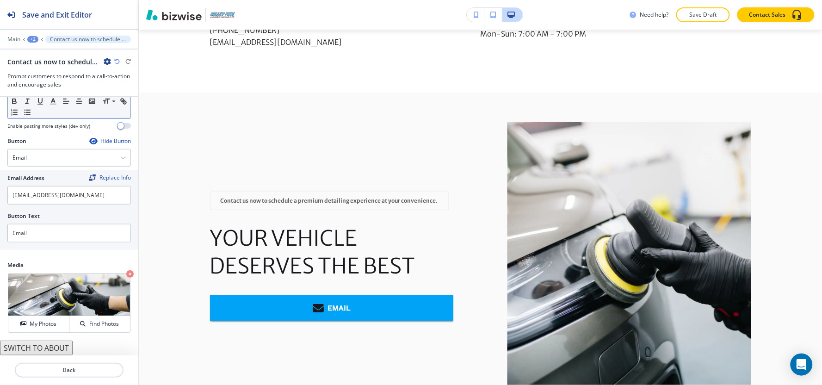
scroll to position [1108, 0]
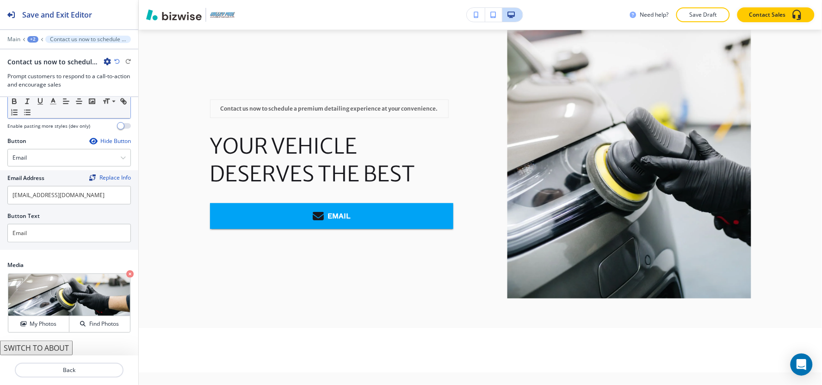
click at [33, 39] on div "+2" at bounding box center [32, 39] width 11 height 6
click at [40, 67] on p "CONTACT" at bounding box center [56, 71] width 47 height 8
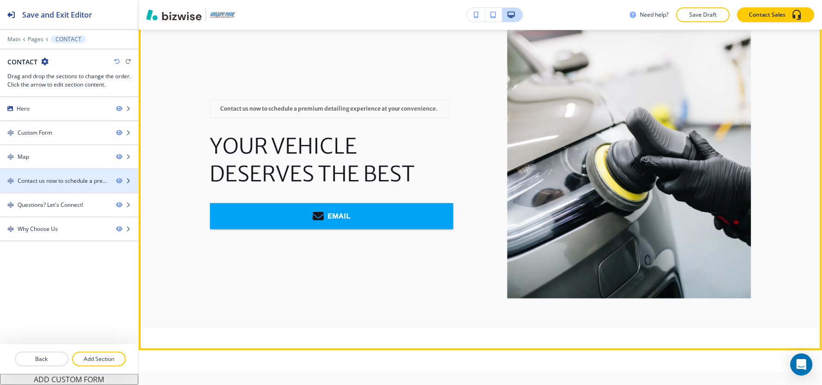
click at [49, 177] on div "Contact us now to schedule a premium detailing experience at your convenience." at bounding box center [63, 181] width 91 height 8
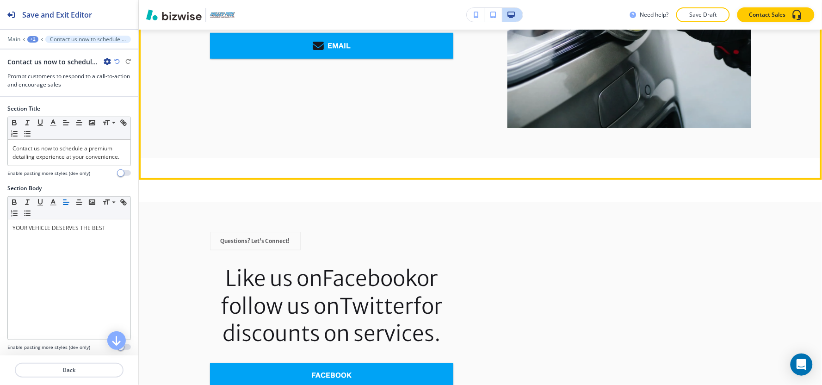
scroll to position [1365, 0]
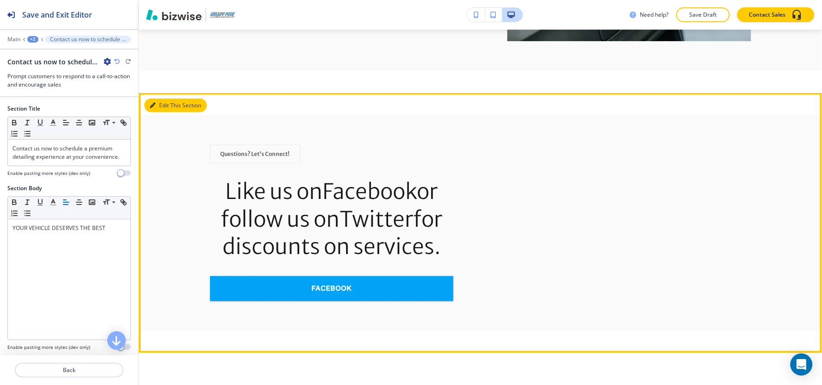
click at [160, 103] on button "Edit This Section" at bounding box center [175, 105] width 62 height 14
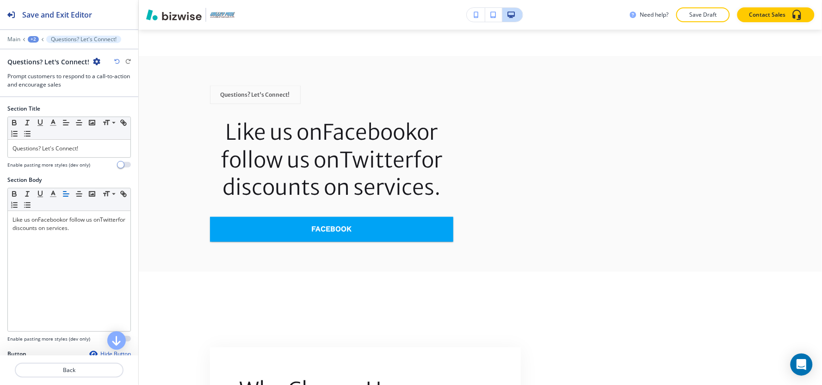
scroll to position [1429, 0]
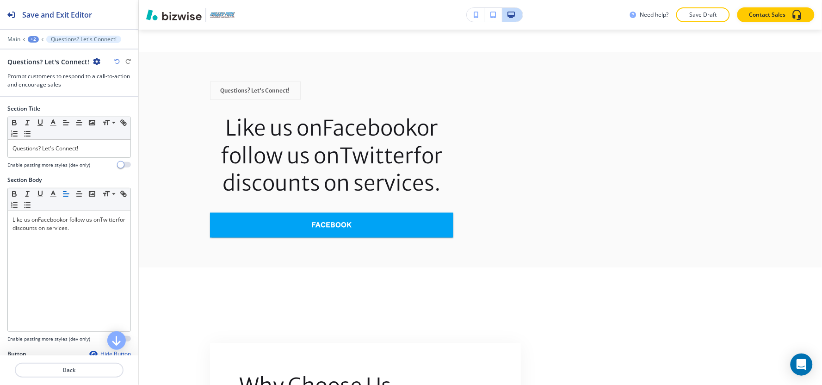
click at [96, 62] on icon "button" at bounding box center [96, 61] width 7 height 7
click at [111, 103] on button "Delete Section" at bounding box center [120, 110] width 59 height 17
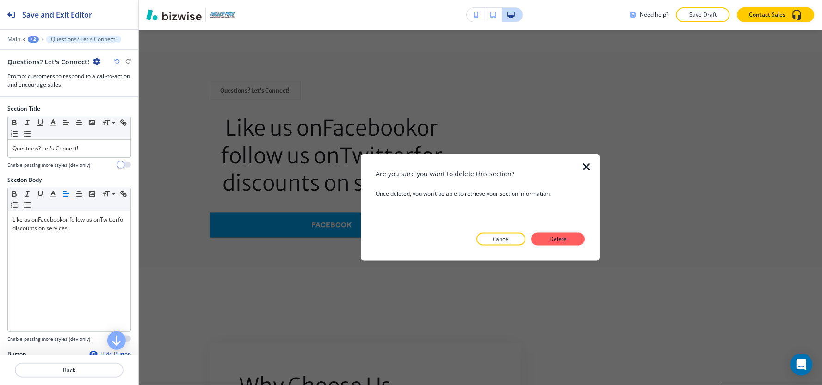
click at [560, 245] on button "Delete" at bounding box center [558, 239] width 54 height 13
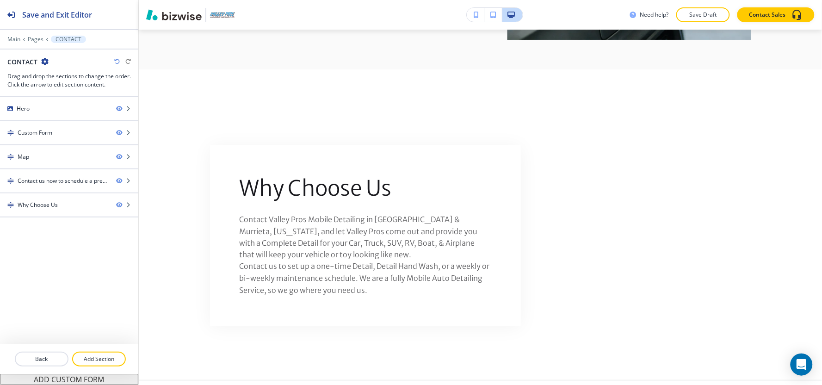
scroll to position [1261, 0]
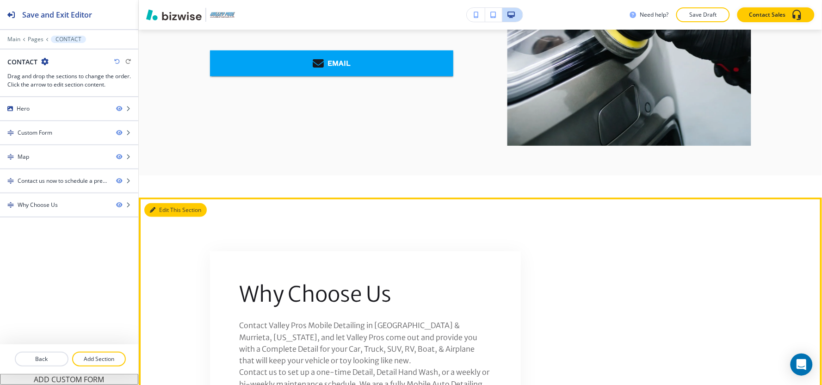
click at [167, 210] on button "Edit This Section" at bounding box center [175, 210] width 62 height 14
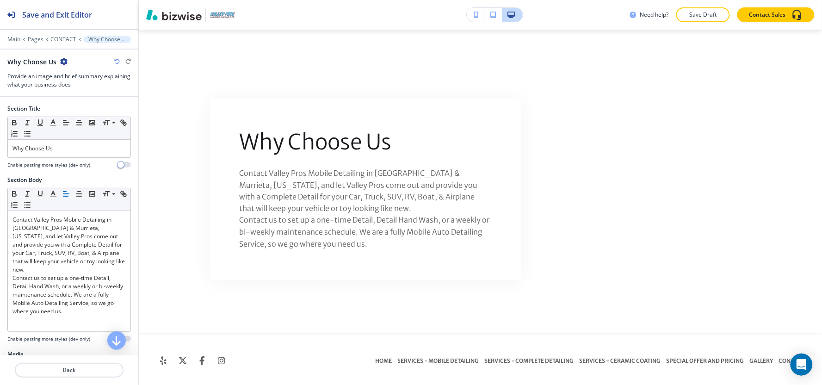
scroll to position [1415, 0]
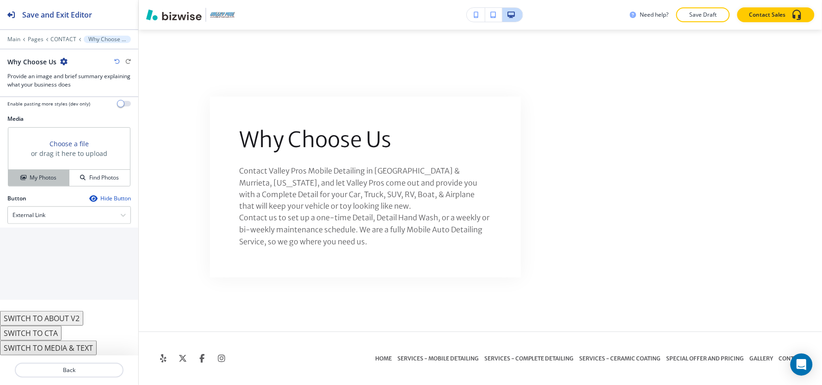
click at [51, 173] on h4 "My Photos" at bounding box center [43, 177] width 27 height 8
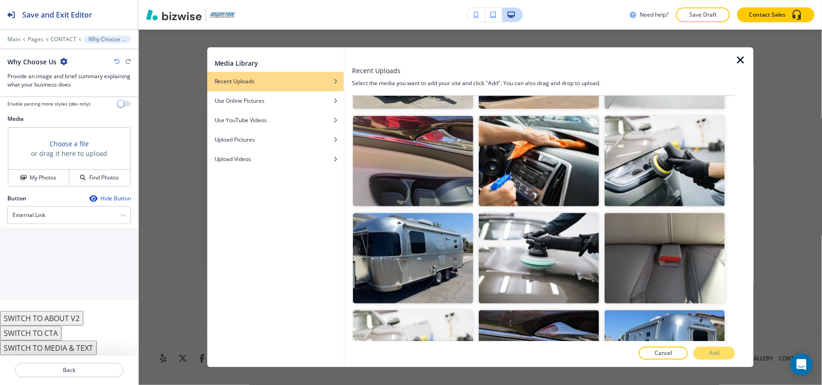
scroll to position [308, 0]
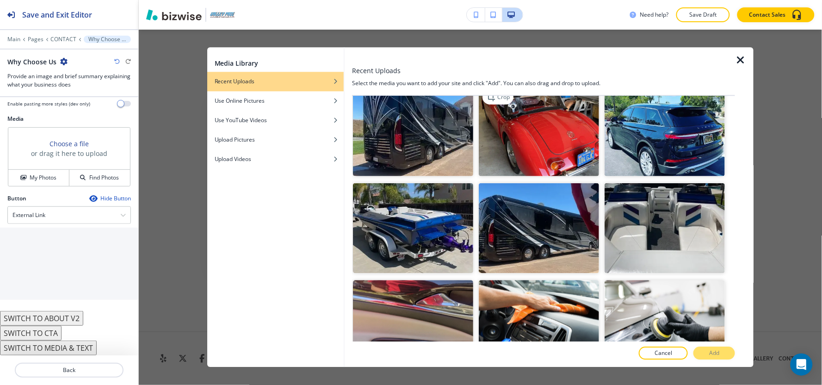
click at [516, 140] on img "button" at bounding box center [539, 131] width 120 height 90
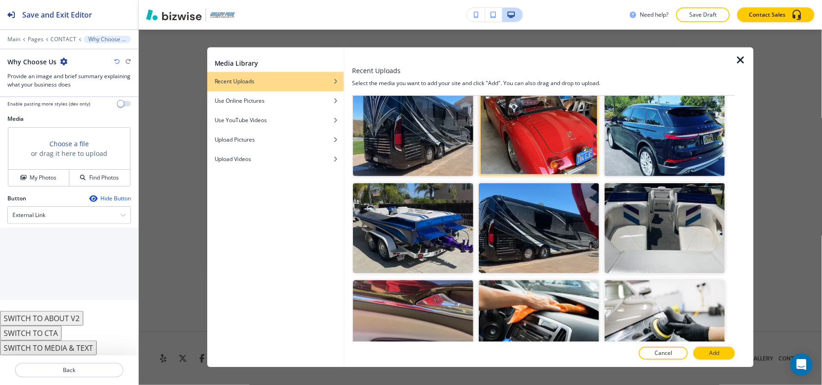
drag, startPoint x: 712, startPoint y: 354, endPoint x: 701, endPoint y: 350, distance: 11.9
click at [711, 354] on p "Add" at bounding box center [714, 353] width 10 height 8
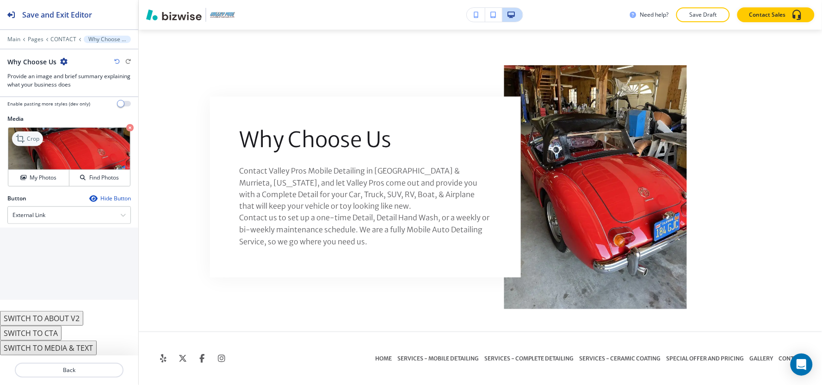
click at [35, 144] on div "Crop" at bounding box center [27, 138] width 31 height 15
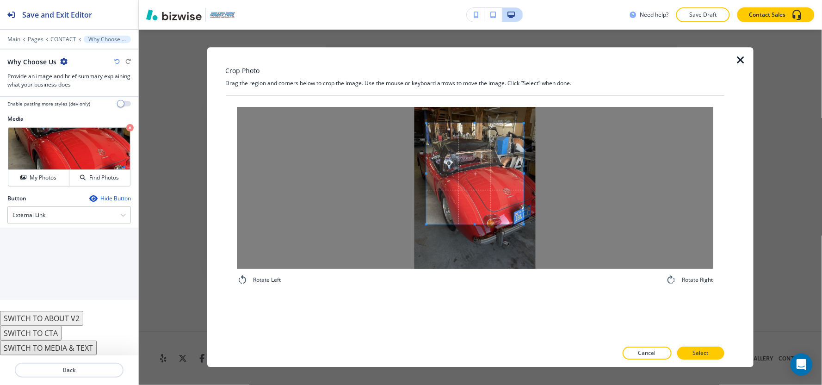
click at [474, 223] on span at bounding box center [474, 224] width 2 height 2
click at [699, 350] on p "Select" at bounding box center [701, 353] width 16 height 8
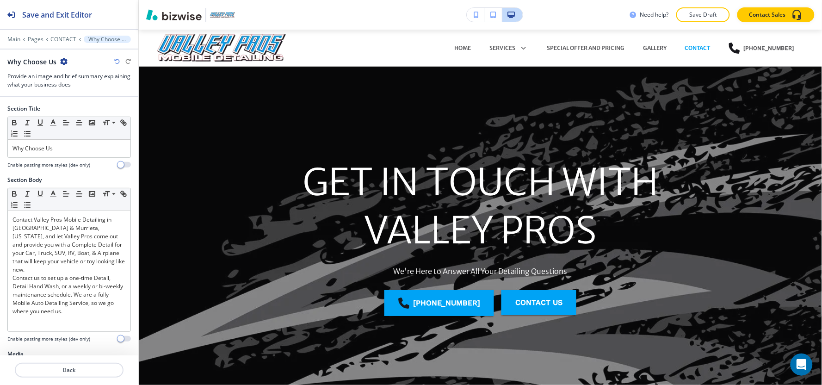
scroll to position [1415, 0]
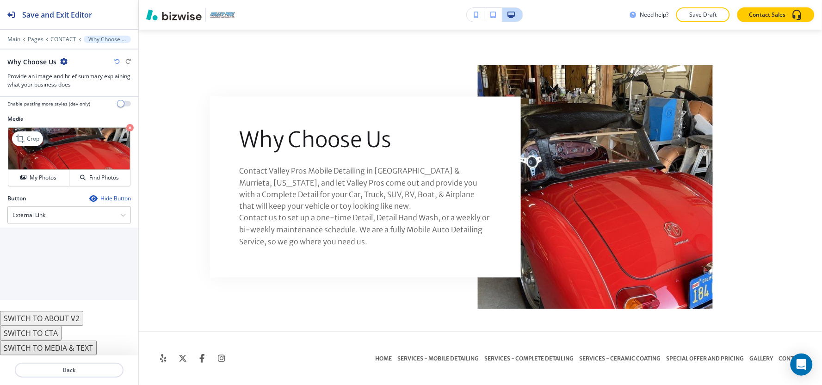
click at [126, 129] on icon "button" at bounding box center [129, 127] width 7 height 7
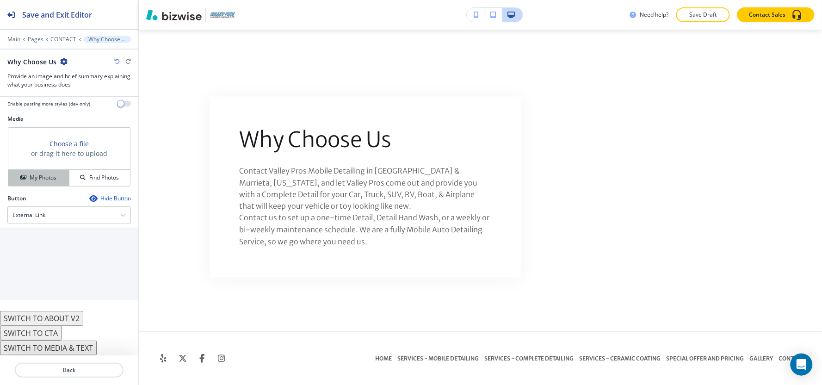
click at [53, 177] on h4 "My Photos" at bounding box center [43, 177] width 27 height 8
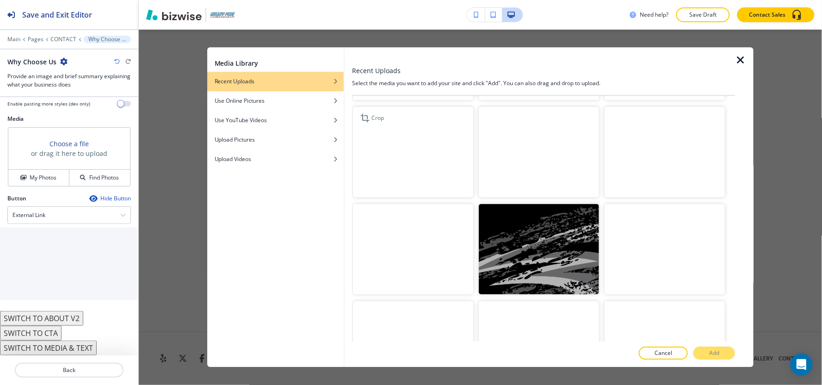
scroll to position [1190, 0]
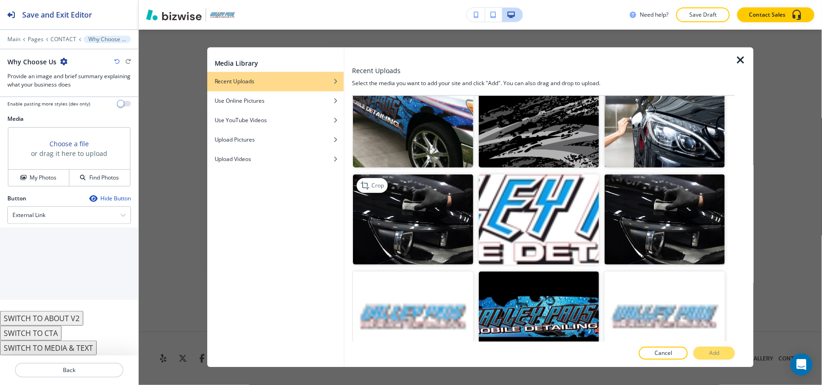
click at [412, 195] on img "button" at bounding box center [413, 219] width 120 height 90
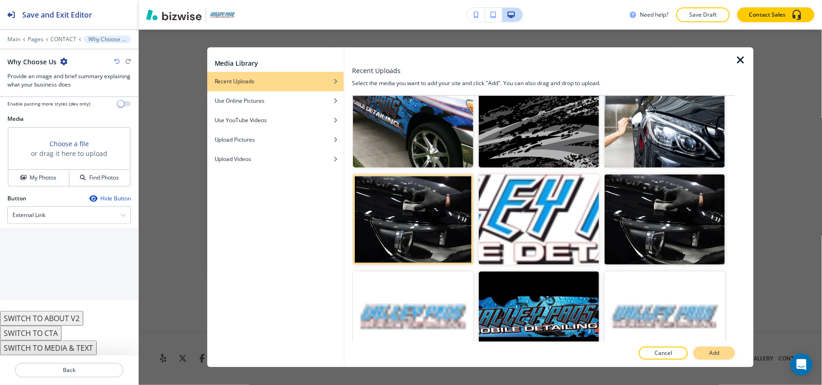
click at [714, 347] on button "Add" at bounding box center [714, 353] width 42 height 13
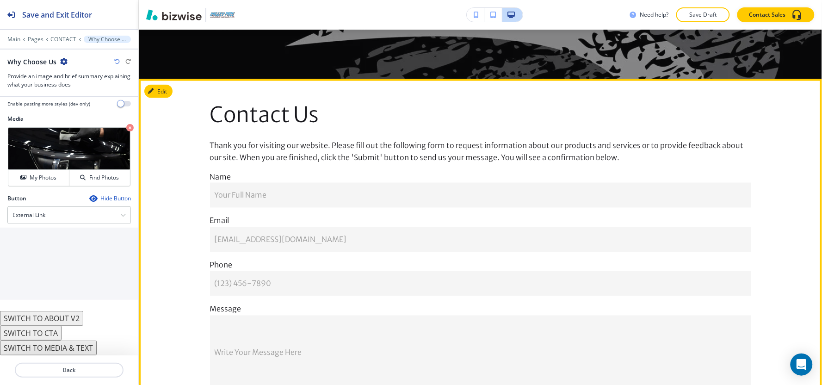
scroll to position [336, 0]
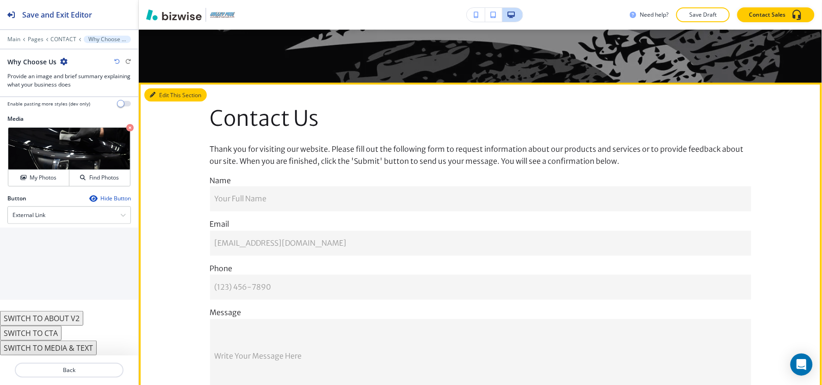
click at [151, 96] on icon "button" at bounding box center [153, 95] width 6 height 6
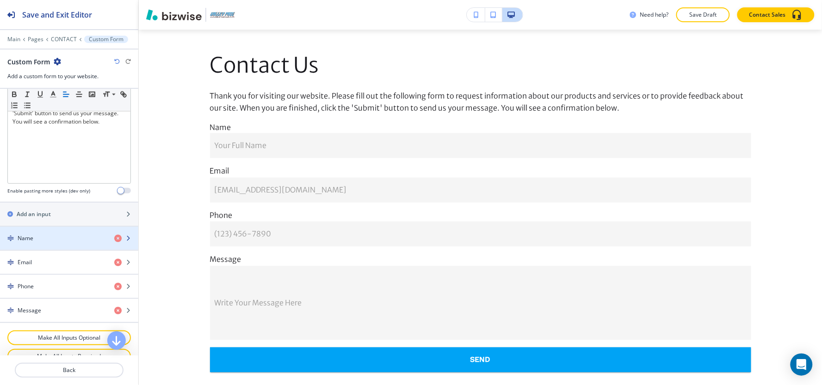
scroll to position [305, 0]
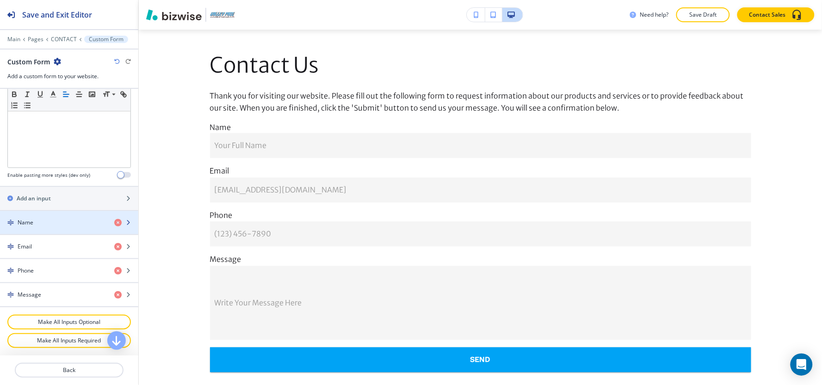
click at [46, 224] on div "Name" at bounding box center [53, 222] width 107 height 8
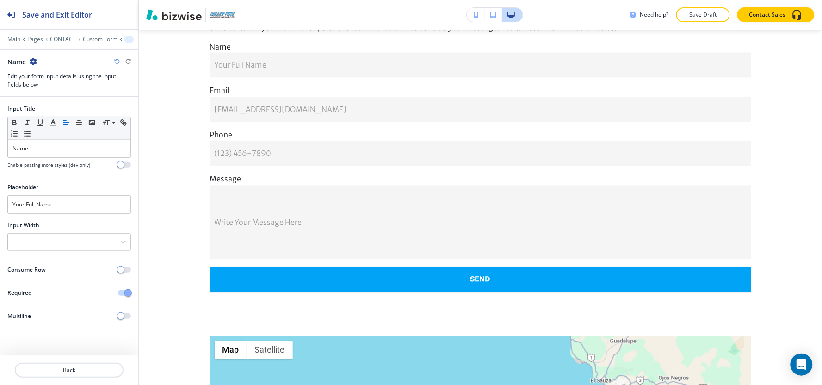
scroll to position [481, 0]
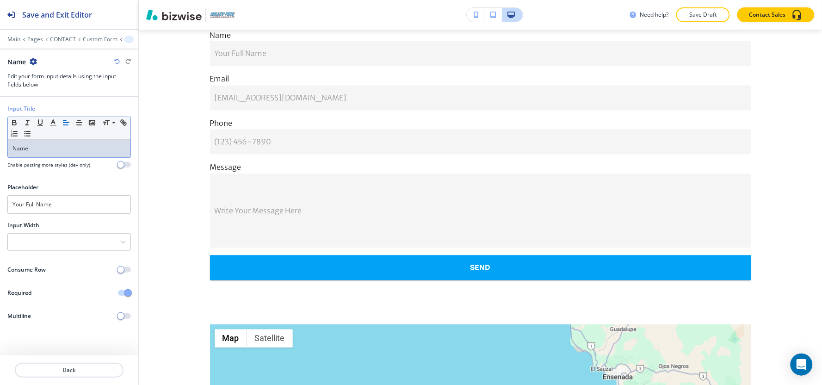
click at [51, 150] on p "Name" at bounding box center [68, 148] width 113 height 8
copy p "First Name"
click at [61, 205] on input "Your Full Name" at bounding box center [68, 204] width 123 height 18
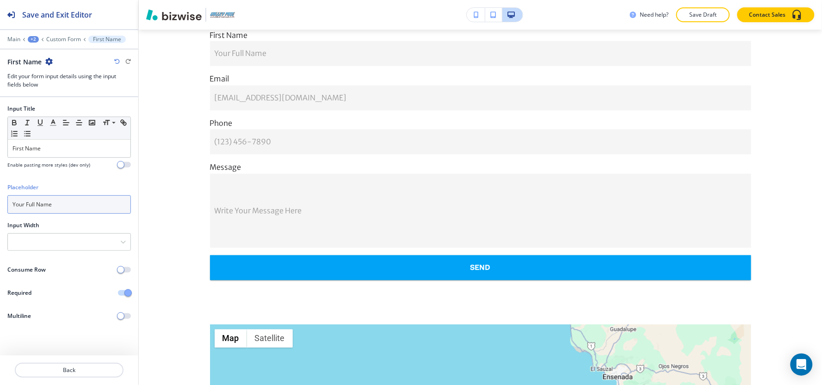
paste input "First"
type input "First Name"
click at [50, 242] on div at bounding box center [69, 241] width 123 height 17
click at [39, 288] on h4 "50%" at bounding box center [68, 289] width 113 height 8
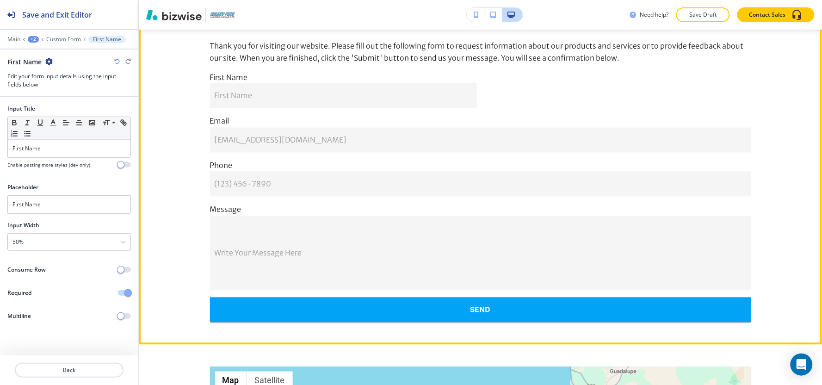
scroll to position [378, 0]
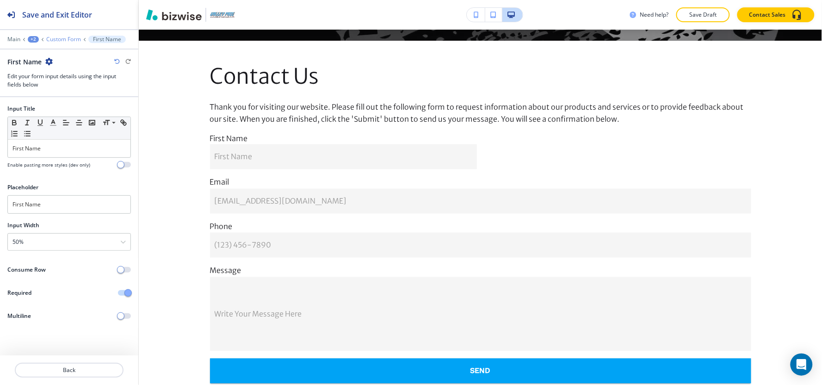
click at [58, 38] on p "Custom Form" at bounding box center [63, 39] width 35 height 6
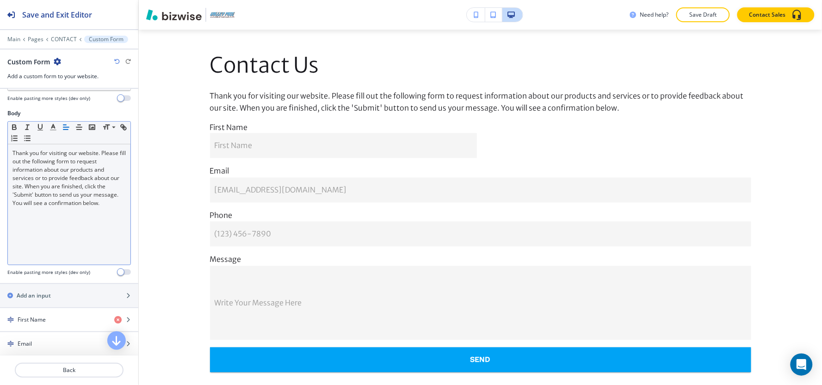
scroll to position [305, 0]
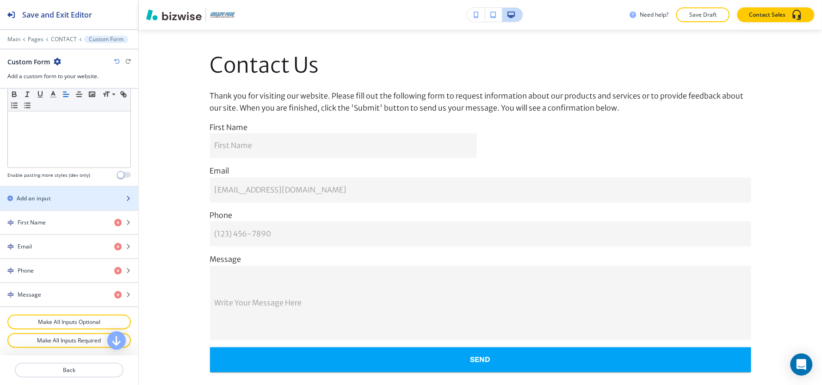
click at [48, 201] on h2 "Add an input" at bounding box center [34, 198] width 34 height 8
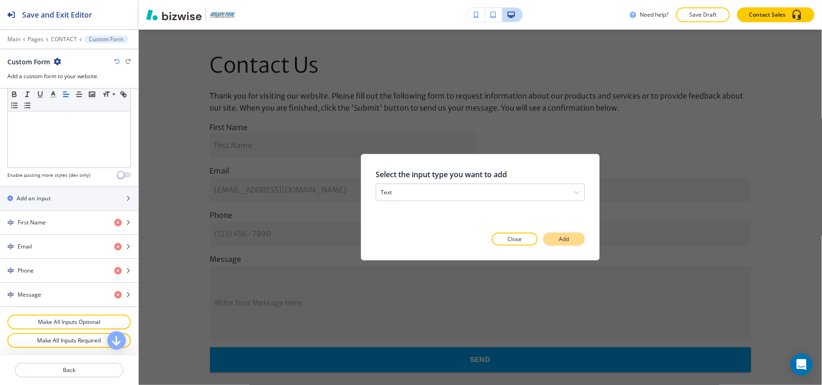
click at [556, 241] on button "Add" at bounding box center [564, 239] width 42 height 13
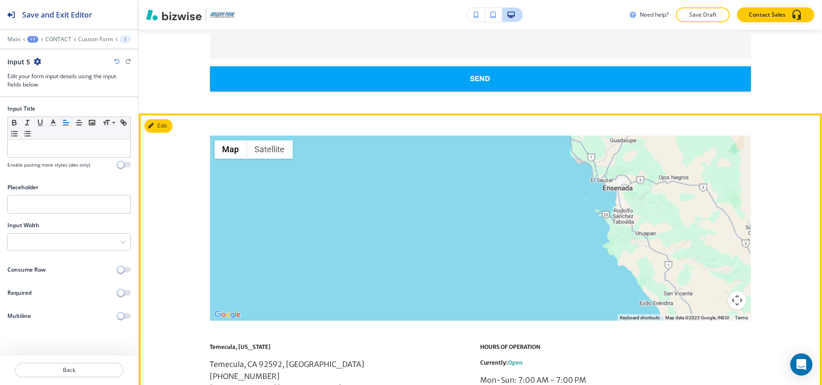
scroll to position [707, 0]
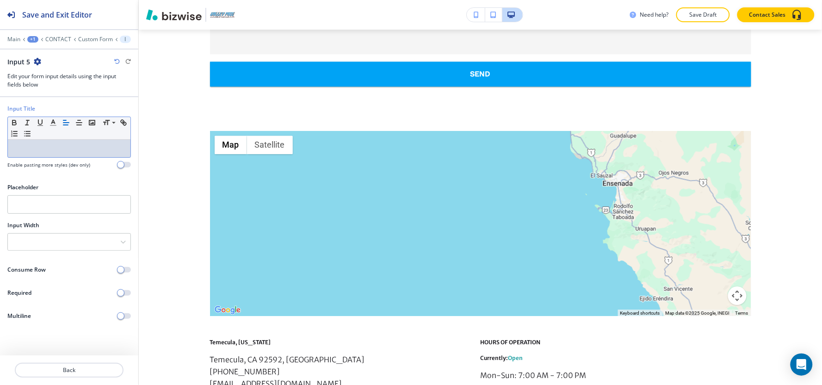
click at [36, 144] on p at bounding box center [68, 148] width 113 height 8
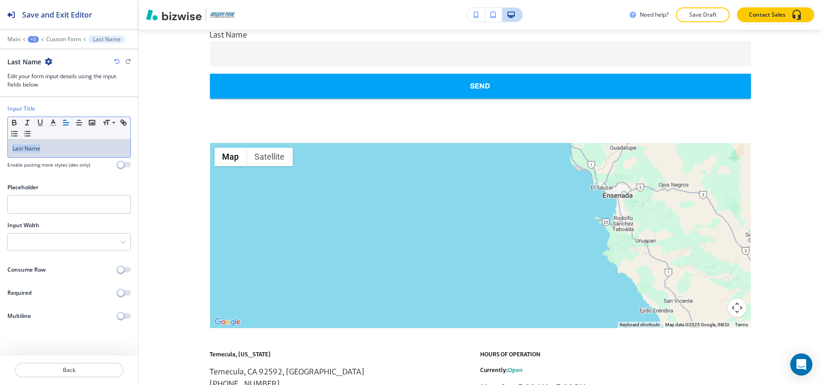
copy p "Last Name"
click at [59, 203] on input "text" at bounding box center [68, 204] width 123 height 18
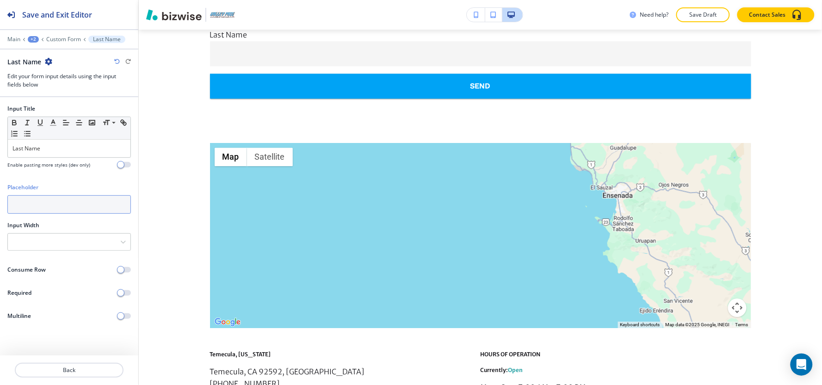
paste input "Last Name"
type input "Last Name"
click at [43, 246] on div at bounding box center [69, 241] width 123 height 17
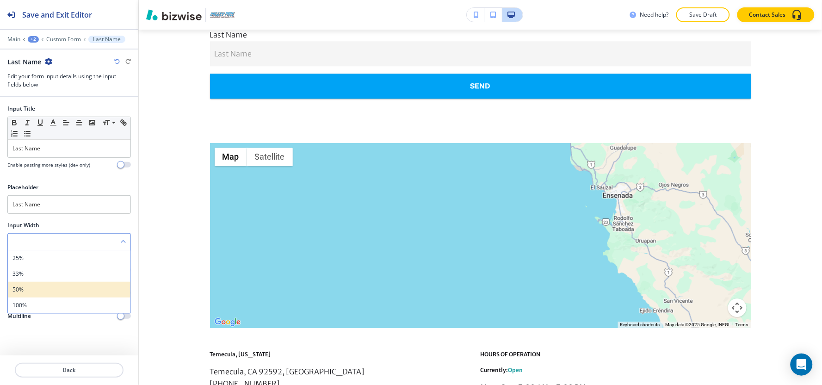
click at [29, 290] on h4 "50%" at bounding box center [68, 289] width 113 height 8
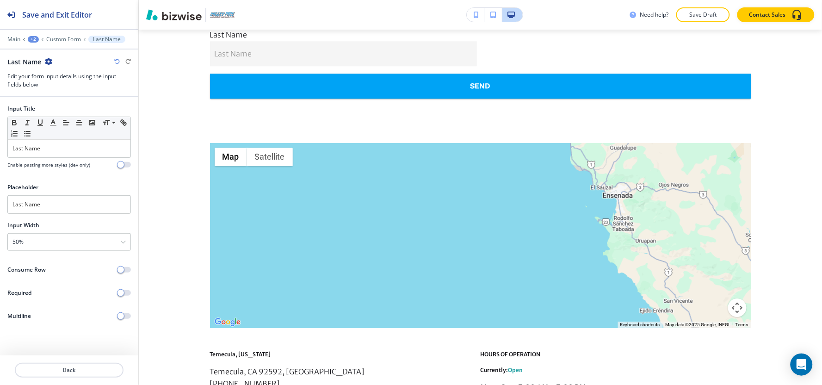
click at [120, 288] on div "Required" at bounding box center [69, 292] width 138 height 8
click at [122, 290] on span "button" at bounding box center [120, 292] width 7 height 7
click at [67, 40] on p "Custom Form" at bounding box center [63, 39] width 35 height 6
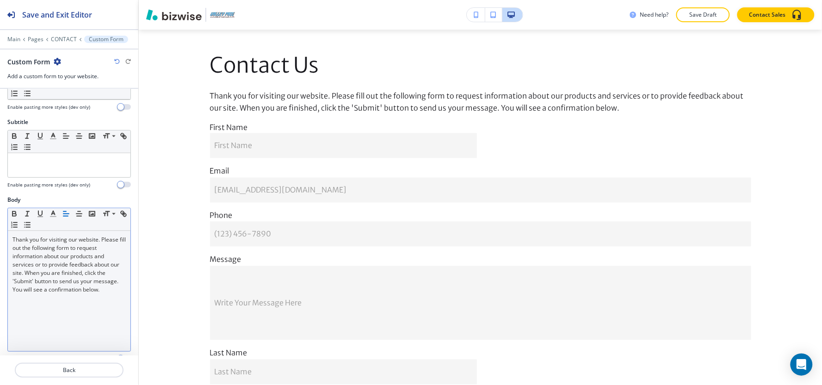
scroll to position [257, 0]
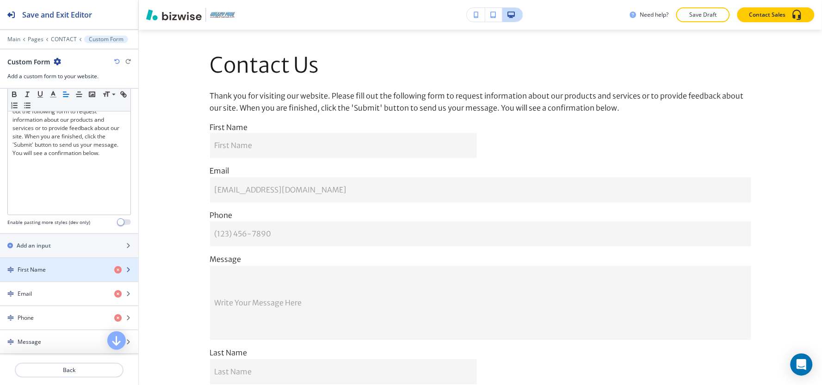
click at [41, 277] on div "button" at bounding box center [69, 277] width 138 height 7
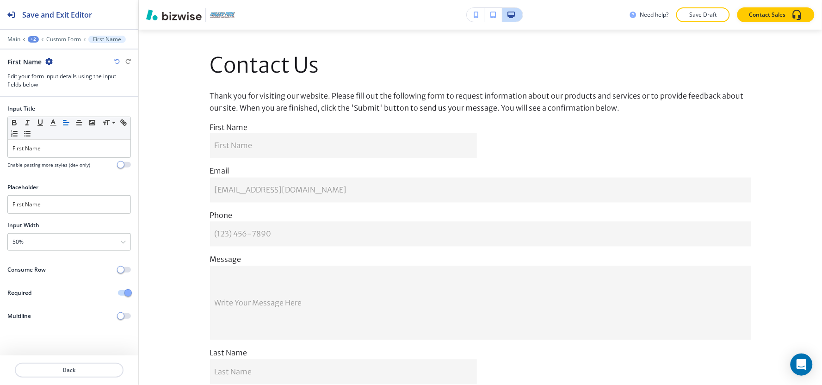
scroll to position [481, 0]
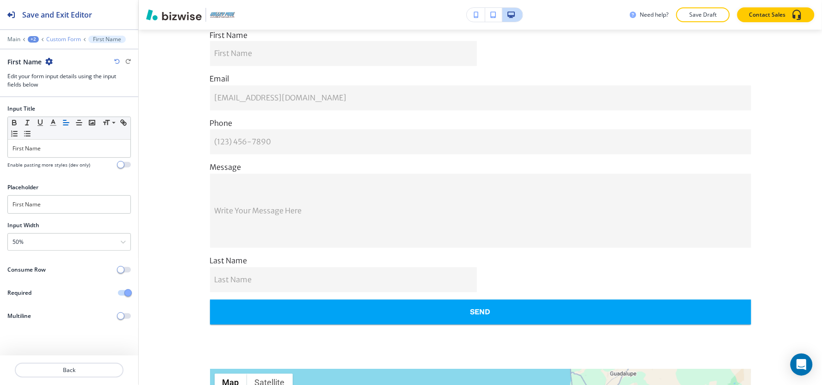
click at [62, 42] on p "Custom Form" at bounding box center [63, 39] width 35 height 6
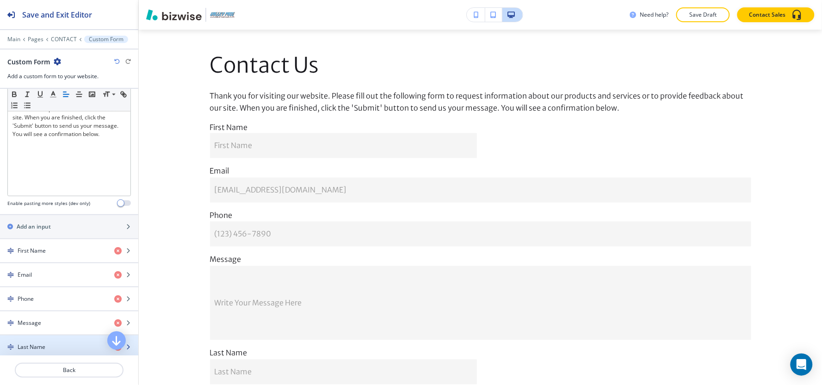
scroll to position [329, 0]
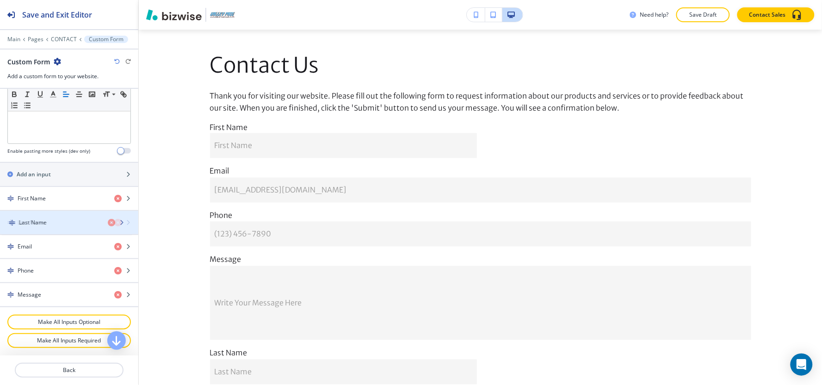
drag, startPoint x: 34, startPoint y: 297, endPoint x: 35, endPoint y: 223, distance: 73.5
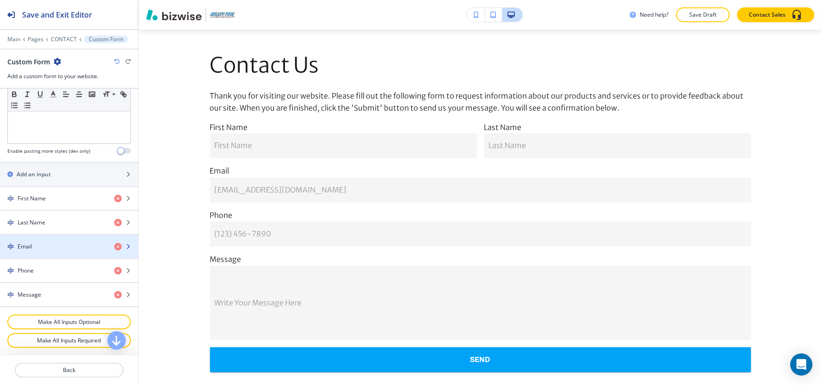
click at [44, 243] on div "Email" at bounding box center [53, 246] width 107 height 8
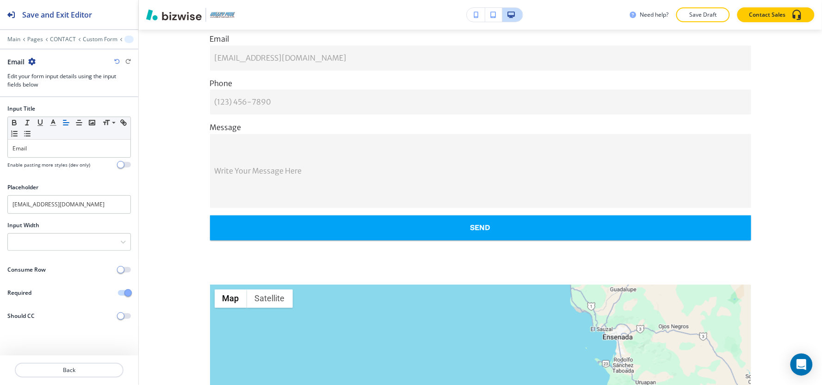
scroll to position [525, 0]
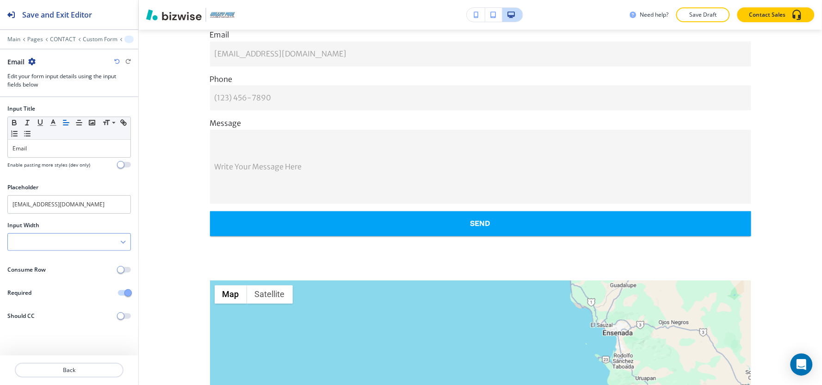
click at [44, 240] on div at bounding box center [69, 241] width 123 height 17
click at [37, 288] on h4 "50%" at bounding box center [68, 289] width 113 height 8
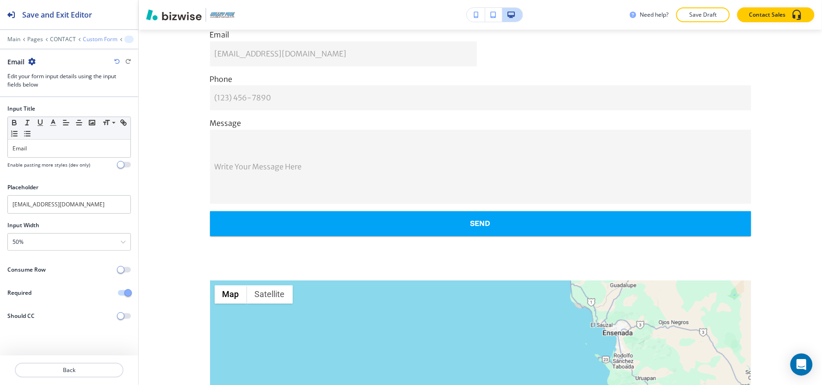
click at [94, 36] on p "Custom Form" at bounding box center [100, 39] width 35 height 6
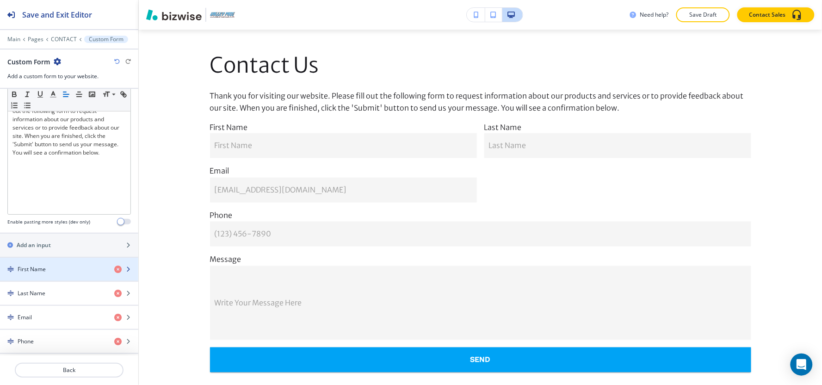
scroll to position [329, 0]
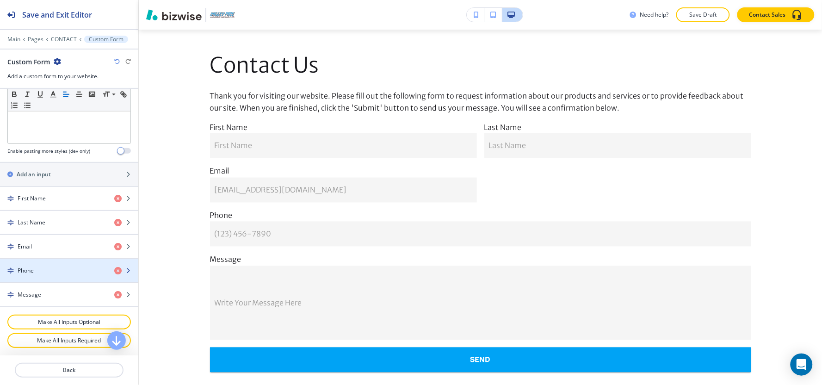
click at [35, 269] on div "Phone" at bounding box center [53, 270] width 107 height 8
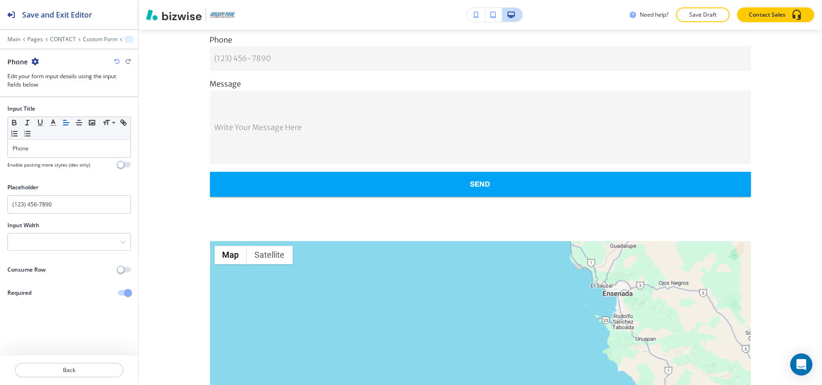
scroll to position [570, 0]
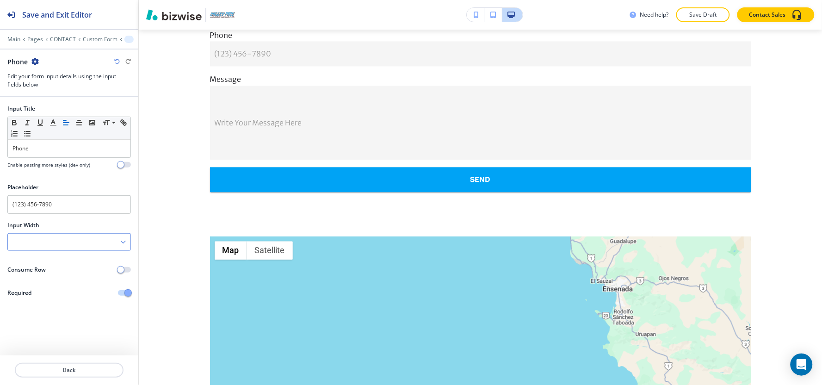
click at [74, 240] on div at bounding box center [69, 241] width 123 height 17
click at [44, 283] on div "50%" at bounding box center [69, 290] width 123 height 16
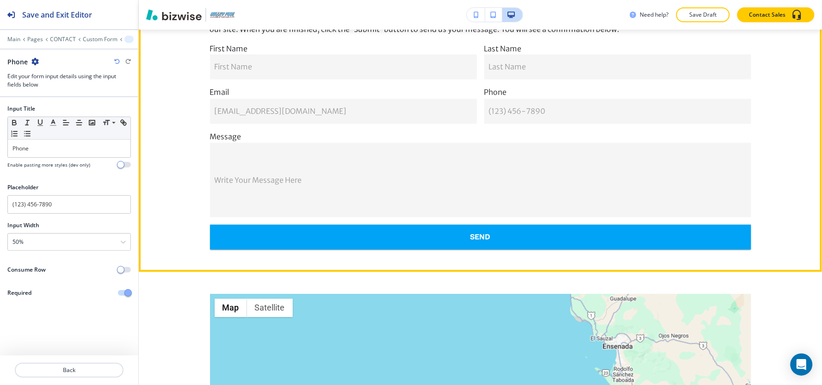
scroll to position [467, 0]
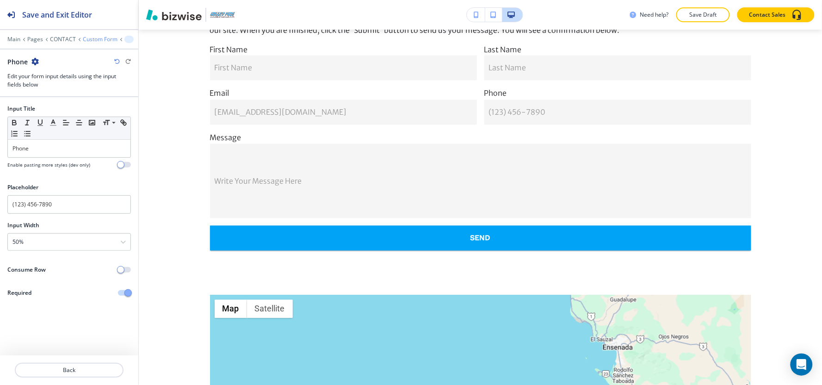
click at [90, 39] on p "Custom Form" at bounding box center [100, 39] width 35 height 6
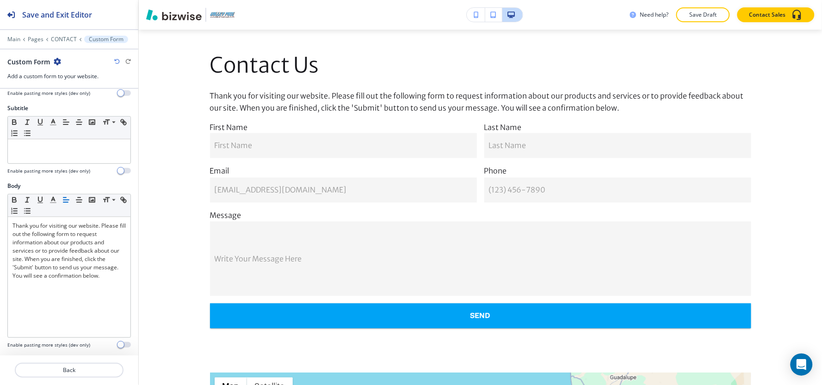
scroll to position [257, 0]
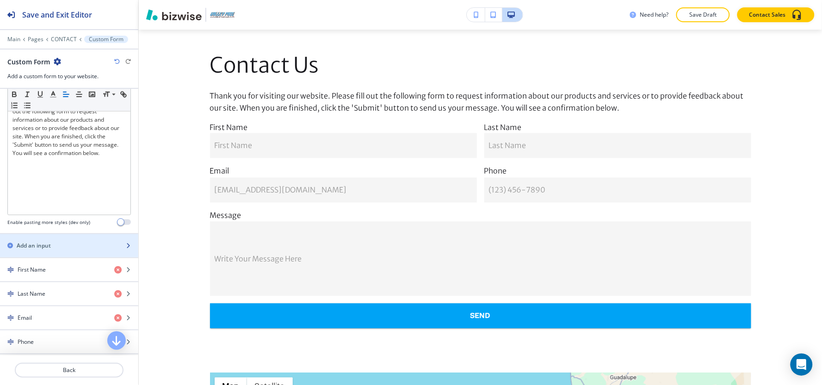
click at [54, 239] on div "button" at bounding box center [69, 237] width 138 height 7
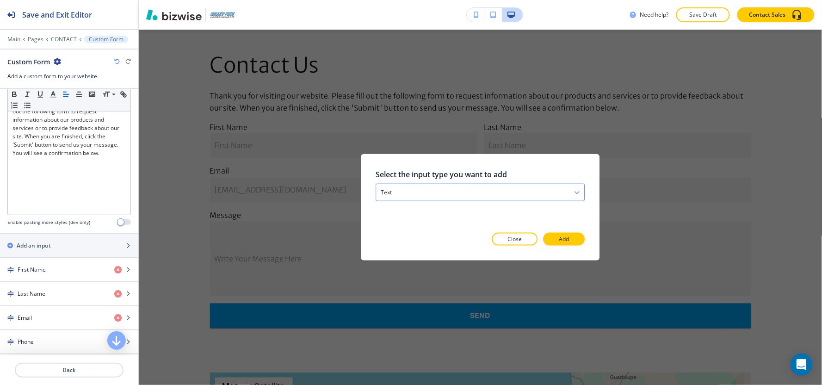
click at [478, 191] on div "text" at bounding box center [480, 192] width 209 height 17
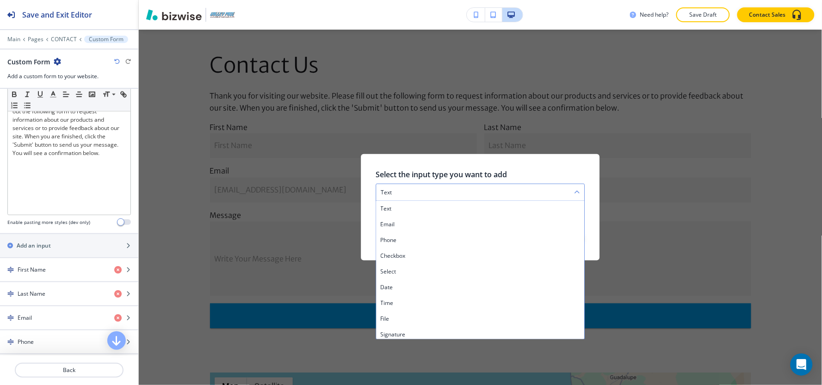
click at [478, 191] on div "text" at bounding box center [480, 192] width 209 height 17
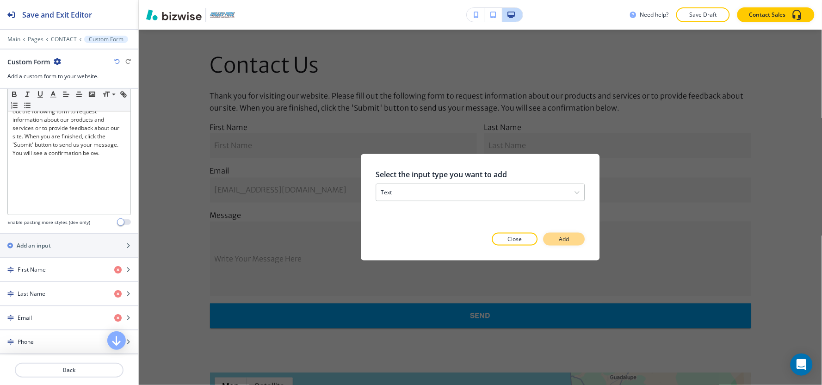
click at [569, 241] on p "Add" at bounding box center [564, 239] width 10 height 8
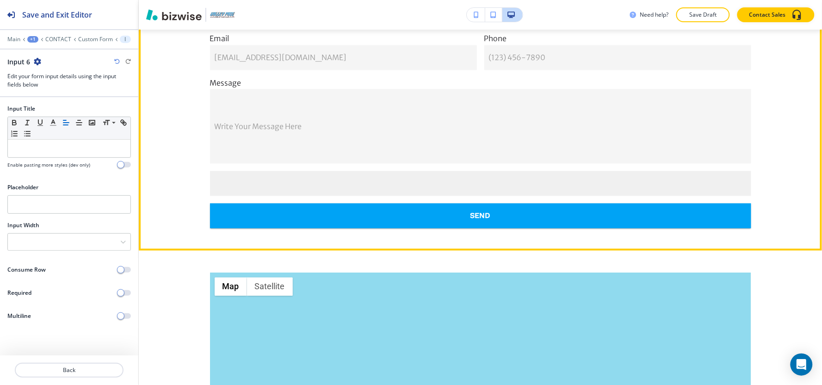
scroll to position [458, 0]
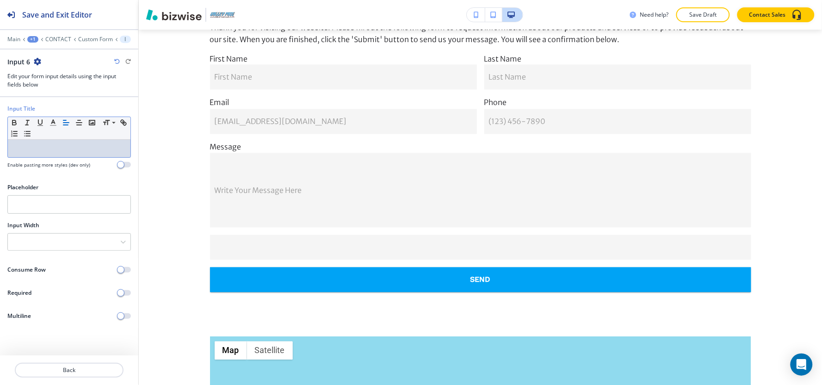
click at [44, 150] on p at bounding box center [68, 148] width 113 height 8
click at [41, 210] on input "text" at bounding box center [68, 204] width 123 height 18
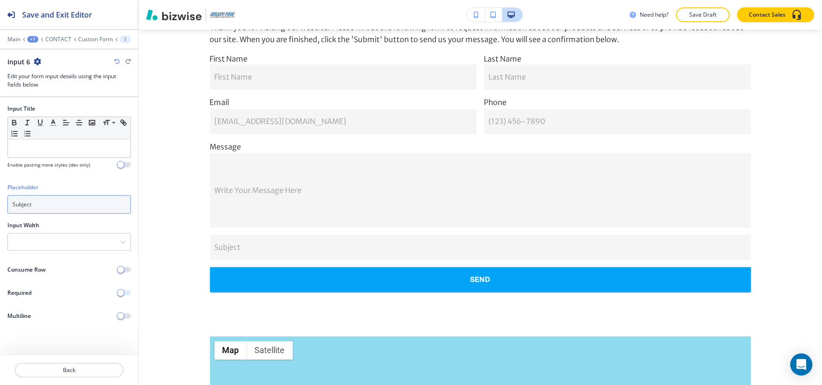
type input "Subject"
click at [122, 291] on span "button" at bounding box center [120, 292] width 7 height 7
click at [74, 197] on input "Subject" at bounding box center [68, 204] width 123 height 18
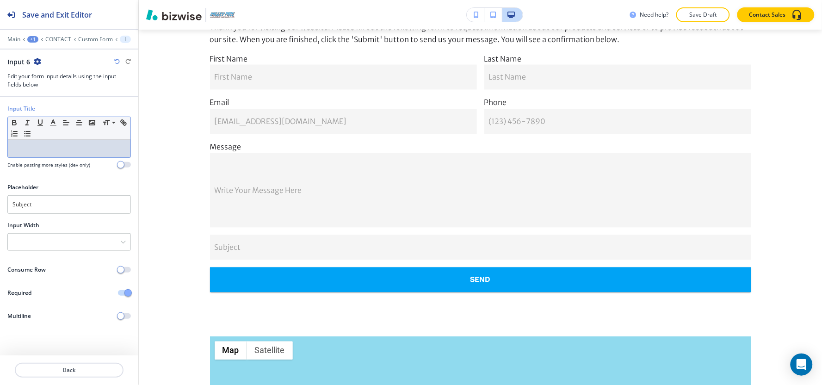
click at [54, 147] on p at bounding box center [68, 148] width 113 height 8
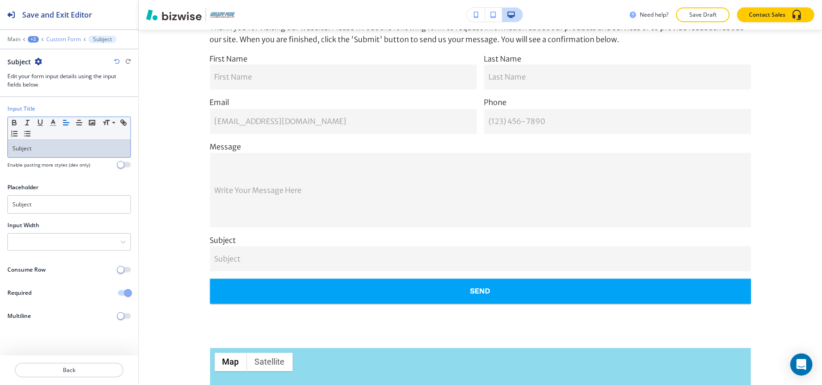
click at [67, 38] on p "Custom Form" at bounding box center [63, 39] width 35 height 6
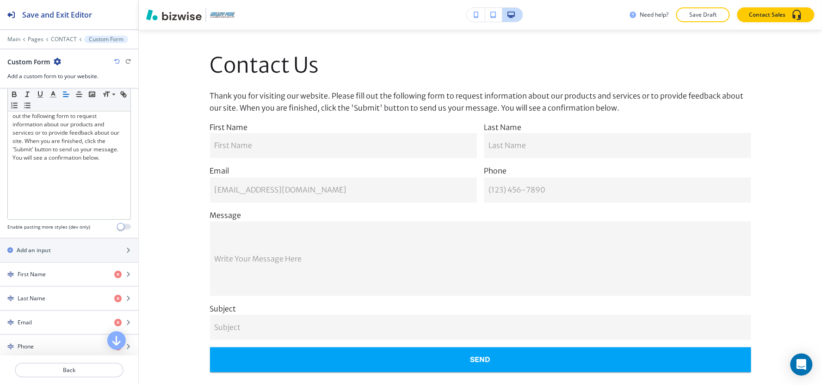
scroll to position [353, 0]
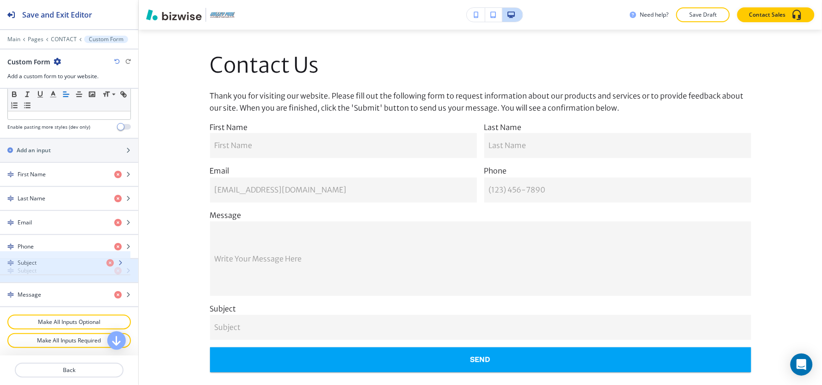
drag, startPoint x: 33, startPoint y: 296, endPoint x: 33, endPoint y: 264, distance: 31.9
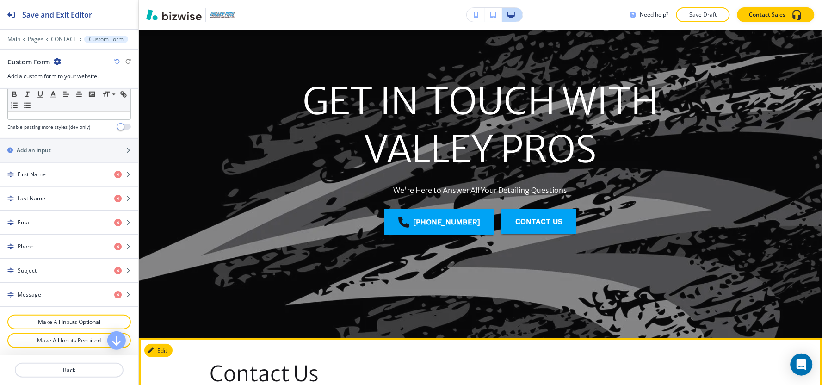
scroll to position [0, 0]
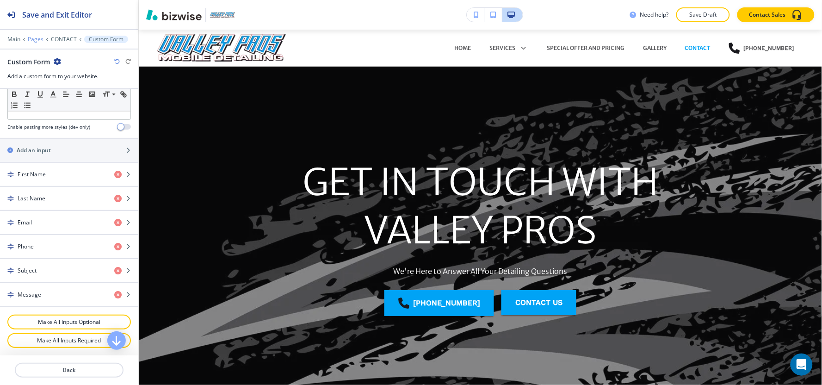
click at [34, 38] on p "Pages" at bounding box center [36, 39] width 16 height 6
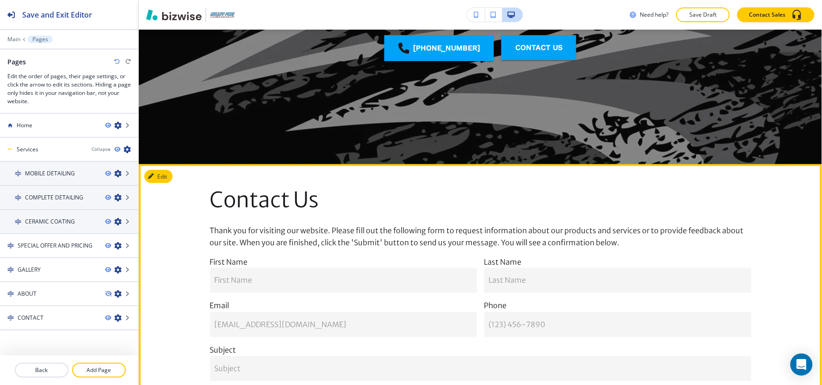
scroll to position [51, 0]
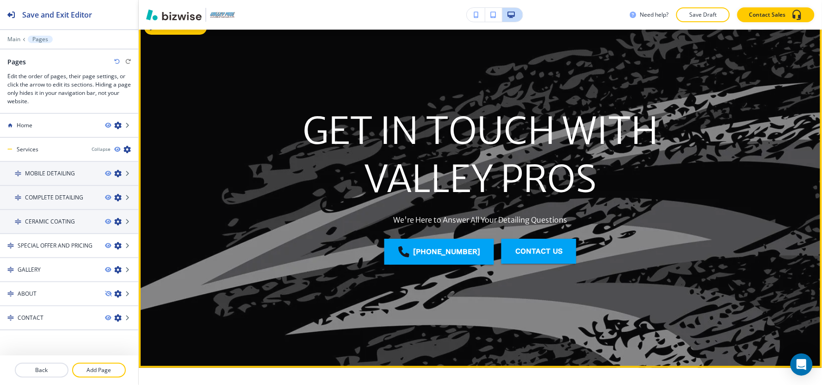
click at [165, 33] on button "Edit This Section" at bounding box center [175, 28] width 62 height 14
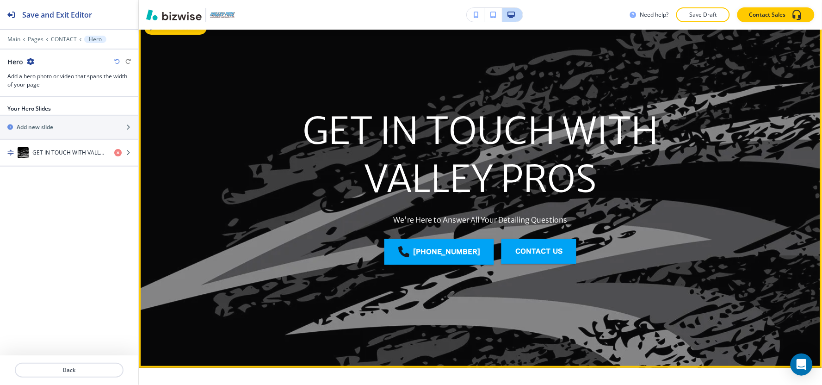
scroll to position [37, 0]
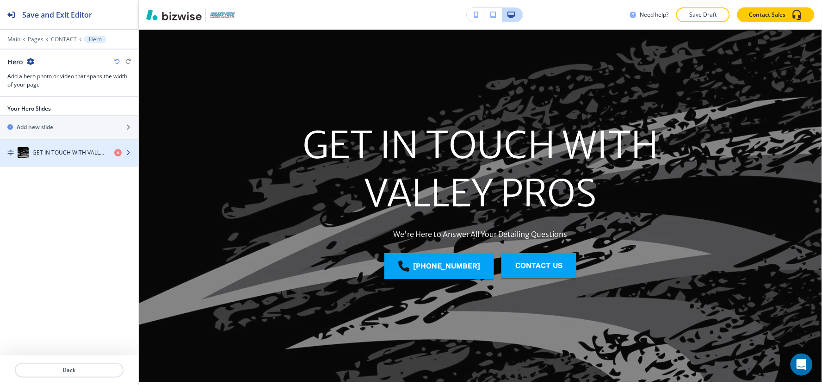
click at [42, 160] on div "button" at bounding box center [69, 161] width 138 height 7
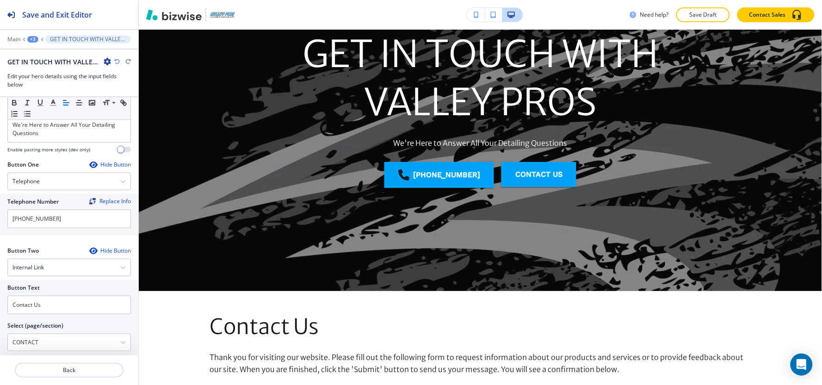
scroll to position [190, 0]
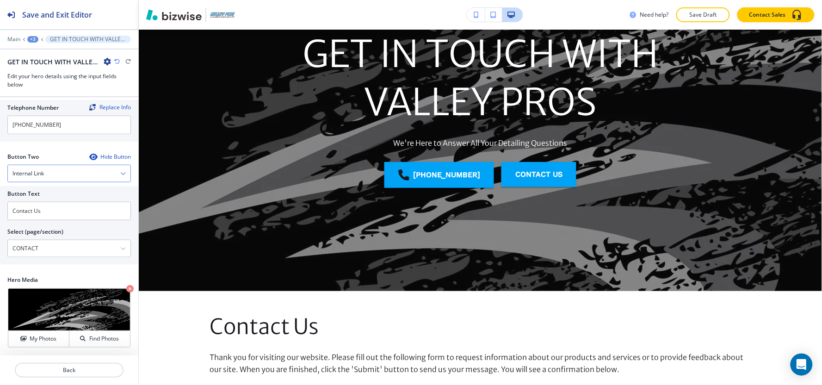
click at [51, 178] on div "Internal Link" at bounding box center [69, 173] width 123 height 17
click at [44, 238] on h4 "Email" at bounding box center [68, 237] width 113 height 8
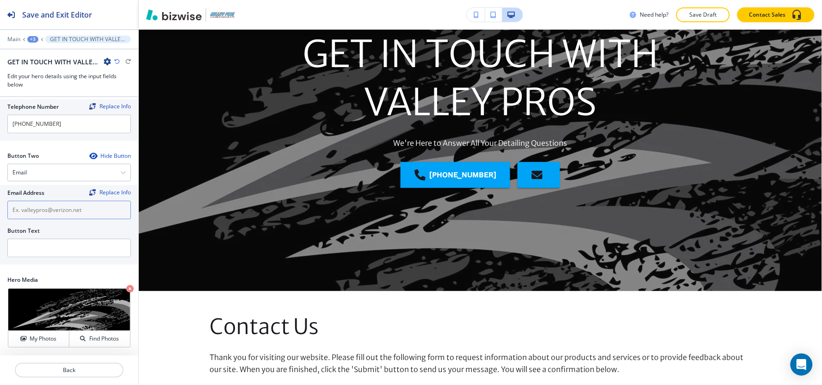
click at [60, 209] on input "text" at bounding box center [68, 210] width 123 height 18
paste input "[EMAIL_ADDRESS][DOMAIN_NAME]"
type input "[EMAIL_ADDRESS][DOMAIN_NAME]"
click at [55, 247] on input "text" at bounding box center [68, 248] width 123 height 18
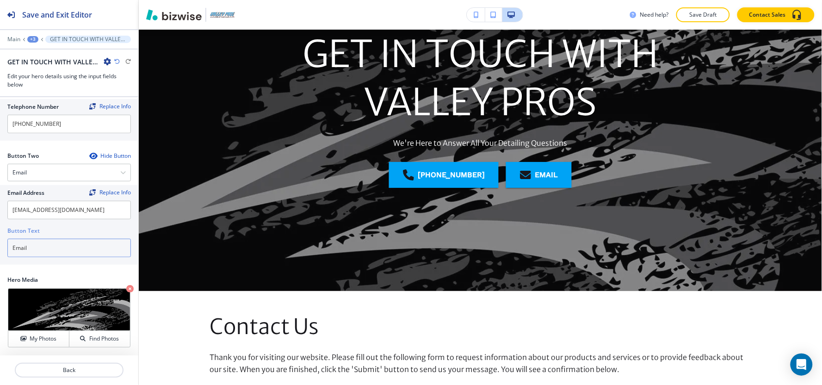
type input "Email"
click at [34, 38] on div "+3" at bounding box center [32, 39] width 11 height 6
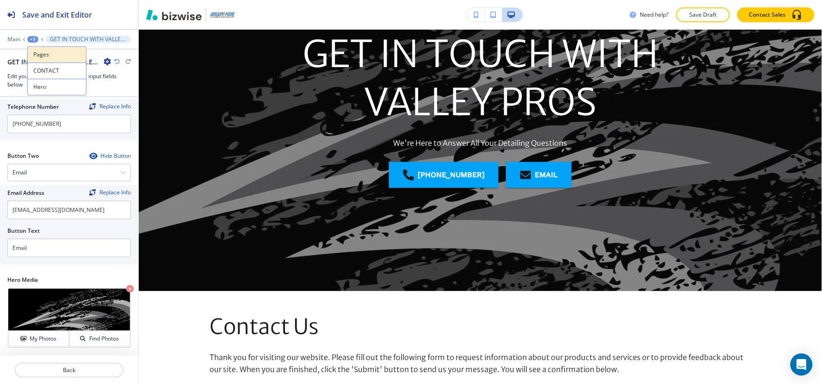
click at [30, 48] on button "Pages" at bounding box center [56, 54] width 59 height 16
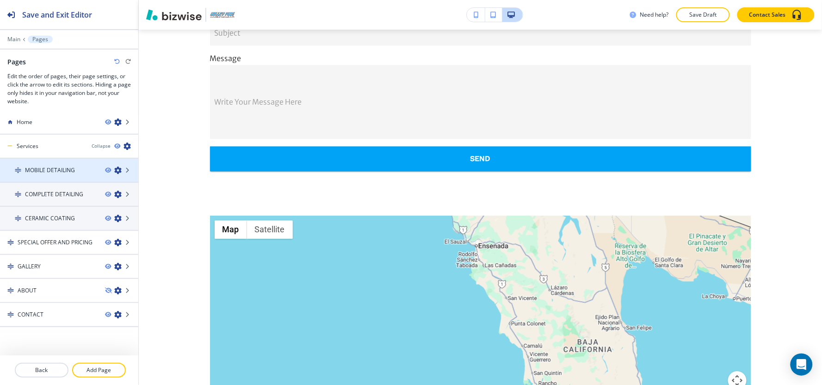
scroll to position [0, 0]
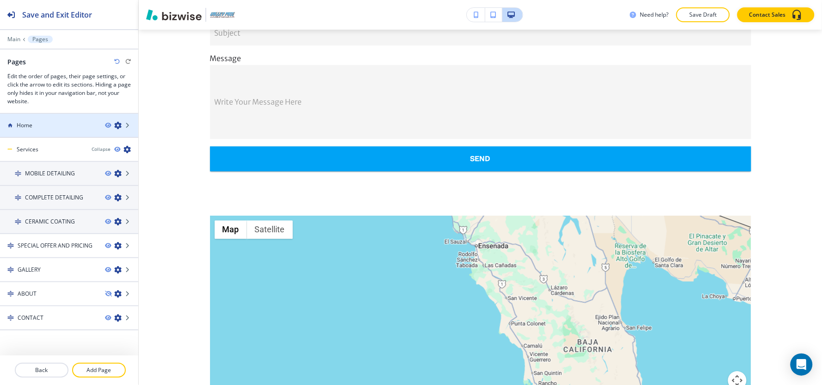
click at [44, 130] on div at bounding box center [69, 132] width 138 height 7
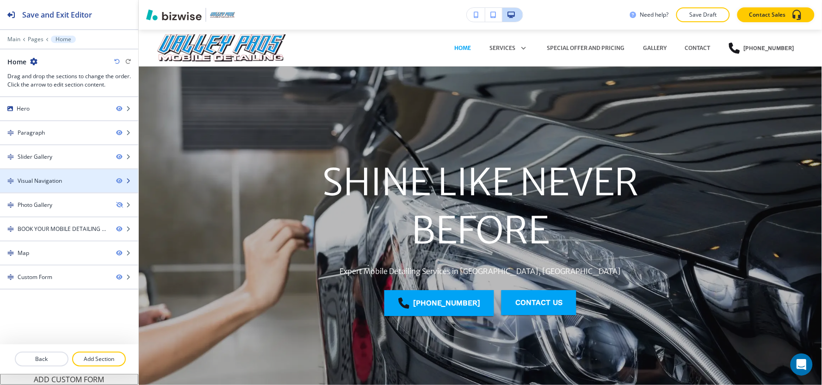
click at [36, 185] on div at bounding box center [69, 188] width 138 height 7
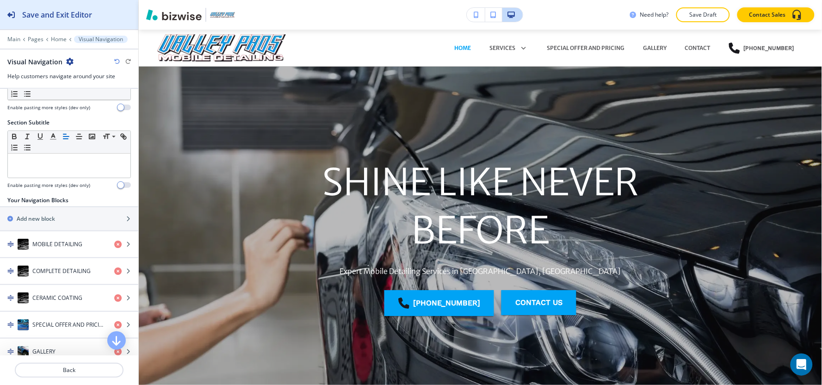
scroll to position [94, 0]
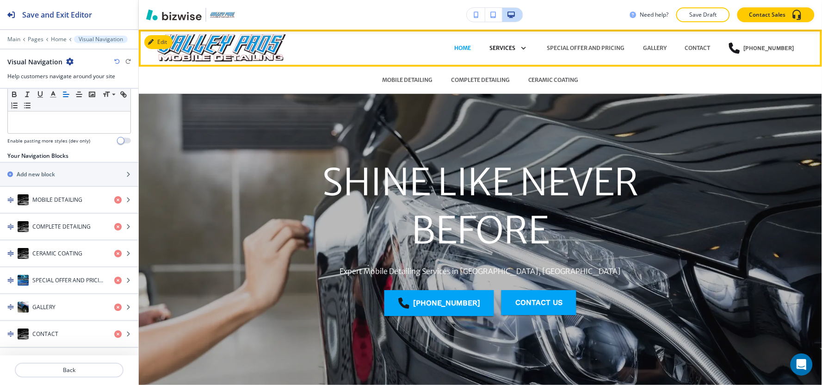
click at [495, 48] on p "Services" at bounding box center [502, 48] width 26 height 8
click at [399, 80] on p "MOBILE DETAILING" at bounding box center [407, 80] width 50 height 8
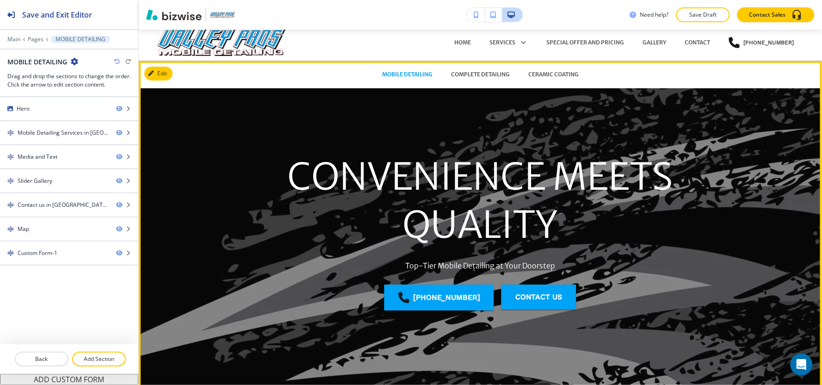
scroll to position [0, 0]
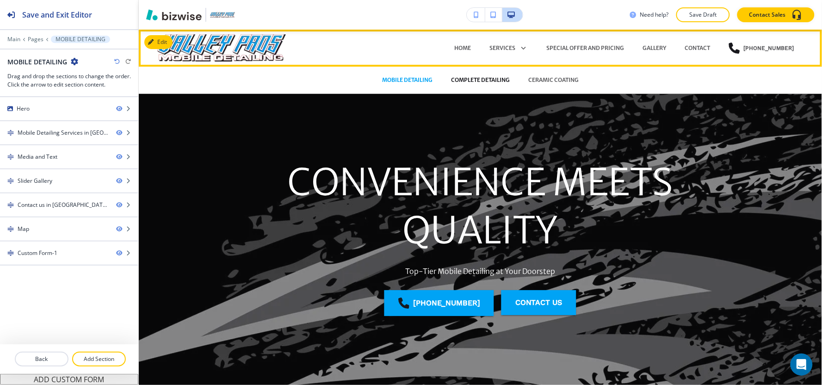
click at [483, 80] on p "COMPLETE DETAILING" at bounding box center [480, 80] width 59 height 8
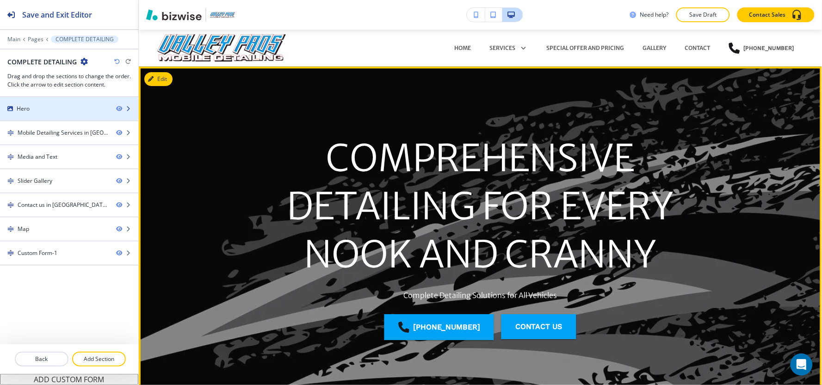
click at [68, 110] on div "Hero" at bounding box center [54, 108] width 109 height 8
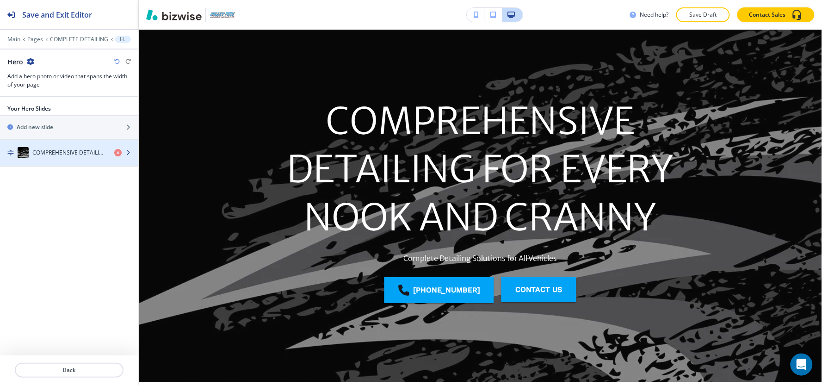
click at [57, 154] on h4 "COMPREHENSIVE DETAILING FOR EVERY NOOK AND CRANNY" at bounding box center [69, 152] width 74 height 8
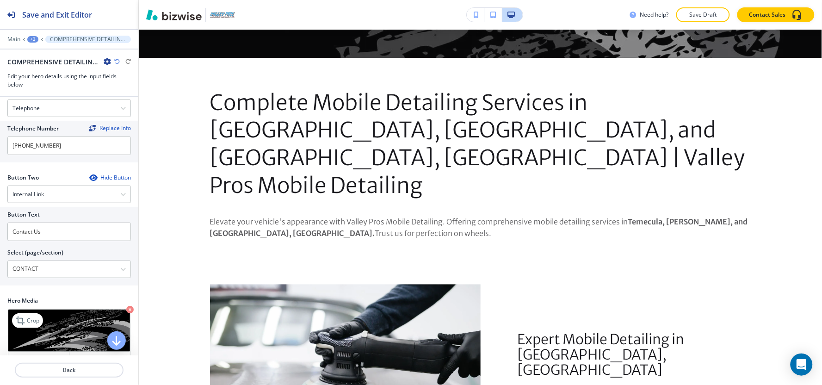
scroll to position [197, 0]
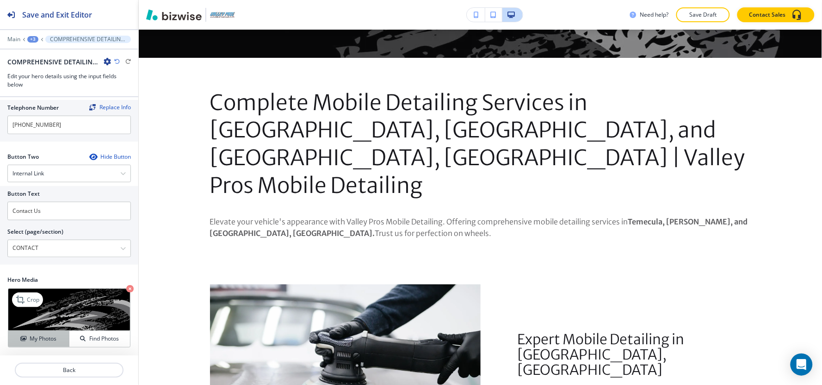
click at [41, 338] on h4 "My Photos" at bounding box center [43, 338] width 27 height 8
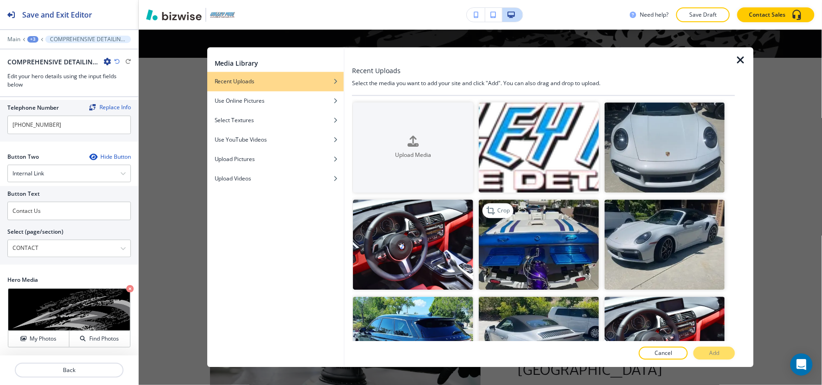
click at [512, 224] on img "button" at bounding box center [539, 244] width 120 height 90
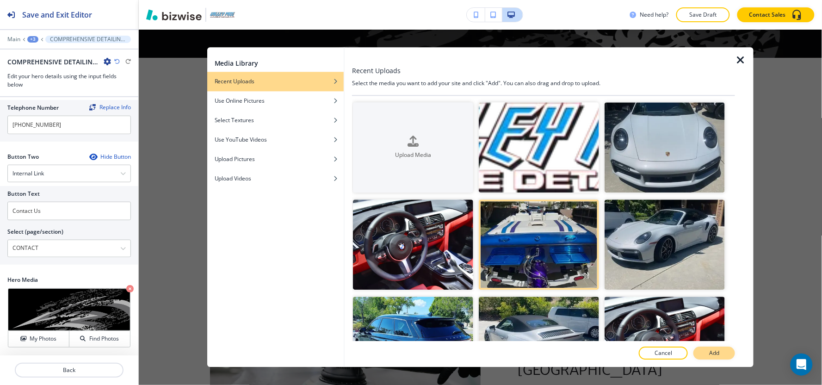
click at [717, 354] on p "Add" at bounding box center [714, 353] width 10 height 8
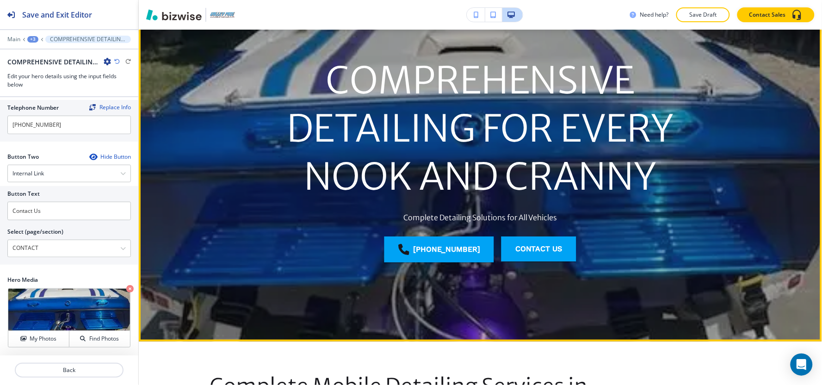
scroll to position [103, 0]
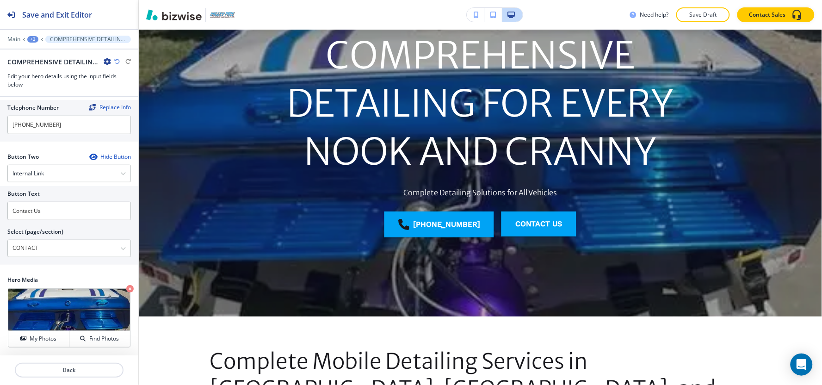
click at [34, 40] on div "+3" at bounding box center [32, 39] width 11 height 6
click at [31, 55] on button "Pages" at bounding box center [56, 54] width 59 height 16
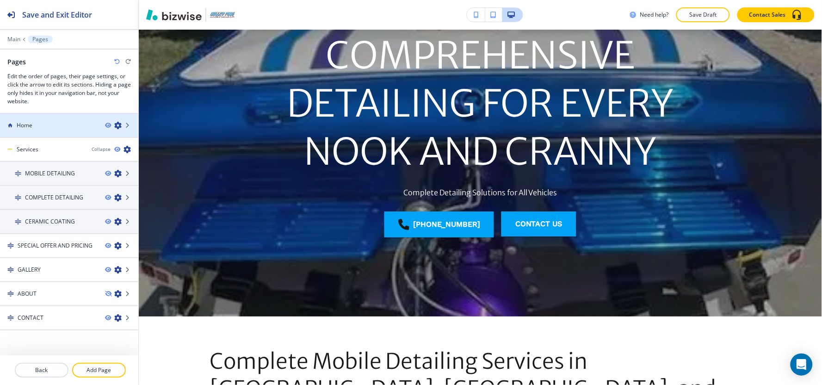
click at [42, 126] on div "Home" at bounding box center [49, 125] width 98 height 8
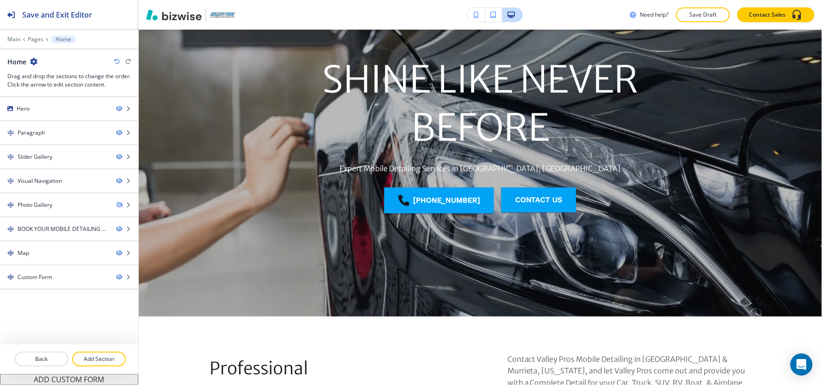
scroll to position [0, 0]
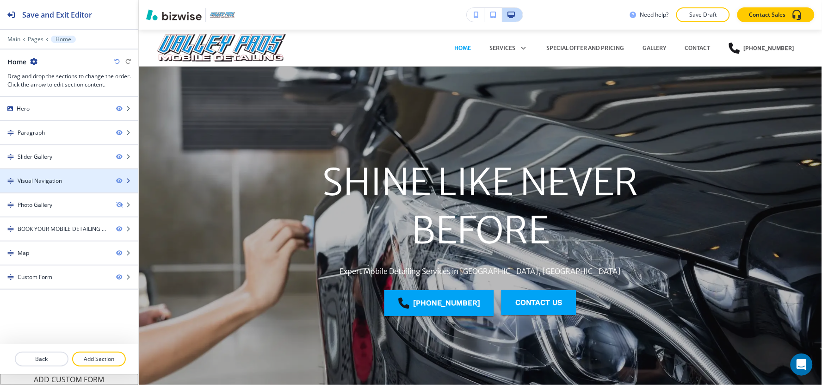
click at [38, 185] on div at bounding box center [69, 188] width 138 height 7
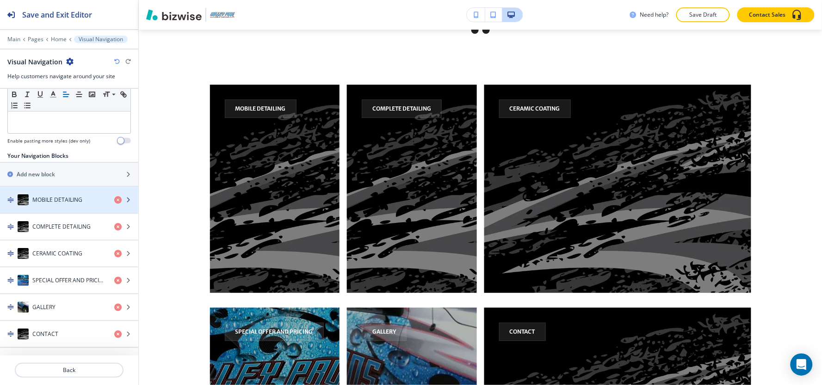
click at [46, 203] on div "MOBILE DETAILING" at bounding box center [53, 199] width 107 height 11
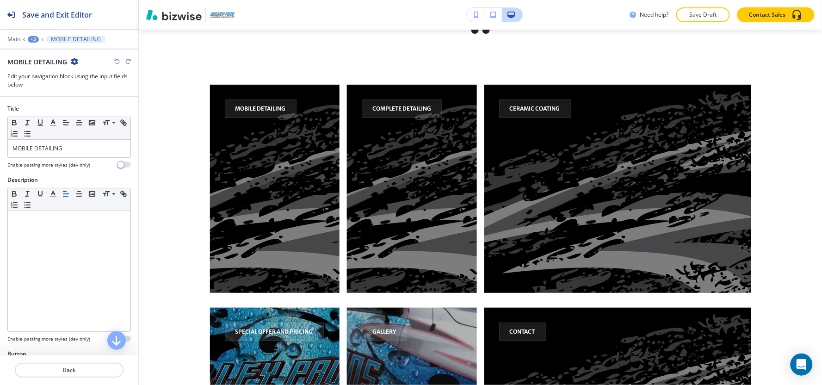
scroll to position [1087, 0]
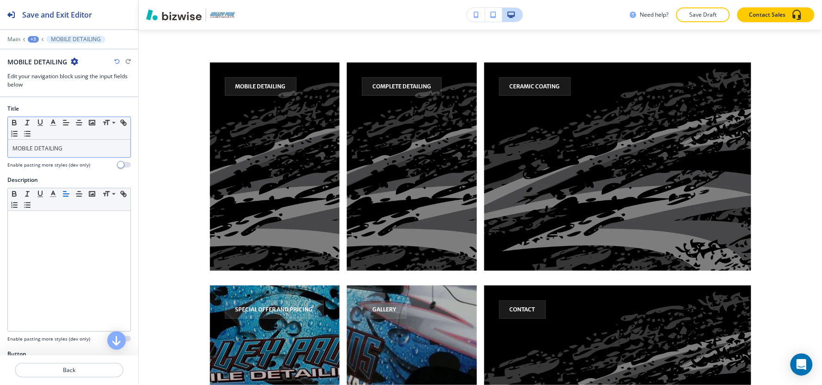
click at [72, 151] on p "MOBILE DETAILING" at bounding box center [68, 148] width 113 height 8
copy p "MOBILE DETAILING"
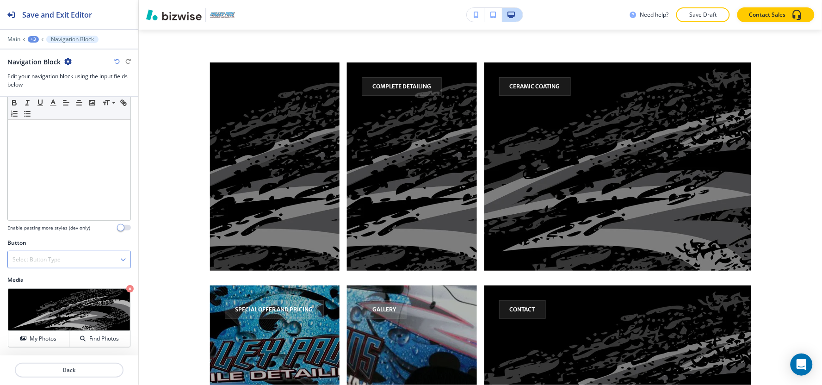
click at [56, 259] on h4 "Select Button Type" at bounding box center [36, 259] width 48 height 8
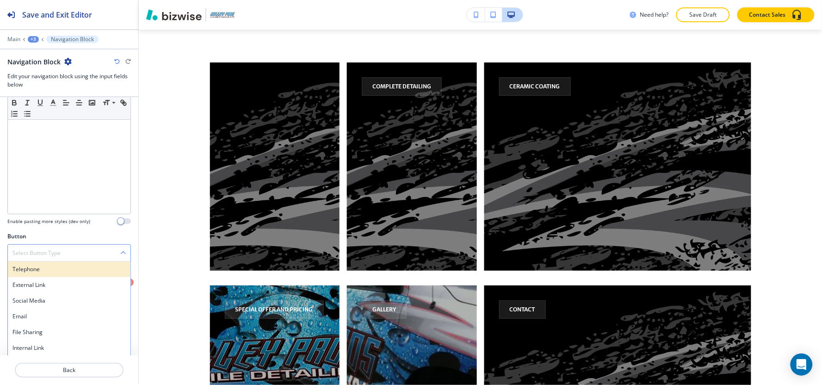
scroll to position [118, 0]
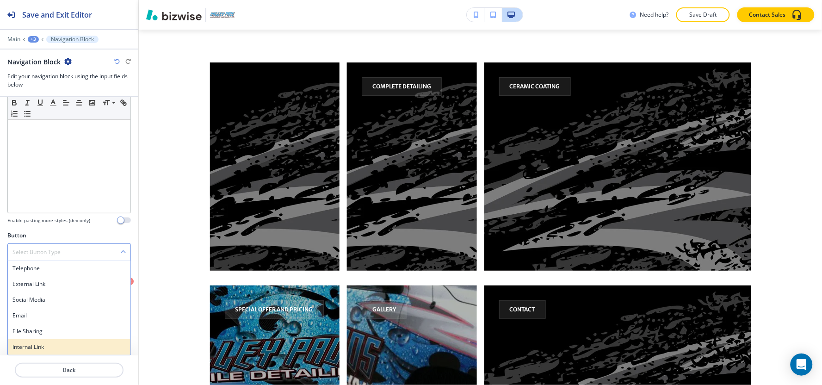
click at [29, 344] on h4 "Internal Link" at bounding box center [68, 347] width 113 height 8
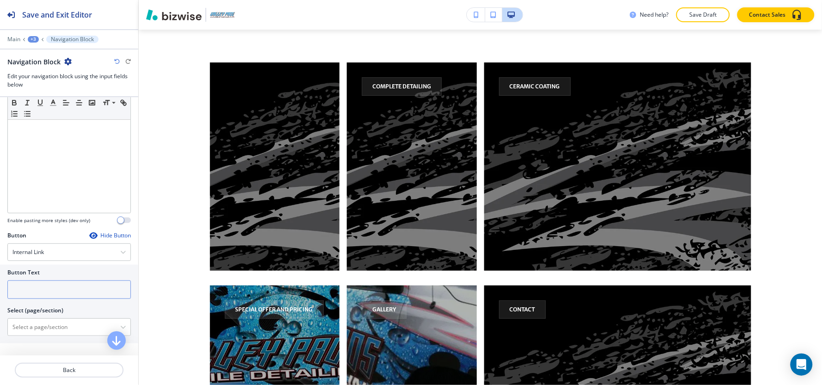
click at [48, 288] on input "text" at bounding box center [68, 289] width 123 height 18
paste input "MOBILE DETAILING"
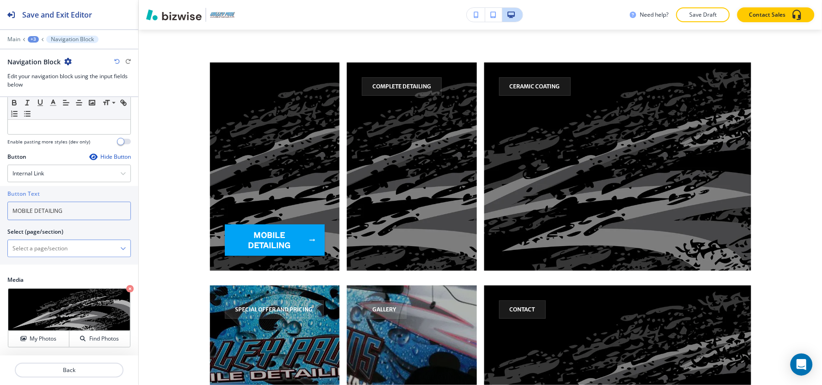
type input "MOBILE DETAILING"
click at [35, 250] on \(page\/section\) "Manual Input" at bounding box center [64, 248] width 112 height 16
paste \(page\/section\) "MOBILE DETAILING"
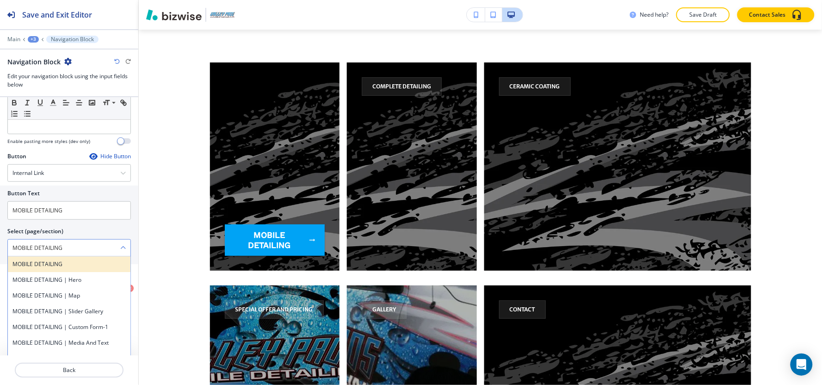
type \(page\/section\) "MOBILE DETAILING"
click at [35, 262] on h4 "MOBILE DETAILING" at bounding box center [68, 264] width 113 height 8
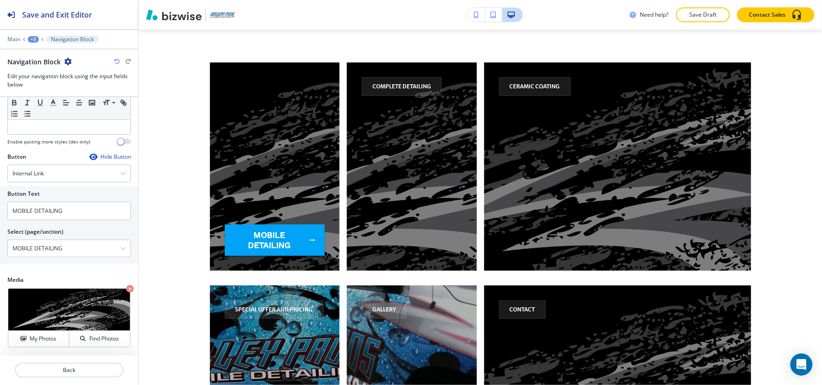
click at [33, 40] on div "+3" at bounding box center [33, 39] width 11 height 6
click at [43, 86] on p "Visual Navigation" at bounding box center [57, 87] width 47 height 8
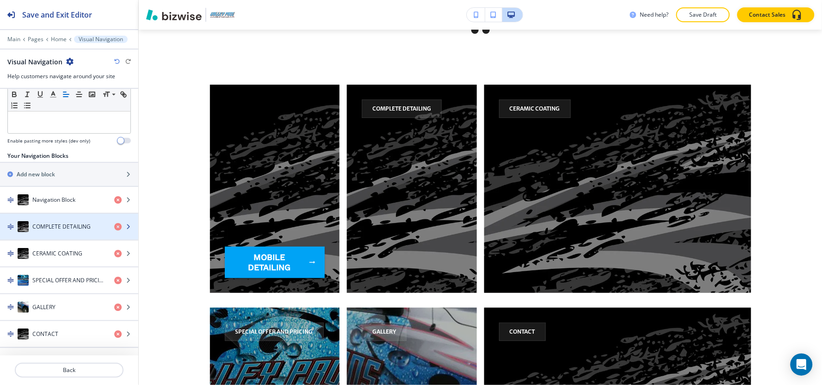
click at [31, 227] on div "COMPLETE DETAILING" at bounding box center [53, 226] width 107 height 11
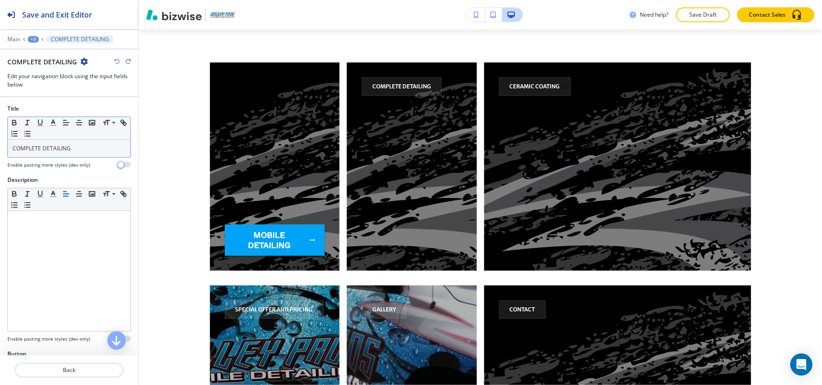
click at [77, 144] on p "COMPLETE DETAILING" at bounding box center [68, 148] width 113 height 8
copy p "COMPLETE DETAILING"
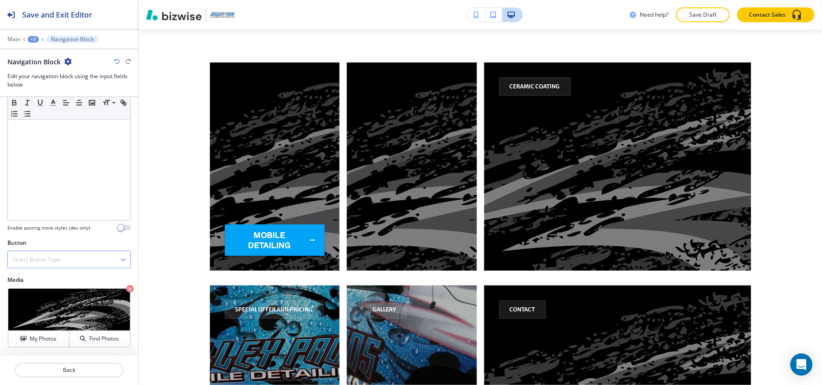
click at [47, 260] on h4 "Select Button Type" at bounding box center [36, 259] width 48 height 8
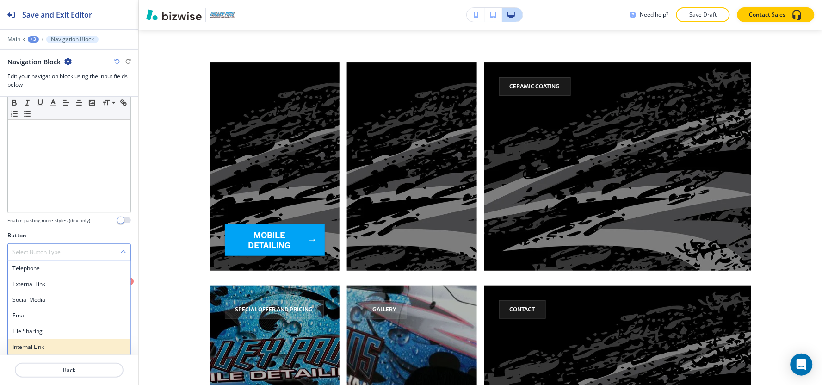
click at [35, 347] on h4 "Internal Link" at bounding box center [68, 347] width 113 height 8
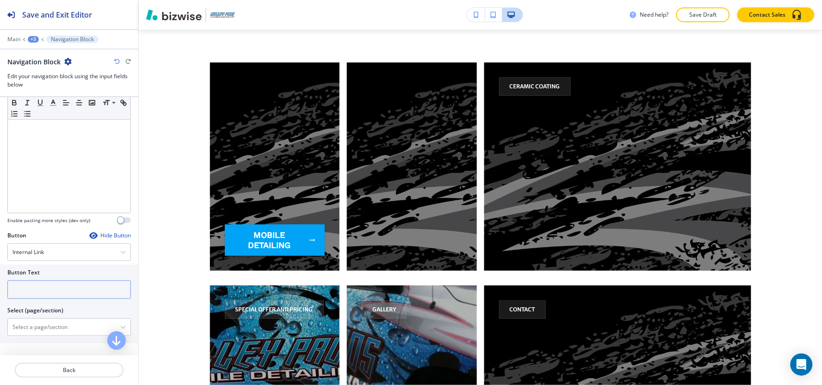
click at [43, 288] on input "text" at bounding box center [68, 289] width 123 height 18
paste input "COMPLETE DETAILING"
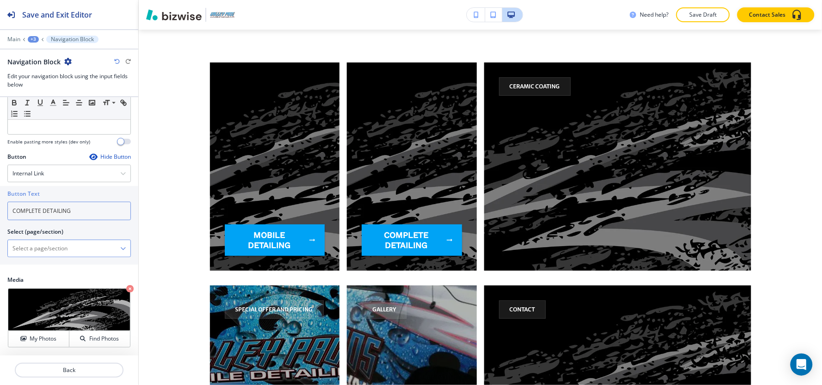
type input "COMPLETE DETAILING"
click at [39, 251] on \(page\/section\) "Manual Input" at bounding box center [64, 248] width 112 height 16
paste \(page\/section\) "COMPLETE DETAILING"
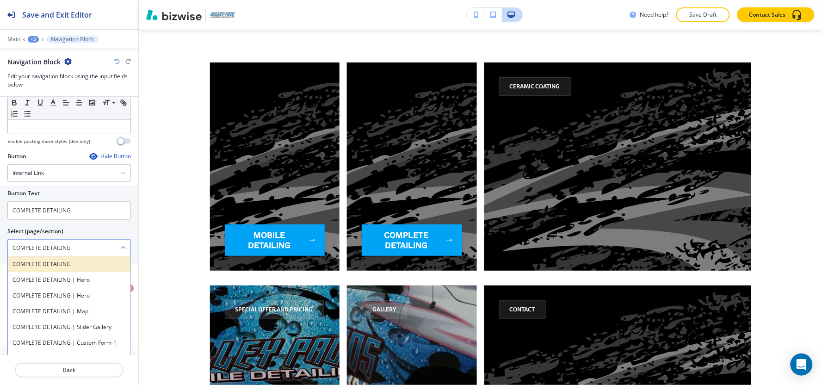
type \(page\/section\) "COMPLETE DETAILING"
click at [36, 262] on h4 "COMPLETE DETAILING" at bounding box center [68, 264] width 113 height 8
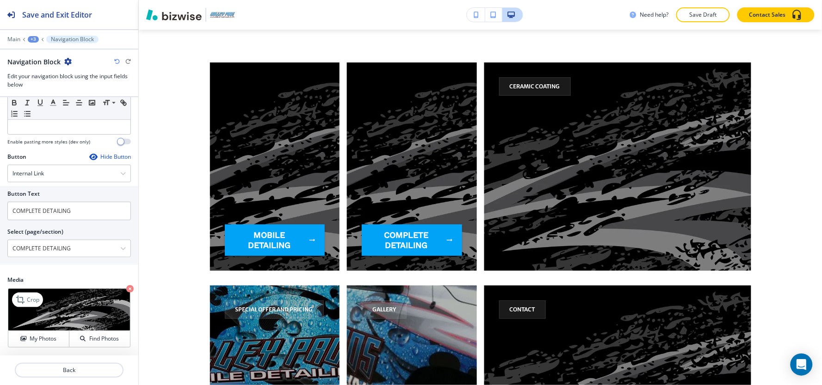
drag, startPoint x: 37, startPoint y: 338, endPoint x: 67, endPoint y: 324, distance: 32.5
click at [39, 336] on h4 "My Photos" at bounding box center [43, 338] width 27 height 8
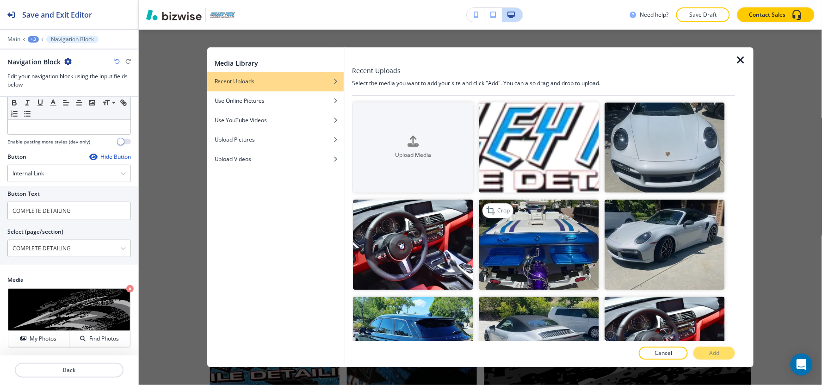
click at [523, 209] on img "button" at bounding box center [539, 244] width 120 height 90
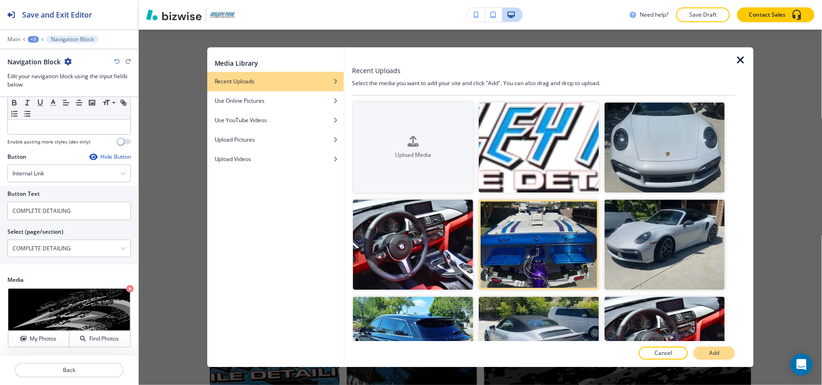
click at [711, 353] on p "Add" at bounding box center [714, 353] width 10 height 8
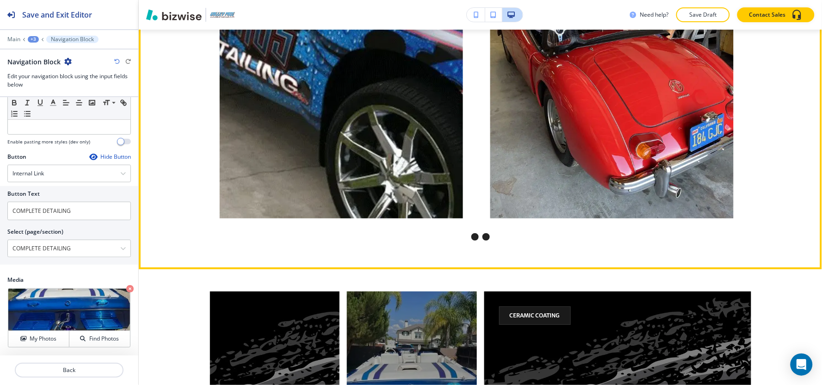
scroll to position [728, 0]
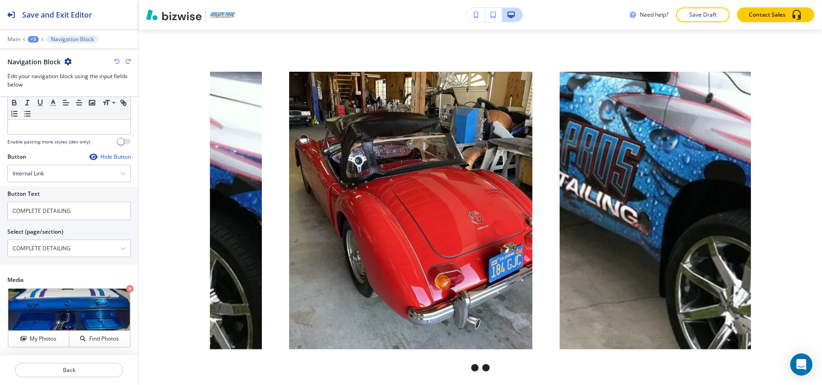
click at [30, 40] on div "+3" at bounding box center [33, 39] width 11 height 6
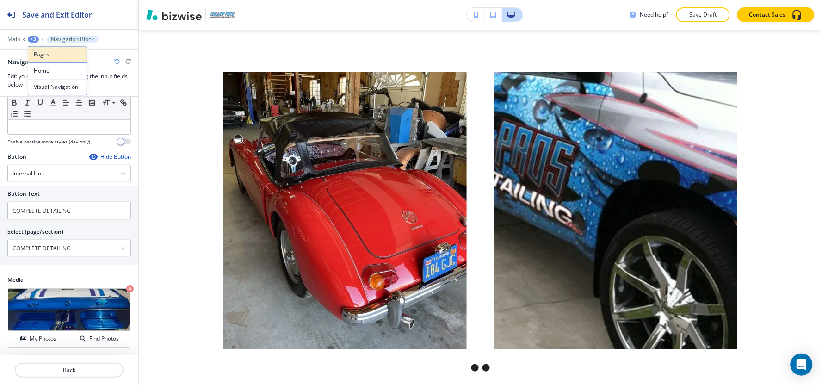
click at [43, 53] on p "Pages" at bounding box center [57, 54] width 47 height 8
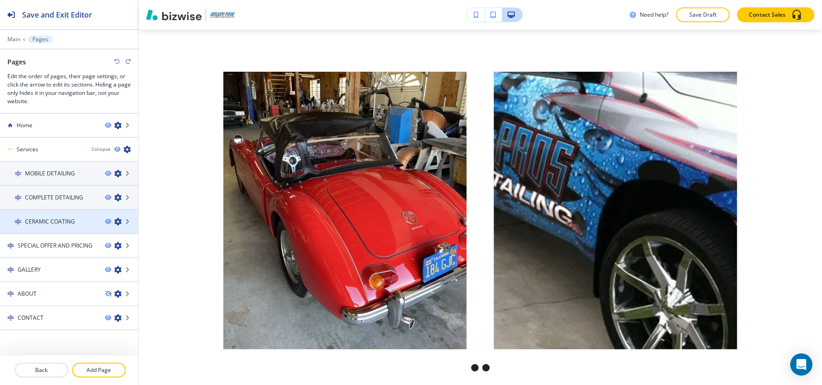
click at [43, 221] on h4 "CERAMIC COATING" at bounding box center [50, 221] width 50 height 8
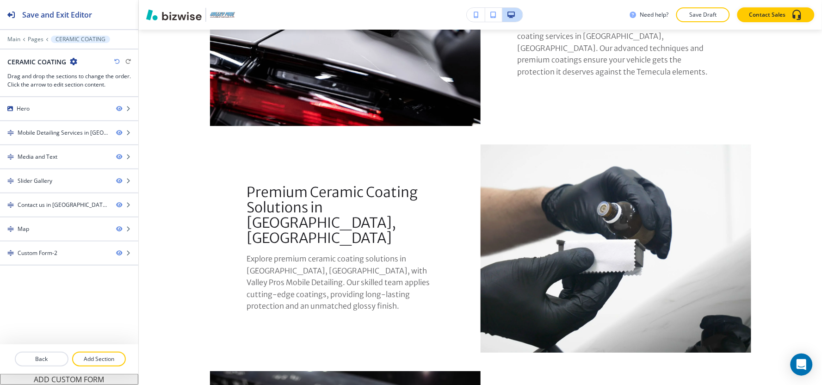
scroll to position [0, 0]
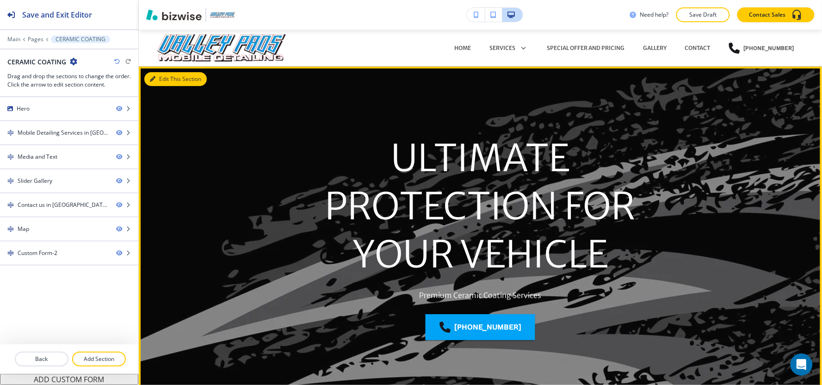
click at [154, 84] on button "Edit This Section" at bounding box center [175, 79] width 62 height 14
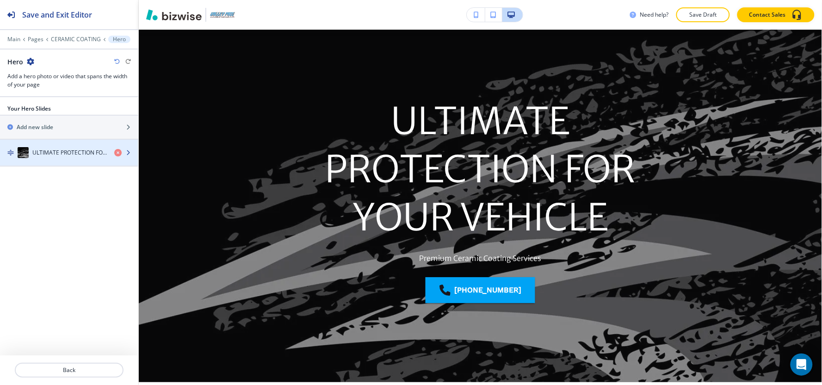
click at [48, 155] on h4 "ULTIMATE PROTECTION FOR YOUR VEHICLE" at bounding box center [69, 152] width 74 height 8
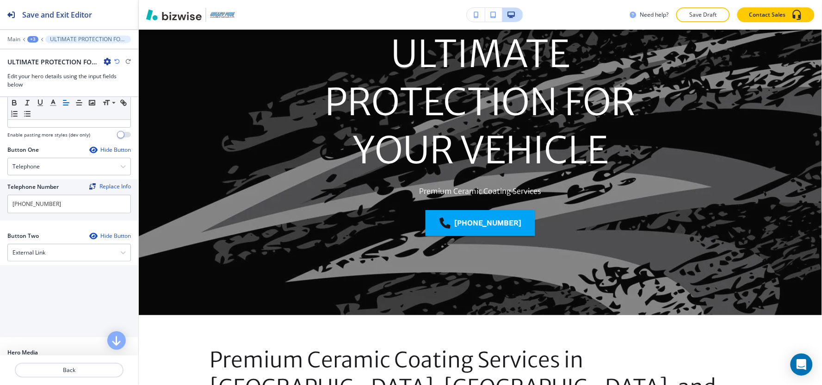
scroll to position [190, 0]
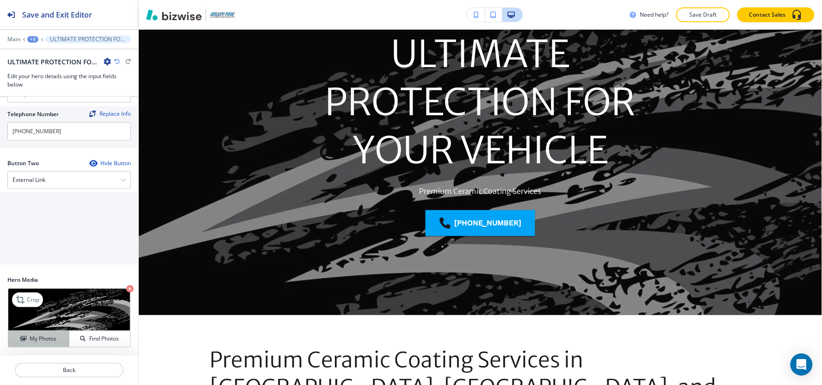
click at [40, 334] on h4 "My Photos" at bounding box center [43, 338] width 27 height 8
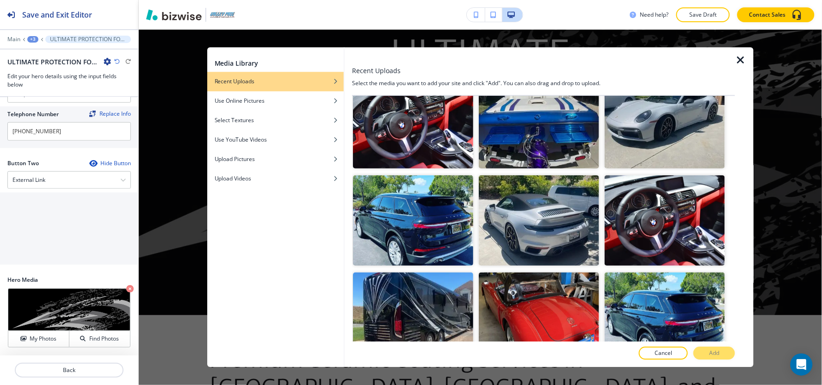
scroll to position [257, 0]
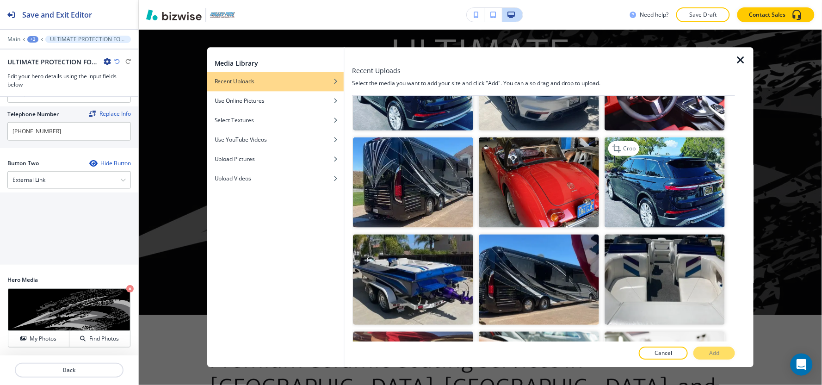
click at [665, 164] on img "button" at bounding box center [664, 182] width 120 height 90
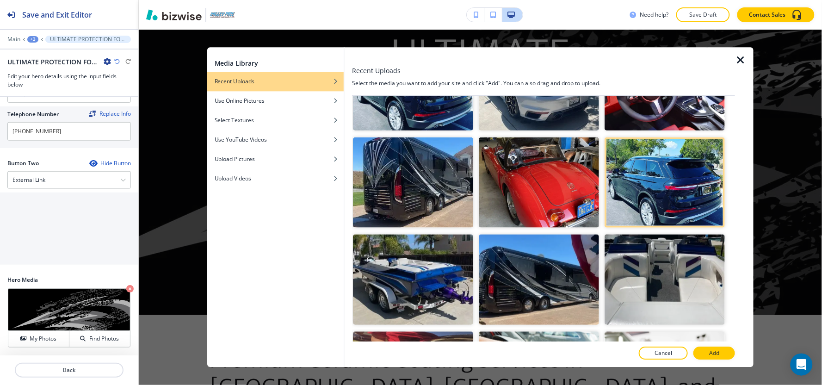
click at [708, 348] on button "Add" at bounding box center [714, 353] width 42 height 13
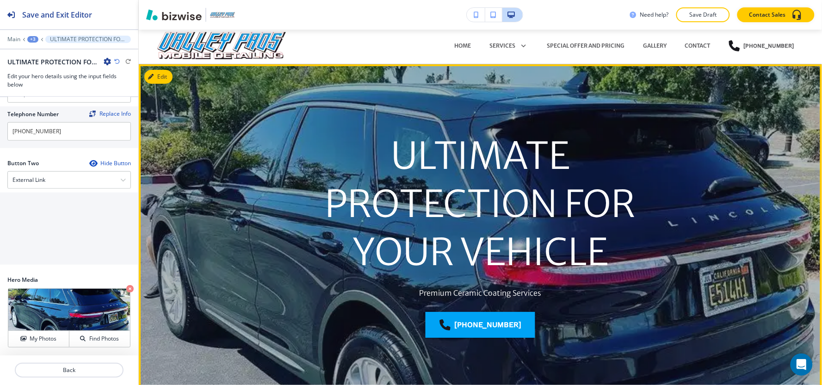
scroll to position [1, 0]
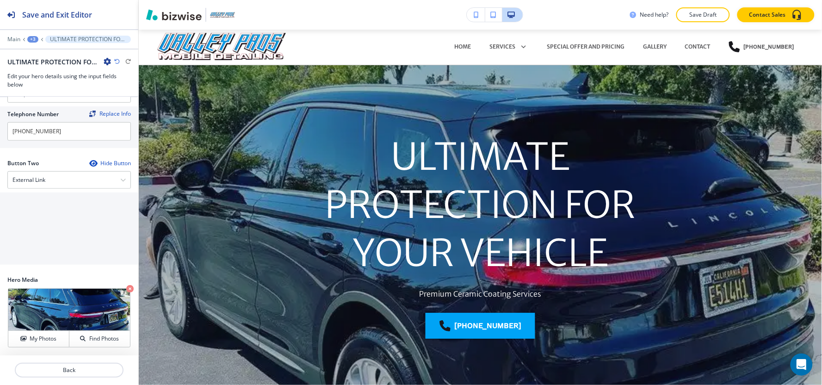
click at [29, 38] on div "+3" at bounding box center [32, 39] width 11 height 6
click at [36, 57] on p "Pages" at bounding box center [56, 54] width 47 height 8
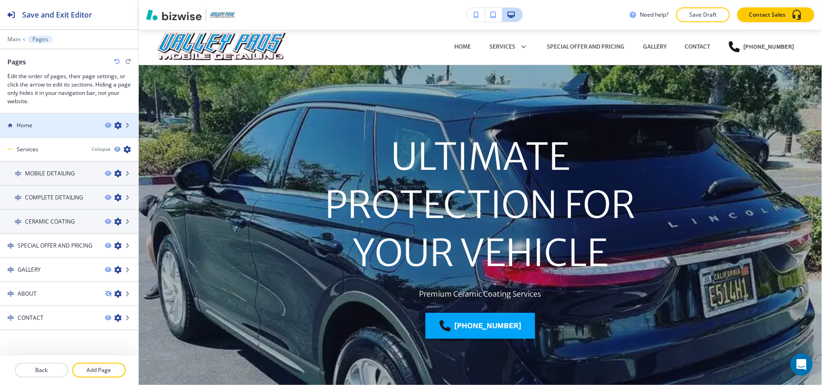
click at [32, 117] on div at bounding box center [69, 117] width 138 height 7
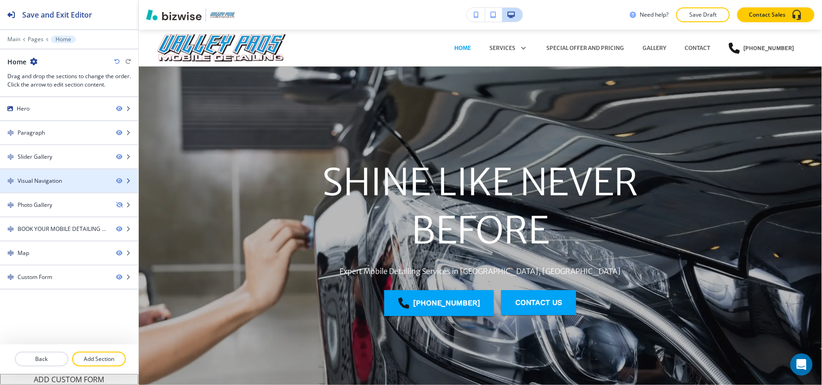
click at [59, 186] on div at bounding box center [69, 188] width 138 height 7
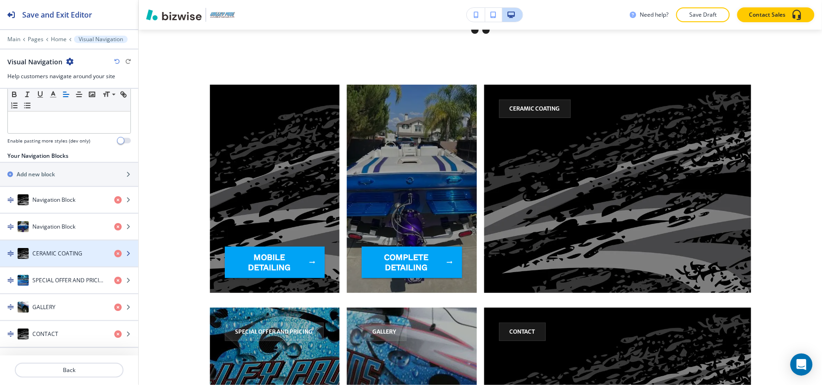
click at [50, 257] on div "CERAMIC COATING" at bounding box center [53, 253] width 107 height 11
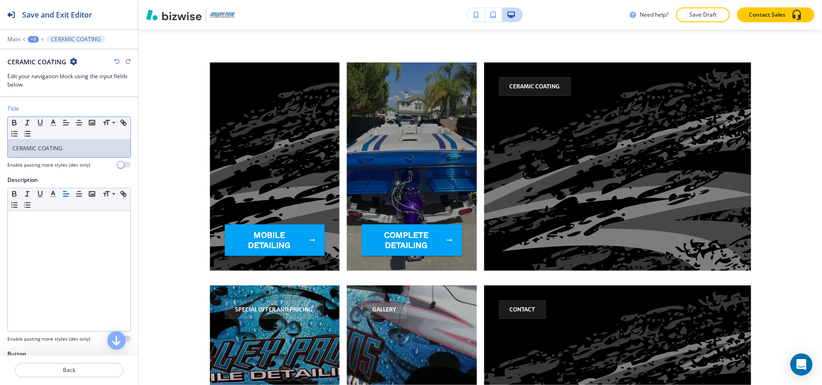
click at [79, 146] on p "CERAMIC COATING" at bounding box center [68, 148] width 113 height 8
copy p "CERAMIC COATING"
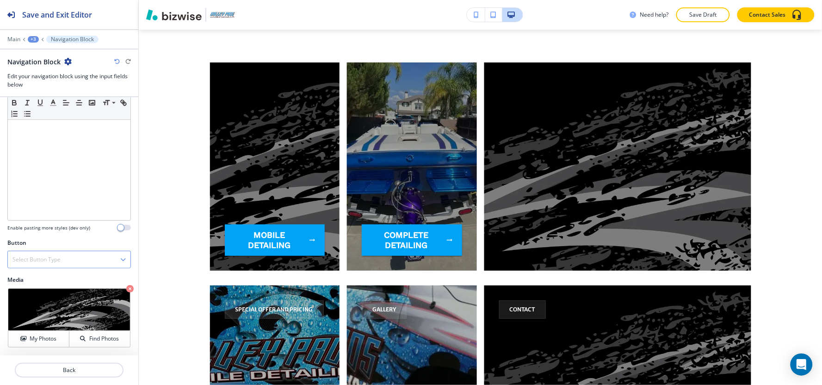
click at [41, 258] on h4 "Select Button Type" at bounding box center [36, 259] width 48 height 8
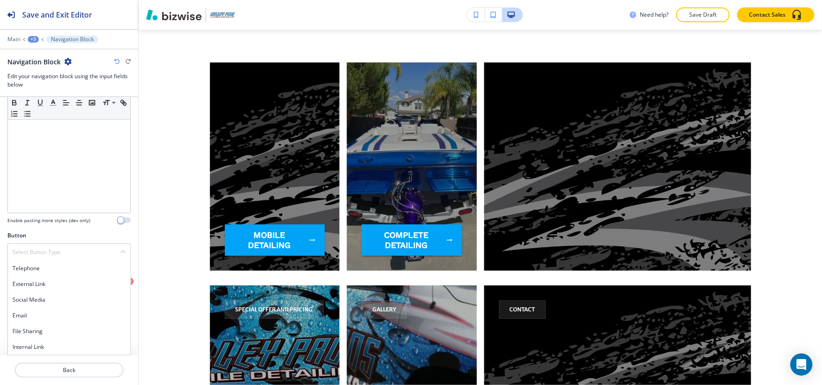
click at [27, 348] on h4 "Internal Link" at bounding box center [68, 347] width 113 height 8
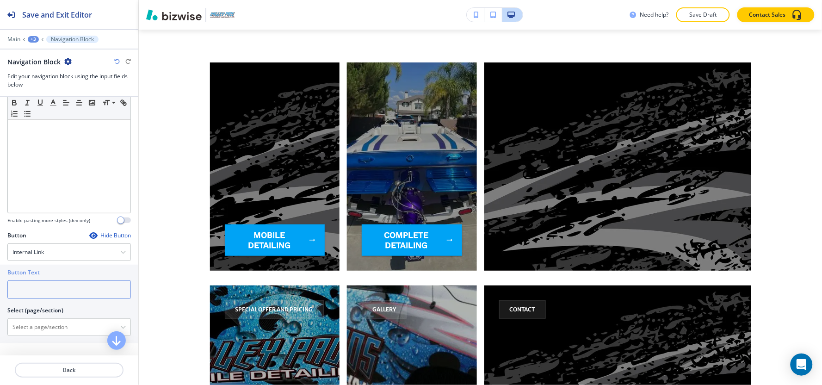
click at [46, 294] on input "text" at bounding box center [68, 289] width 123 height 18
paste input "CERAMIC COATING"
type input "CERAMIC COATING"
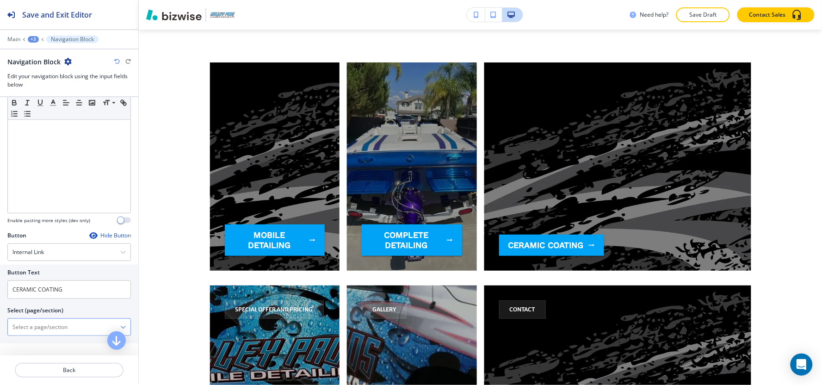
click at [43, 327] on \(page\/section\) "Manual Input" at bounding box center [64, 327] width 112 height 16
paste \(page\/section\) "CERAMIC COATING"
type \(page\/section\) "CERAMIC COATING"
click at [31, 347] on h4 "CERAMIC COATING" at bounding box center [68, 343] width 113 height 8
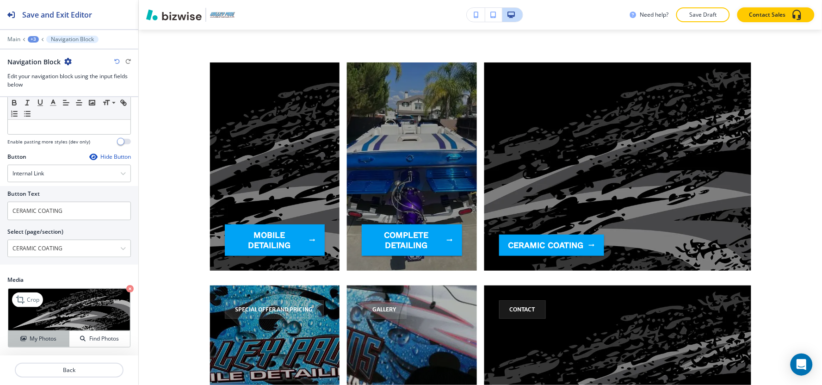
click at [36, 331] on button "My Photos" at bounding box center [38, 339] width 61 height 16
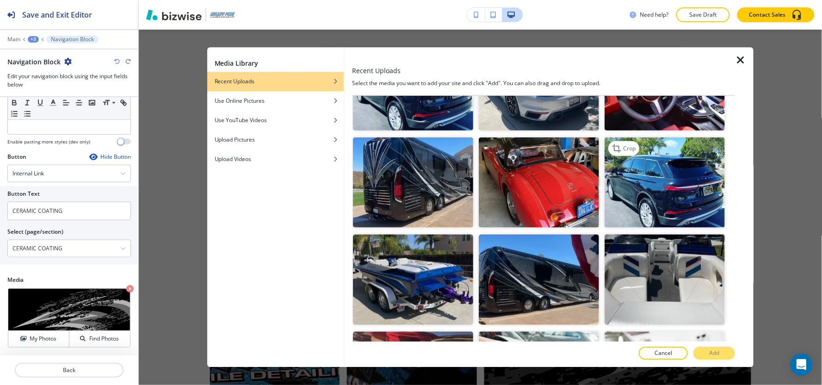
click at [645, 183] on img "button" at bounding box center [664, 182] width 120 height 90
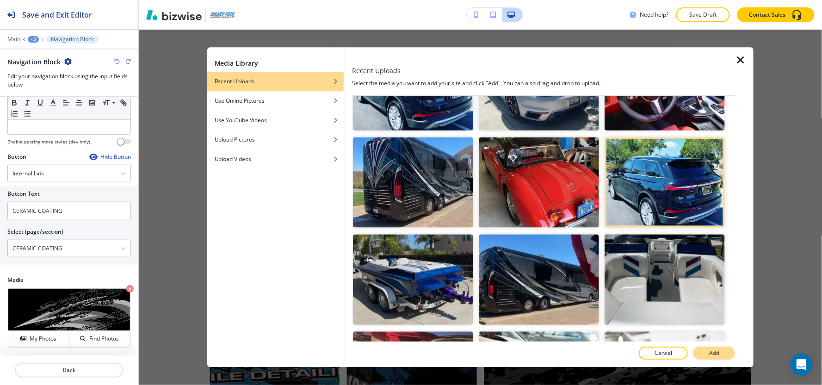
click at [716, 352] on p "Add" at bounding box center [714, 353] width 10 height 8
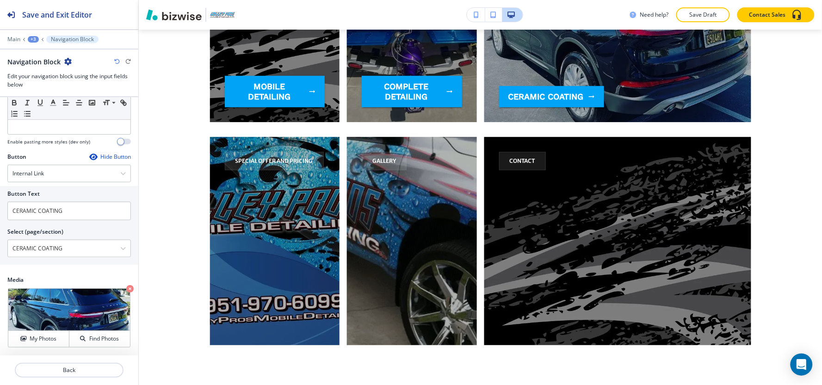
scroll to position [1241, 0]
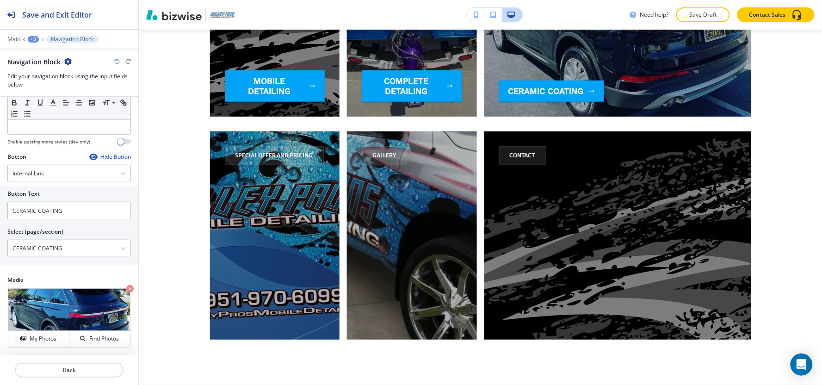
click at [33, 40] on div "+3" at bounding box center [33, 39] width 11 height 6
click at [41, 48] on button "Pages" at bounding box center [57, 54] width 59 height 16
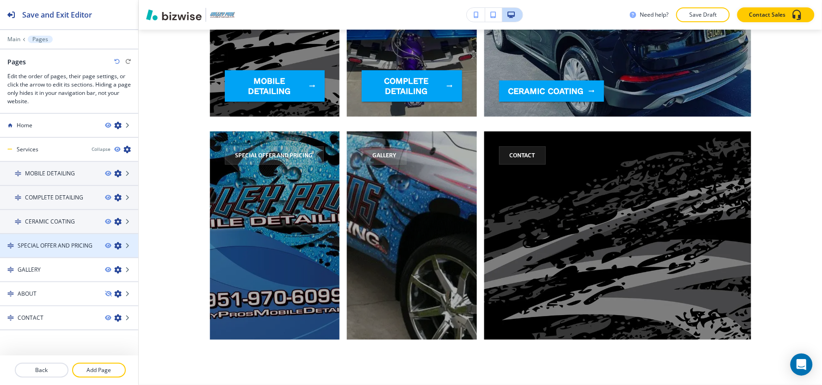
click at [49, 245] on h4 "SPECIAL OFFER AND PRICING" at bounding box center [55, 245] width 75 height 8
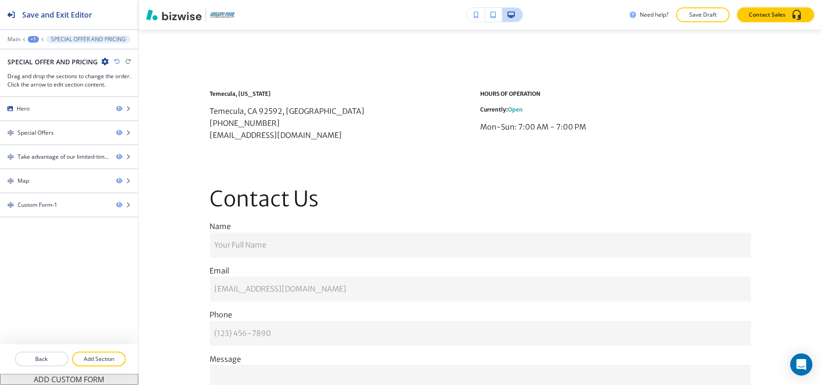
scroll to position [0, 0]
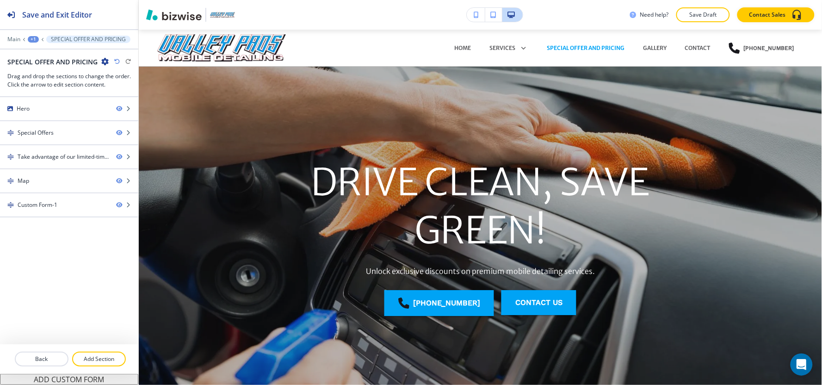
click at [33, 40] on div "+1" at bounding box center [33, 39] width 11 height 6
click at [30, 39] on div "+1" at bounding box center [33, 39] width 11 height 6
click at [41, 52] on p "Pages" at bounding box center [57, 54] width 47 height 8
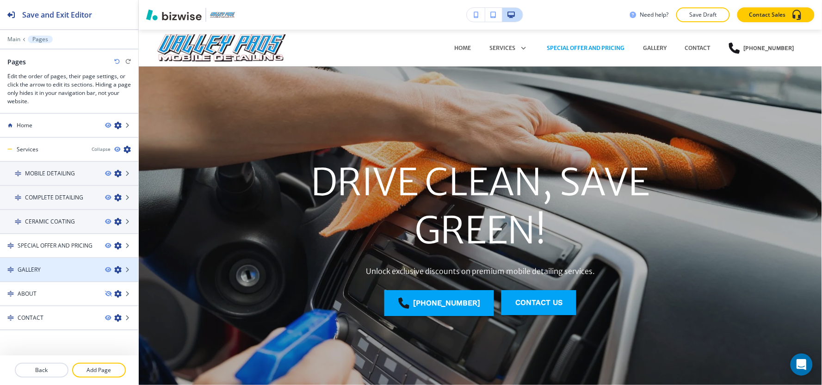
click at [43, 275] on div at bounding box center [69, 277] width 138 height 7
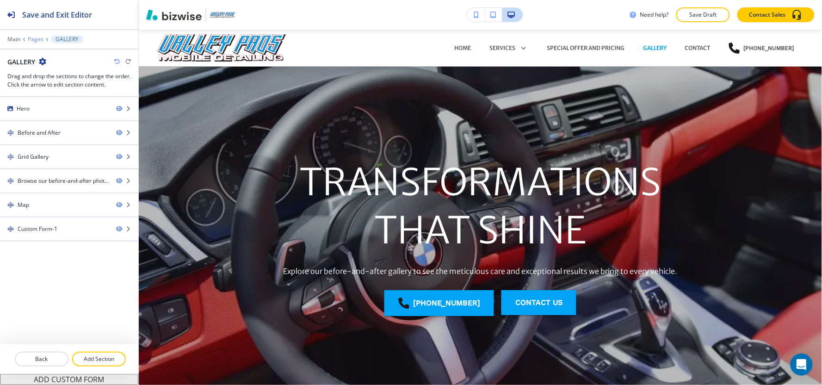
click at [33, 38] on p "Pages" at bounding box center [36, 39] width 16 height 6
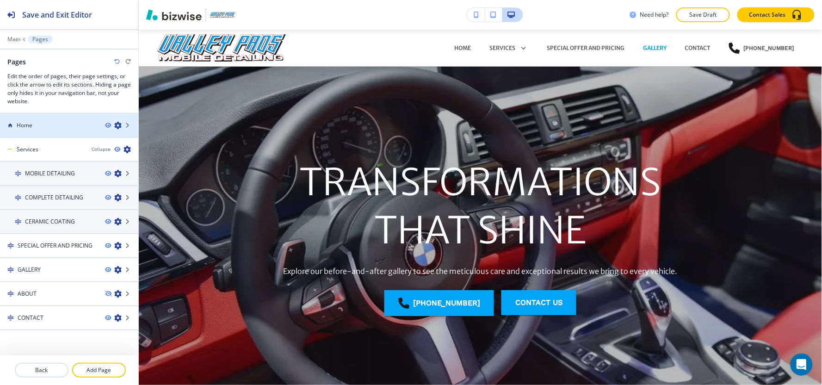
click at [38, 121] on div at bounding box center [69, 117] width 138 height 7
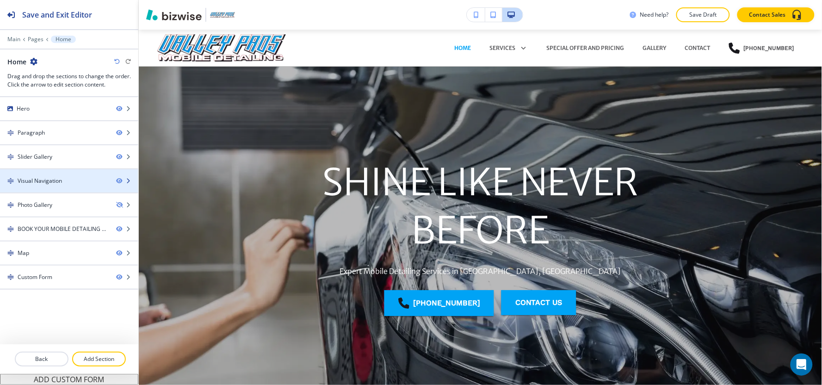
click at [37, 172] on div at bounding box center [69, 172] width 138 height 7
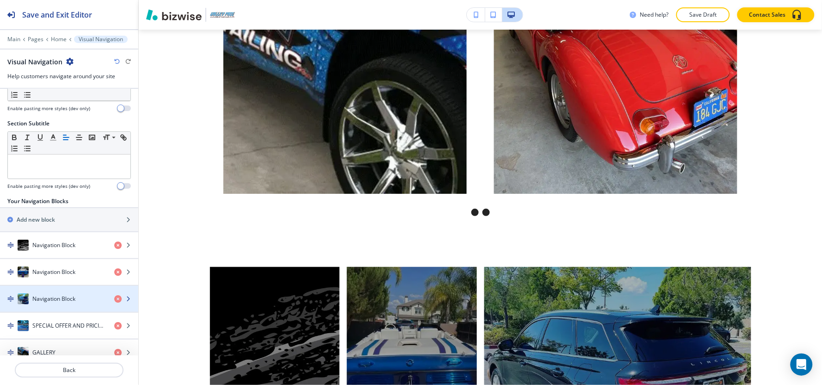
scroll to position [94, 0]
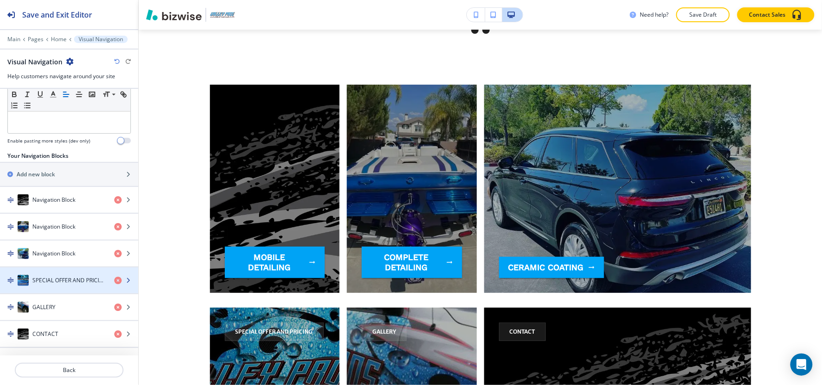
click at [44, 279] on h4 "SPECIAL OFFER AND PRICING" at bounding box center [69, 280] width 74 height 8
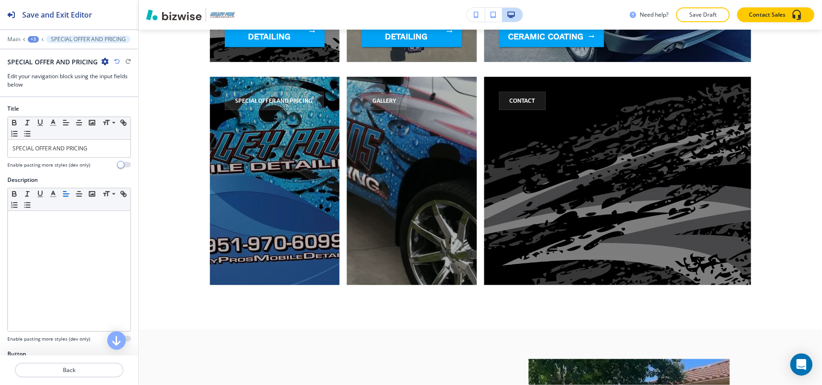
scroll to position [1310, 0]
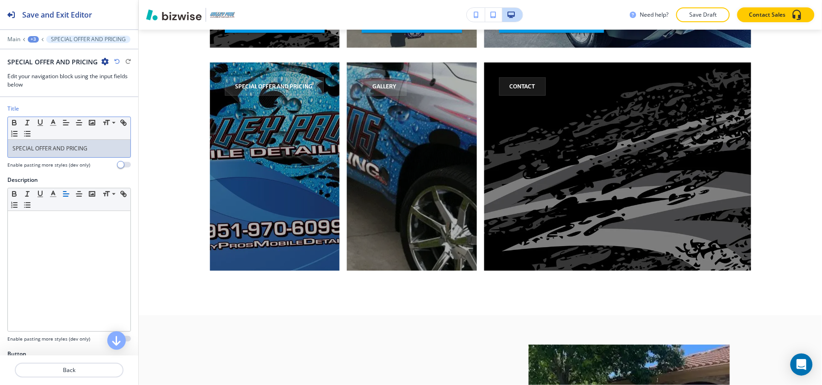
click at [67, 147] on p "SPECIAL OFFER AND PRICING" at bounding box center [68, 148] width 113 height 8
copy p "SPECIAL OFFER AND PRICING"
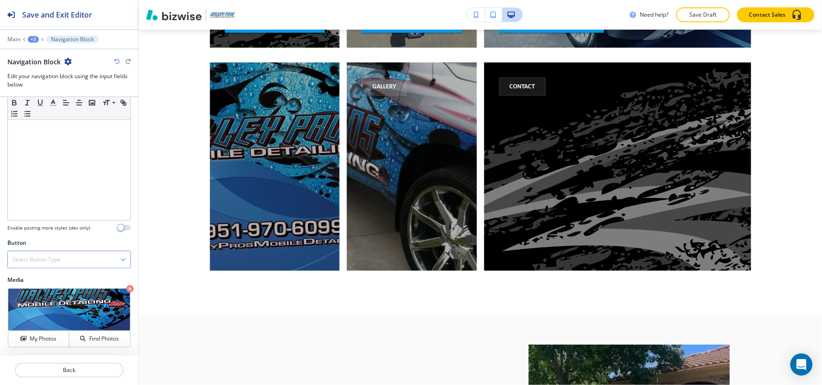
click at [40, 258] on h4 "Select Button Type" at bounding box center [36, 259] width 48 height 8
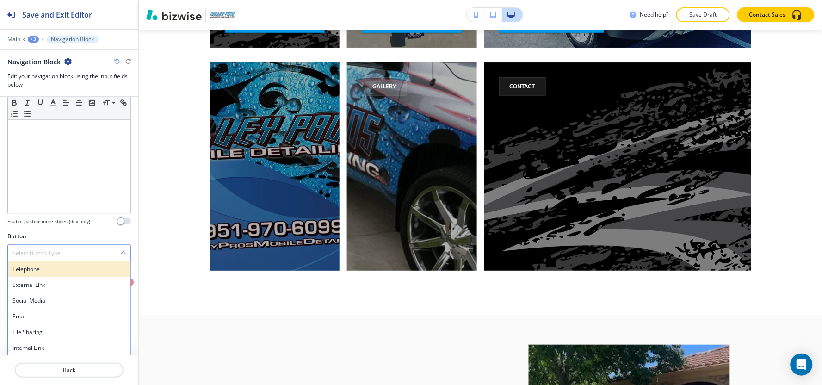
scroll to position [118, 0]
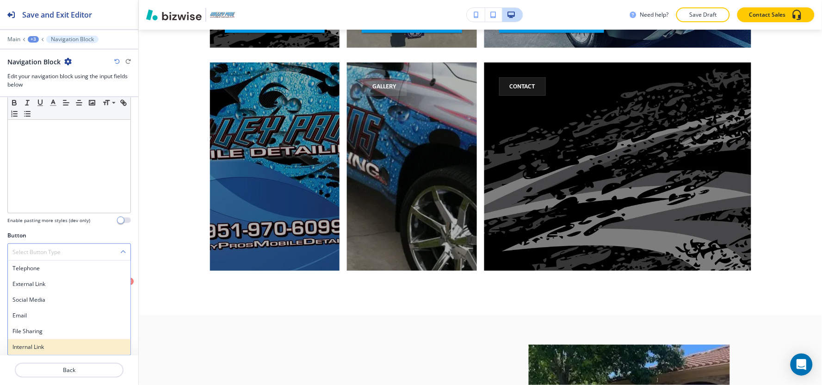
click at [40, 352] on div "Internal Link" at bounding box center [69, 347] width 123 height 16
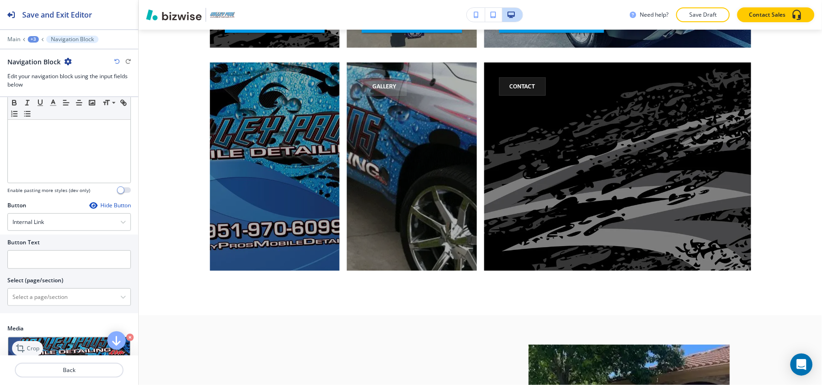
scroll to position [197, 0]
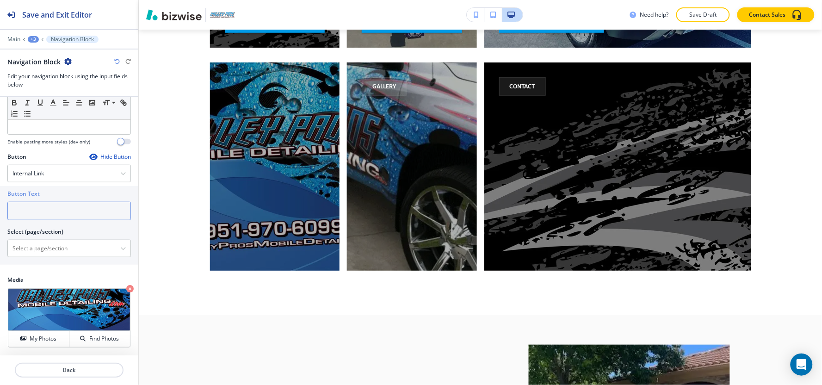
click at [42, 210] on input "text" at bounding box center [68, 211] width 123 height 18
paste input "SPECIAL OFFER AND PRICING"
type input "SPECIAL OFFER AND PRICING"
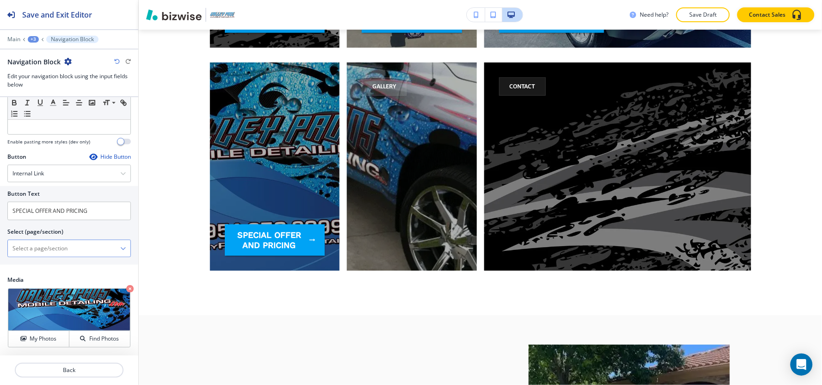
click at [38, 250] on \(page\/section\) "Manual Input" at bounding box center [64, 248] width 112 height 16
paste \(page\/section\) "SPECIAL OFFER AND PRICING"
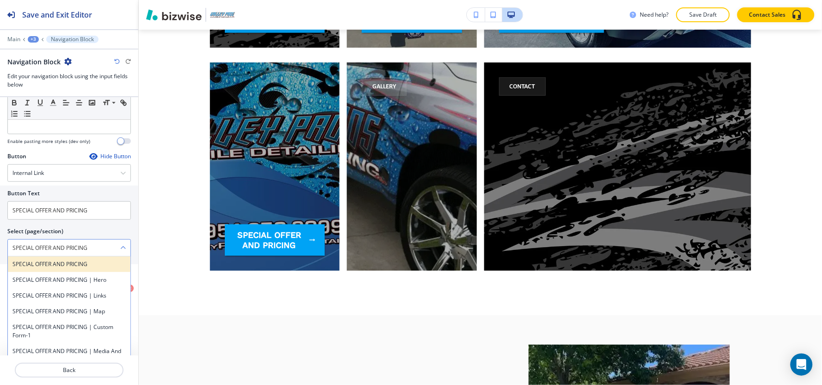
type \(page\/section\) "SPECIAL OFFER AND PRICING"
click at [34, 263] on h4 "SPECIAL OFFER AND PRICING" at bounding box center [68, 264] width 113 height 8
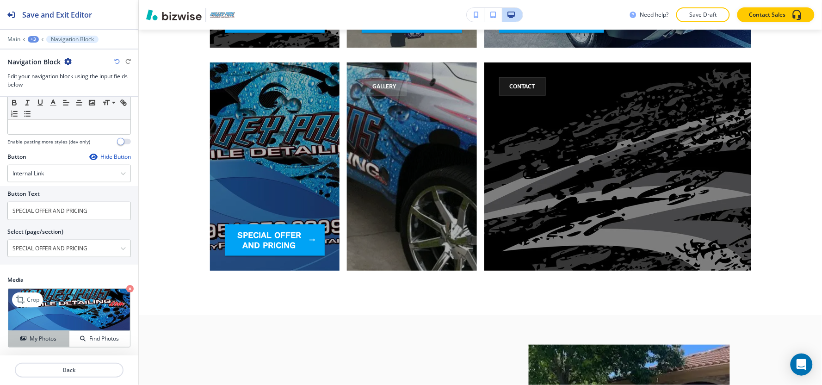
click at [34, 337] on h4 "My Photos" at bounding box center [43, 338] width 27 height 8
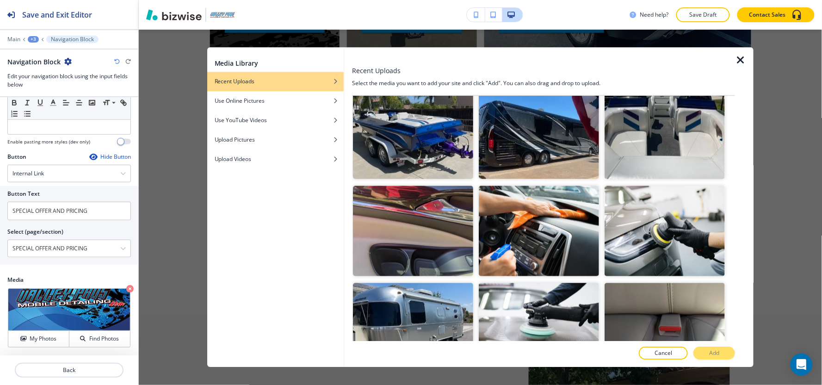
scroll to position [359, 0]
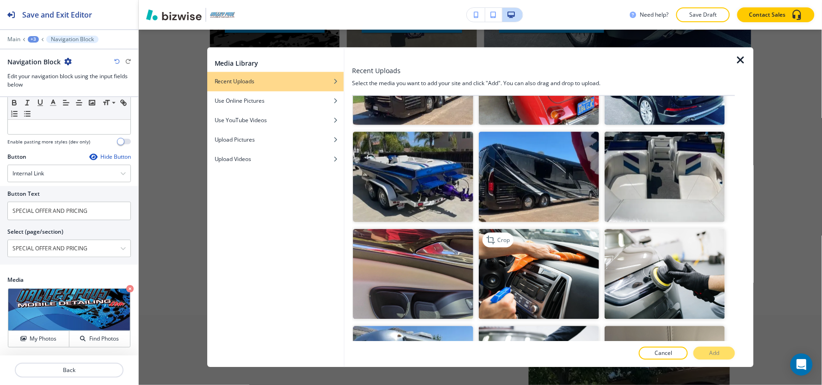
click at [544, 243] on img "button" at bounding box center [539, 273] width 120 height 90
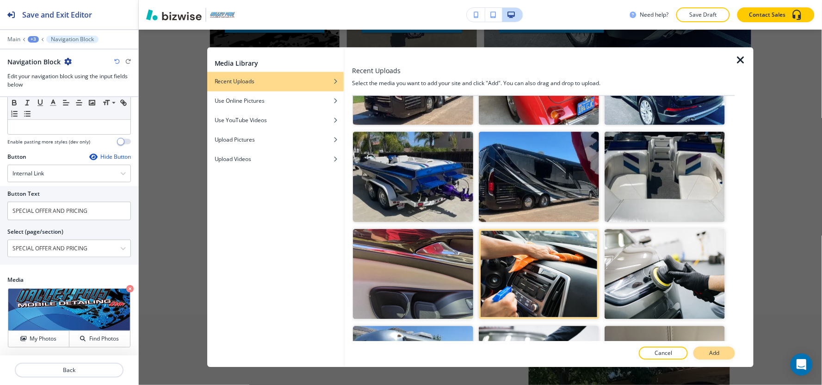
click at [714, 354] on p "Add" at bounding box center [714, 353] width 10 height 8
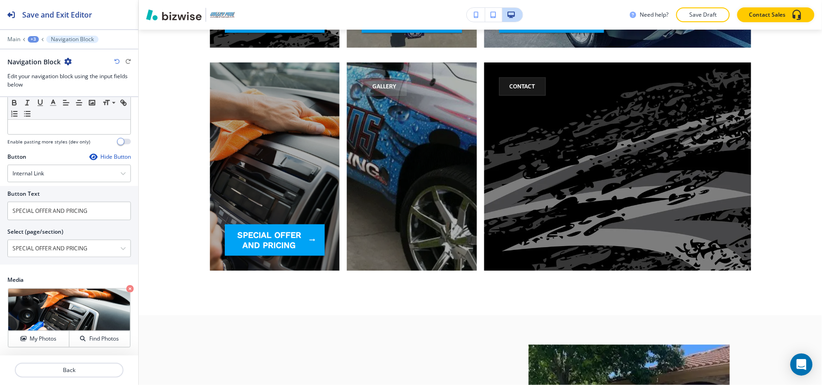
click at [32, 41] on div "+3" at bounding box center [33, 39] width 11 height 6
click at [38, 61] on button "Pages" at bounding box center [57, 54] width 59 height 16
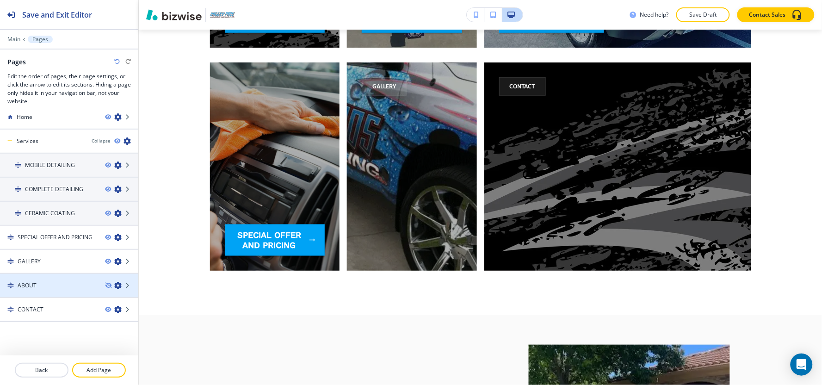
scroll to position [11, 0]
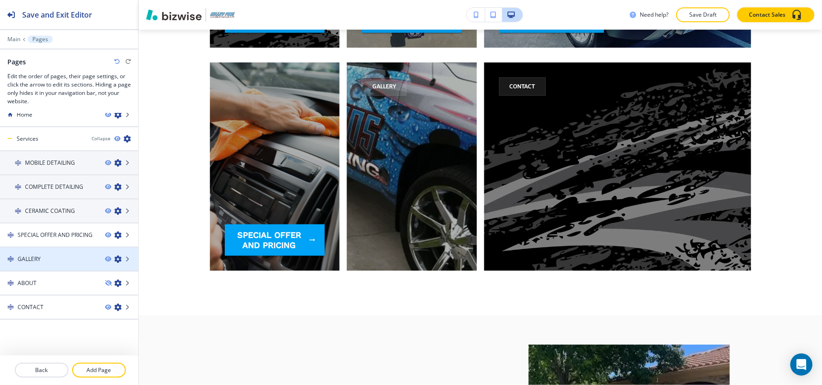
click at [25, 264] on div at bounding box center [69, 266] width 138 height 7
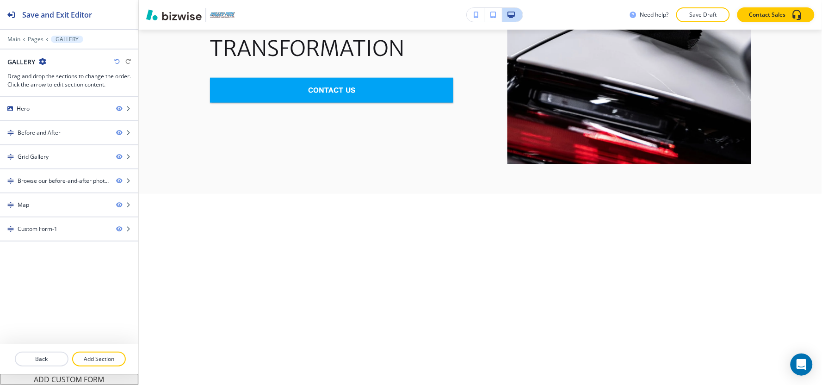
scroll to position [0, 0]
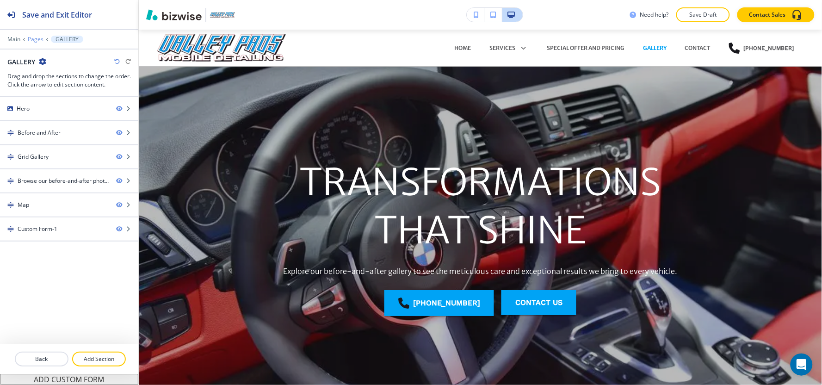
click at [33, 38] on p "Pages" at bounding box center [36, 39] width 16 height 6
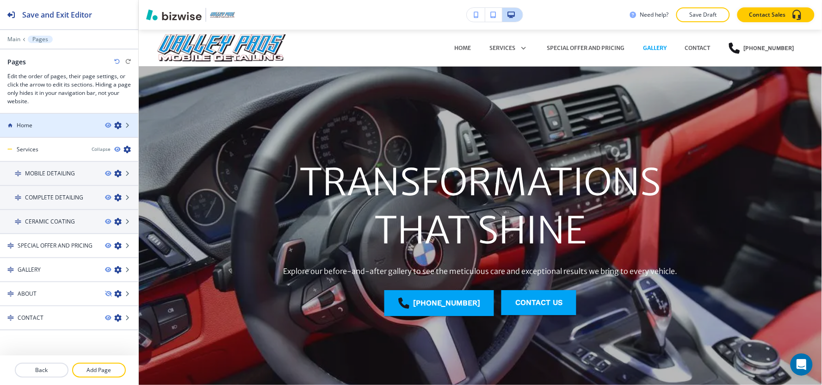
click at [26, 130] on div at bounding box center [69, 132] width 138 height 7
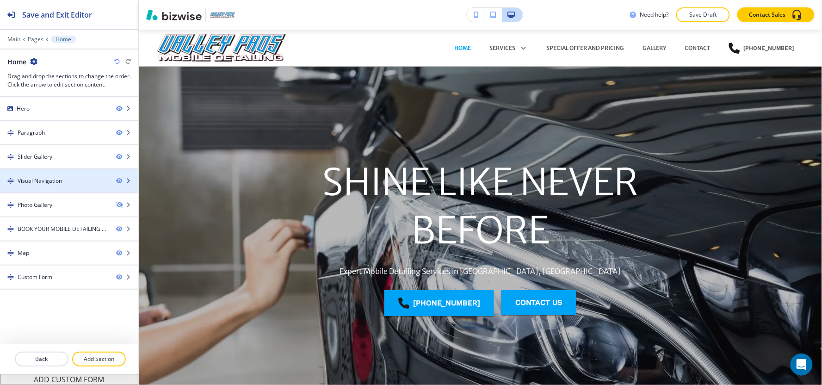
click at [31, 184] on div "Visual Navigation" at bounding box center [40, 181] width 44 height 8
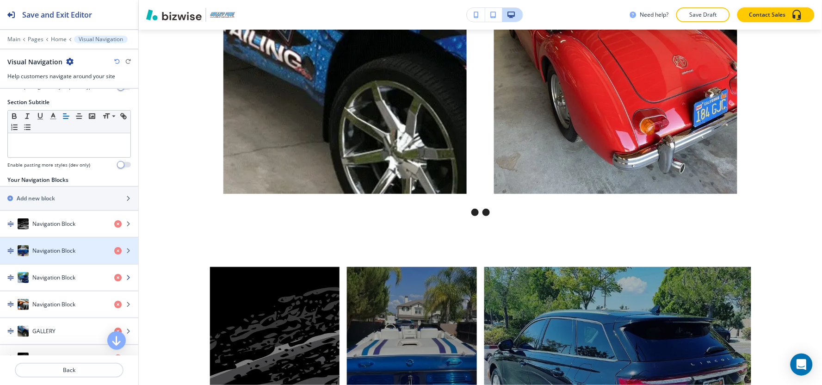
scroll to position [94, 0]
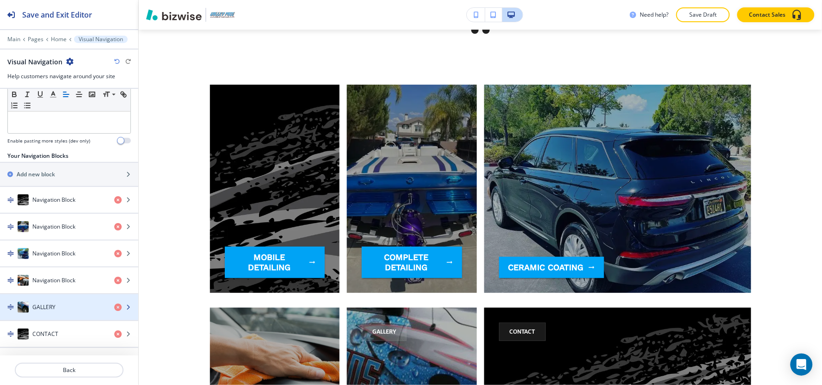
click at [46, 315] on div "button" at bounding box center [69, 316] width 138 height 7
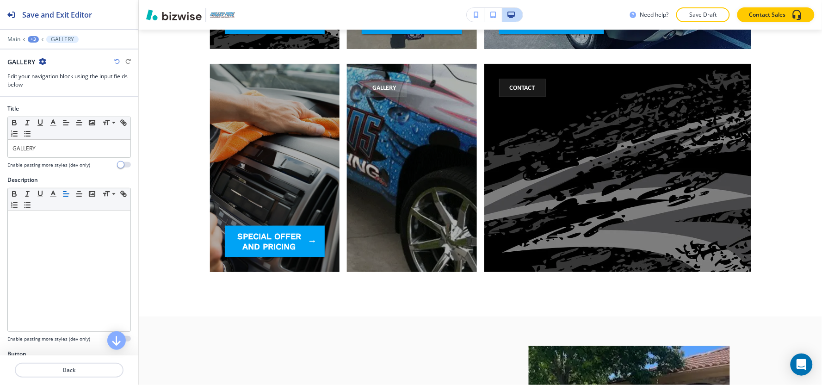
scroll to position [1310, 0]
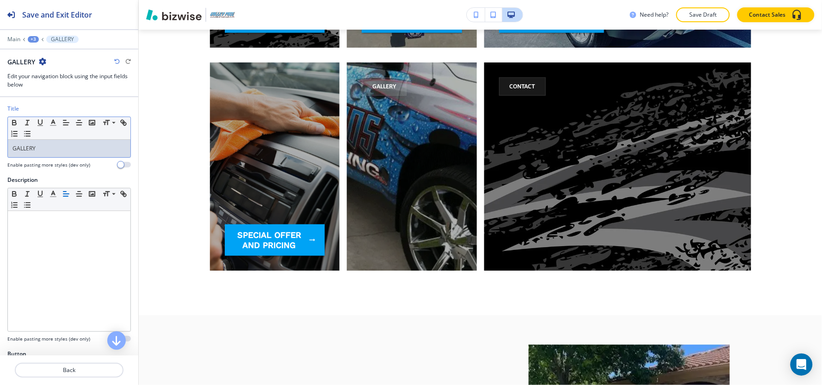
click at [52, 148] on p "GALLERY" at bounding box center [68, 148] width 113 height 8
copy p "GALLERY"
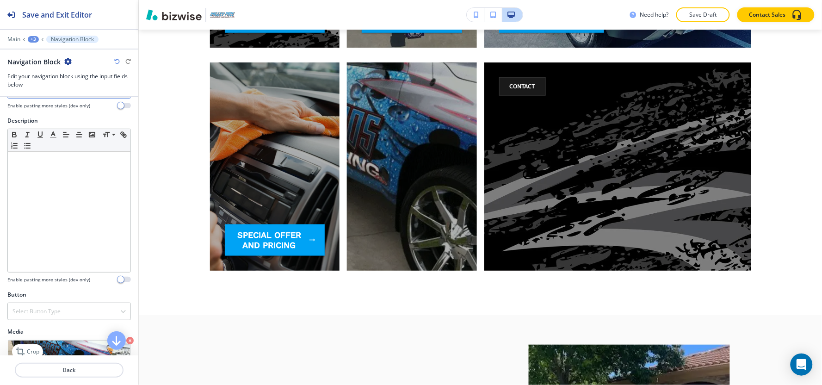
scroll to position [111, 0]
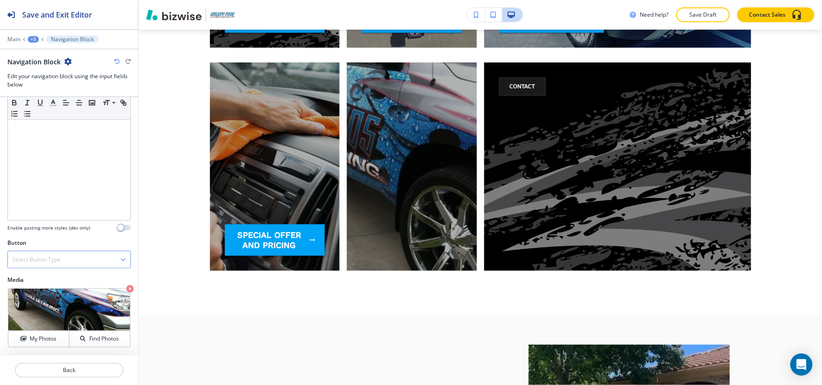
click at [46, 259] on h4 "Select Button Type" at bounding box center [36, 259] width 48 height 8
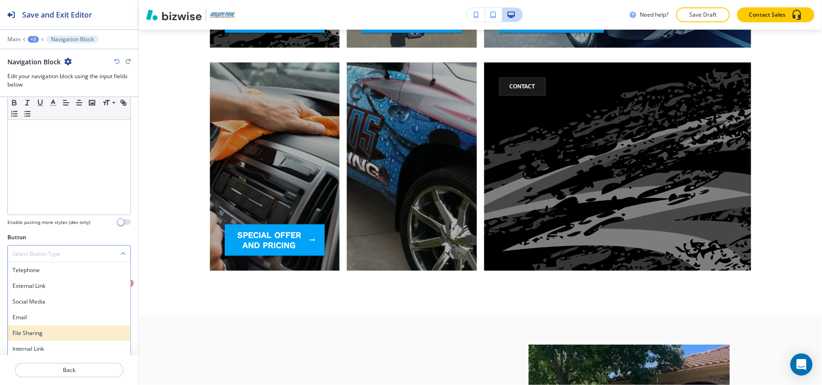
scroll to position [118, 0]
click at [38, 345] on h4 "Internal Link" at bounding box center [68, 347] width 113 height 8
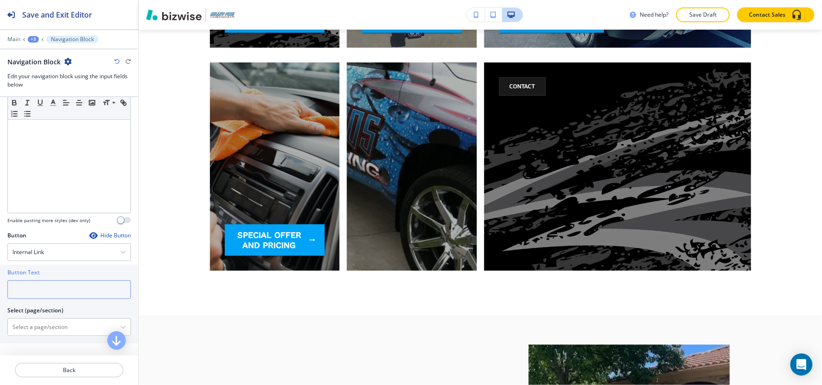
click at [42, 285] on input "text" at bounding box center [68, 289] width 123 height 18
paste input "GALLERY"
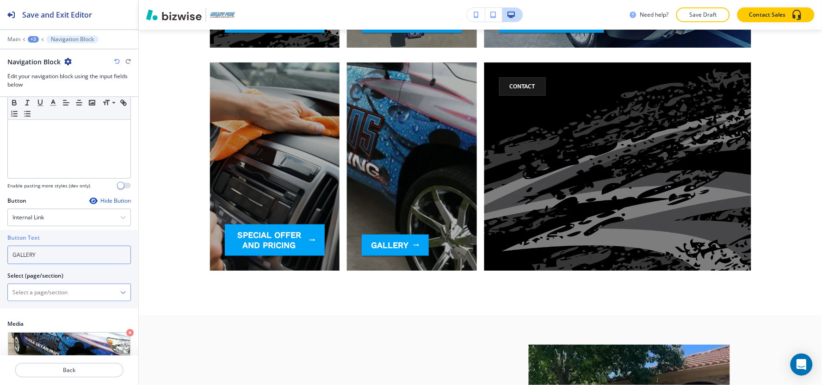
scroll to position [197, 0]
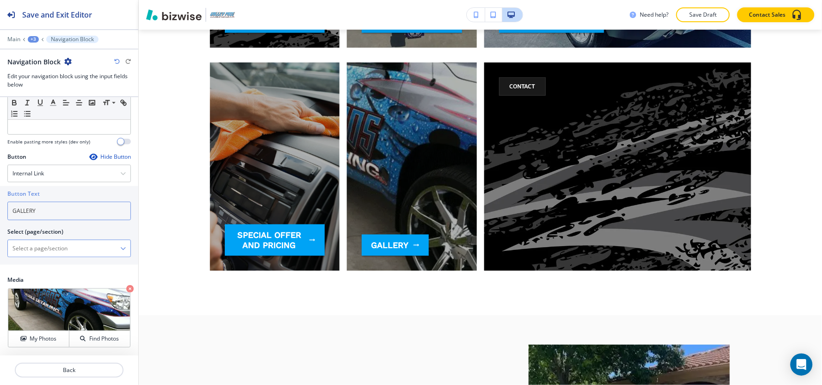
type input "GALLERY"
click at [35, 241] on \(page\/section\) "Manual Input" at bounding box center [64, 248] width 112 height 16
paste \(page\/section\) "GALLERY"
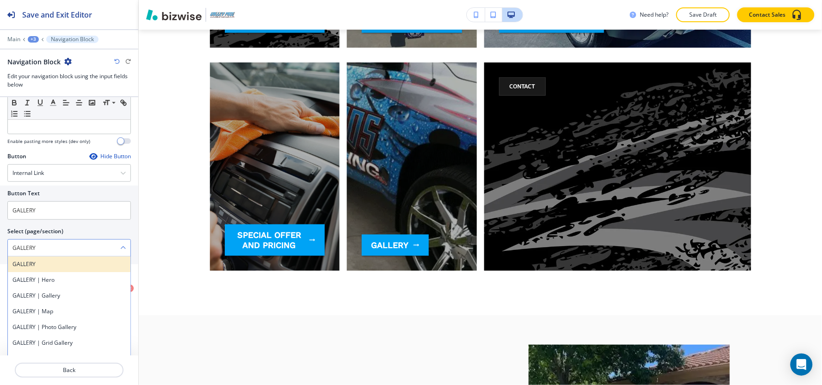
type \(page\/section\) "GALLERY"
click at [22, 268] on h4 "GALLERY" at bounding box center [68, 264] width 113 height 8
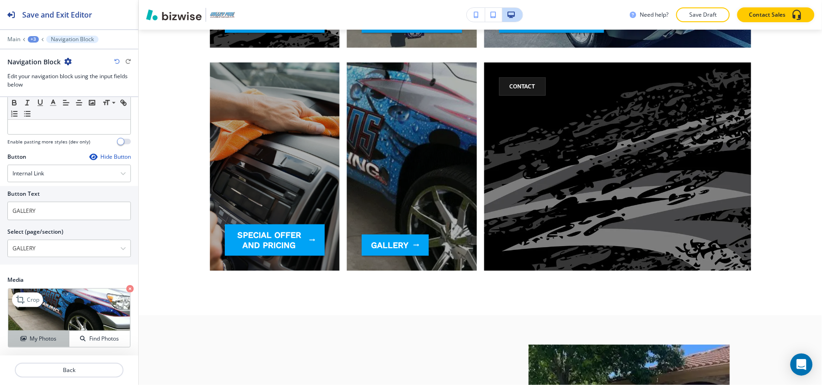
click at [36, 336] on h4 "My Photos" at bounding box center [43, 338] width 27 height 8
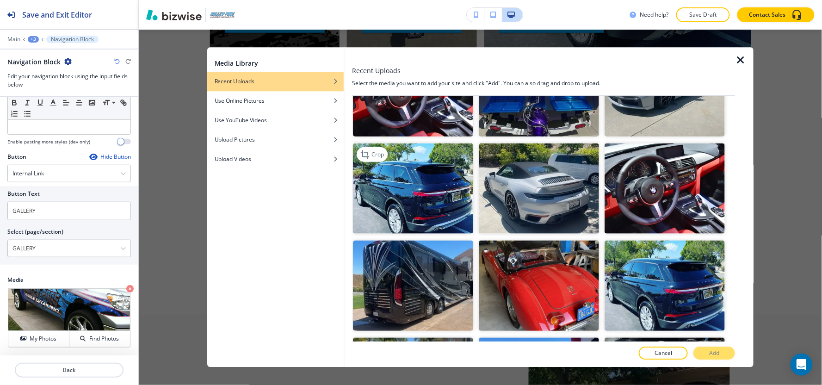
scroll to position [51, 0]
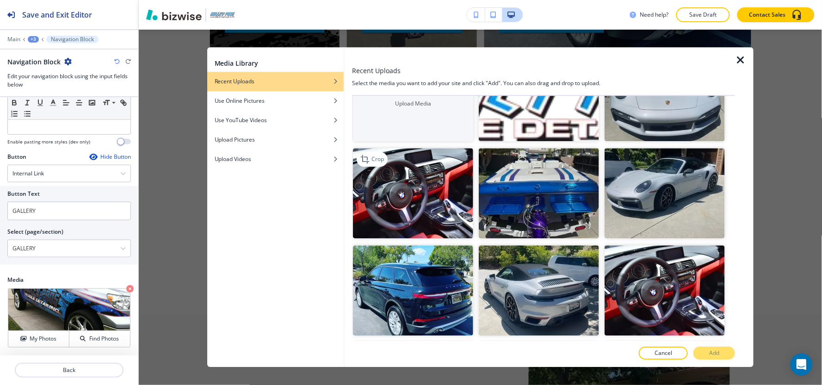
click at [395, 179] on img "button" at bounding box center [413, 193] width 120 height 90
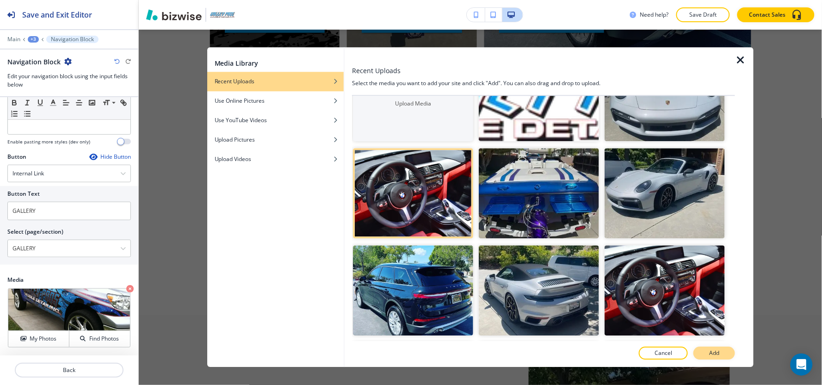
click at [709, 349] on button "Add" at bounding box center [714, 353] width 42 height 13
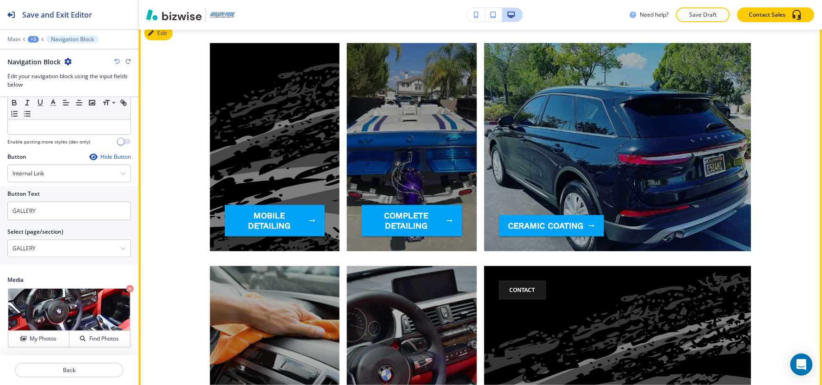
scroll to position [1053, 0]
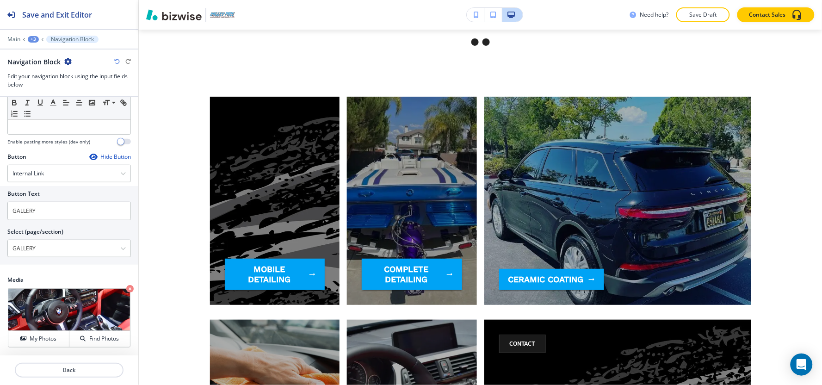
click at [33, 35] on div at bounding box center [69, 33] width 138 height 6
click at [34, 42] on div "+3" at bounding box center [33, 39] width 11 height 6
click at [34, 54] on p "Pages" at bounding box center [57, 54] width 47 height 8
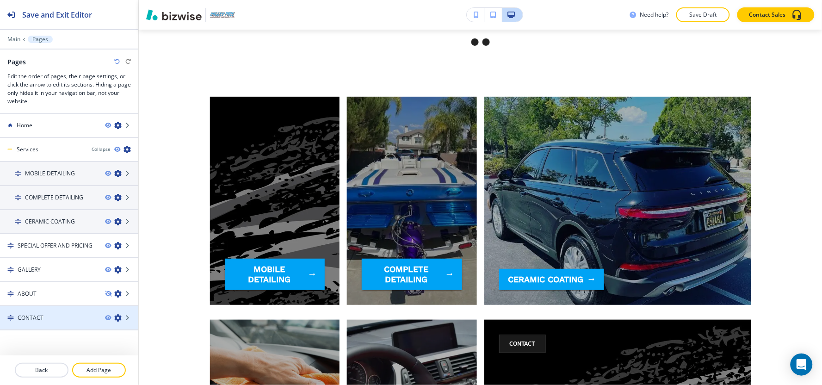
click at [43, 313] on div "CONTACT" at bounding box center [49, 317] width 98 height 8
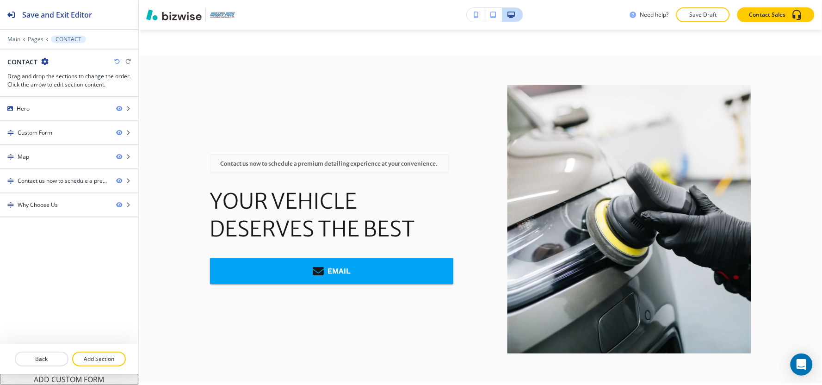
scroll to position [0, 0]
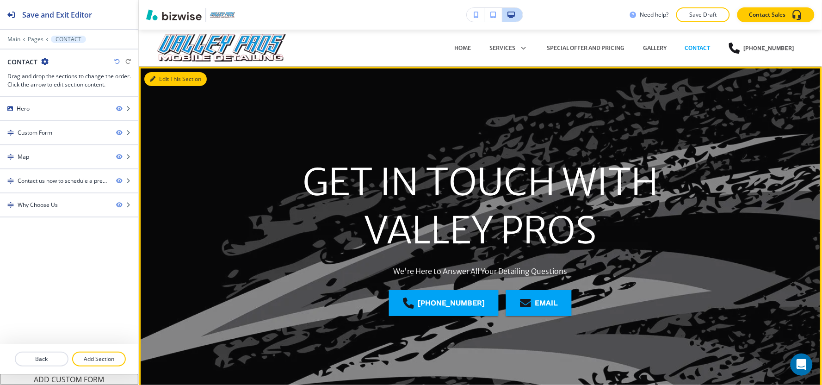
click at [152, 81] on icon "button" at bounding box center [153, 79] width 6 height 6
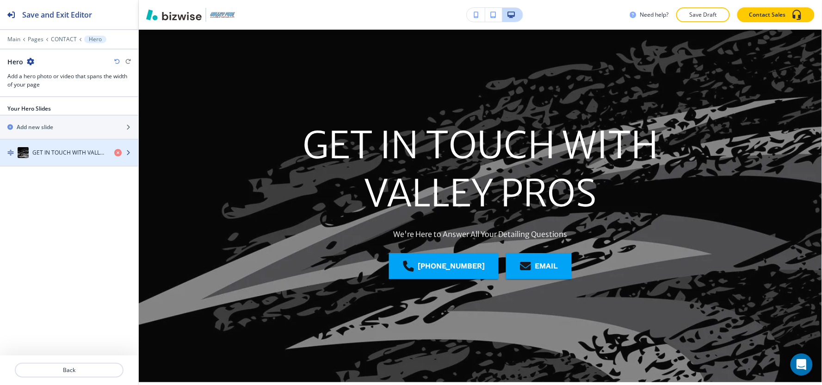
click at [40, 154] on h4 "GET IN TOUCH WITH VALLEY PROS" at bounding box center [69, 152] width 74 height 8
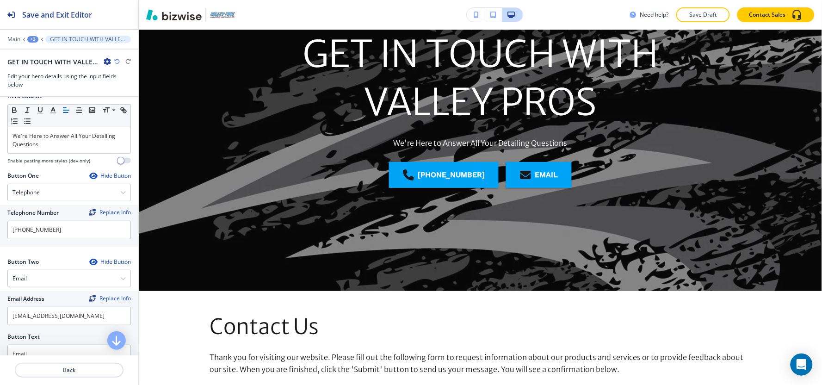
scroll to position [190, 0]
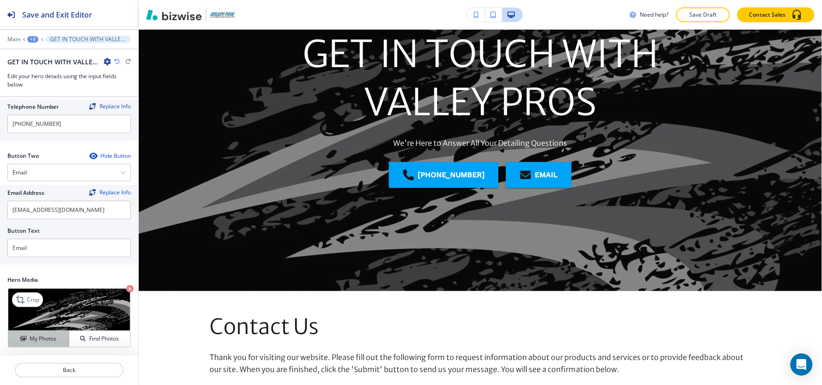
click at [31, 331] on button "My Photos" at bounding box center [38, 339] width 61 height 16
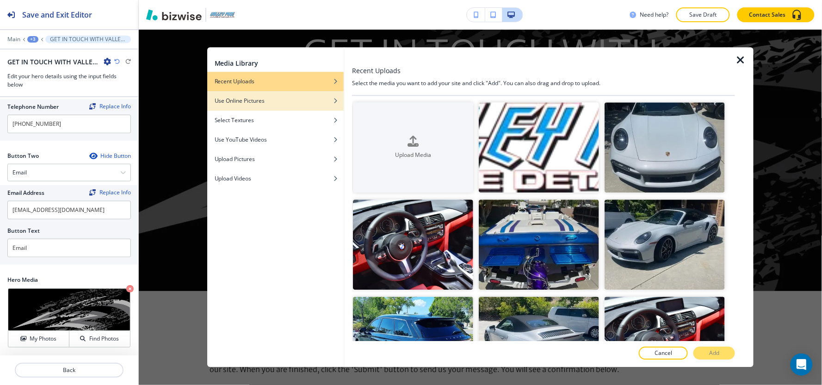
click at [252, 99] on h4 "Use Online Pictures" at bounding box center [240, 101] width 50 height 8
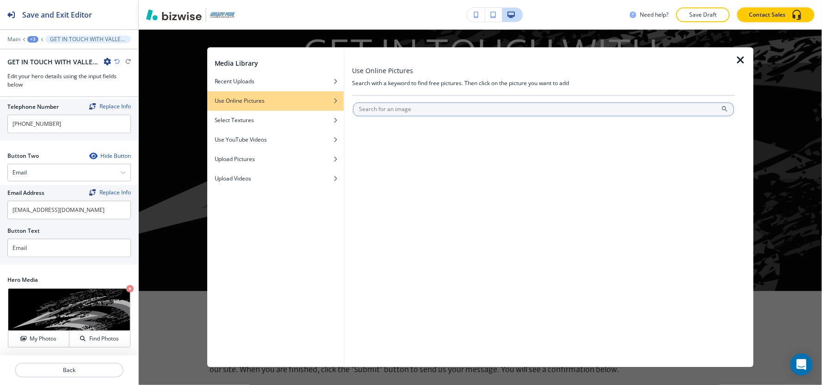
click at [373, 109] on input "text" at bounding box center [543, 109] width 381 height 14
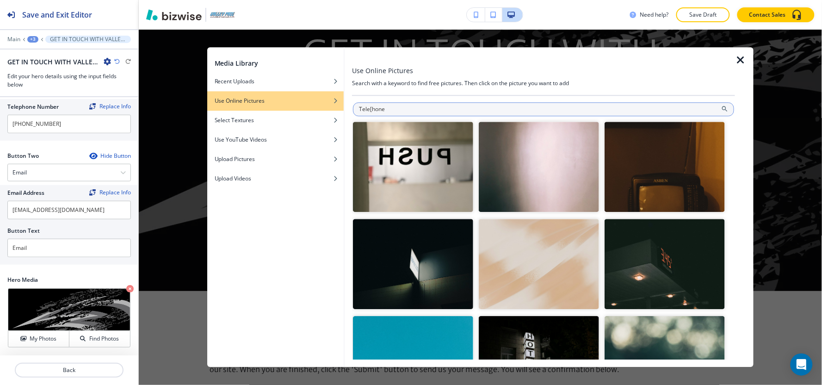
click at [371, 109] on input "Tele[hone" at bounding box center [543, 109] width 381 height 14
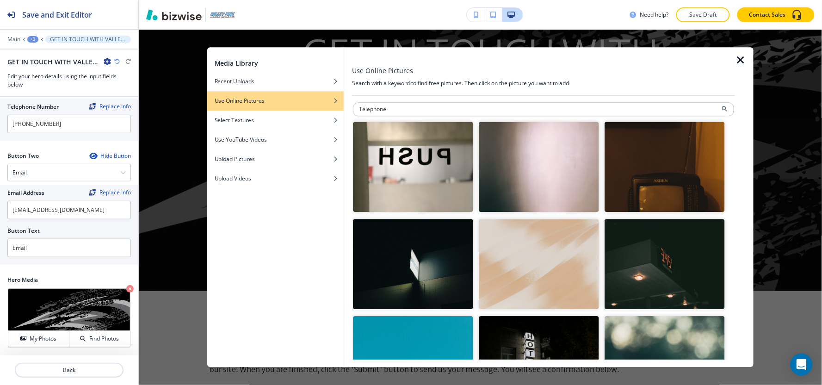
type input "Telephone"
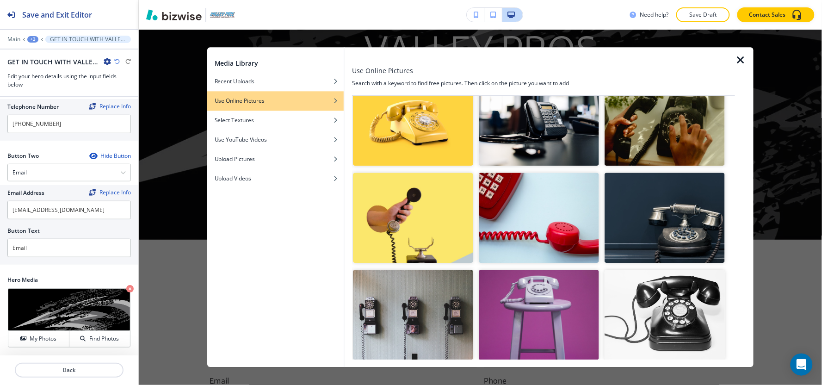
scroll to position [51, 0]
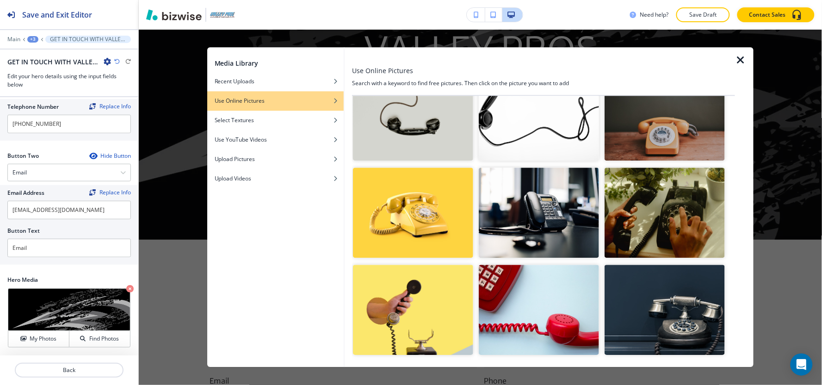
click at [658, 292] on img "button" at bounding box center [664, 309] width 120 height 90
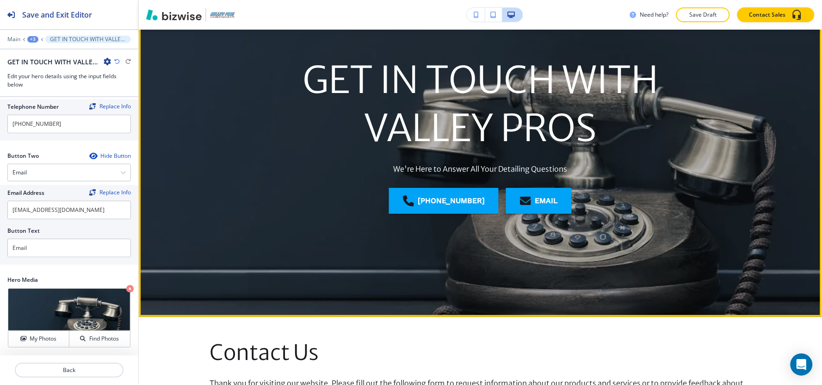
scroll to position [103, 0]
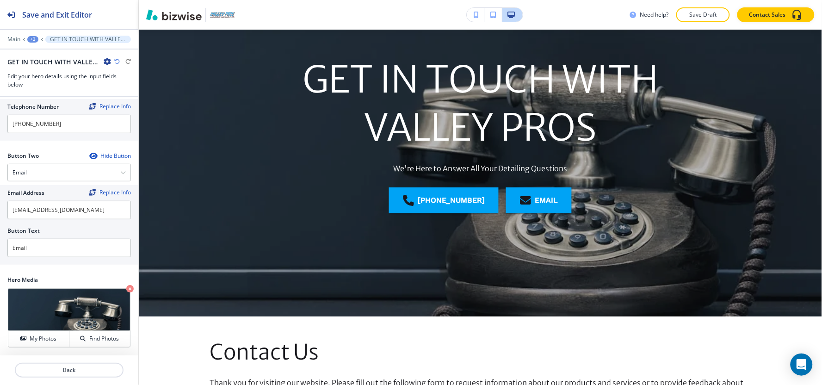
click at [33, 37] on div "+3" at bounding box center [32, 39] width 11 height 6
click at [38, 59] on button "Pages" at bounding box center [56, 54] width 59 height 16
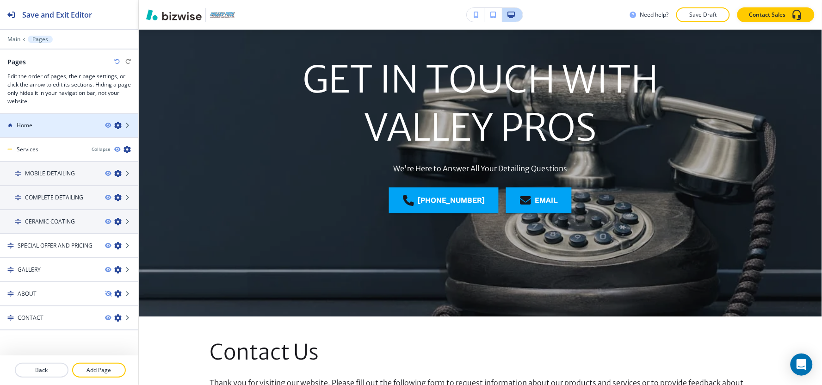
click at [31, 128] on h4 "Home" at bounding box center [25, 125] width 16 height 8
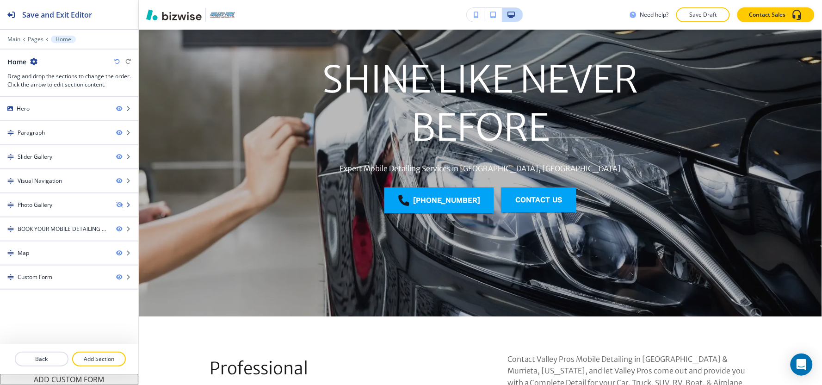
scroll to position [0, 0]
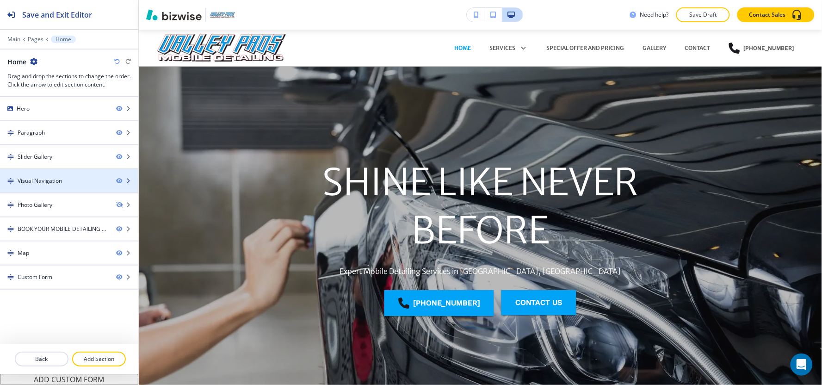
click at [29, 183] on div "Visual Navigation" at bounding box center [40, 181] width 44 height 8
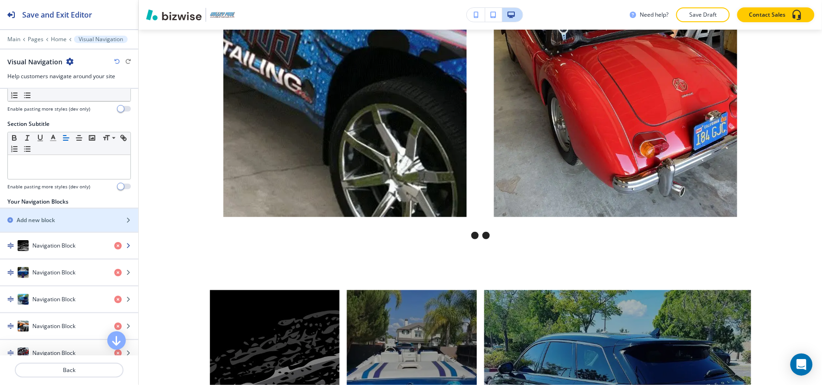
scroll to position [94, 0]
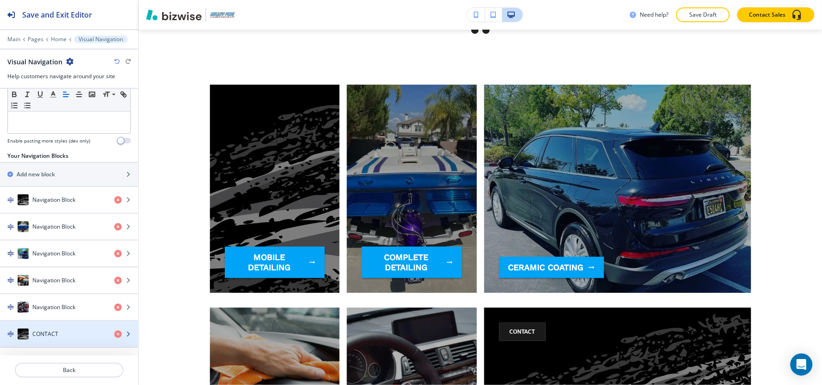
click at [35, 341] on div "button" at bounding box center [69, 342] width 138 height 7
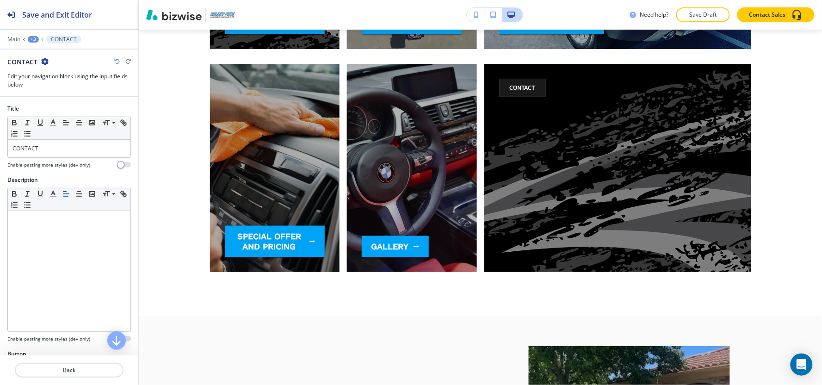
scroll to position [1310, 0]
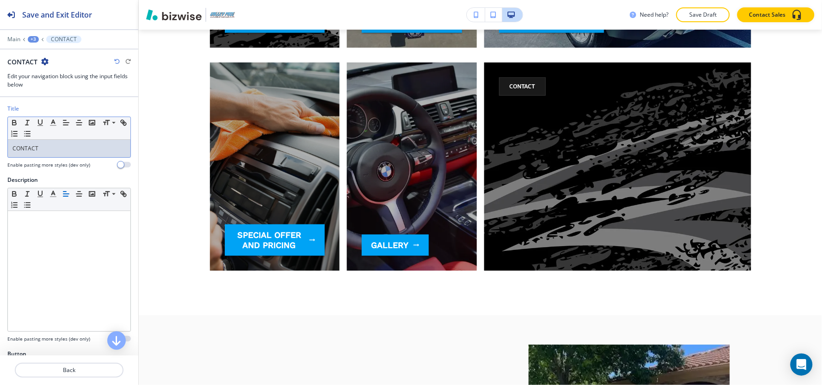
click at [67, 150] on p "CONTACT" at bounding box center [68, 148] width 113 height 8
copy p "CONTACT"
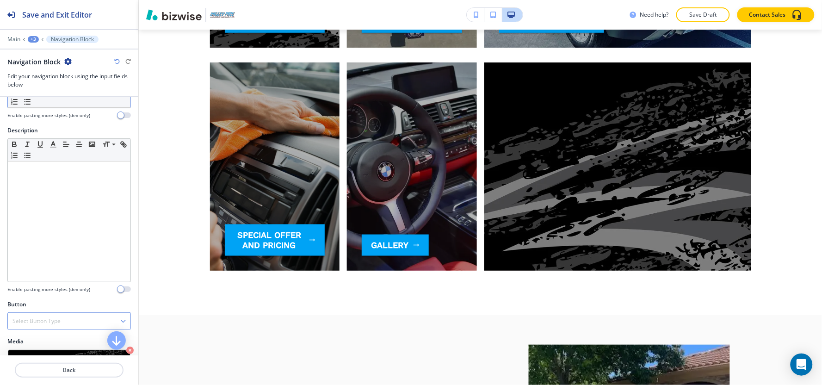
scroll to position [111, 0]
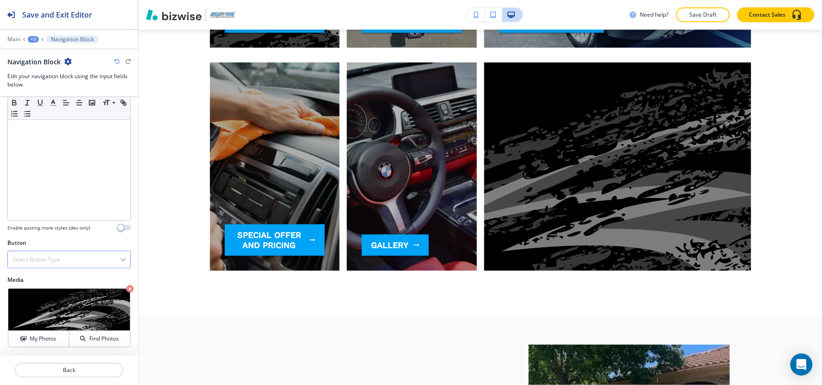
click at [41, 253] on div "Select Button Type" at bounding box center [69, 259] width 123 height 17
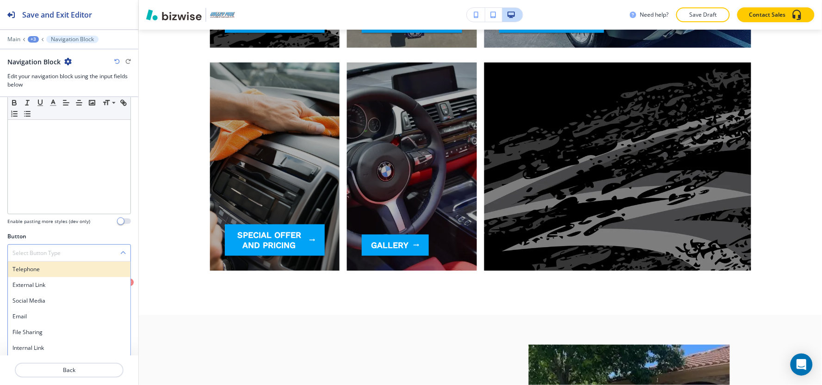
scroll to position [118, 0]
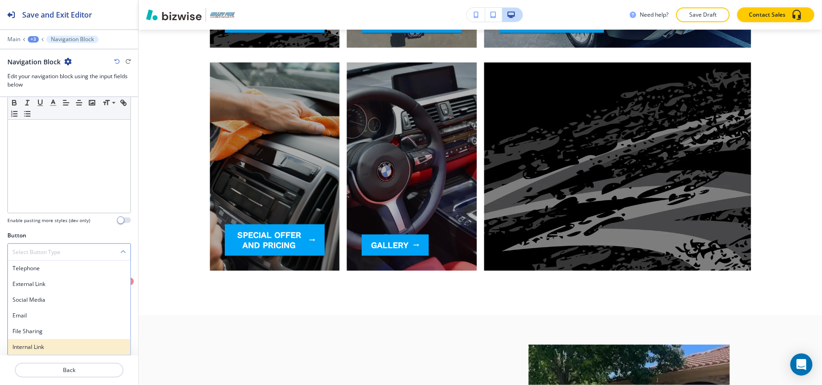
click at [39, 344] on h4 "Internal Link" at bounding box center [68, 347] width 113 height 8
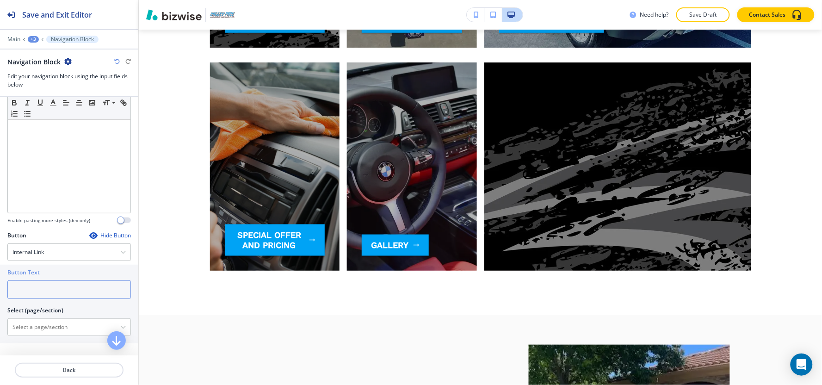
click at [48, 298] on input "text" at bounding box center [68, 289] width 123 height 18
paste input "CONTACT"
type input "CONTACT"
drag, startPoint x: 62, startPoint y: 340, endPoint x: 59, endPoint y: 326, distance: 14.1
click at [61, 335] on div "Button Text CONTACT Select (page/section) Home Home | Hero Home | Paragraph Hom…" at bounding box center [69, 303] width 138 height 79
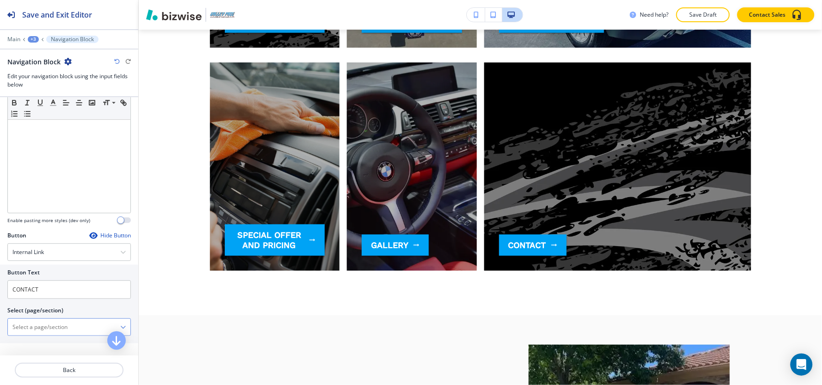
click at [59, 324] on \(page\/section\) "Manual Input" at bounding box center [64, 327] width 112 height 16
paste \(page\/section\) "CONTACT"
type \(page\/section\) "CONTACT"
click at [30, 342] on h4 "CONTACT" at bounding box center [68, 343] width 113 height 8
click at [30, 39] on div "+3" at bounding box center [33, 39] width 11 height 6
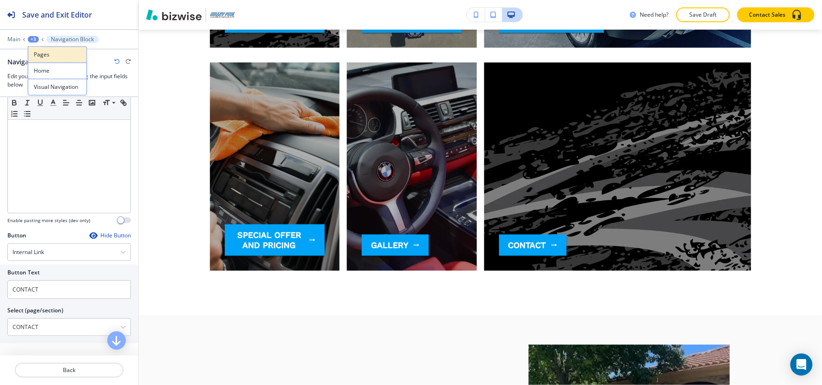
click at [42, 58] on p "Pages" at bounding box center [57, 54] width 47 height 8
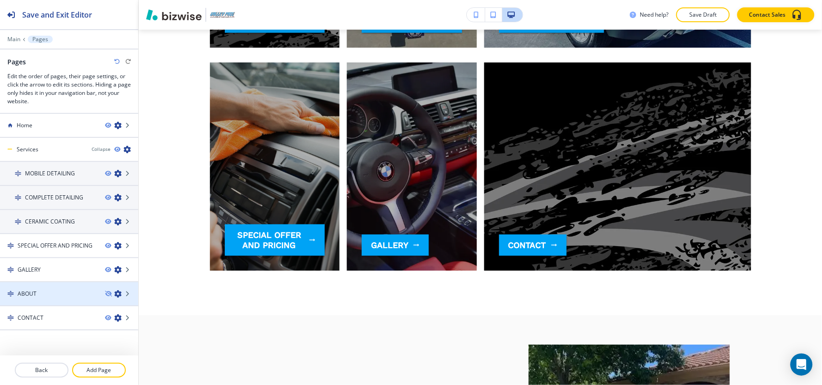
click at [25, 298] on div at bounding box center [69, 301] width 138 height 7
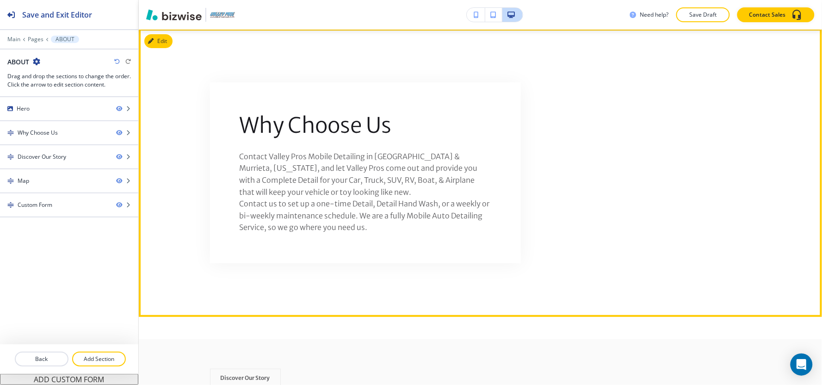
scroll to position [0, 0]
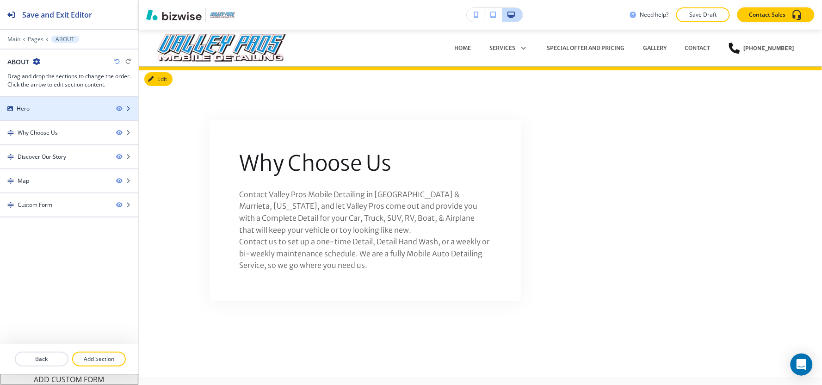
click at [51, 113] on div at bounding box center [69, 116] width 138 height 7
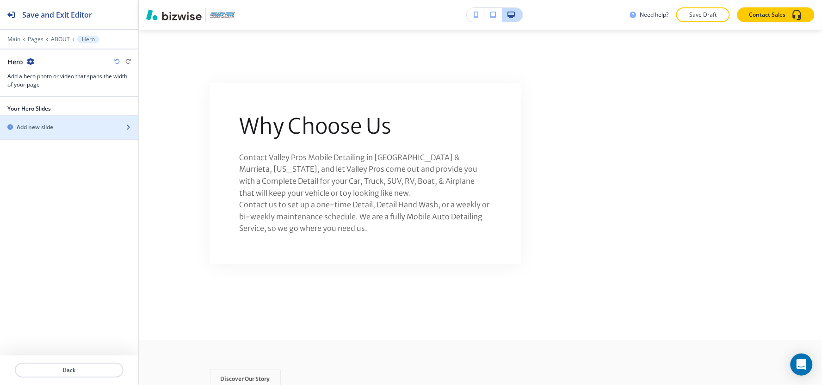
click at [51, 130] on h2 "Add new slide" at bounding box center [35, 127] width 37 height 8
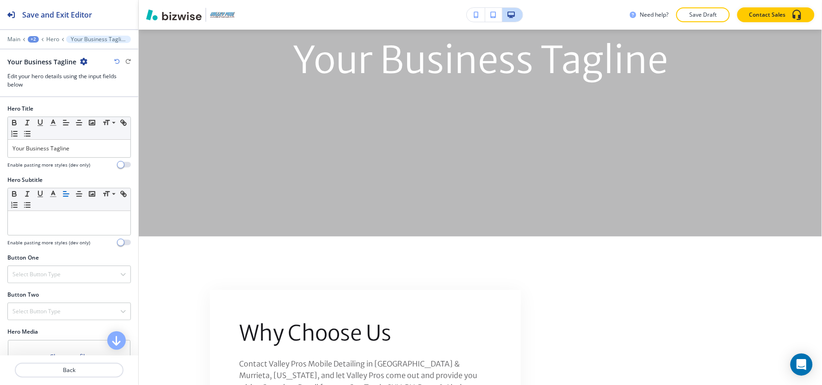
scroll to position [189, 0]
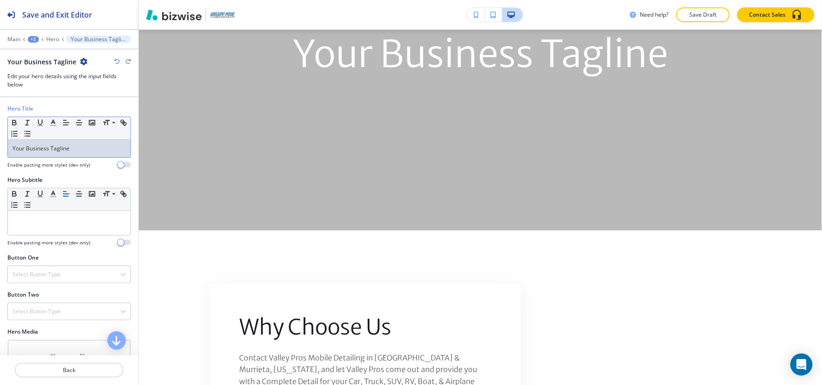
click at [103, 142] on div "Your Business Tagline" at bounding box center [69, 149] width 123 height 18
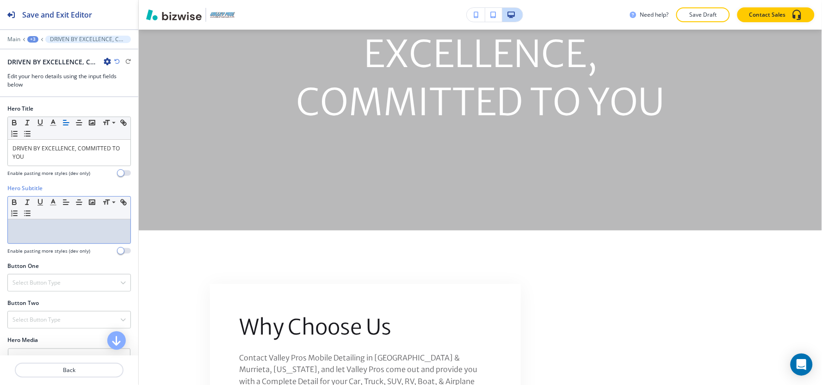
click at [52, 225] on p at bounding box center [68, 228] width 113 height 8
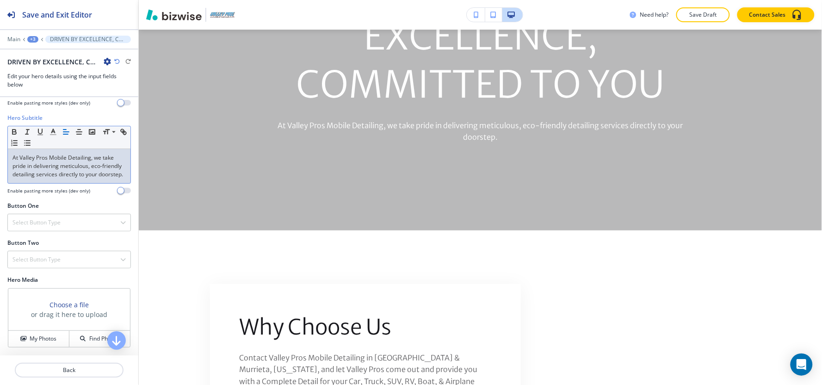
scroll to position [79, 0]
click at [43, 221] on h4 "Select Button Type" at bounding box center [36, 222] width 48 height 8
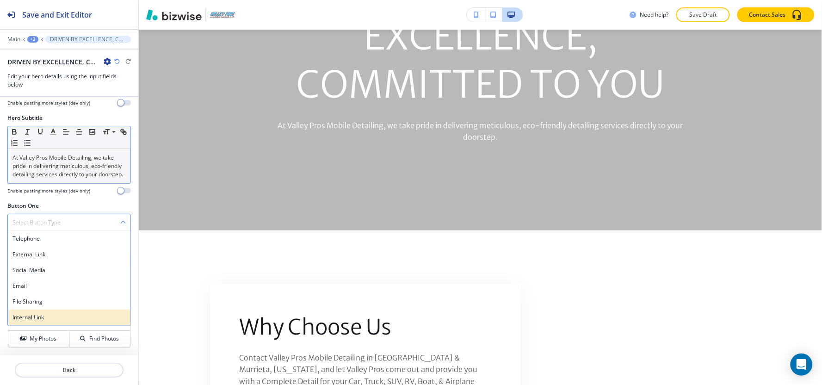
click at [31, 319] on h4 "Internal Link" at bounding box center [68, 317] width 113 height 8
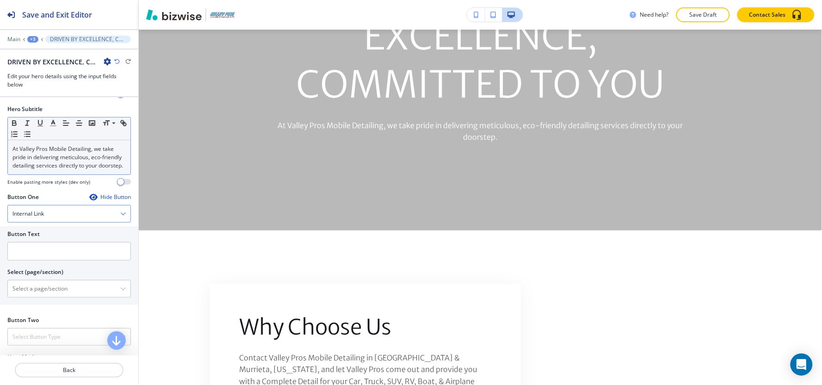
click at [44, 218] on h4 "Internal Link" at bounding box center [27, 213] width 31 height 8
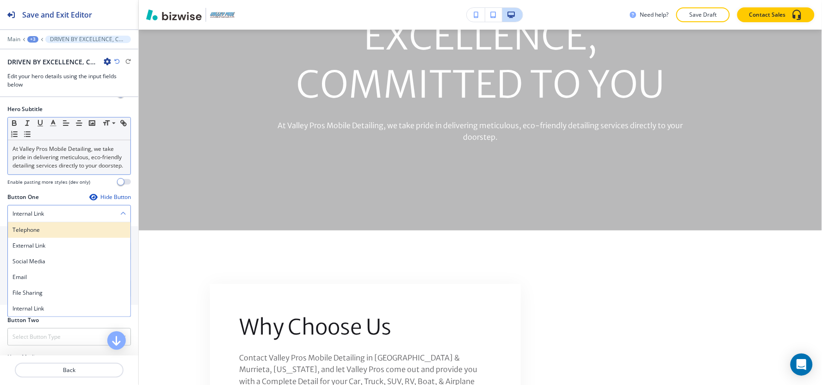
click at [43, 234] on h4 "Telephone" at bounding box center [68, 230] width 113 height 8
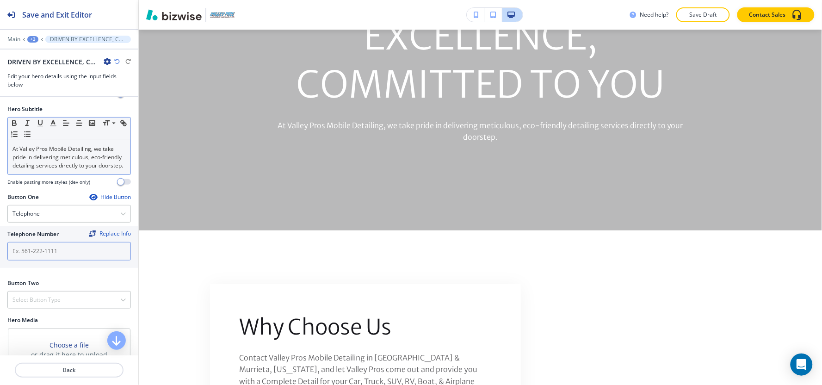
click at [65, 259] on input "text" at bounding box center [68, 251] width 123 height 18
paste input "[PHONE_NUMBER]"
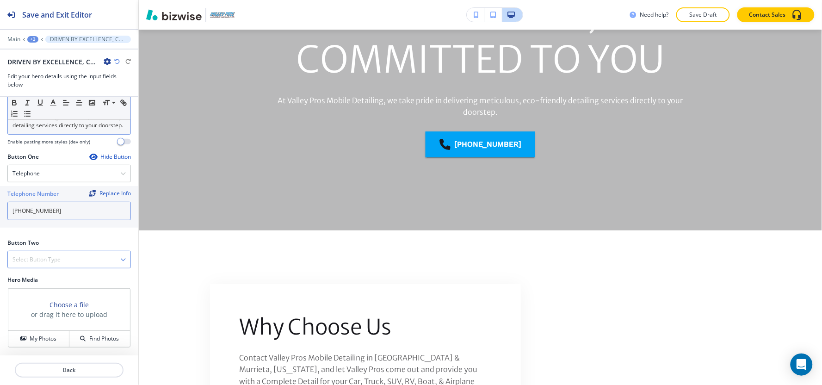
type input "[PHONE_NUMBER]"
click at [34, 260] on h4 "Select Button Type" at bounding box center [36, 259] width 48 height 8
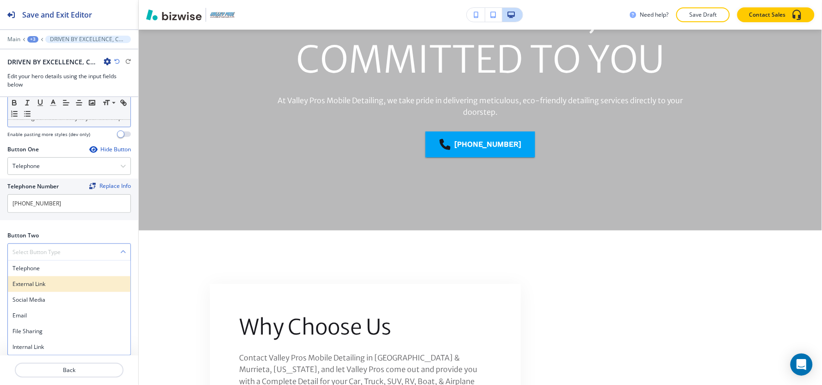
scroll to position [135, 0]
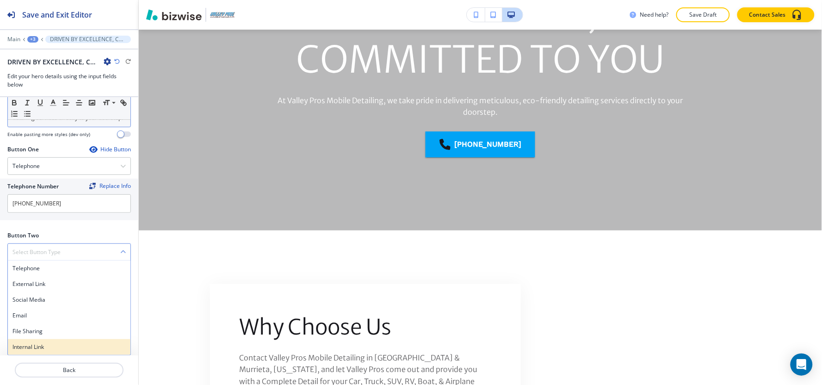
click at [31, 347] on h4 "Internal Link" at bounding box center [68, 347] width 113 height 8
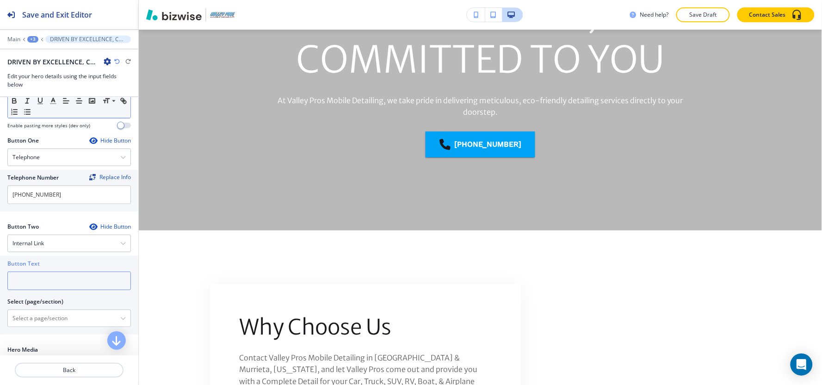
click at [45, 282] on input "text" at bounding box center [68, 280] width 123 height 18
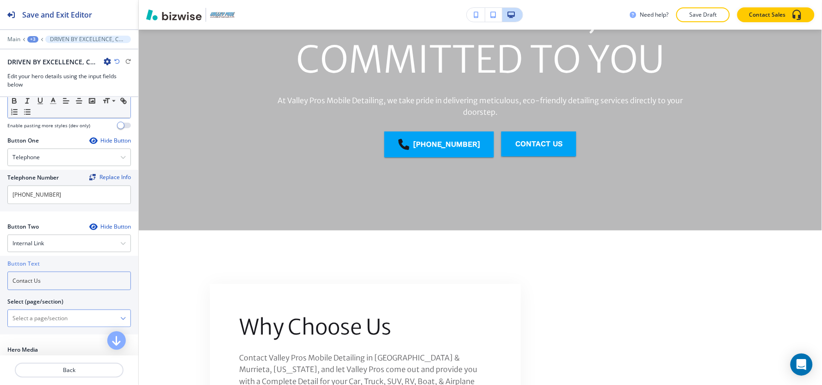
type input "Contact Us"
click at [48, 324] on \(page\/section\) "Manual Input" at bounding box center [64, 318] width 112 height 16
paste \(page\/section\) "Contact Us"
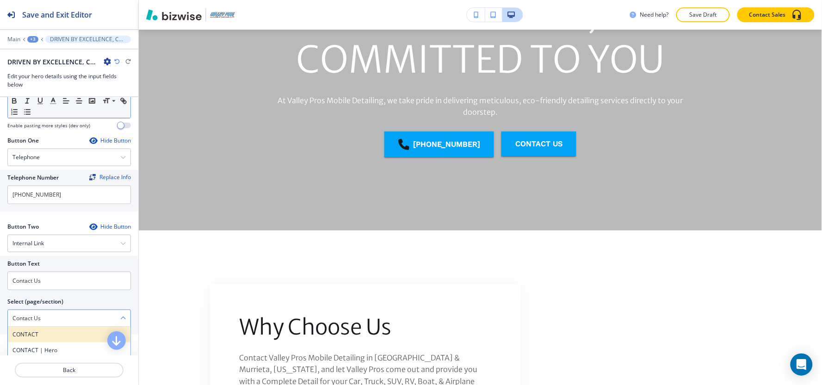
click at [34, 338] on h4 "CONTACT" at bounding box center [68, 334] width 113 height 8
type \(page\/section\) "CONTACT"
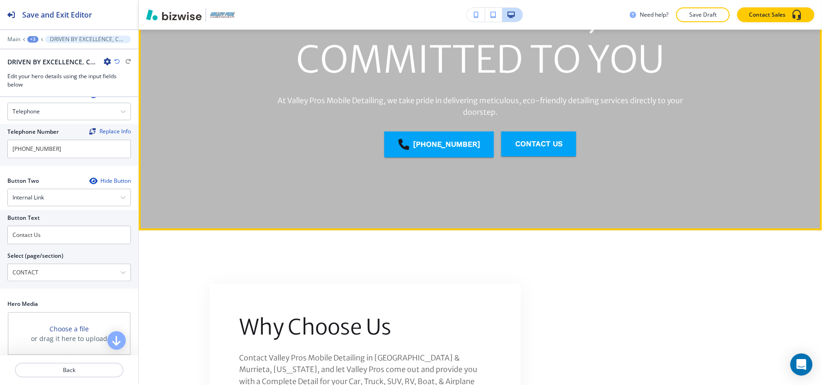
scroll to position [214, 0]
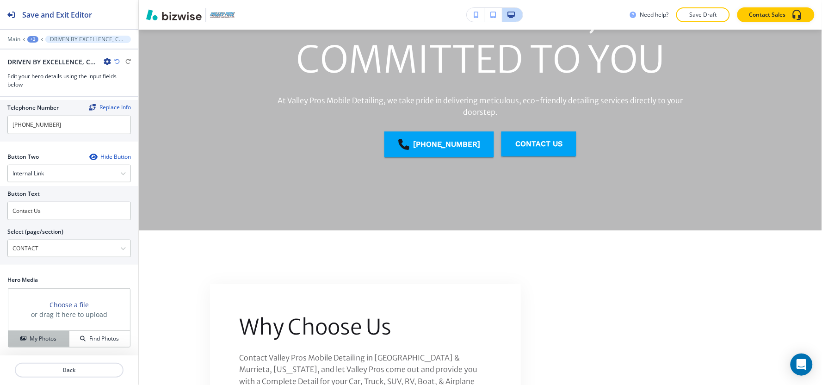
click at [49, 345] on button "My Photos" at bounding box center [38, 339] width 61 height 16
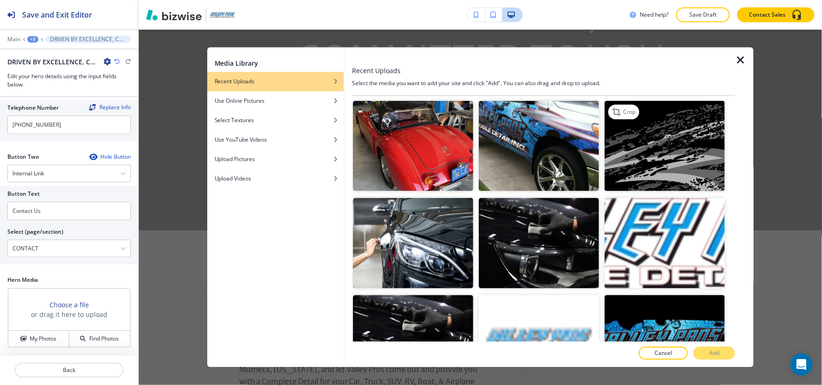
scroll to position [1181, 0]
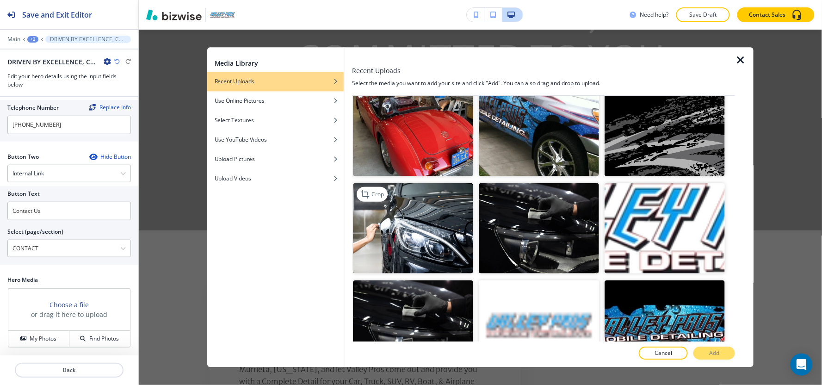
click at [388, 197] on img "button" at bounding box center [413, 228] width 120 height 90
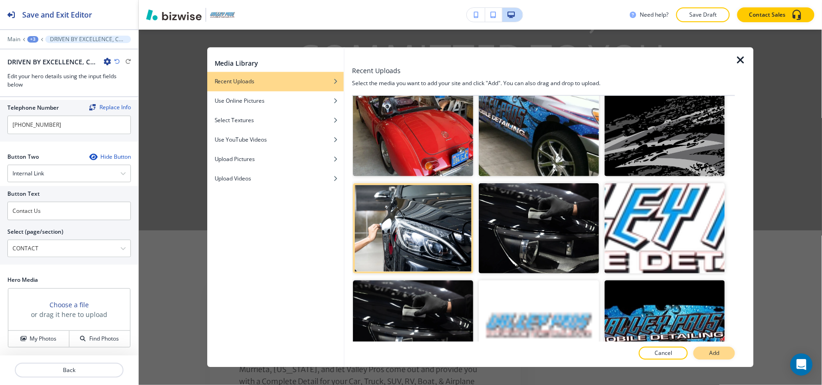
click at [712, 355] on p "Add" at bounding box center [714, 353] width 10 height 8
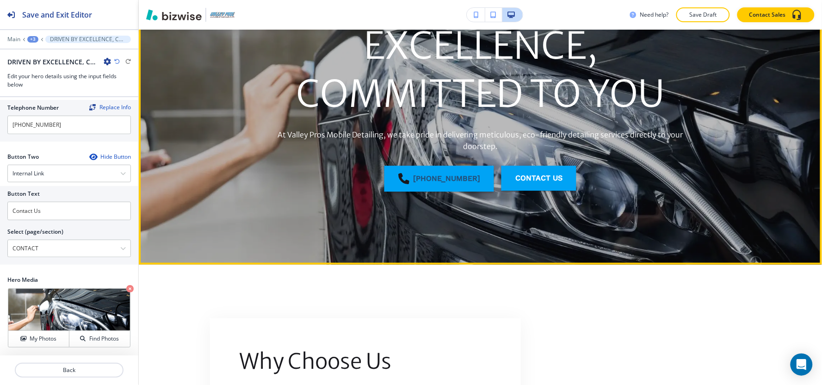
scroll to position [257, 0]
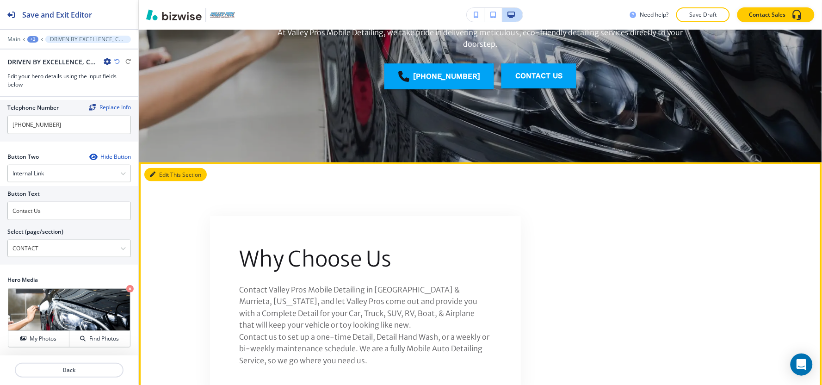
click at [167, 176] on button "Edit This Section" at bounding box center [175, 175] width 62 height 14
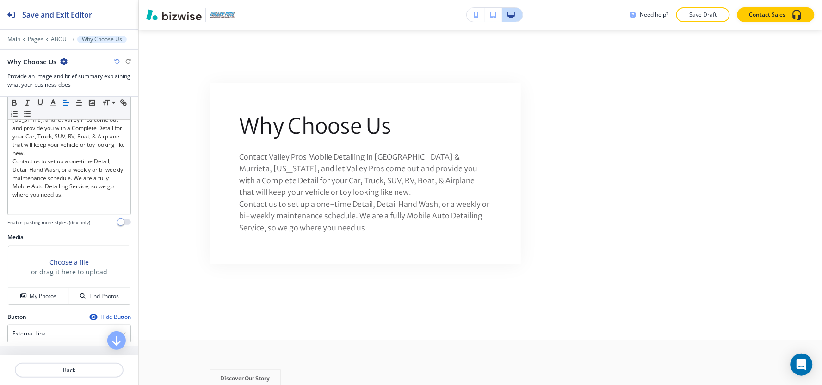
scroll to position [184, 0]
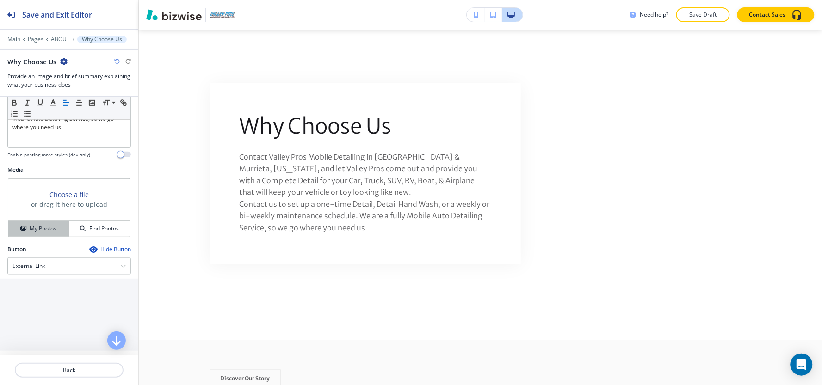
click at [33, 229] on h4 "My Photos" at bounding box center [43, 228] width 27 height 8
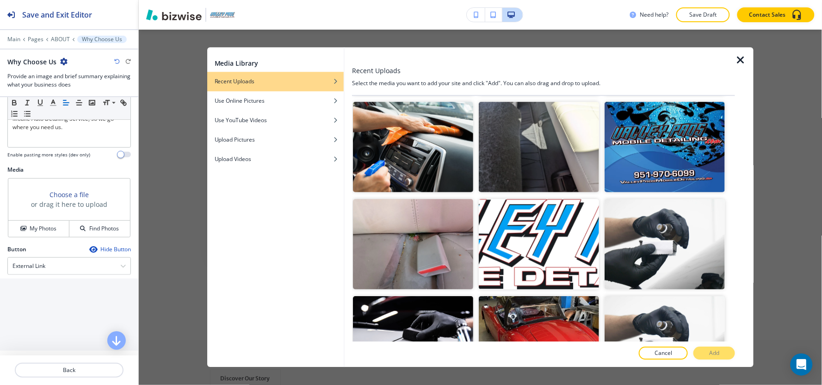
scroll to position [1027, 0]
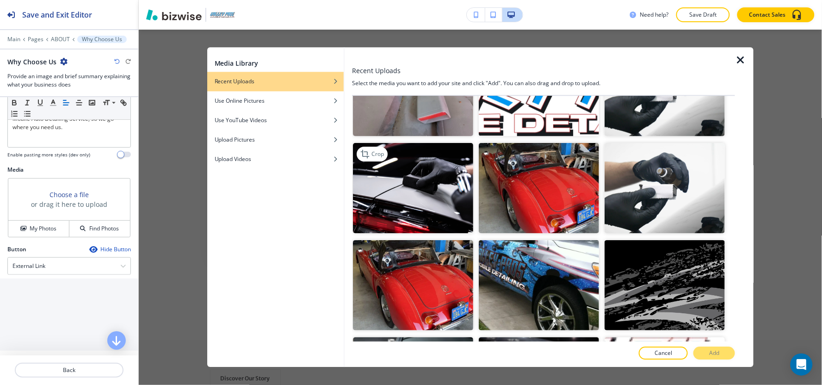
click at [409, 191] on img "button" at bounding box center [413, 188] width 120 height 90
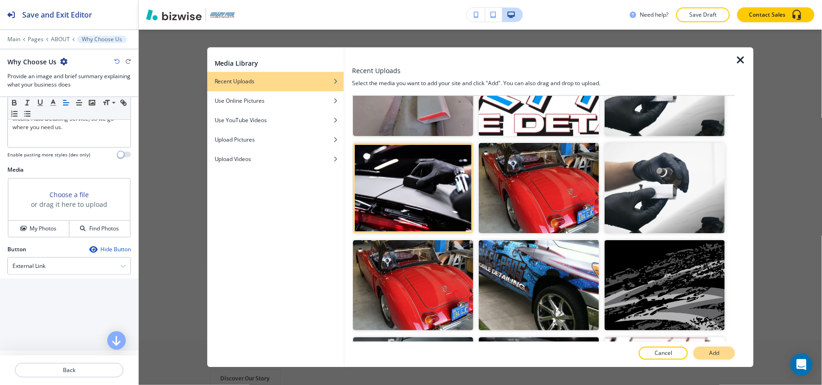
click at [712, 352] on p "Add" at bounding box center [714, 353] width 10 height 8
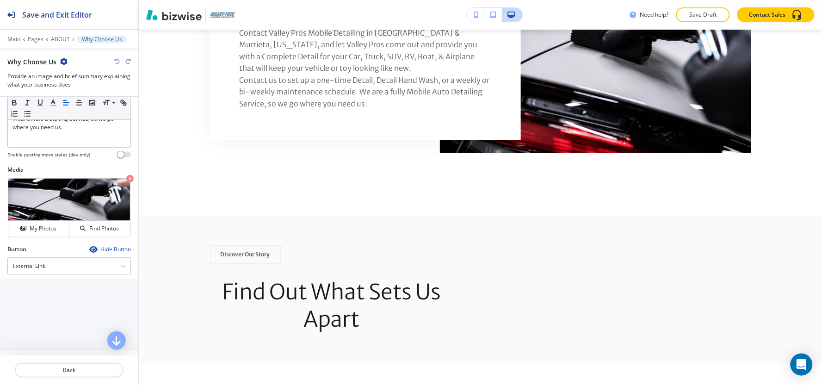
scroll to position [668, 0]
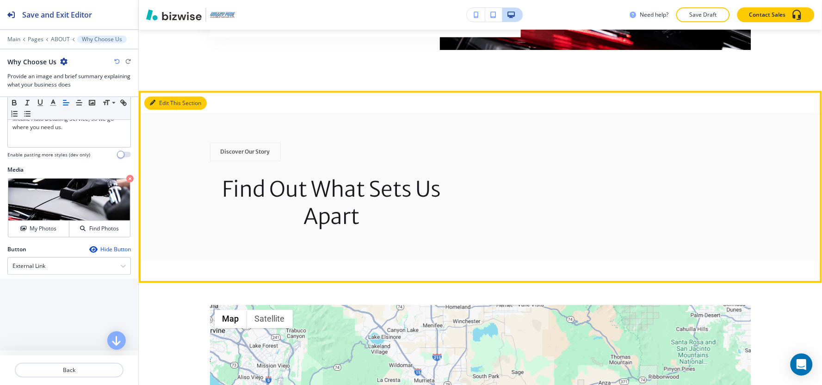
click at [164, 100] on button "Edit This Section" at bounding box center [175, 103] width 62 height 14
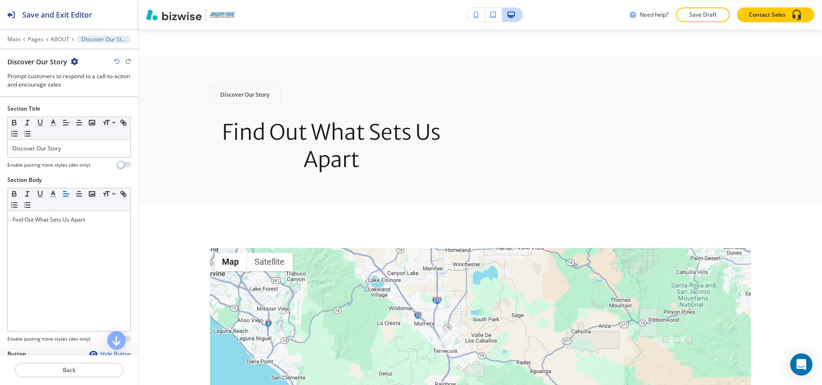
scroll to position [677, 0]
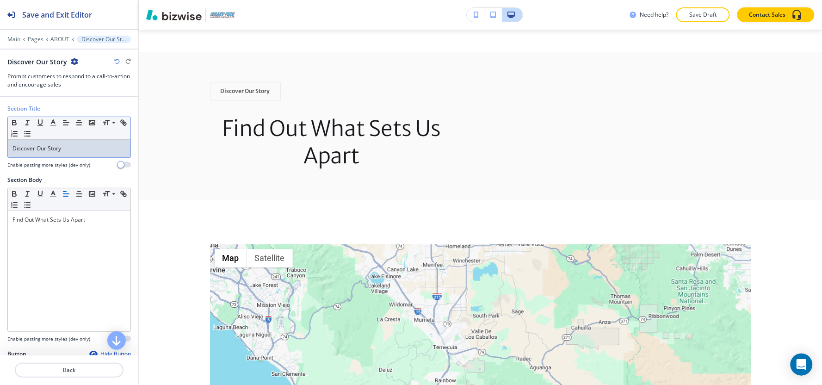
click at [78, 150] on p "Discover Our Story" at bounding box center [68, 148] width 113 height 8
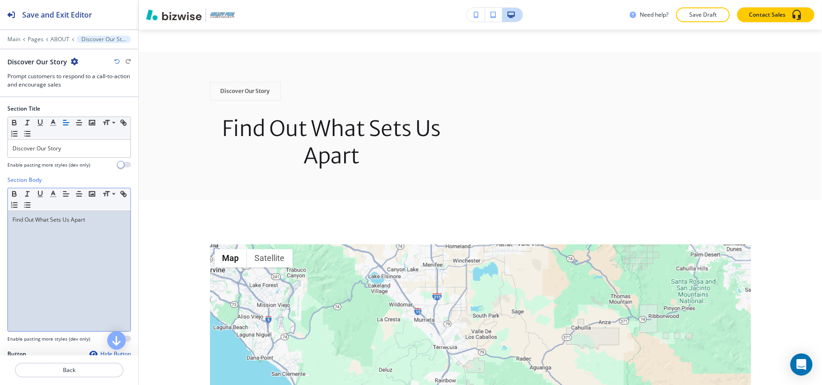
click at [71, 215] on p "Find Out What Sets Us Apart" at bounding box center [68, 219] width 113 height 8
copy p "Find Out What Sets Us Apart"
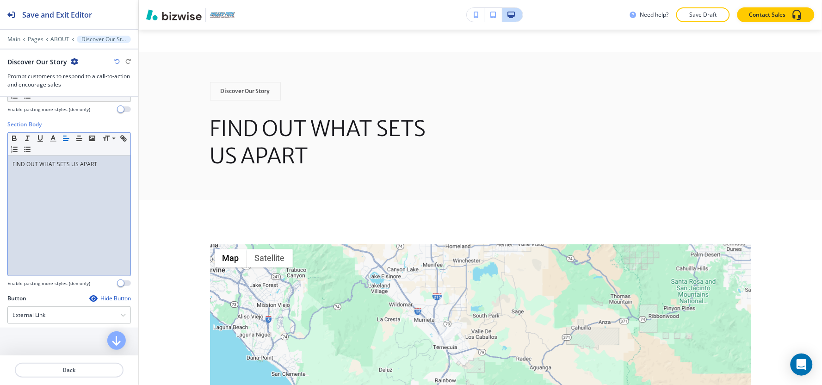
scroll to position [154, 0]
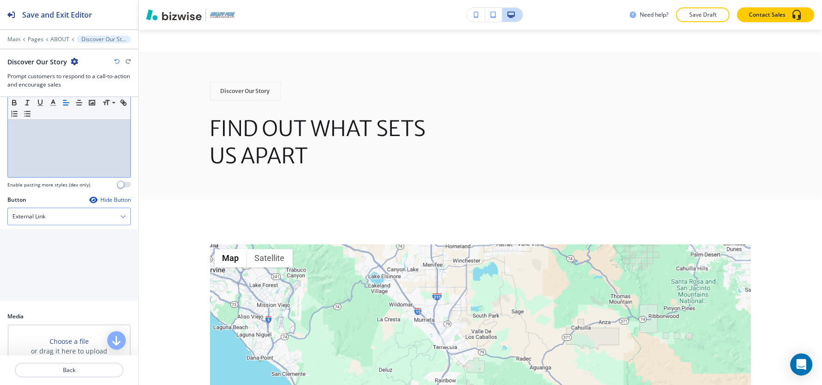
click at [35, 219] on h4 "External Link" at bounding box center [28, 216] width 33 height 8
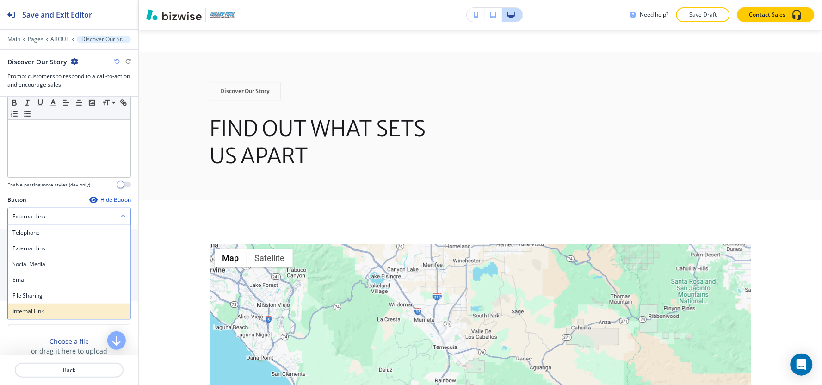
click at [35, 307] on h4 "Internal Link" at bounding box center [68, 311] width 113 height 8
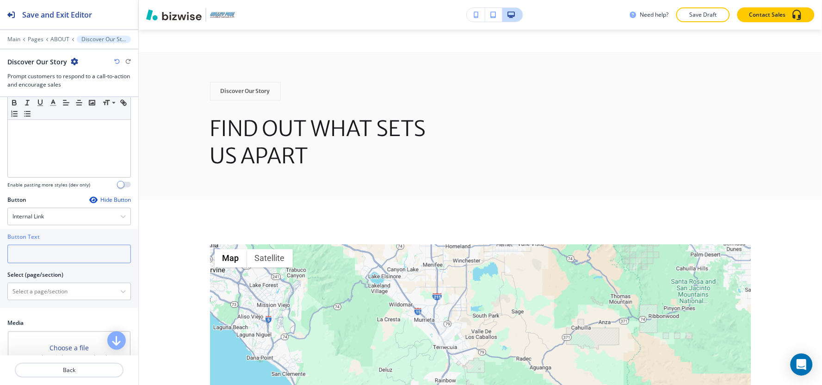
click at [34, 260] on input "text" at bounding box center [68, 254] width 123 height 18
click at [37, 257] on input "text" at bounding box center [68, 254] width 123 height 18
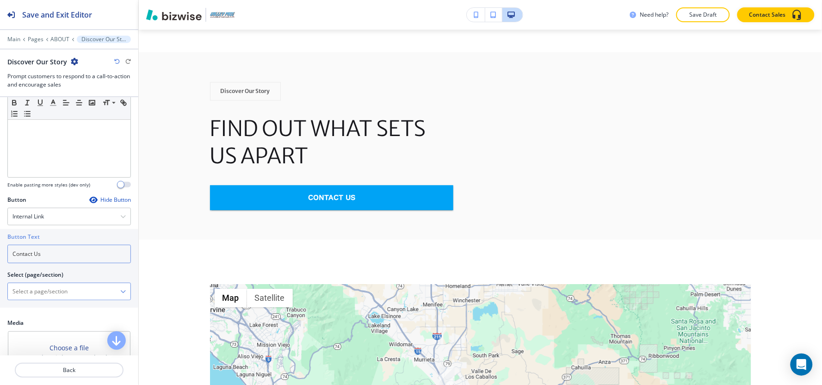
type input "Contact Us"
click at [36, 296] on \(page\/section\) "Manual Input" at bounding box center [64, 291] width 112 height 16
paste \(page\/section\) "Contact Us"
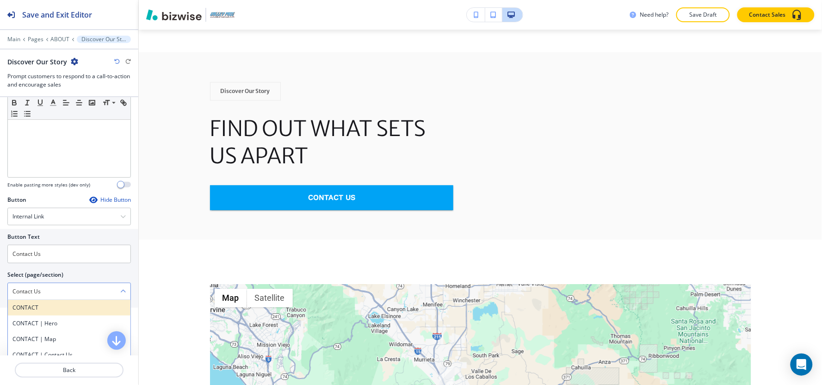
click at [30, 307] on h4 "CONTACT" at bounding box center [68, 307] width 113 height 8
type \(page\/section\) "CONTACT"
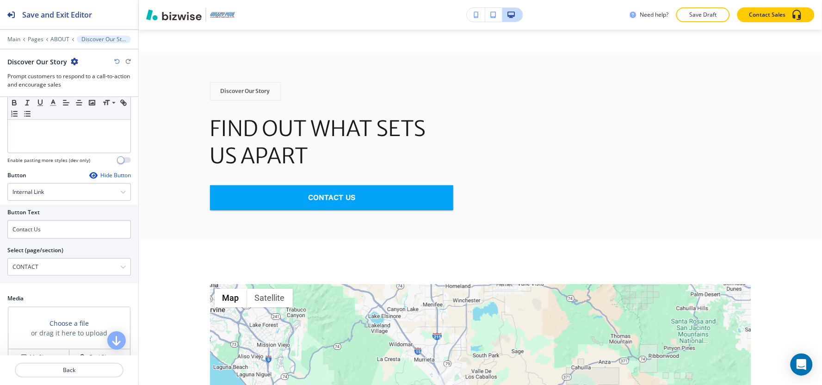
scroll to position [213, 0]
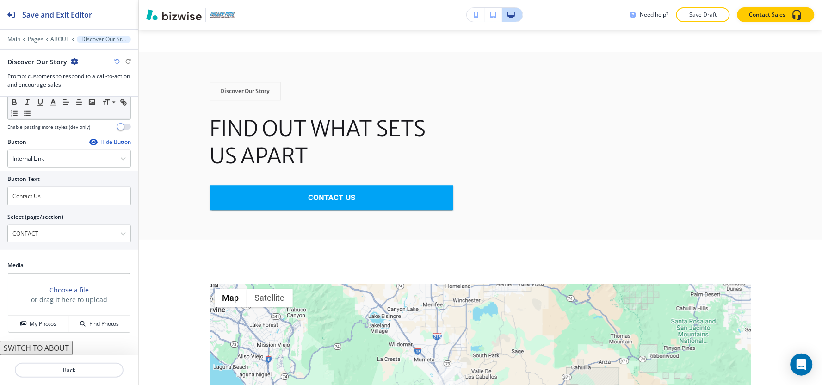
click at [30, 336] on div "Media Choose a file or drag it here to upload My Photos Find Photos" at bounding box center [69, 301] width 138 height 80
click at [31, 326] on h4 "My Photos" at bounding box center [43, 323] width 27 height 8
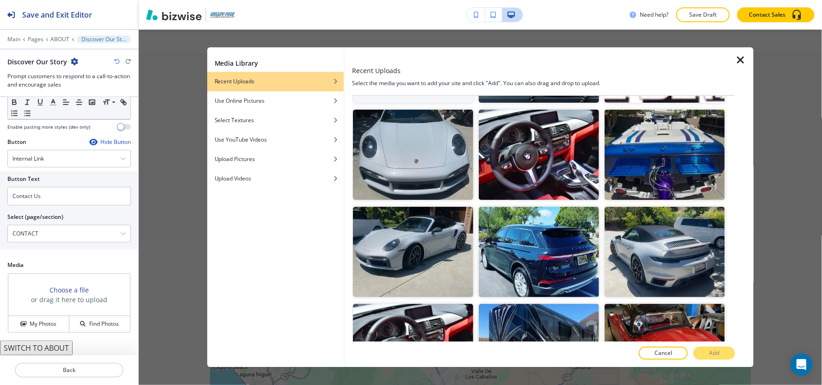
scroll to position [205, 0]
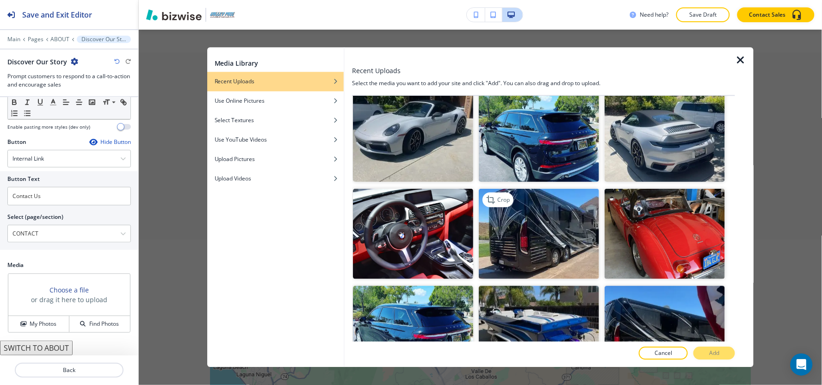
click at [555, 227] on img "button" at bounding box center [539, 233] width 120 height 90
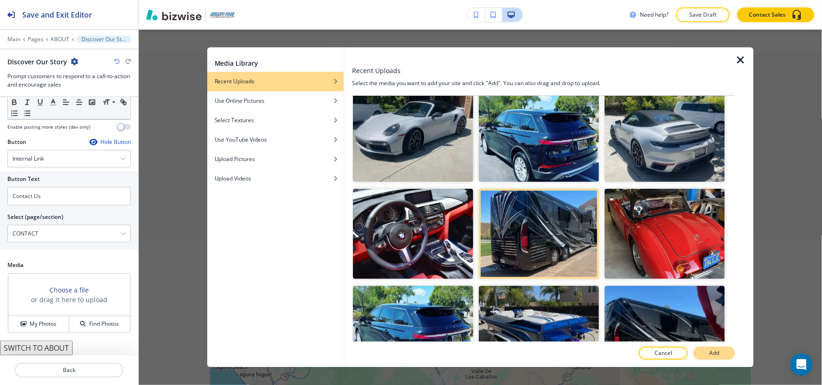
click at [706, 351] on button "Add" at bounding box center [714, 353] width 42 height 13
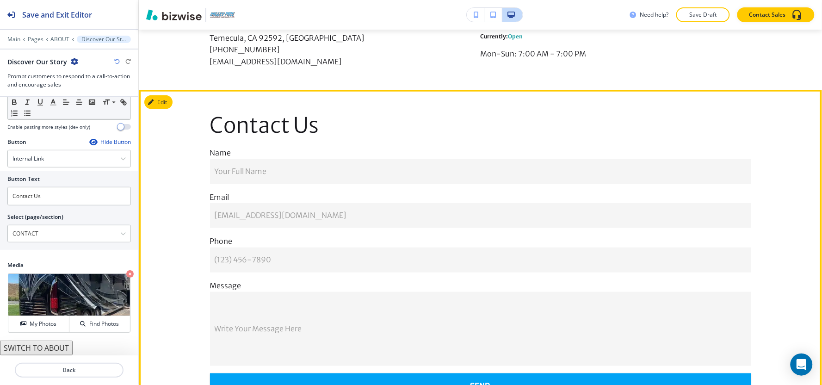
scroll to position [1226, 0]
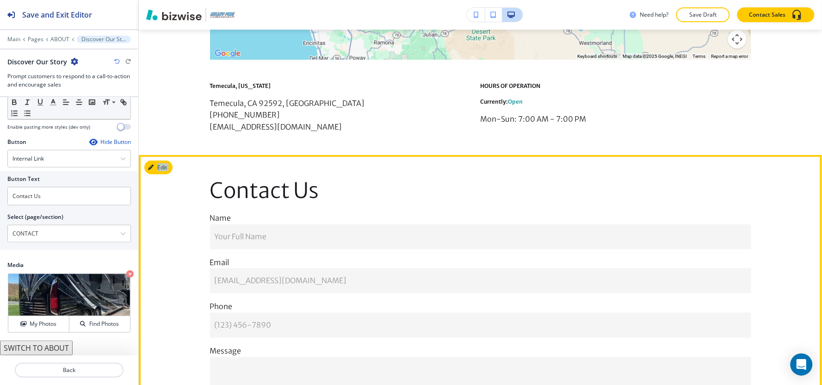
drag, startPoint x: 160, startPoint y: 159, endPoint x: 159, endPoint y: 164, distance: 5.6
click at [159, 164] on div "Edit Contact Us Name Your Full Name Your Full Name Email email@example.com emai…" at bounding box center [480, 320] width 683 height 331
click at [159, 164] on button "Edit This Section" at bounding box center [175, 167] width 62 height 14
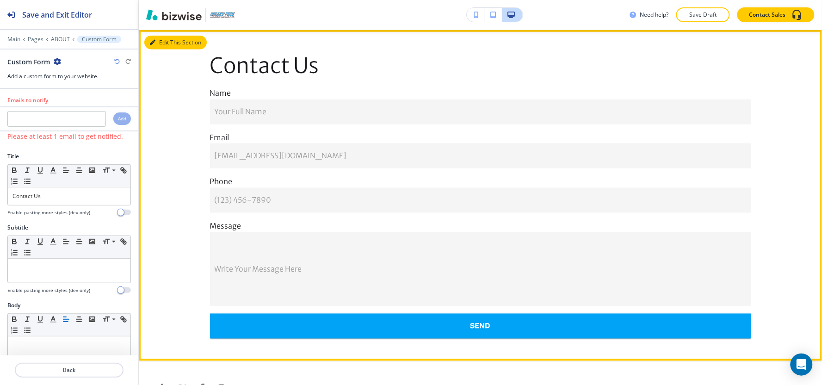
scroll to position [1351, 0]
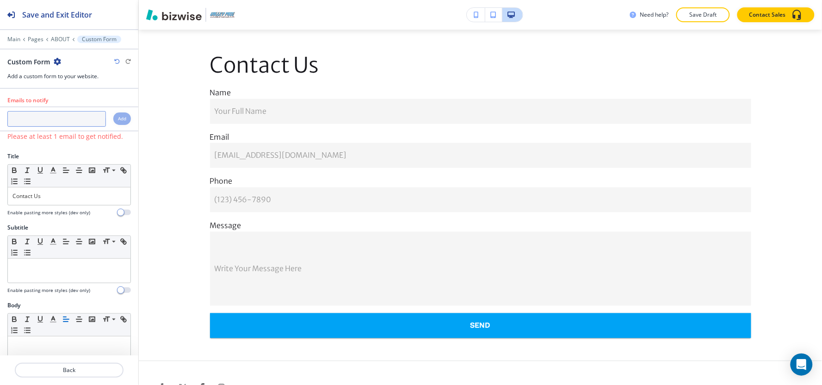
click at [44, 117] on input "text" at bounding box center [56, 119] width 98 height 16
paste input "[EMAIL_ADDRESS][DOMAIN_NAME]"
type input "[EMAIL_ADDRESS][DOMAIN_NAME]"
click at [118, 121] on h4 "Add" at bounding box center [122, 118] width 8 height 7
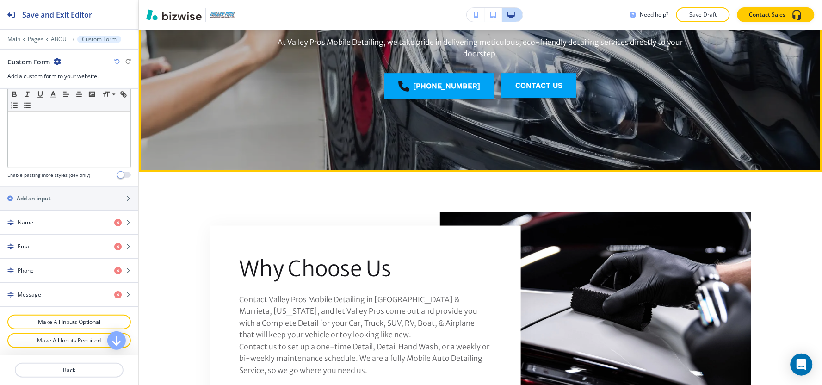
scroll to position [205, 0]
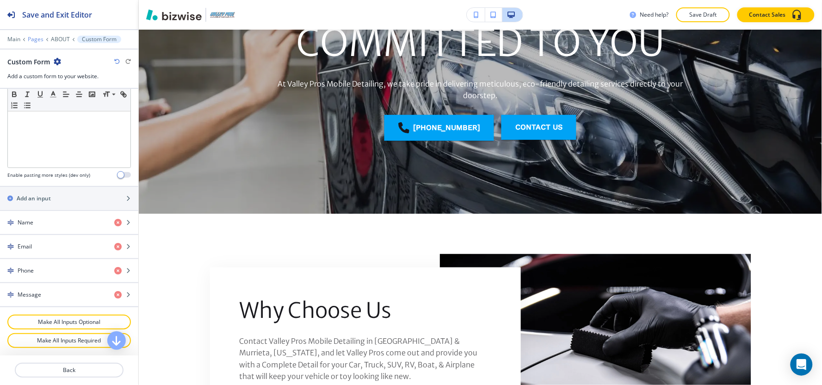
click at [34, 41] on p "Pages" at bounding box center [36, 39] width 16 height 6
